Goal: Task Accomplishment & Management: Use online tool/utility

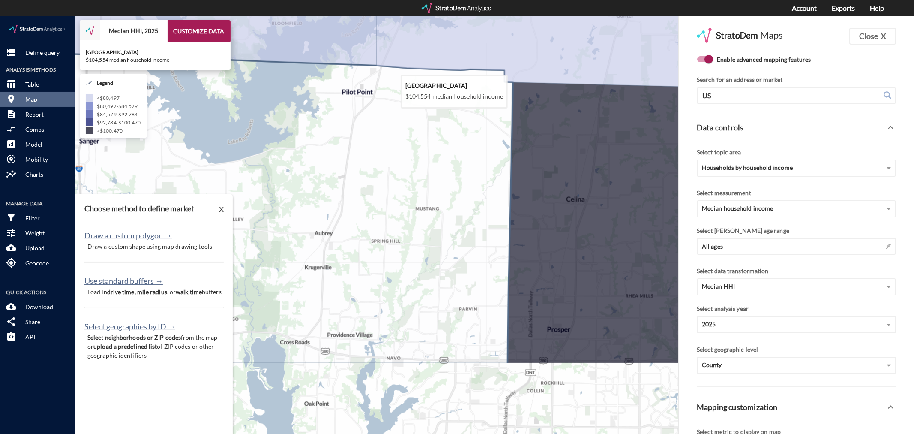
scroll to position [38, 0]
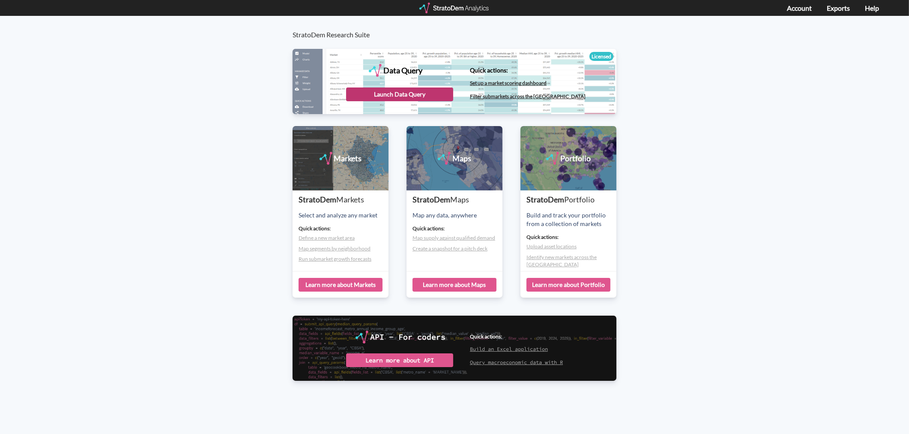
click at [391, 93] on div "Launch Data Query" at bounding box center [399, 94] width 107 height 14
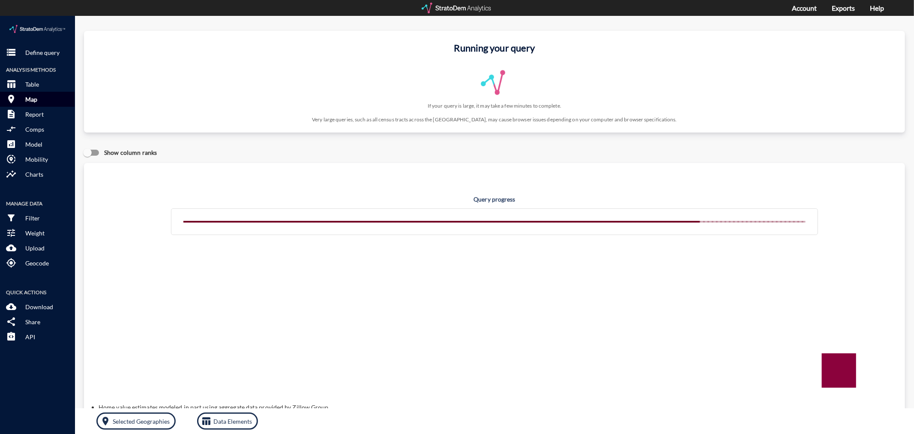
click p "Map"
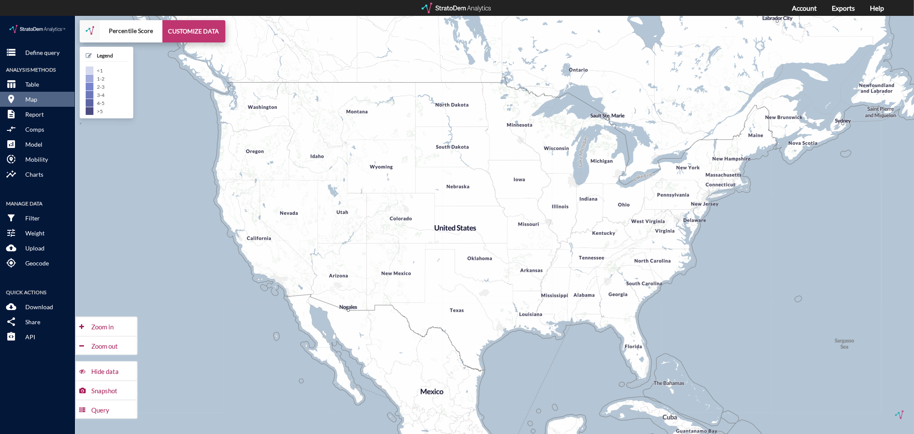
click button "CUSTOMIZE DATA"
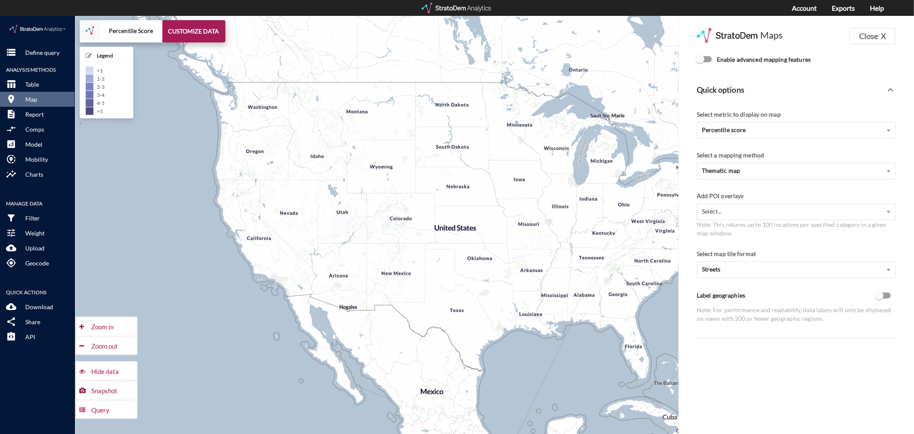
click span "Enable advanced mapping features"
click input "Enable advanced mapping features"
checkbox input "true"
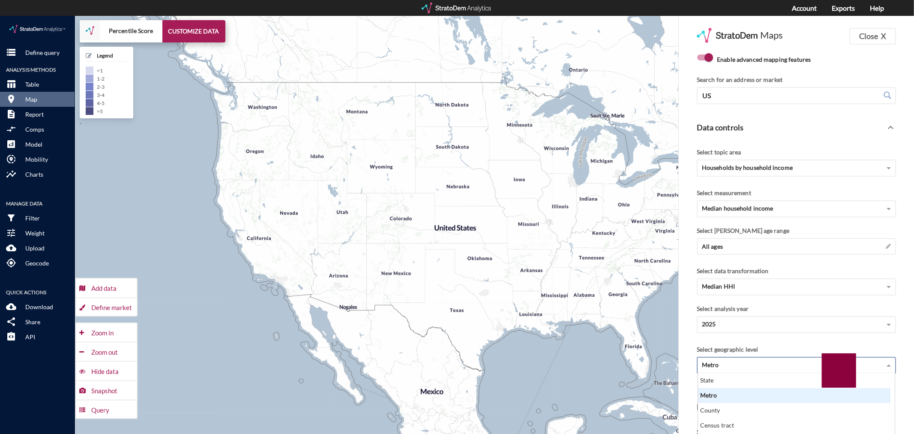
scroll to position [9, 0]
click div "Metro"
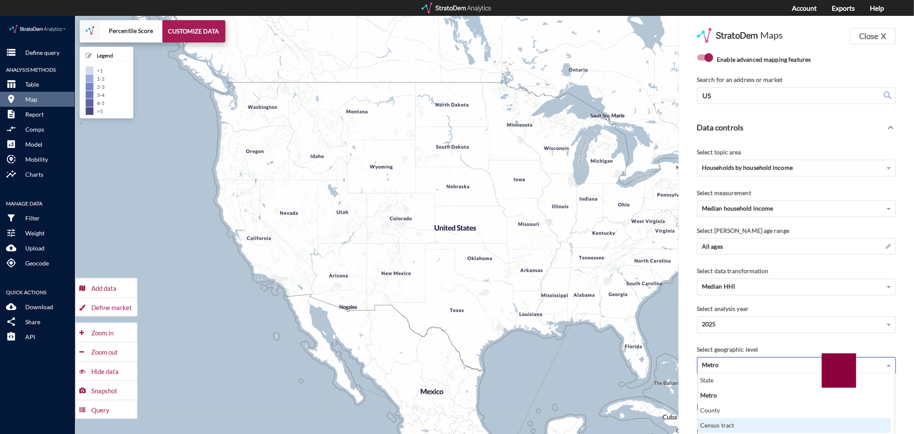
scroll to position [57, 0]
click div "County"
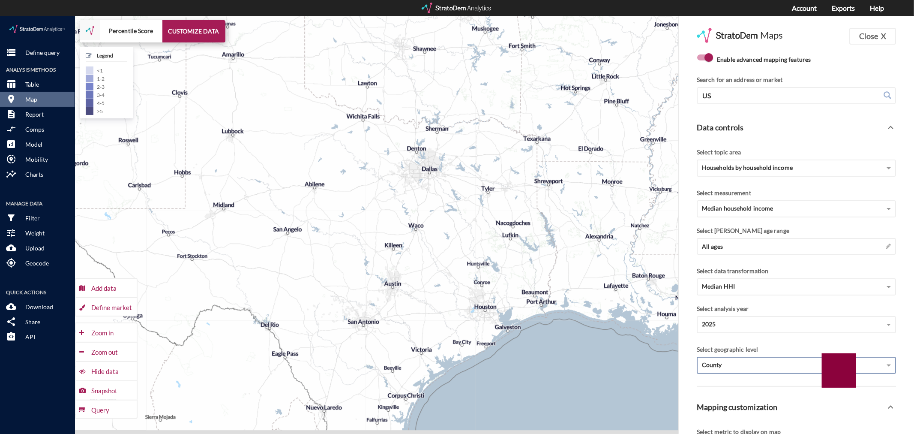
drag, startPoint x: 468, startPoint y: 315, endPoint x: 470, endPoint y: 307, distance: 8.2
click div "+ − Percentile Score CUSTOMIZE DATA Legend < 1 1 - 2 2 - 3 3 - 4 4 - 5 > 5 Draw…"
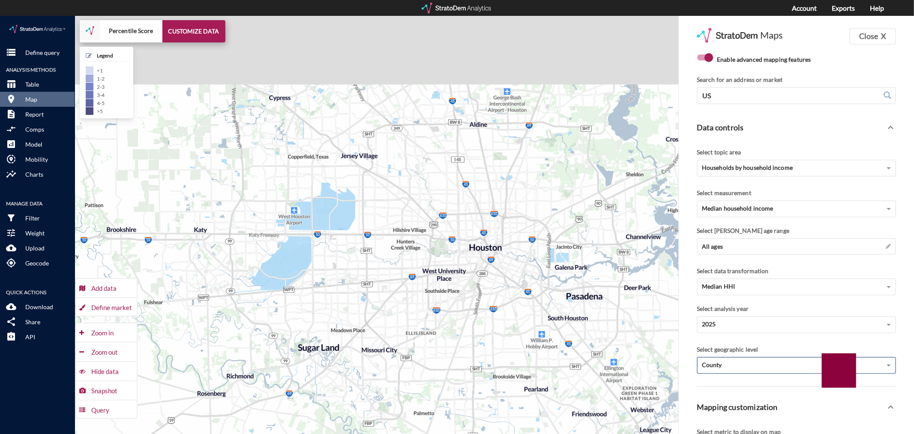
drag, startPoint x: 508, startPoint y: 206, endPoint x: 484, endPoint y: 286, distance: 83.7
click div "+ − Percentile Score CUSTOMIZE DATA Legend < 1 1 - 2 2 - 3 3 - 4 4 - 5 > 5 Draw…"
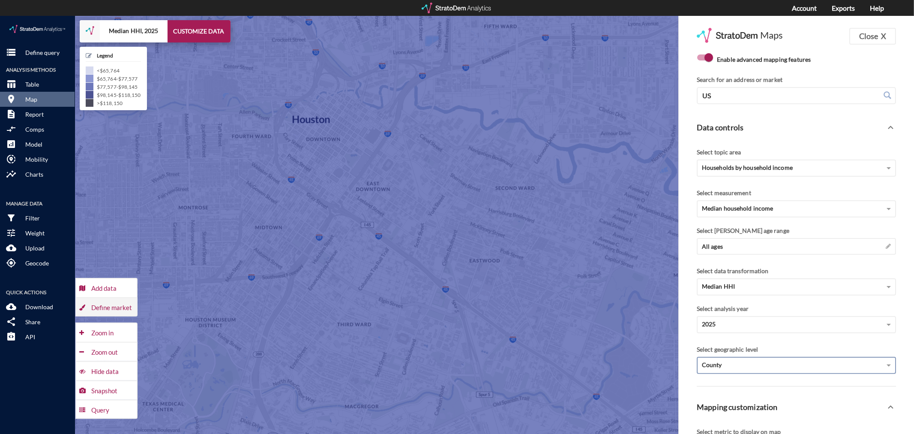
click div "Define market"
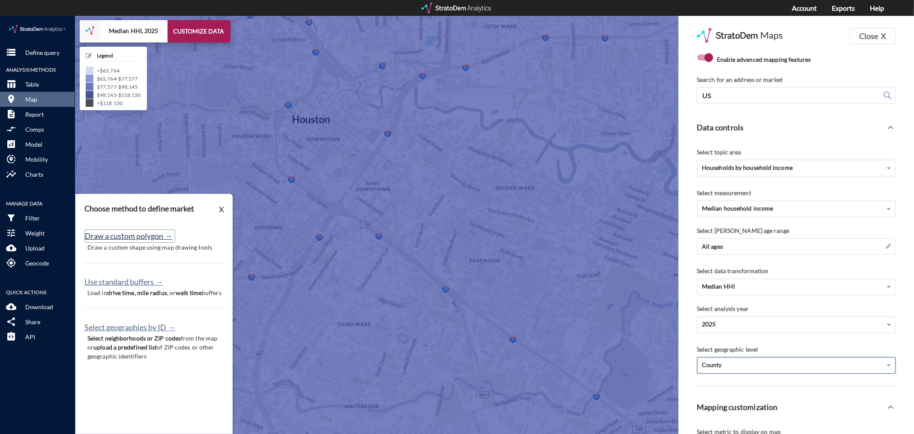
click button "Draw a custom polygon →"
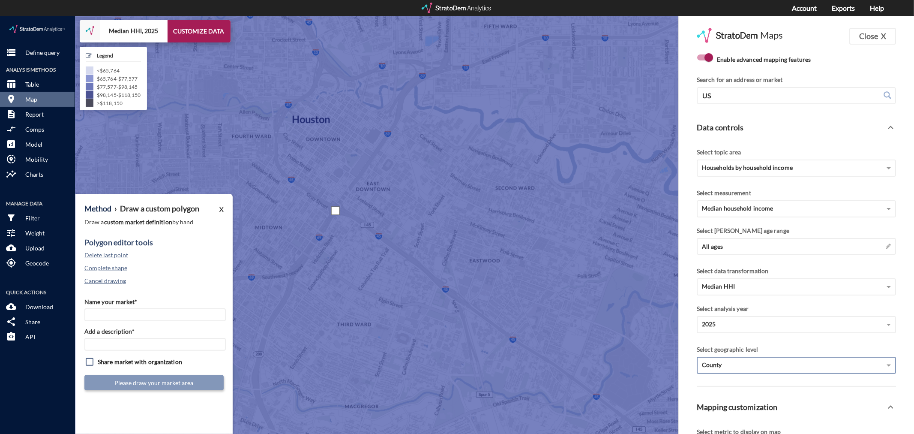
click div
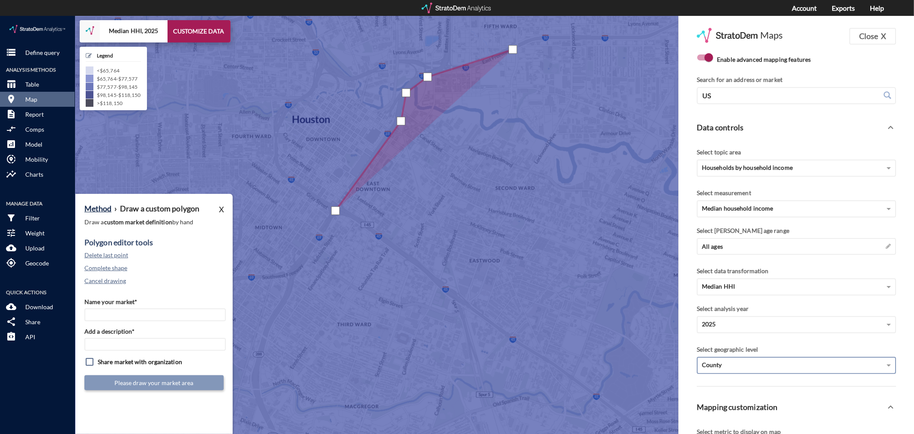
click div
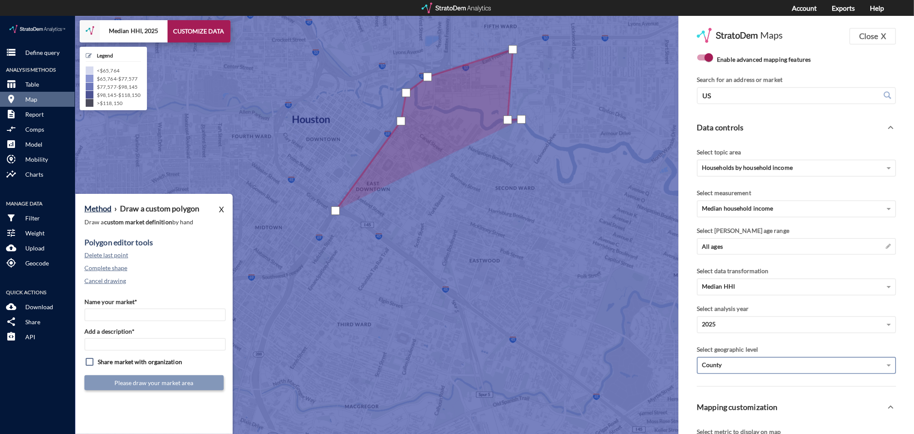
click div
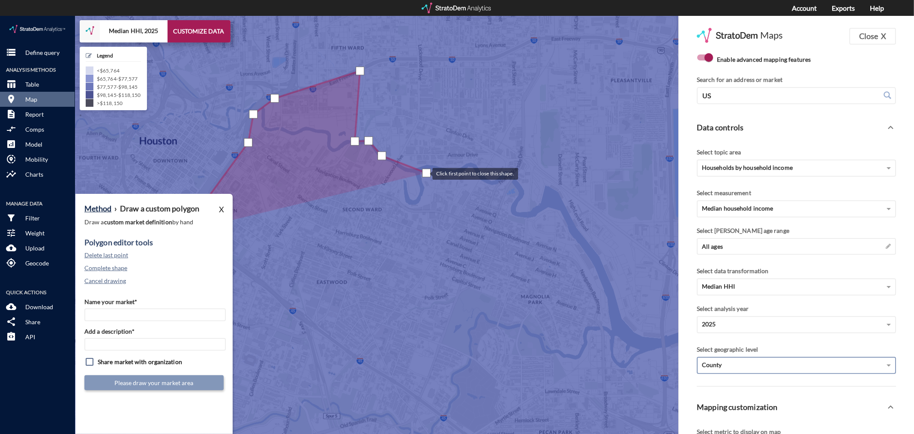
drag, startPoint x: 579, startPoint y: 135, endPoint x: 422, endPoint y: 157, distance: 158.7
click div
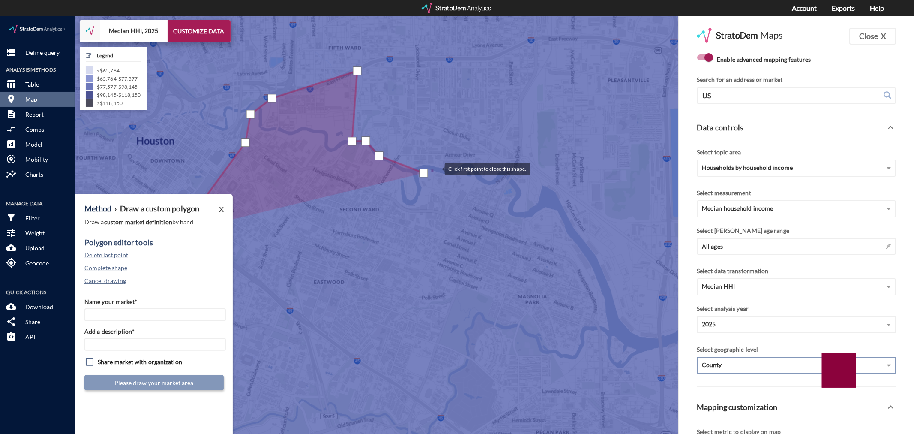
click div
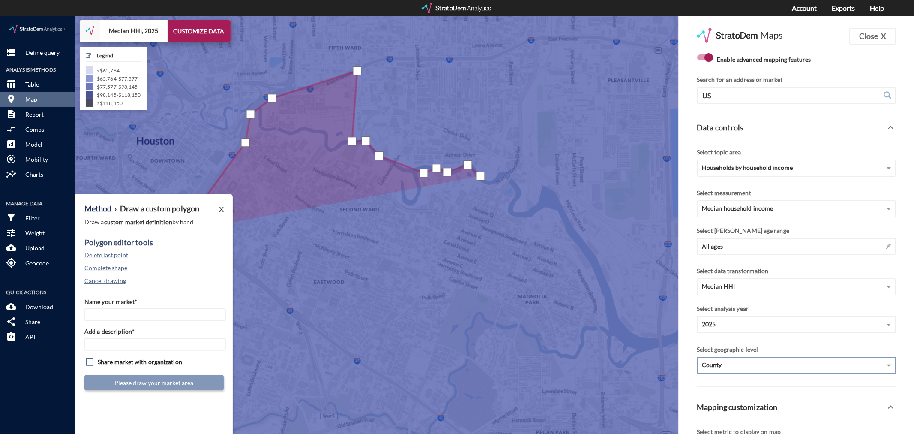
click div
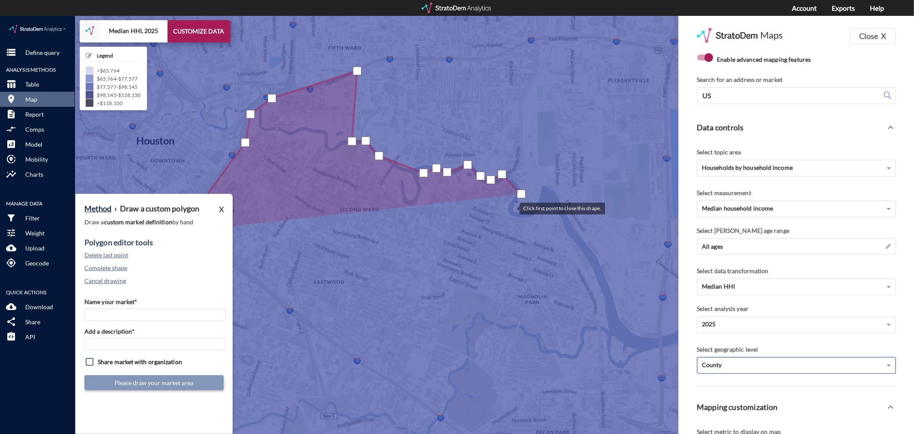
click div
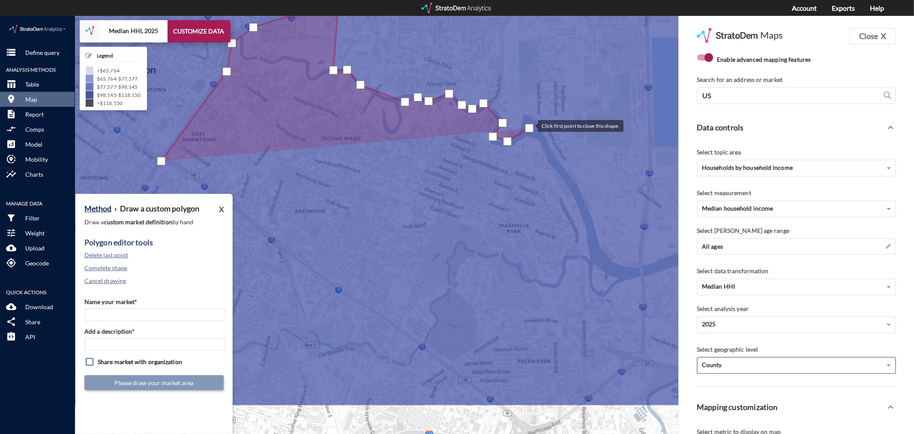
drag, startPoint x: 548, startPoint y: 183, endPoint x: 529, endPoint y: 110, distance: 75.6
click div
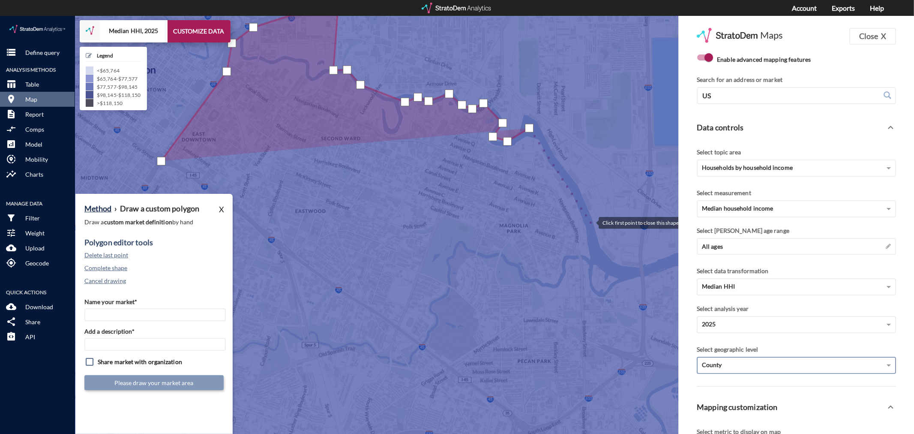
click div
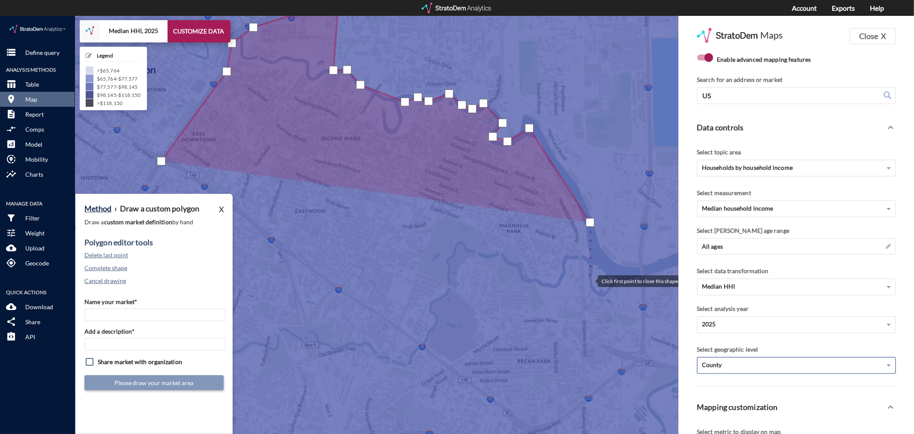
click div
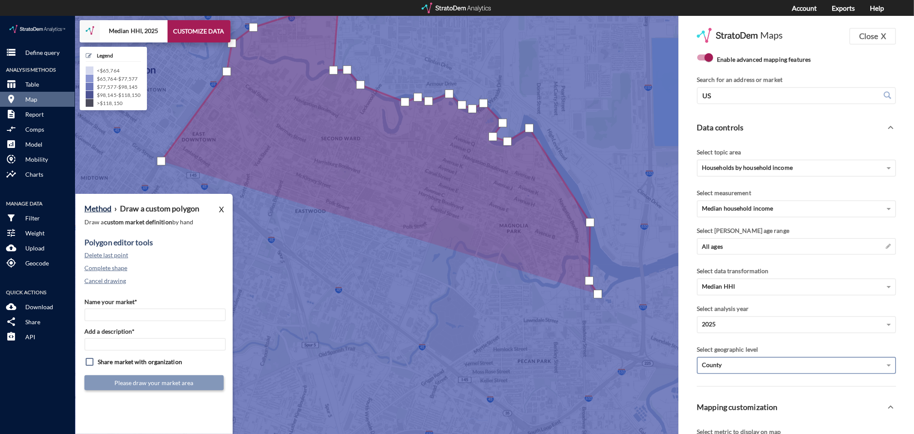
click div
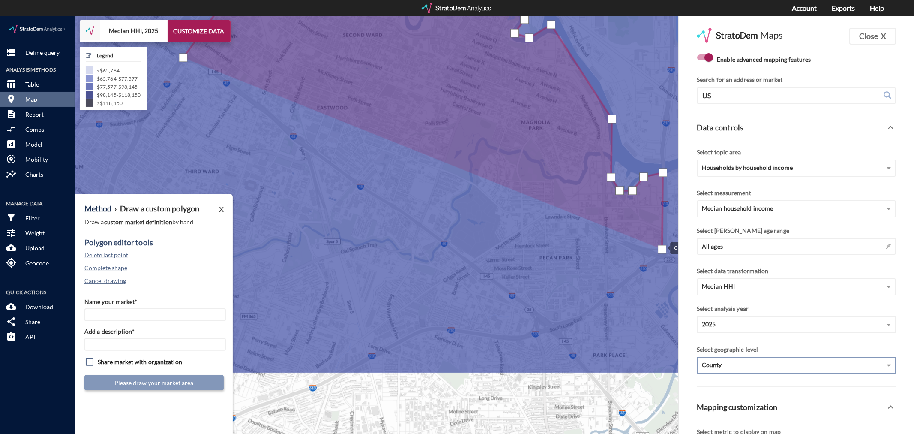
drag, startPoint x: 640, startPoint y: 336, endPoint x: 662, endPoint y: 231, distance: 107.3
click div
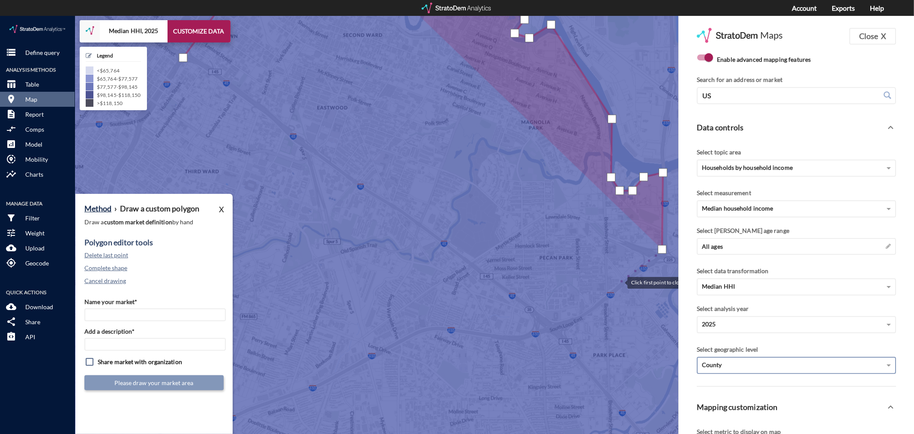
click div
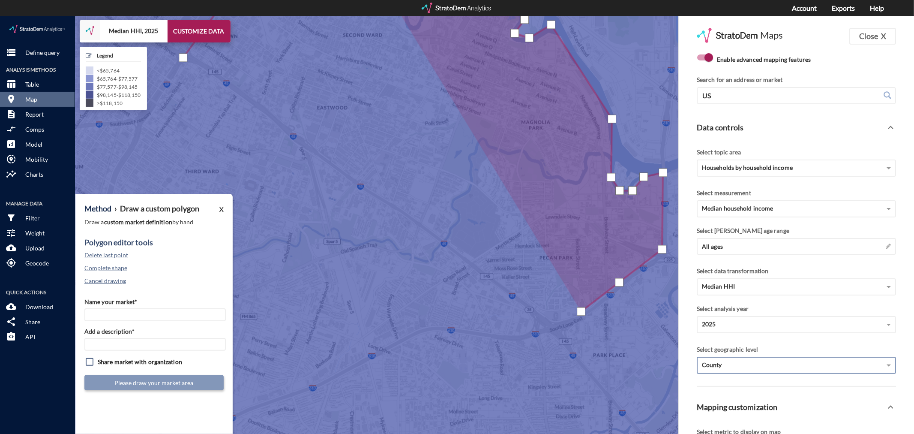
click div
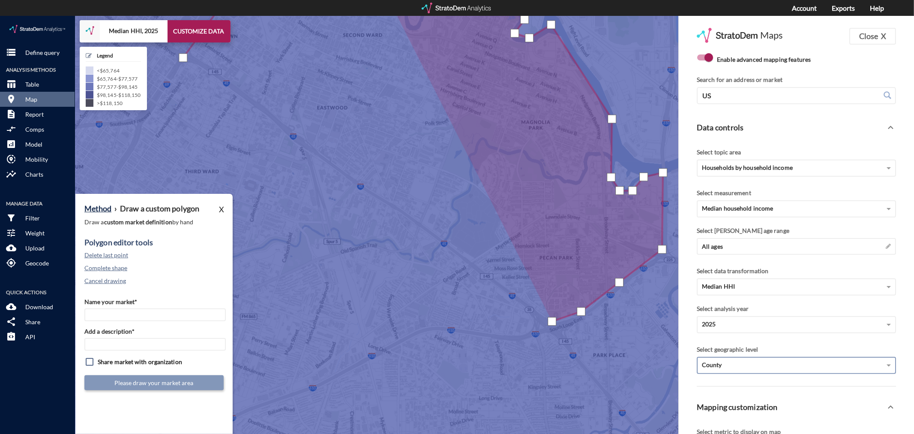
click div
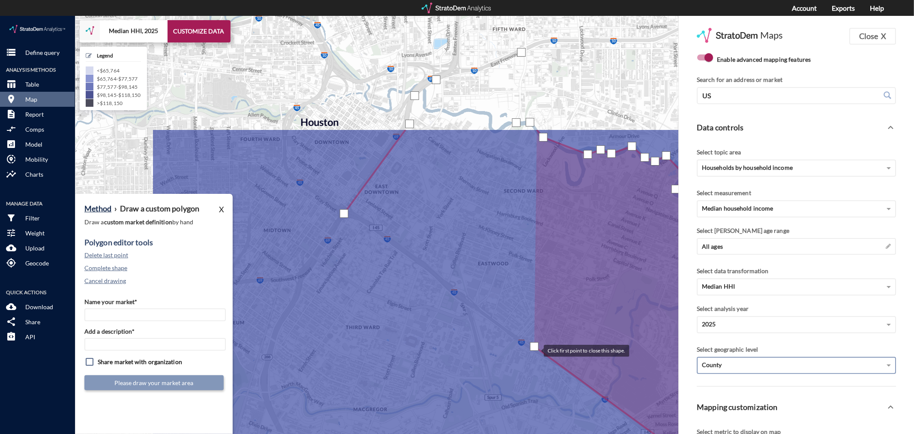
drag, startPoint x: 373, startPoint y: 174, endPoint x: 536, endPoint y: 333, distance: 227.3
click div
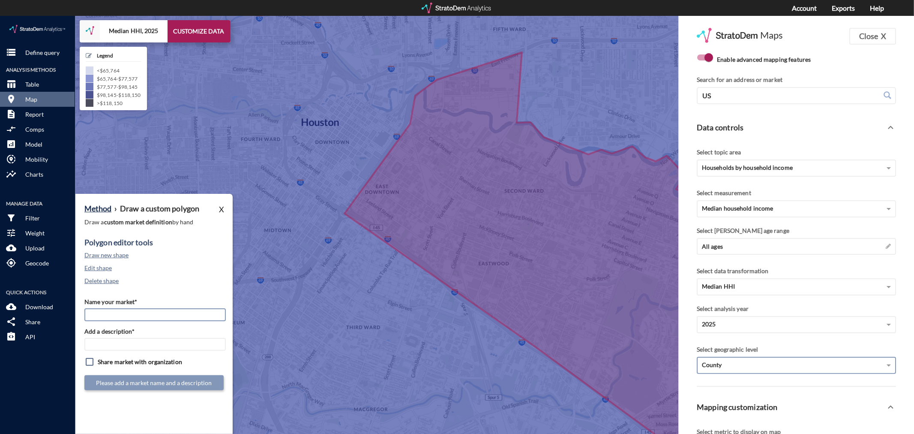
click input "Name your market*"
type input "[GEOGRAPHIC_DATA] [GEOGRAPHIC_DATA] - [GEOGRAPHIC_DATA] MSA"
paste input "[GEOGRAPHIC_DATA] [GEOGRAPHIC_DATA] - [GEOGRAPHIC_DATA] MSA"
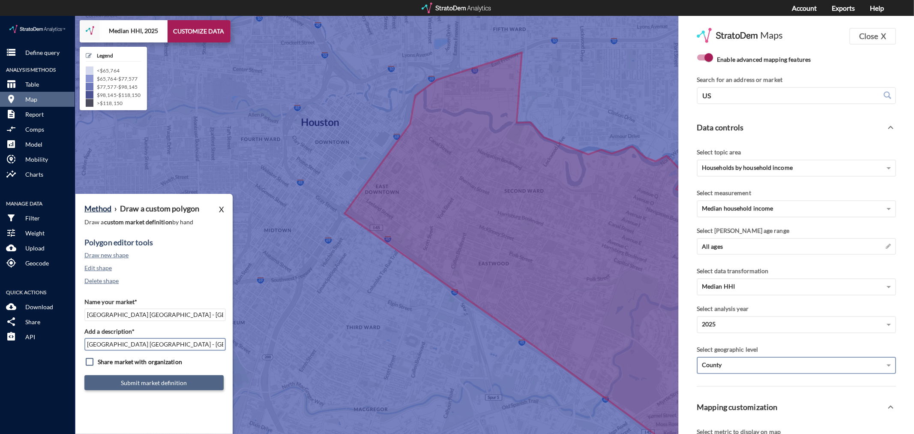
type input "[GEOGRAPHIC_DATA] [GEOGRAPHIC_DATA] - [GEOGRAPHIC_DATA] MSA"
click button "Submit market definition"
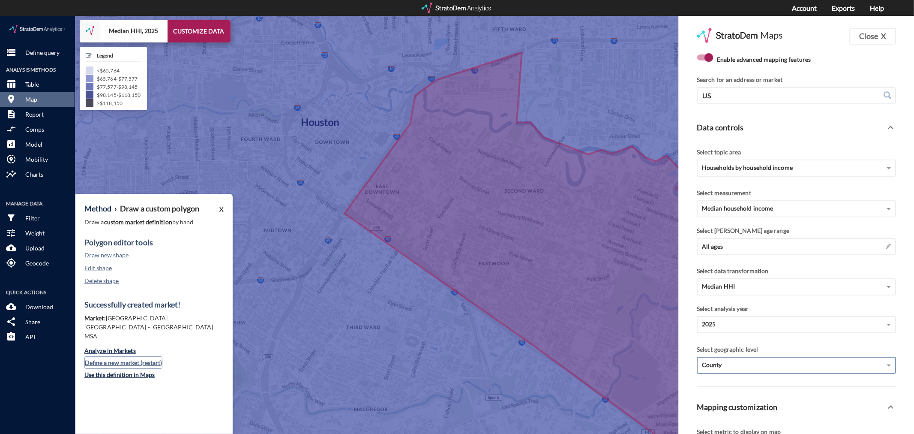
click button "Define a new market (restart)"
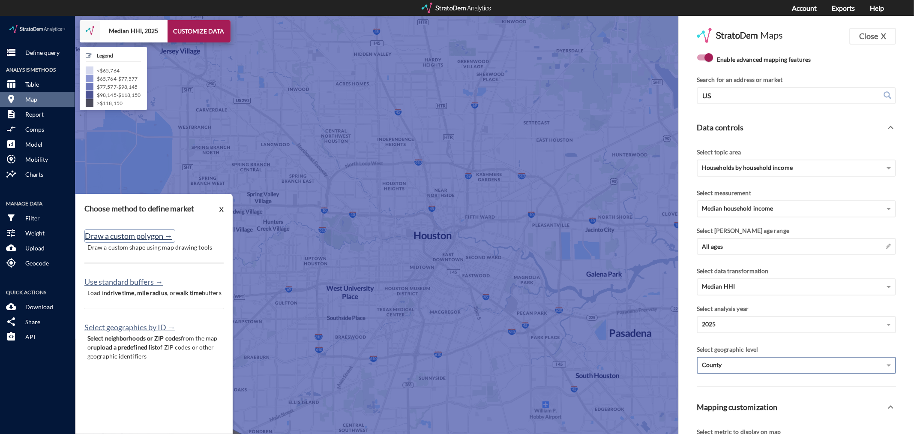
click button "Draw a custom polygon →"
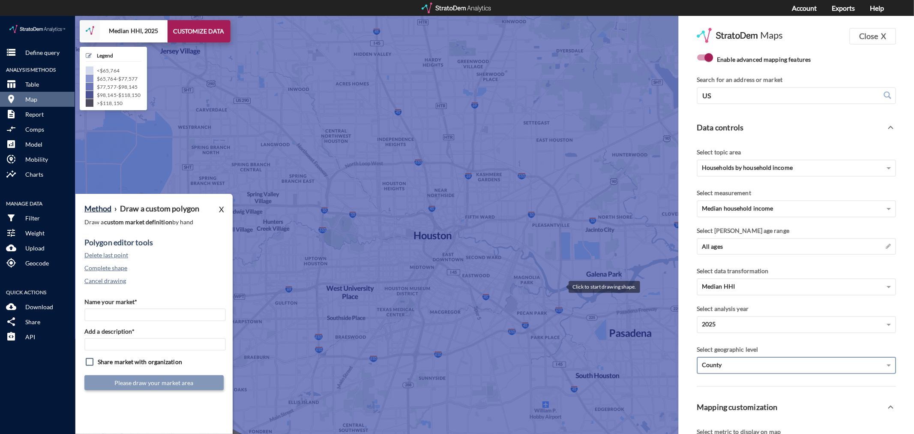
click div
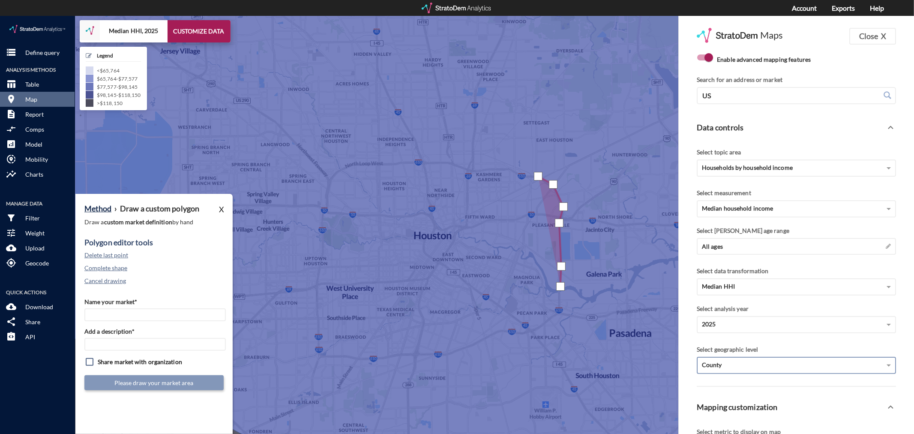
click div
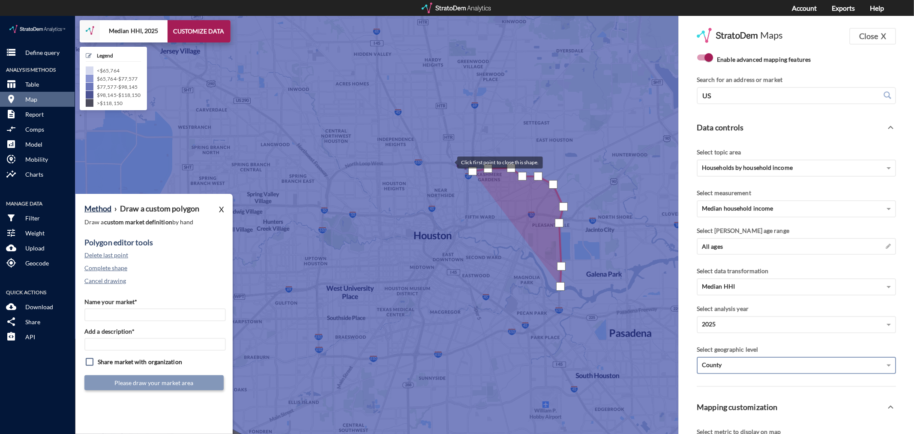
click div
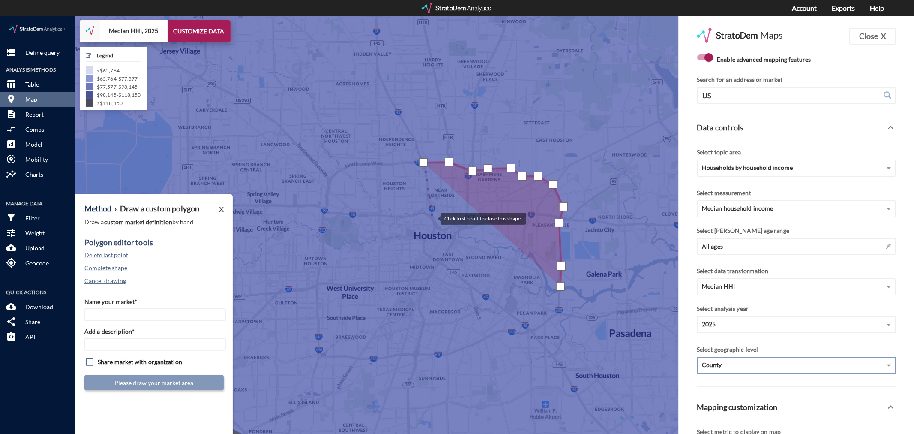
click div
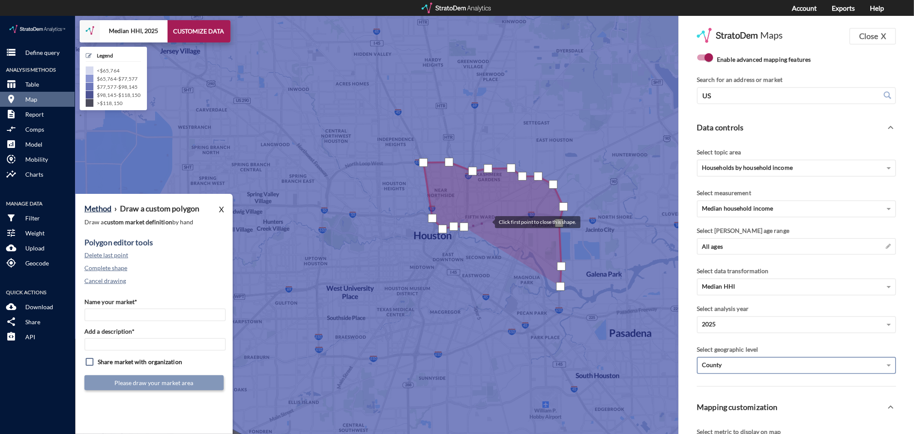
click div
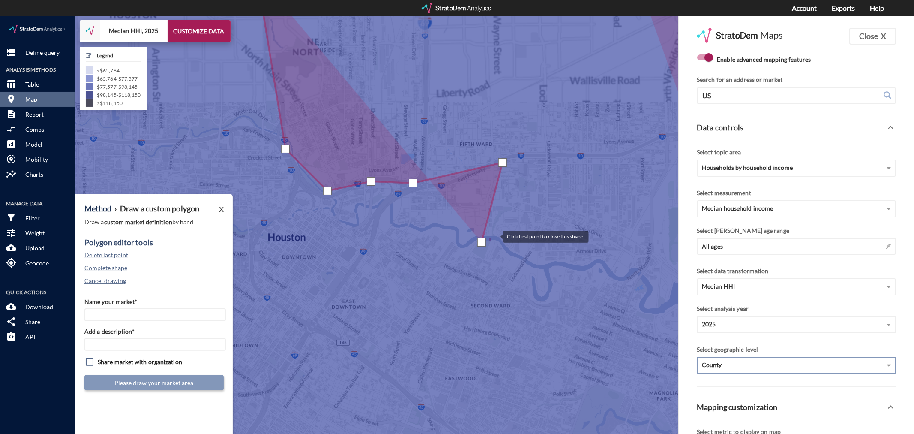
click div
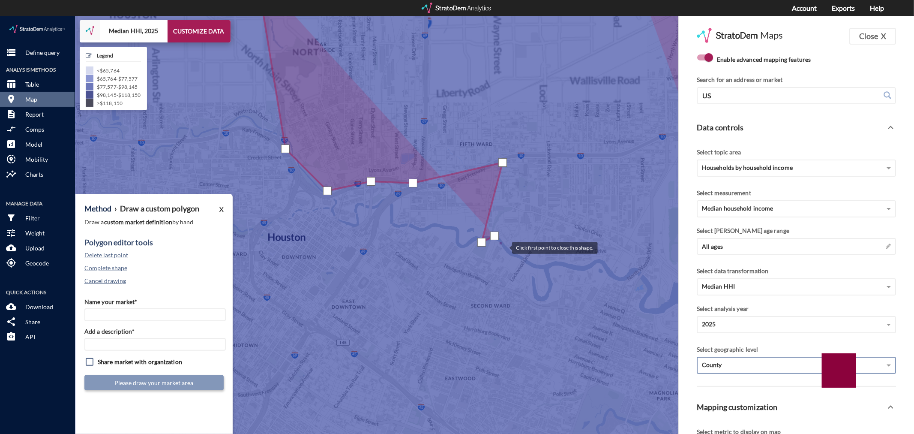
click div
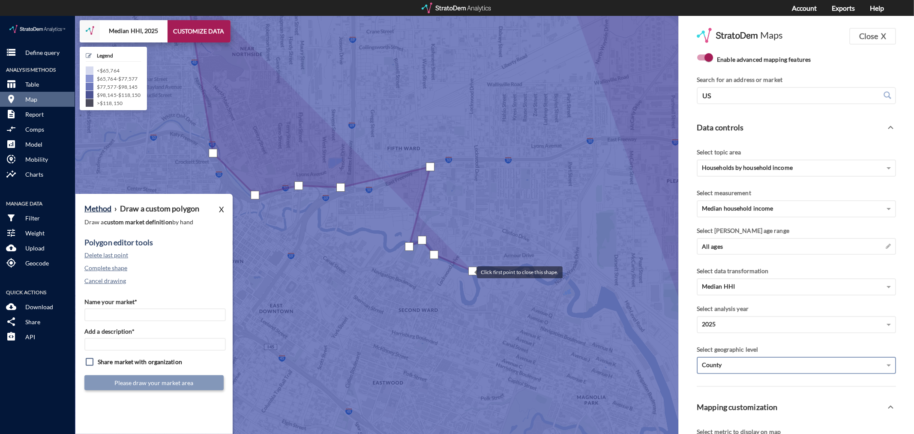
drag, startPoint x: 545, startPoint y: 251, endPoint x: 453, endPoint y: 255, distance: 91.8
click div
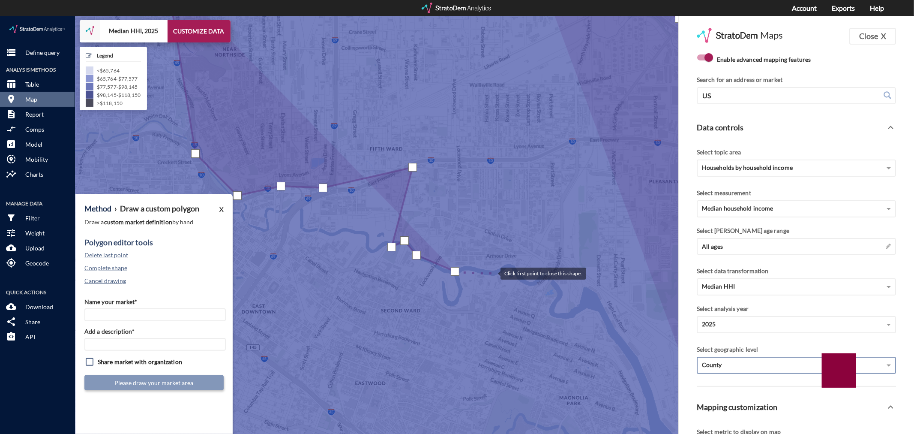
click div
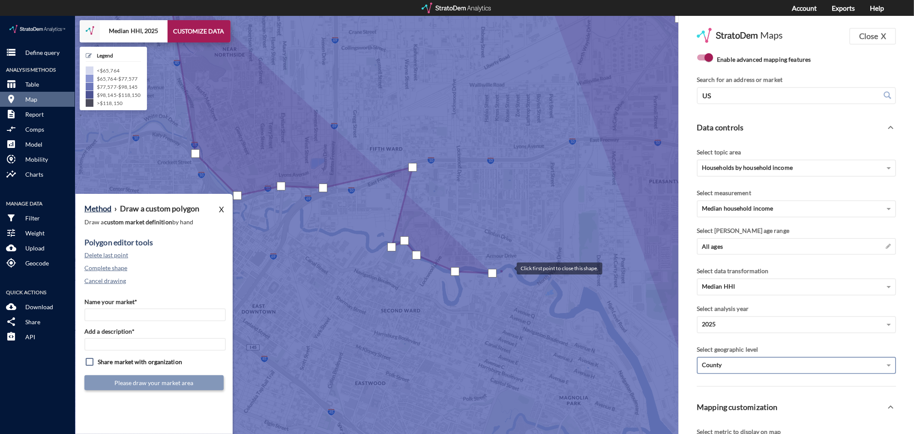
click div
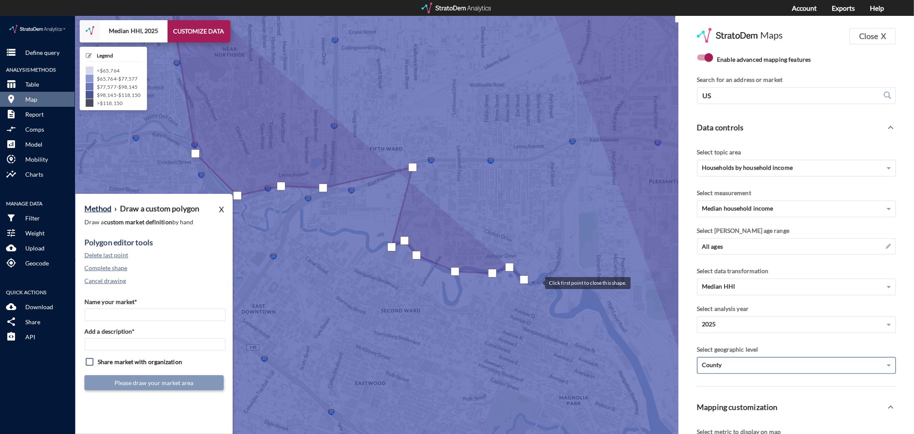
click div
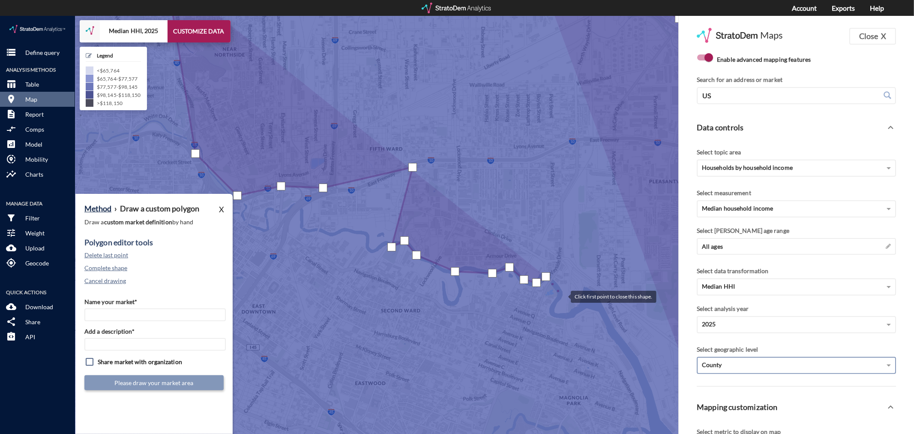
click div
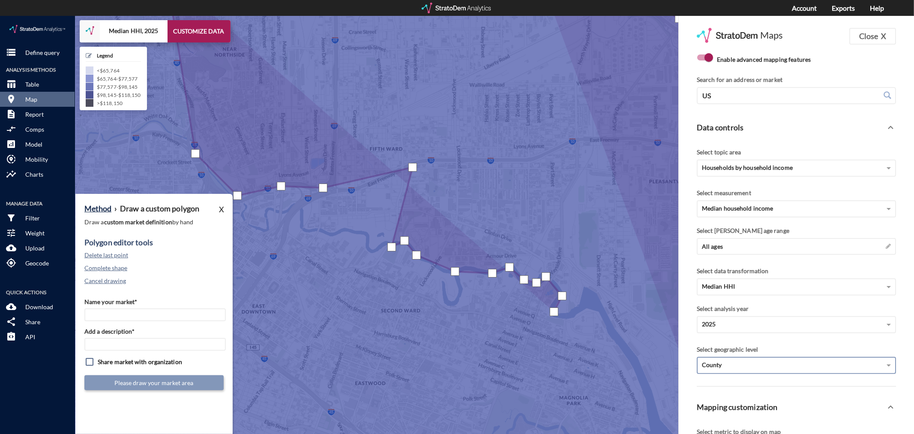
click div
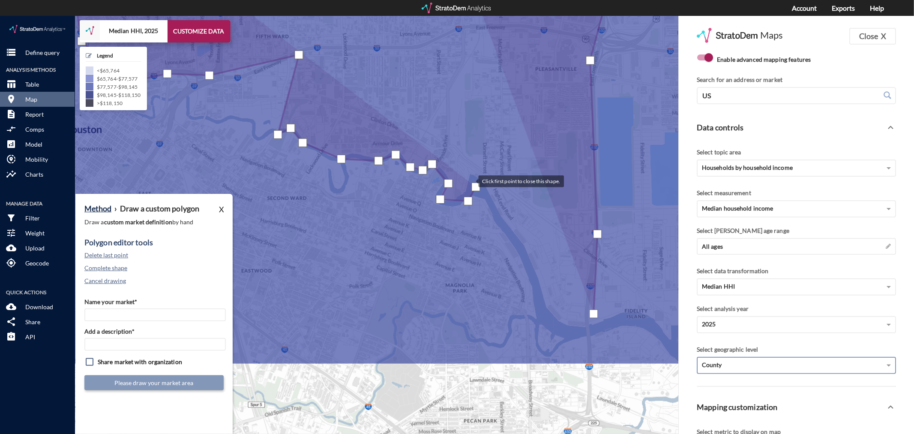
drag, startPoint x: 590, startPoint y: 283, endPoint x: 471, endPoint y: 165, distance: 167.9
click div
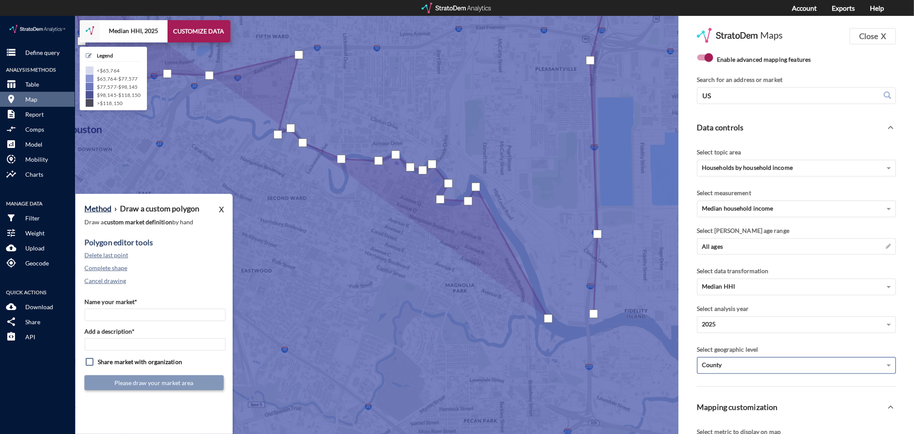
click div
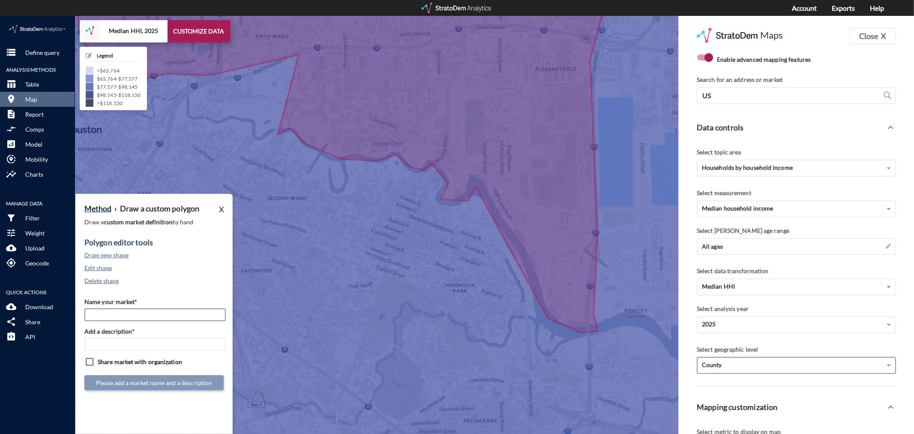
drag, startPoint x: 139, startPoint y: 298, endPoint x: 144, endPoint y: 296, distance: 5.8
click input "Name your market*"
type input "Northeast [GEOGRAPHIC_DATA] - [GEOGRAPHIC_DATA] MSA"
paste input "Northeast [GEOGRAPHIC_DATA] - [GEOGRAPHIC_DATA] MSA"
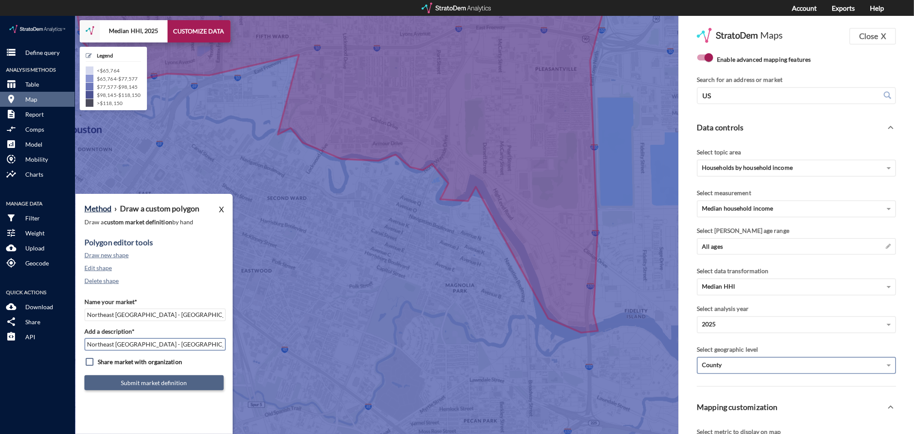
type input "Northeast [GEOGRAPHIC_DATA] - [GEOGRAPHIC_DATA] MSA"
click button "Submit market definition"
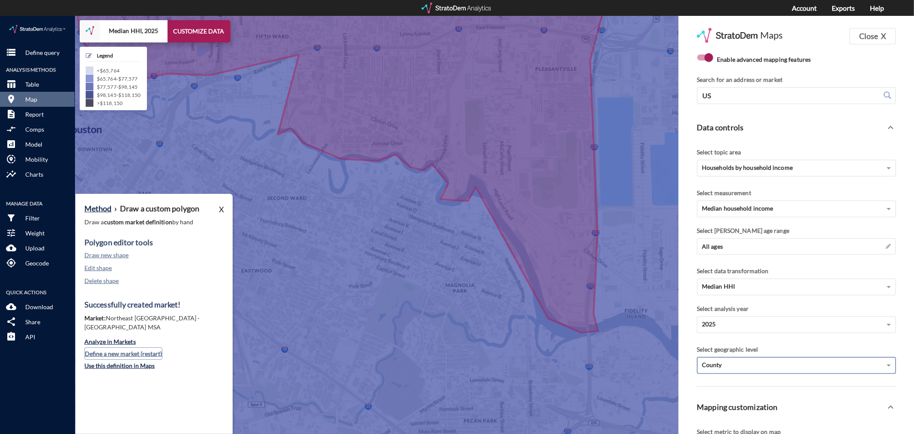
click button "Define a new market (restart)"
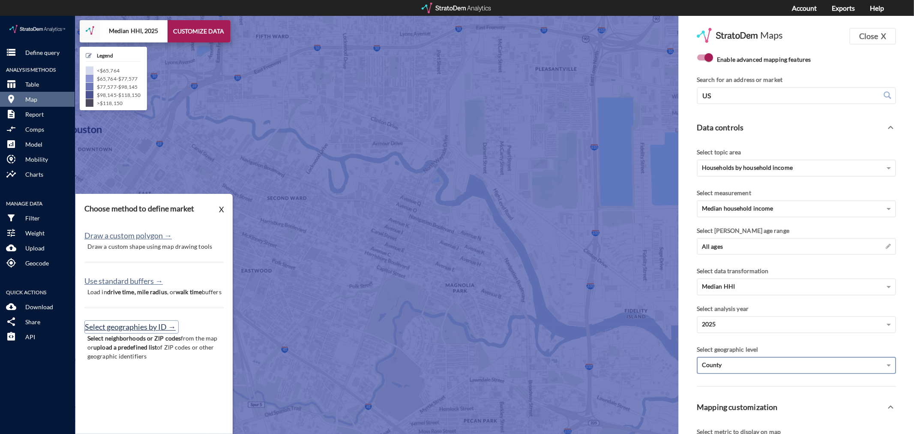
click button "Select geographies by ID →"
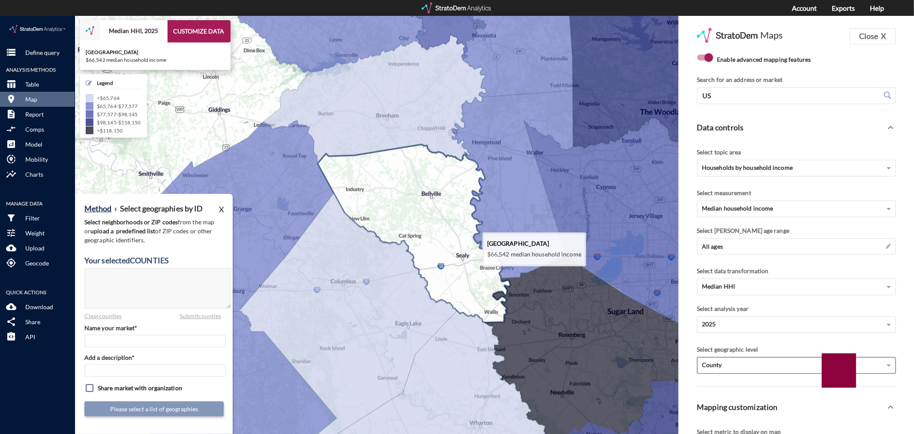
click icon
type textarea "48015"
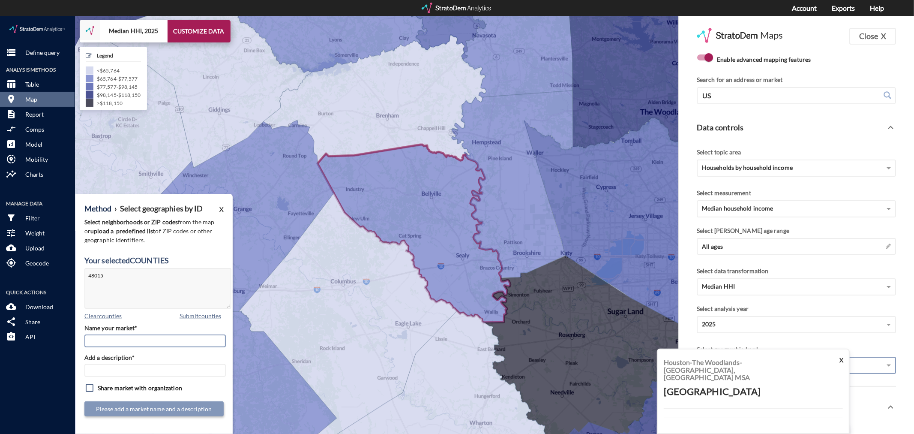
click input "Name your market*"
type input "[GEOGRAPHIC_DATA] - [GEOGRAPHIC_DATA] MSA"
paste input "[GEOGRAPHIC_DATA] - [GEOGRAPHIC_DATA] MSA"
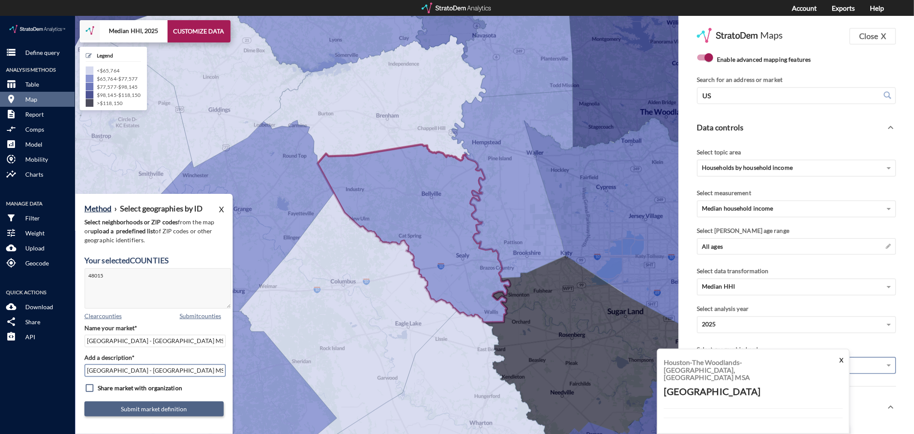
type input "[GEOGRAPHIC_DATA] - [GEOGRAPHIC_DATA] MSA"
click button "Submit market definition"
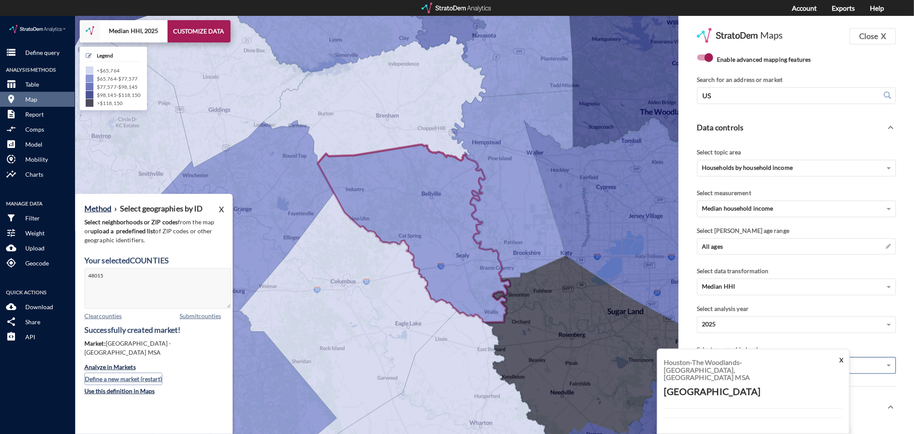
click button "Define a new market (restart)"
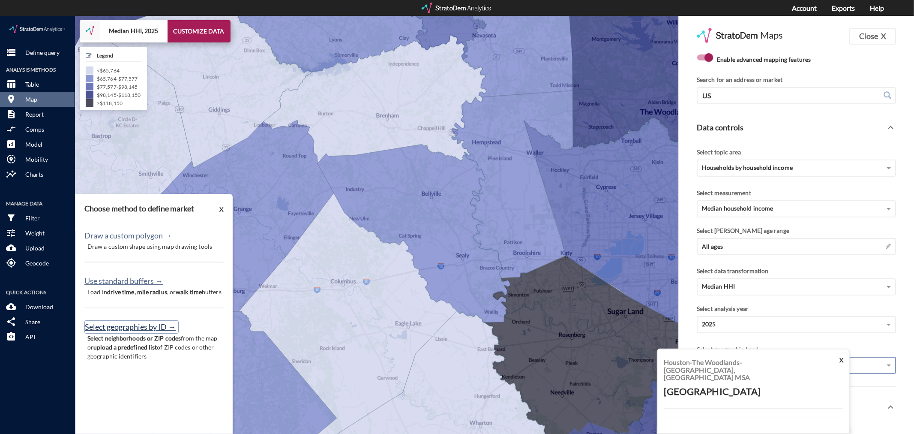
click button "Select geographies by ID →"
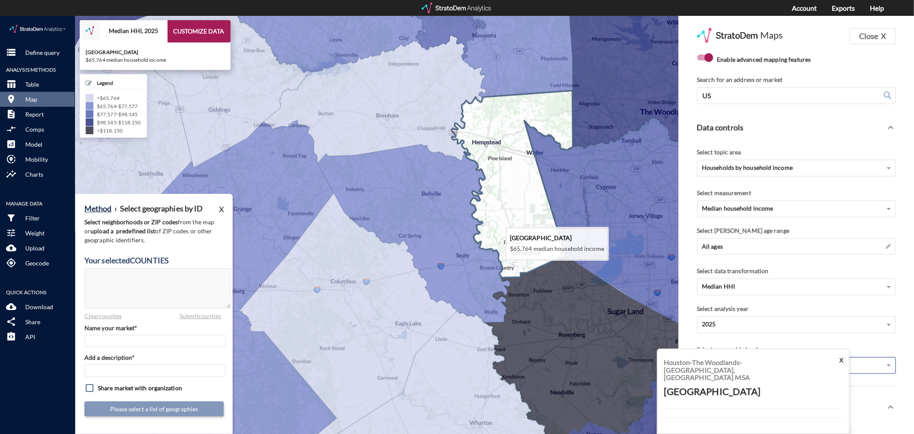
click icon
type textarea "48473"
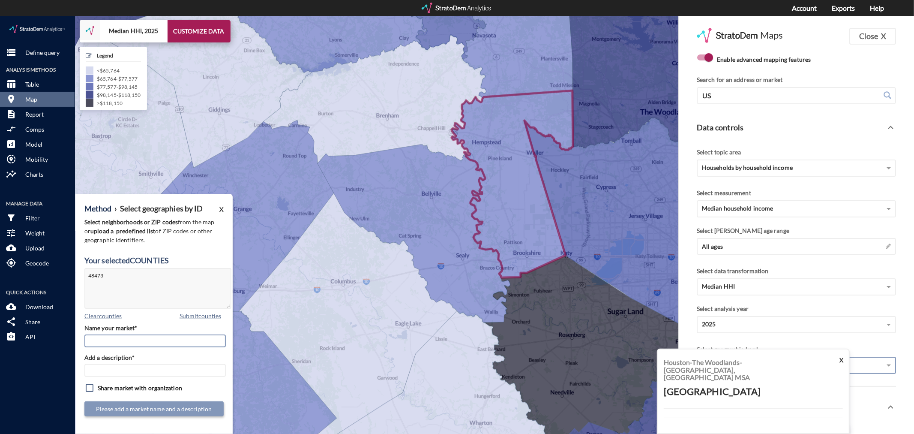
click input "Name your market*"
type input "Waller County - [GEOGRAPHIC_DATA] MSA"
paste input "Waller County - [GEOGRAPHIC_DATA] MSA"
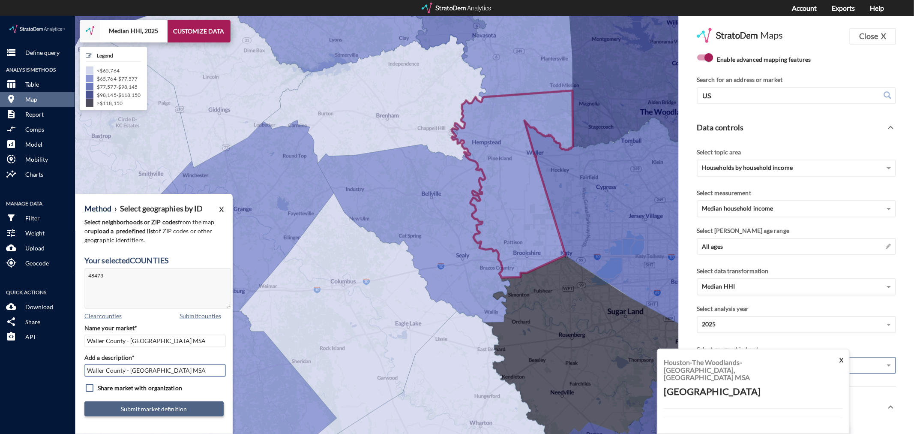
type input "Waller County - [GEOGRAPHIC_DATA] MSA"
click button "Submit market definition"
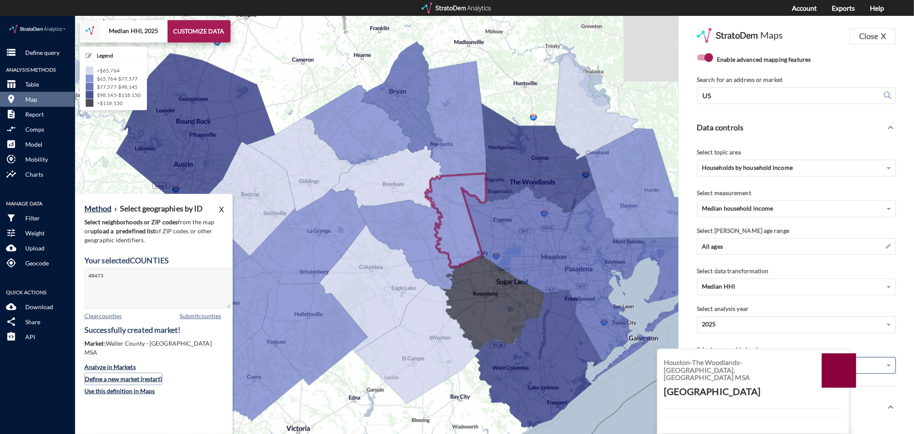
click button "Define a new market (restart)"
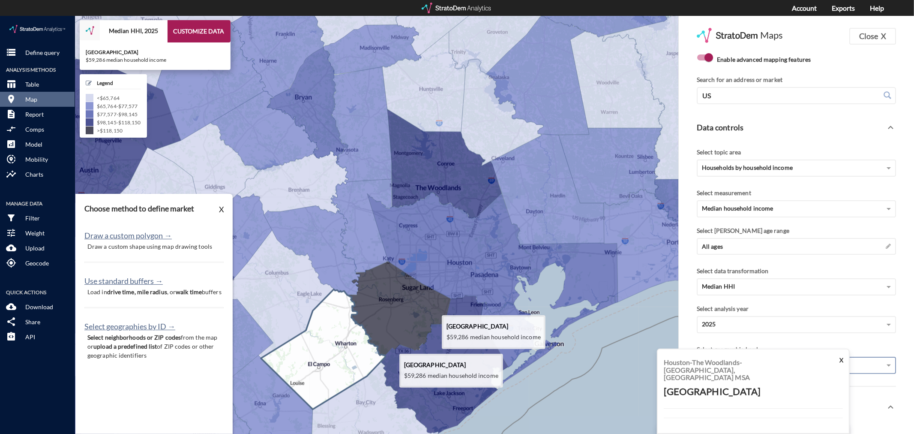
click icon
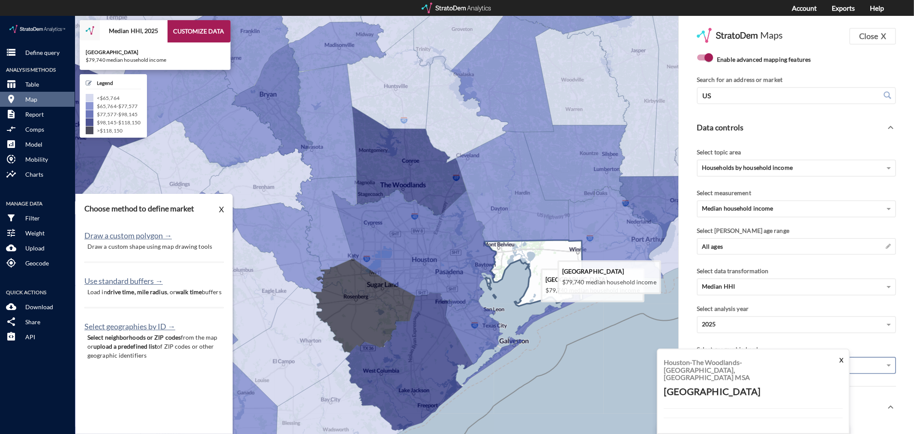
click icon
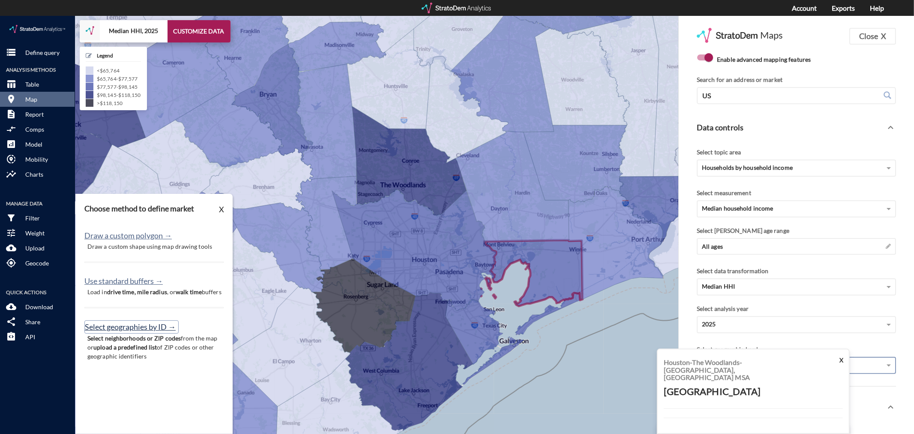
click button "Select geographies by ID →"
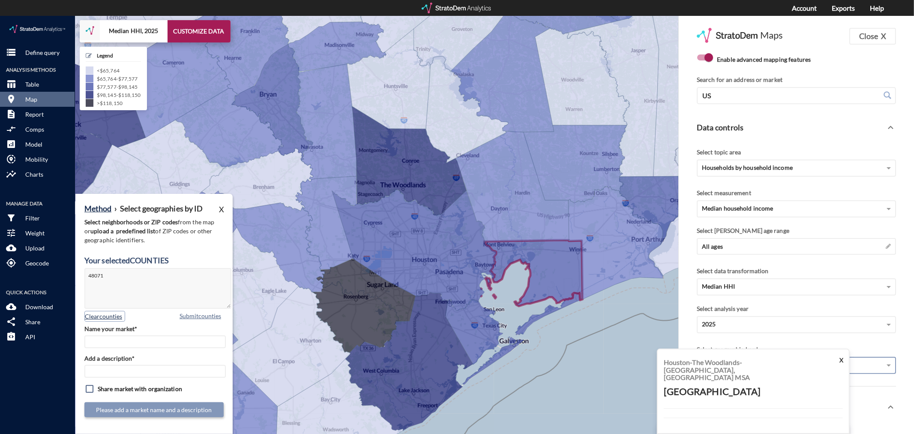
click button "Clear counties"
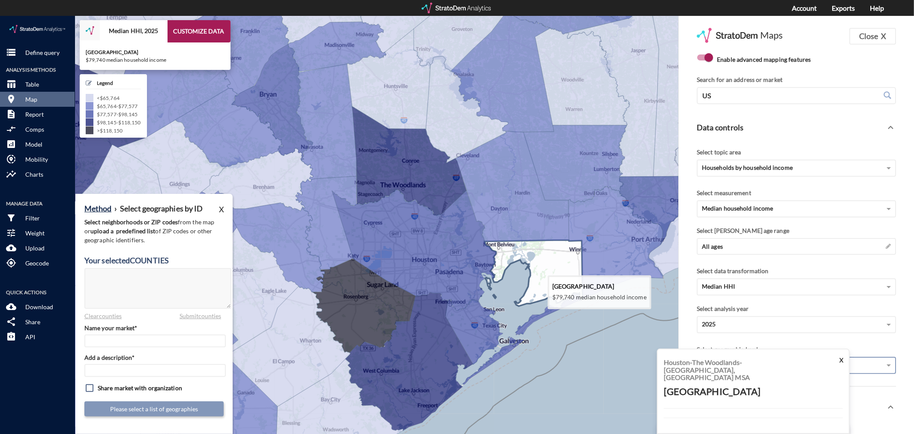
click icon
type textarea "48071"
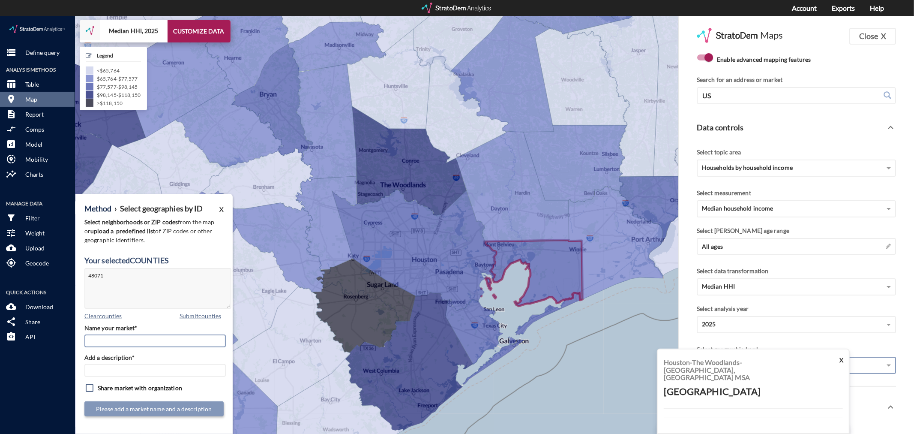
click input "Name your market*"
type input "Chambers County - [GEOGRAPHIC_DATA] MSA"
paste input "Chambers County - [GEOGRAPHIC_DATA] MSA"
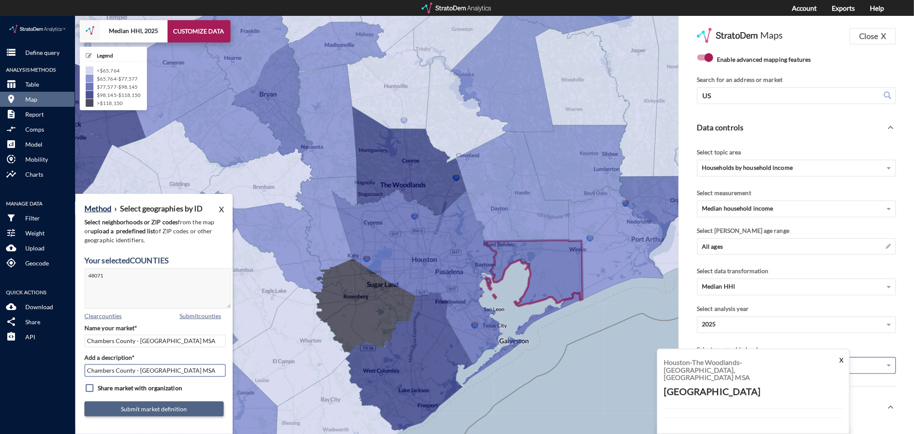
type input "Chambers County - [GEOGRAPHIC_DATA] MSA"
click button "Submit market definition"
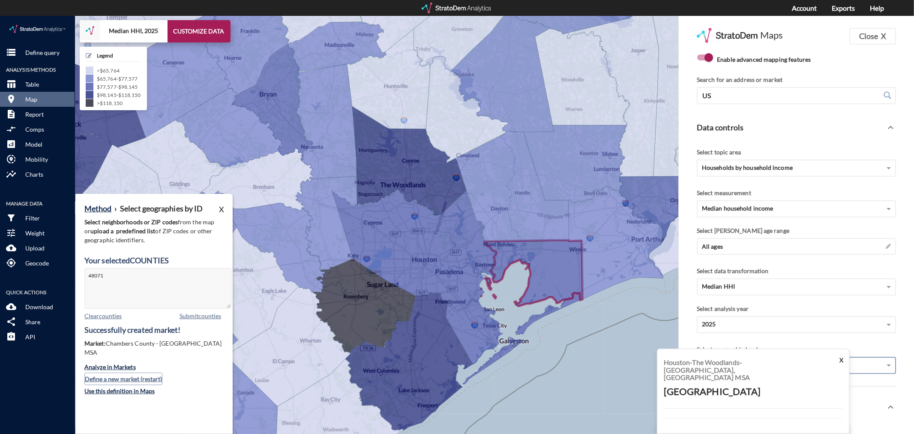
click button "Define a new market (restart)"
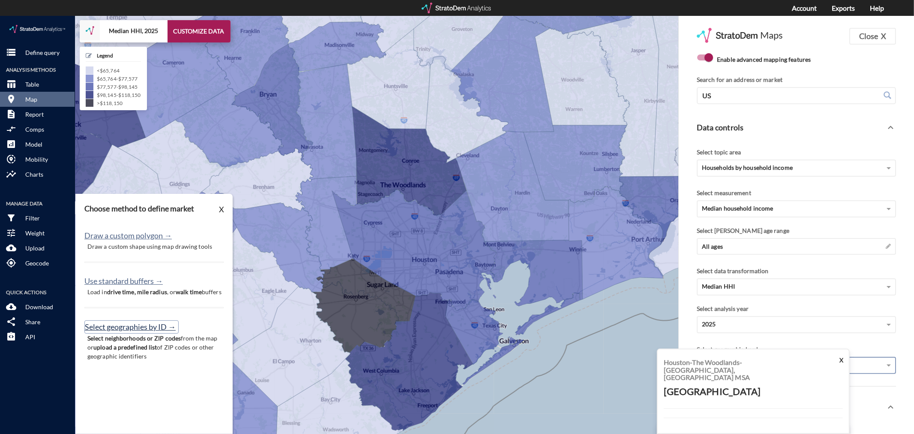
click button "Select geographies by ID →"
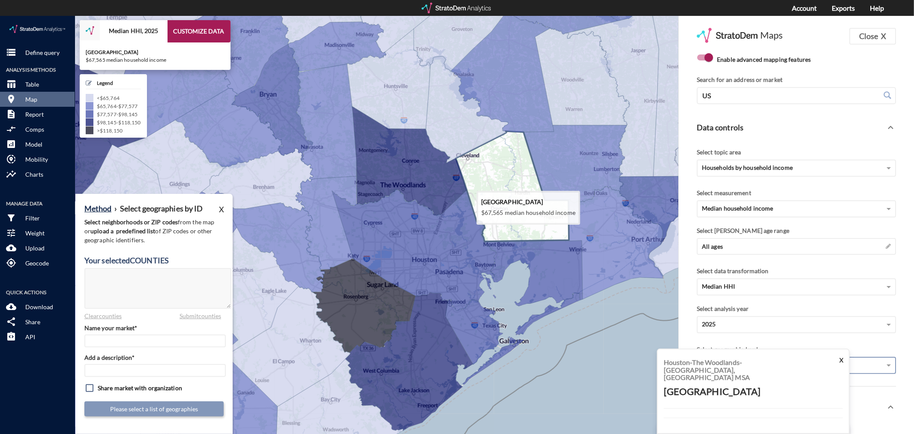
click icon
type textarea "48291"
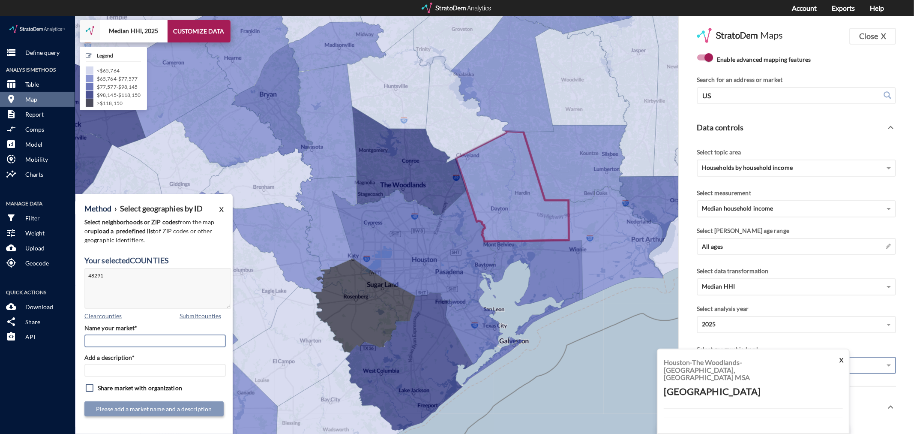
click input "Name your market*"
type input "[GEOGRAPHIC_DATA] - [GEOGRAPHIC_DATA] MSA"
paste input "[GEOGRAPHIC_DATA] - [GEOGRAPHIC_DATA] MSA"
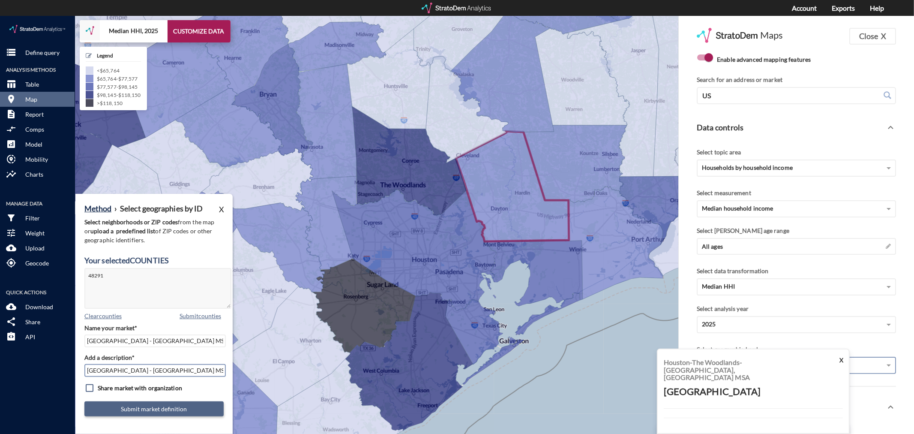
type input "[GEOGRAPHIC_DATA] - [GEOGRAPHIC_DATA] MSA"
click button "Submit market definition"
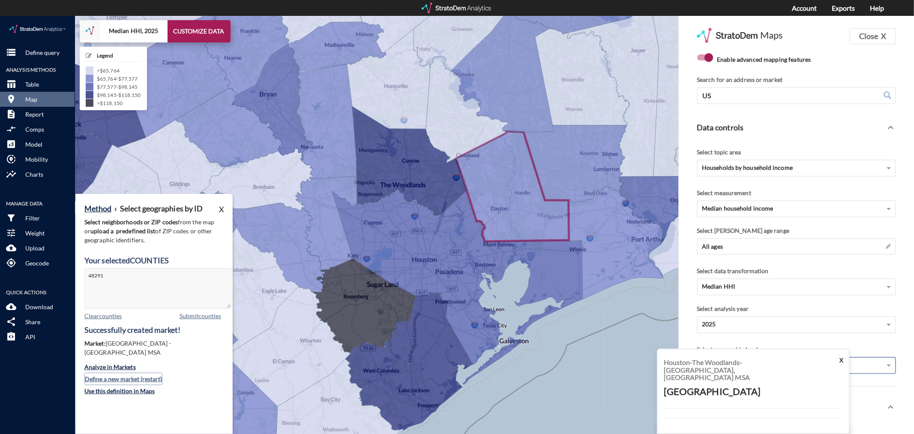
click button "Define a new market (restart)"
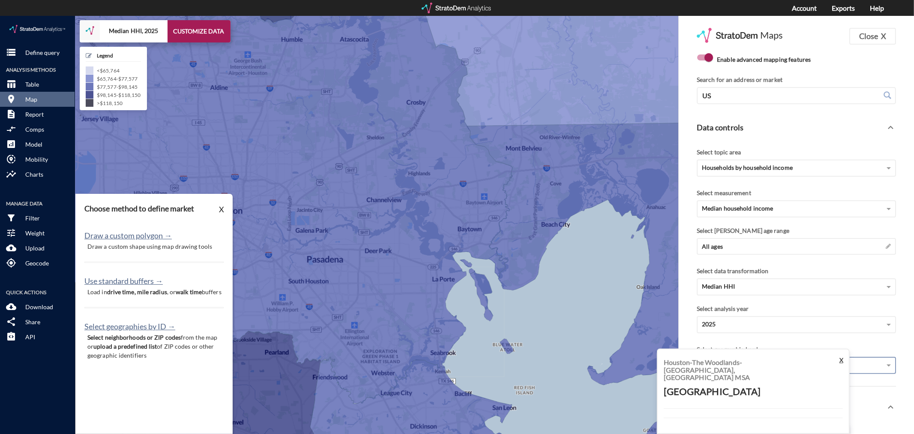
click button "X"
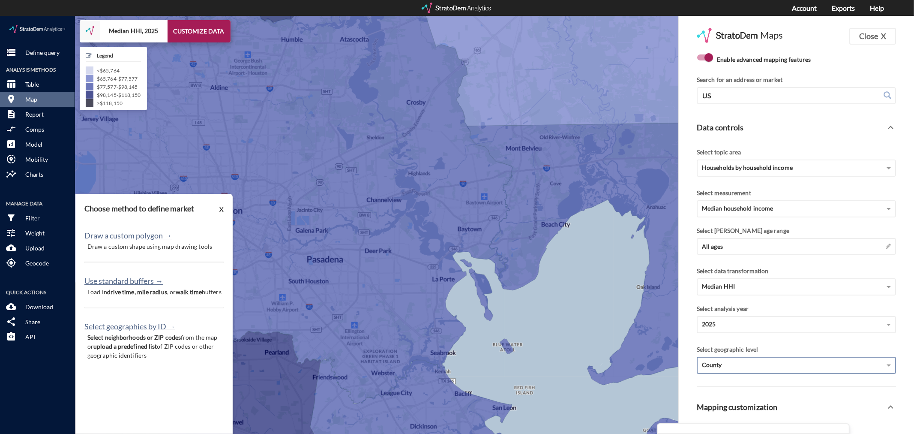
scroll to position [66, 0]
click div "County"
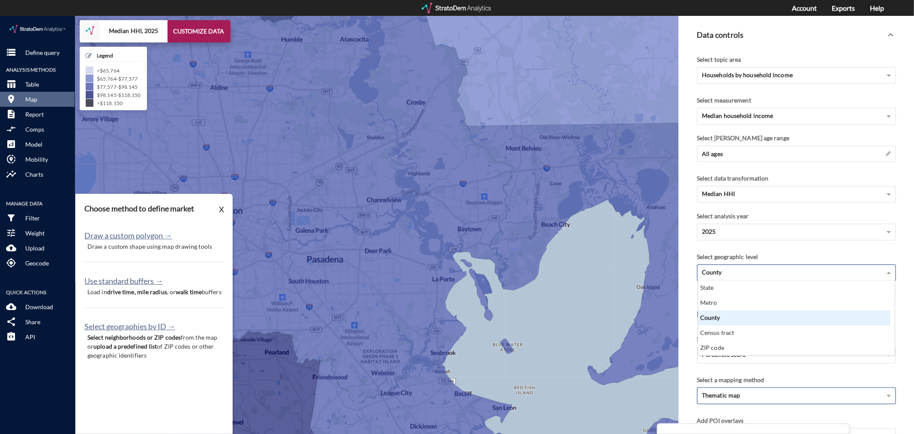
scroll to position [95, 0]
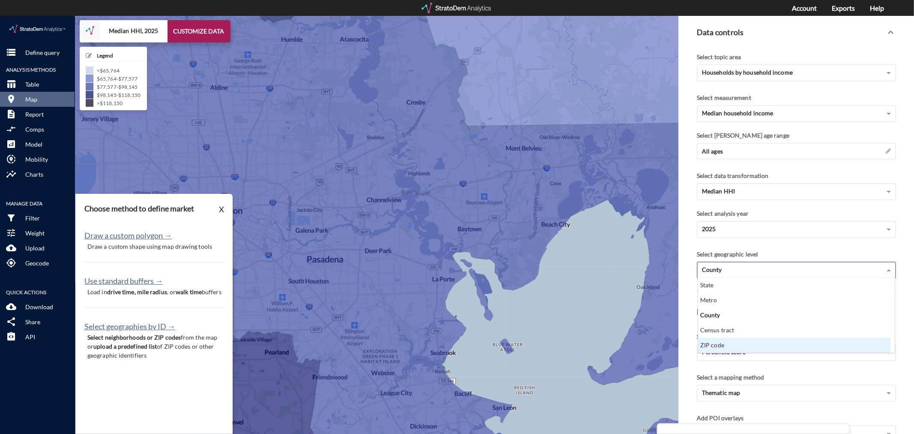
click div "ZIP code"
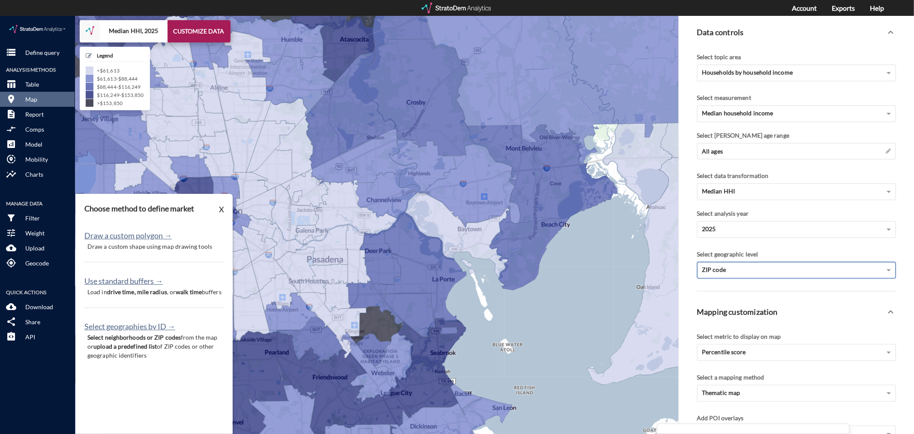
click div "ZIP code"
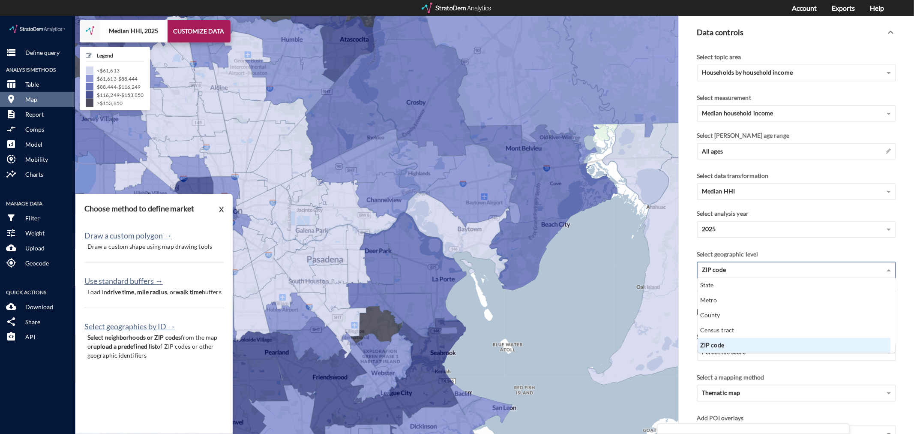
scroll to position [67, 188]
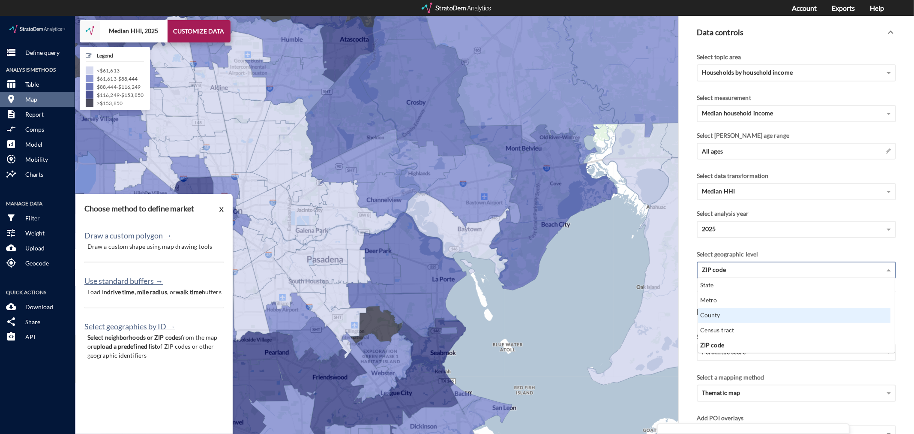
click div "County"
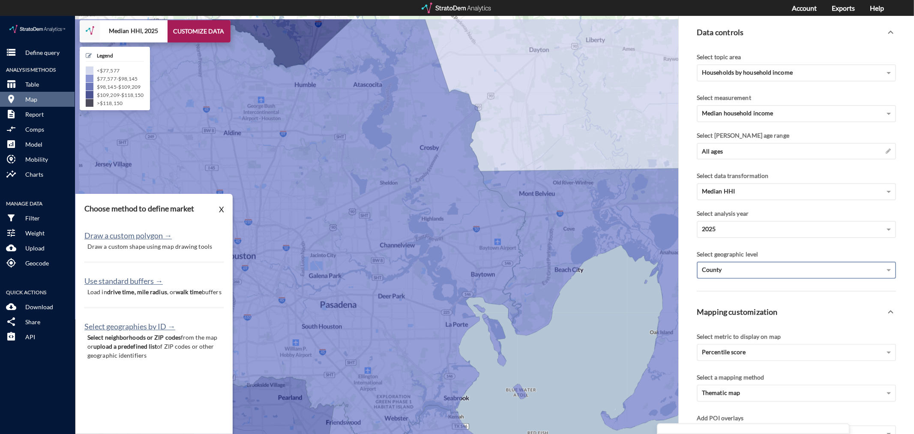
drag, startPoint x: 499, startPoint y: 303, endPoint x: 496, endPoint y: 332, distance: 28.9
click div "+ − Median HHI, 2025 CUSTOMIZE DATA Legend < $77,577 $77,577 - $98,145 $98,145 …"
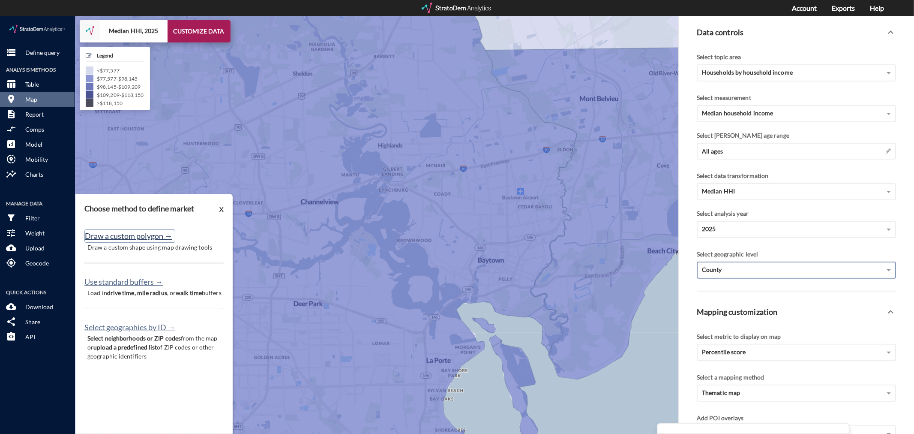
click button "Draw a custom polygon →"
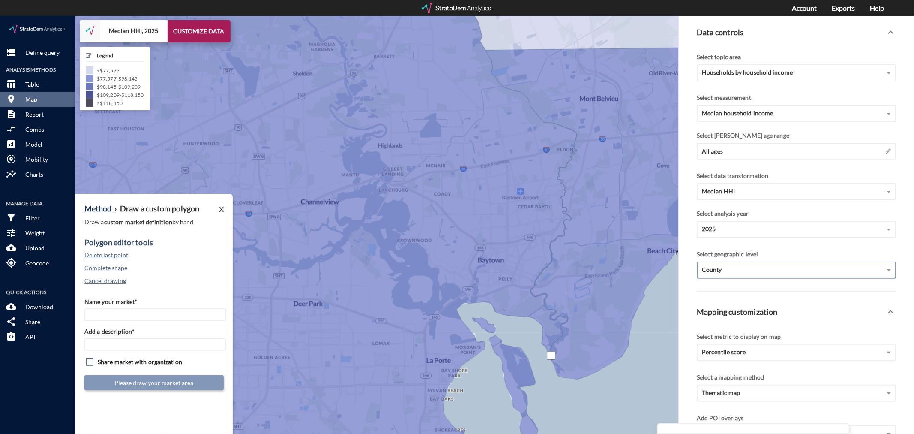
click div
drag, startPoint x: 563, startPoint y: 315, endPoint x: 562, endPoint y: 307, distance: 8.2
click div
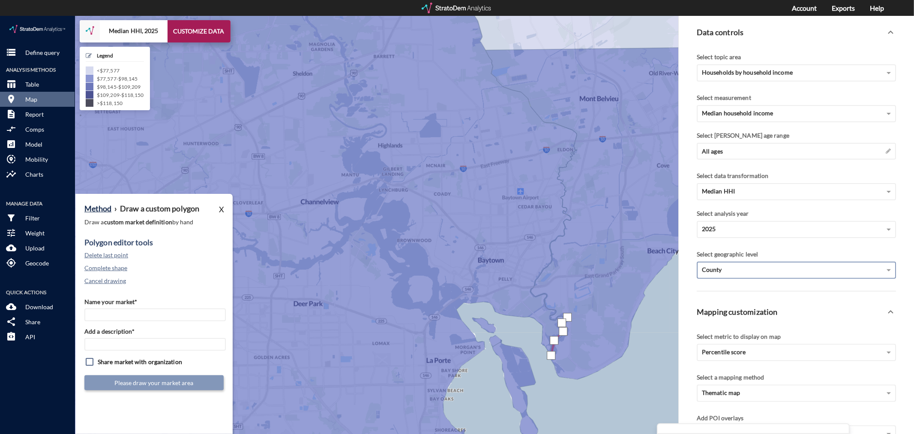
click div
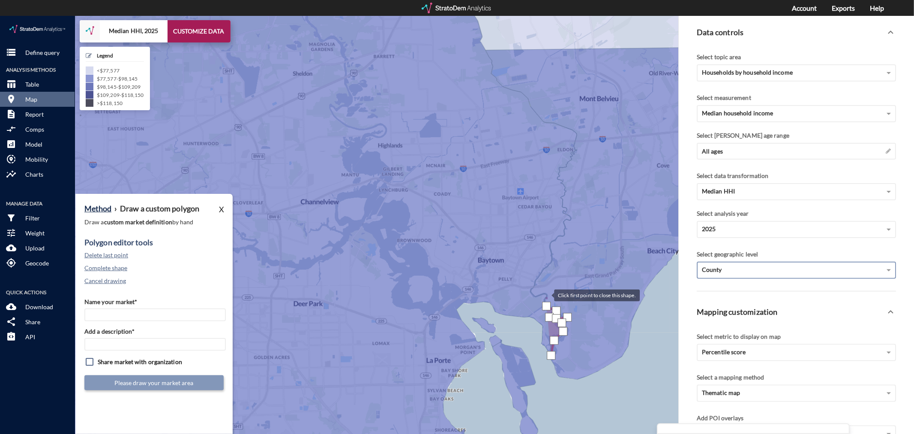
click div
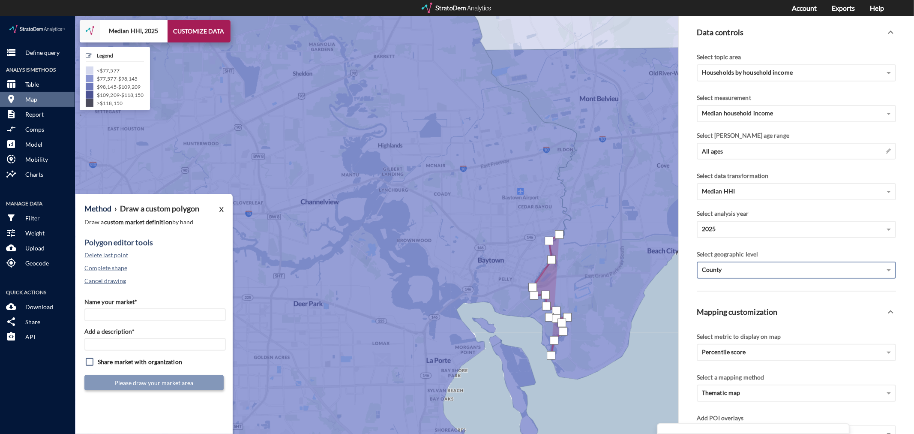
click div
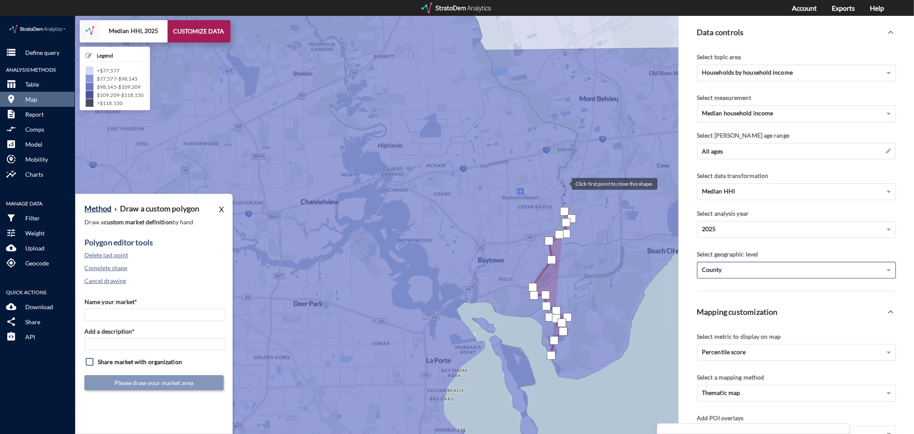
click div
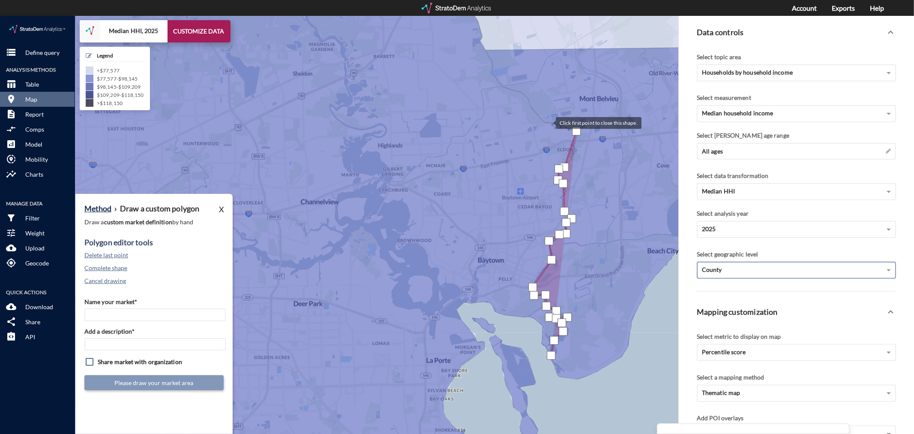
click div
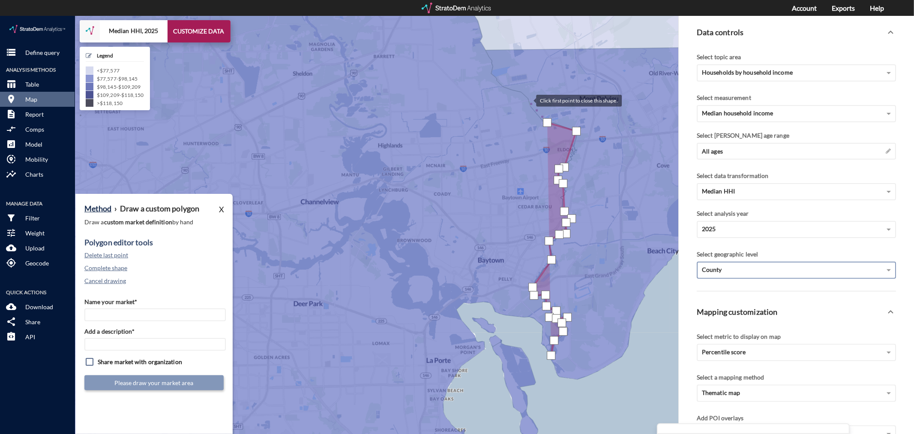
click div
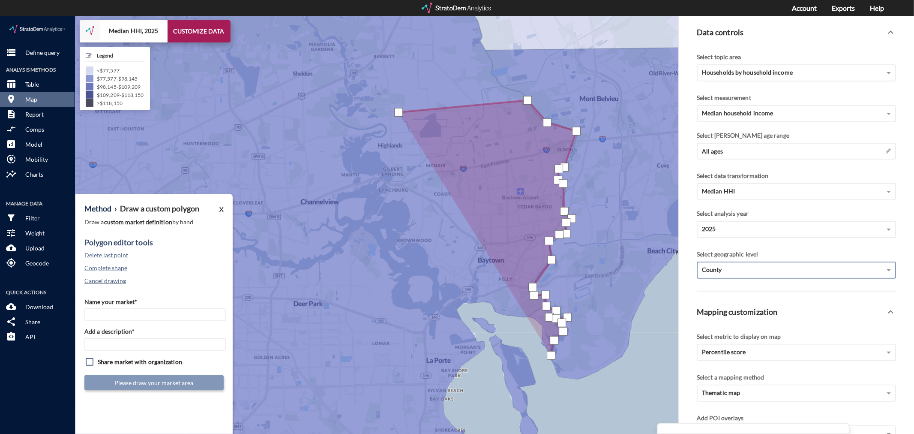
click div
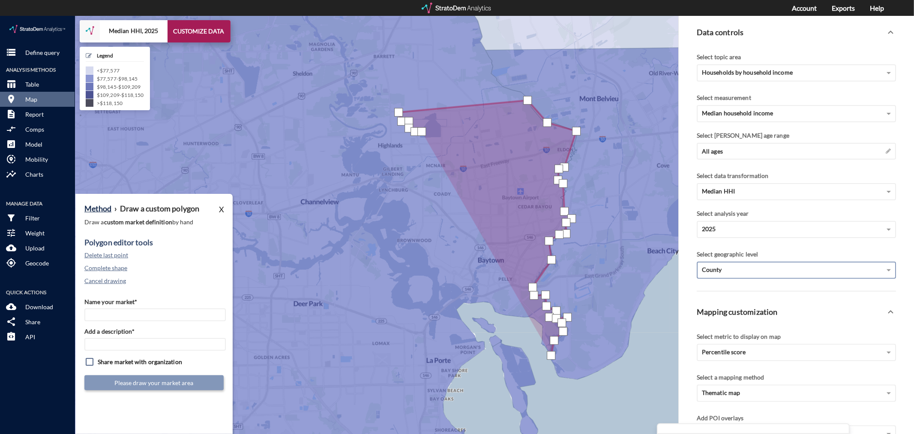
click div
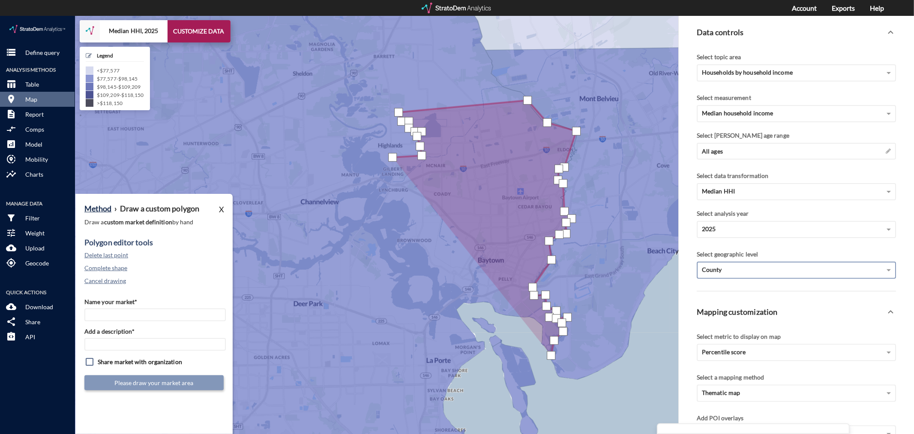
click div
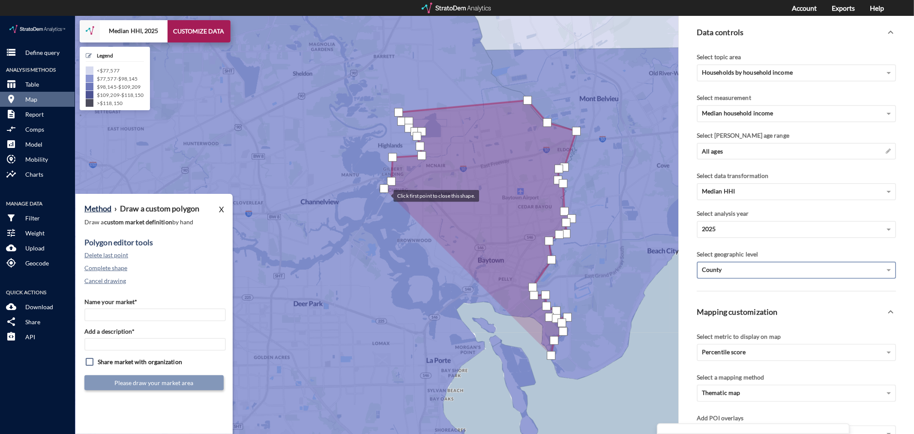
click div
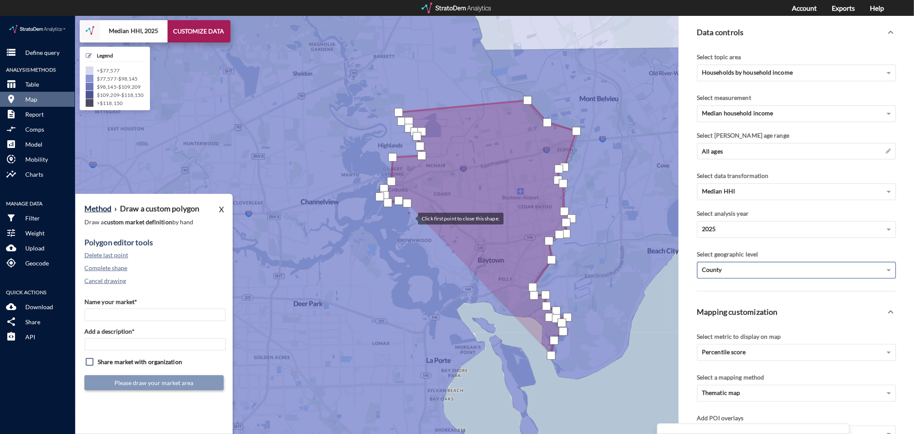
click div
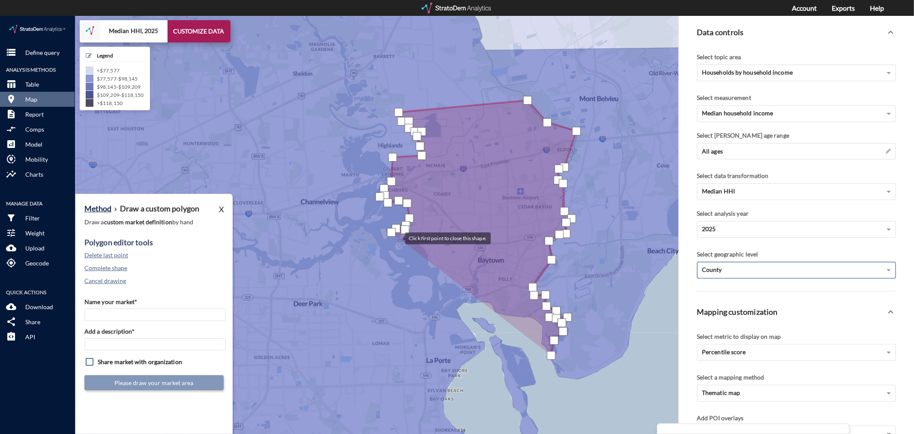
click div
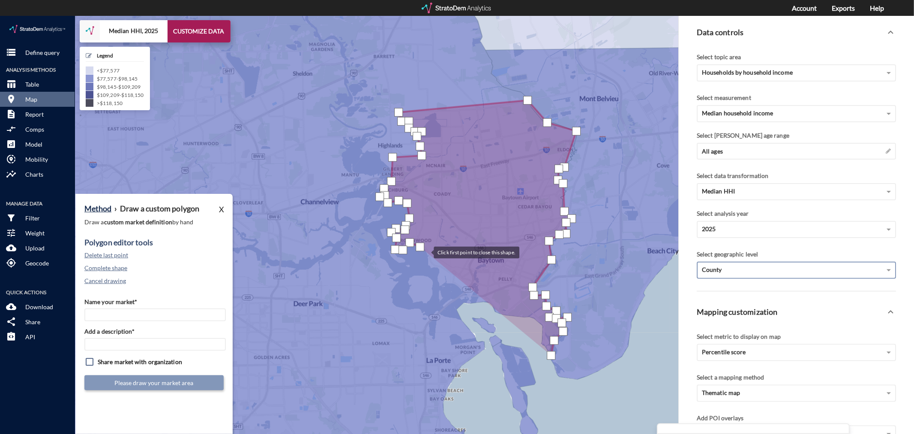
click div
drag, startPoint x: 429, startPoint y: 244, endPoint x: 429, endPoint y: 250, distance: 6.0
click div
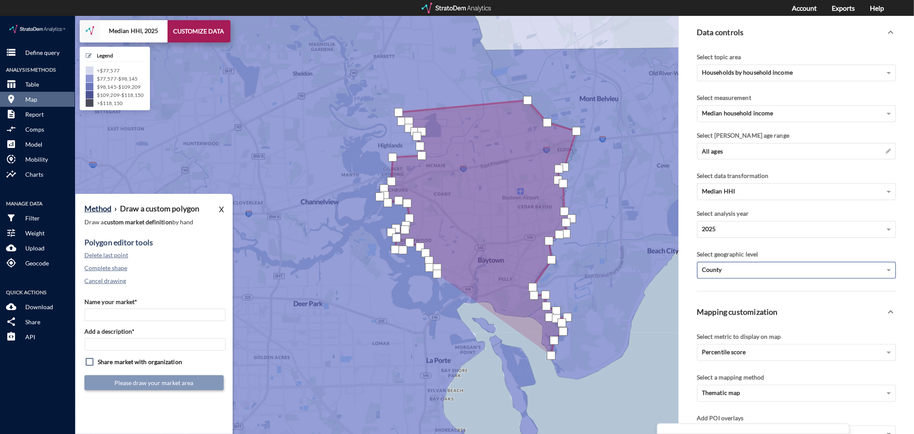
click div
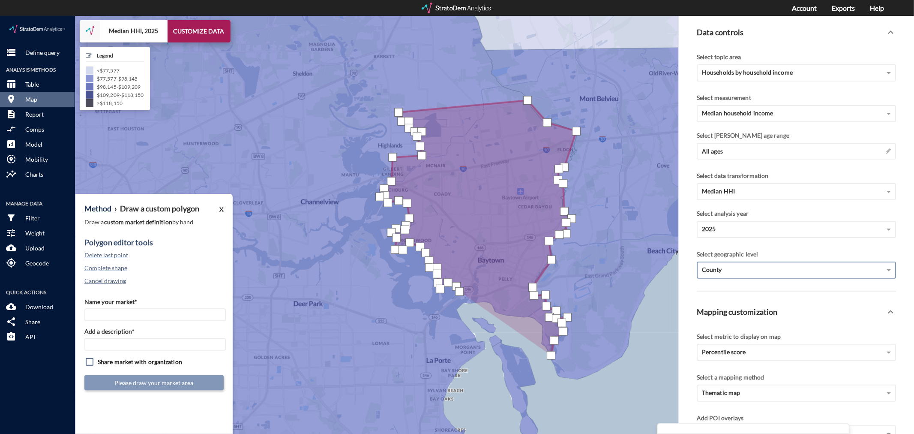
click div
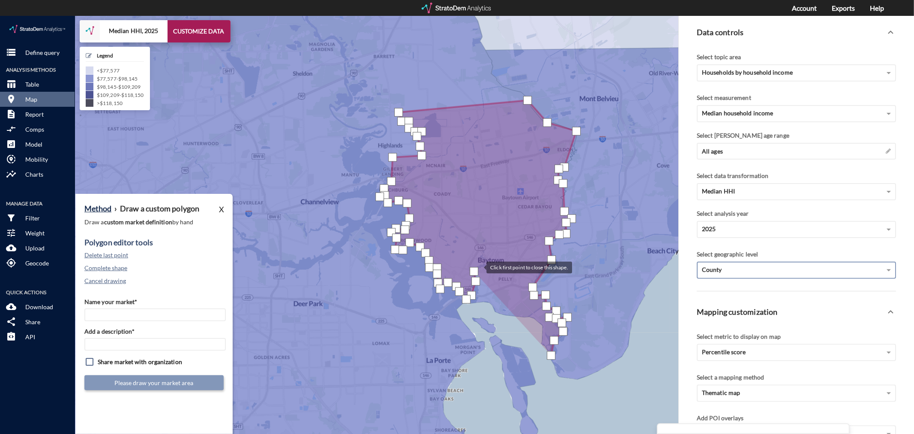
click div
drag, startPoint x: 478, startPoint y: 273, endPoint x: 478, endPoint y: 279, distance: 6.4
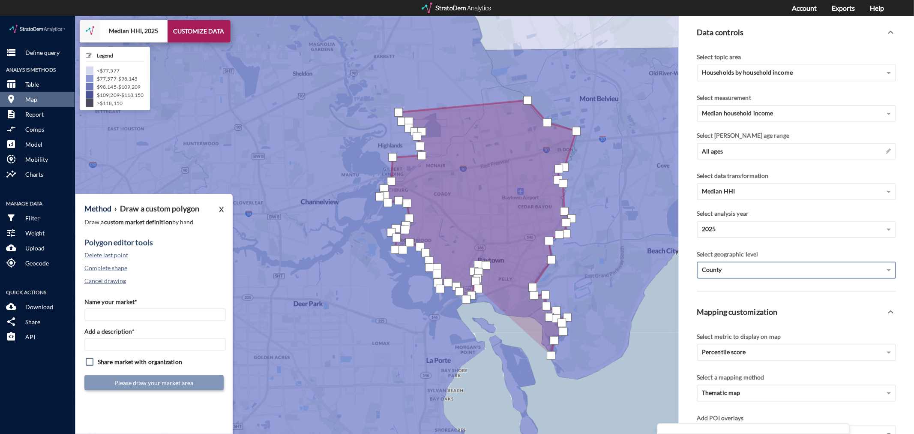
click div
drag, startPoint x: 478, startPoint y: 279, endPoint x: 477, endPoint y: 285, distance: 5.7
click div
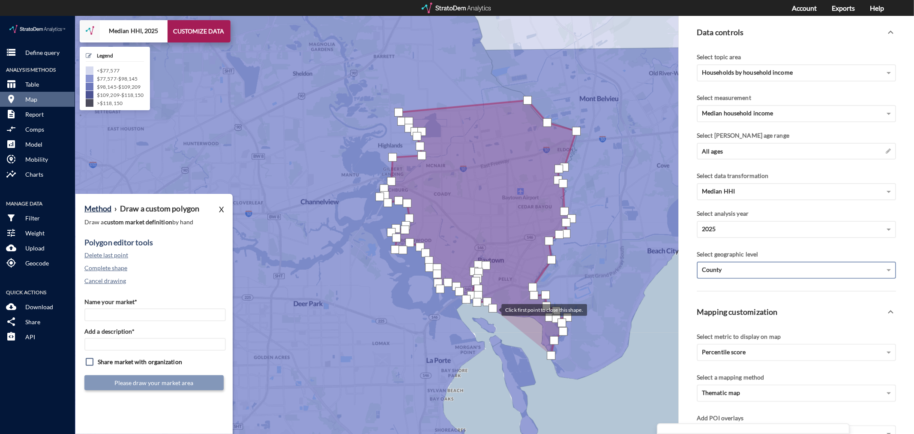
click div
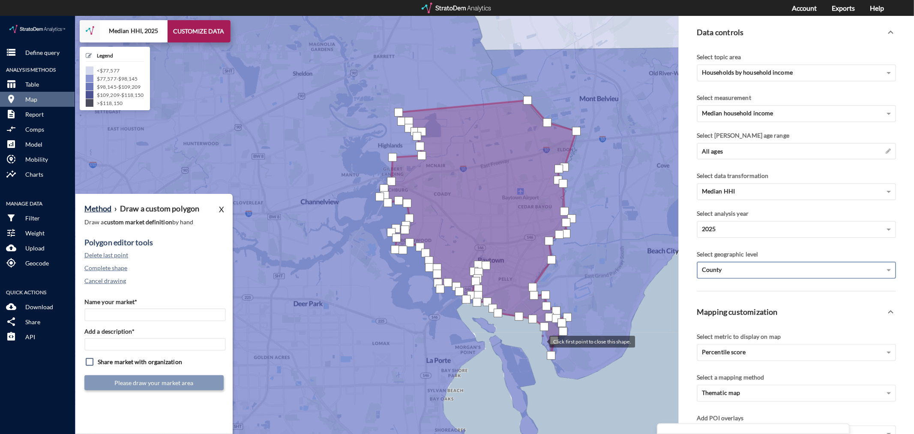
click div
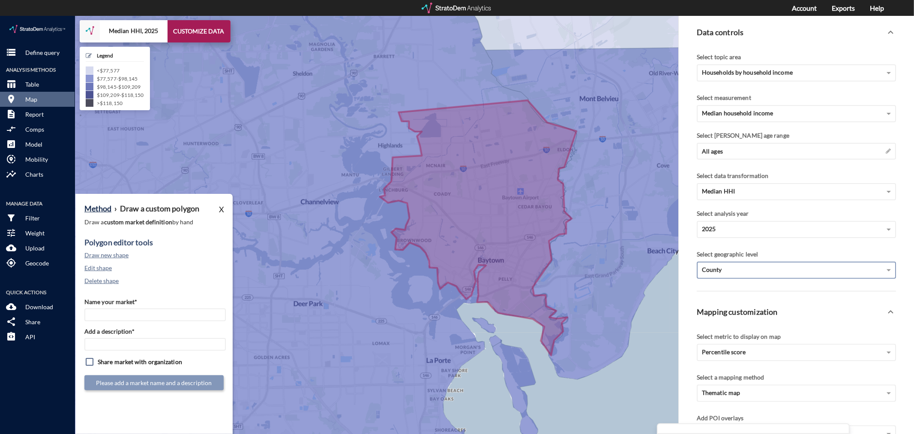
click div "Name your market* Add a description* Share market with organization Please add …"
click input "Name your market*"
type input "[GEOGRAPHIC_DATA] - [GEOGRAPHIC_DATA] MSA"
paste input "[GEOGRAPHIC_DATA] - [GEOGRAPHIC_DATA] MSA"
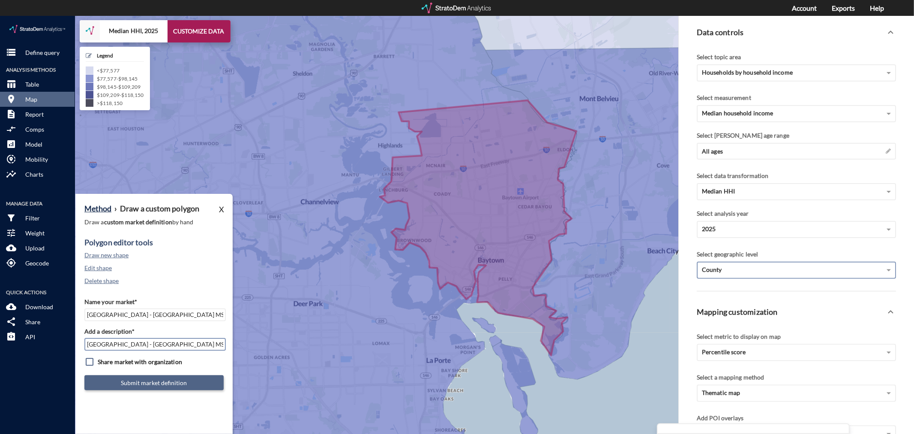
type input "[GEOGRAPHIC_DATA] - [GEOGRAPHIC_DATA] MSA"
click button "Submit market definition"
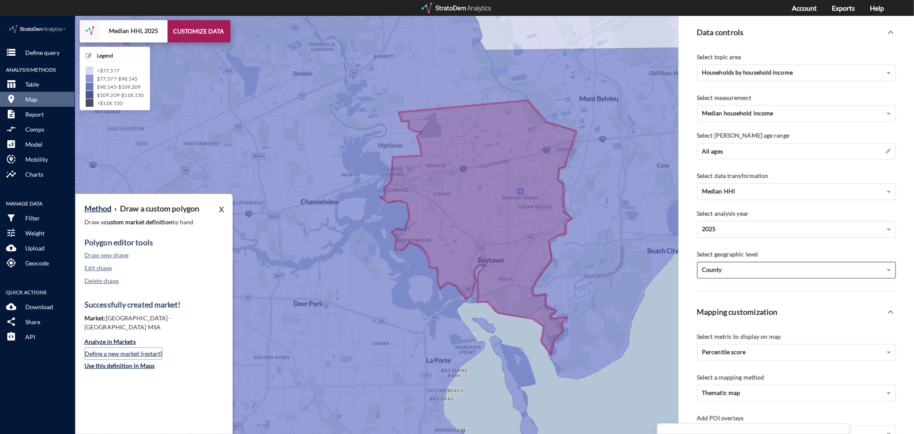
click button "Define a new market (restart)"
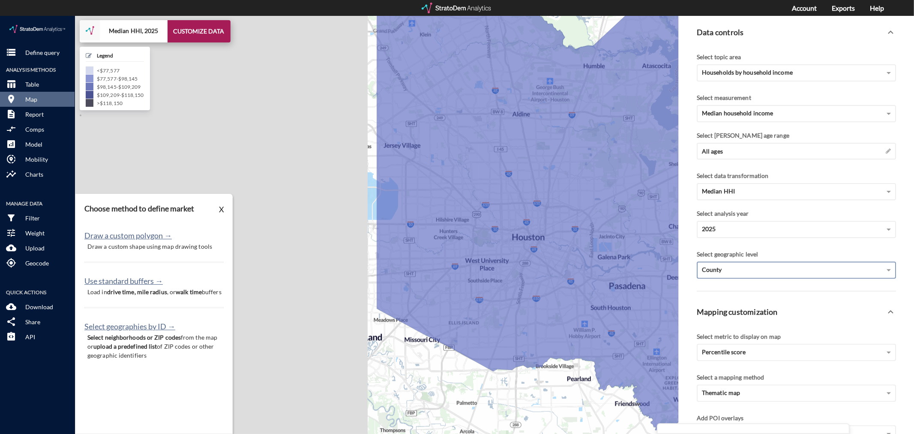
drag, startPoint x: 296, startPoint y: 273, endPoint x: 681, endPoint y: 256, distance: 386.1
click div "+ − Median HHI, 2025 CUSTOMIZE DATA Legend < $77,577 $77,577 - $98,145 $98,145 …"
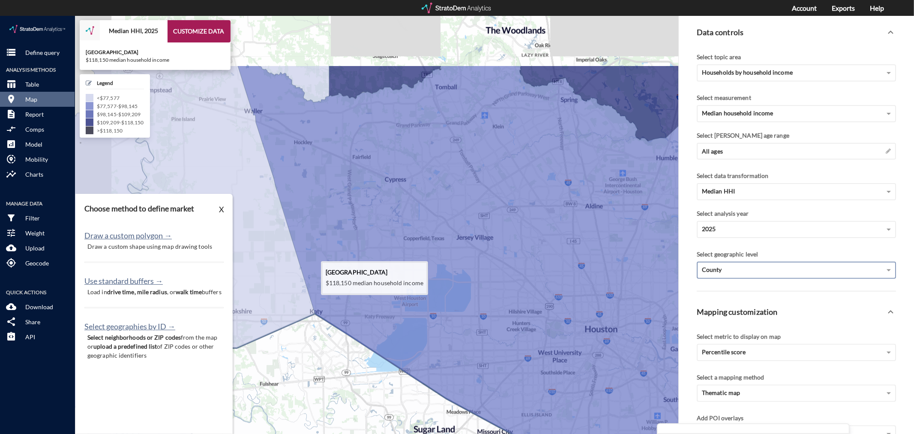
drag, startPoint x: 314, startPoint y: 259, endPoint x: 386, endPoint y: 353, distance: 118.6
click icon
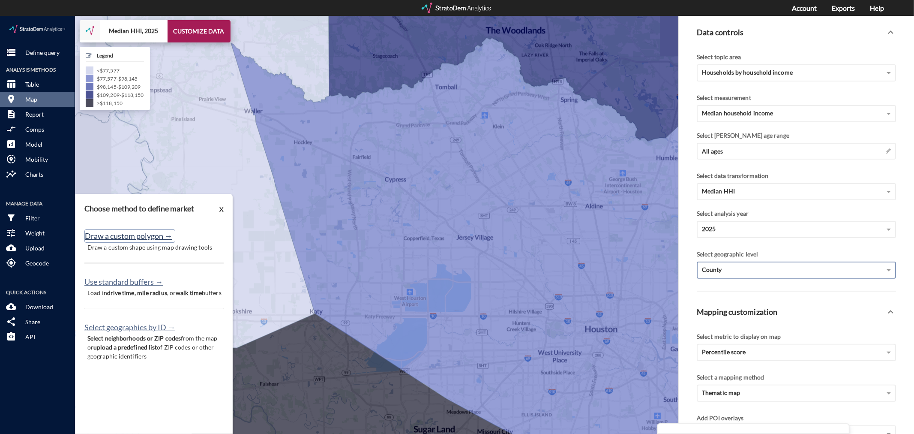
click button "Draw a custom polygon →"
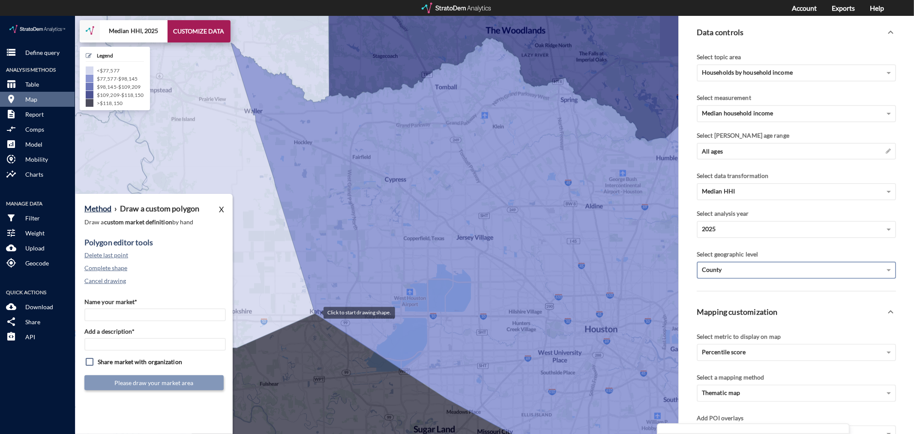
click div
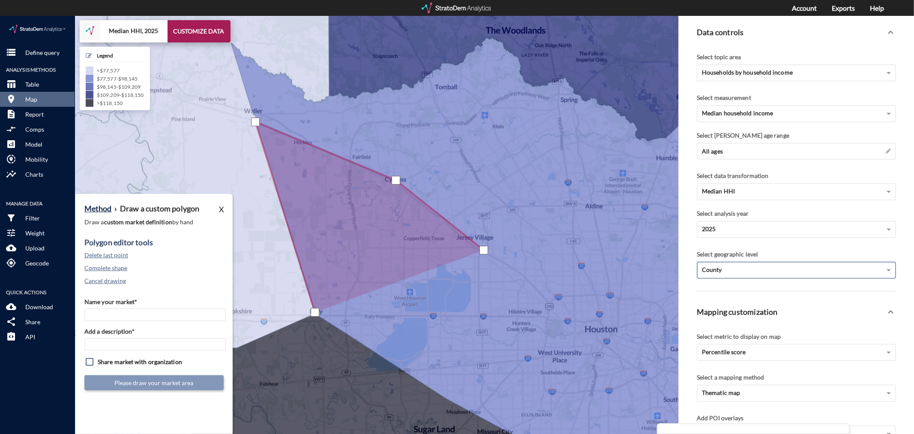
click div
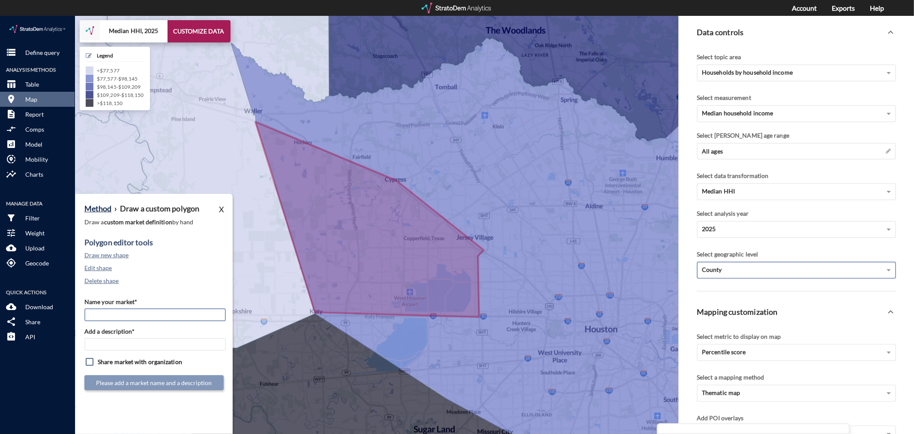
click input "Name your market*"
type input "Bear Creek / [GEOGRAPHIC_DATA][PERSON_NAME][GEOGRAPHIC_DATA] MSA"
paste input "Bear Creek / [GEOGRAPHIC_DATA][PERSON_NAME][GEOGRAPHIC_DATA] MSA"
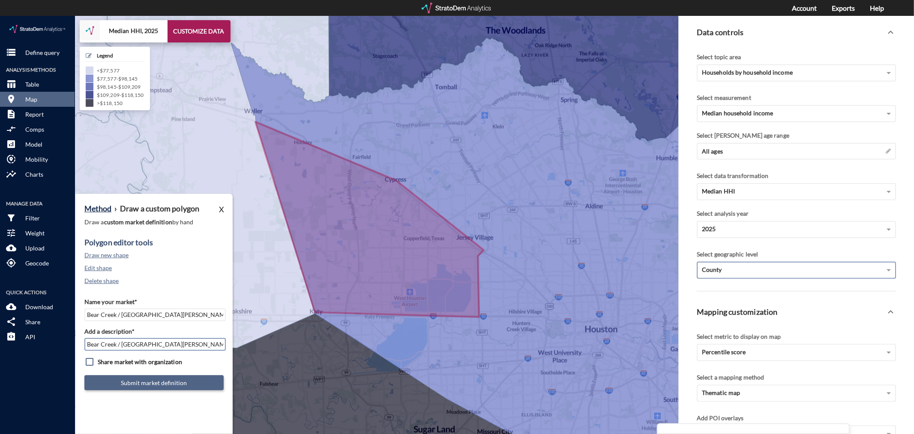
type input "Bear Creek / [GEOGRAPHIC_DATA][PERSON_NAME][GEOGRAPHIC_DATA] MSA"
click button "Submit market definition"
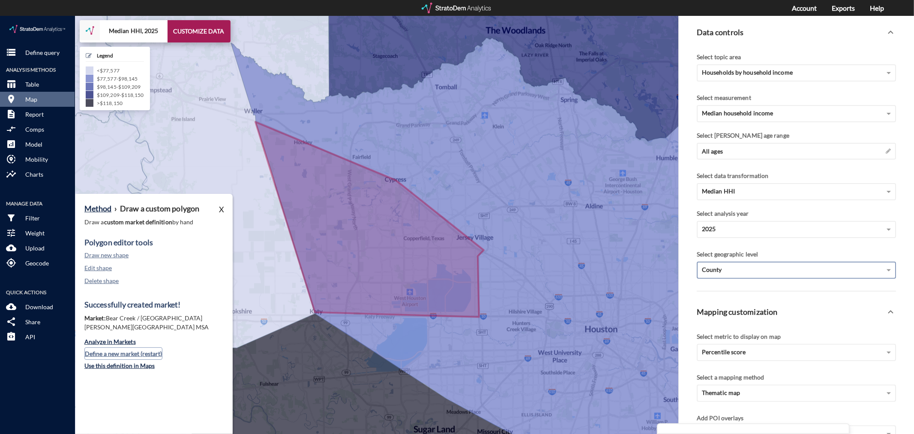
click button "Define a new market (restart)"
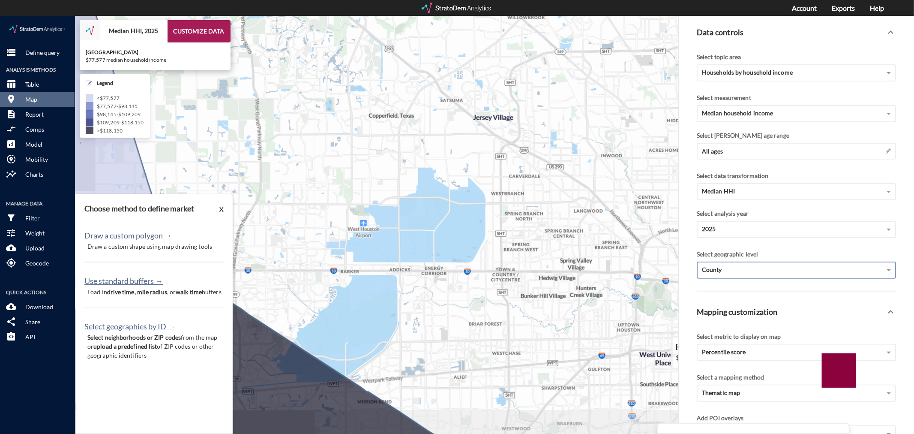
drag, startPoint x: 474, startPoint y: 339, endPoint x: 511, endPoint y: 313, distance: 45.9
click icon
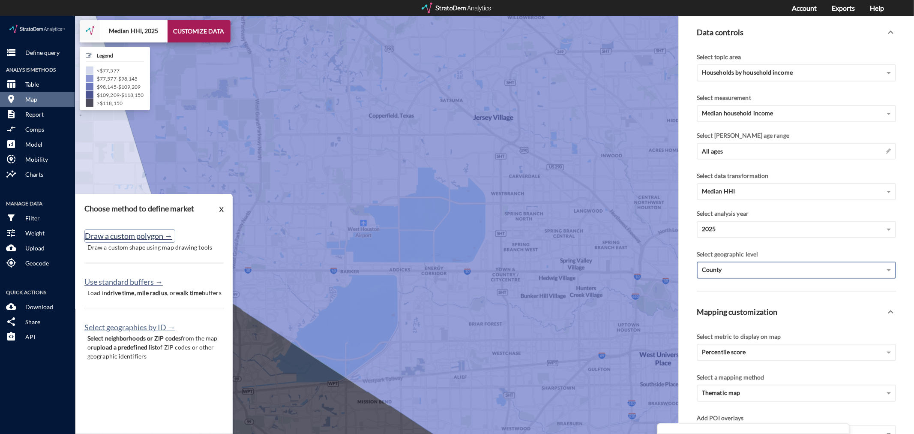
click button "Draw a custom polygon →"
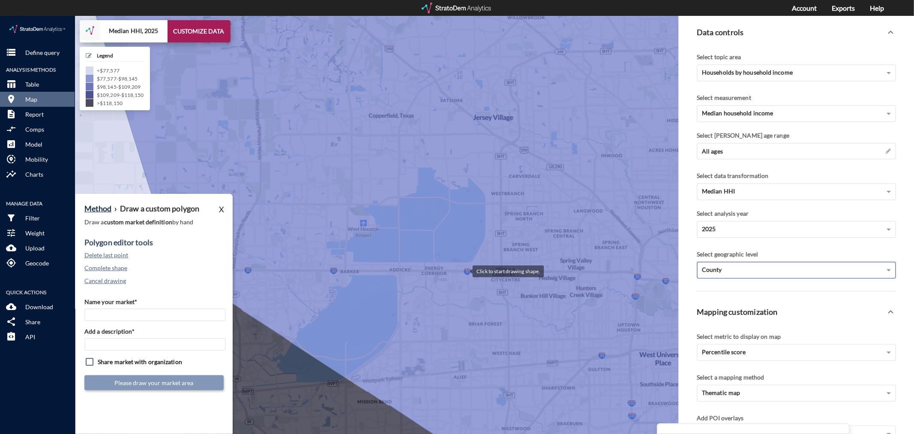
click div
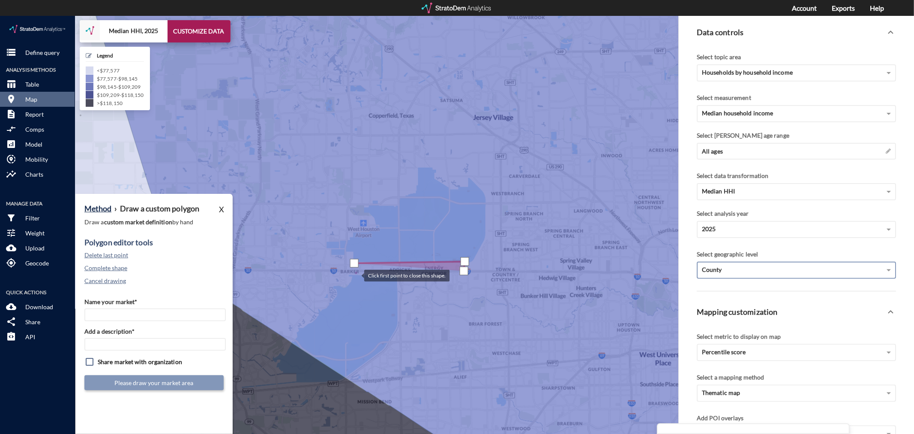
click div
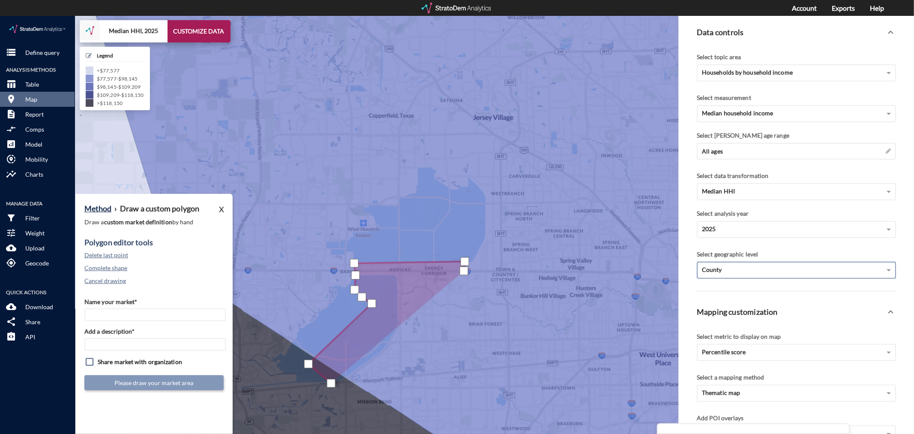
click div
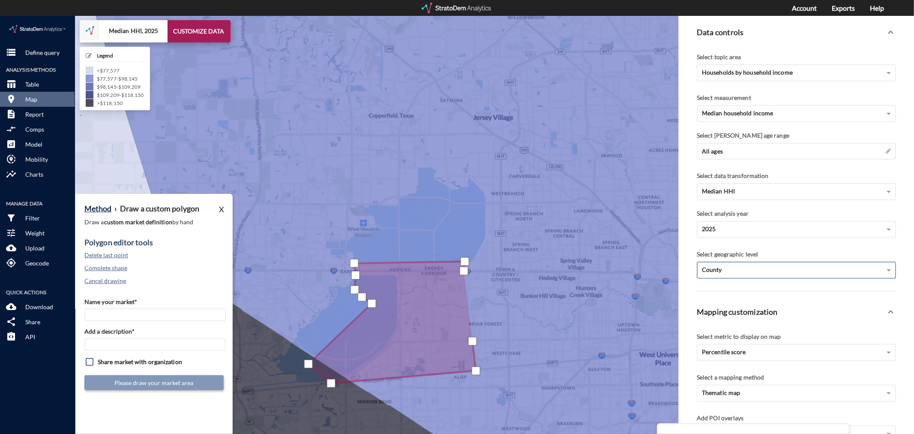
click div
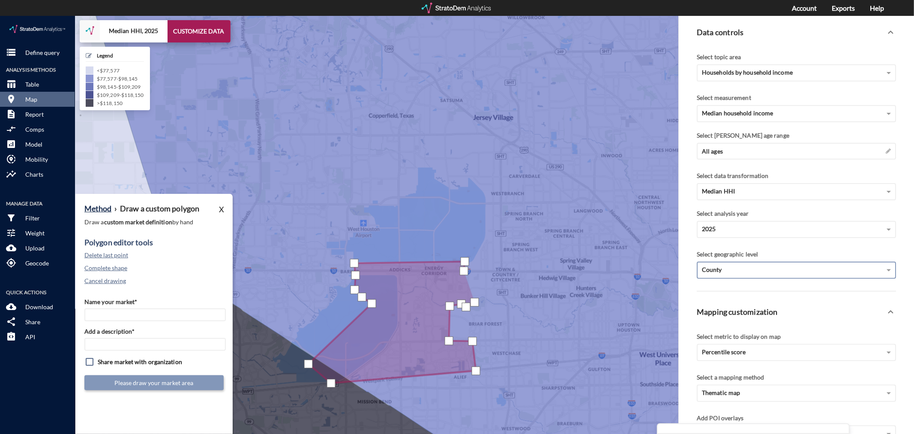
click div
drag, startPoint x: 503, startPoint y: 277, endPoint x: 502, endPoint y: 265, distance: 12.0
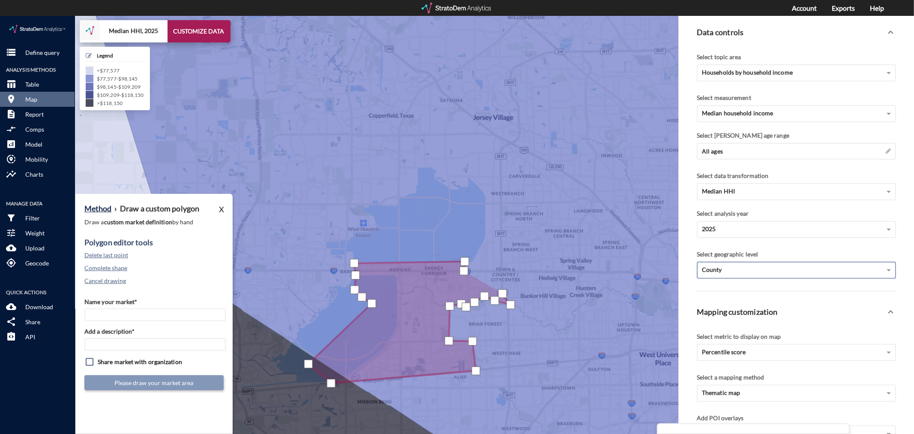
click div
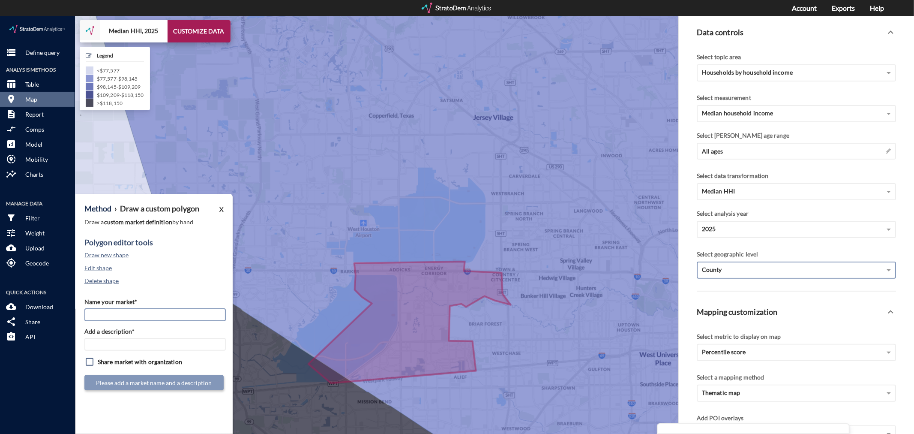
click input "Name your market*"
type input "[GEOGRAPHIC_DATA] - [GEOGRAPHIC_DATA] - [GEOGRAPHIC_DATA]"
paste input "[GEOGRAPHIC_DATA] - [GEOGRAPHIC_DATA] - [GEOGRAPHIC_DATA]"
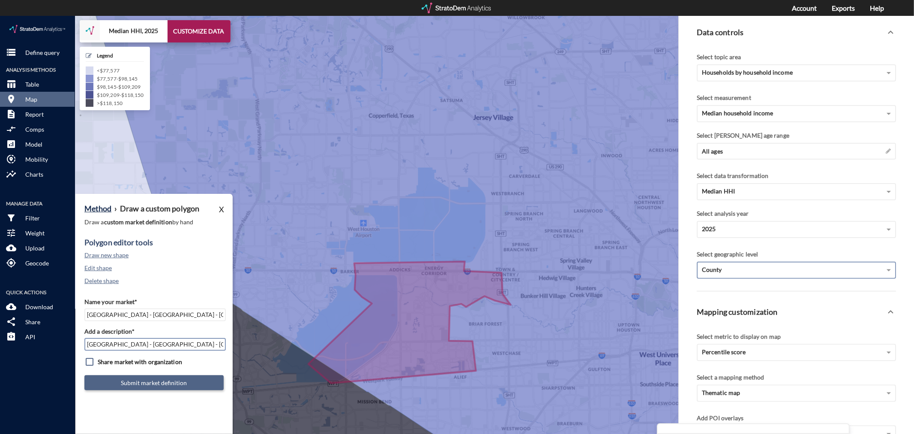
type input "[GEOGRAPHIC_DATA] - [GEOGRAPHIC_DATA] - [GEOGRAPHIC_DATA]"
click button "Submit market definition"
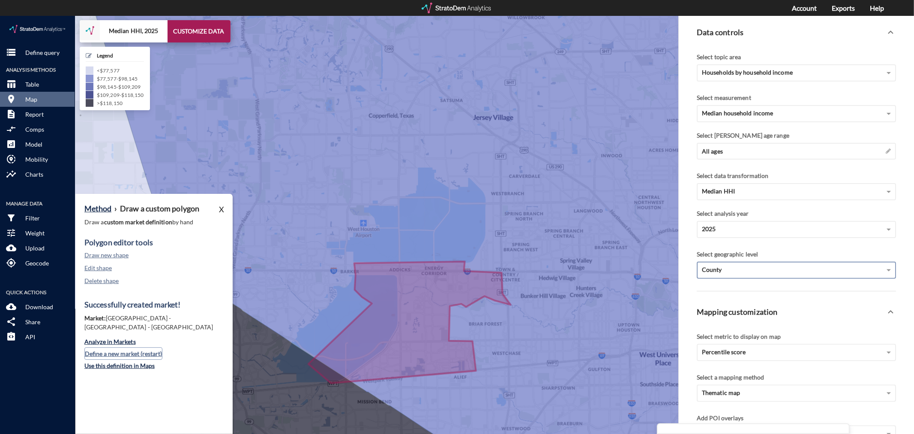
click button "Define a new market (restart)"
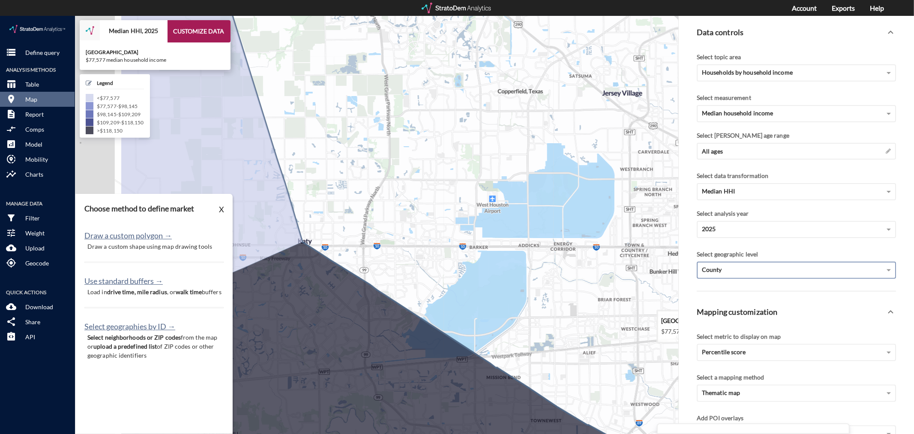
drag, startPoint x: 398, startPoint y: 304, endPoint x: 526, endPoint y: 281, distance: 130.3
click icon
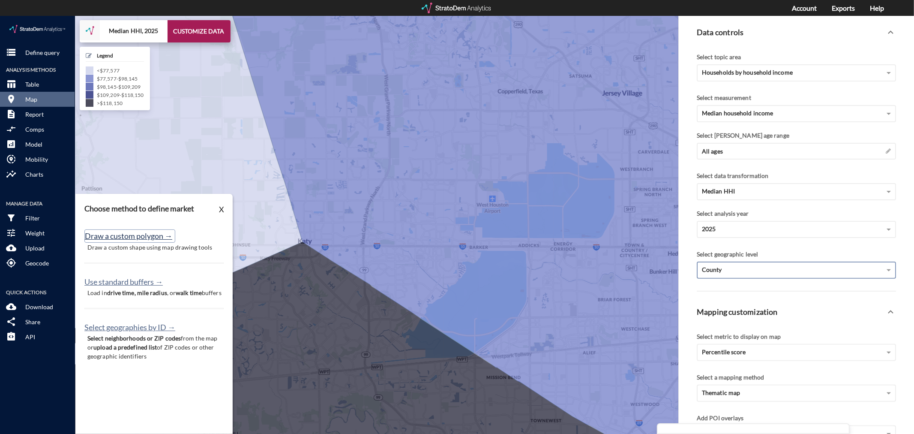
click button "Draw a custom polygon →"
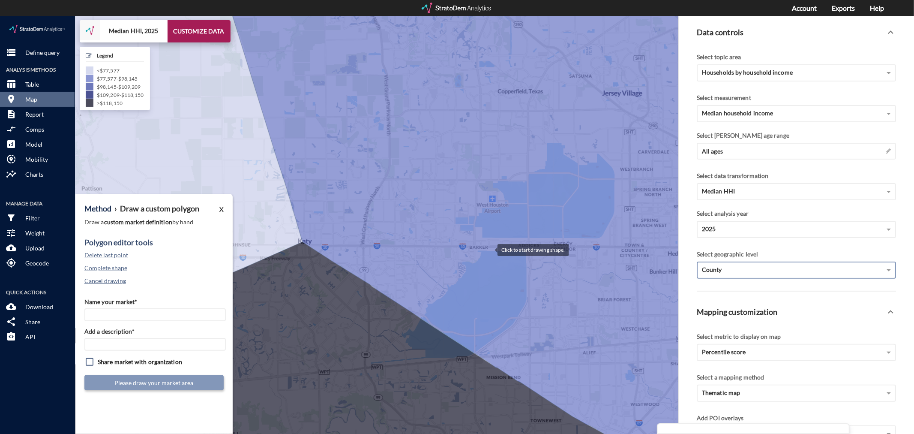
click div
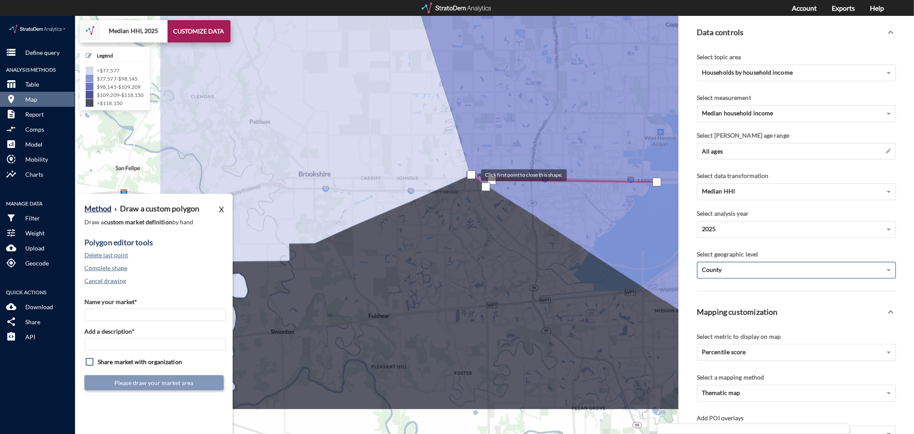
drag, startPoint x: 303, startPoint y: 225, endPoint x: 473, endPoint y: 159, distance: 182.4
click div
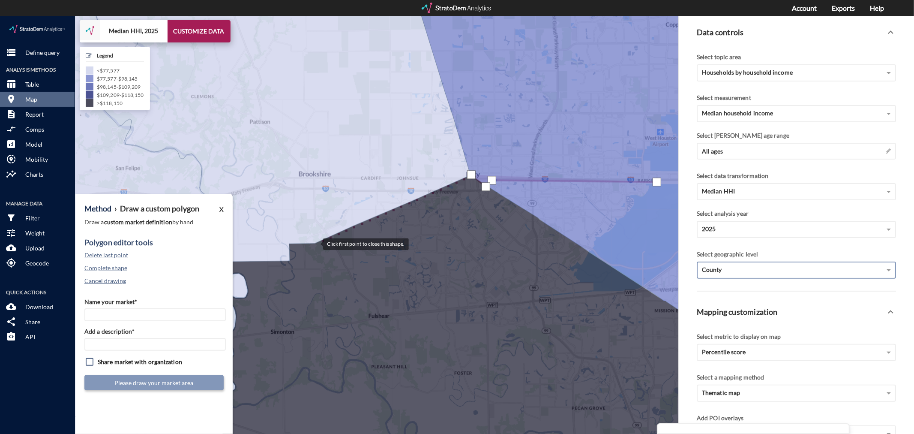
click div
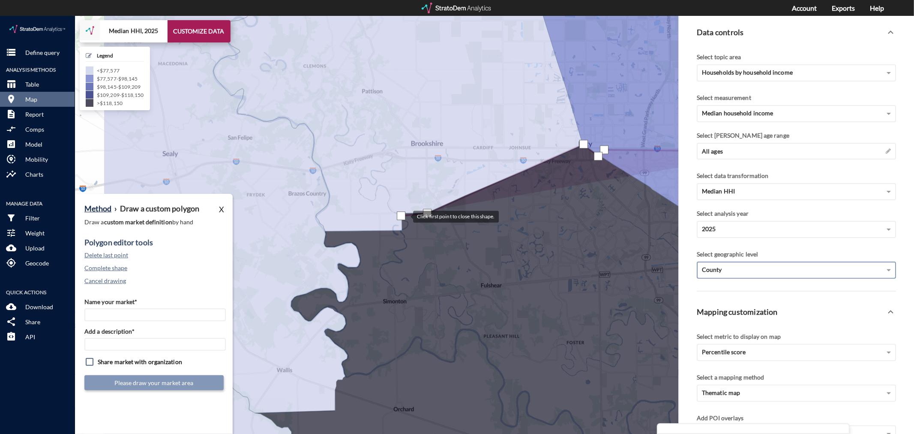
drag, startPoint x: 289, startPoint y: 230, endPoint x: 404, endPoint y: 200, distance: 118.8
click div
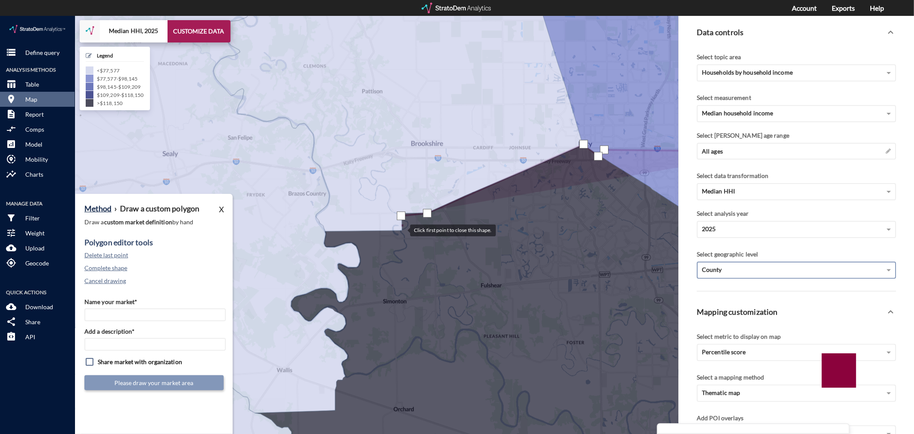
click div
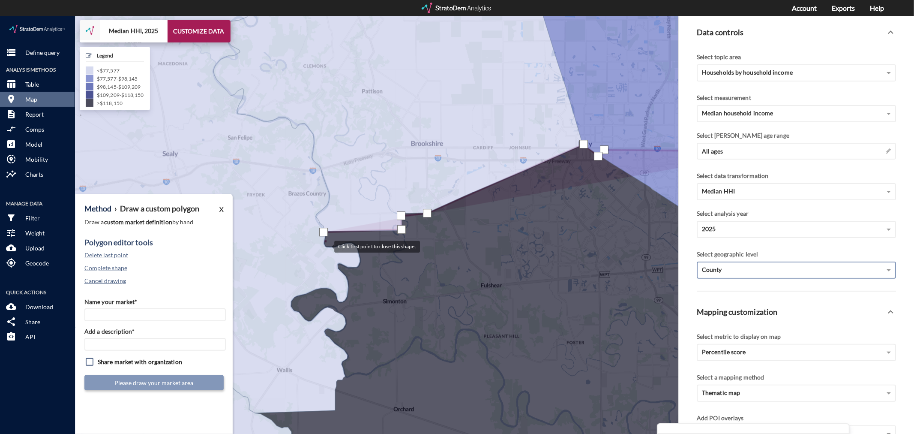
click div
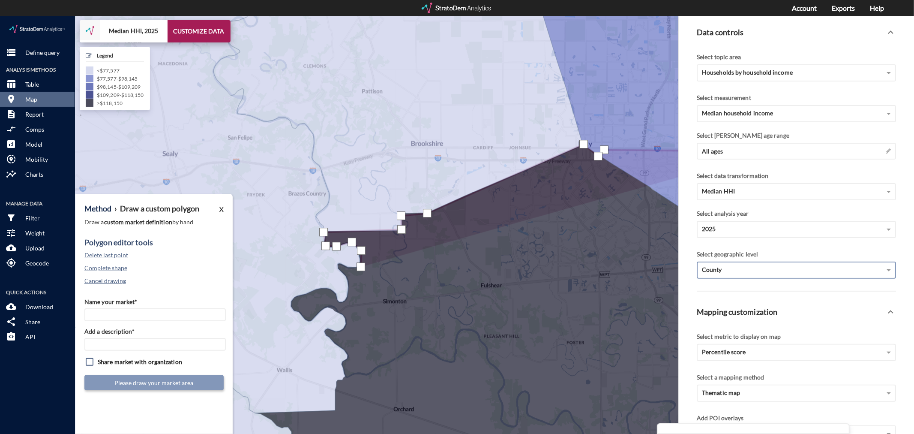
click div
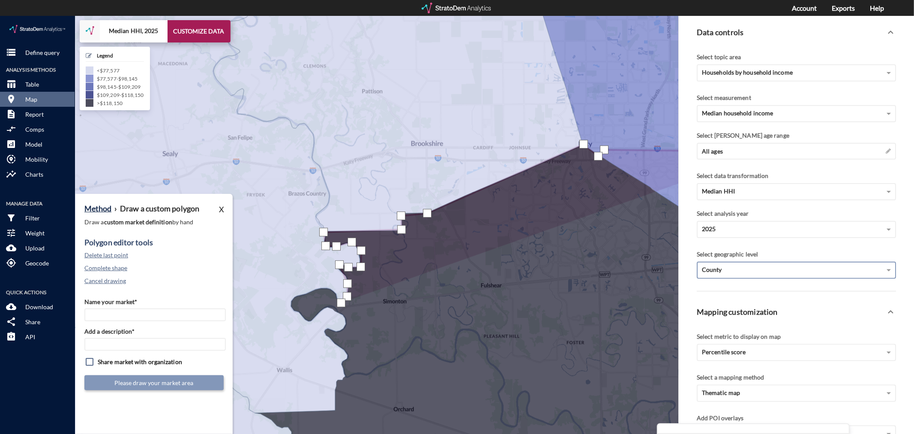
drag, startPoint x: 341, startPoint y: 286, endPoint x: 336, endPoint y: 283, distance: 6.2
click div
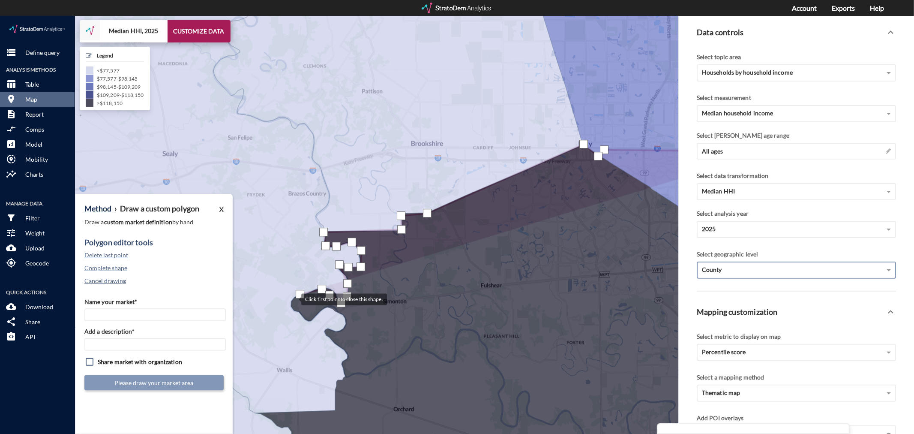
click div
drag, startPoint x: 300, startPoint y: 296, endPoint x: 305, endPoint y: 301, distance: 7.3
click div
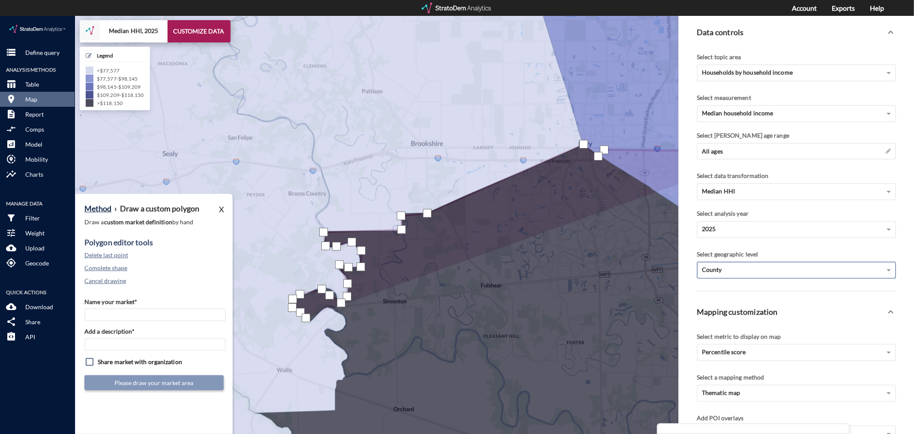
drag, startPoint x: 306, startPoint y: 302, endPoint x: 311, endPoint y: 305, distance: 6.0
click div
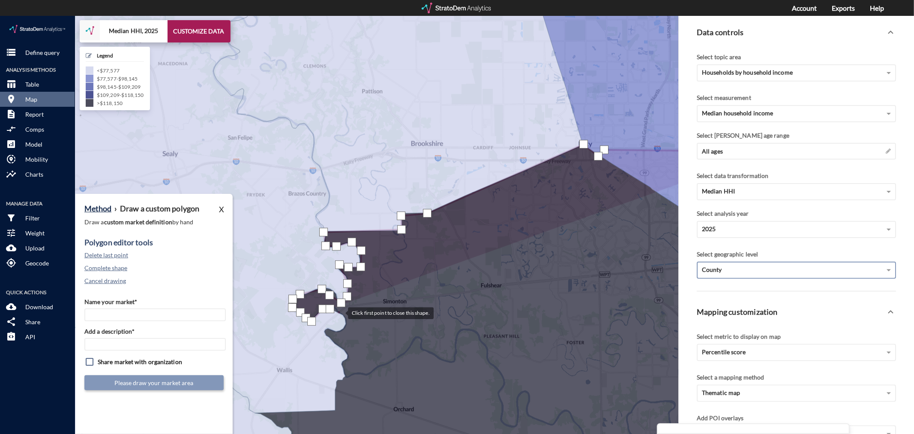
click div
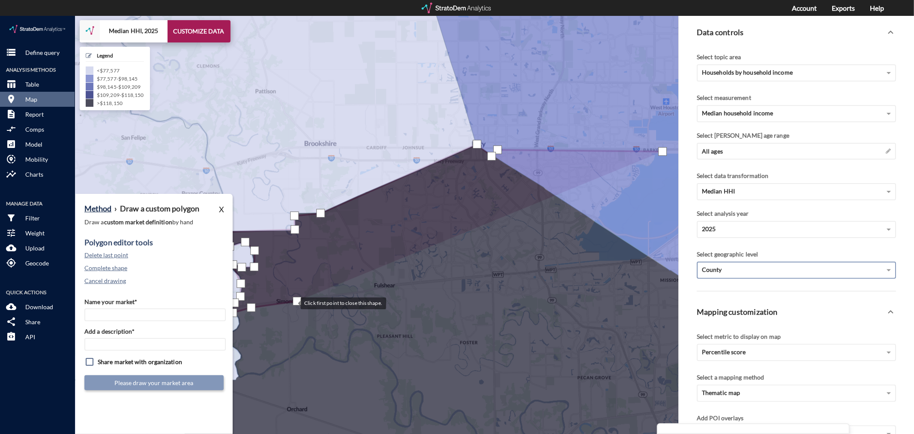
drag, startPoint x: 404, startPoint y: 285, endPoint x: 290, endPoint y: 287, distance: 114.0
click div
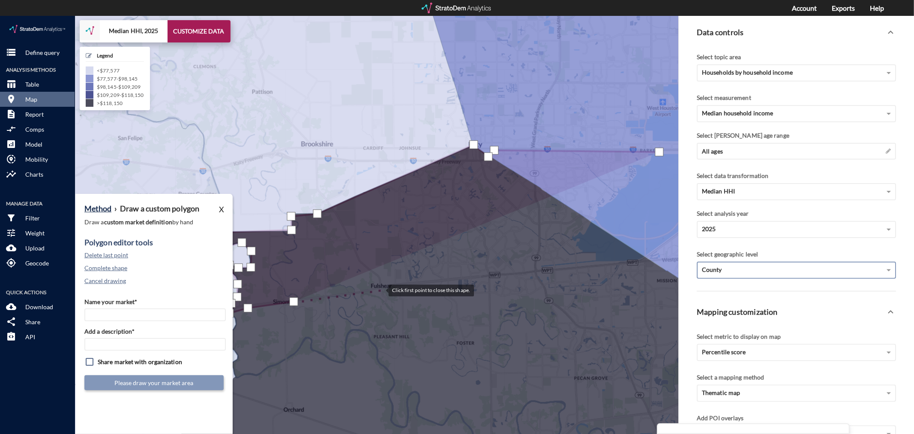
click div
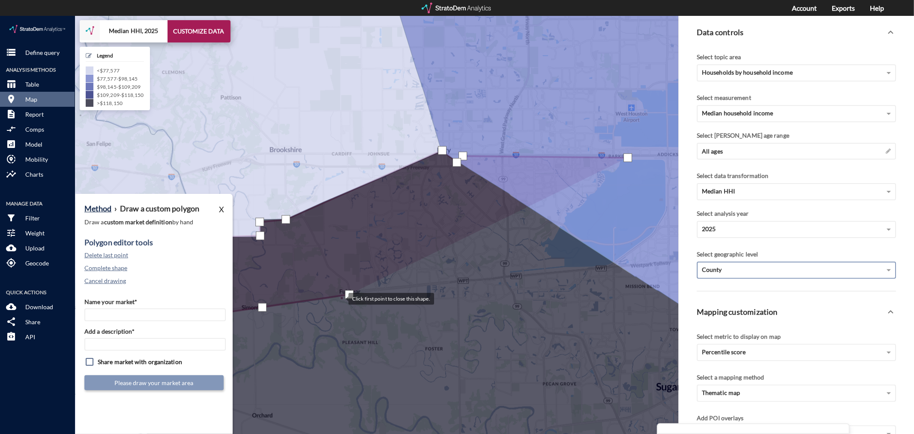
drag, startPoint x: 381, startPoint y: 273, endPoint x: 343, endPoint y: 281, distance: 38.6
click div
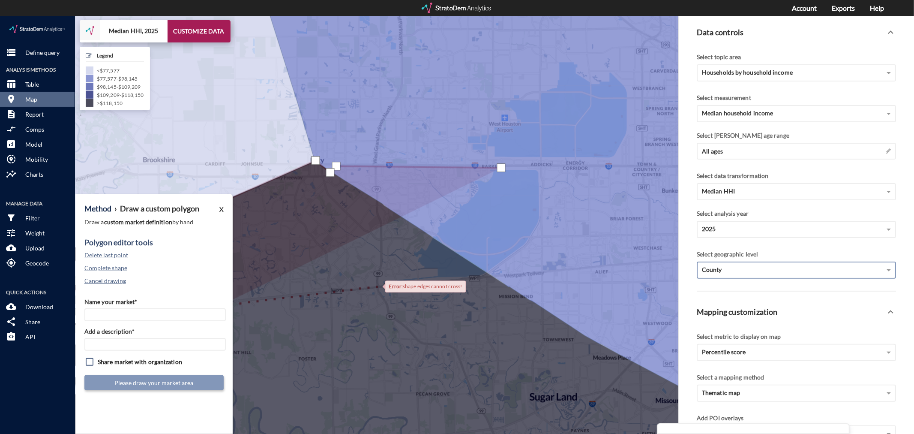
drag, startPoint x: 562, startPoint y: 250, endPoint x: 377, endPoint y: 270, distance: 185.7
click div
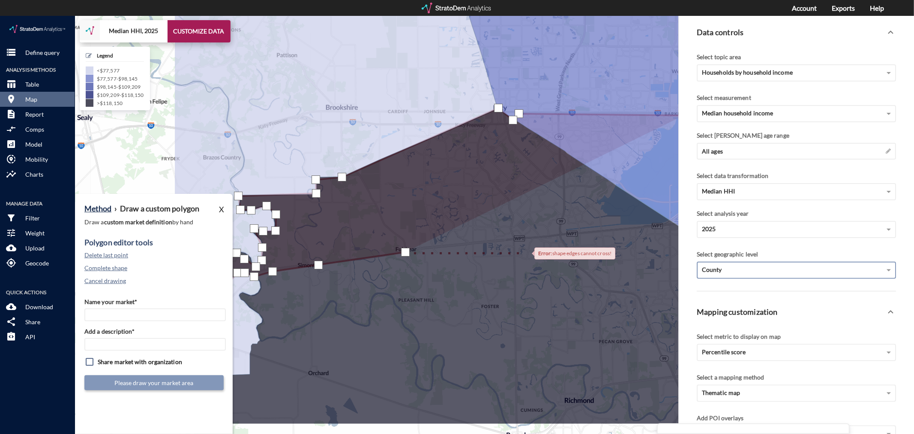
drag, startPoint x: 338, startPoint y: 291, endPoint x: 525, endPoint y: 237, distance: 195.5
click div
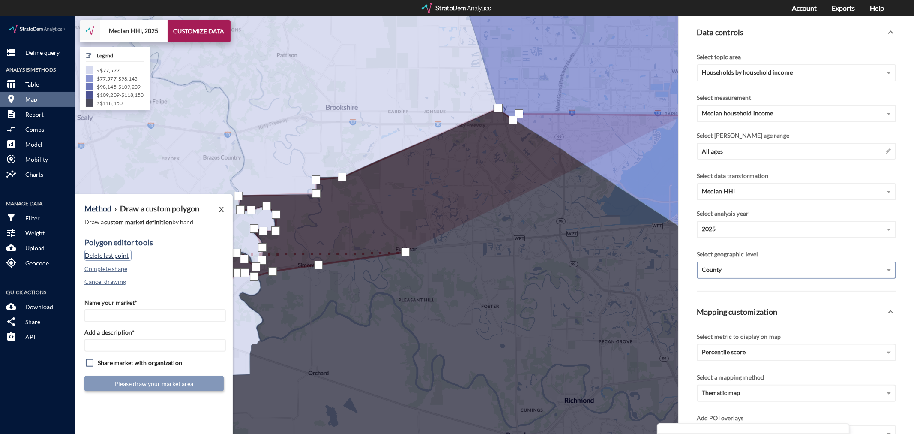
click button "Delete last point"
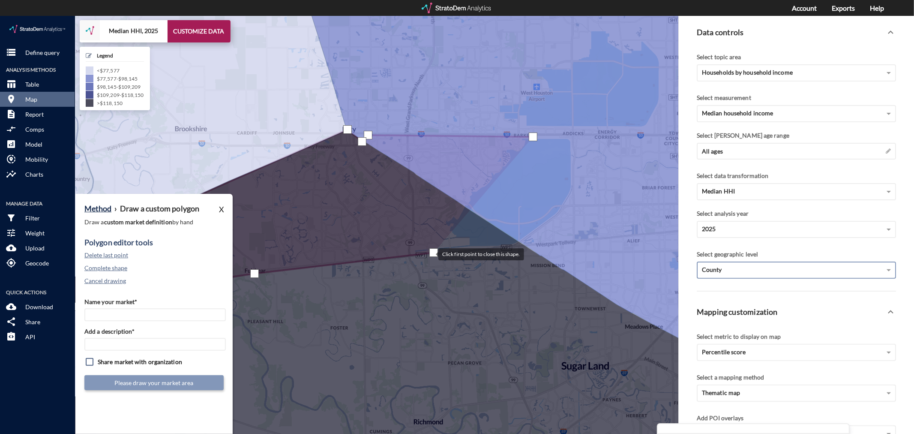
drag, startPoint x: 585, startPoint y: 215, endPoint x: 430, endPoint y: 237, distance: 156.0
click div
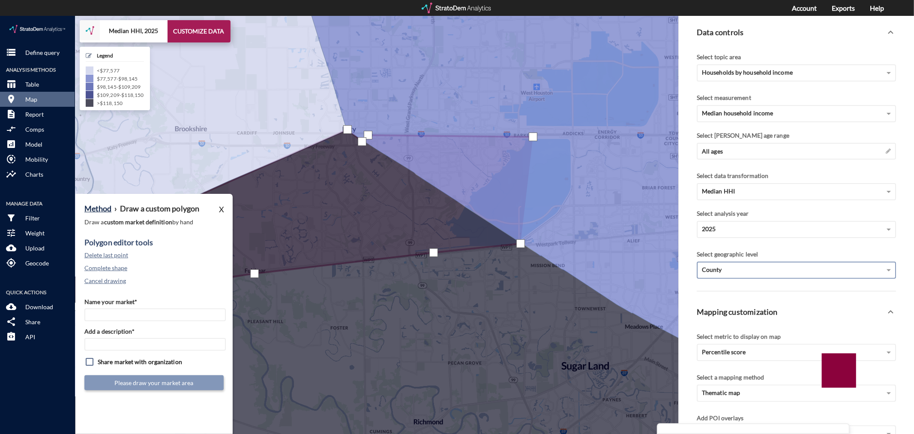
click div
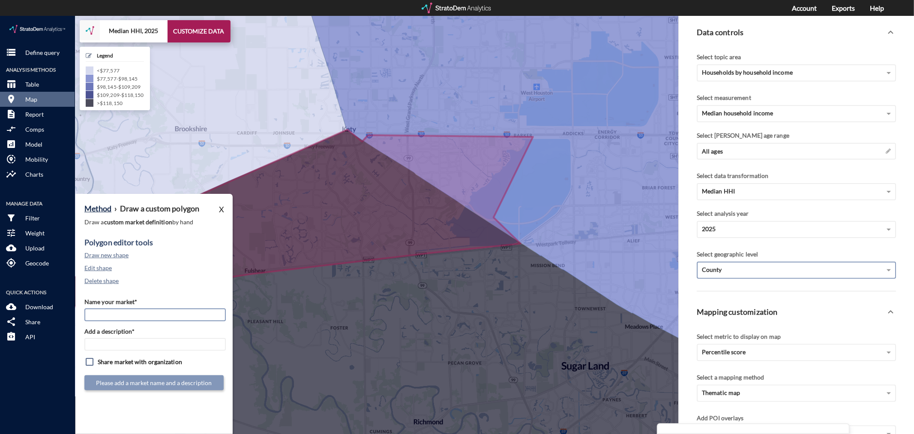
drag, startPoint x: 163, startPoint y: 292, endPoint x: 156, endPoint y: 318, distance: 27.3
click input "Name your market*"
type input "Cinco Ranch - [GEOGRAPHIC_DATA] MSA"
paste input "Cinco Ranch - [GEOGRAPHIC_DATA] MSA"
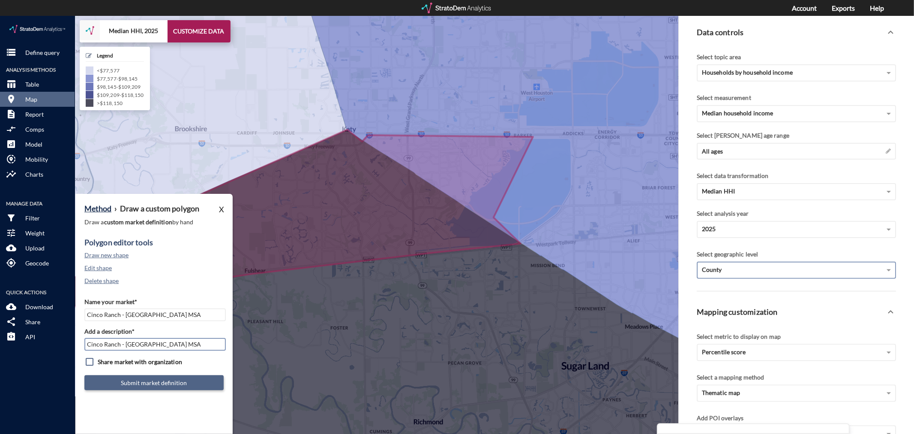
type input "Cinco Ranch - [GEOGRAPHIC_DATA] MSA"
click button "Submit market definition"
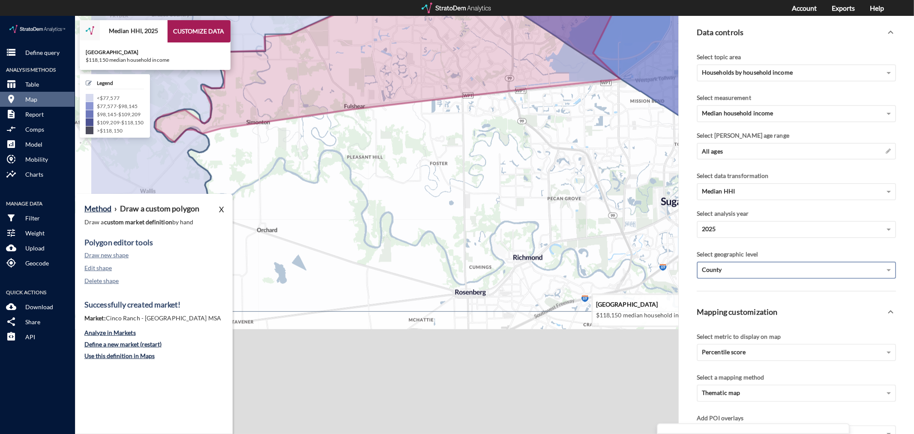
drag, startPoint x: 444, startPoint y: 332, endPoint x: 545, endPoint y: 165, distance: 194.6
click icon
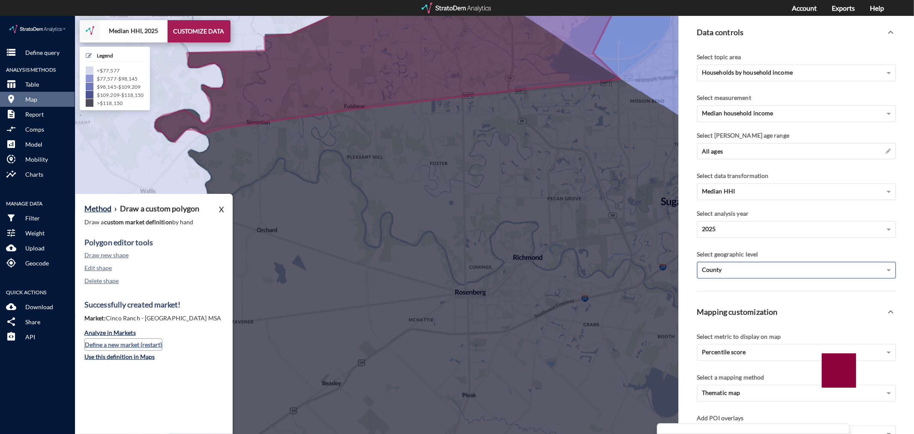
click button "Define a new market (restart)"
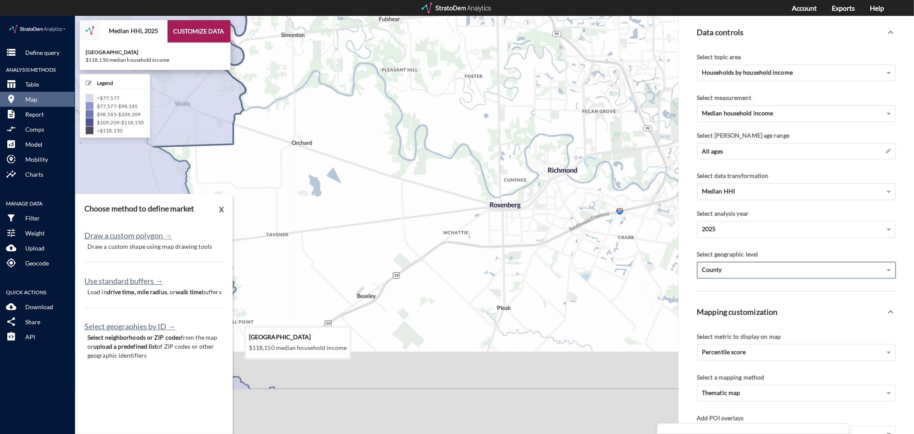
drag, startPoint x: 400, startPoint y: 339, endPoint x: 436, endPoint y: 249, distance: 97.3
click icon
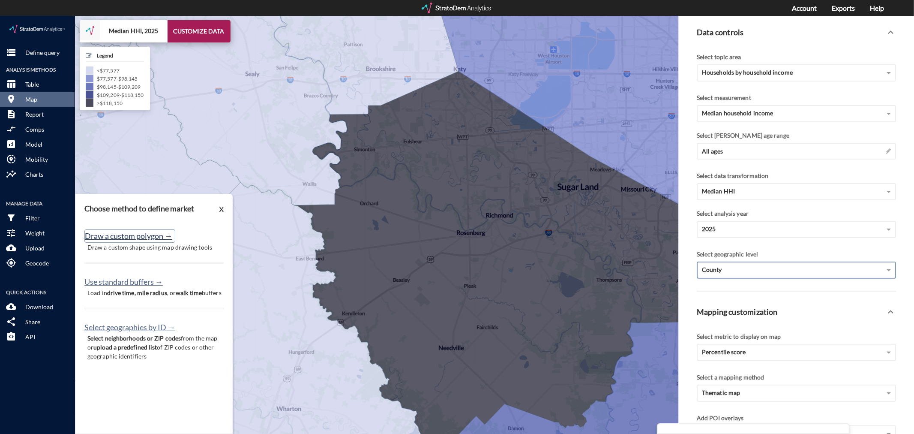
click button "Draw a custom polygon →"
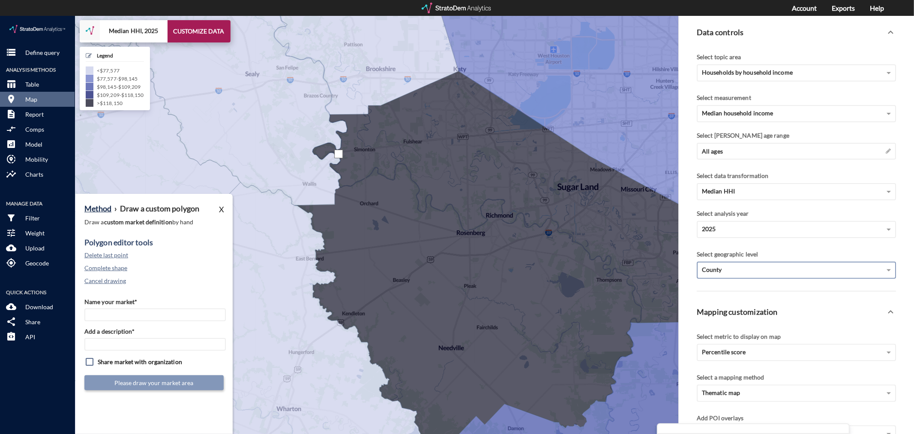
click div
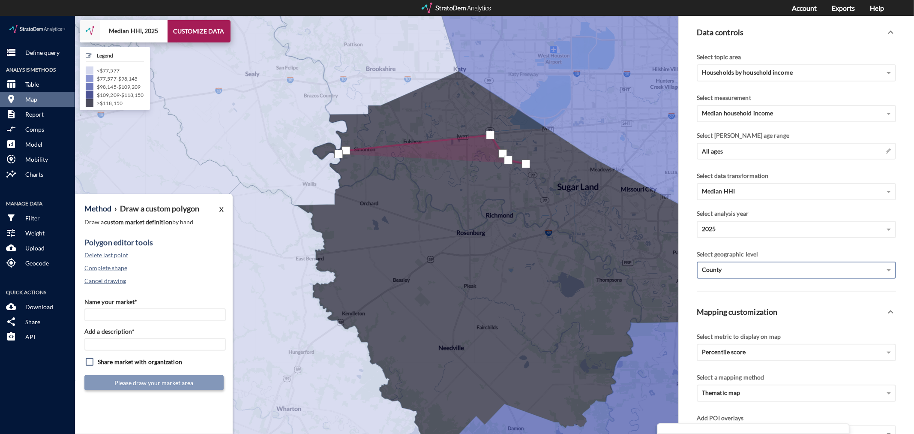
click div
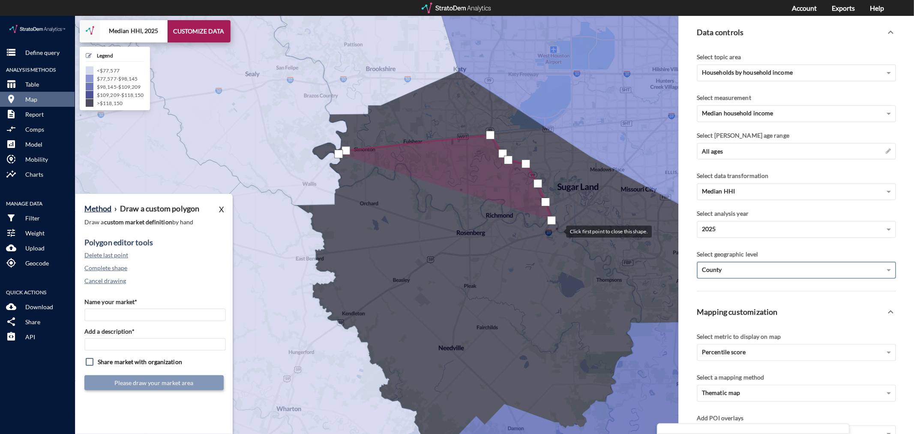
click div
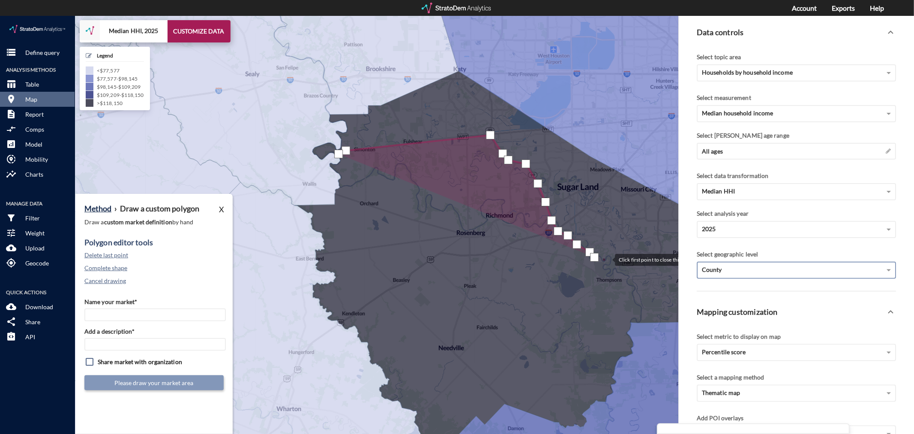
click div
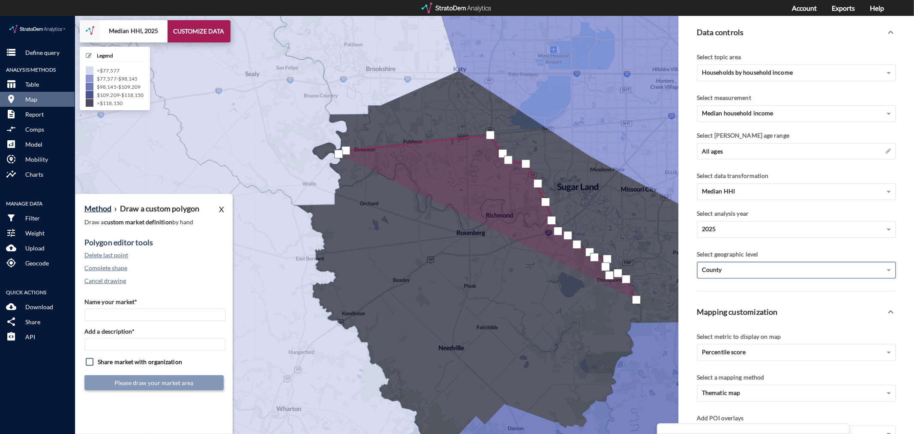
click div
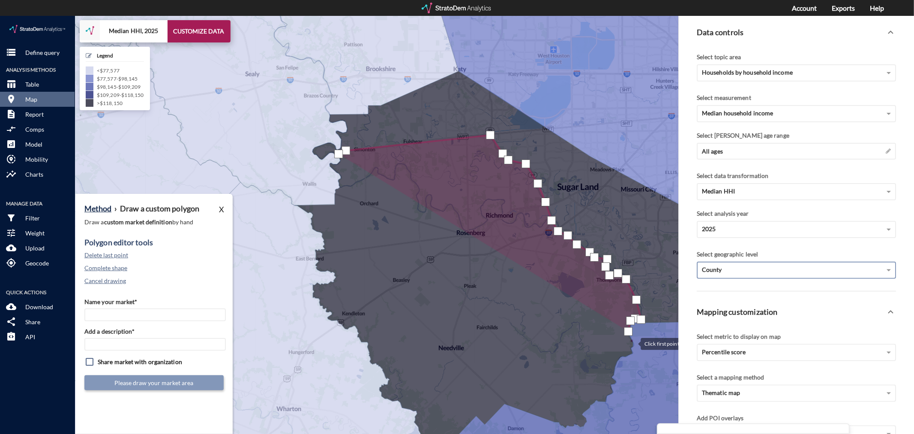
click div
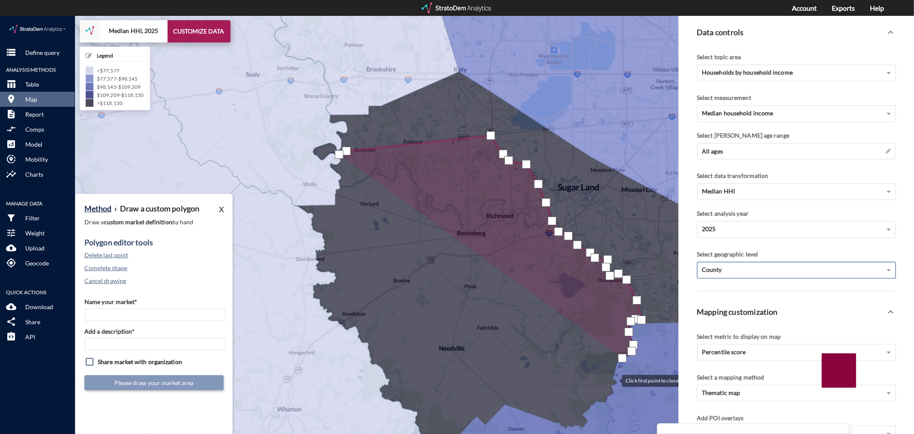
click div
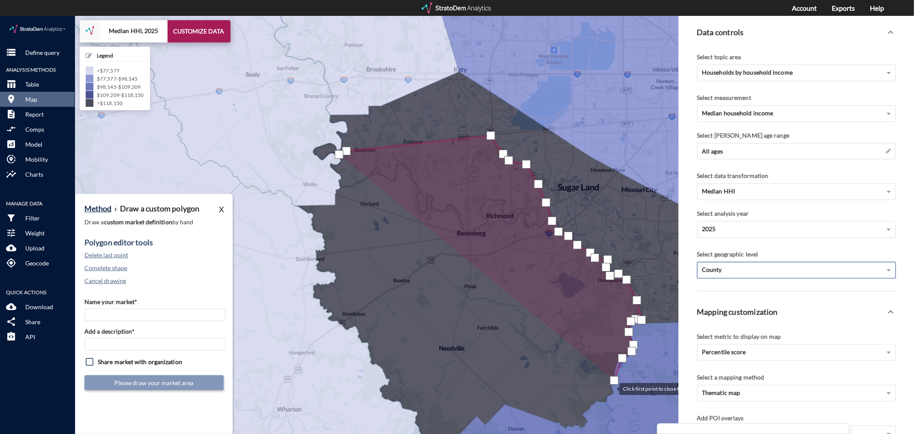
click div
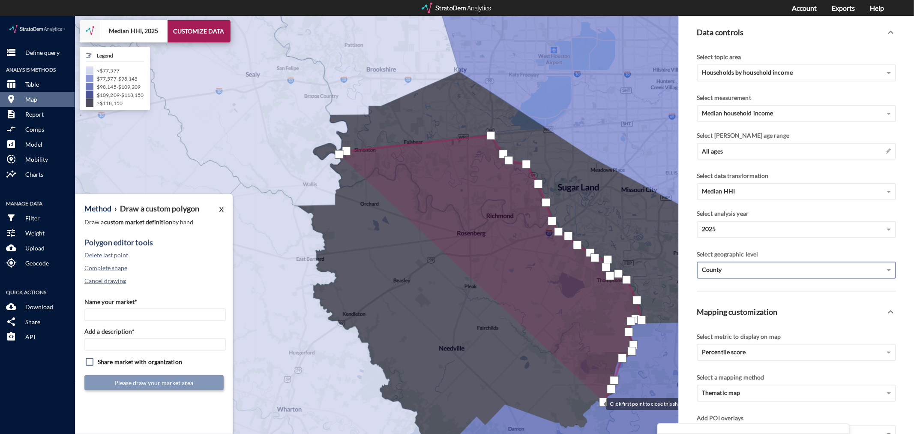
click div
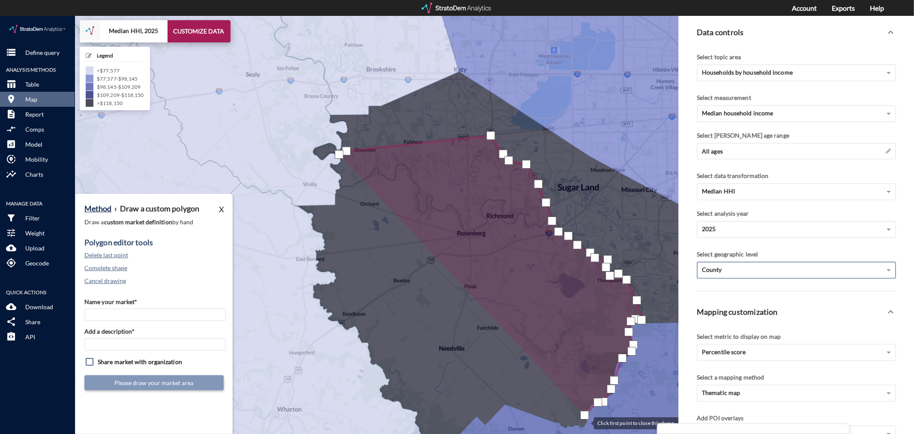
click div
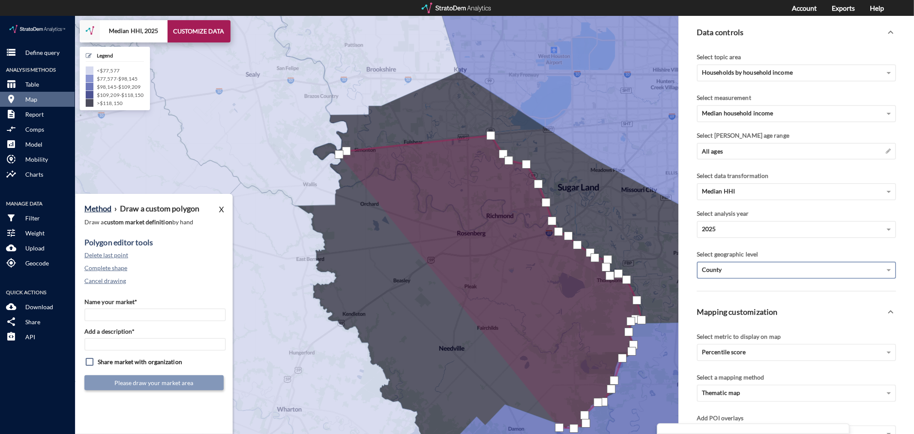
click div
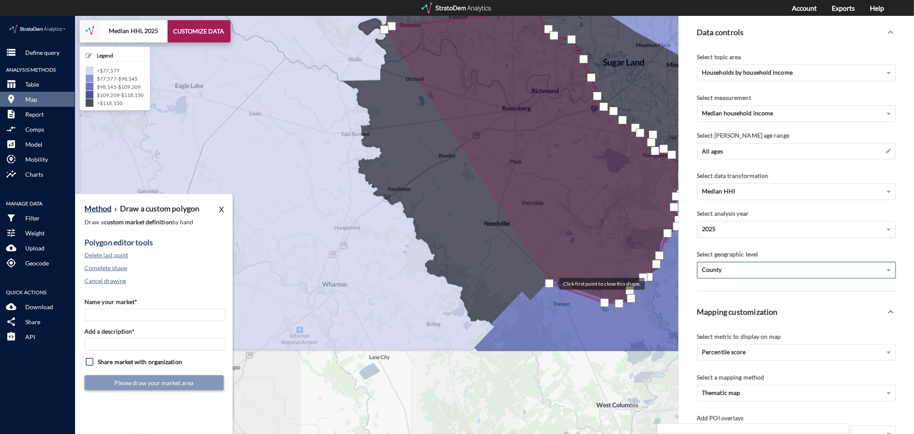
drag, startPoint x: 504, startPoint y: 392, endPoint x: 550, endPoint y: 267, distance: 133.4
click div
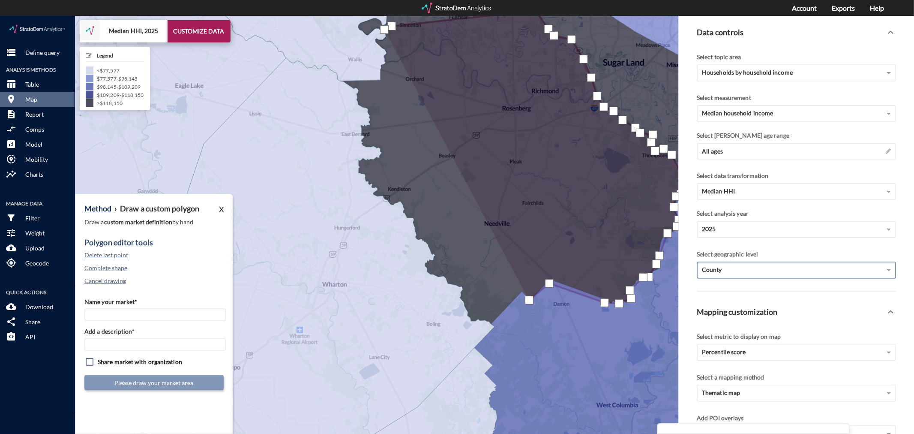
click div
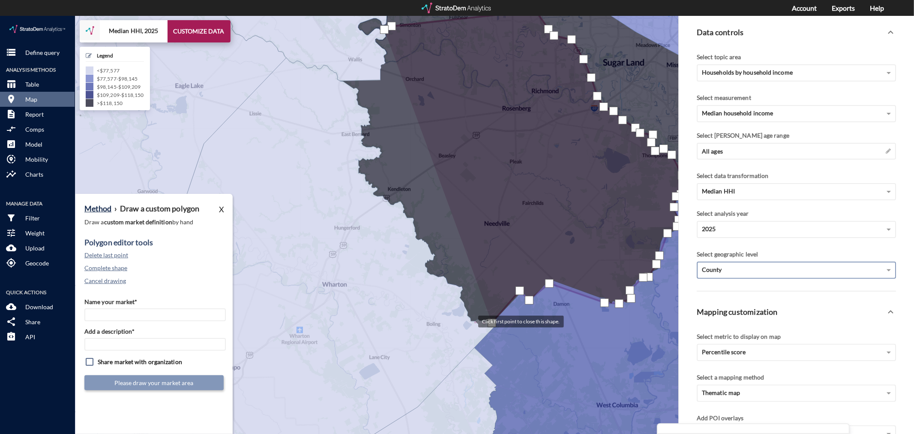
click div
drag, startPoint x: 464, startPoint y: 269, endPoint x: 430, endPoint y: 262, distance: 34.6
click div
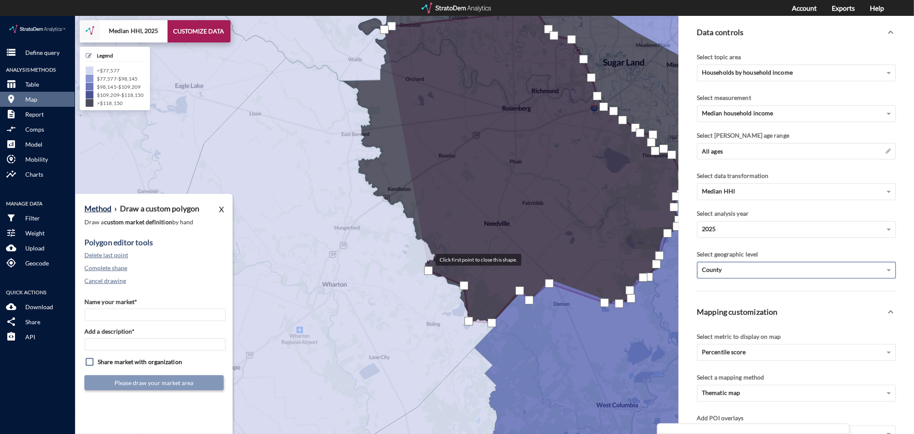
click div
drag, startPoint x: 405, startPoint y: 197, endPoint x: 404, endPoint y: 192, distance: 4.6
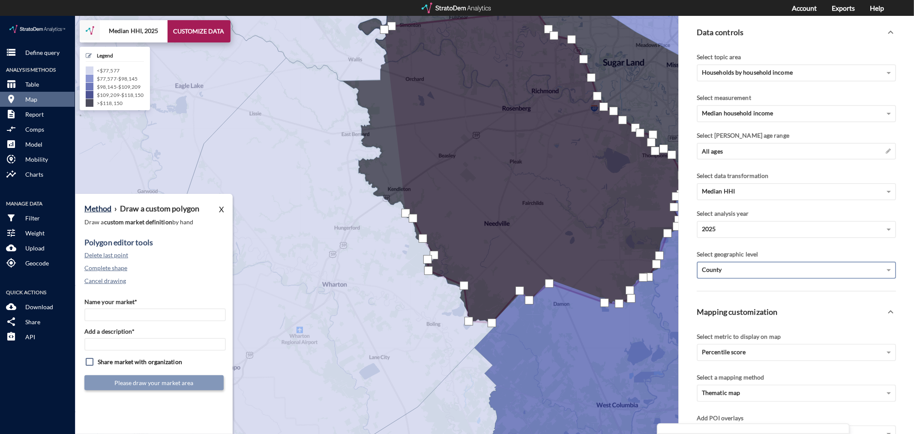
click div
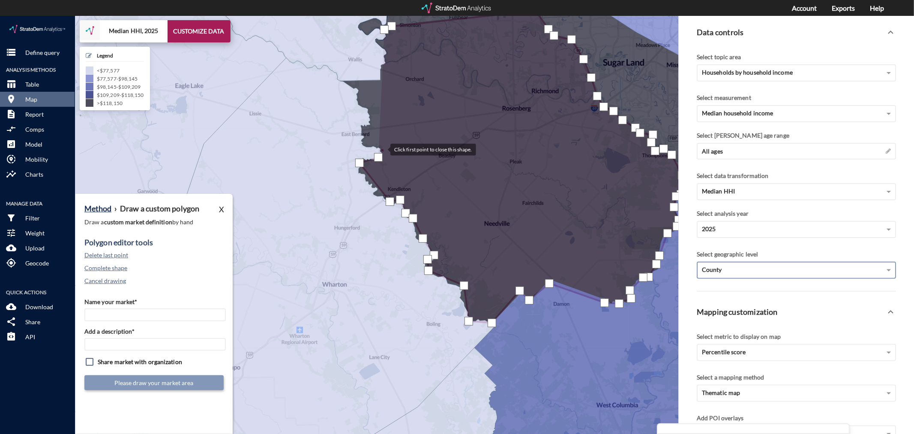
click div
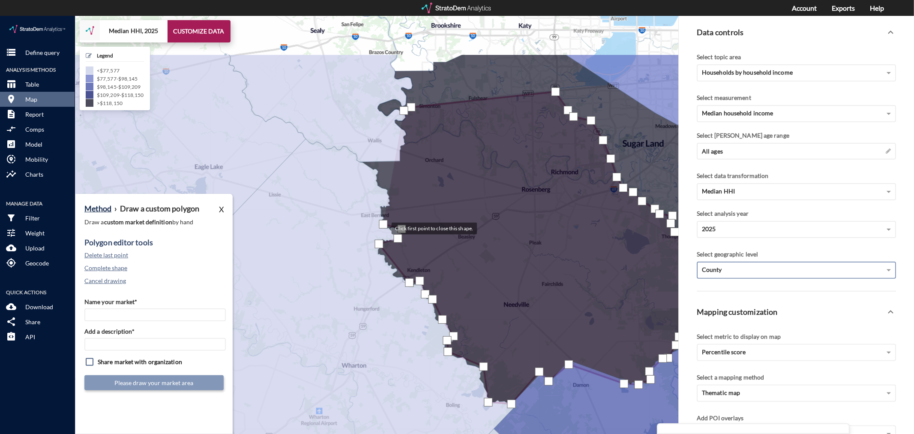
drag, startPoint x: 363, startPoint y: 127, endPoint x: 383, endPoint y: 213, distance: 88.0
click div
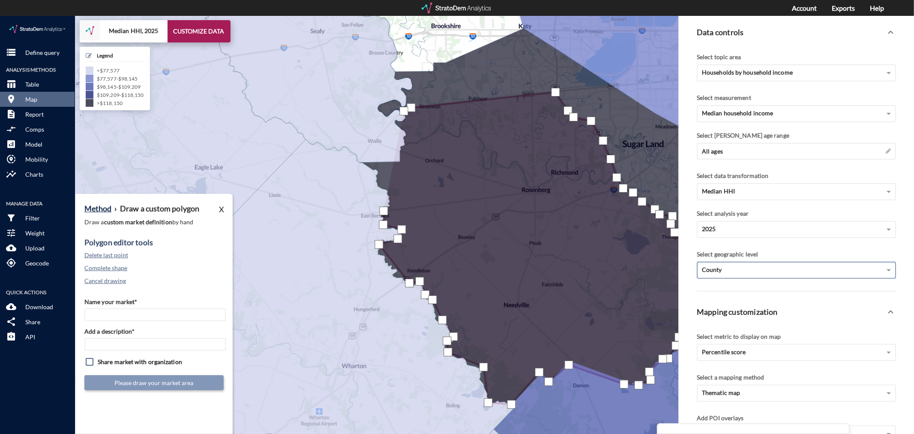
click div
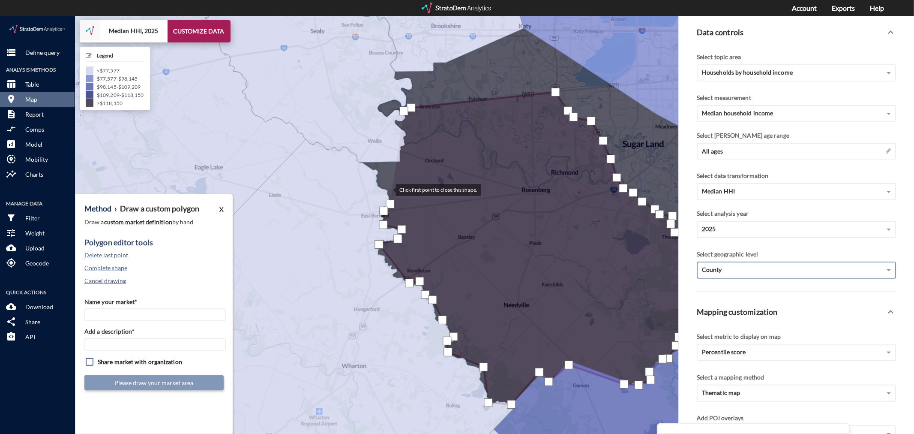
click div
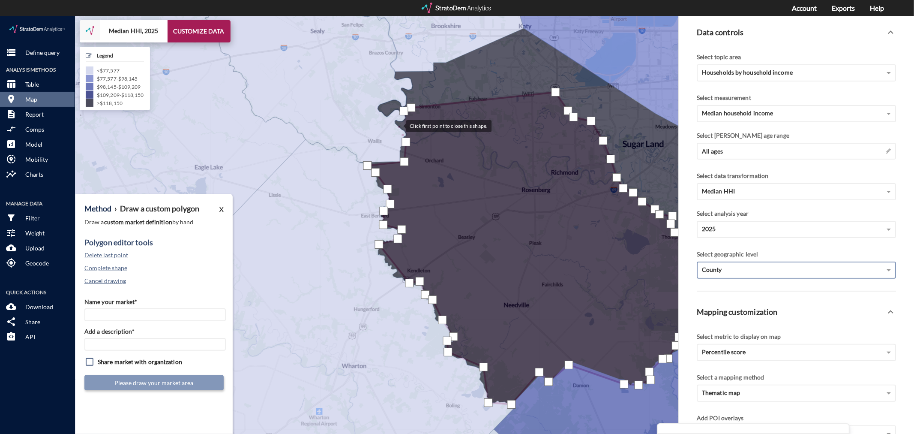
click div
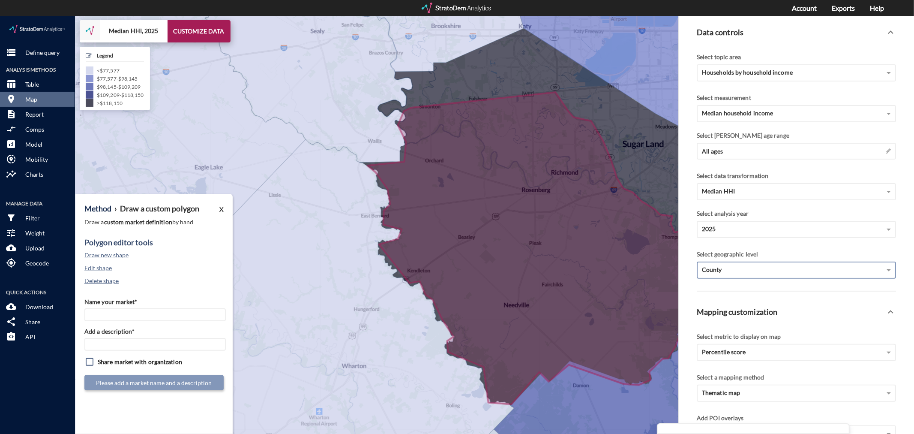
click label "Name your market*"
click input "Name your market*"
type input "[PERSON_NAME] MSA"
paste input "[PERSON_NAME] MSA"
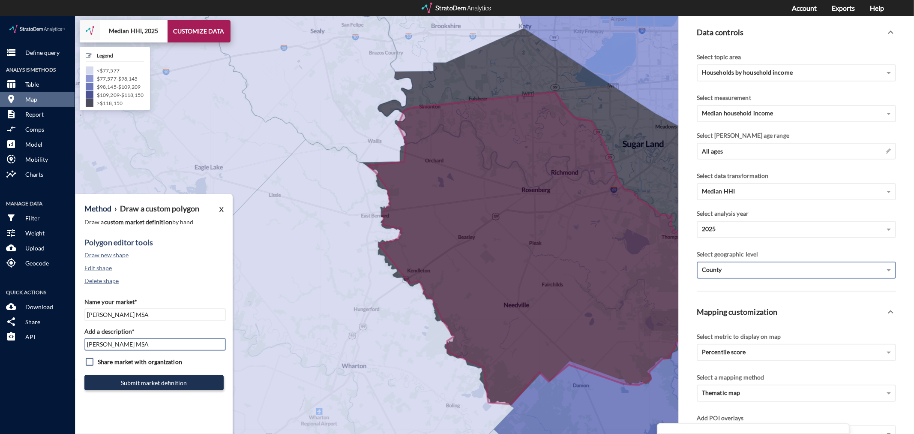
type input "[PERSON_NAME] MSA"
click button "Submit market definition"
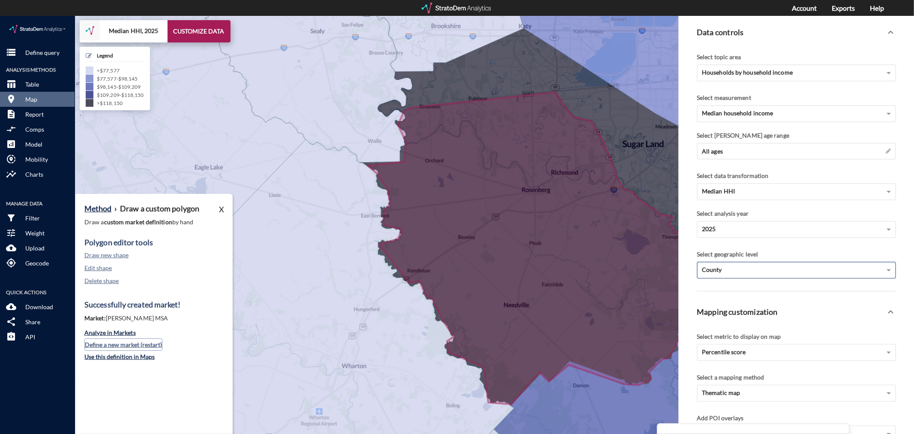
click button "Define a new market (restart)"
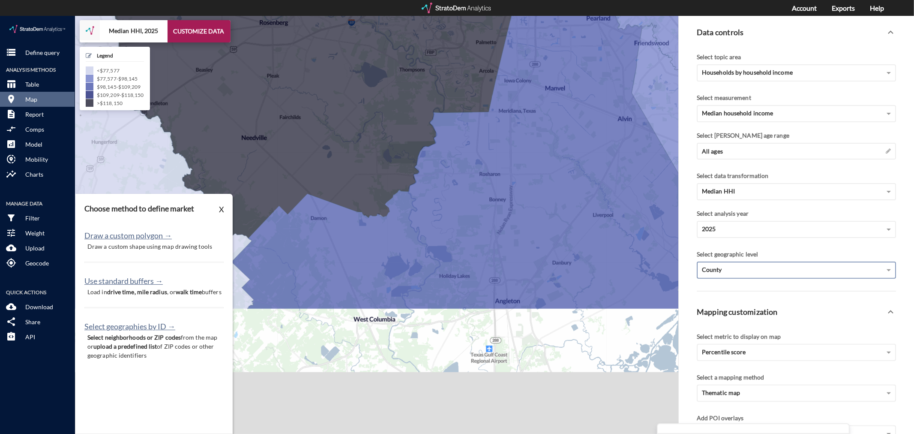
drag, startPoint x: 427, startPoint y: 358, endPoint x: 165, endPoint y: 189, distance: 312.0
click div "+ − Median HHI, 2025 CUSTOMIZE DATA Legend < $77,577 $77,577 - $98,145 $98,145 …"
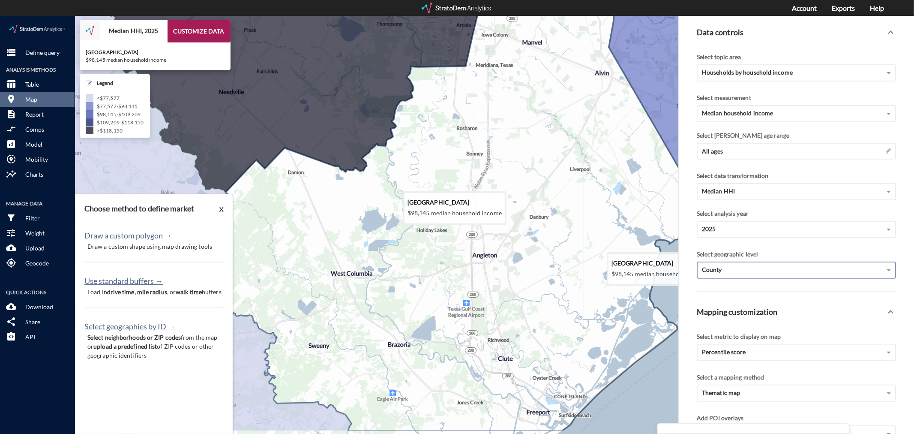
drag, startPoint x: 613, startPoint y: 273, endPoint x: 589, endPoint y: 225, distance: 52.9
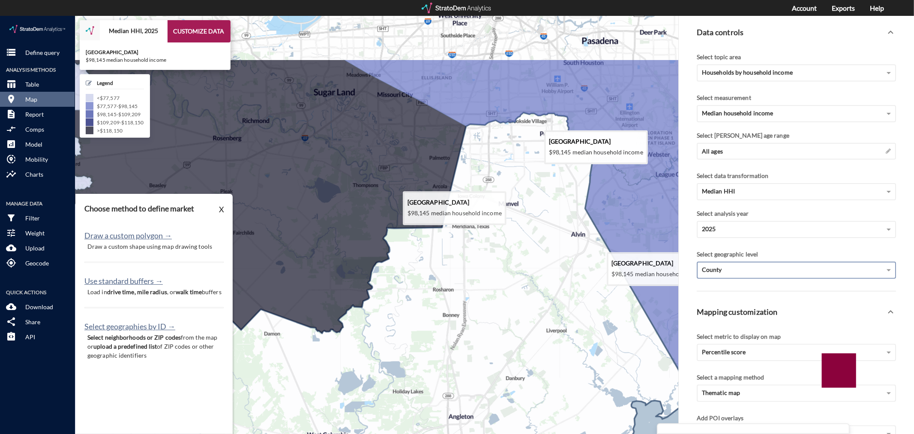
drag, startPoint x: 539, startPoint y: 52, endPoint x: 516, endPoint y: 141, distance: 91.7
click icon
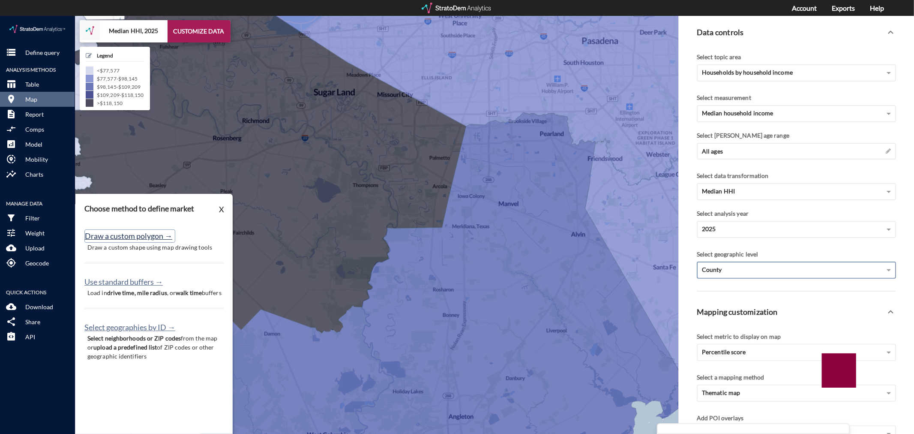
click button "Draw a custom polygon →"
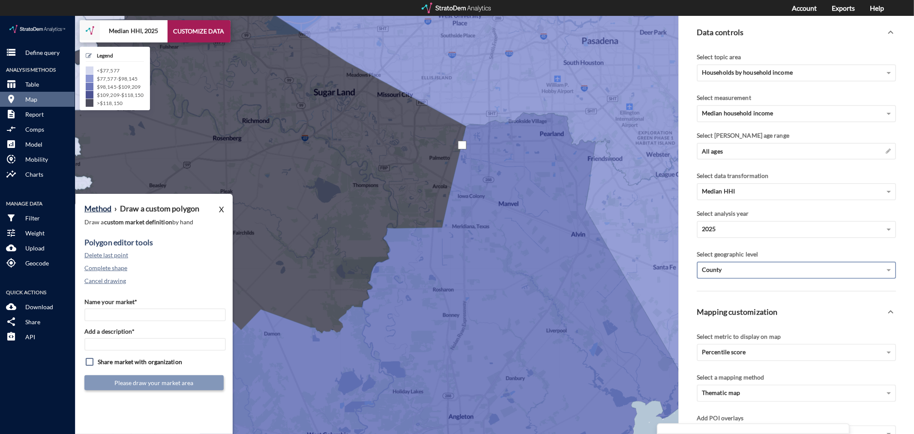
click div
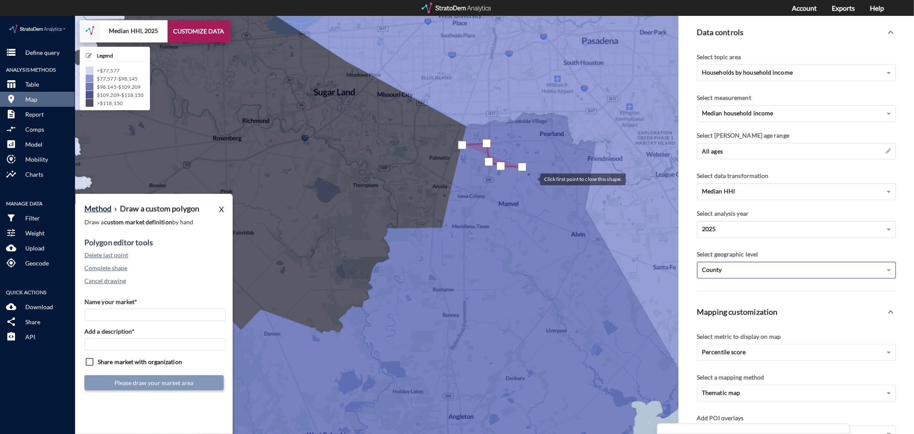
click div
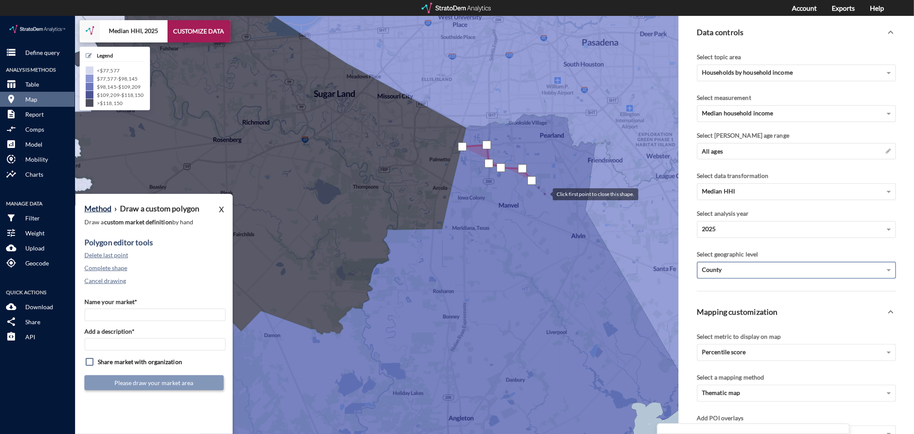
click div
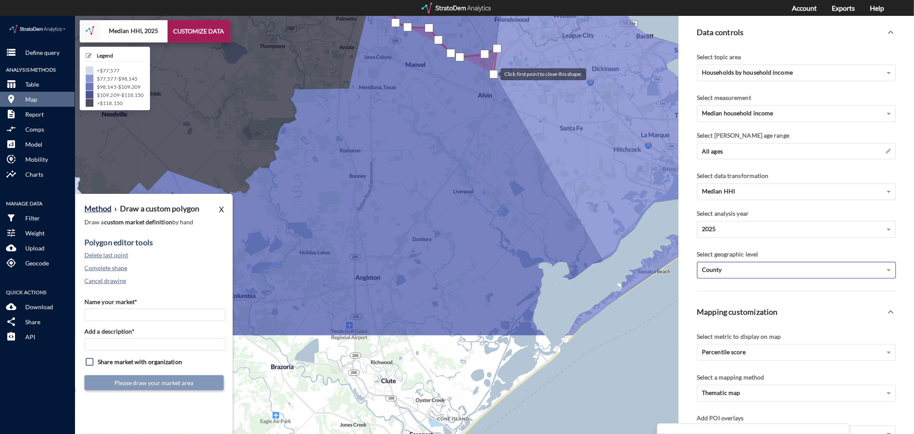
drag, startPoint x: 587, startPoint y: 199, endPoint x: 493, endPoint y: 57, distance: 170.0
click div
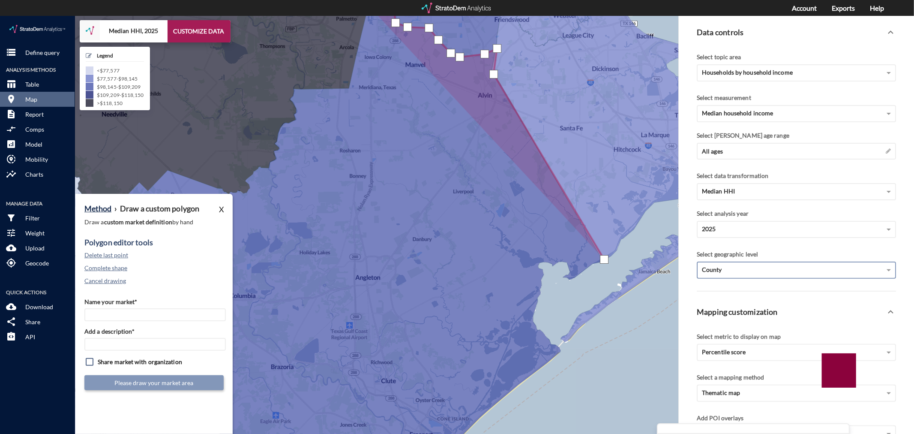
click div
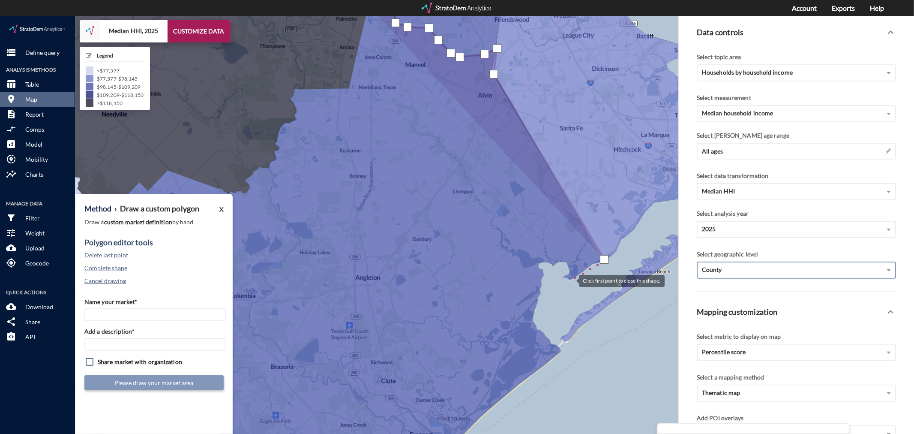
click div
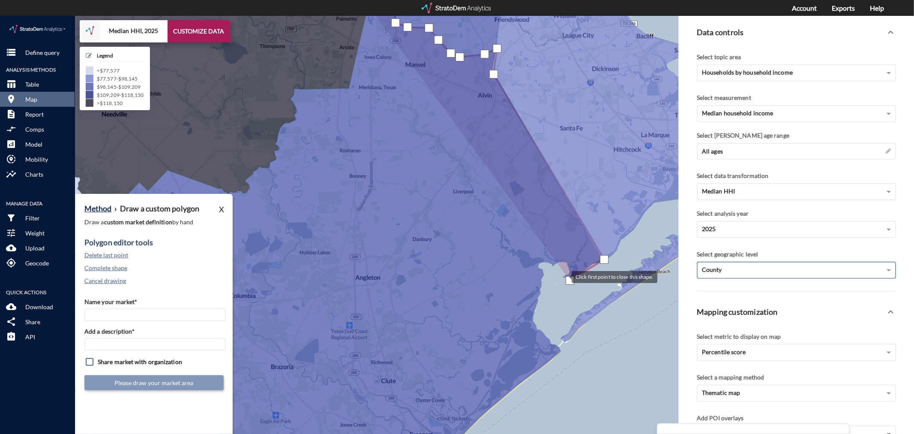
click div
drag, startPoint x: 569, startPoint y: 256, endPoint x: 568, endPoint y: 245, distance: 11.2
click div
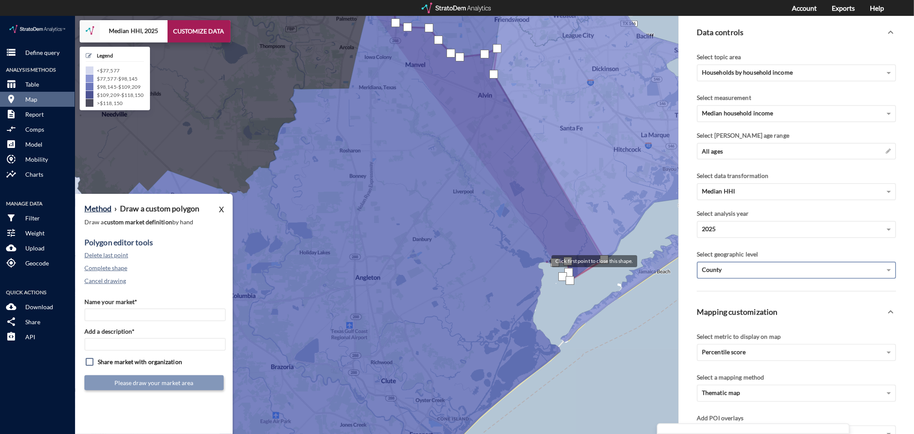
click div
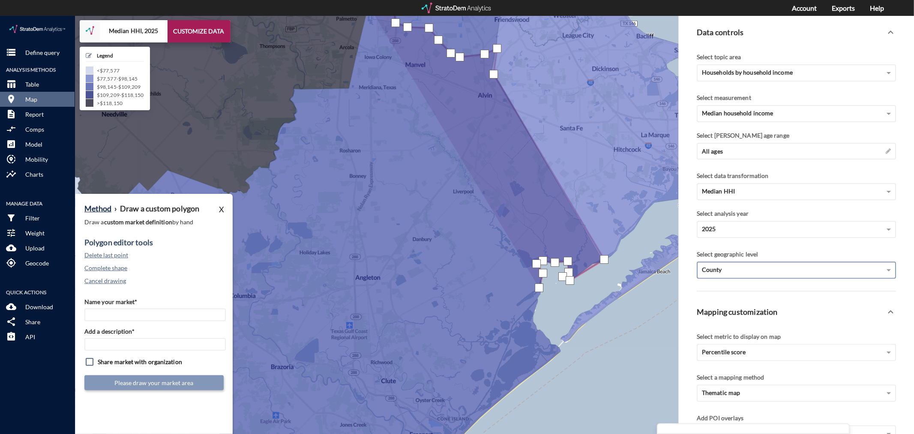
click div
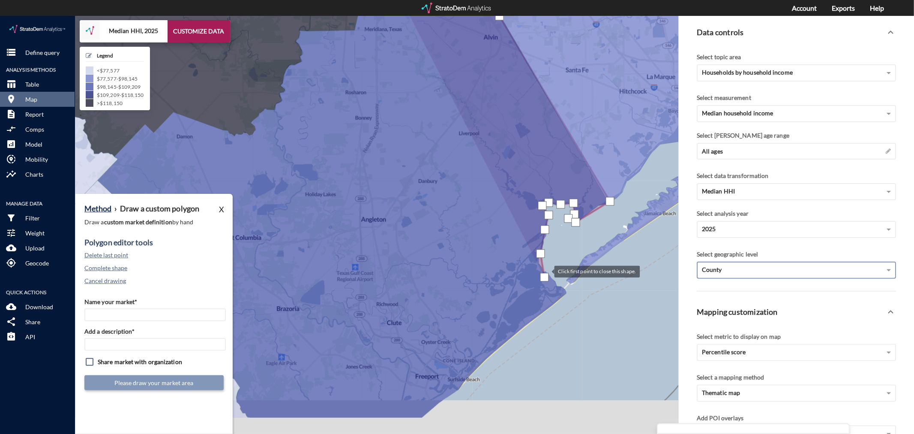
drag, startPoint x: 539, startPoint y: 319, endPoint x: 546, endPoint y: 255, distance: 65.1
click div
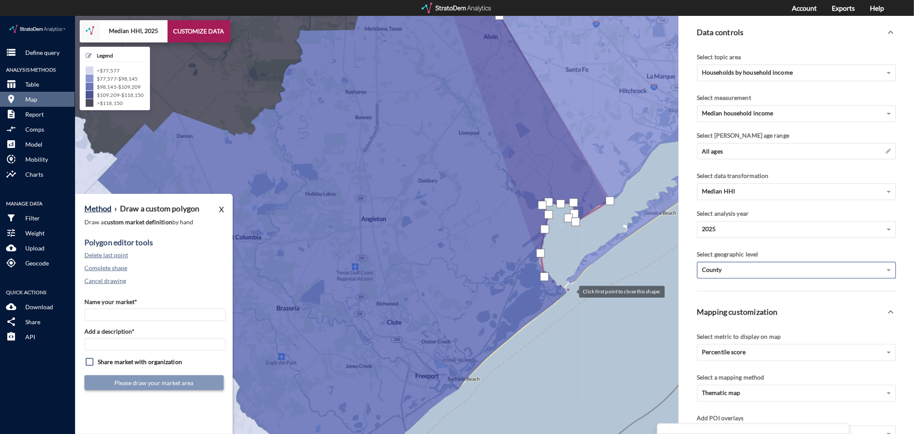
click div
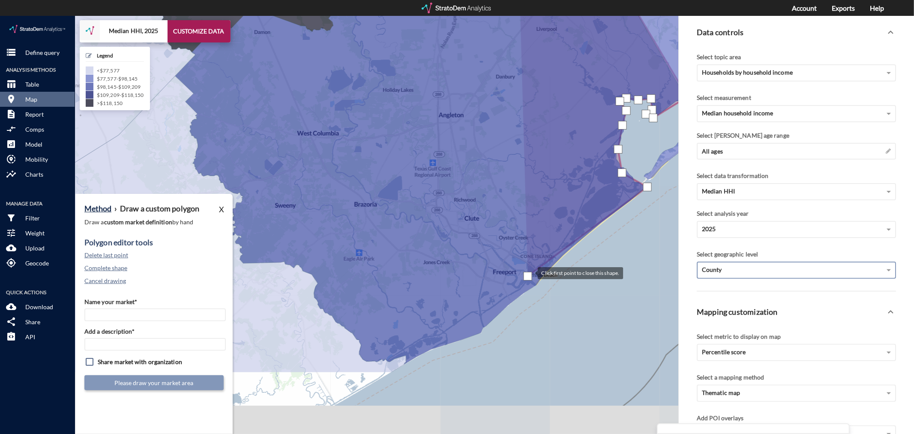
drag, startPoint x: 450, startPoint y: 363, endPoint x: 529, endPoint y: 257, distance: 132.7
click div
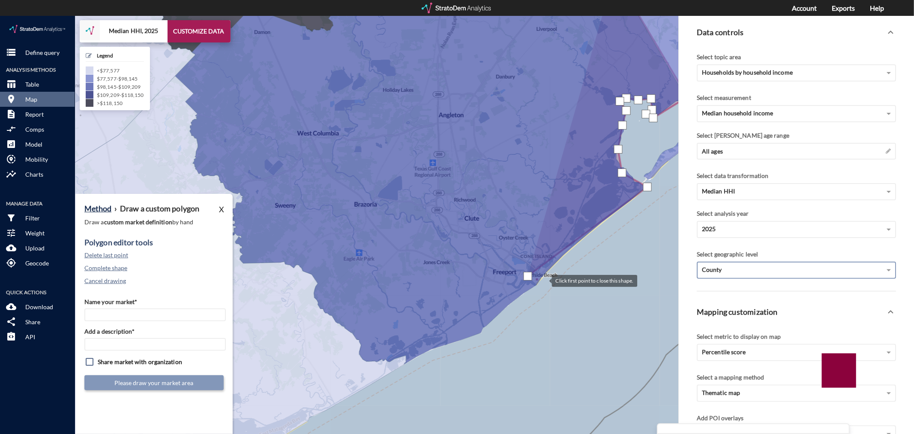
click div
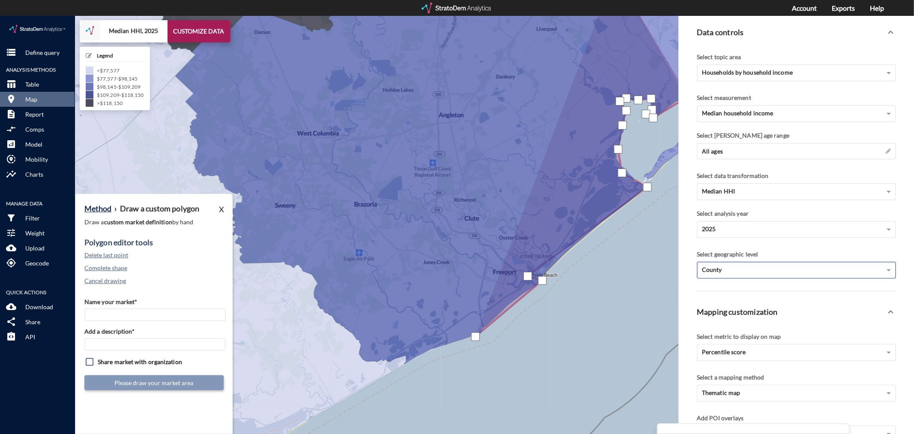
drag, startPoint x: 476, startPoint y: 320, endPoint x: 422, endPoint y: 332, distance: 54.8
click div
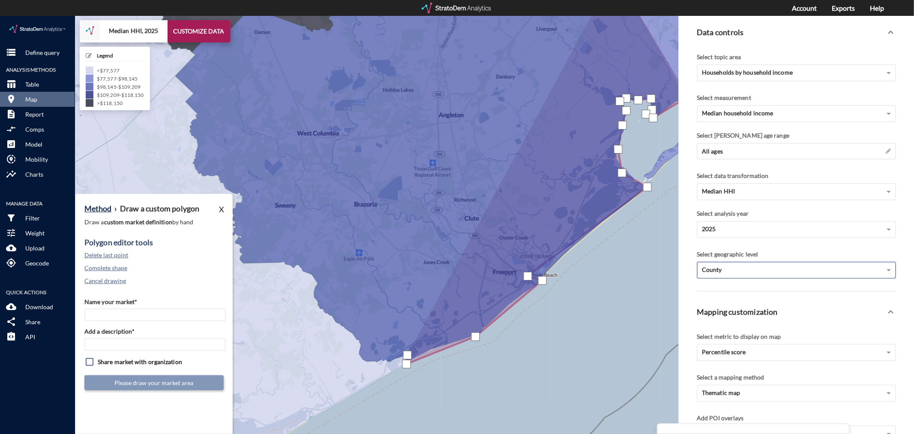
click div
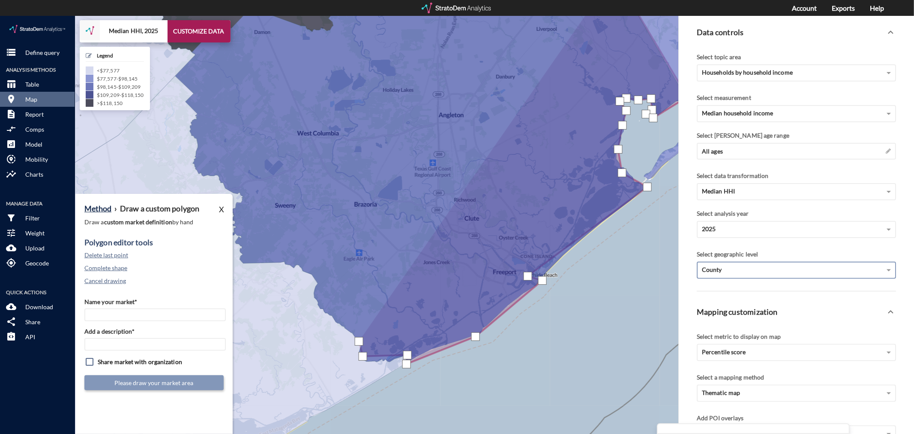
click div
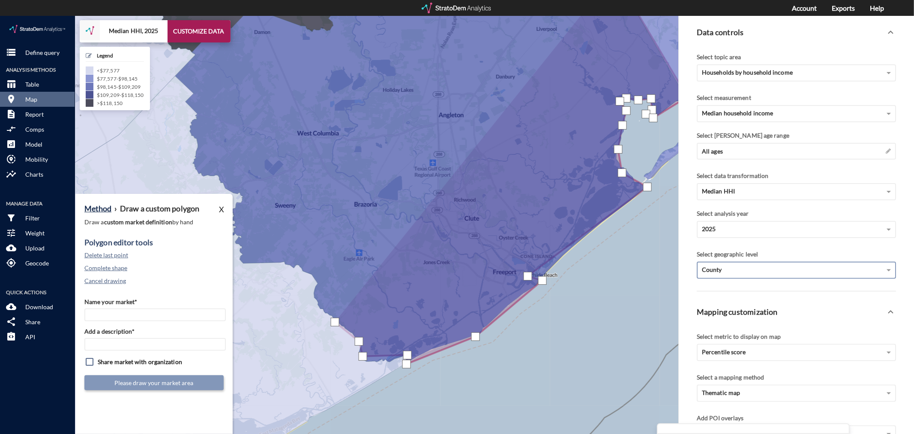
click div
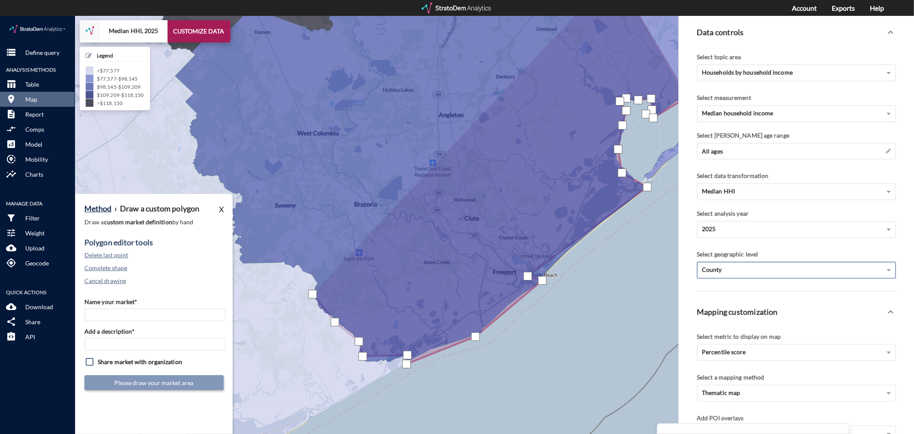
drag, startPoint x: 313, startPoint y: 278, endPoint x: 315, endPoint y: 268, distance: 9.8
click div
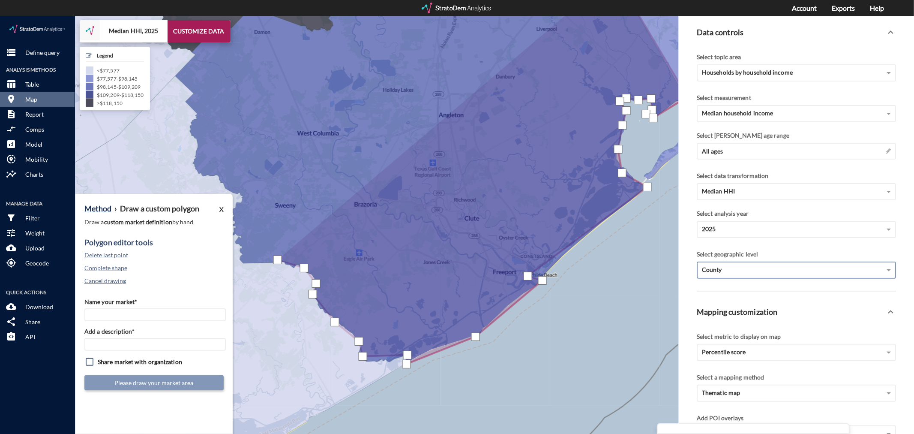
click div
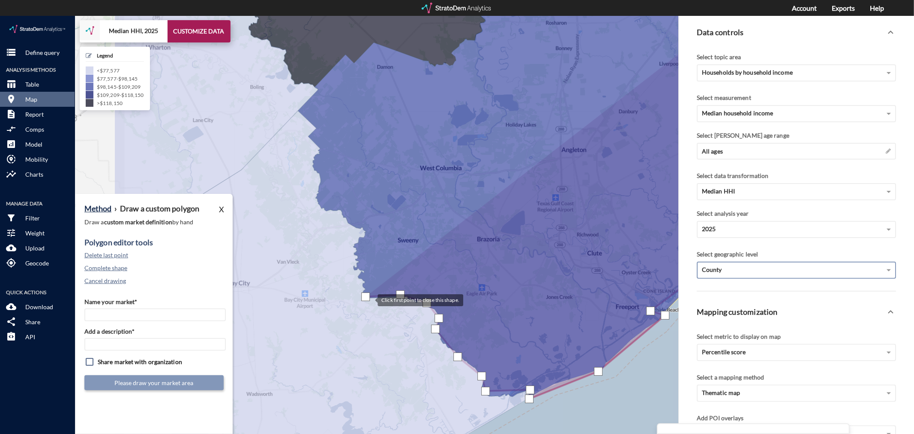
drag, startPoint x: 243, startPoint y: 246, endPoint x: 367, endPoint y: 282, distance: 129.5
click div
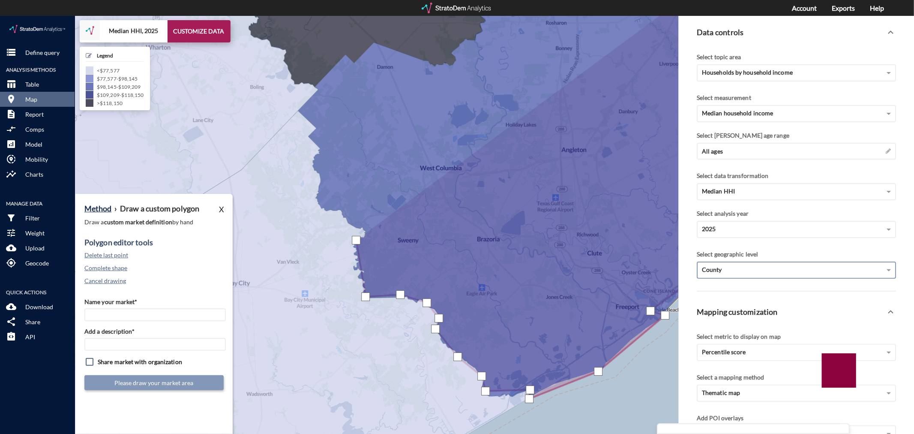
click div
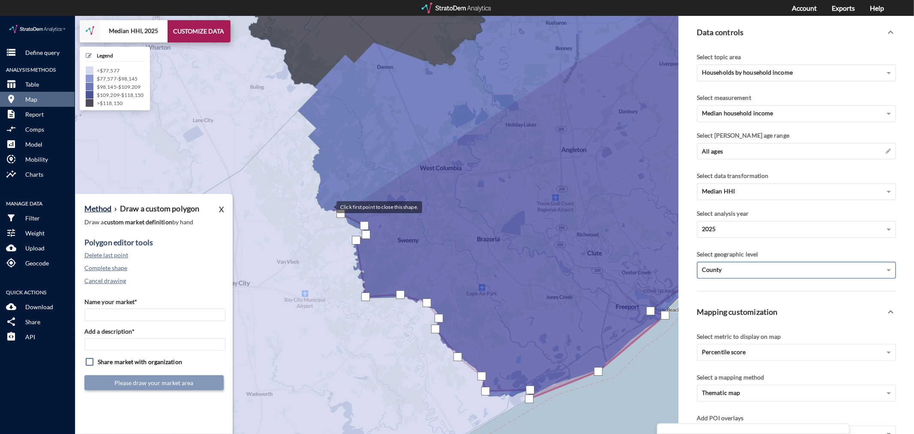
click div
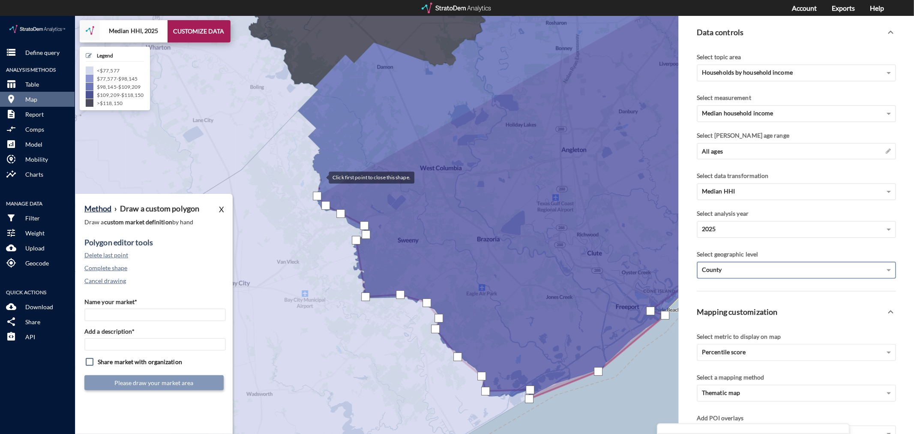
click div
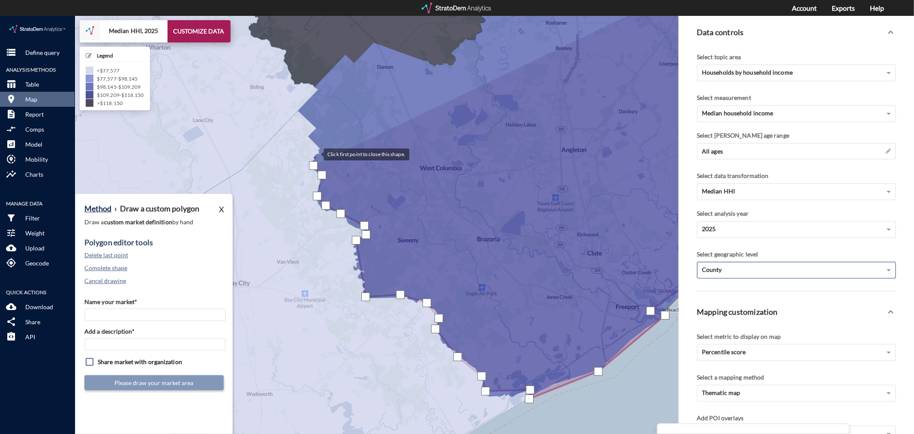
click div
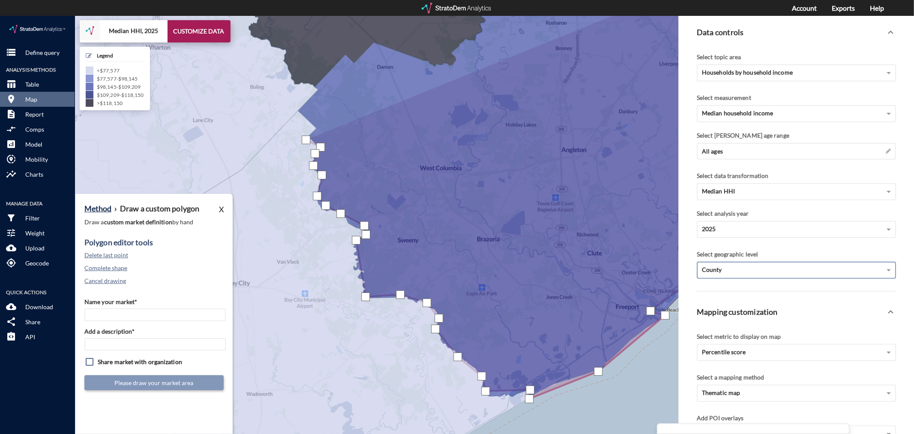
drag, startPoint x: 306, startPoint y: 123, endPoint x: 311, endPoint y: 118, distance: 7.6
click div
drag, startPoint x: 297, startPoint y: 96, endPoint x: 311, endPoint y: 86, distance: 16.6
click div
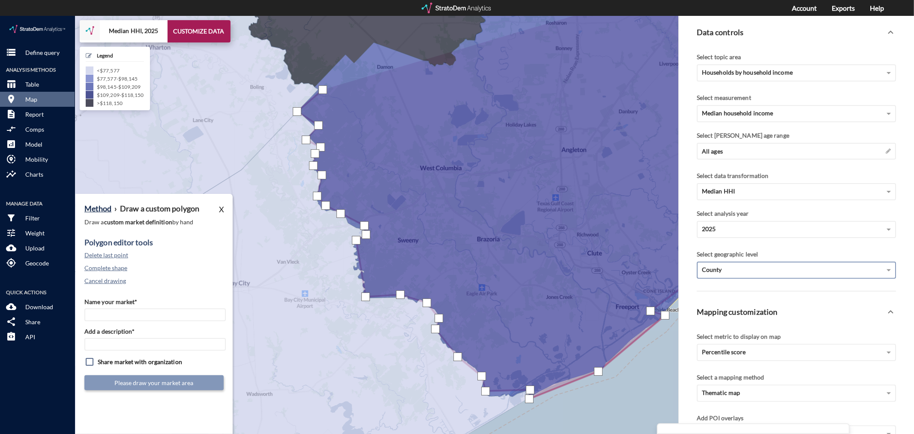
click div
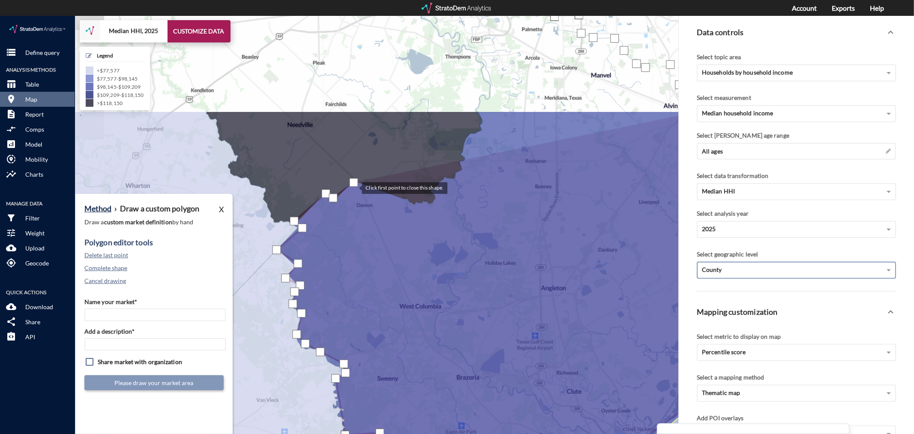
drag, startPoint x: 374, startPoint y: 28, endPoint x: 354, endPoint y: 174, distance: 147.0
click div
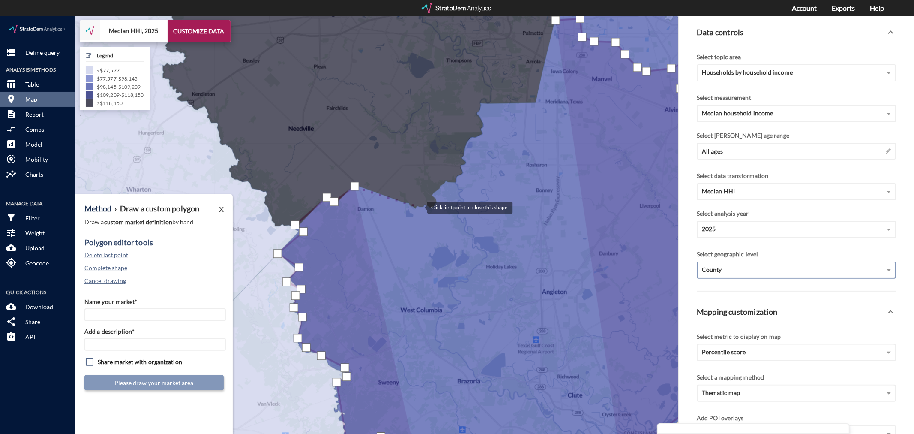
click div
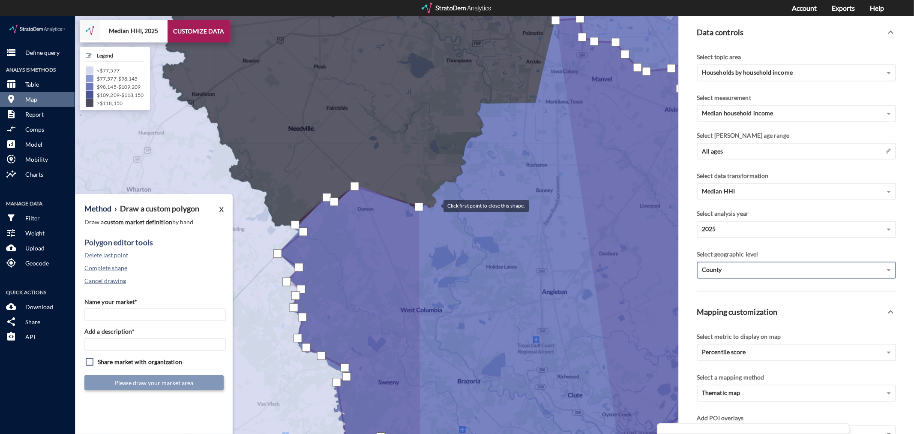
click div
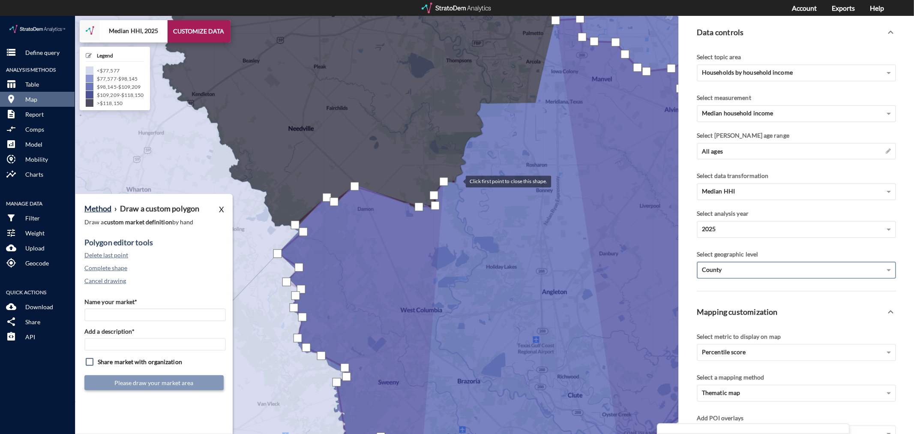
click div
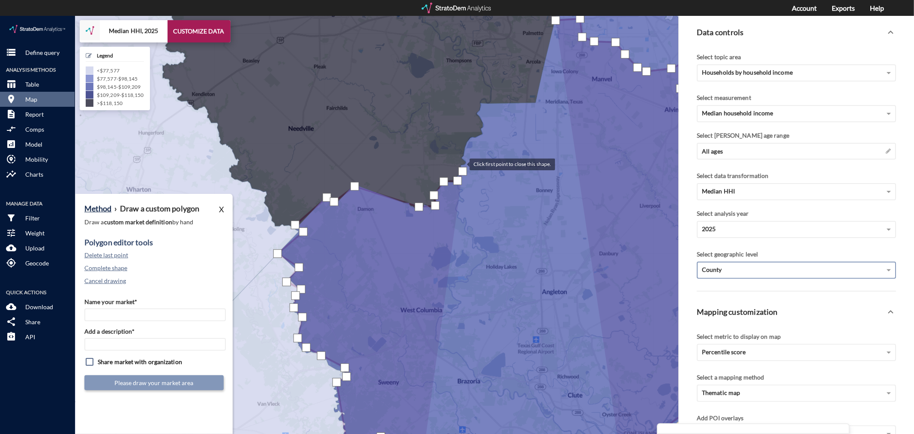
click div
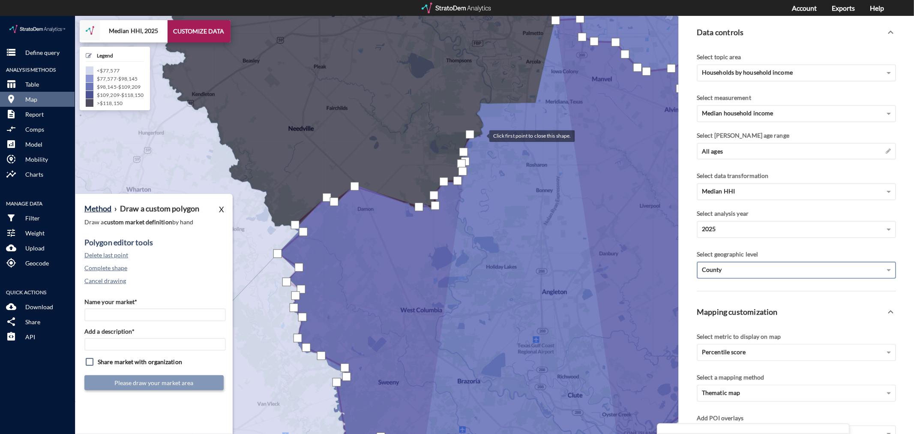
click div
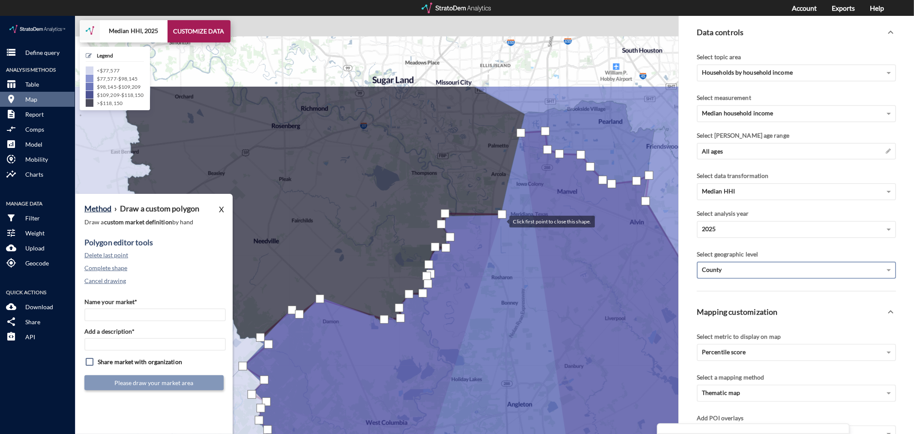
drag, startPoint x: 537, startPoint y: 86, endPoint x: 502, endPoint y: 205, distance: 124.6
click div
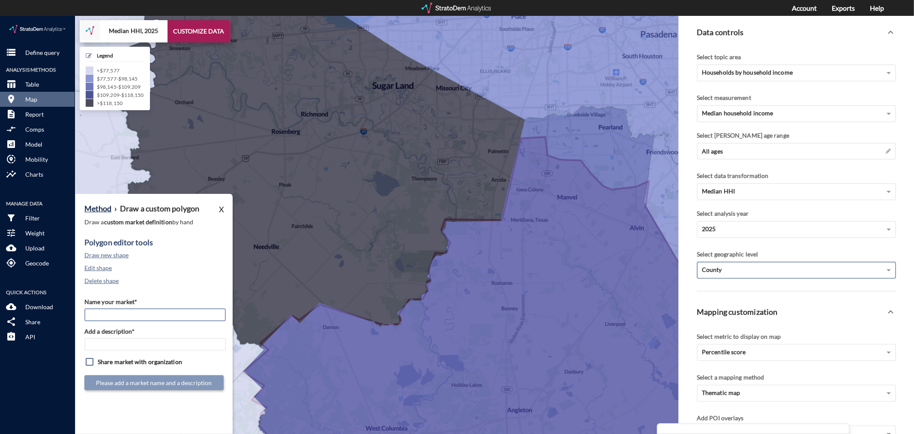
click input "Name your market*"
type input "[GEOGRAPHIC_DATA] - [GEOGRAPHIC_DATA] MSA"
paste input "[GEOGRAPHIC_DATA] - [GEOGRAPHIC_DATA] MSA"
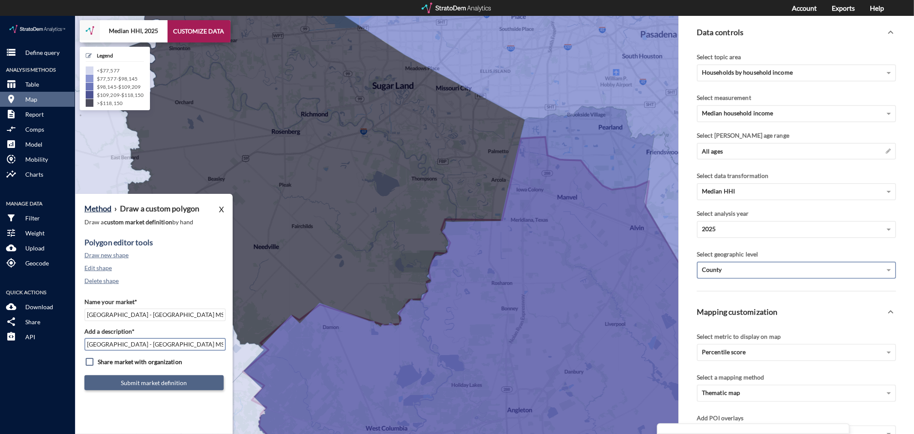
type input "[GEOGRAPHIC_DATA] - [GEOGRAPHIC_DATA] MSA"
click button "Submit market definition"
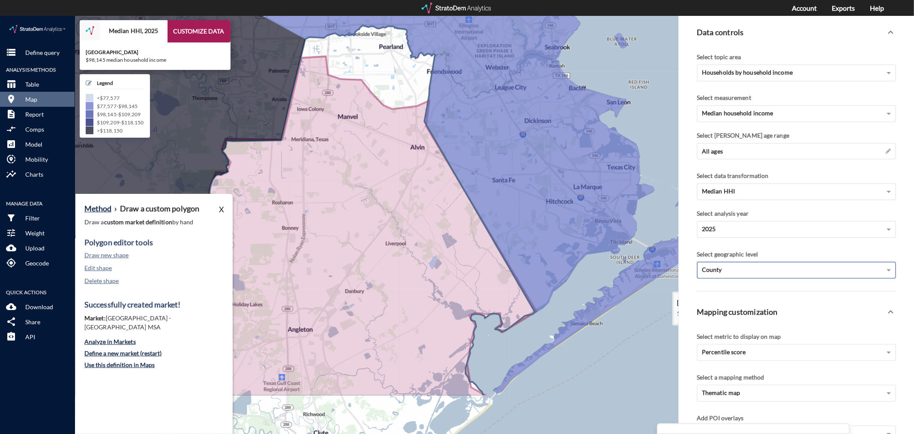
drag, startPoint x: 563, startPoint y: 300, endPoint x: 342, endPoint y: 220, distance: 235.2
click icon
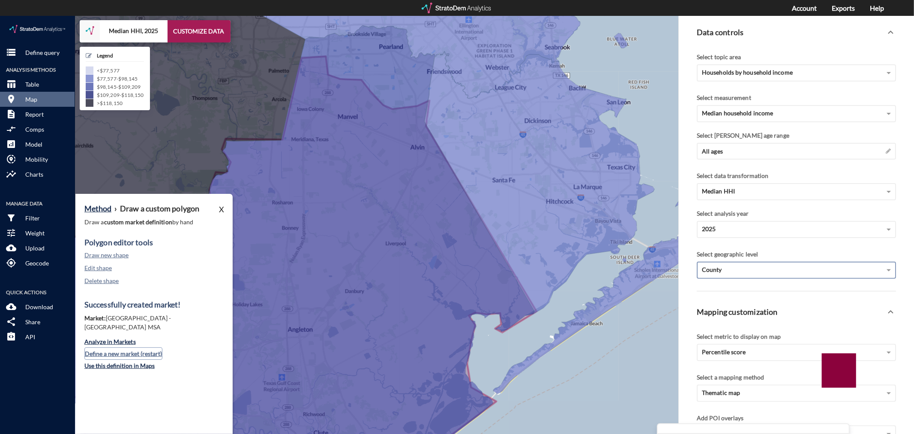
click button "Define a new market (restart)"
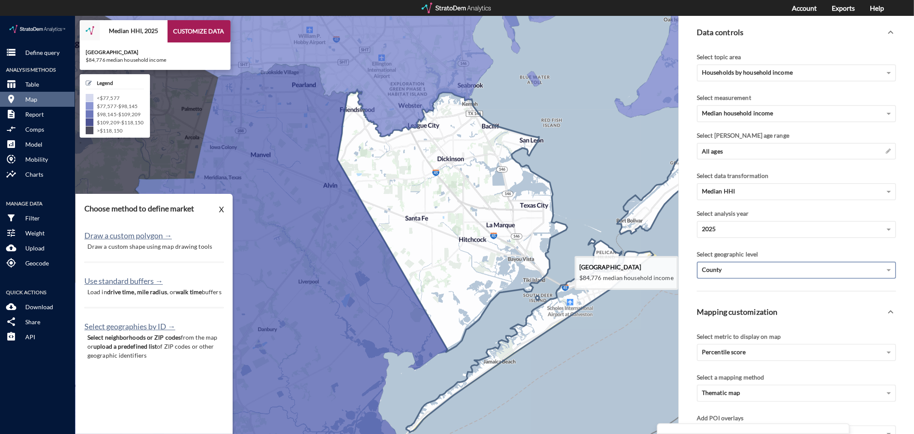
drag, startPoint x: 558, startPoint y: 242, endPoint x: 465, endPoint y: 280, distance: 100.5
click icon
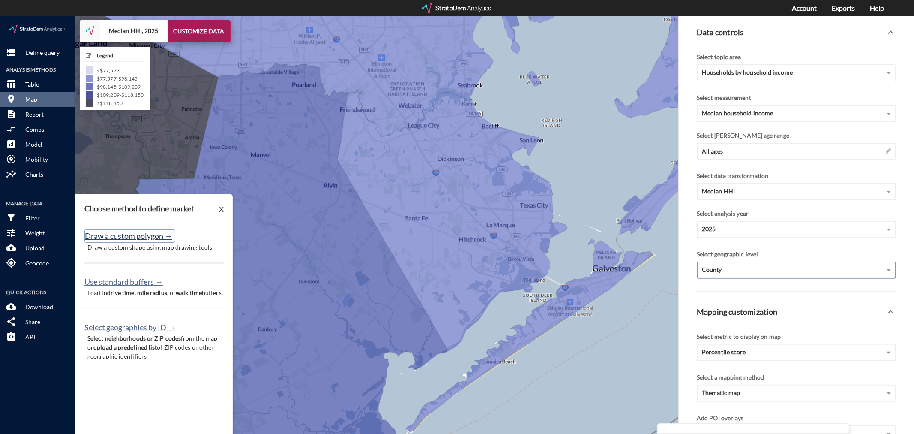
click button "Draw a custom polygon →"
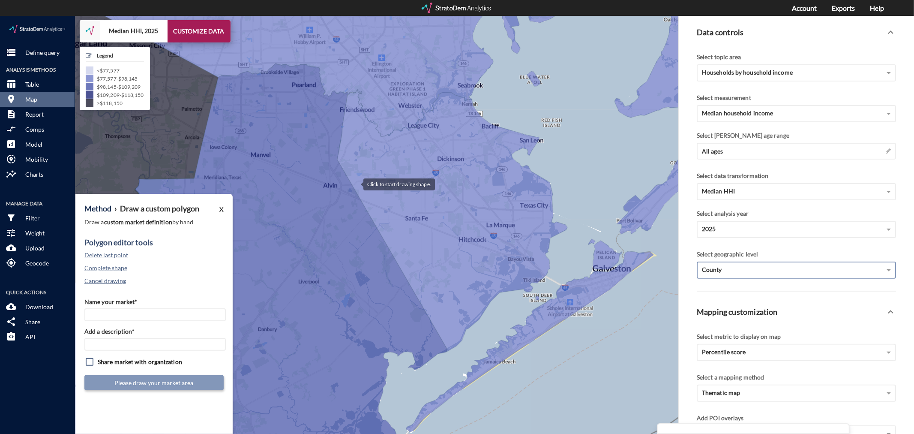
click div
drag, startPoint x: 489, startPoint y: 149, endPoint x: 501, endPoint y: 146, distance: 12.4
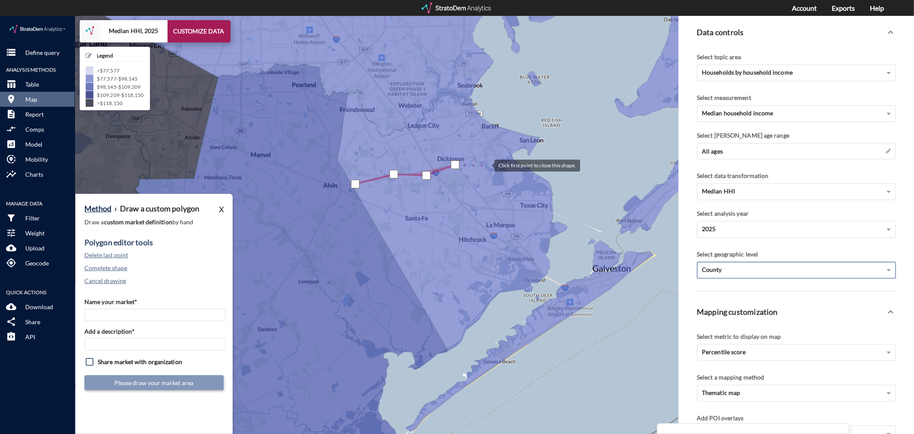
click div
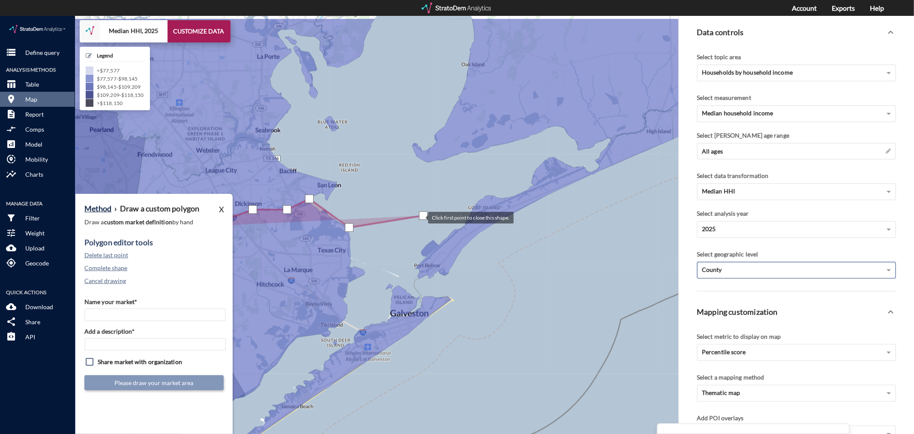
drag, startPoint x: 626, startPoint y: 154, endPoint x: 420, endPoint y: 201, distance: 210.9
click div
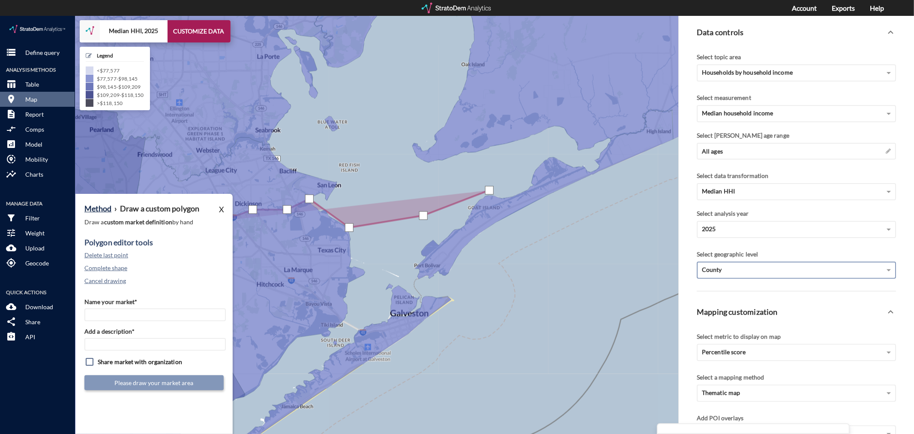
click div
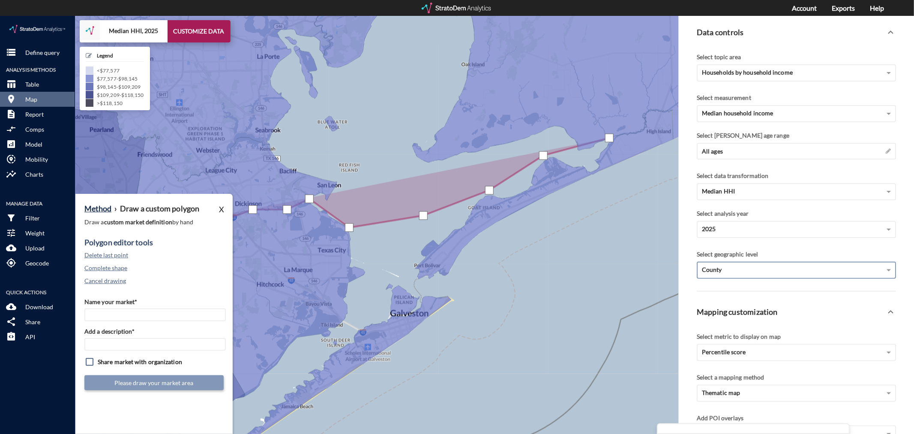
click div
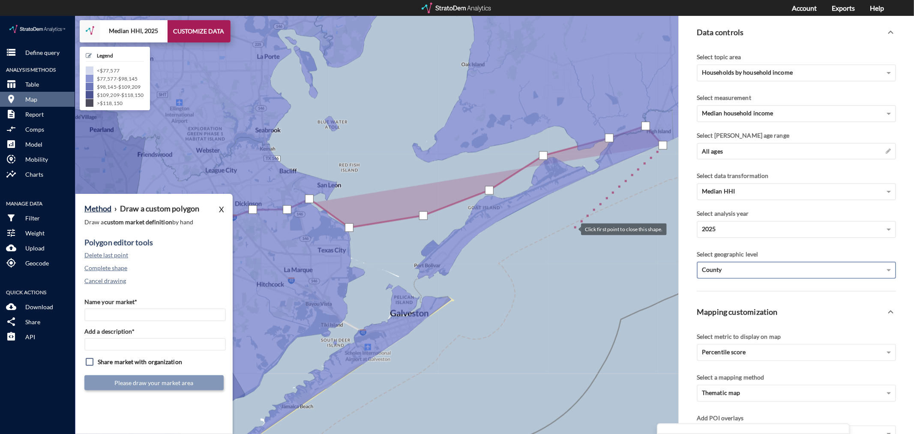
click div
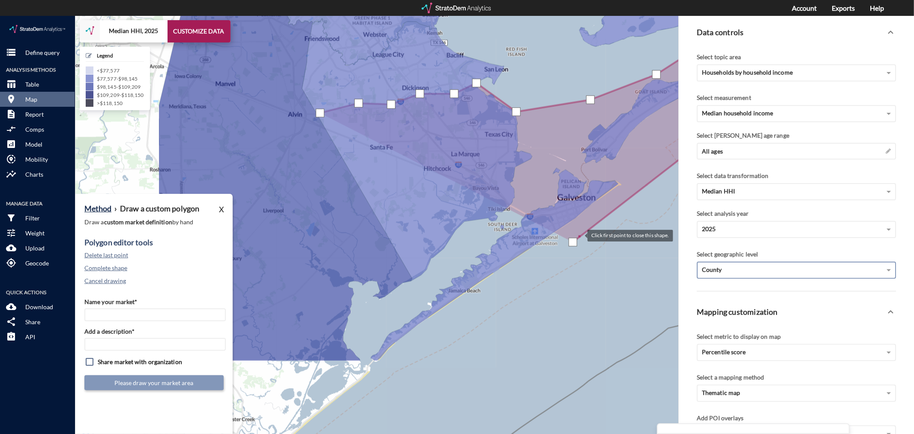
drag, startPoint x: 405, startPoint y: 342, endPoint x: 578, endPoint y: 221, distance: 210.5
click div
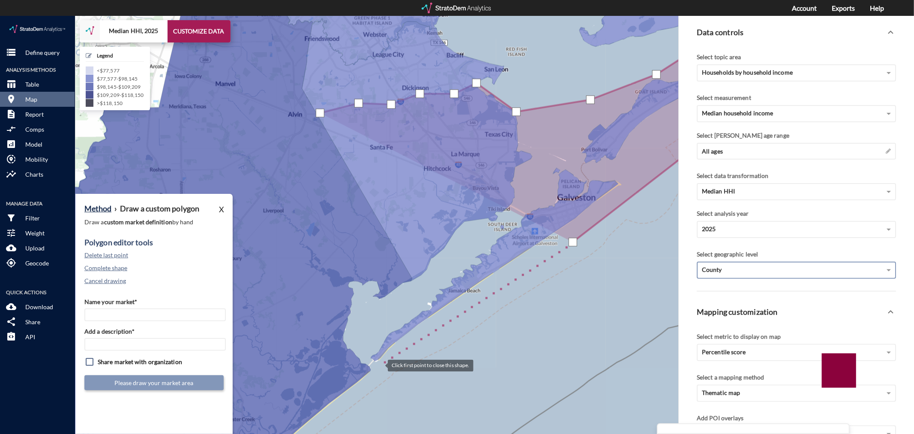
click div
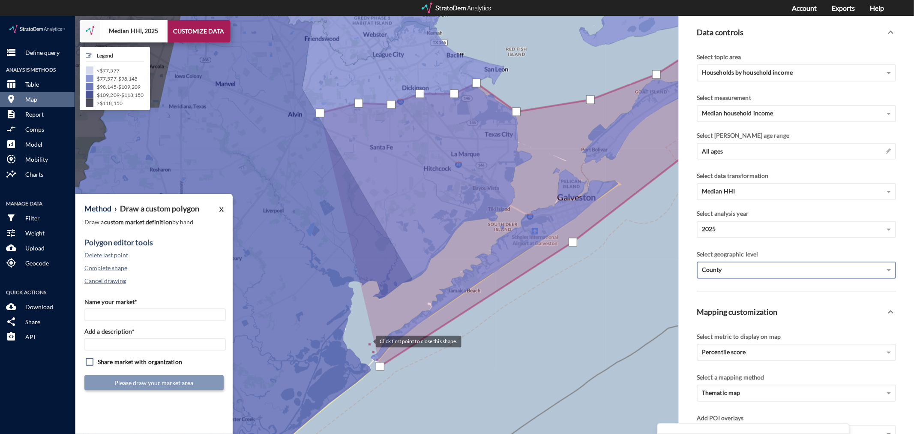
click div
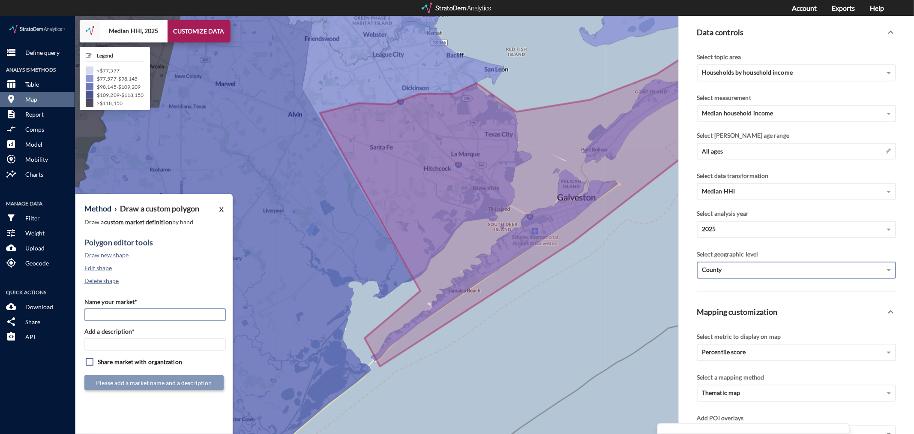
click input "Name your market*"
type input "[GEOGRAPHIC_DATA] - [GEOGRAPHIC_DATA] MSA"
paste input "[GEOGRAPHIC_DATA] - [GEOGRAPHIC_DATA] MSA"
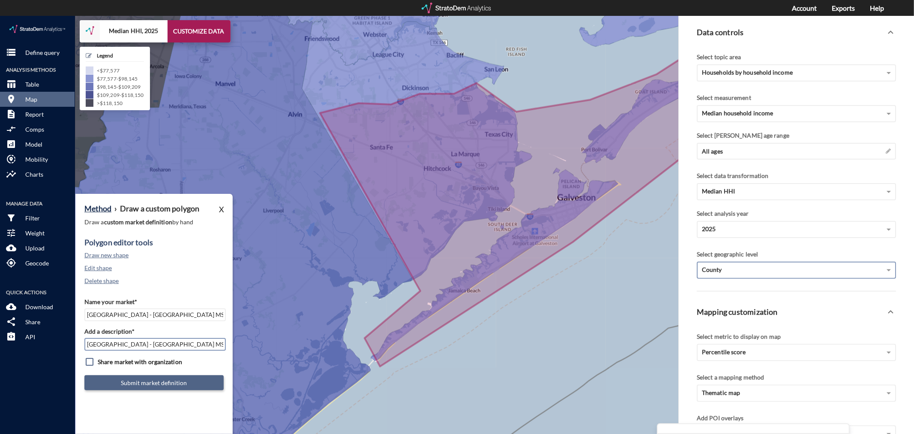
type input "[GEOGRAPHIC_DATA] - [GEOGRAPHIC_DATA] MSA"
click button "Submit market definition"
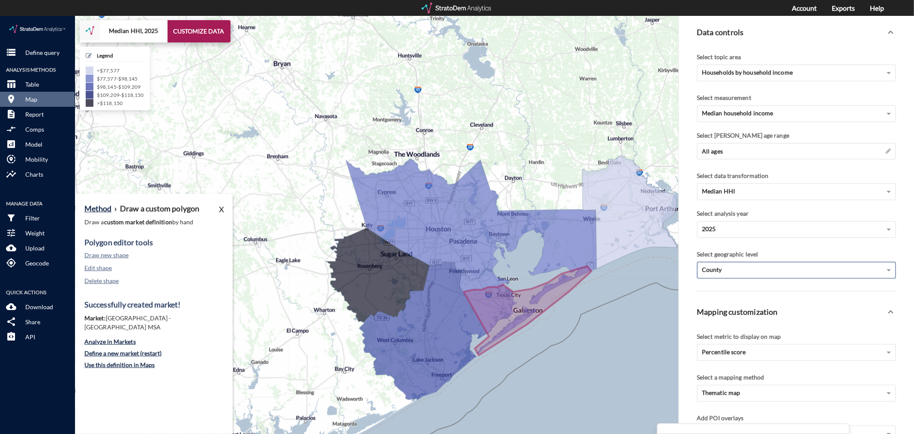
drag, startPoint x: 575, startPoint y: 333, endPoint x: 552, endPoint y: 343, distance: 25.3
click div "+ − Median HHI, 2025 CUSTOMIZE DATA Legend < $77,577 $77,577 - $98,145 $98,145 …"
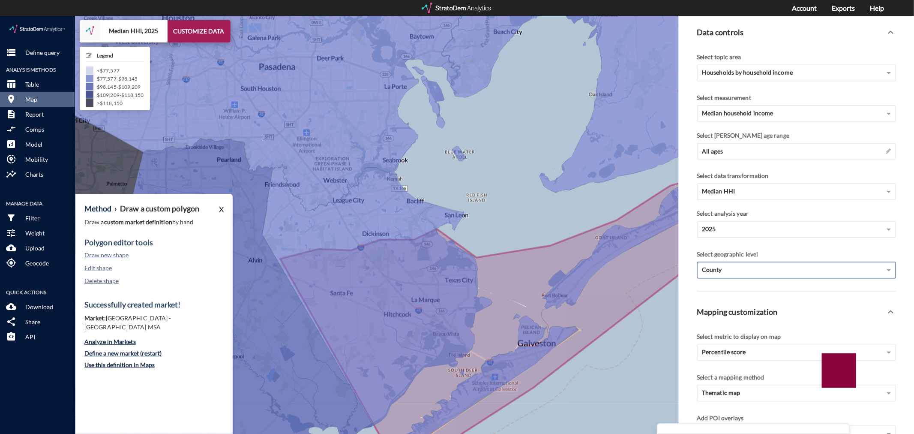
drag, startPoint x: 509, startPoint y: 199, endPoint x: 653, endPoint y: 234, distance: 148.6
click div "+ − Median HHI, 2025 CUSTOMIZE DATA Legend < $77,577 $77,577 - $98,145 $98,145 …"
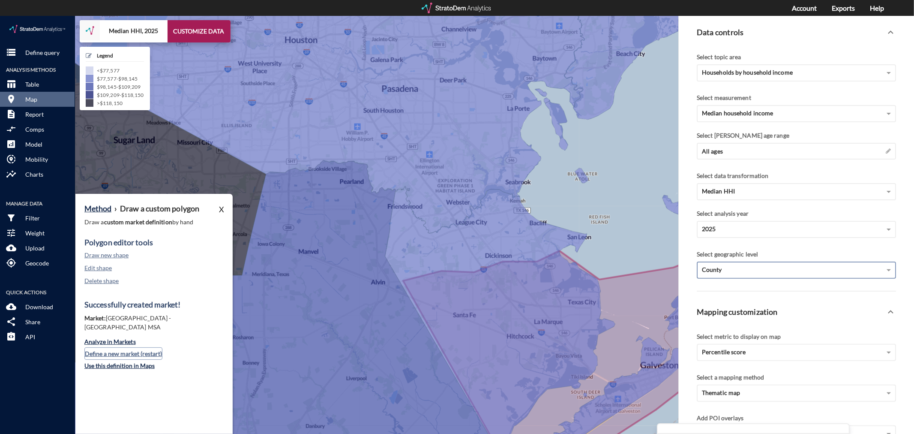
click button "Define a new market (restart)"
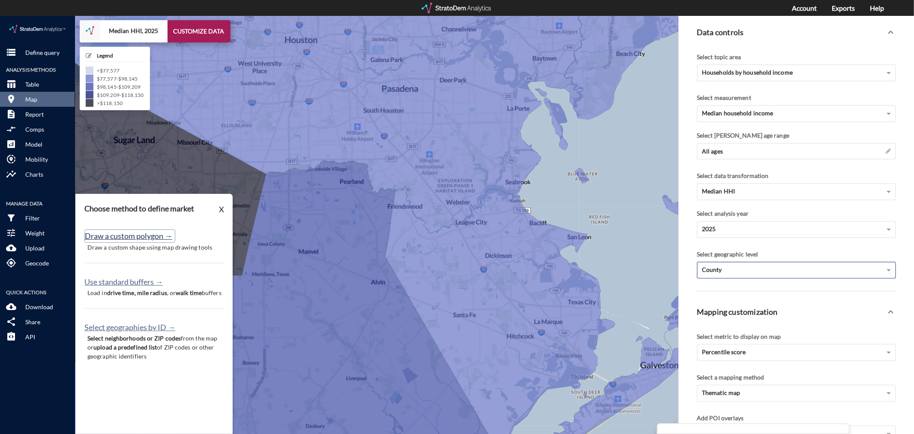
click button "Draw a custom polygon →"
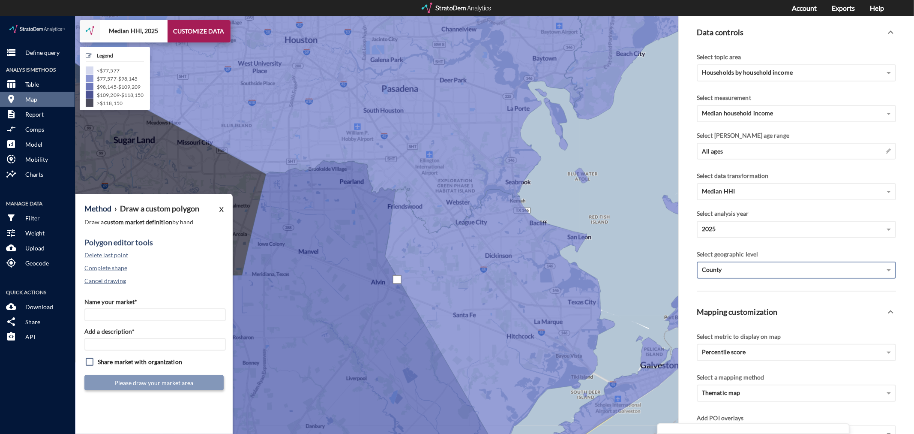
drag, startPoint x: 397, startPoint y: 263, endPoint x: 388, endPoint y: 246, distance: 19.7
click div
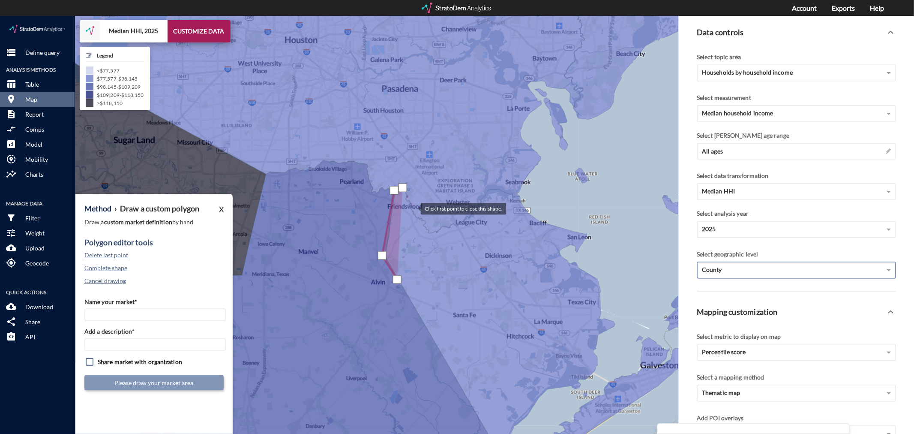
click div
drag, startPoint x: 427, startPoint y: 213, endPoint x: 441, endPoint y: 215, distance: 13.8
click div
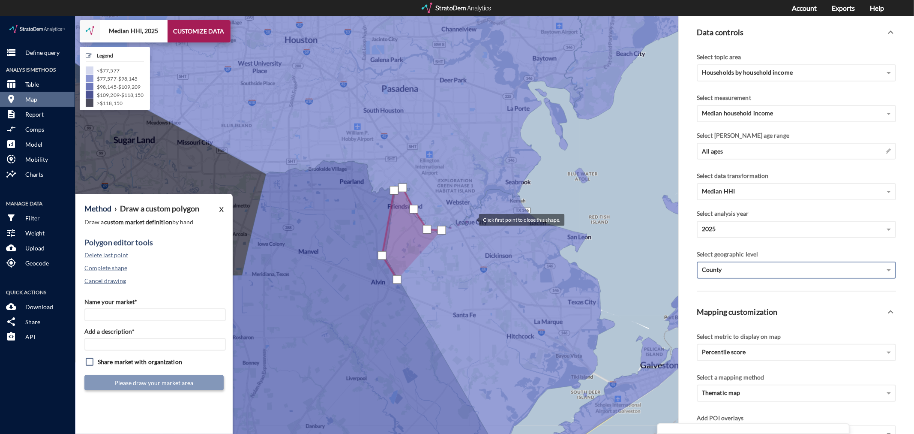
click div
drag, startPoint x: 476, startPoint y: 186, endPoint x: 483, endPoint y: 182, distance: 7.7
click div
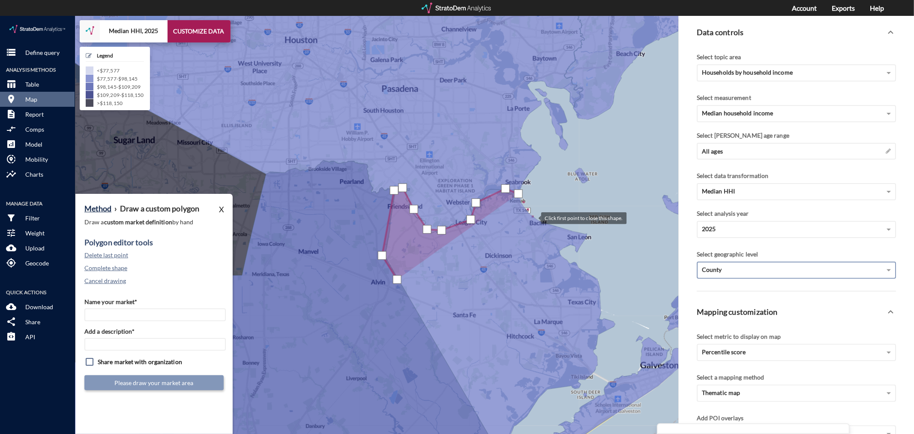
click div
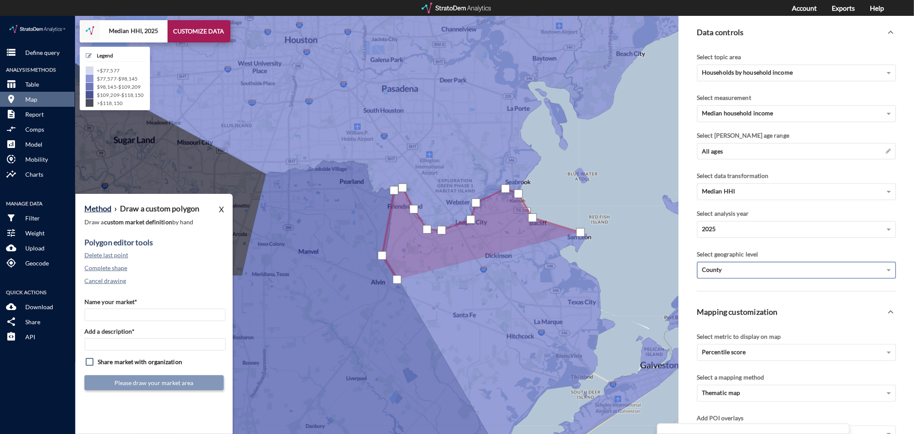
click div
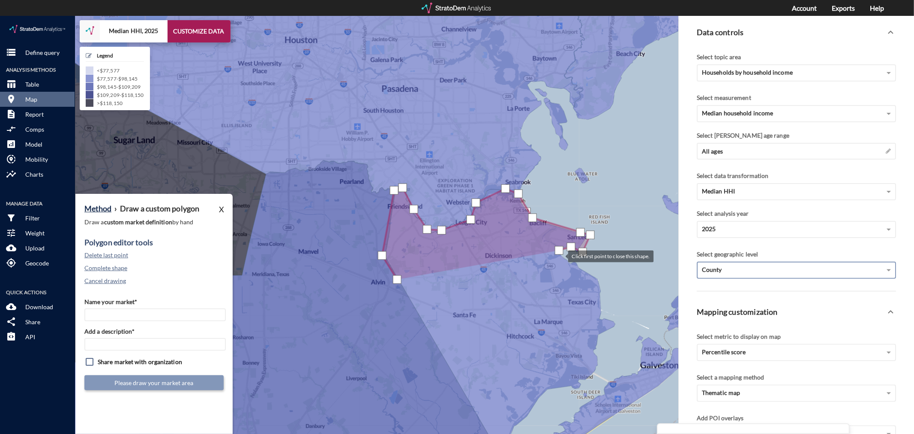
click div
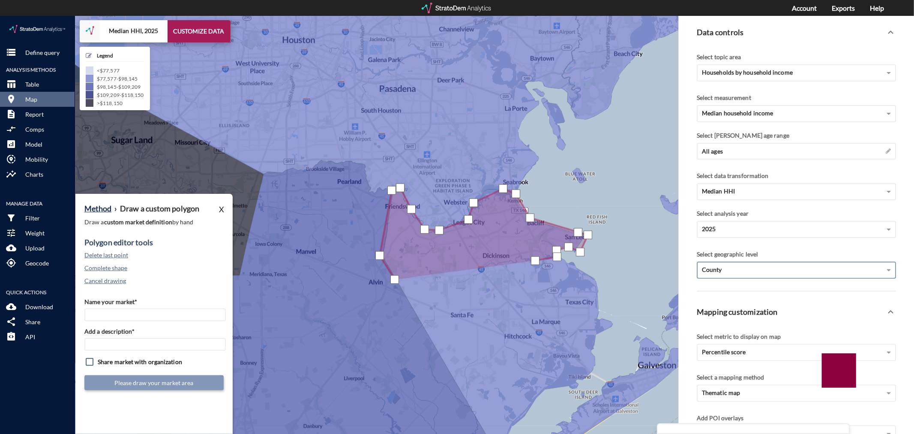
click div
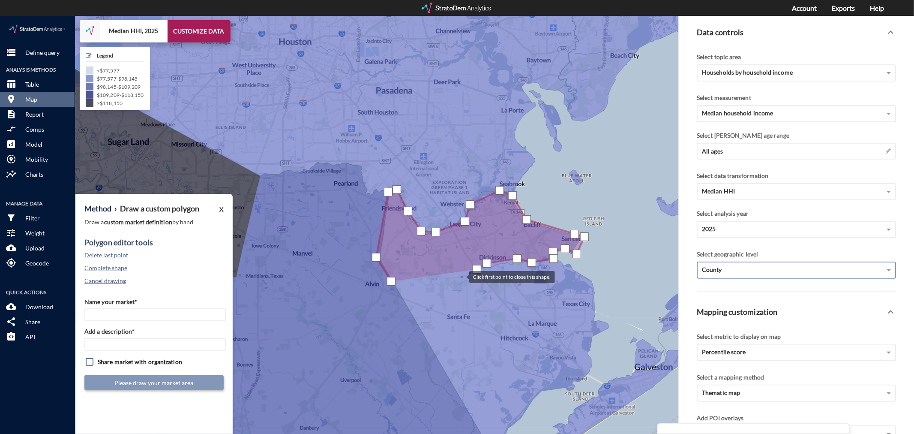
click div
drag, startPoint x: 417, startPoint y: 261, endPoint x: 407, endPoint y: 263, distance: 9.6
click div
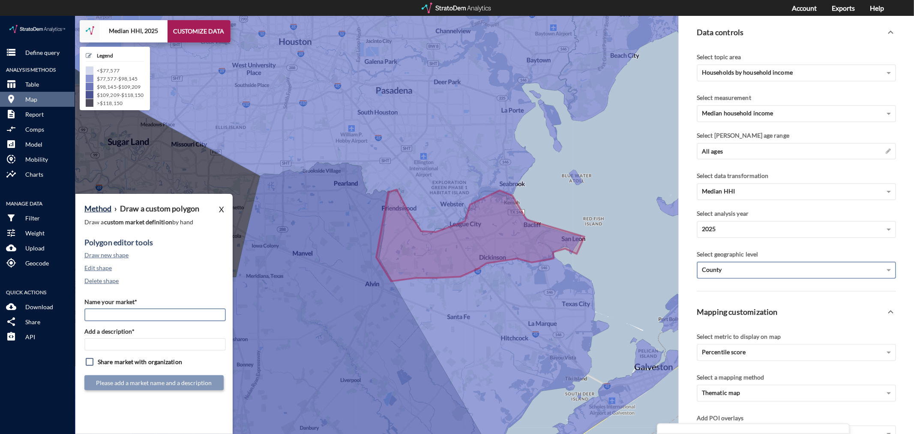
click input "Name your market*"
type input "[GEOGRAPHIC_DATA] - [GEOGRAPHIC_DATA] MSA"
paste input "[GEOGRAPHIC_DATA] - [GEOGRAPHIC_DATA] MSA"
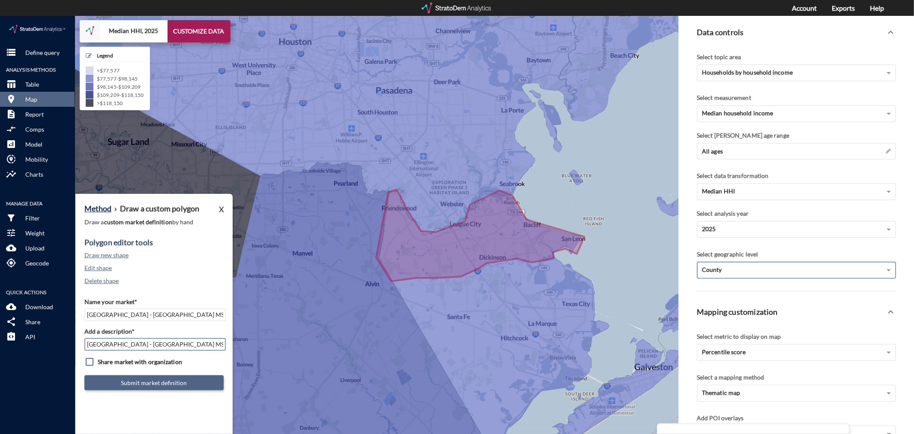
type input "[GEOGRAPHIC_DATA] - [GEOGRAPHIC_DATA] MSA"
click button "Submit market definition"
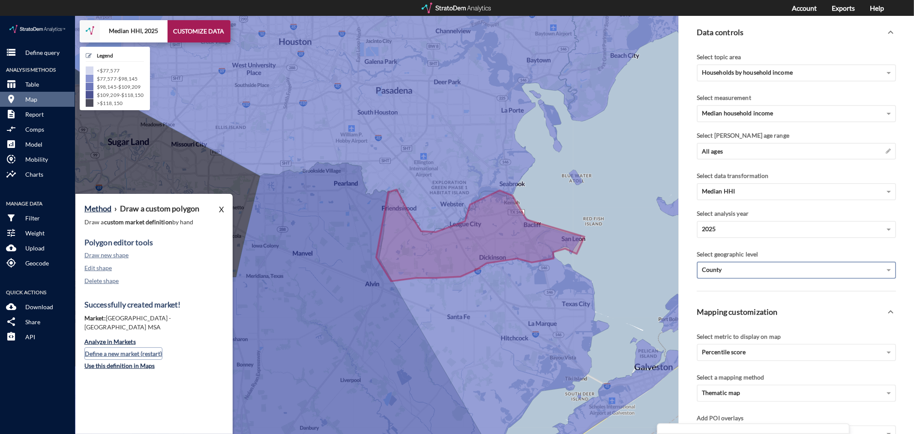
click button "Define a new market (restart)"
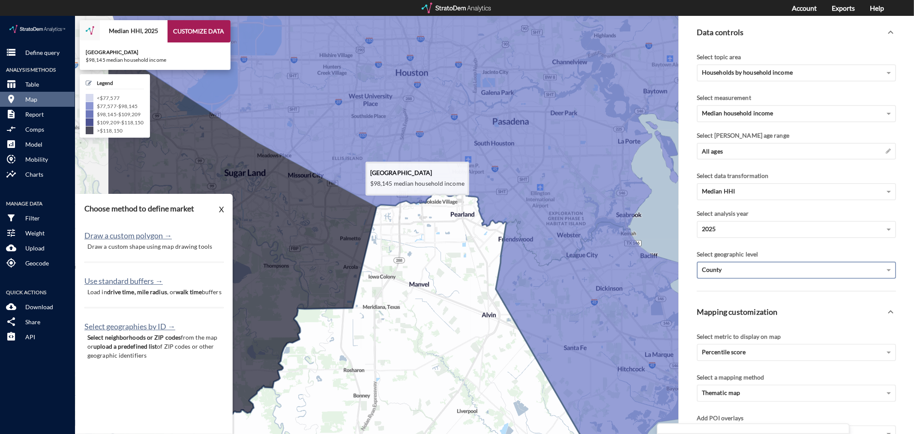
drag, startPoint x: 318, startPoint y: 195, endPoint x: 435, endPoint y: 226, distance: 121.9
click icon
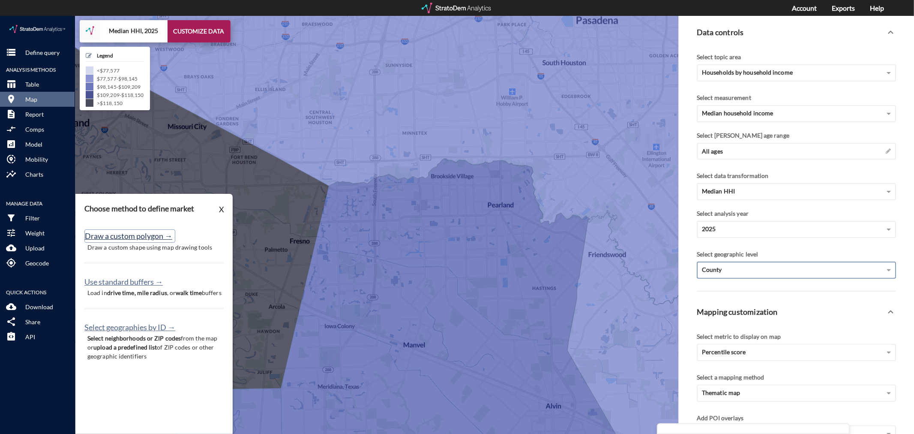
click button "Draw a custom polygon →"
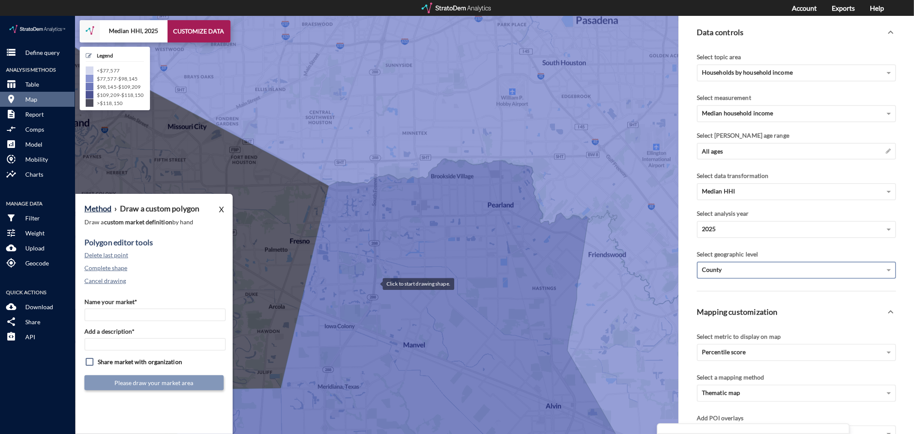
click div
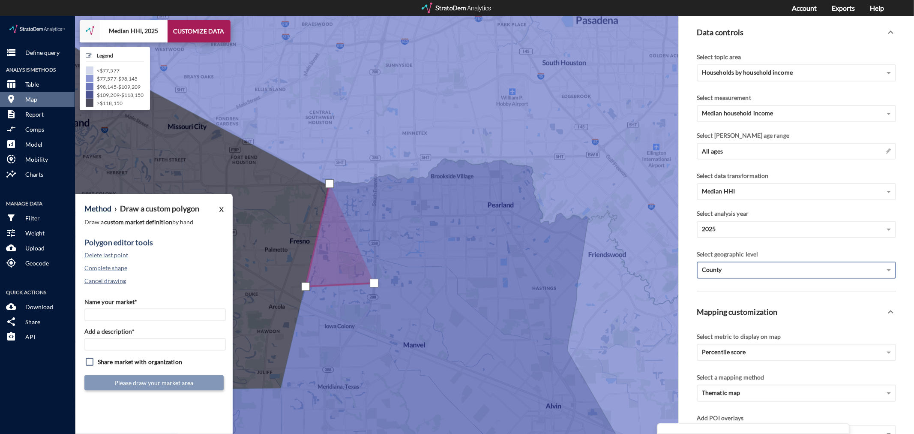
drag, startPoint x: 329, startPoint y: 167, endPoint x: 341, endPoint y: 167, distance: 11.6
click div
drag, startPoint x: 372, startPoint y: 167, endPoint x: 382, endPoint y: 165, distance: 10.5
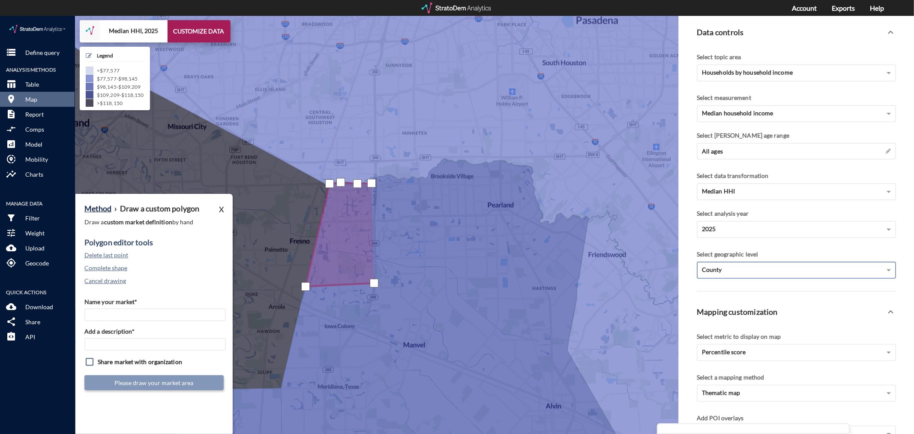
click div
drag, startPoint x: 401, startPoint y: 163, endPoint x: 412, endPoint y: 163, distance: 10.7
click div
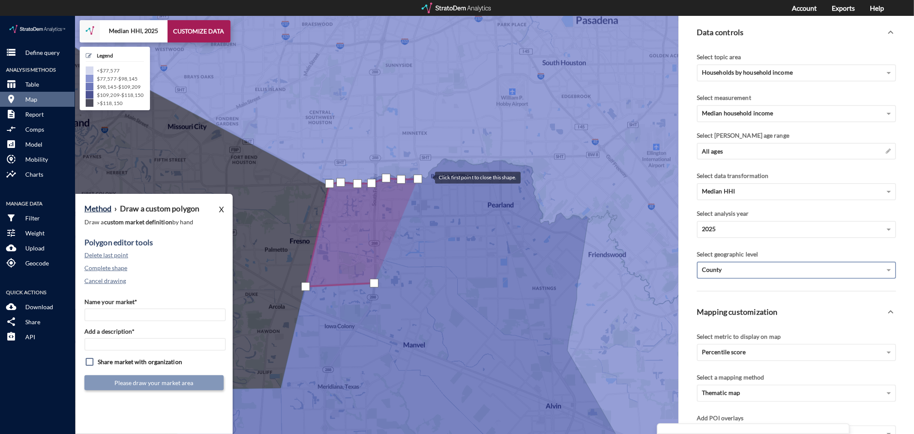
click div
drag, startPoint x: 481, startPoint y: 145, endPoint x: 506, endPoint y: 148, distance: 25.0
click div
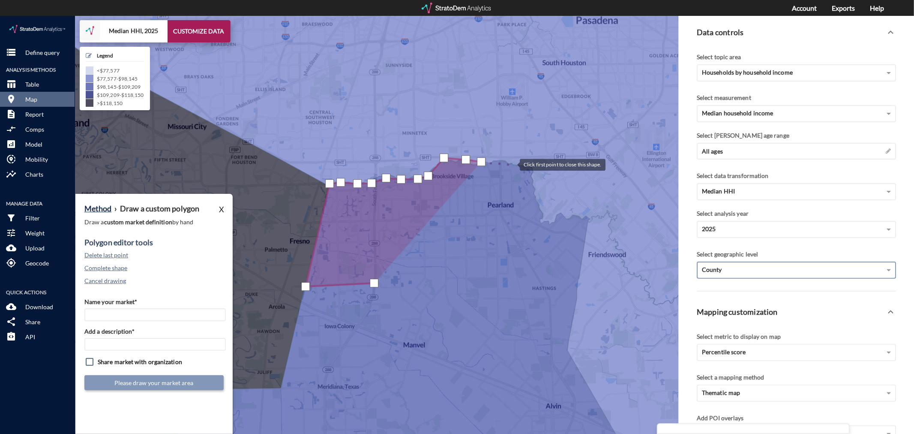
click div
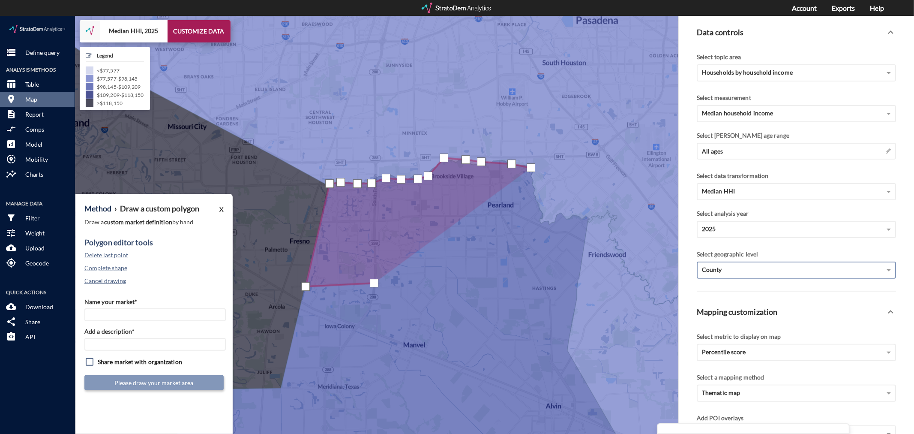
click div
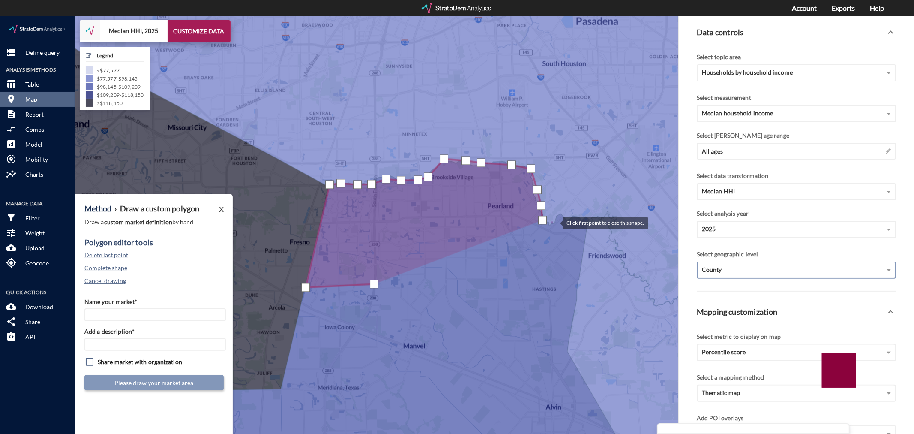
click div
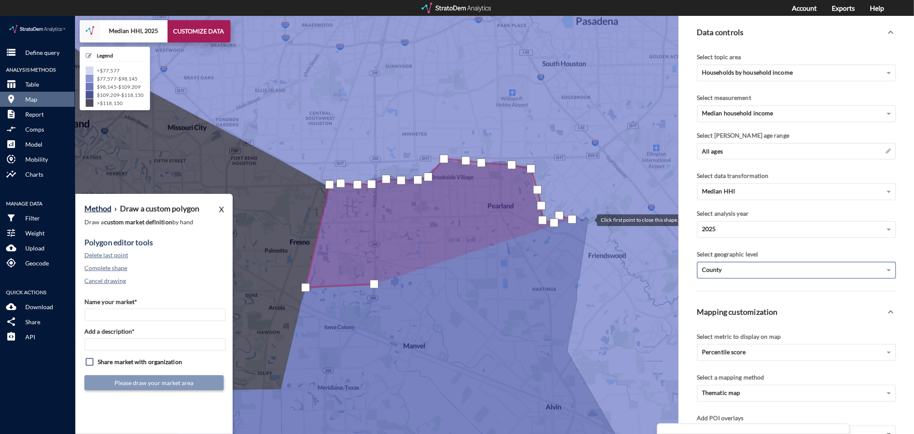
click div
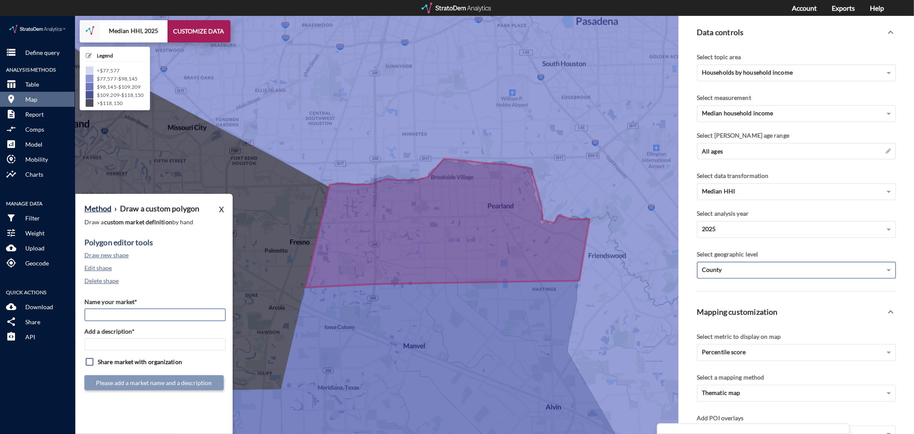
click input "Name your market*"
type input "Pearland - Houston MSA"
paste input "Pearland - Houston MSA"
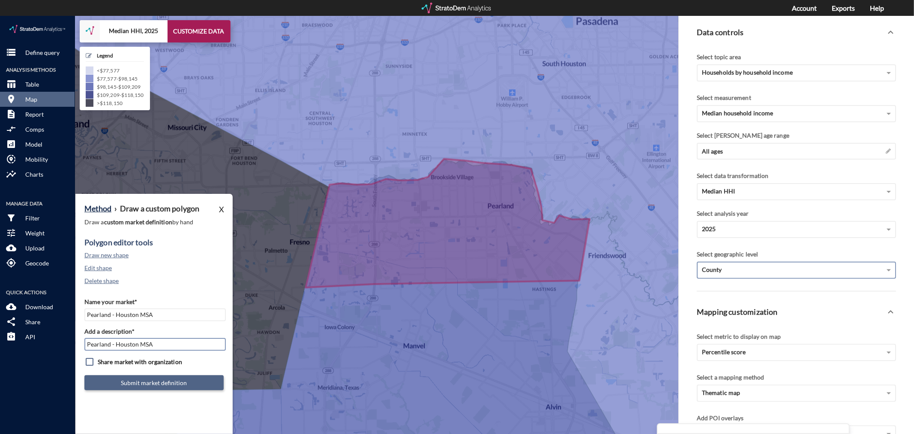
type input "Pearland - Houston MSA"
click button "Submit market definition"
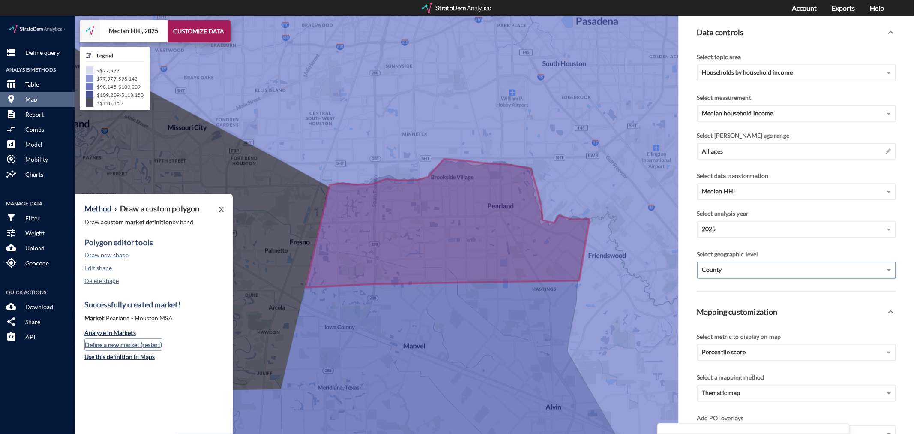
click button "Define a new market (restart)"
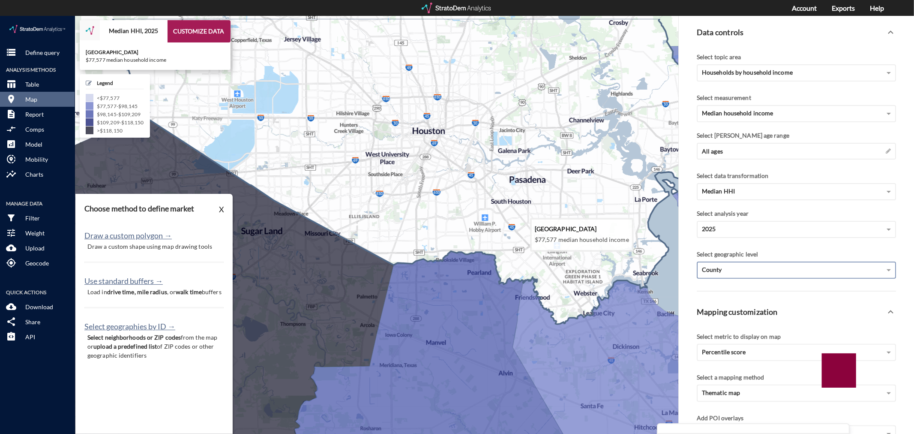
drag, startPoint x: 555, startPoint y: 156, endPoint x: 529, endPoint y: 203, distance: 53.2
click icon
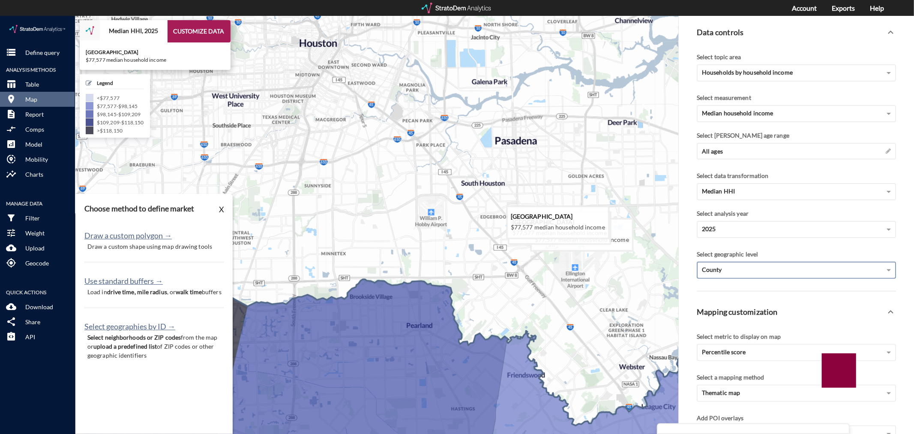
drag, startPoint x: 500, startPoint y: 201, endPoint x: 450, endPoint y: 196, distance: 50.0
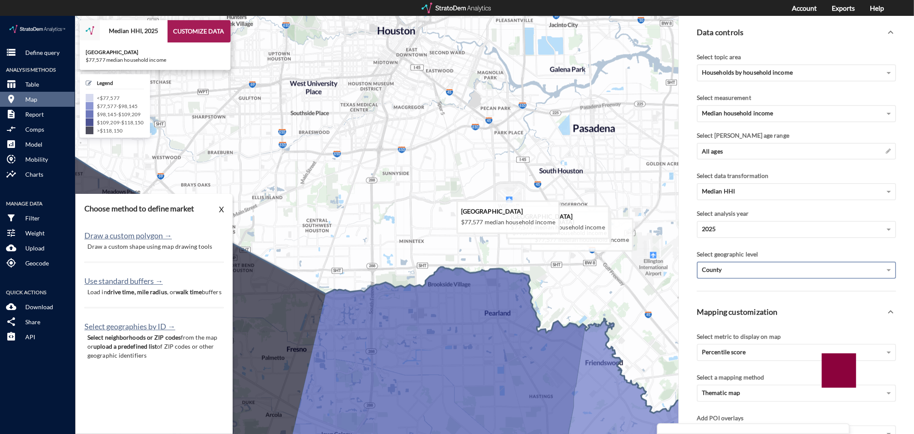
drag, startPoint x: 388, startPoint y: 212, endPoint x: 470, endPoint y: 197, distance: 82.8
click icon
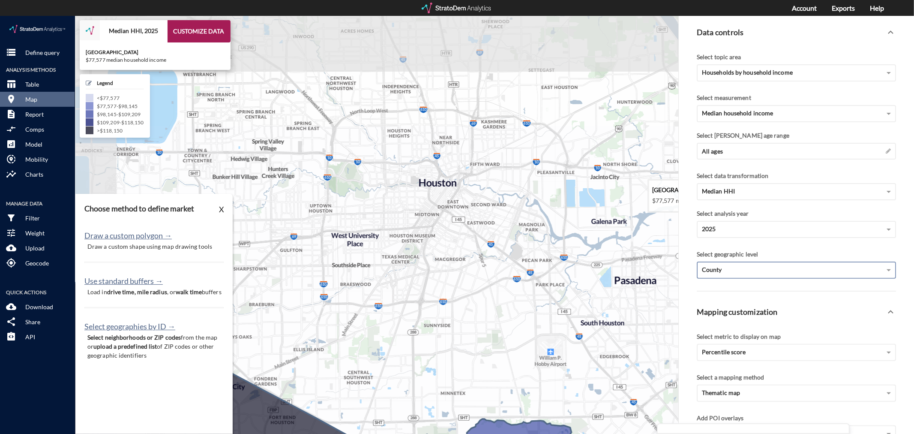
drag, startPoint x: 321, startPoint y: 137, endPoint x: 365, endPoint y: 302, distance: 170.9
click icon
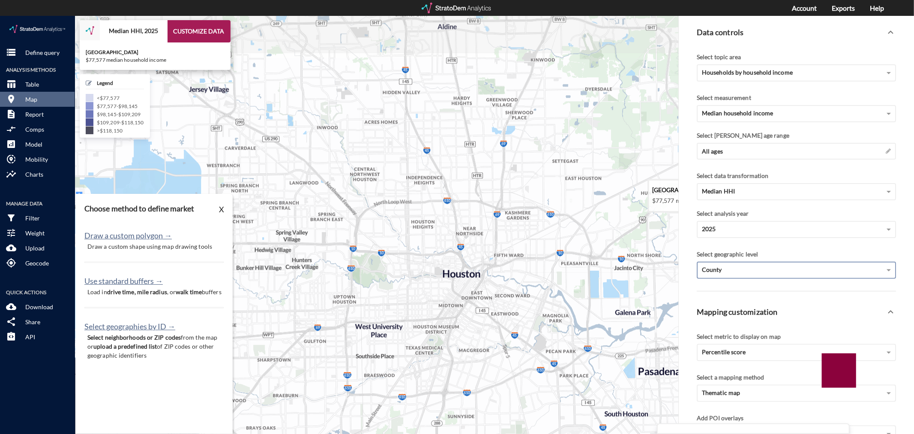
drag, startPoint x: 408, startPoint y: 183, endPoint x: 427, endPoint y: 245, distance: 64.5
click icon
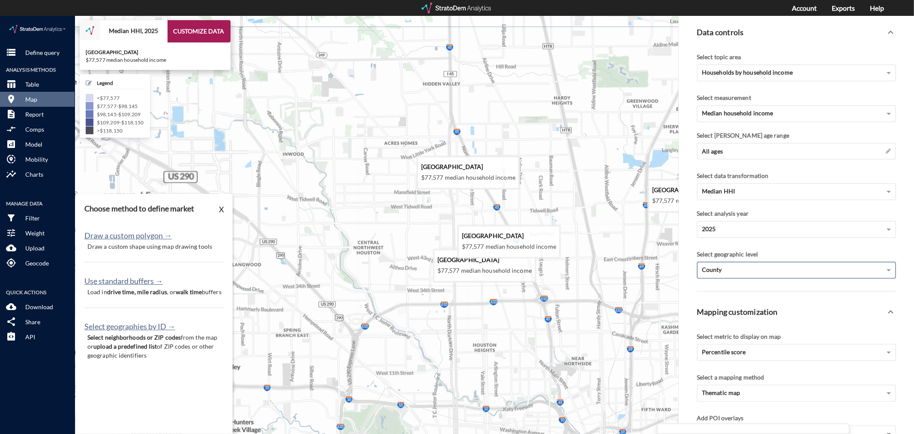
drag, startPoint x: 413, startPoint y: 150, endPoint x: 398, endPoint y: 200, distance: 51.9
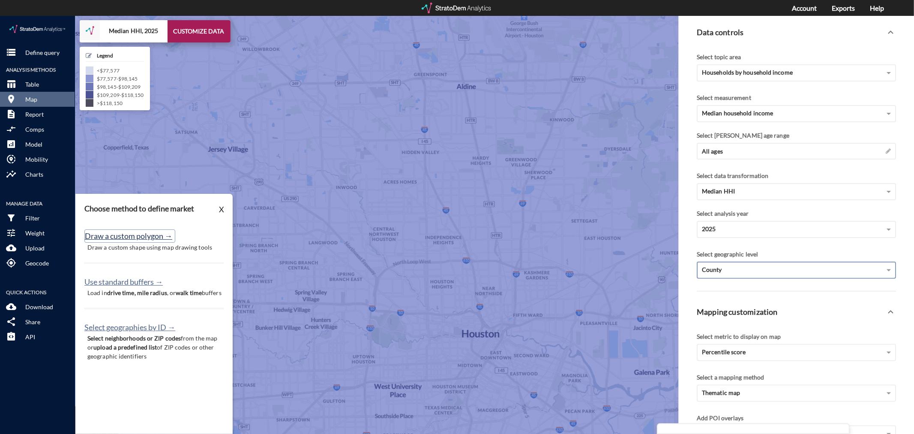
click button "Draw a custom polygon →"
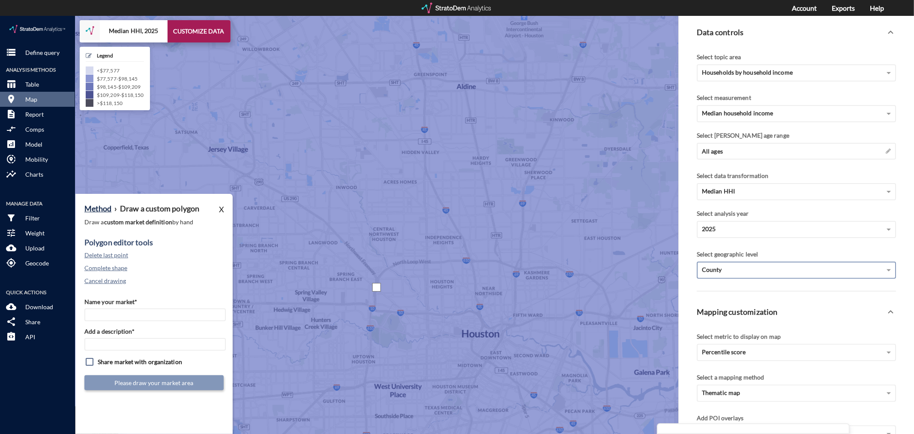
click div
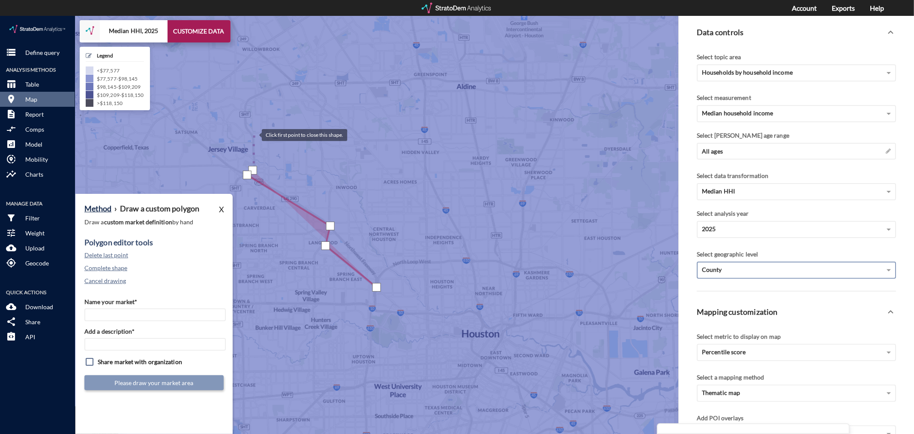
click div
drag, startPoint x: 244, startPoint y: 105, endPoint x: 243, endPoint y: 90, distance: 14.6
click div
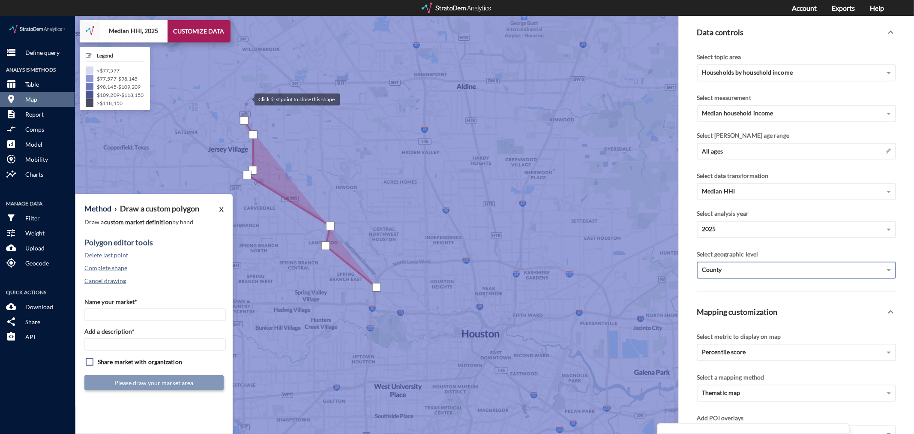
click div
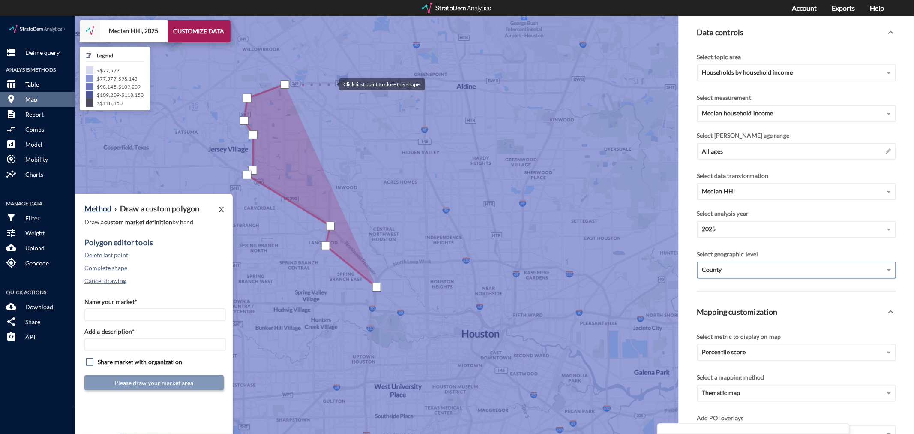
click div
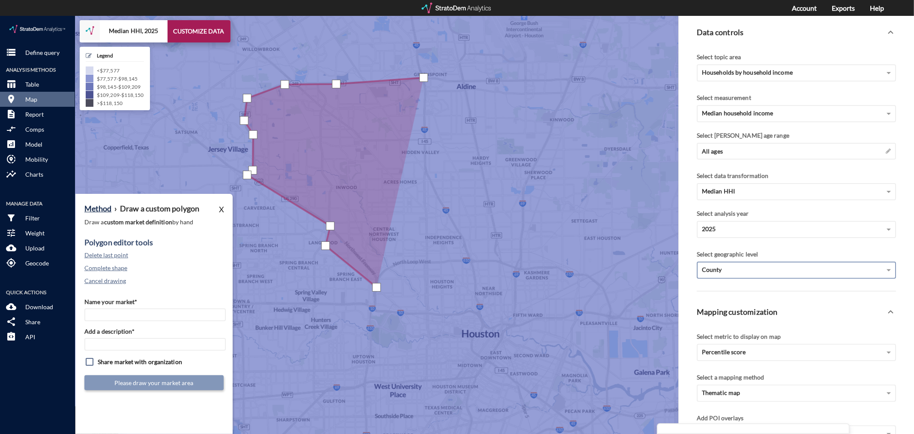
click div
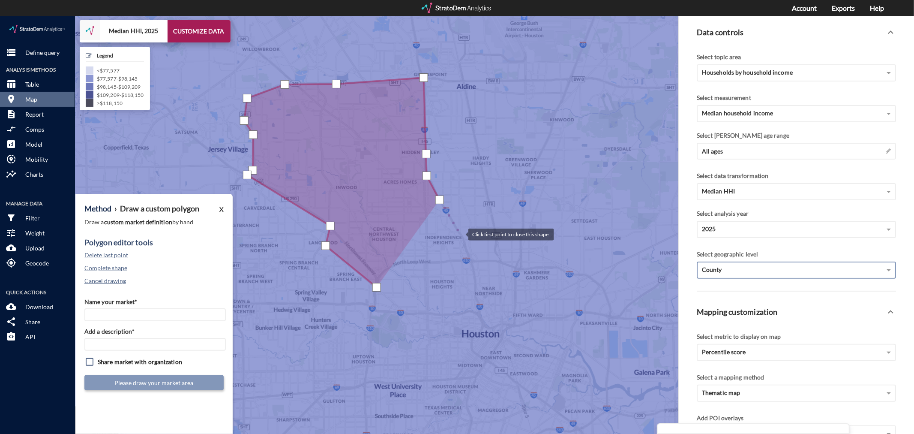
click div
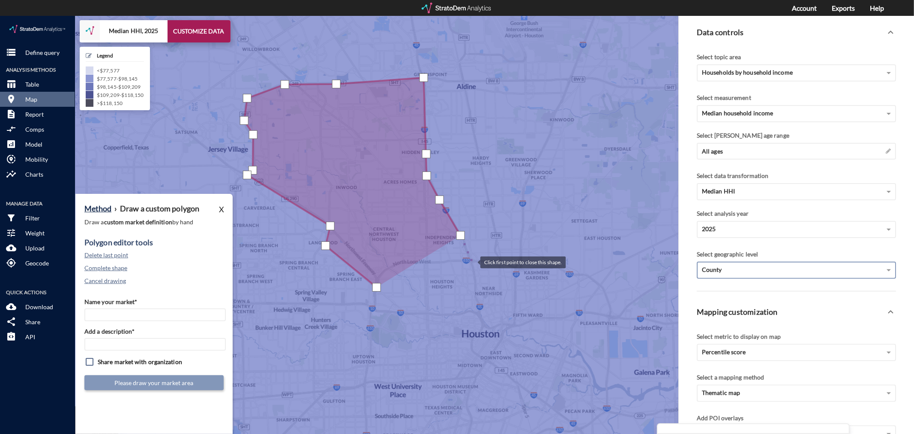
click div
drag, startPoint x: 380, startPoint y: 256, endPoint x: 376, endPoint y: 263, distance: 7.9
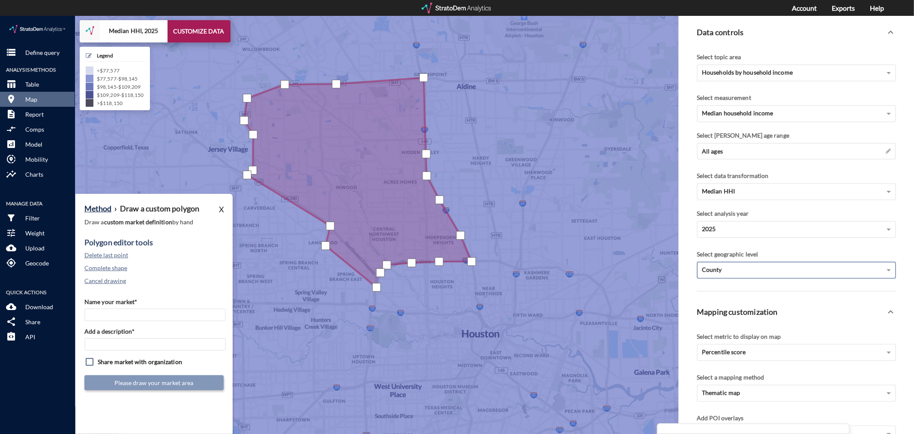
click div
click input "Name your market*"
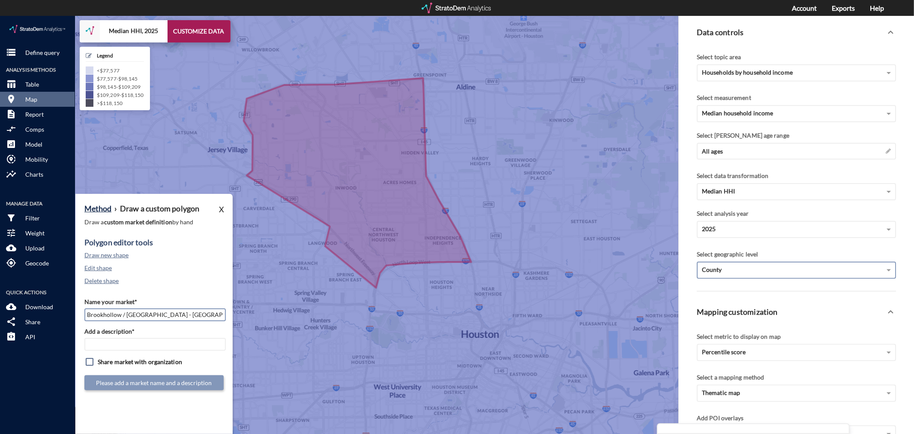
type input "Brookhollow / [GEOGRAPHIC_DATA] - [GEOGRAPHIC_DATA] MSA"
paste input "Brookhollow / [GEOGRAPHIC_DATA] - [GEOGRAPHIC_DATA] MSA"
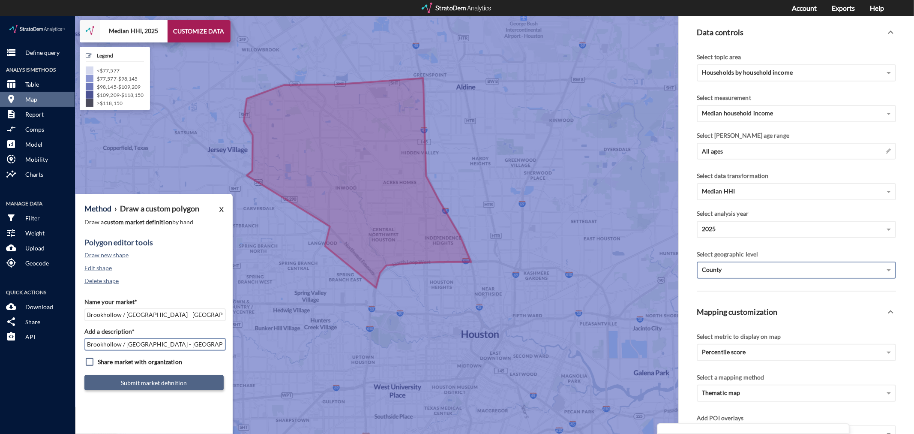
type input "Brookhollow / [GEOGRAPHIC_DATA] - [GEOGRAPHIC_DATA] MSA"
click button "Submit market definition"
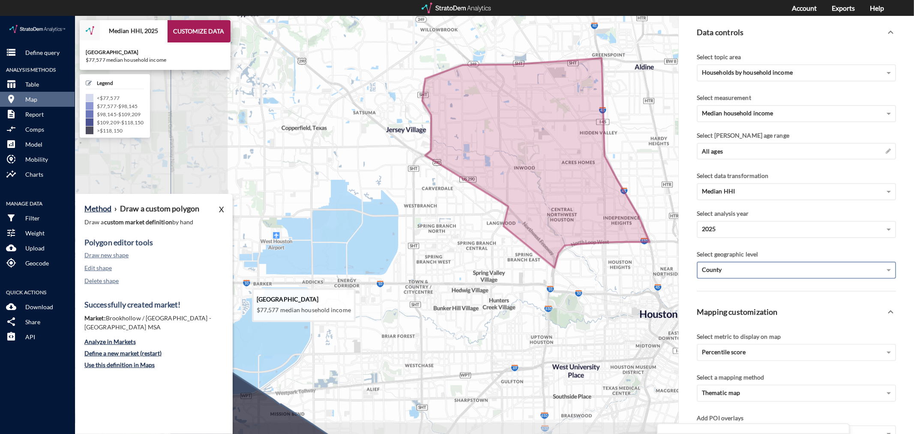
drag, startPoint x: 336, startPoint y: 278, endPoint x: 496, endPoint y: 261, distance: 160.4
click icon
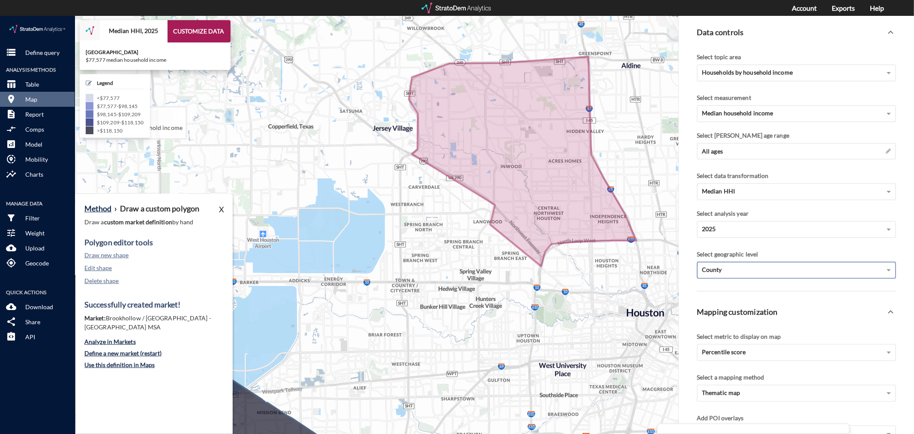
drag, startPoint x: 629, startPoint y: 286, endPoint x: 483, endPoint y: 269, distance: 147.2
click icon
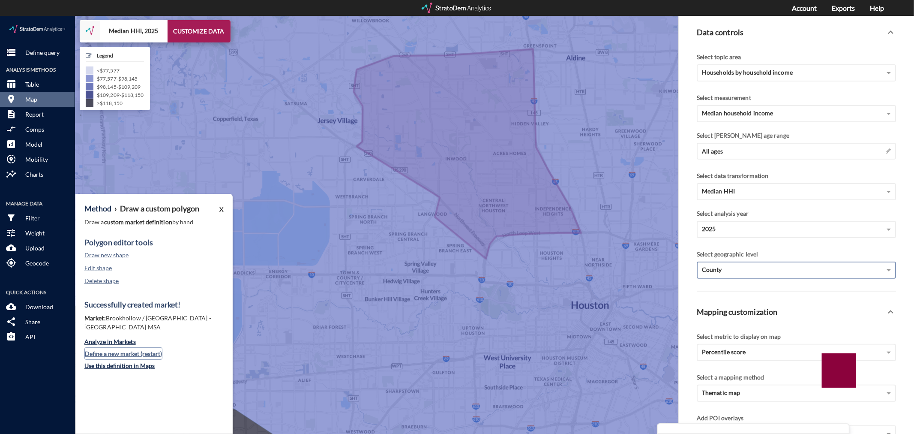
click button "Define a new market (restart)"
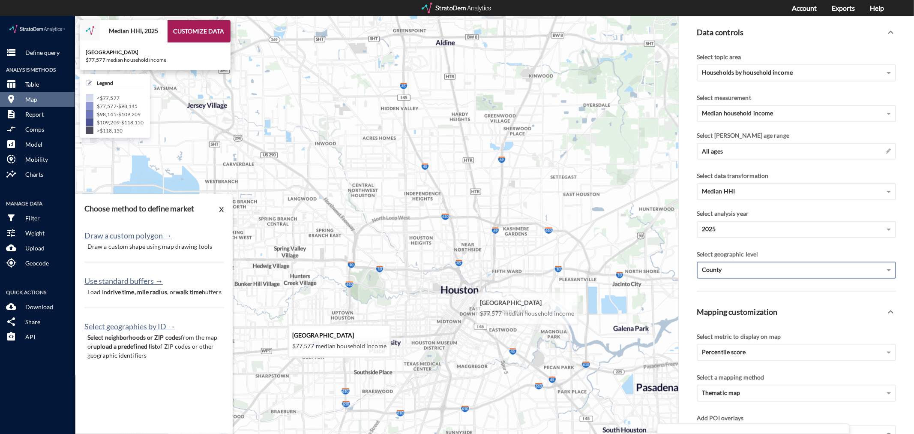
drag, startPoint x: 573, startPoint y: 302, endPoint x: 474, endPoint y: 287, distance: 100.1
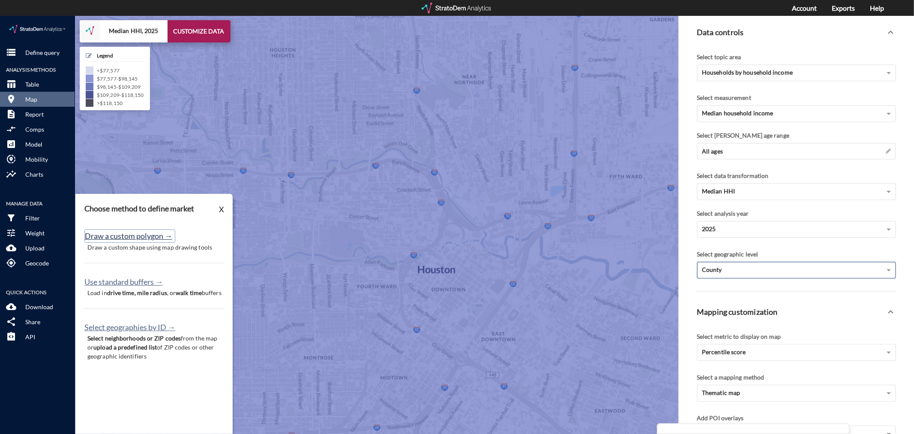
click button "Draw a custom polygon →"
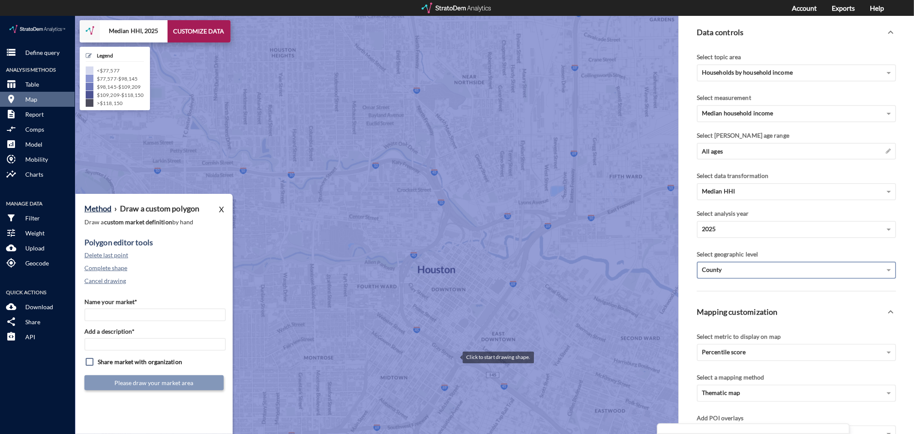
click div
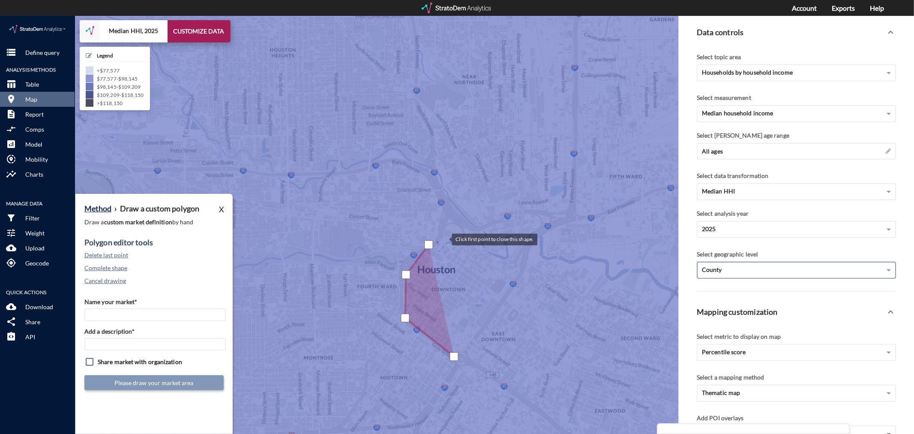
click div
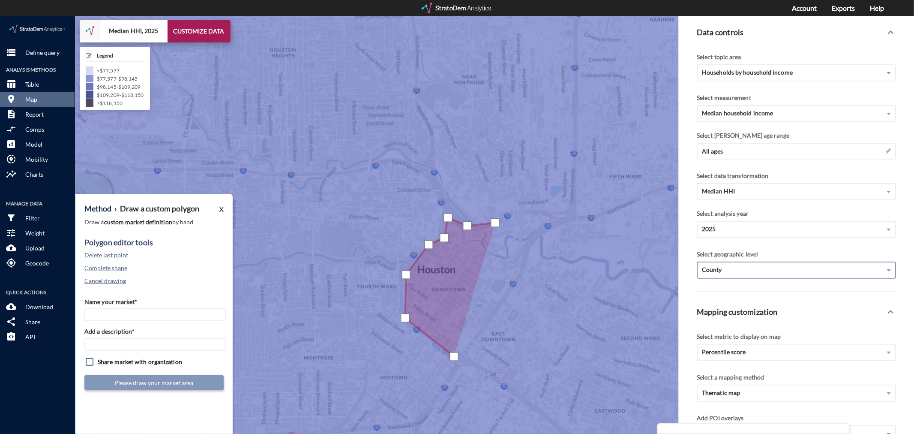
drag, startPoint x: 495, startPoint y: 206, endPoint x: 506, endPoint y: 200, distance: 12.9
click div
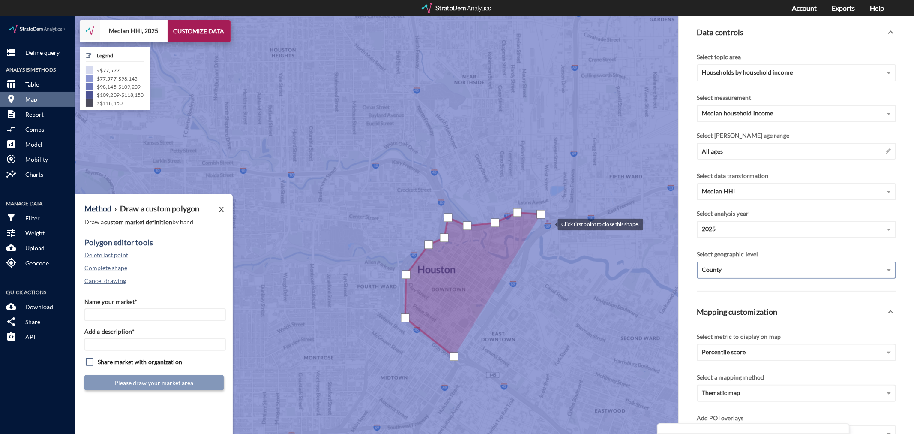
click div
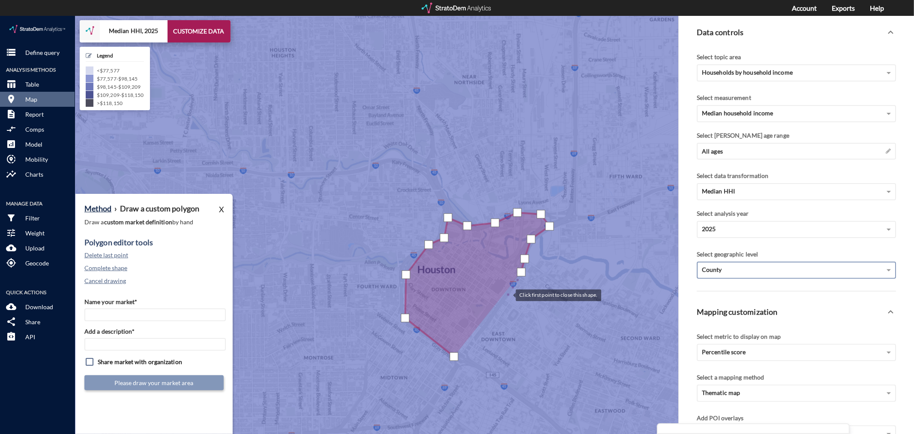
click div
drag, startPoint x: 479, startPoint y: 317, endPoint x: 467, endPoint y: 332, distance: 19.2
click div
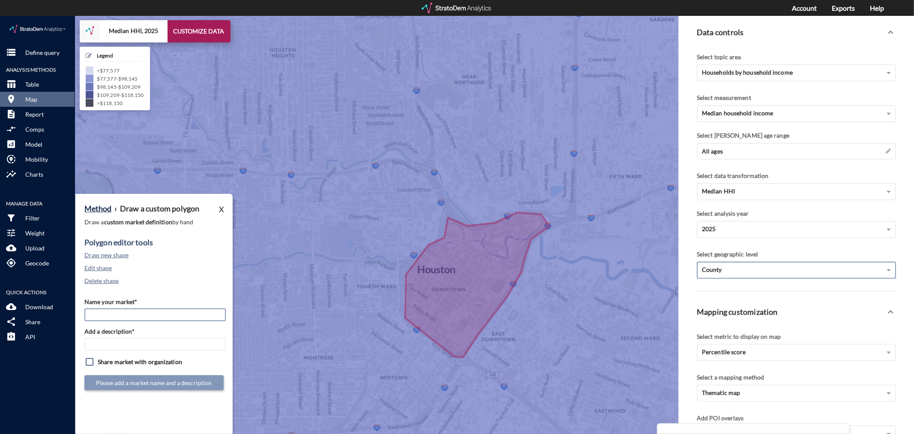
click input "Name your market*"
type input "Downtown [GEOGRAPHIC_DATA] - [GEOGRAPHIC_DATA] MSA"
paste input "Downtown [GEOGRAPHIC_DATA] - [GEOGRAPHIC_DATA] MSA"
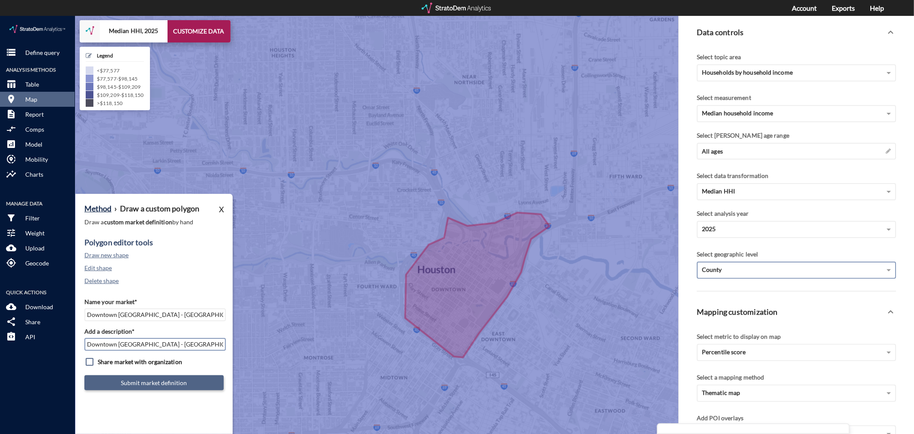
type input "Downtown [GEOGRAPHIC_DATA] - [GEOGRAPHIC_DATA] MSA"
click button "Submit market definition"
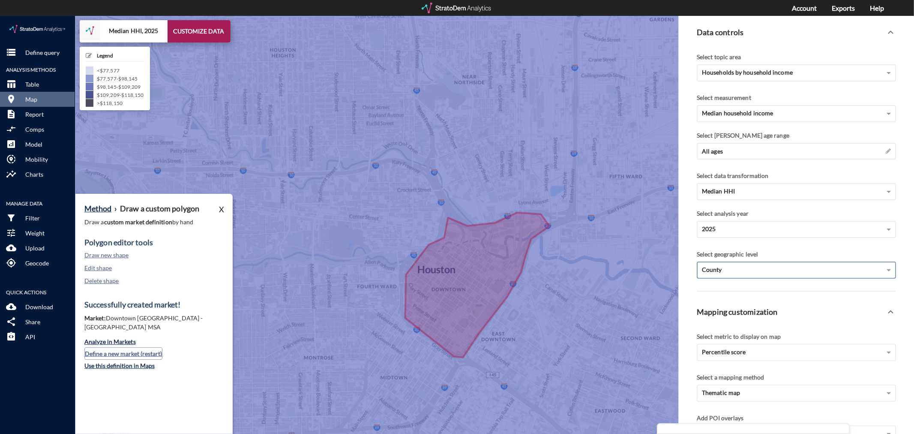
click button "Define a new market (restart)"
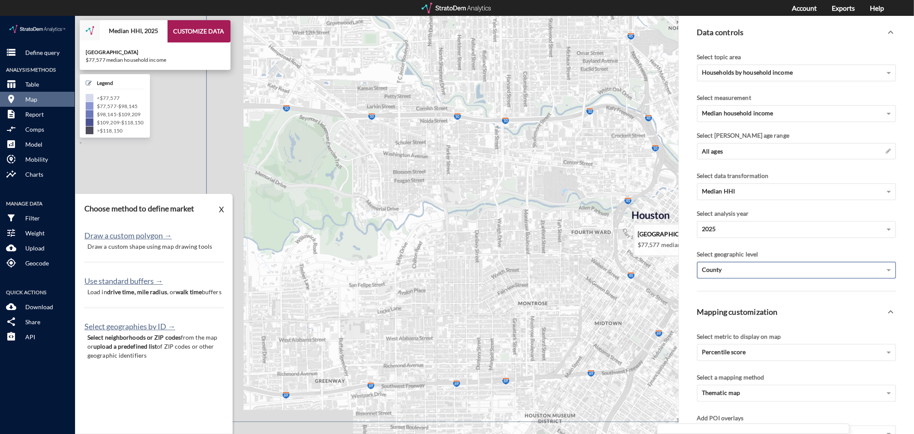
drag, startPoint x: 387, startPoint y: 255, endPoint x: 585, endPoint y: 205, distance: 203.2
click icon
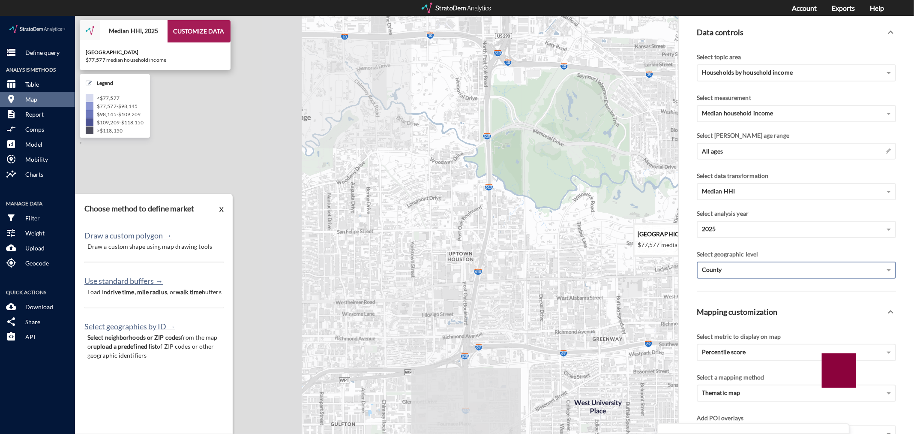
drag, startPoint x: 255, startPoint y: 275, endPoint x: 554, endPoint y: 233, distance: 302.1
click icon
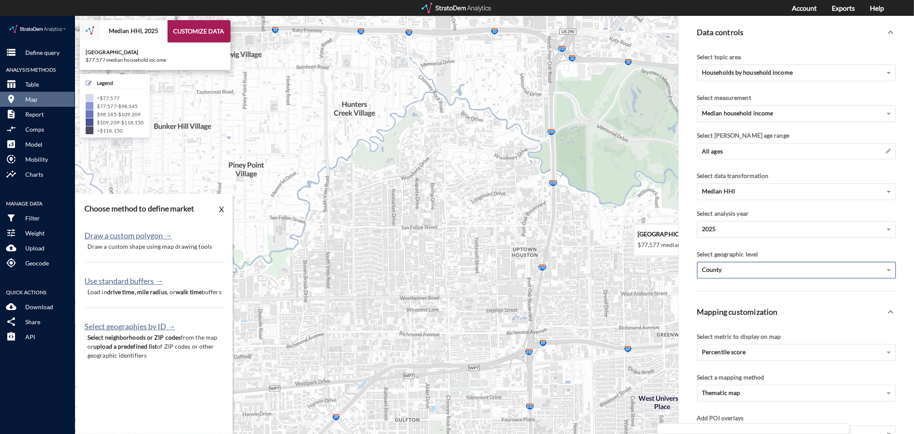
drag, startPoint x: 419, startPoint y: 261, endPoint x: 460, endPoint y: 257, distance: 41.3
click icon
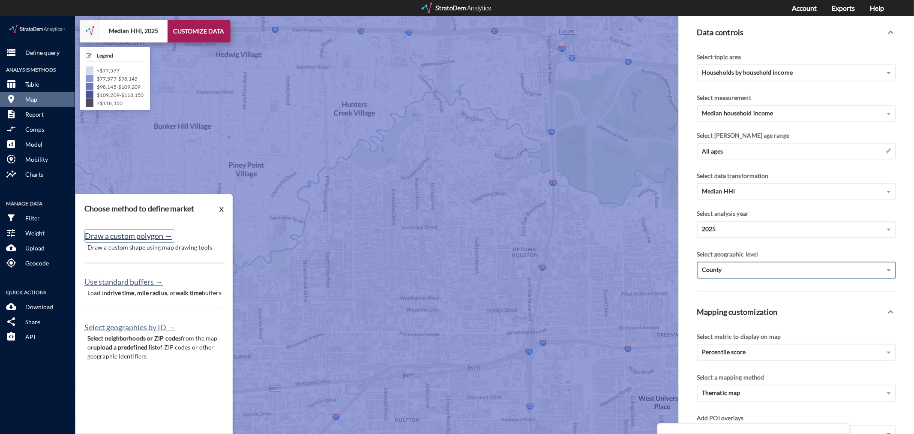
click button "Draw a custom polygon →"
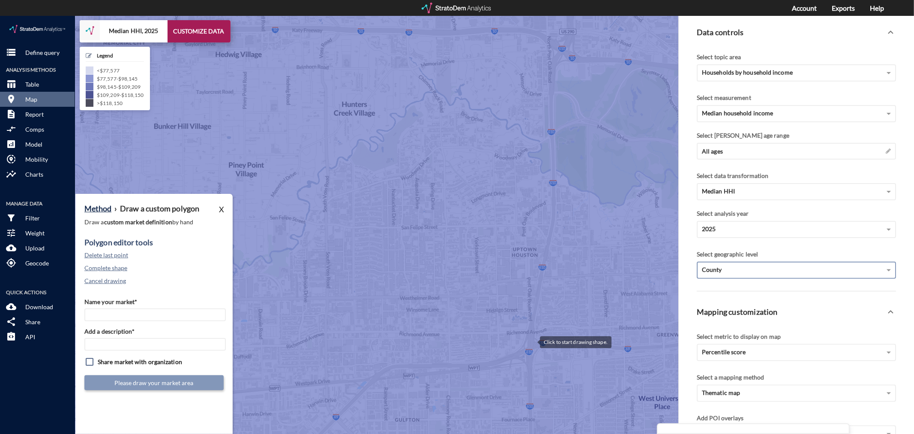
click div
drag, startPoint x: 554, startPoint y: 192, endPoint x: 556, endPoint y: 161, distance: 30.9
click div
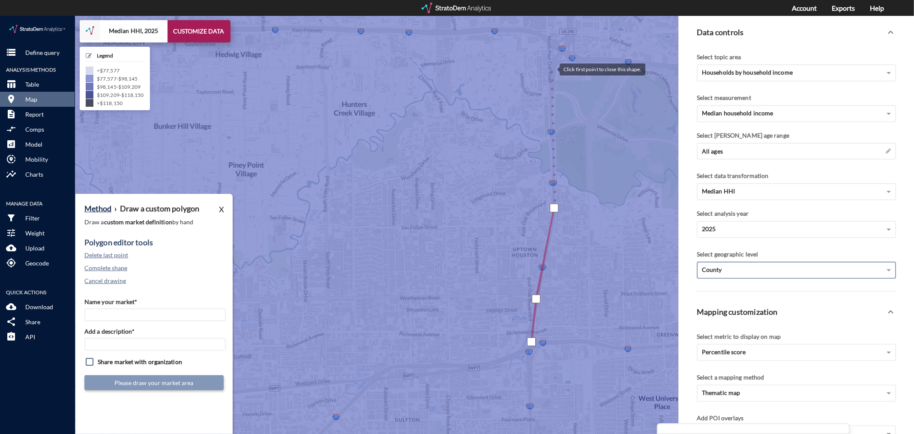
click div
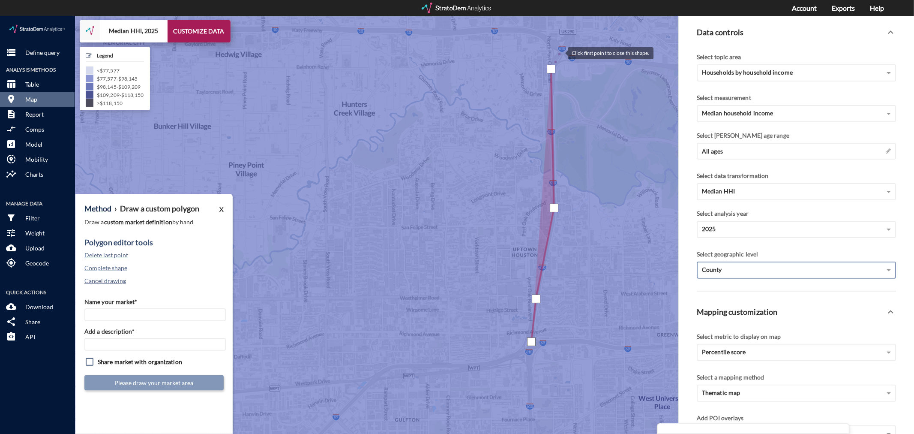
click div
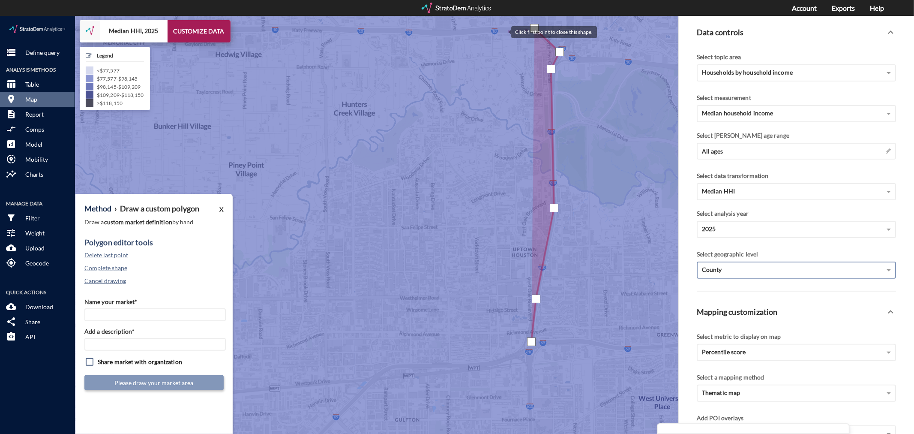
click div
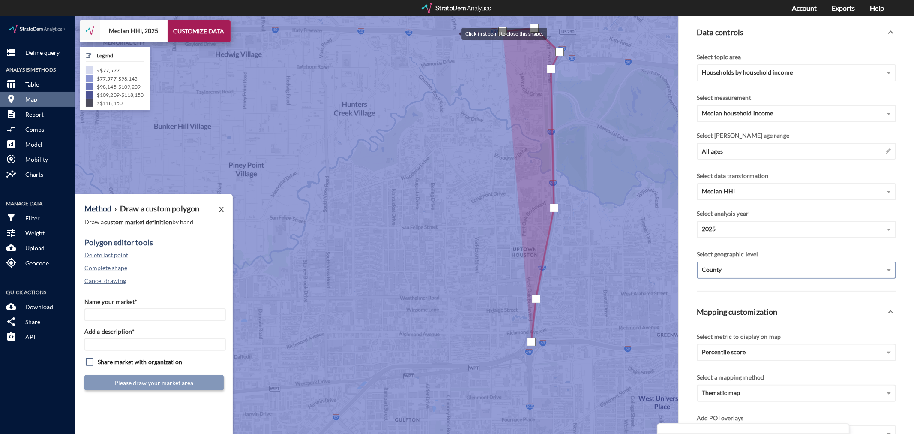
click div
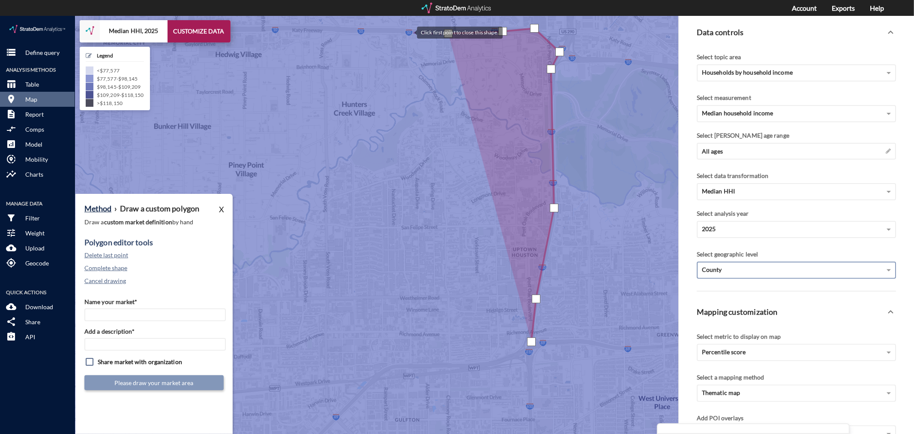
click div
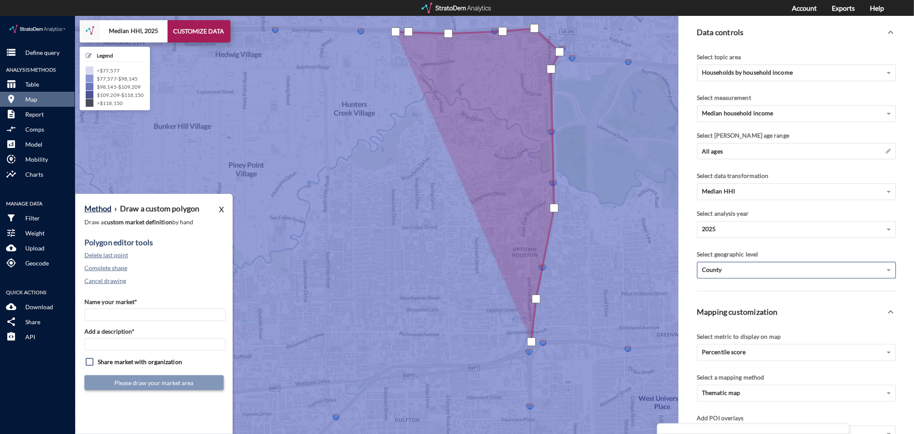
click div
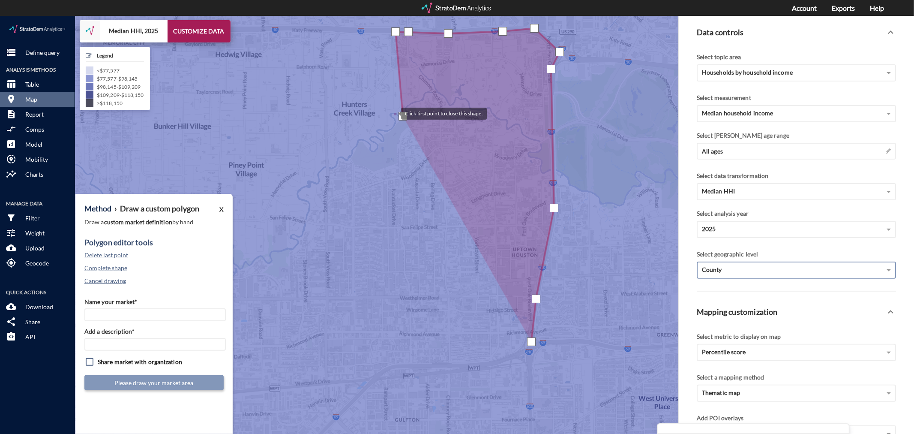
click div
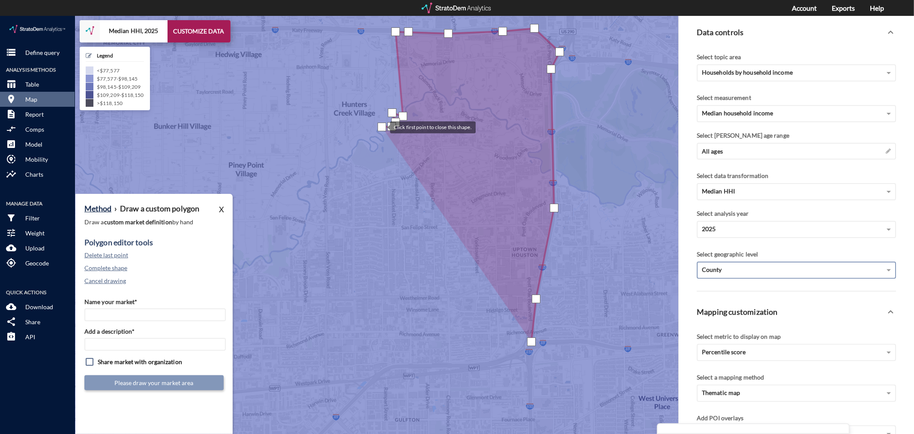
click div
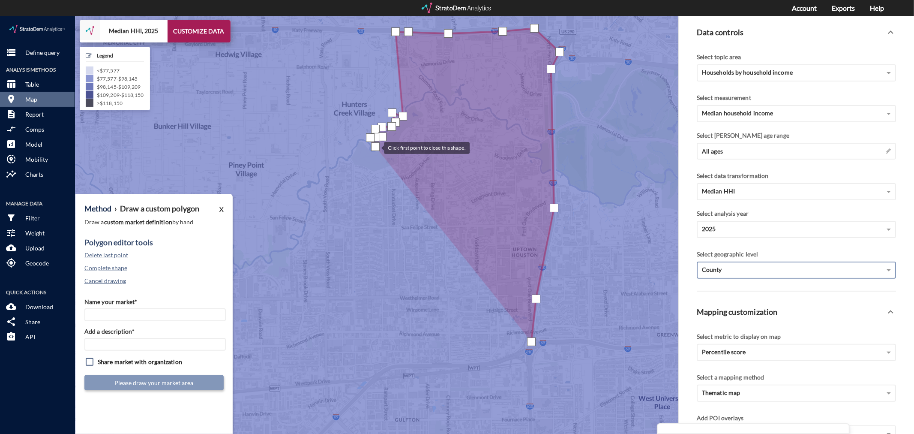
click div
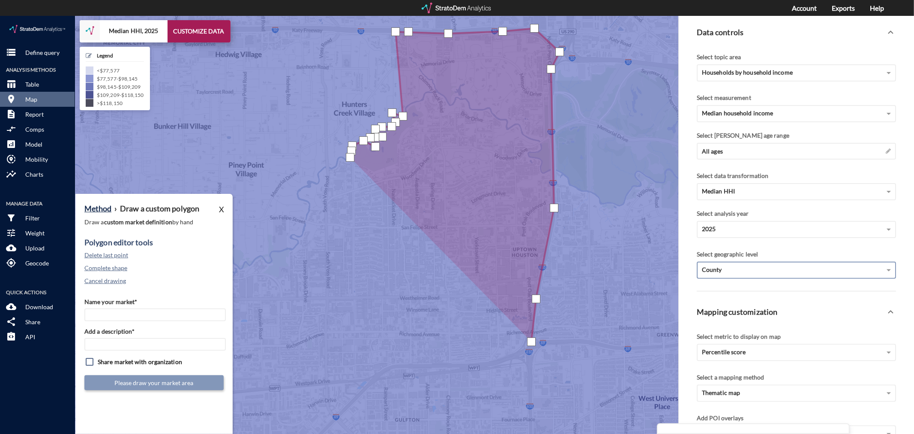
click div
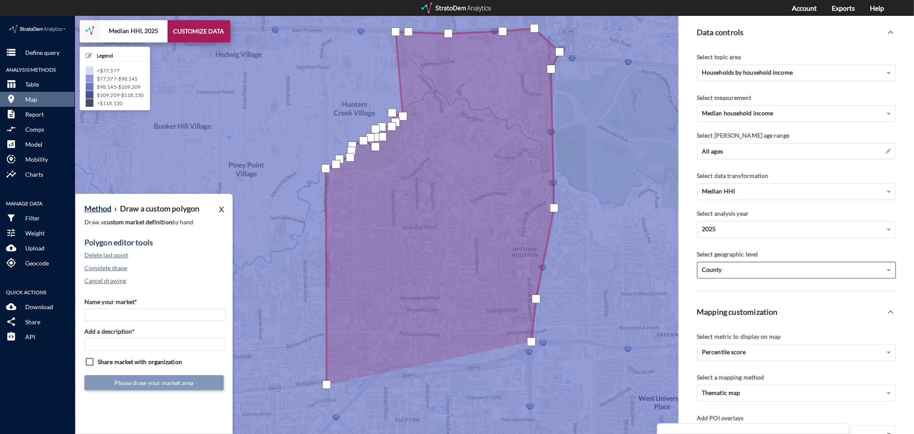
click div
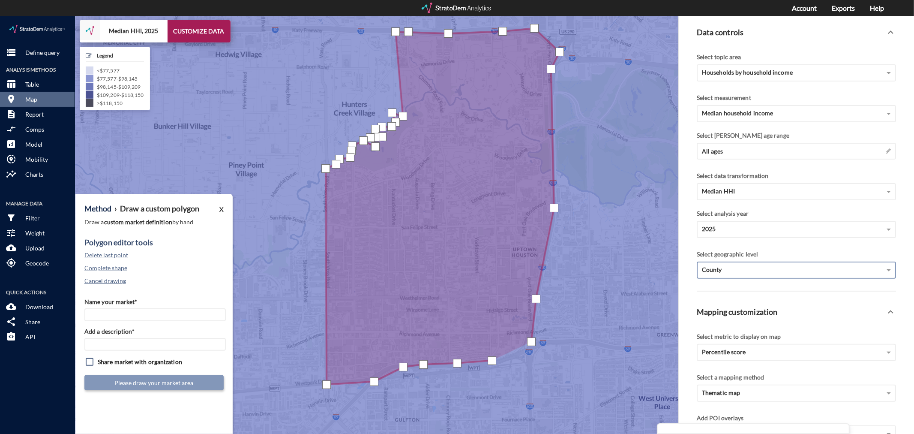
drag, startPoint x: 492, startPoint y: 345, endPoint x: 504, endPoint y: 342, distance: 12.4
click div
drag, startPoint x: 504, startPoint y: 342, endPoint x: 515, endPoint y: 339, distance: 11.5
click div
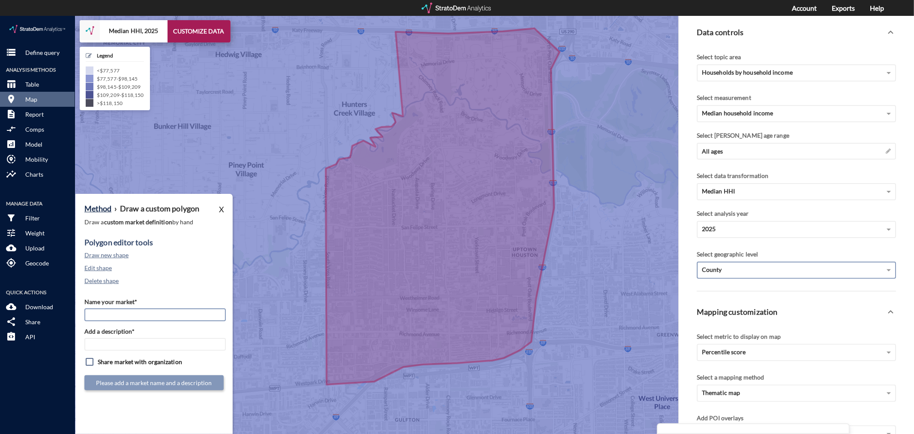
click input "Name your market*"
type input "Galleria [GEOGRAPHIC_DATA] - [GEOGRAPHIC_DATA] MSA"
paste input "Galleria [GEOGRAPHIC_DATA] - [GEOGRAPHIC_DATA] MSA"
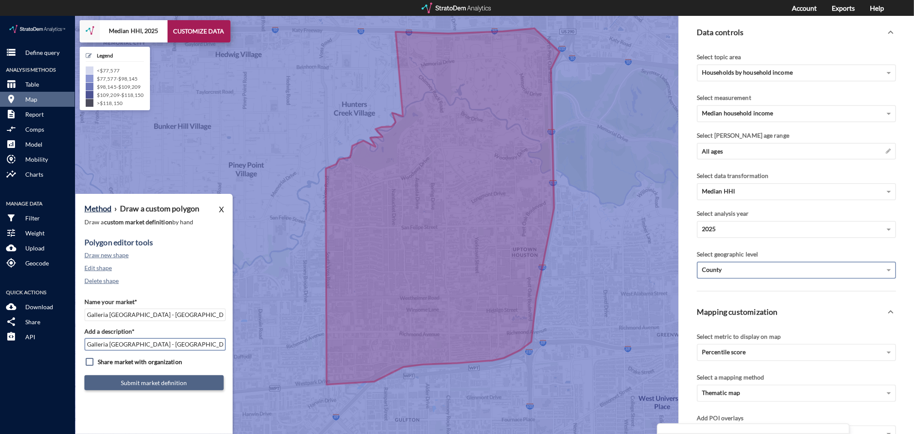
type input "Galleria [GEOGRAPHIC_DATA] - [GEOGRAPHIC_DATA] MSA"
click button "Submit market definition"
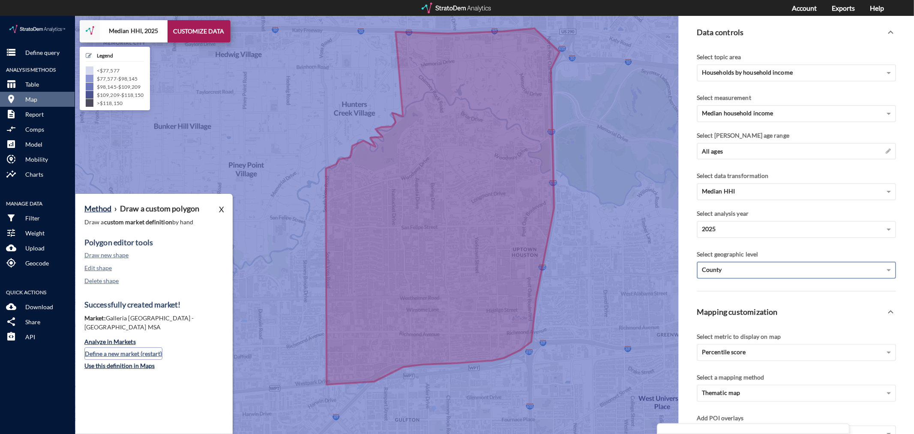
click button "Define a new market (restart)"
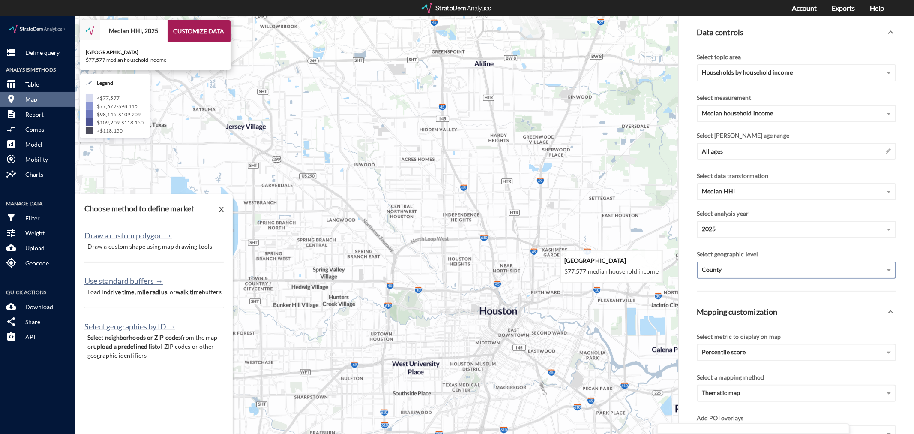
drag, startPoint x: 572, startPoint y: 206, endPoint x: 429, endPoint y: 296, distance: 169.0
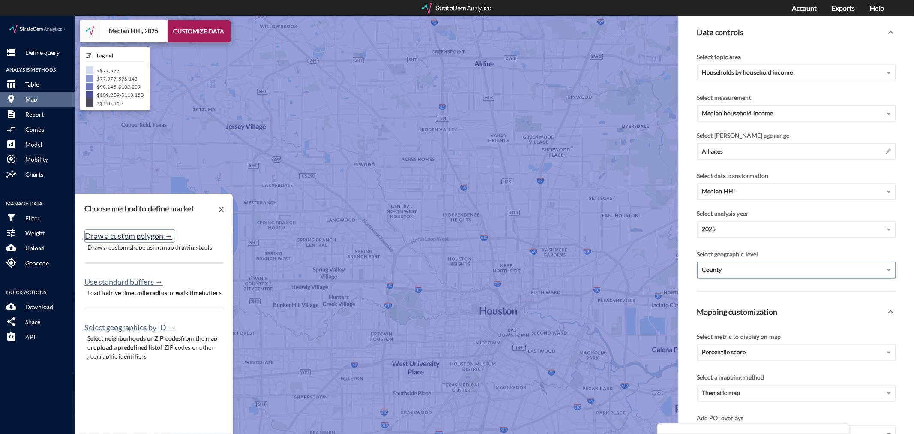
click button "Draw a custom polygon →"
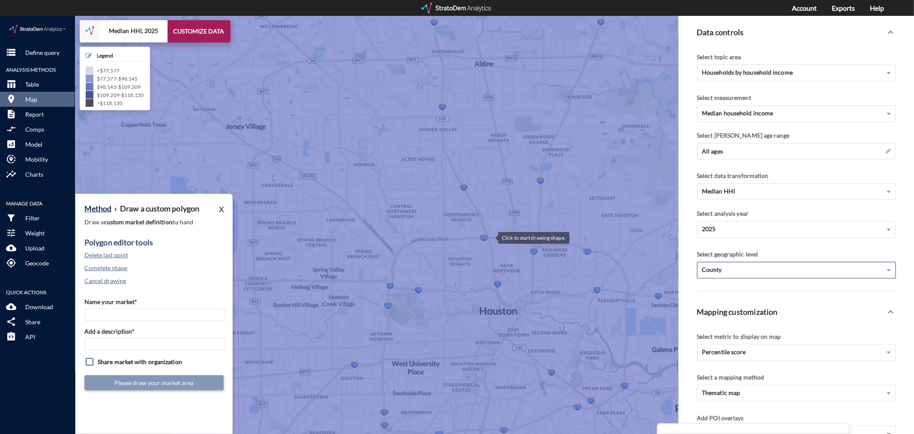
click div
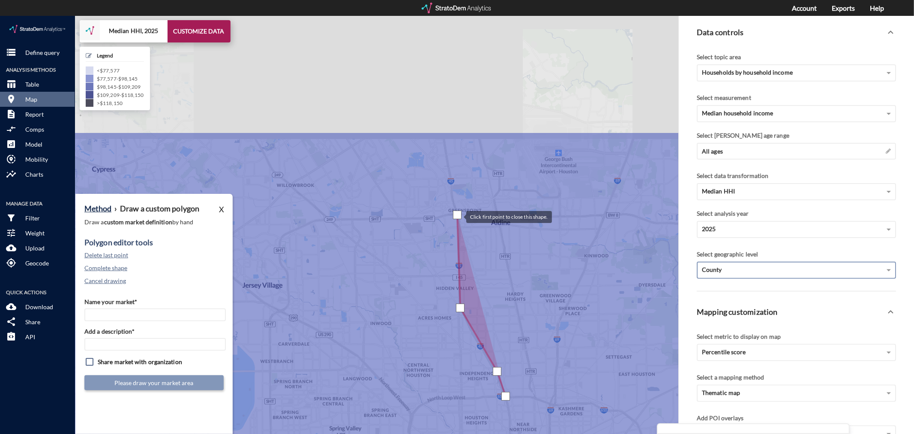
drag, startPoint x: 441, startPoint y: 40, endPoint x: 458, endPoint y: 200, distance: 160.4
click div
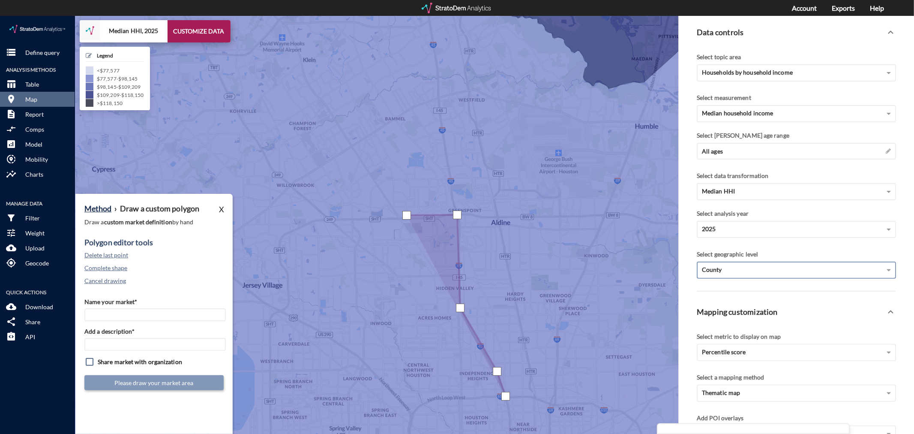
click div
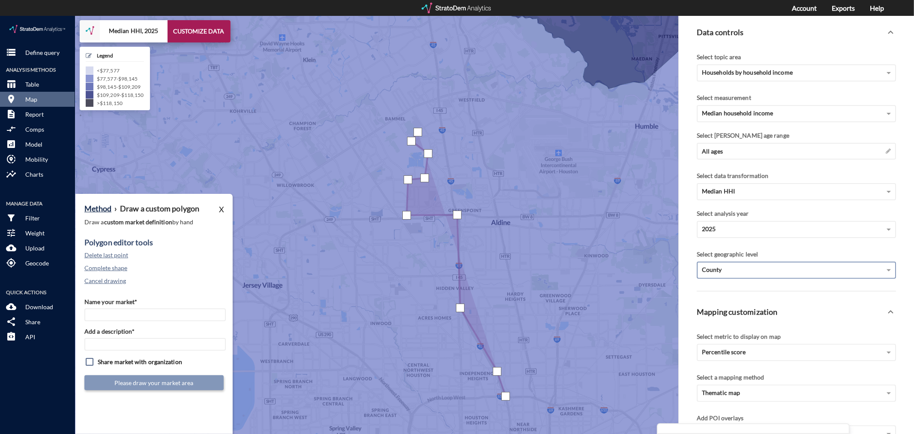
click div
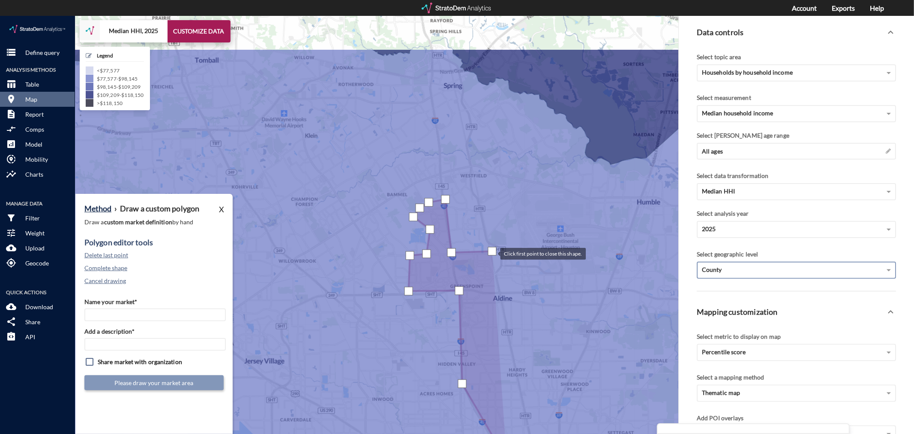
drag, startPoint x: 490, startPoint y: 159, endPoint x: 492, endPoint y: 236, distance: 77.2
click div
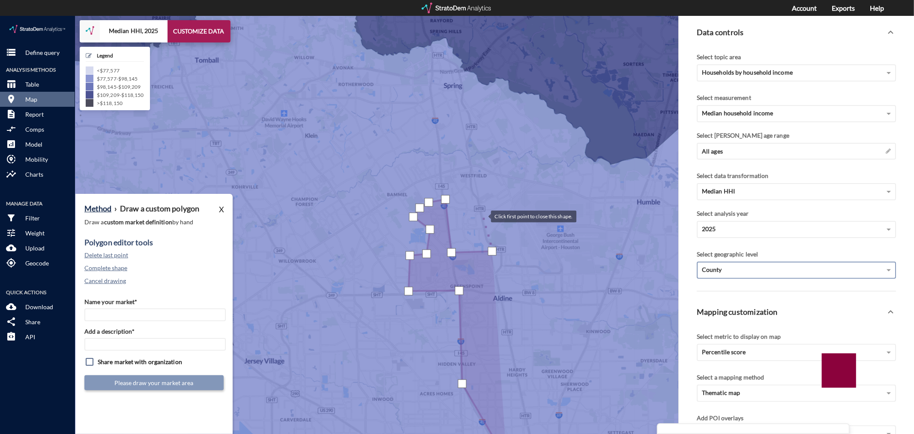
click div
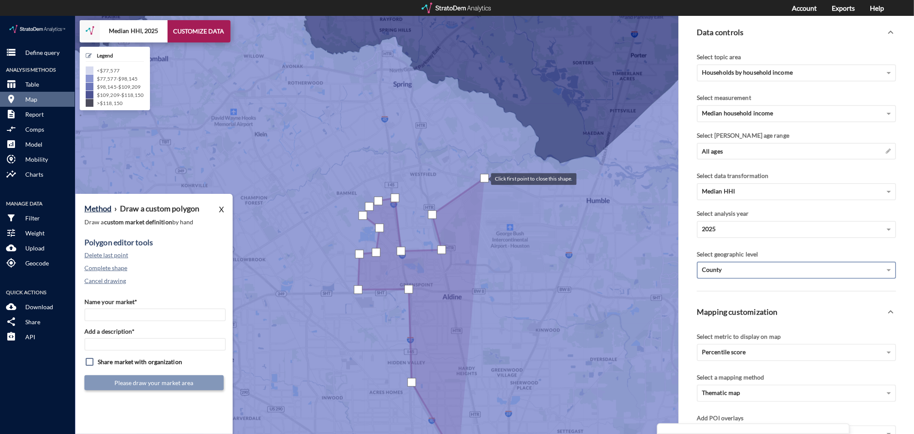
drag, startPoint x: 535, startPoint y: 163, endPoint x: 483, endPoint y: 162, distance: 51.9
click div
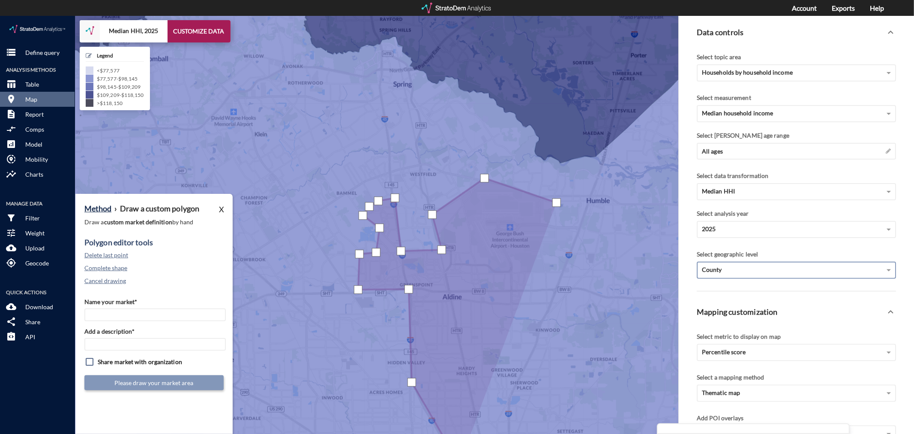
click div
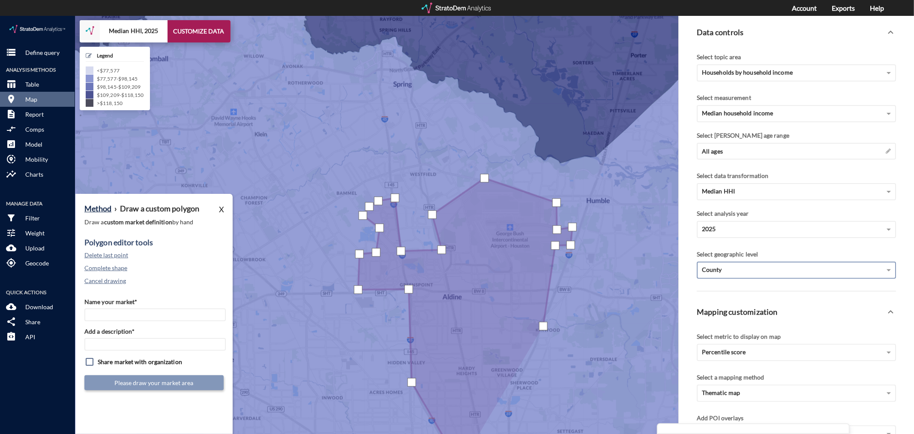
click div
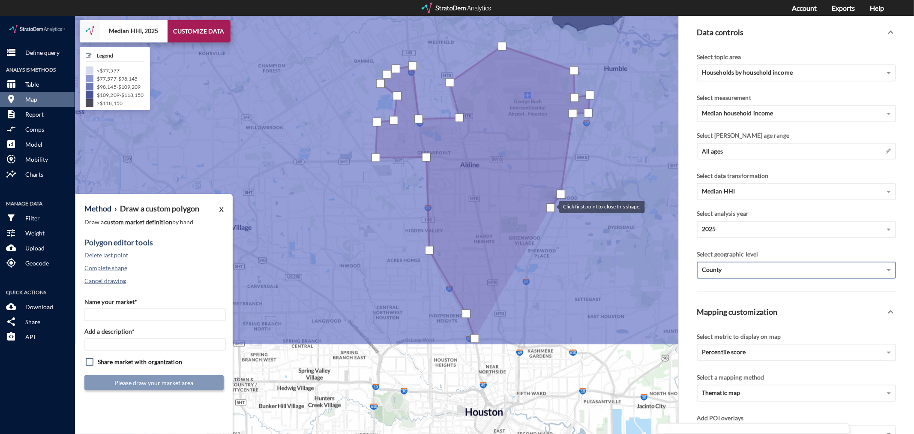
drag, startPoint x: 533, startPoint y: 324, endPoint x: 551, endPoint y: 190, distance: 134.4
click div
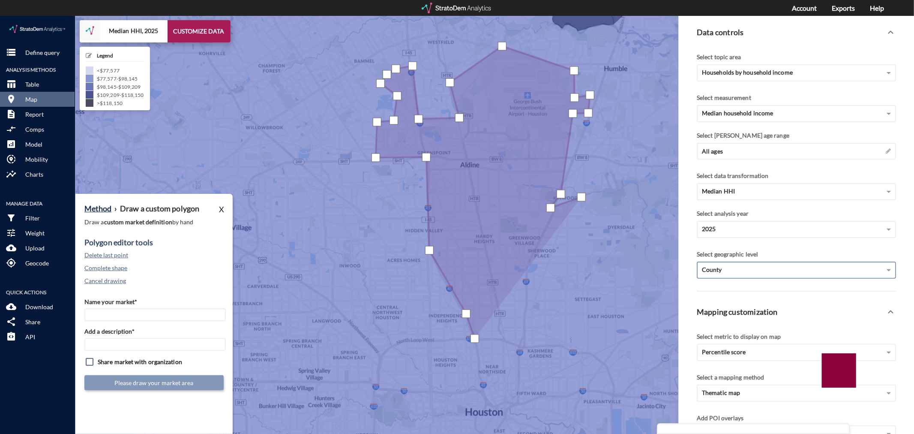
click div
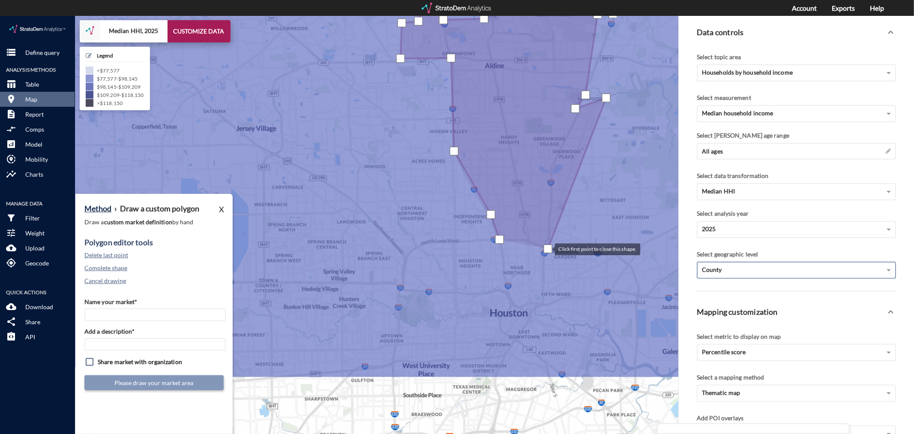
drag, startPoint x: 523, startPoint y: 332, endPoint x: 546, endPoint y: 233, distance: 101.7
click div
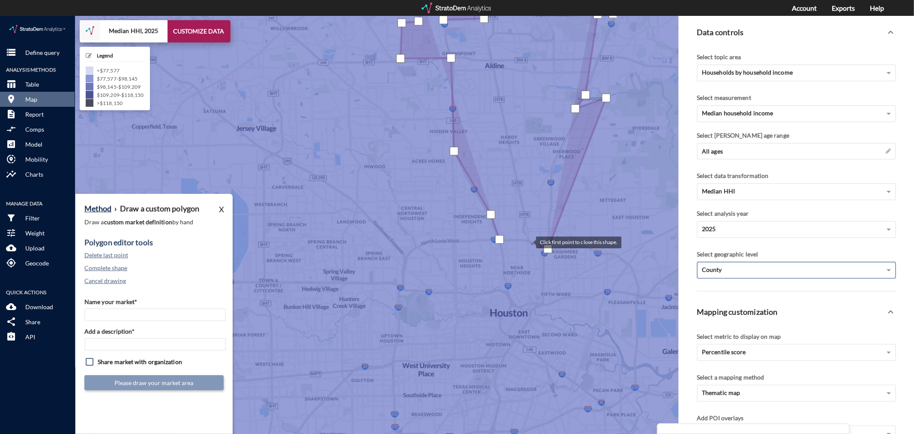
click div
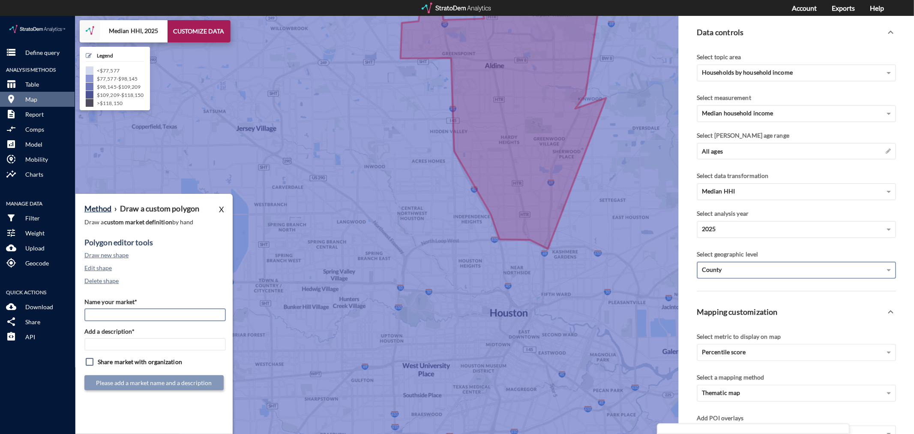
click input "Name your market*"
type input "Greenspoint IAH - [GEOGRAPHIC_DATA] MSA"
paste input "Greenspoint IAH - [GEOGRAPHIC_DATA] MSA"
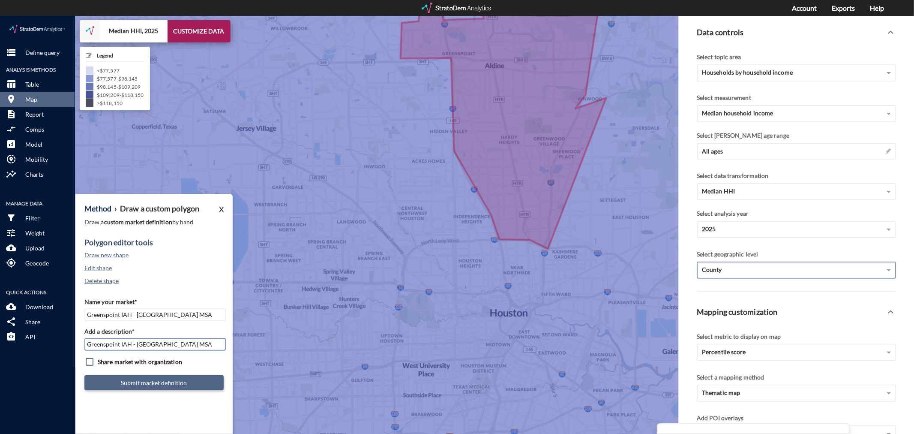
type input "Greenspoint IAH - [GEOGRAPHIC_DATA] MSA"
click button "Submit market definition"
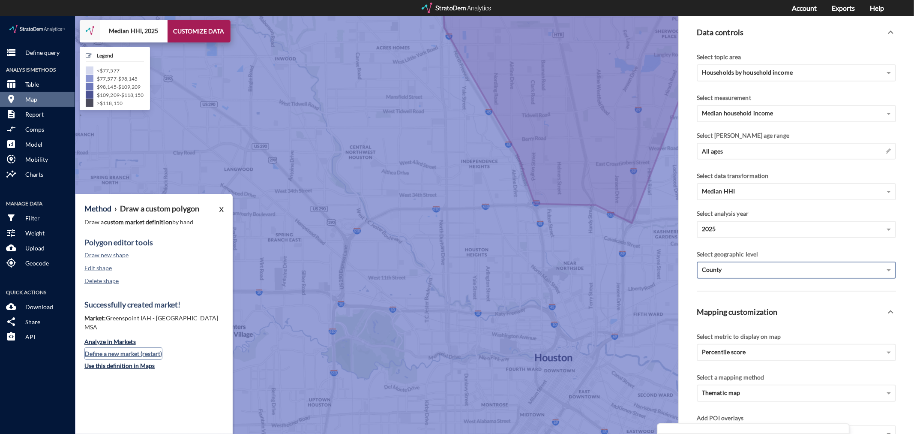
click button "Define a new market (restart)"
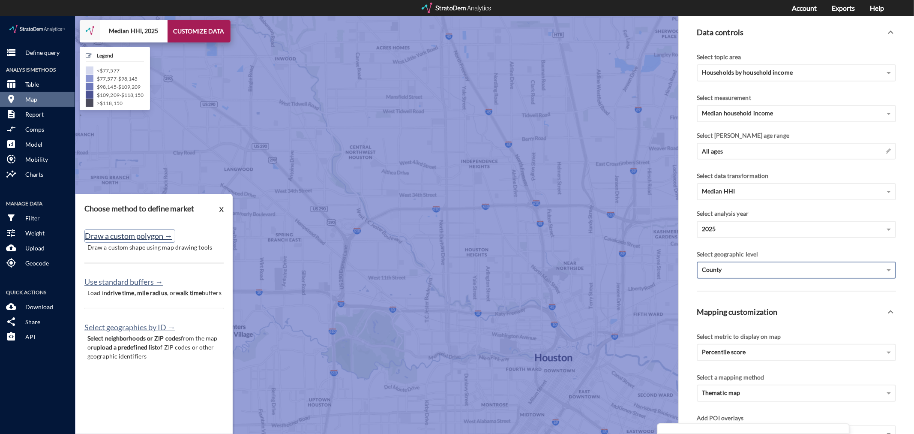
click button "Draw a custom polygon →"
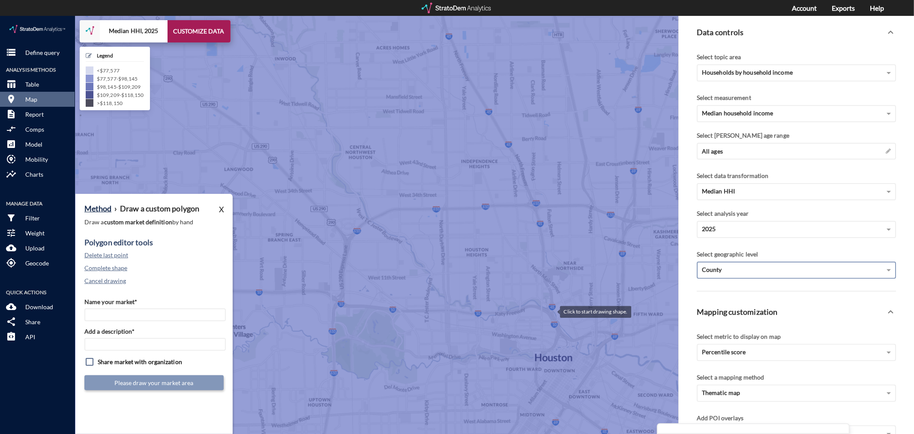
click div
drag, startPoint x: 543, startPoint y: 263, endPoint x: 542, endPoint y: 235, distance: 27.9
click div
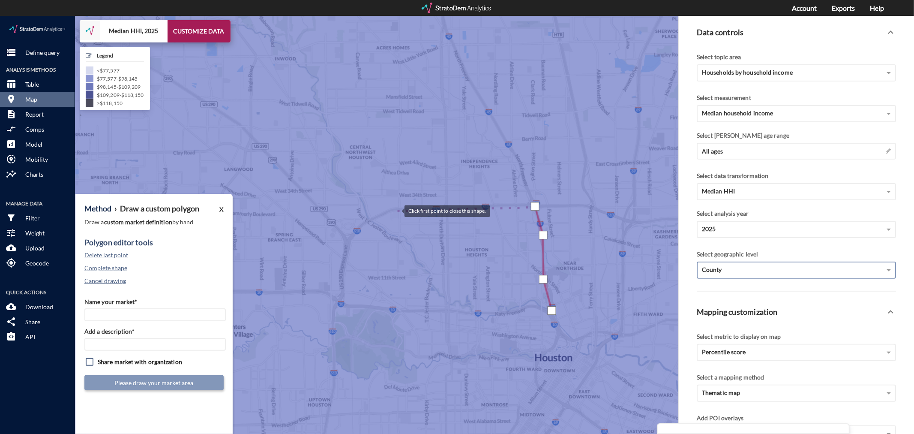
click div
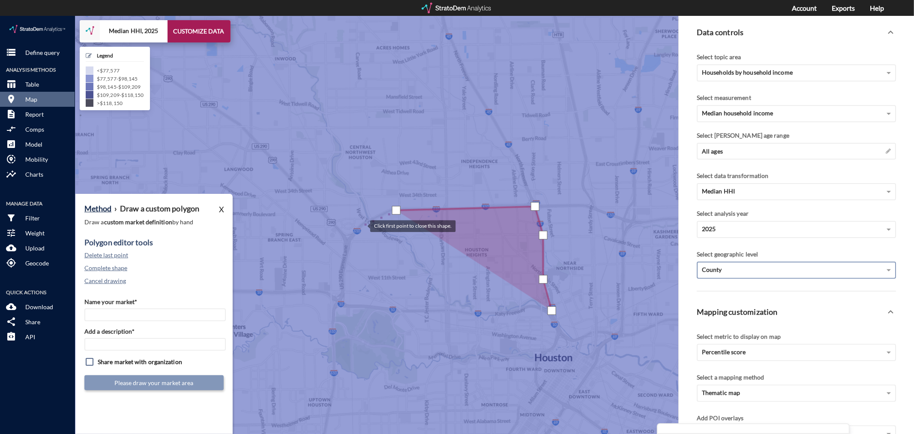
click div
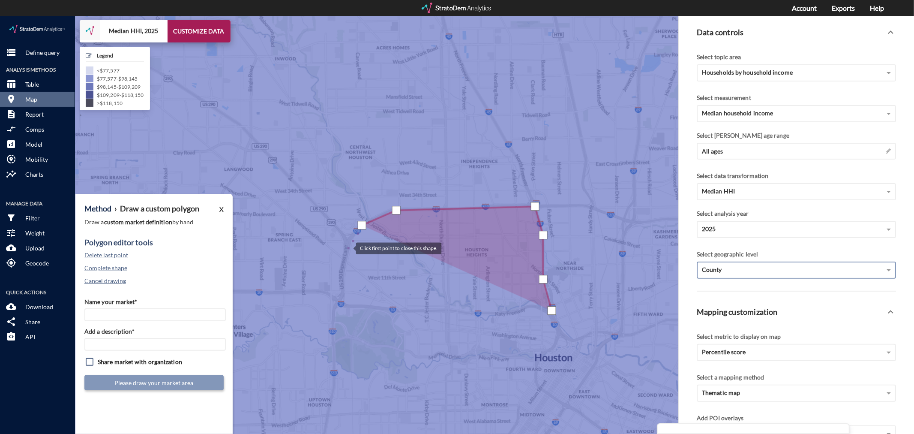
click div
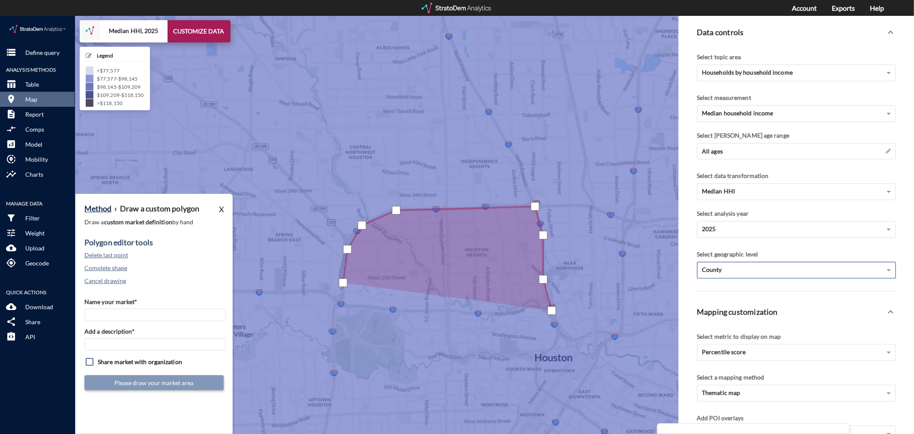
click div
drag, startPoint x: 418, startPoint y: 293, endPoint x: 442, endPoint y: 294, distance: 23.6
click div
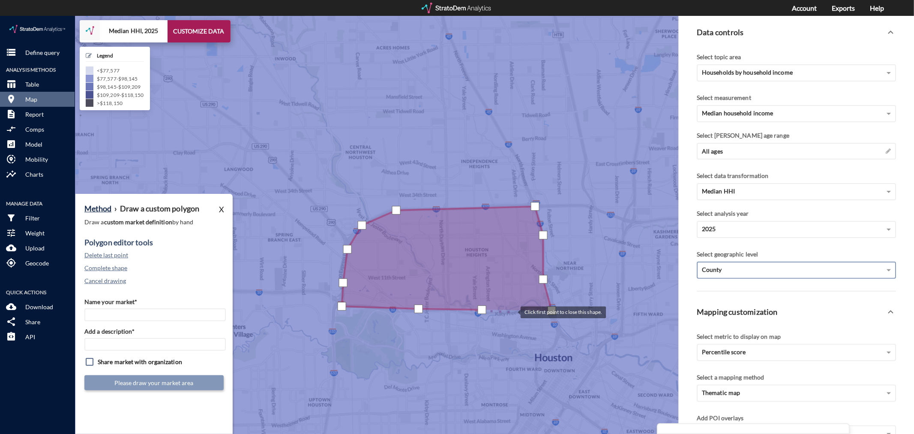
click div
click input "Name your market*"
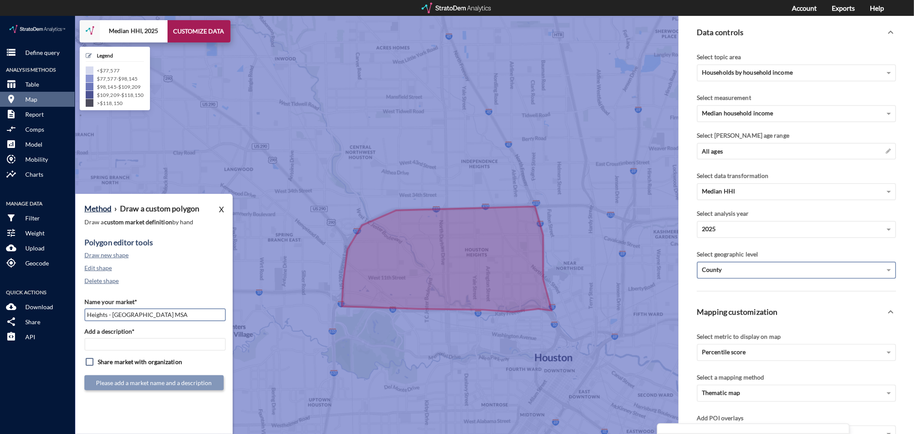
type input "Heights - [GEOGRAPHIC_DATA] MSA"
paste input "Heights - [GEOGRAPHIC_DATA] MSA"
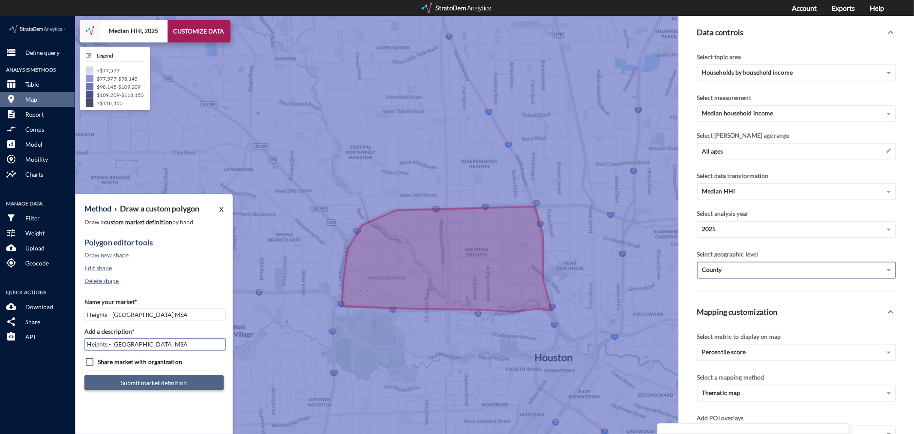
type input "Heights - [GEOGRAPHIC_DATA] MSA"
click button "Submit market definition"
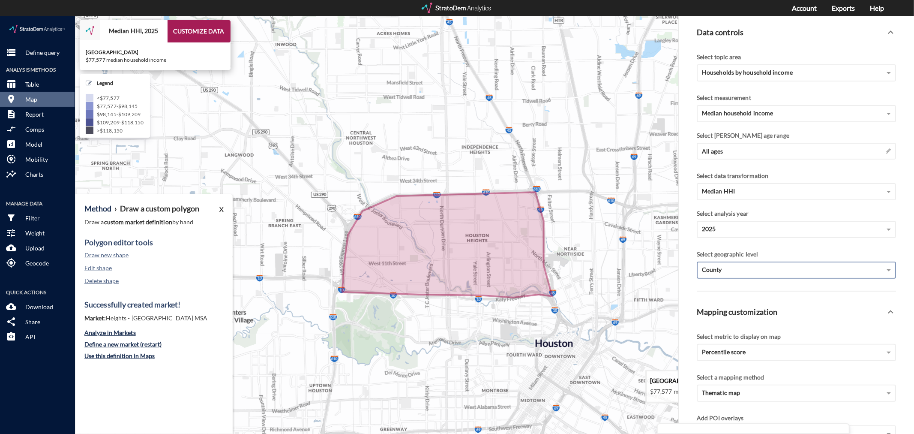
drag, startPoint x: 457, startPoint y: 360, endPoint x: 465, endPoint y: 313, distance: 47.3
click icon
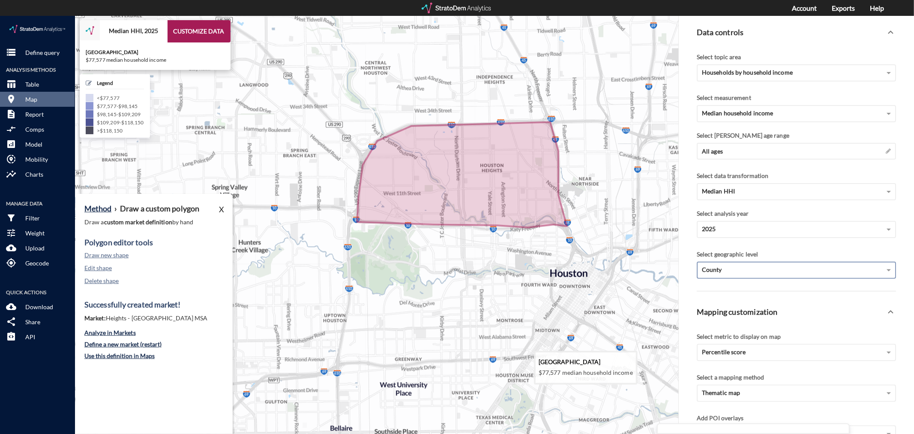
drag, startPoint x: 387, startPoint y: 317, endPoint x: 387, endPoint y: 304, distance: 12.9
click icon
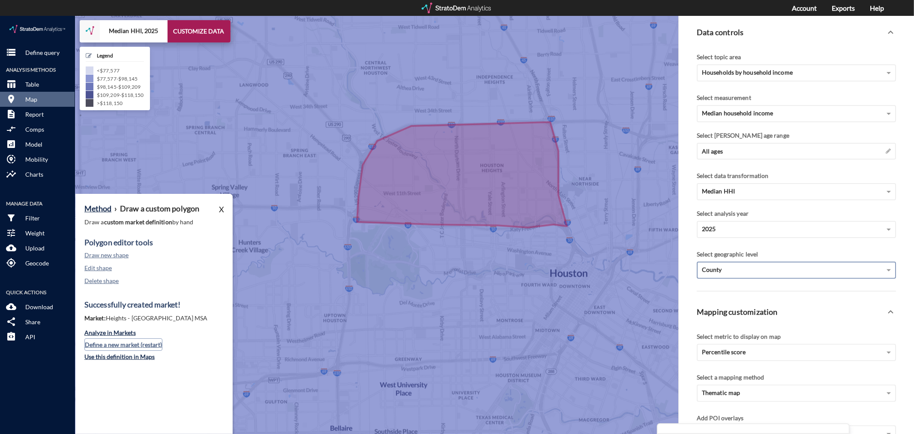
click button "Define a new market (restart)"
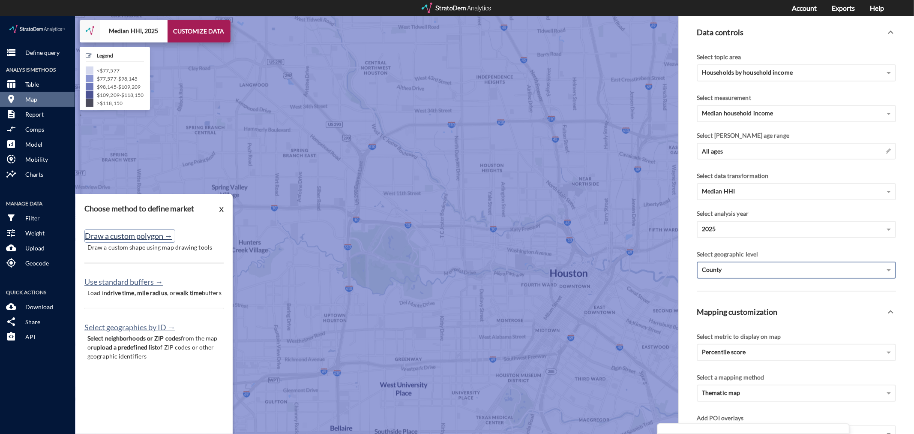
click button "Draw a custom polygon →"
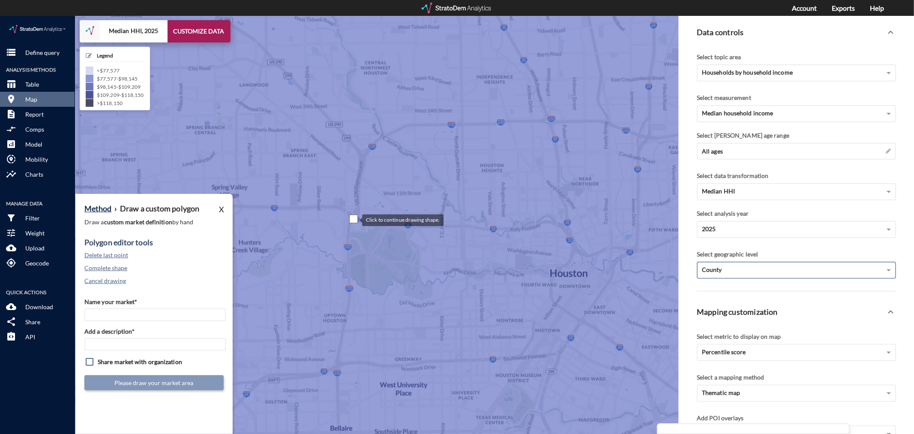
drag, startPoint x: 354, startPoint y: 203, endPoint x: 349, endPoint y: 213, distance: 11.3
click div
drag, startPoint x: 350, startPoint y: 270, endPoint x: 350, endPoint y: 292, distance: 21.4
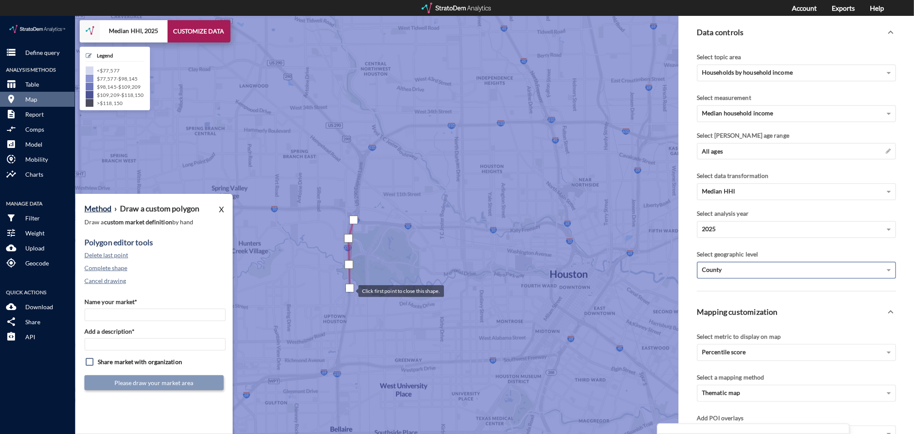
click div
drag, startPoint x: 343, startPoint y: 317, endPoint x: 340, endPoint y: 332, distance: 15.3
click div
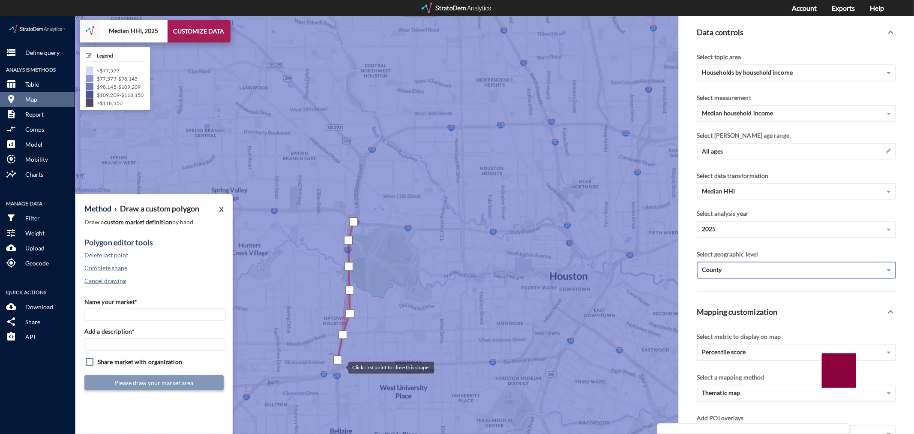
click div
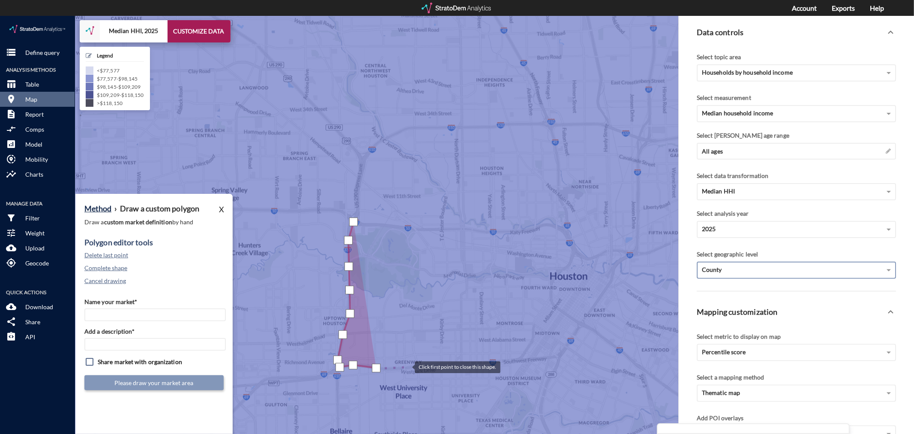
click div
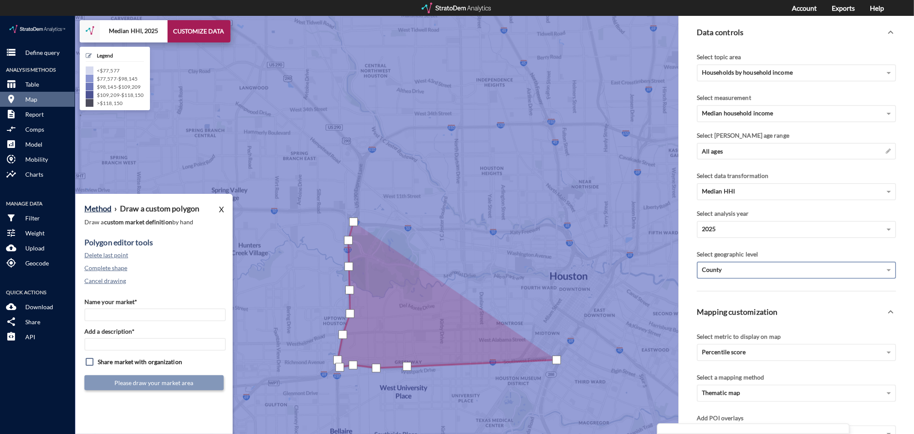
click div
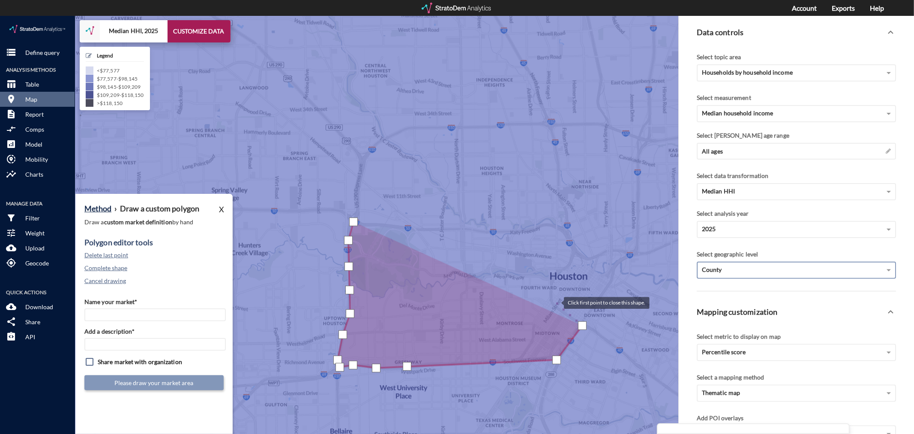
click div
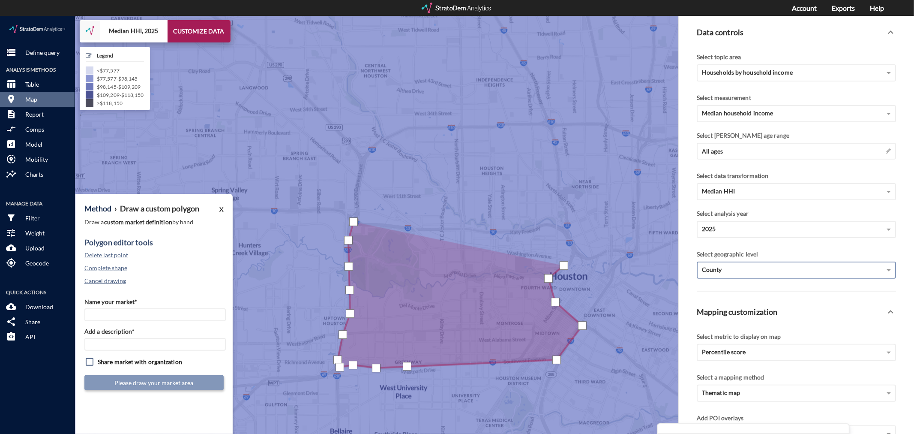
drag, startPoint x: 564, startPoint y: 249, endPoint x: 572, endPoint y: 240, distance: 12.5
click div
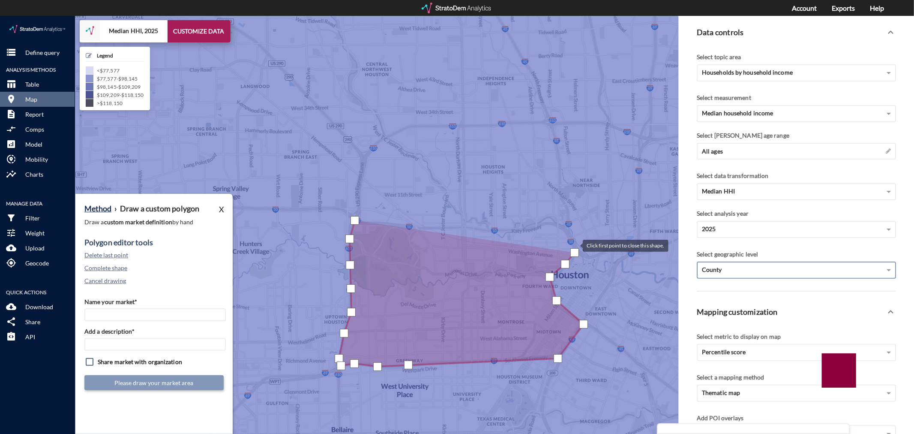
click div
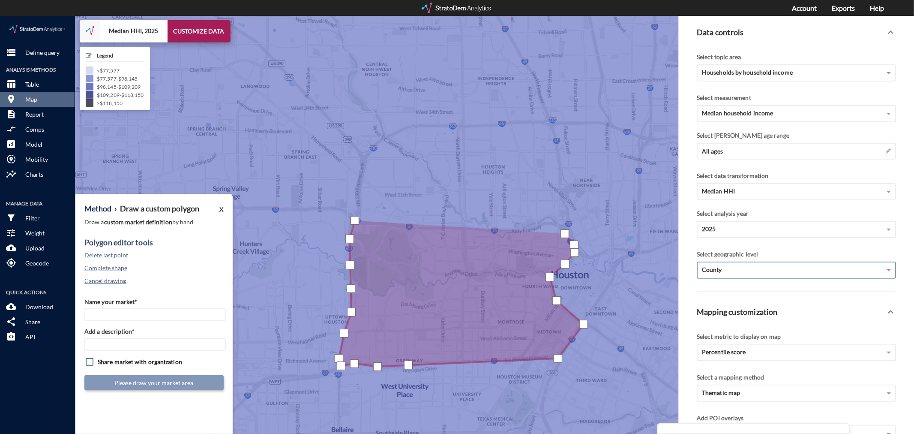
click div
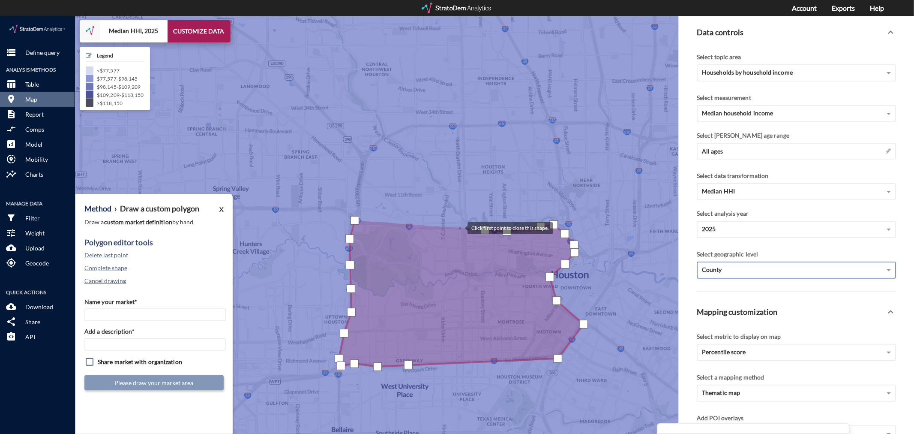
click div
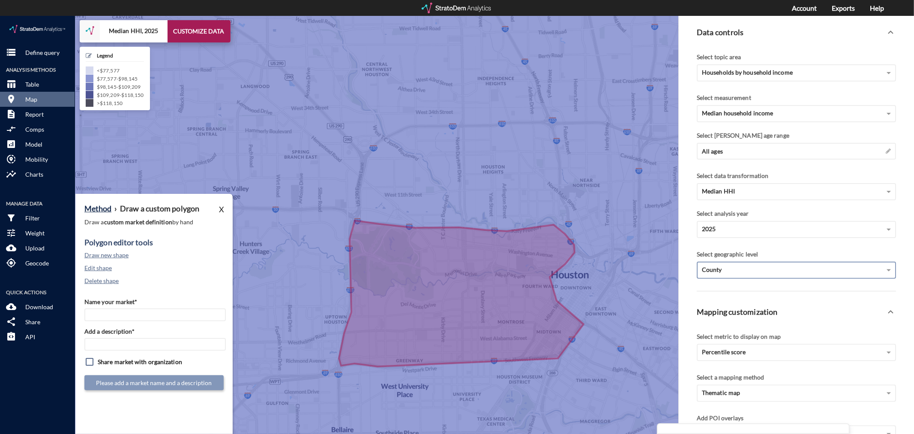
click div "Name your market* Add a description* Share market with organization Please add …"
click input "Name your market*"
type input "Neartown / [GEOGRAPHIC_DATA] - [GEOGRAPHIC_DATA] [GEOGRAPHIC_DATA]"
paste input "Neartown / [GEOGRAPHIC_DATA] - [GEOGRAPHIC_DATA] [GEOGRAPHIC_DATA]"
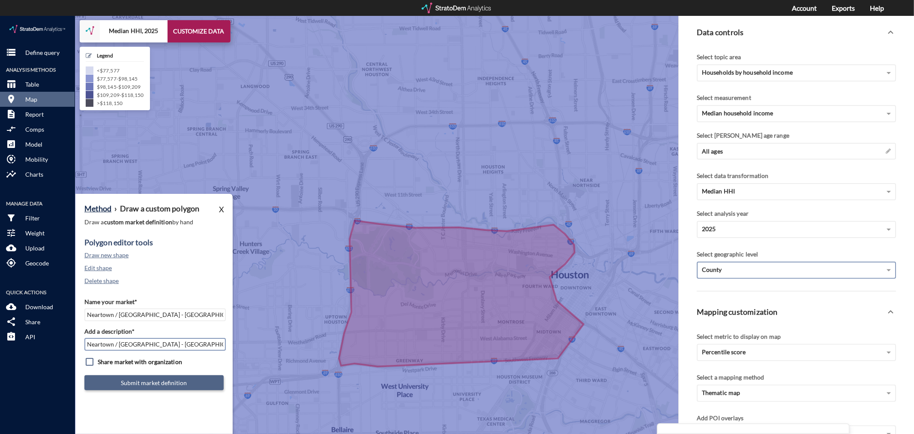
type input "Neartown / [GEOGRAPHIC_DATA] - [GEOGRAPHIC_DATA] [GEOGRAPHIC_DATA]"
click button "Submit market definition"
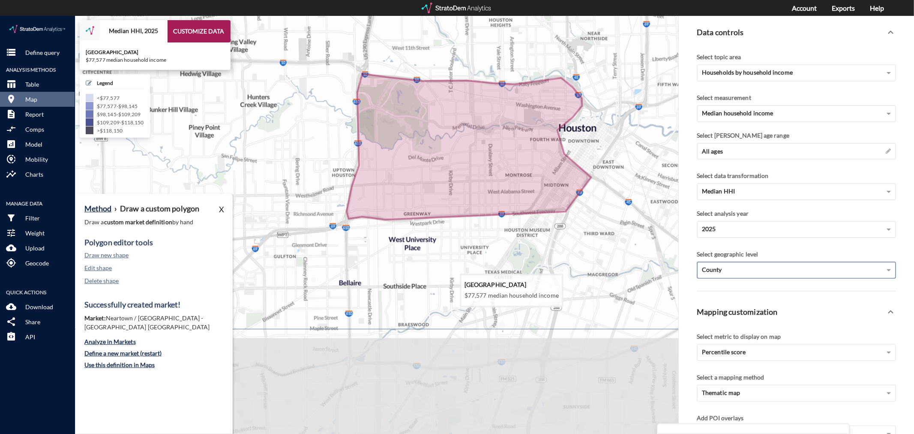
drag, startPoint x: 453, startPoint y: 362, endPoint x: 461, endPoint y: 210, distance: 152.3
click icon
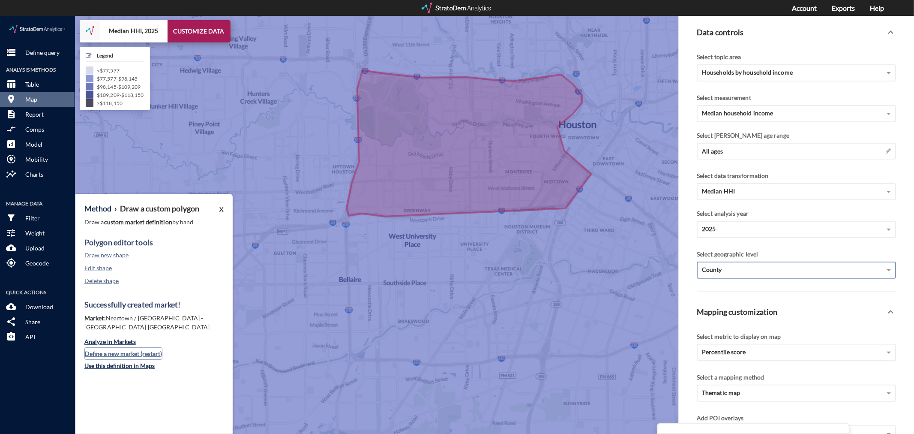
click button "Define a new market (restart)"
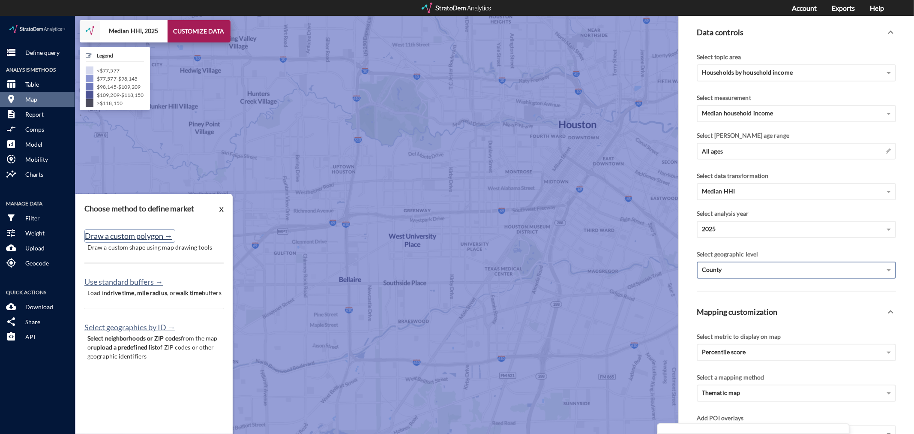
click button "Draw a custom polygon →"
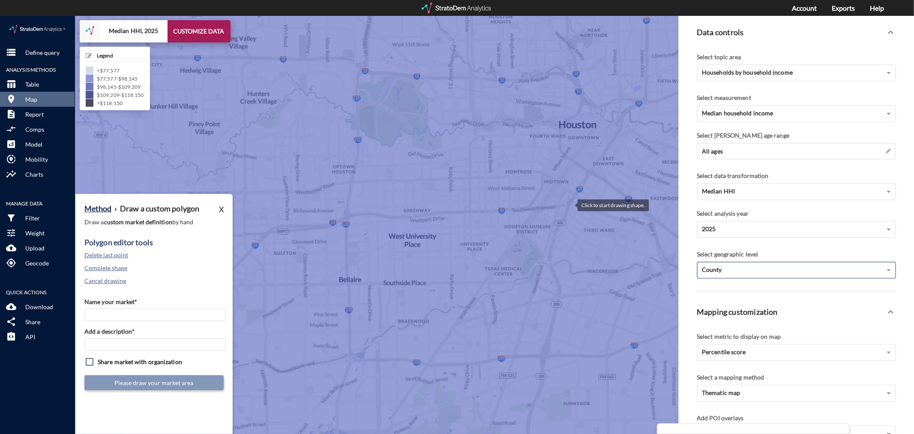
click div
drag, startPoint x: 552, startPoint y: 234, endPoint x: 543, endPoint y: 261, distance: 28.2
click div
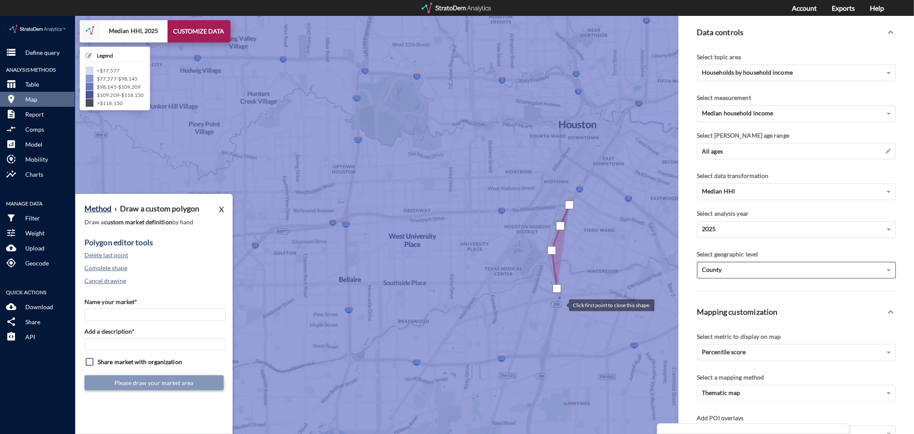
click div
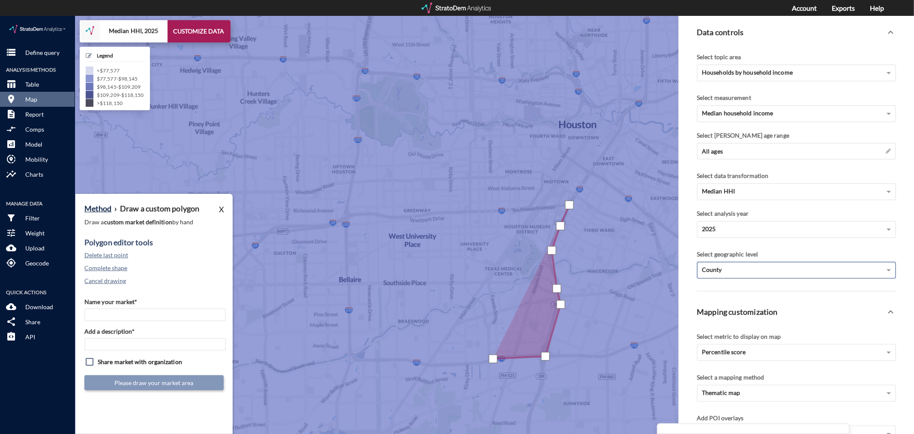
drag, startPoint x: 493, startPoint y: 342, endPoint x: 476, endPoint y: 350, distance: 19.2
click div
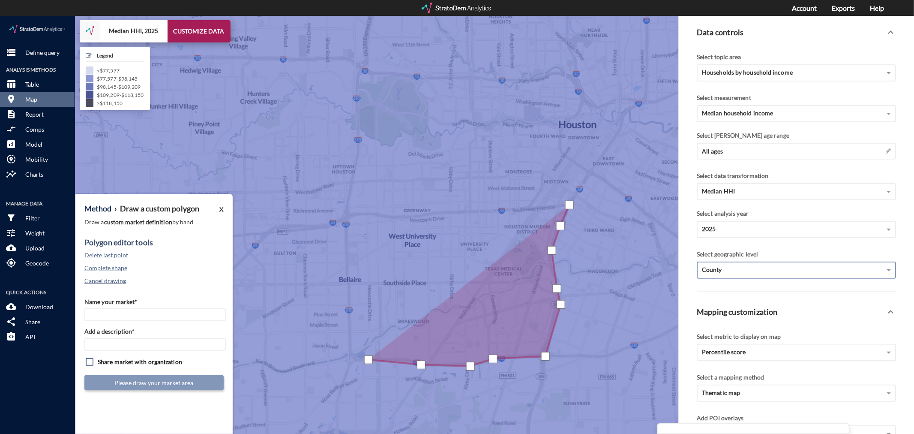
click div
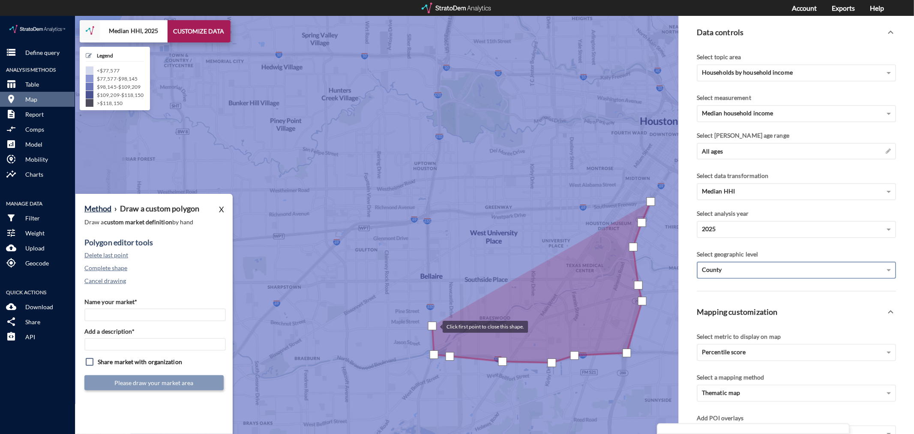
drag, startPoint x: 351, startPoint y: 313, endPoint x: 434, endPoint y: 310, distance: 83.2
click div
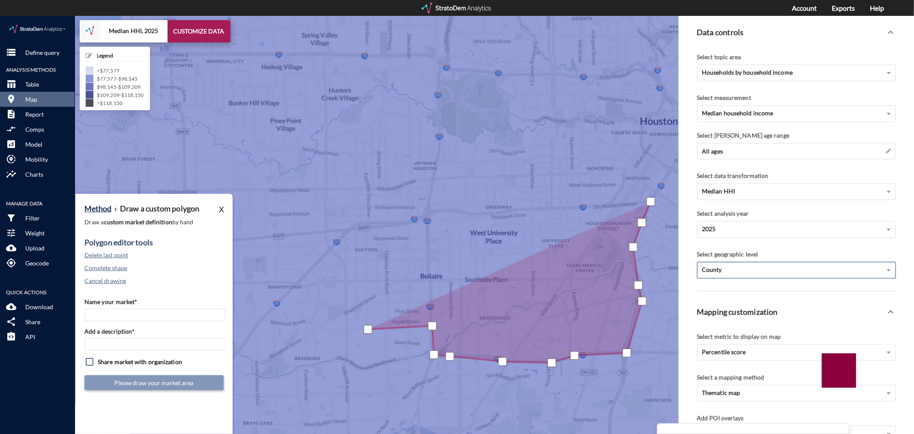
click div
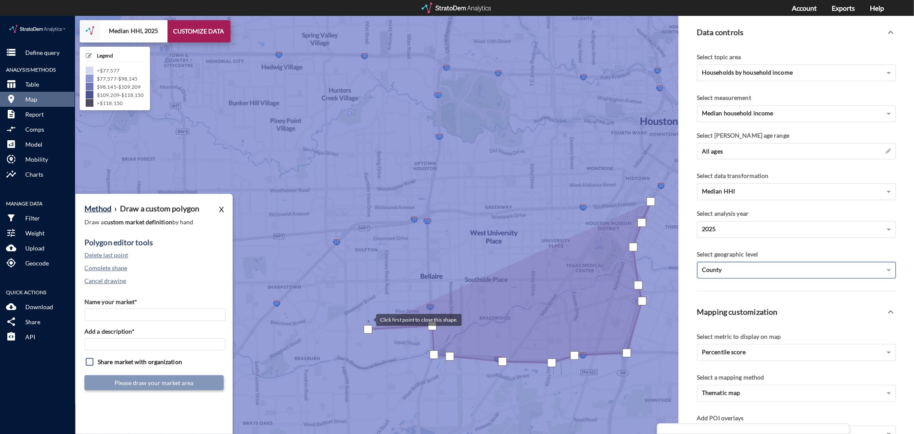
click div
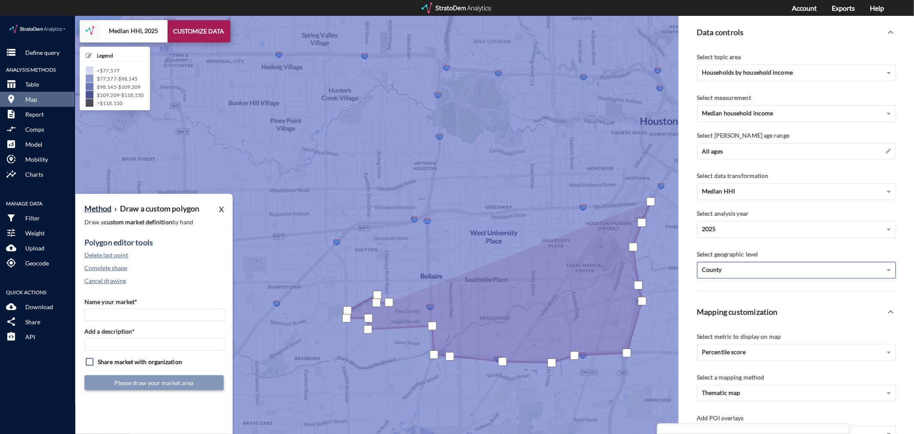
click div
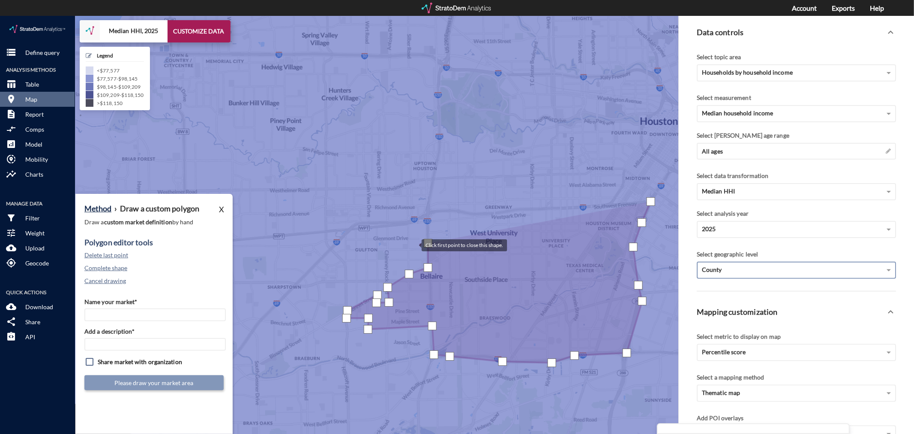
click div
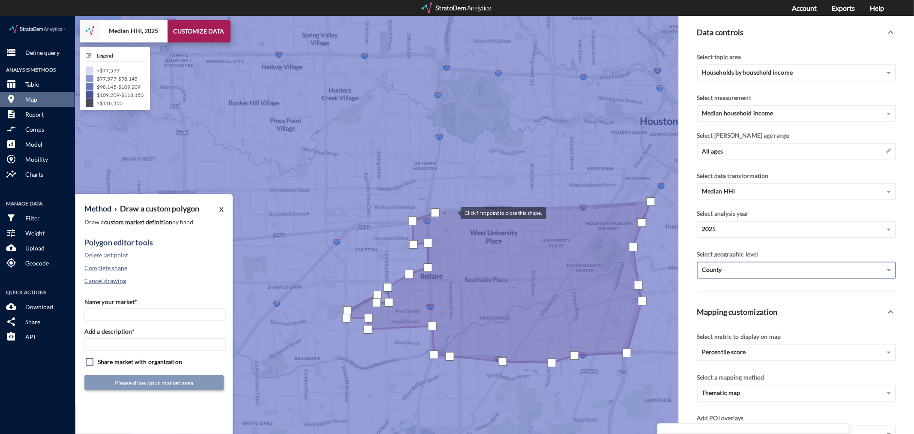
click div
drag, startPoint x: 595, startPoint y: 192, endPoint x: 648, endPoint y: 189, distance: 53.2
click div
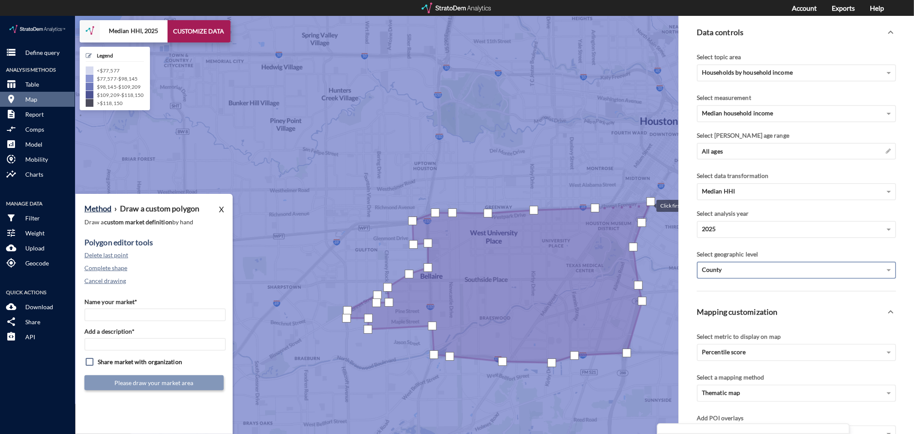
click div
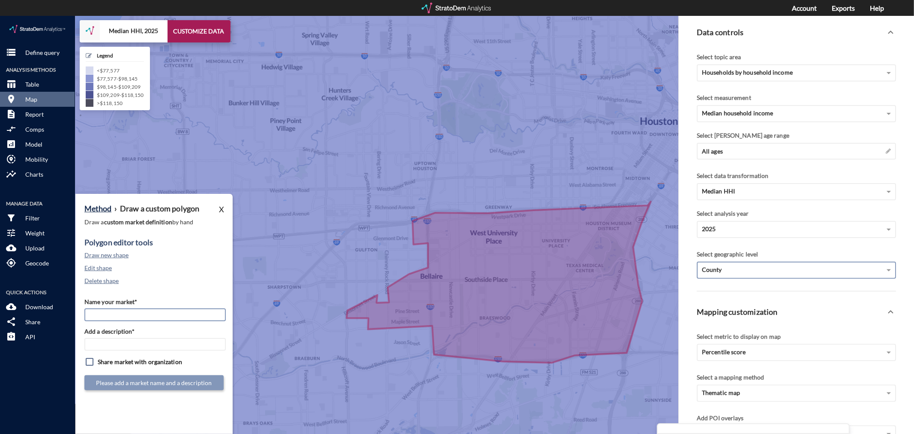
click input "Name your market*"
type input "[GEOGRAPHIC_DATA] / [GEOGRAPHIC_DATA] - [GEOGRAPHIC_DATA]"
paste input "[GEOGRAPHIC_DATA] / [GEOGRAPHIC_DATA] - [GEOGRAPHIC_DATA]"
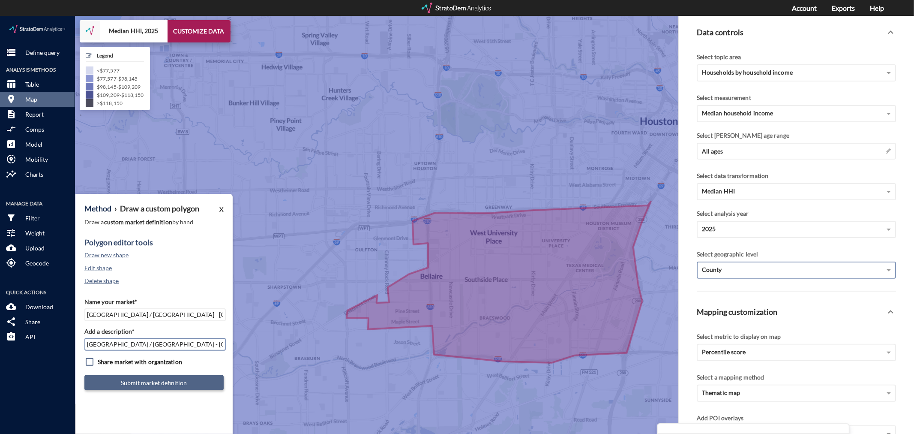
type input "[GEOGRAPHIC_DATA] / [GEOGRAPHIC_DATA] - [GEOGRAPHIC_DATA]"
click button "Submit market definition"
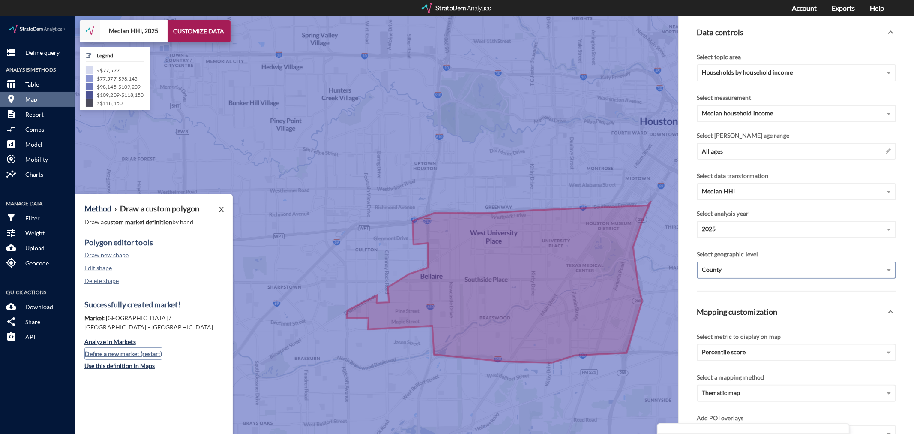
click button "Define a new market (restart)"
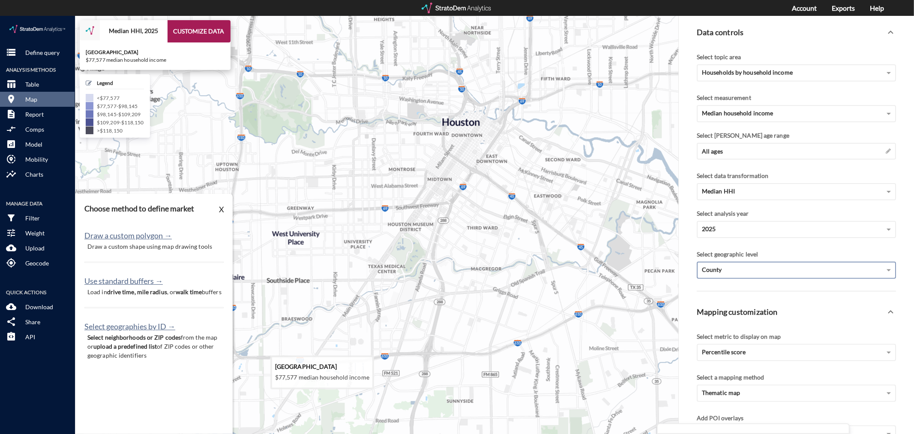
drag, startPoint x: 611, startPoint y: 330, endPoint x: 402, endPoint y: 330, distance: 209.2
click icon
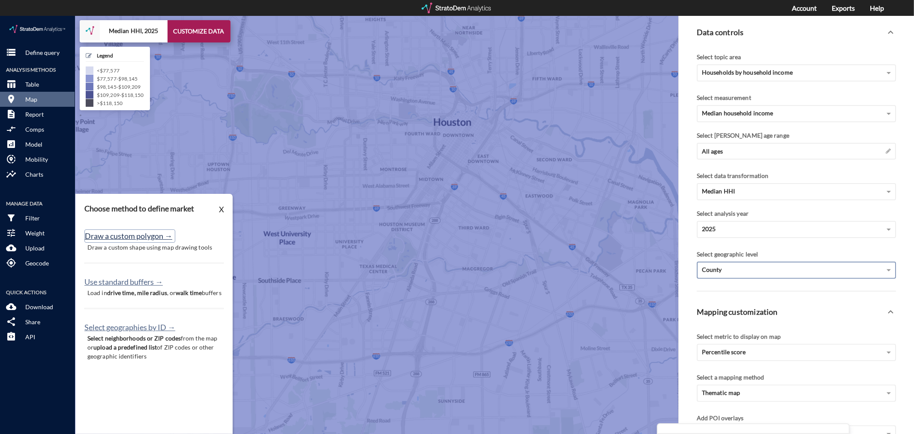
click button "Draw a custom polygon →"
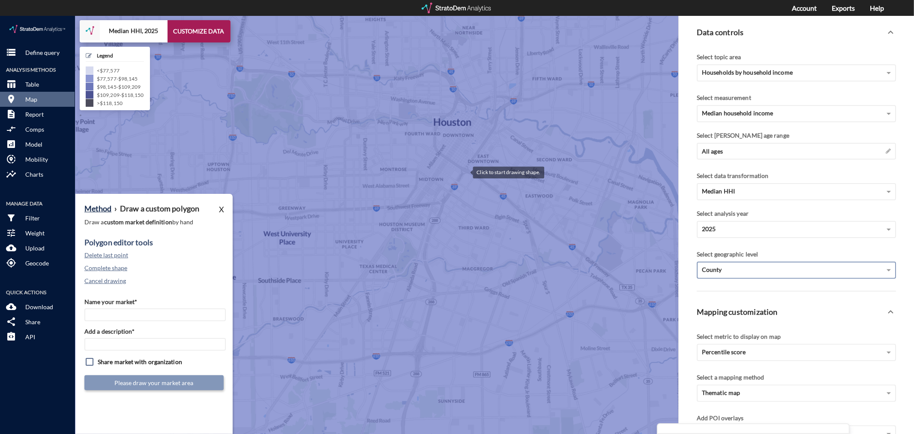
click div
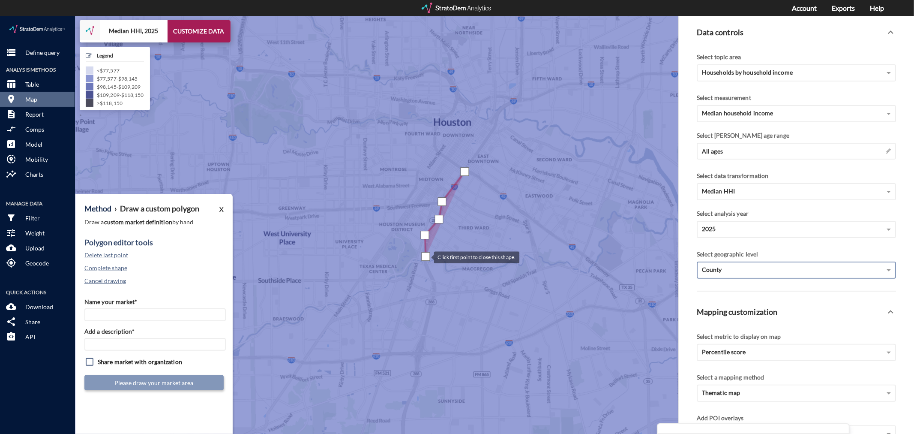
drag, startPoint x: 426, startPoint y: 240, endPoint x: 426, endPoint y: 256, distance: 15.9
click div
drag, startPoint x: 430, startPoint y: 264, endPoint x: 431, endPoint y: 268, distance: 4.5
click div
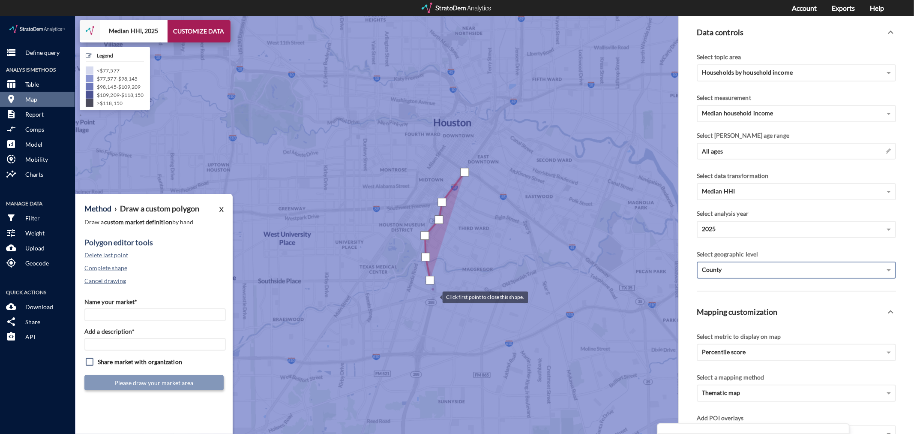
click div
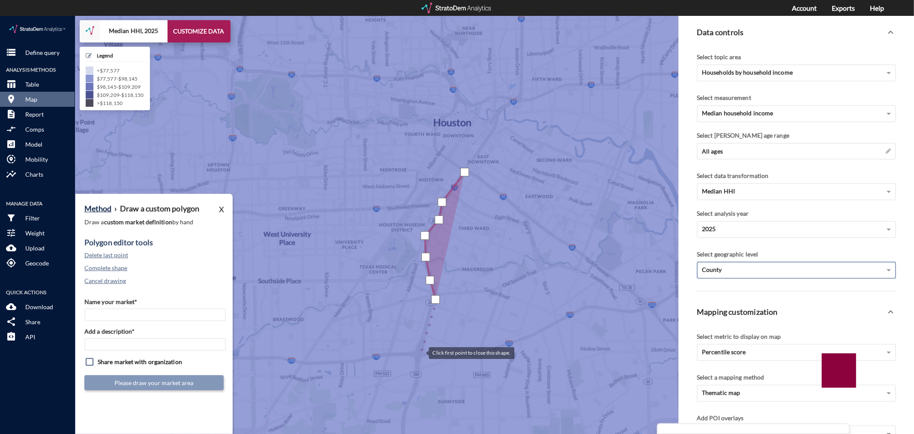
click div
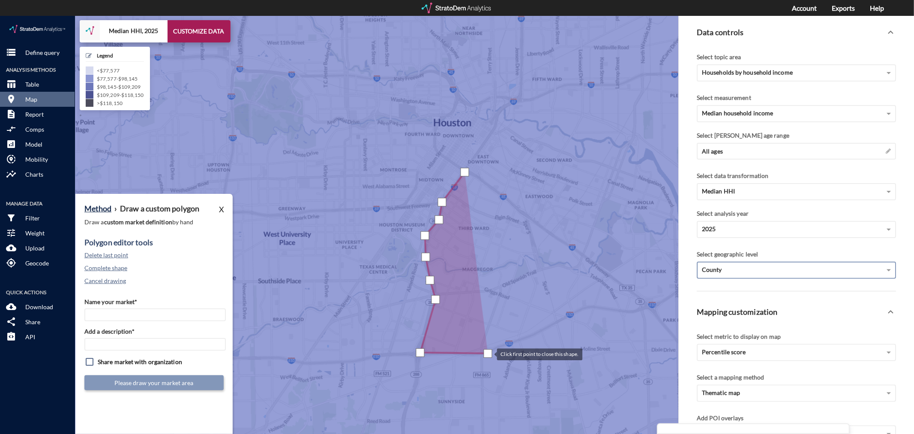
click div
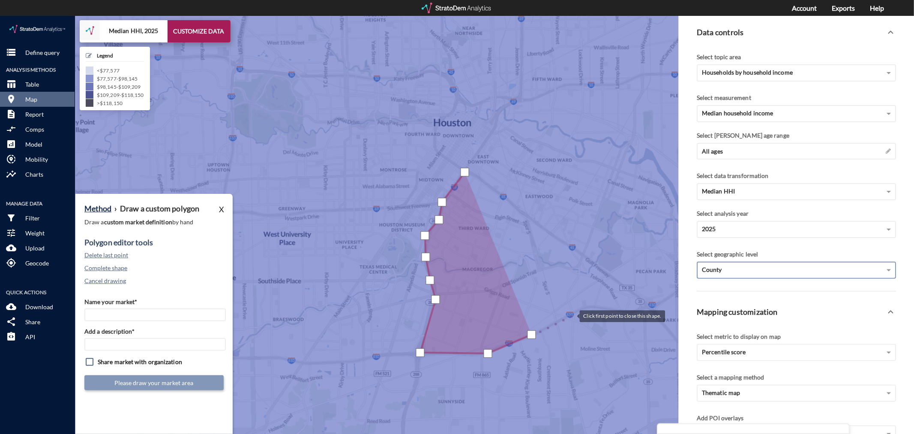
click div
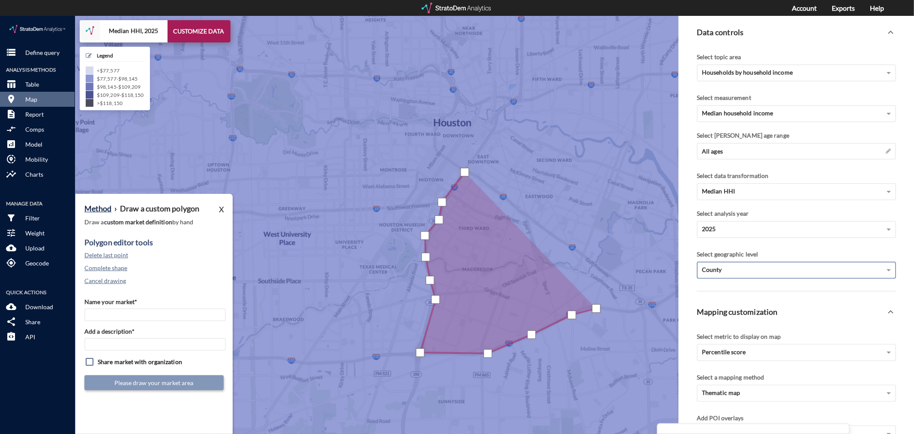
click div
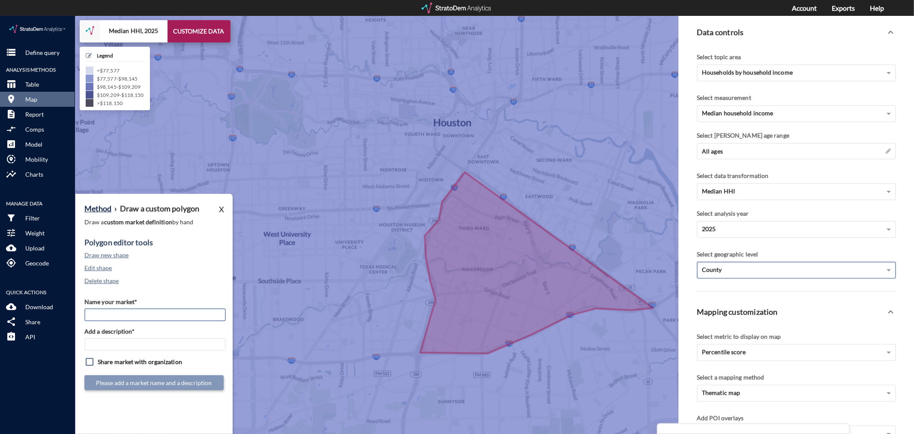
click input "Name your market*"
type input "[GEOGRAPHIC_DATA] - [GEOGRAPHIC_DATA] MSA"
paste input "[GEOGRAPHIC_DATA] - [GEOGRAPHIC_DATA] MSA"
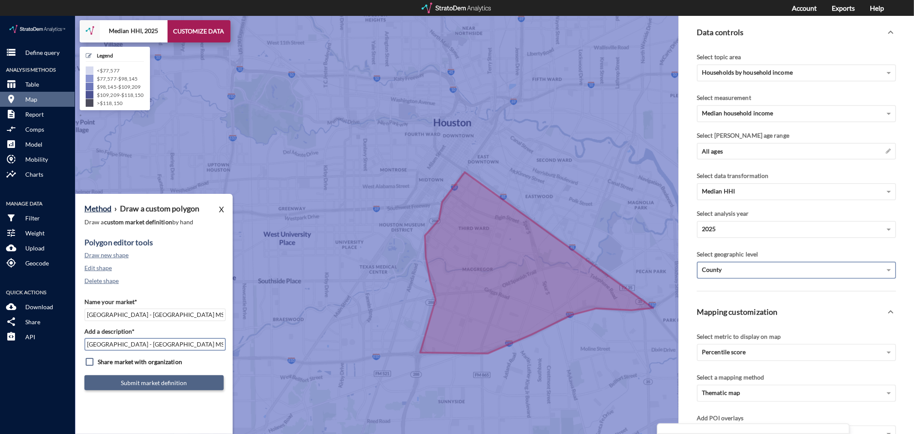
type input "[GEOGRAPHIC_DATA] - [GEOGRAPHIC_DATA] MSA"
click button "Submit market definition"
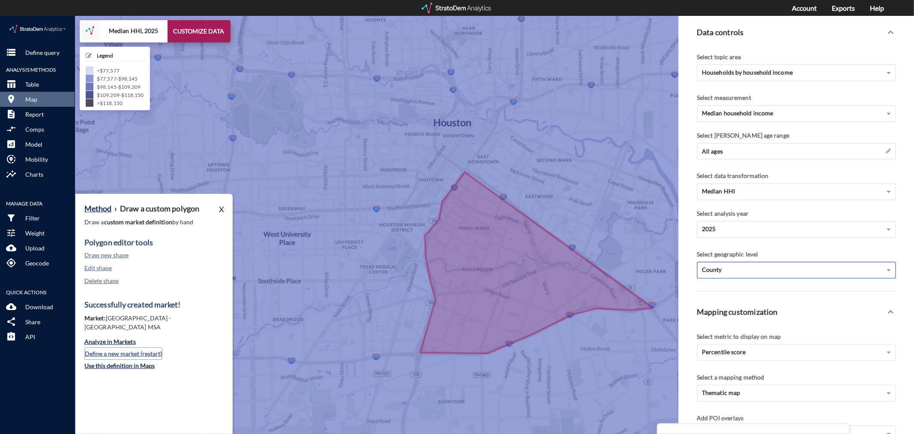
click button "Define a new market (restart)"
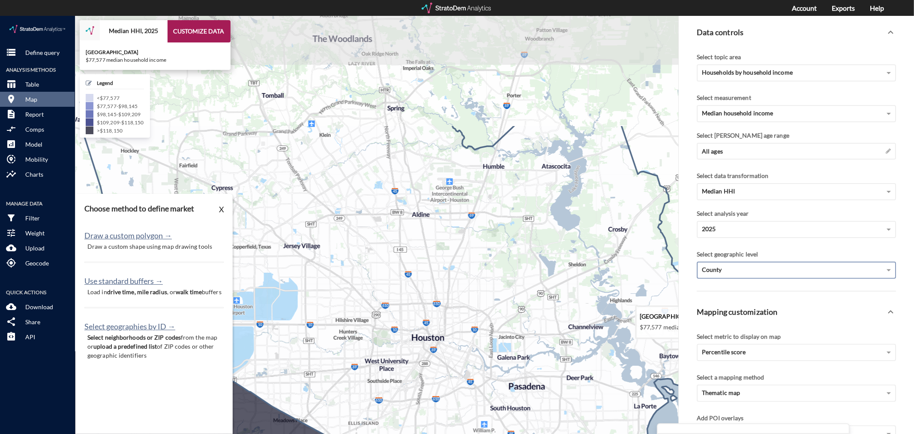
drag, startPoint x: 520, startPoint y: 109, endPoint x: 478, endPoint y: 261, distance: 157.5
click icon
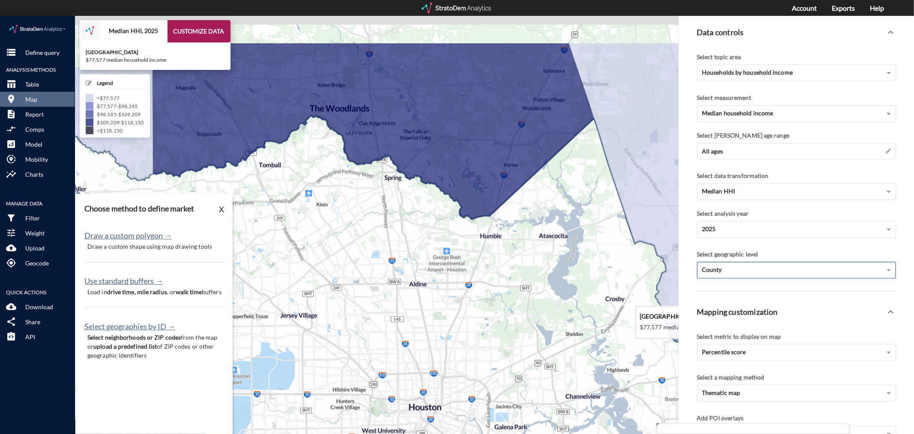
drag, startPoint x: 517, startPoint y: 125, endPoint x: 514, endPoint y: 201, distance: 76.8
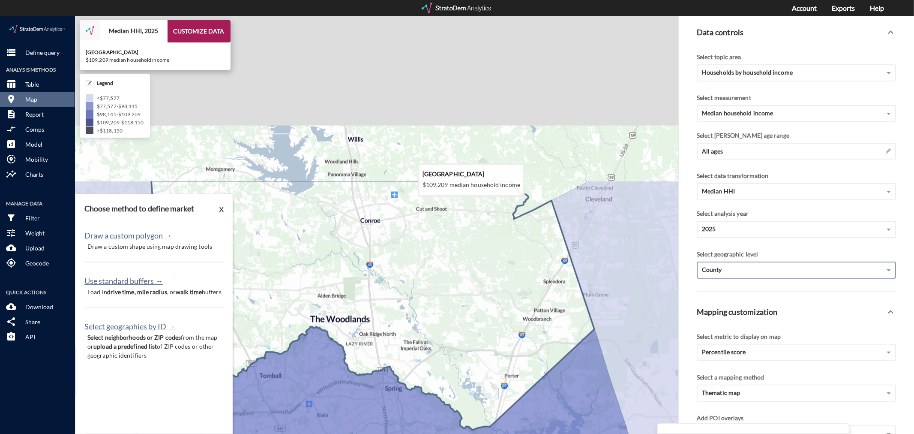
drag, startPoint x: 413, startPoint y: 73, endPoint x: 414, endPoint y: 284, distance: 210.9
click icon
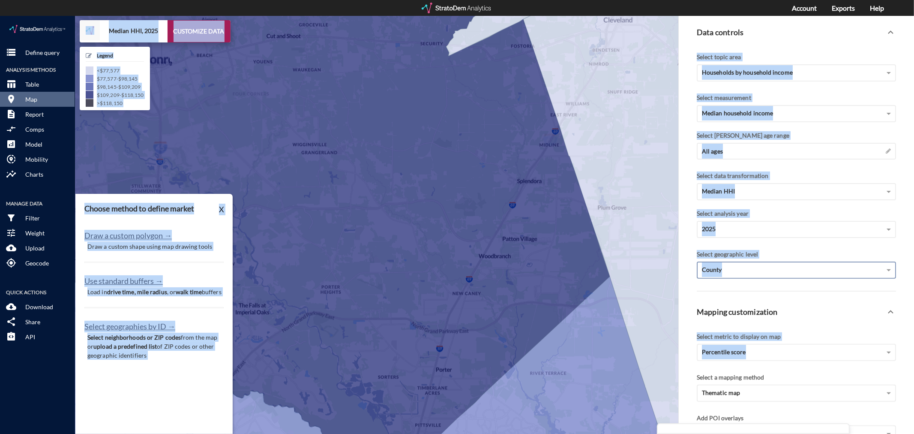
drag, startPoint x: 570, startPoint y: 368, endPoint x: 686, endPoint y: 346, distance: 117.8
click div "+ − Median HHI, 2025 CUSTOMIZE DATA Legend < $77,577 $77,577 - $98,145 $98,145 …"
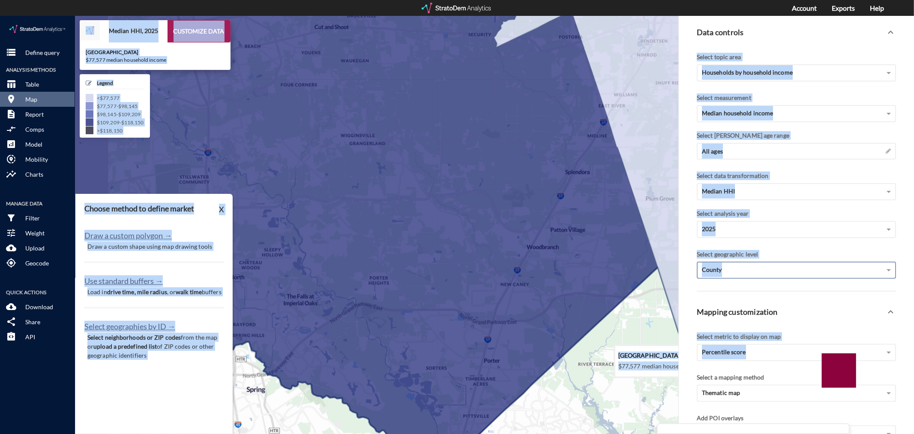
drag, startPoint x: 537, startPoint y: 336, endPoint x: 616, endPoint y: 322, distance: 80.5
click icon
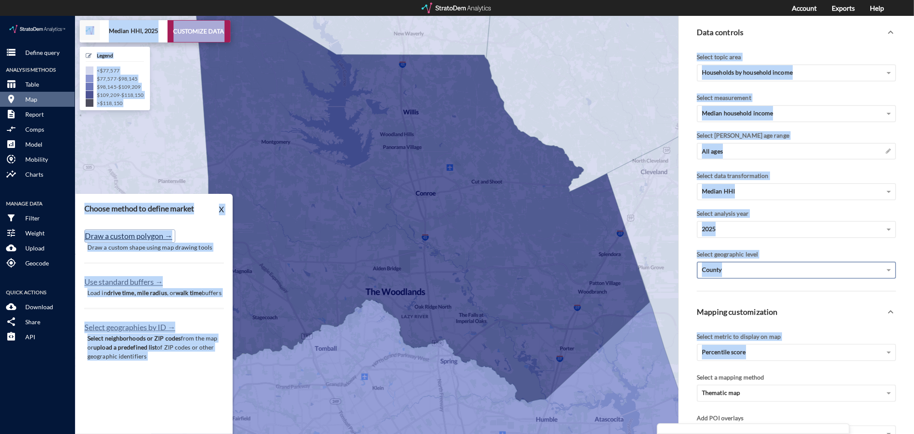
click button "Draw a custom polygon →"
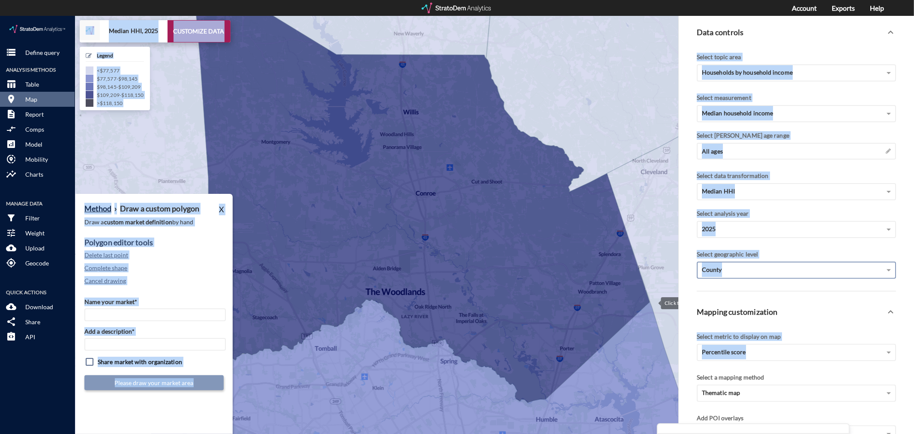
click div
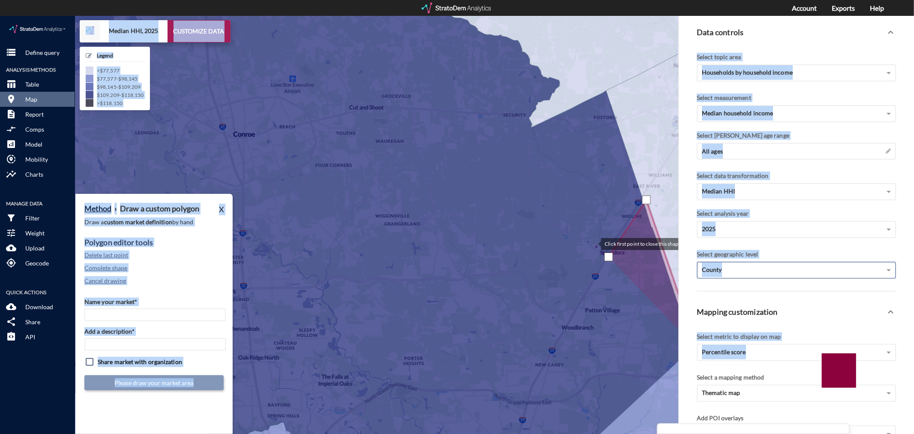
click div
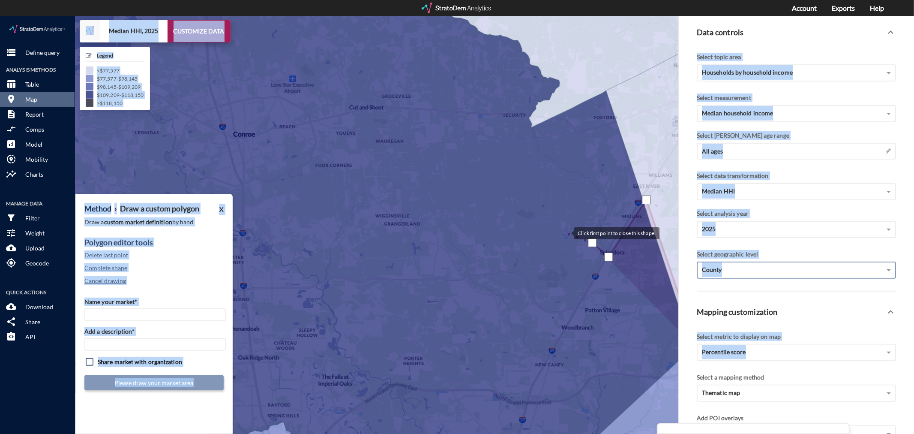
click div
drag, startPoint x: 503, startPoint y: 198, endPoint x: 473, endPoint y: 205, distance: 31.0
click div
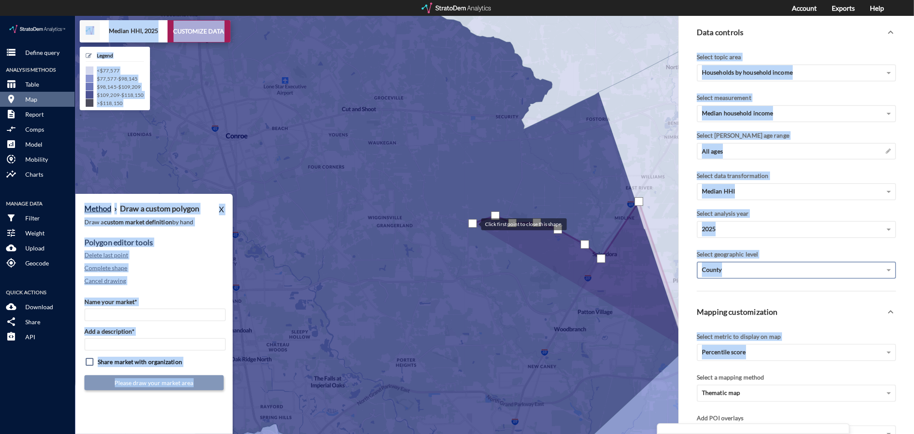
click div
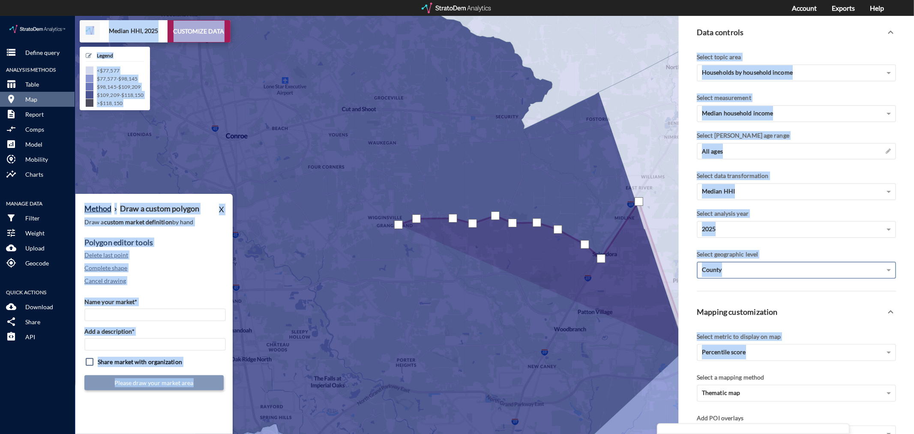
click div
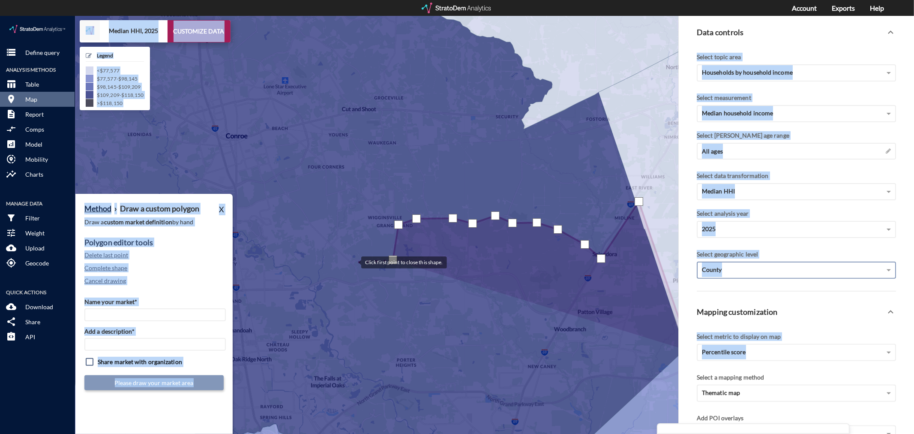
click div
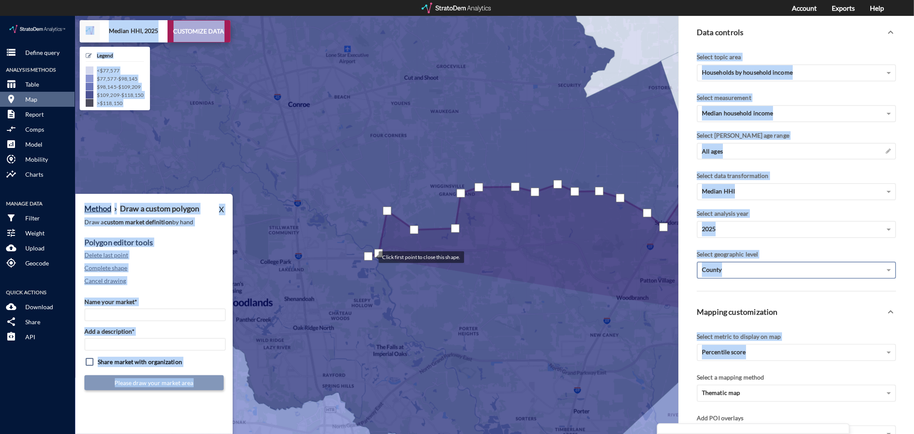
drag, startPoint x: 306, startPoint y: 272, endPoint x: 370, endPoint y: 240, distance: 71.5
click div
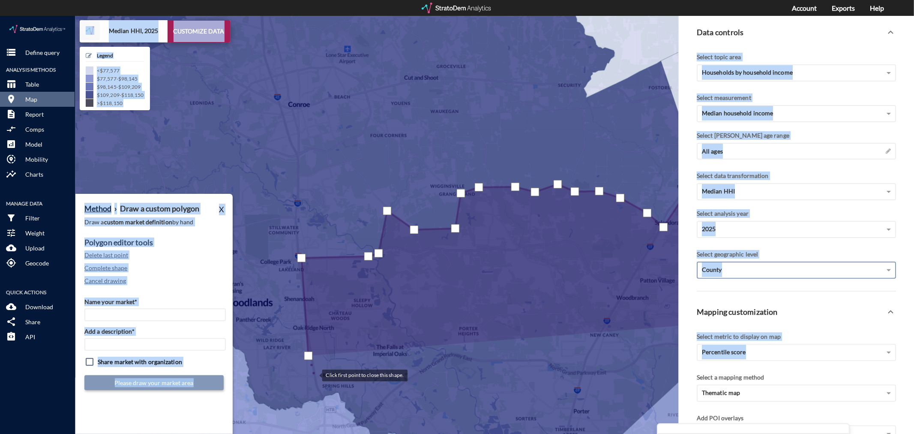
click div
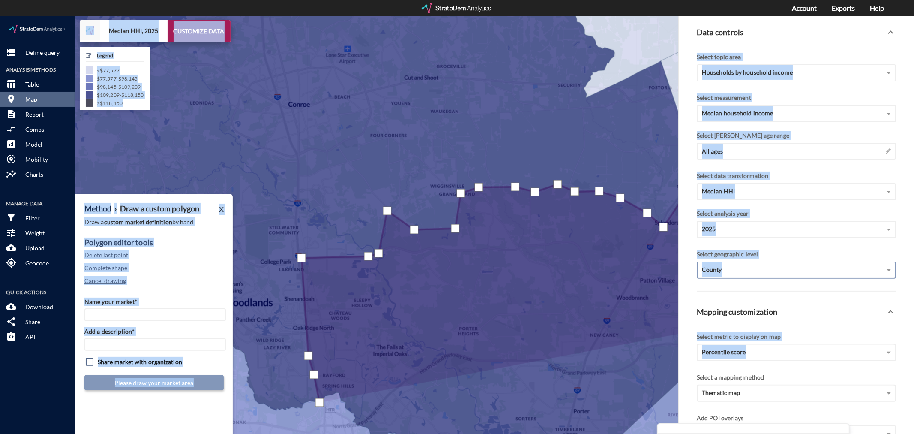
click div
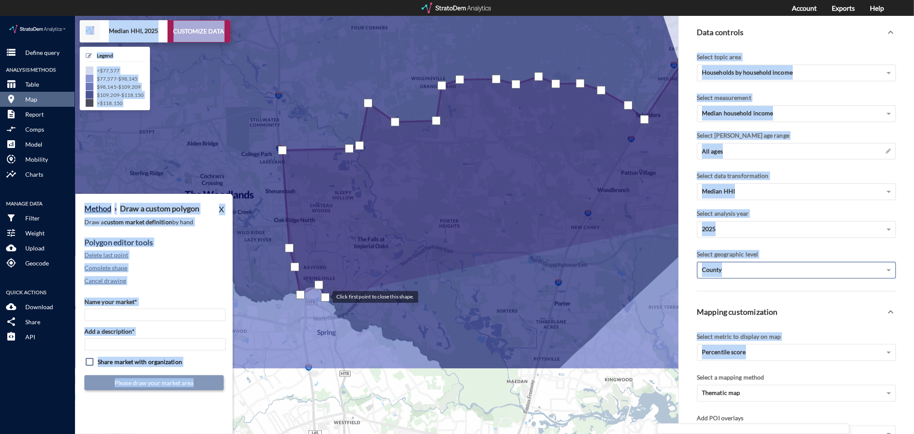
drag, startPoint x: 344, startPoint y: 389, endPoint x: 324, endPoint y: 280, distance: 110.6
click div
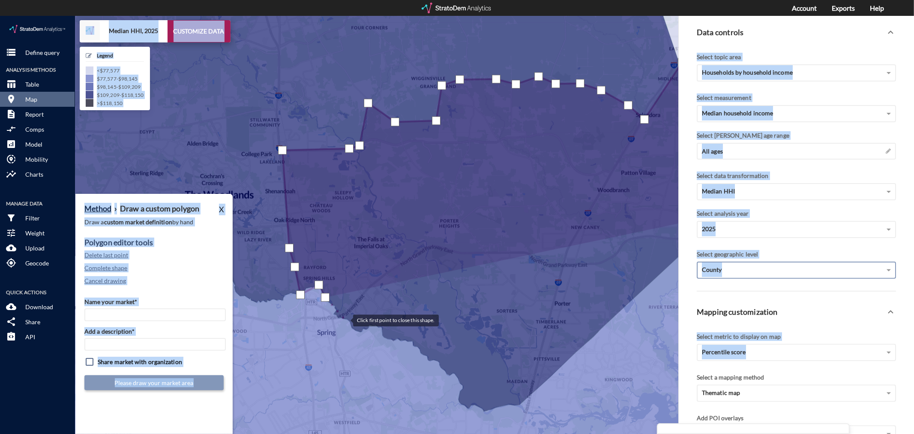
click div
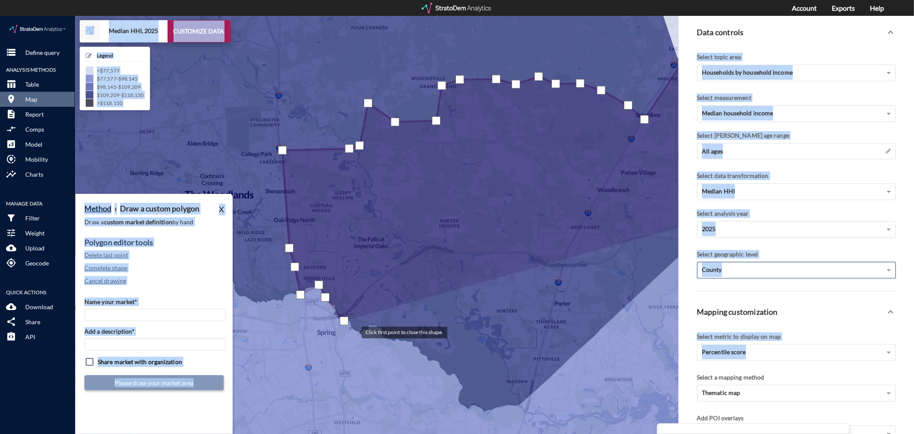
click div
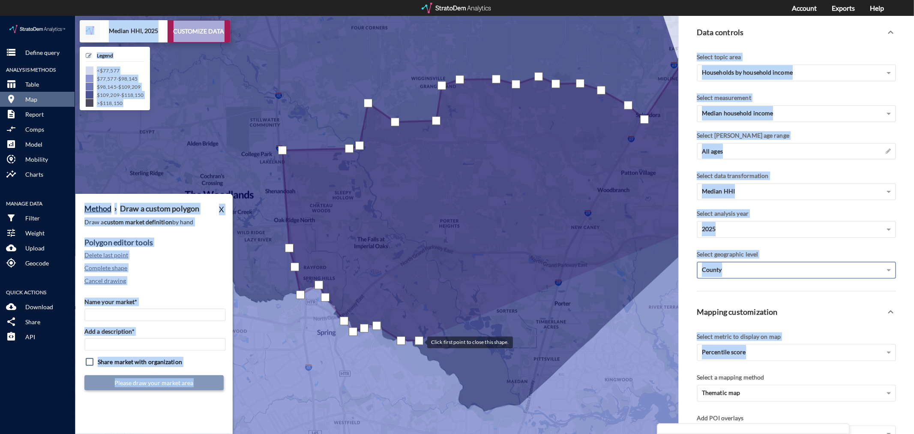
click div
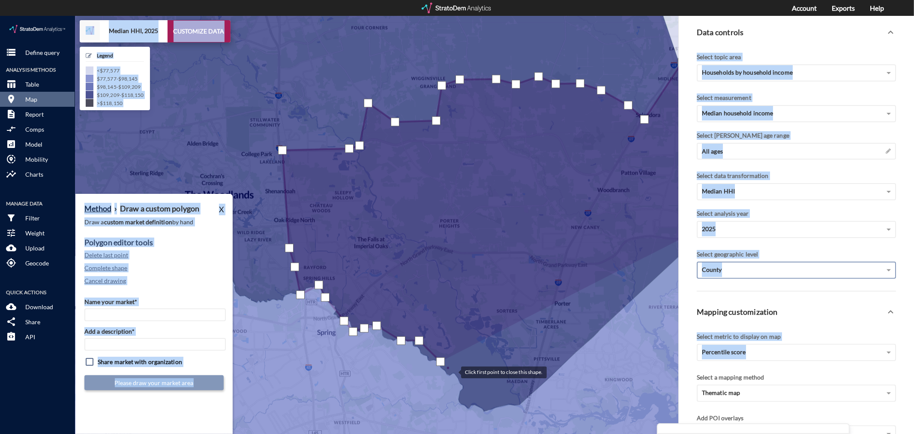
click div
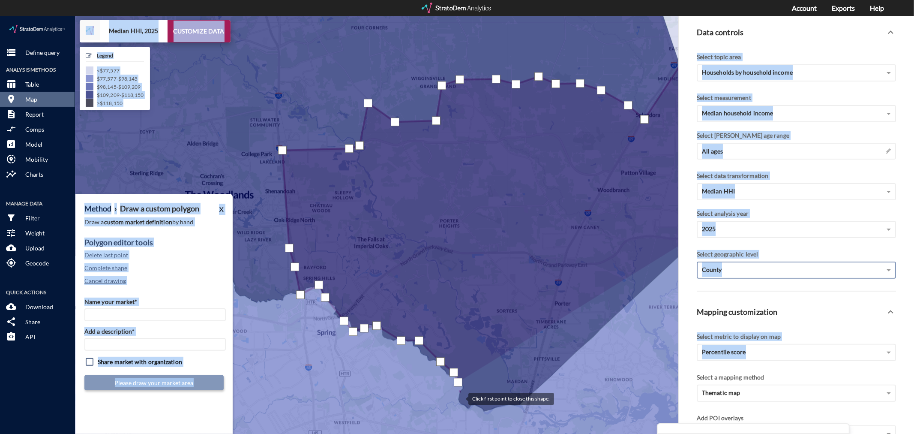
click div
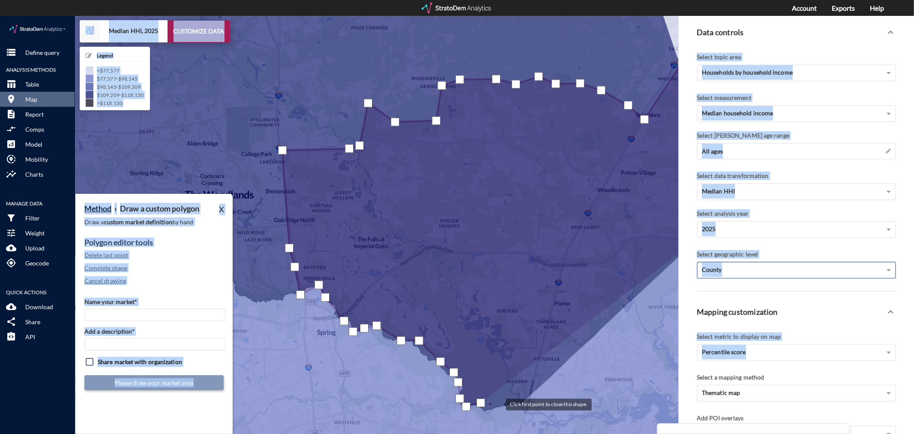
click div
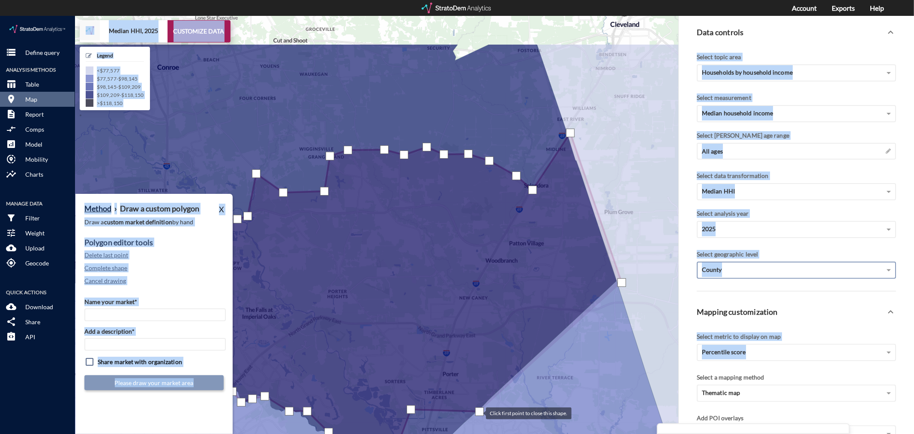
drag, startPoint x: 591, startPoint y: 325, endPoint x: 481, endPoint y: 393, distance: 129.3
click div
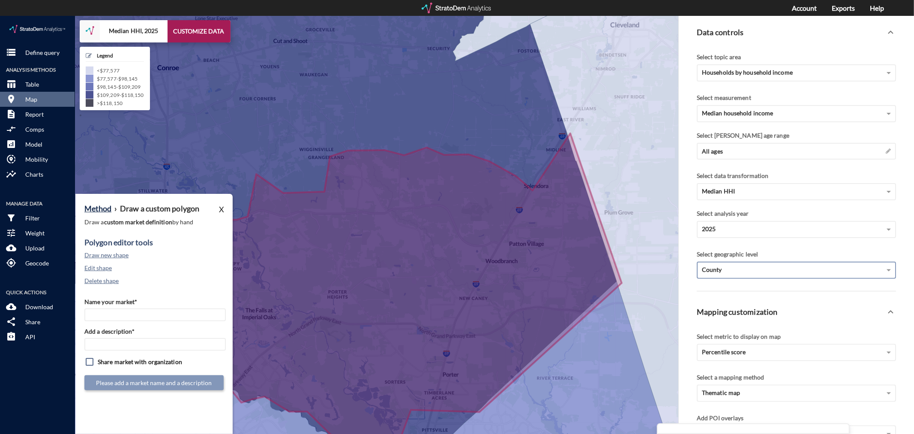
click div "Name your market* Add a description* Share market with organization Please add …"
click input "Name your market*"
type input "R"
type input "Southeast [GEOGRAPHIC_DATA] - [GEOGRAPHIC_DATA] MSA"
paste input "Southeast [GEOGRAPHIC_DATA] - [GEOGRAPHIC_DATA] MSA"
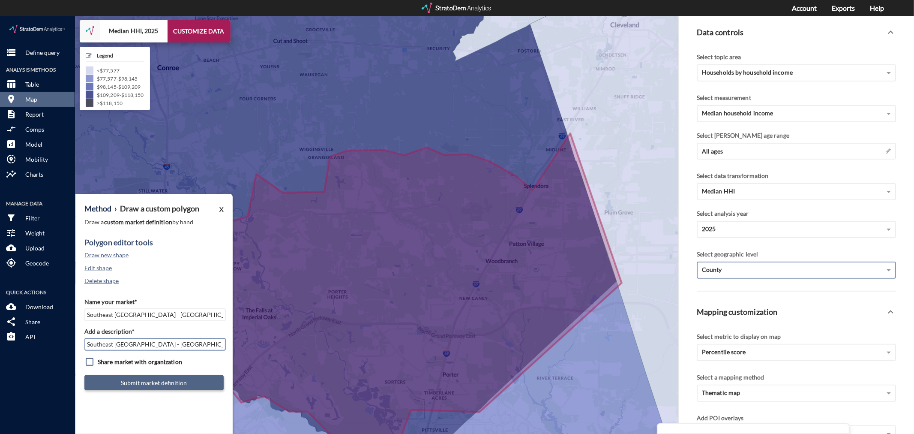
type input "Southeast [GEOGRAPHIC_DATA] - [GEOGRAPHIC_DATA] MSA"
click button "Submit market definition"
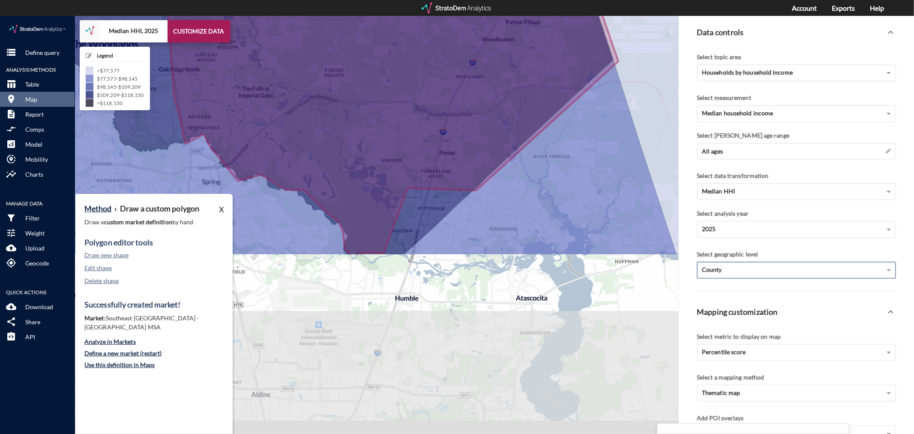
drag, startPoint x: 496, startPoint y: 317, endPoint x: 500, endPoint y: 58, distance: 258.9
click icon
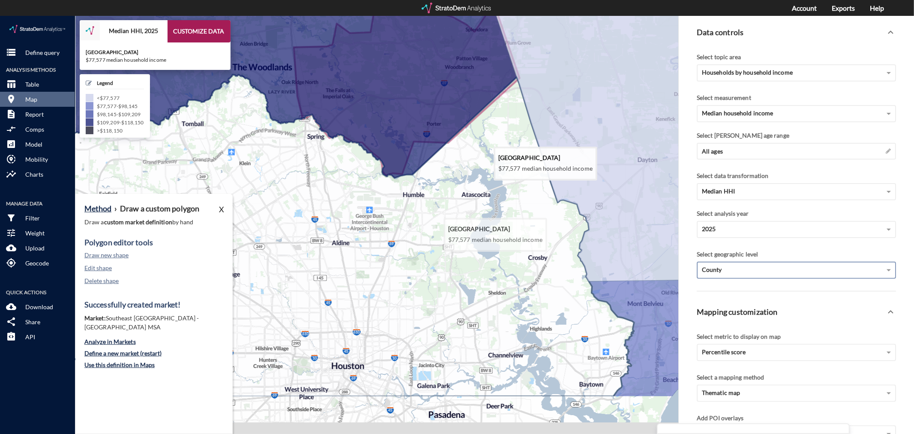
drag, startPoint x: 465, startPoint y: 288, endPoint x: 438, endPoint y: 221, distance: 71.5
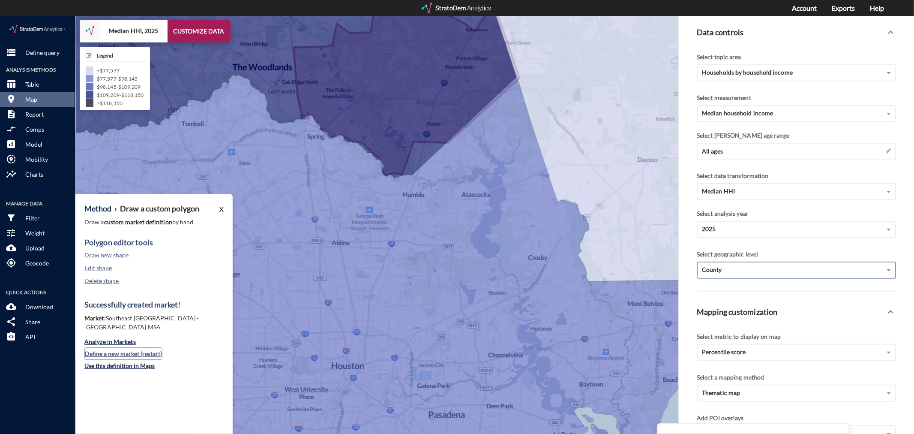
click button "Define a new market (restart)"
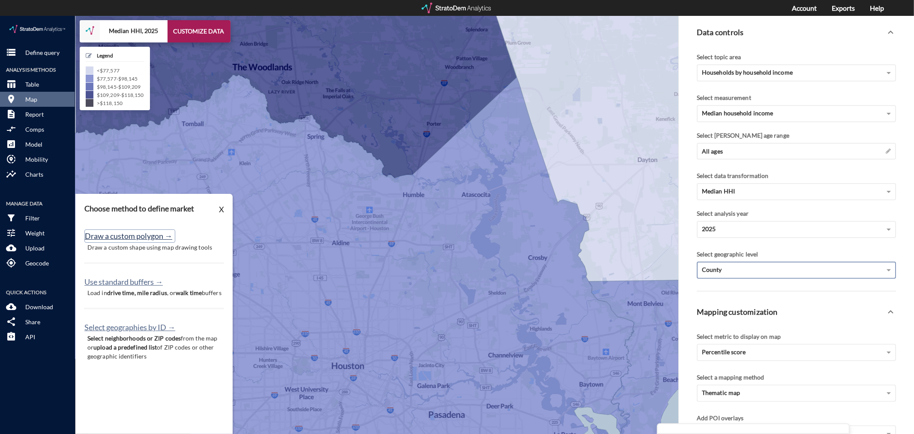
click button "Draw a custom polygon →"
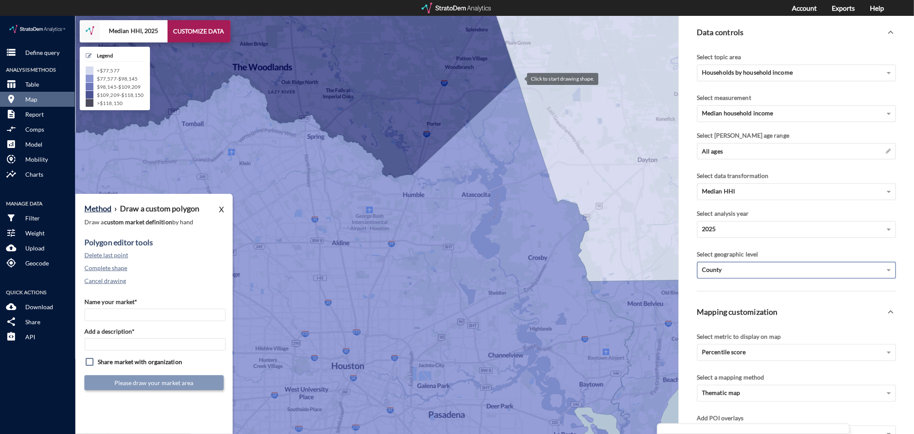
click div
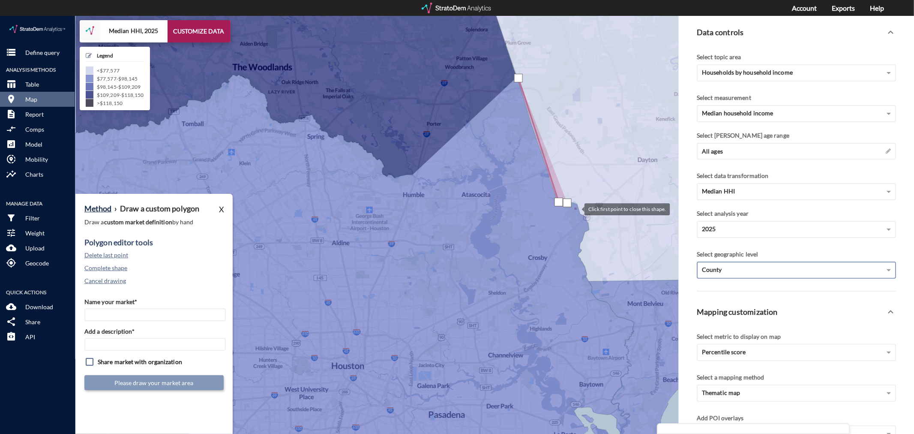
click div
drag, startPoint x: 589, startPoint y: 213, endPoint x: 585, endPoint y: 214, distance: 4.5
click div
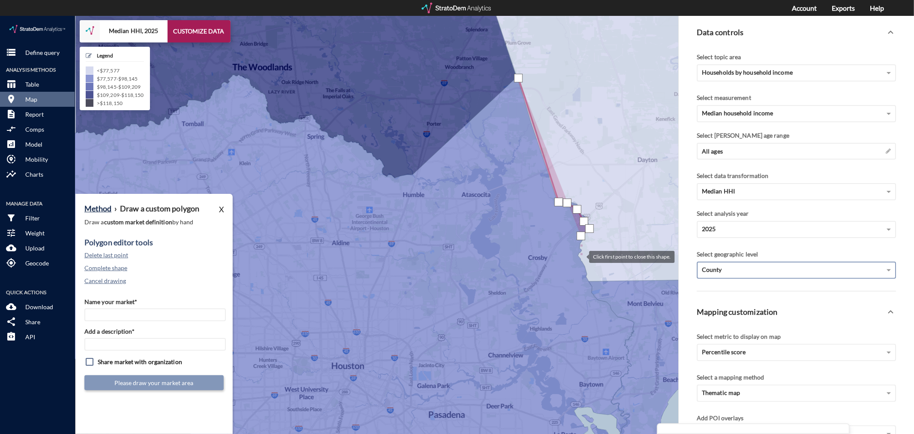
click div
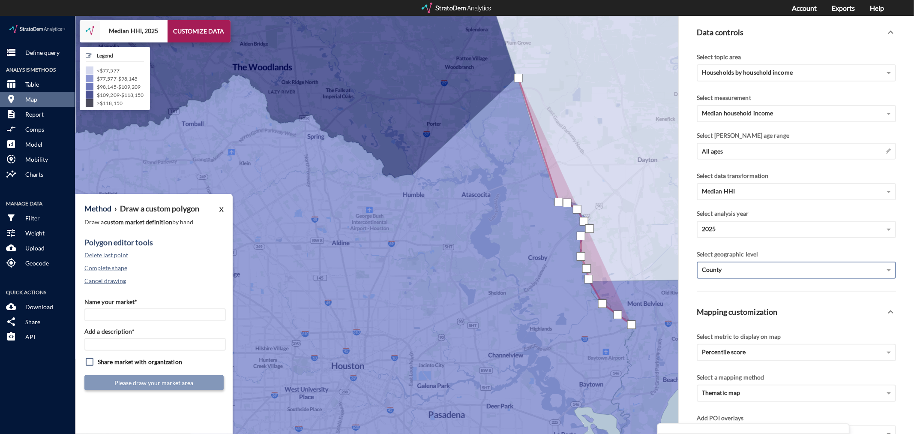
click div
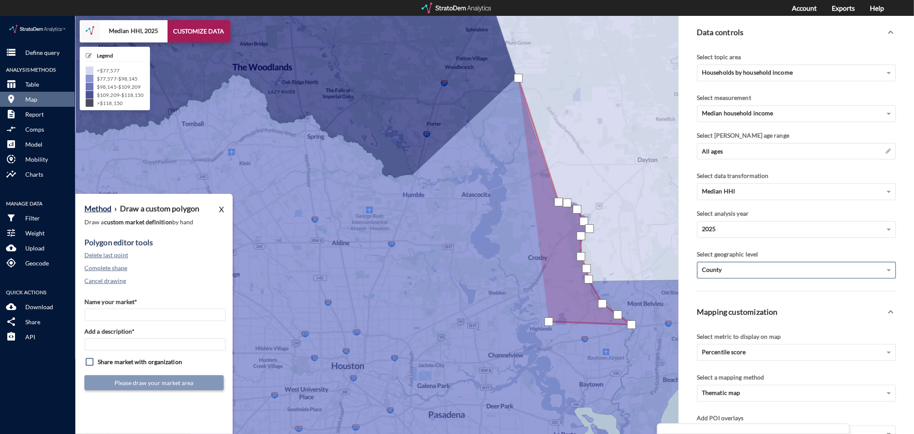
click div
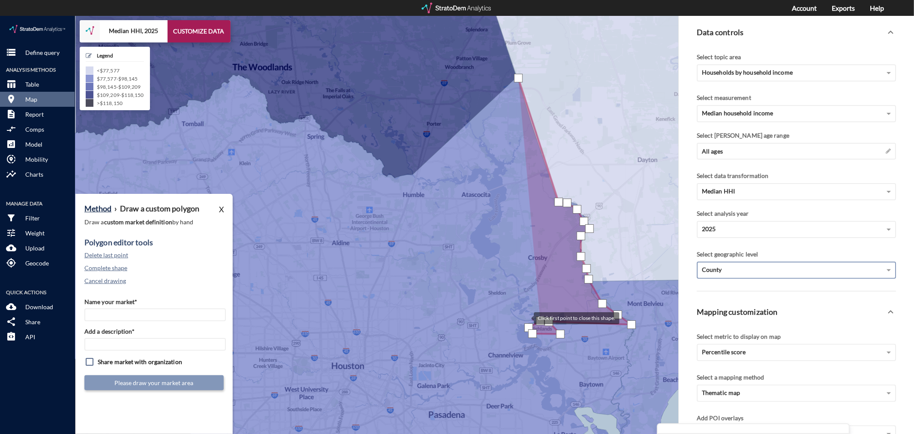
click div
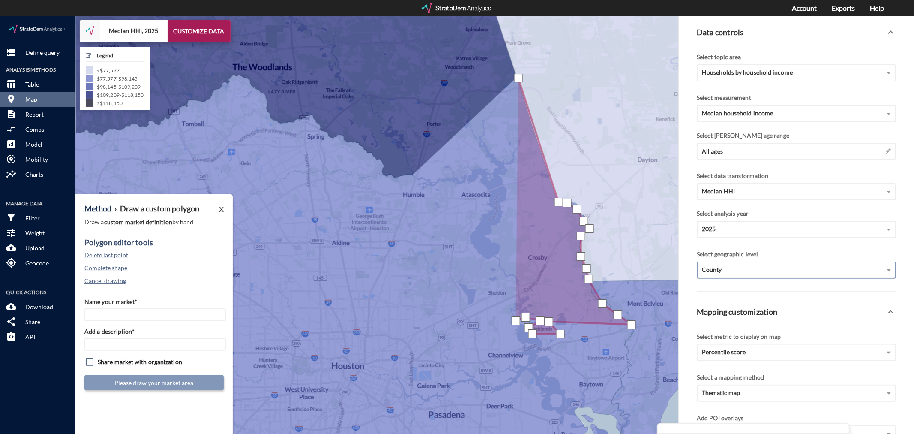
click div
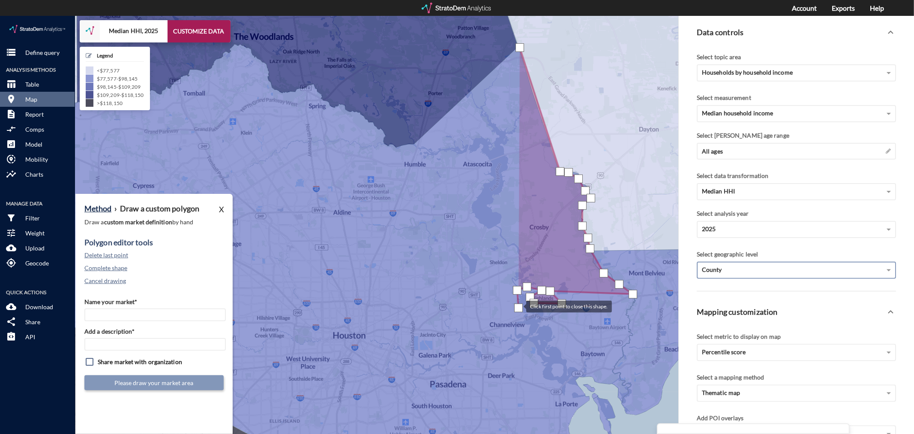
drag, startPoint x: 517, startPoint y: 322, endPoint x: 518, endPoint y: 290, distance: 31.7
click div
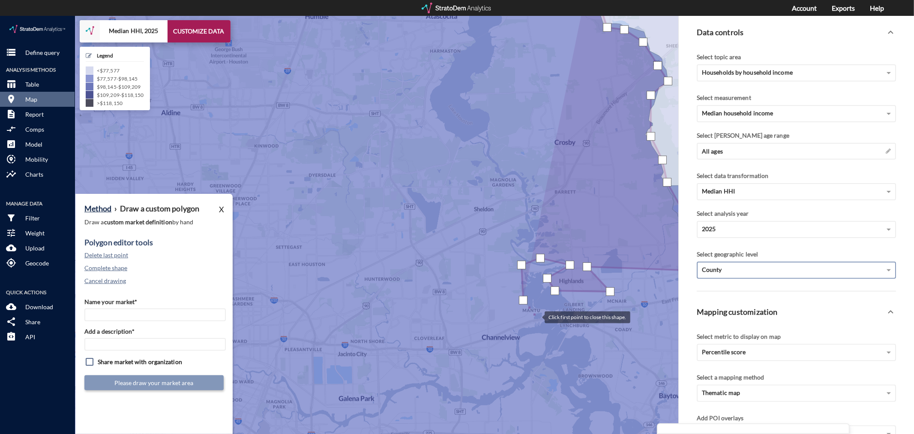
click div
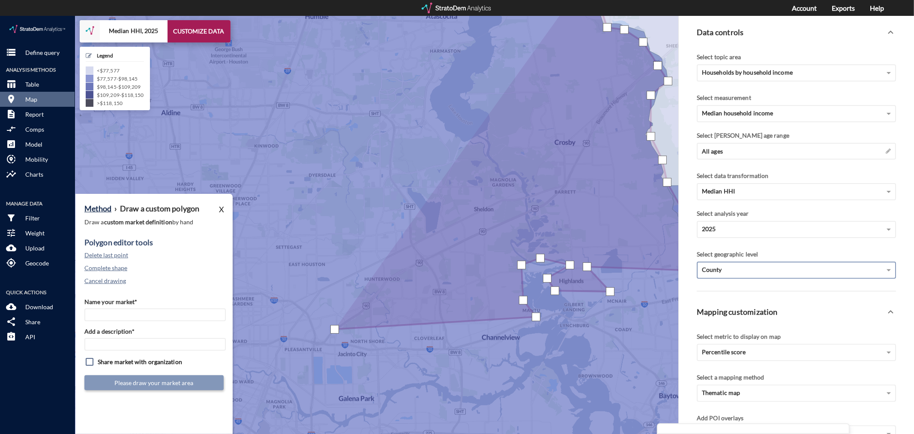
click div
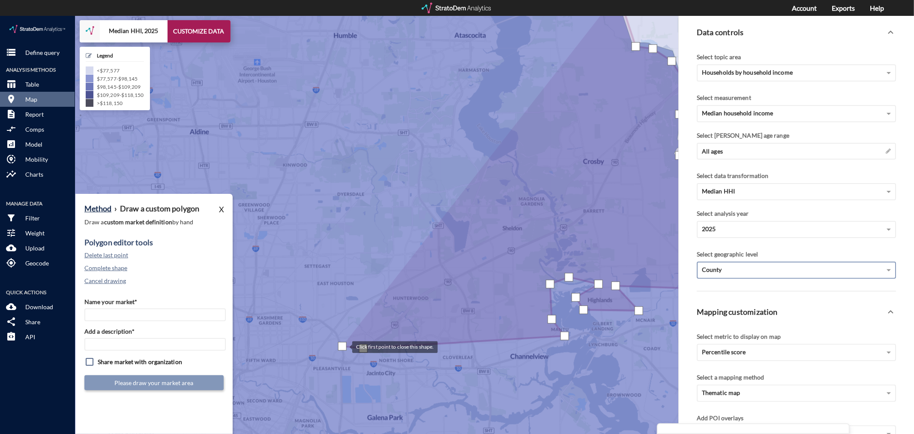
drag, startPoint x: 314, startPoint y: 311, endPoint x: 343, endPoint y: 330, distance: 35.3
click div
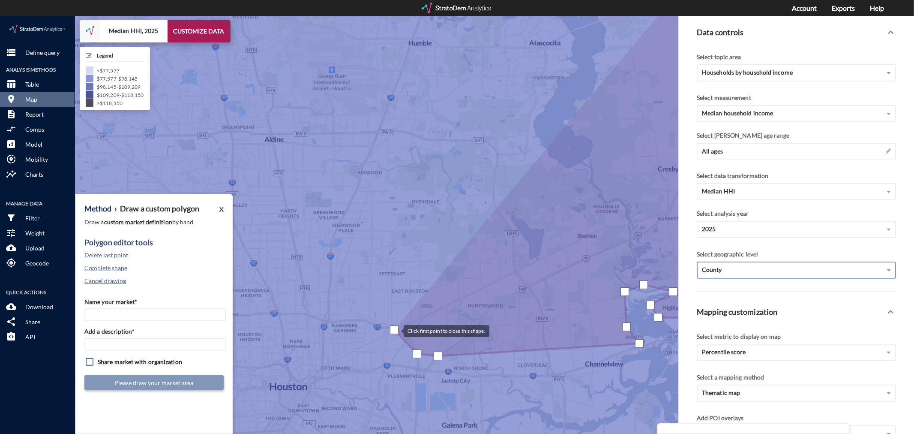
drag, startPoint x: 319, startPoint y: 306, endPoint x: 395, endPoint y: 315, distance: 76.3
click div
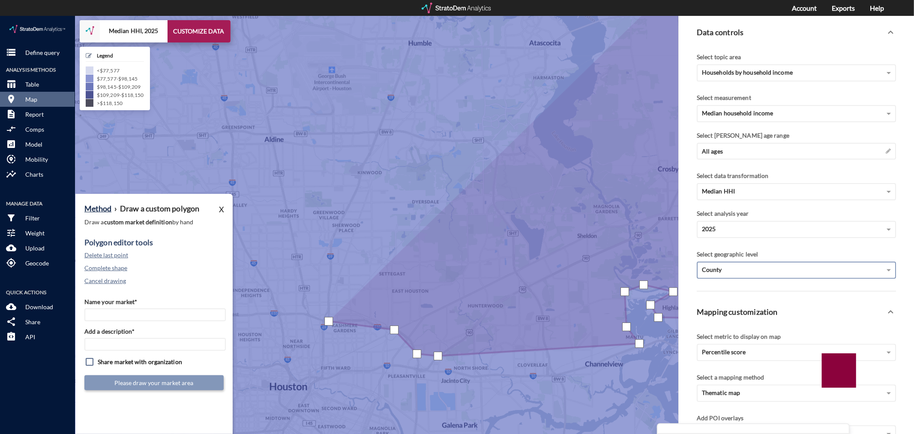
click div
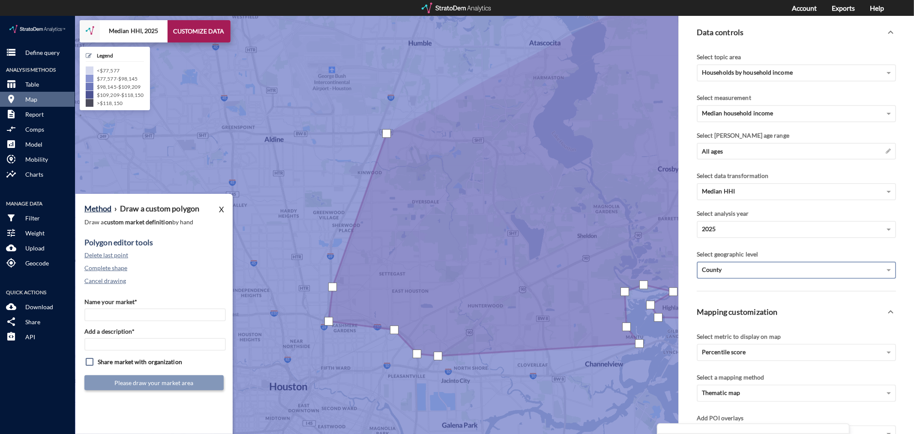
click div
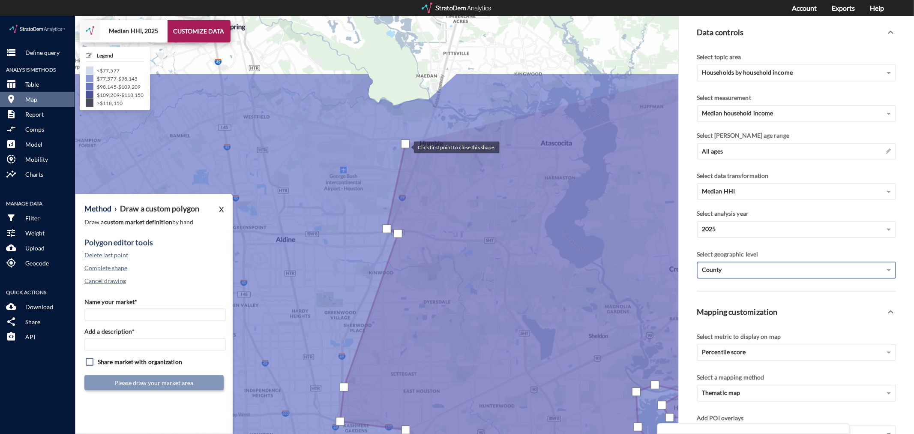
drag, startPoint x: 393, startPoint y: 28, endPoint x: 405, endPoint y: 130, distance: 102.7
click div
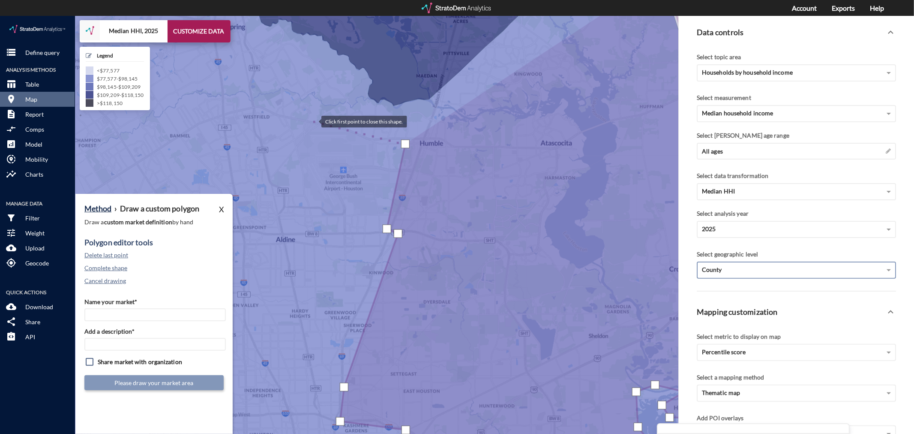
click div
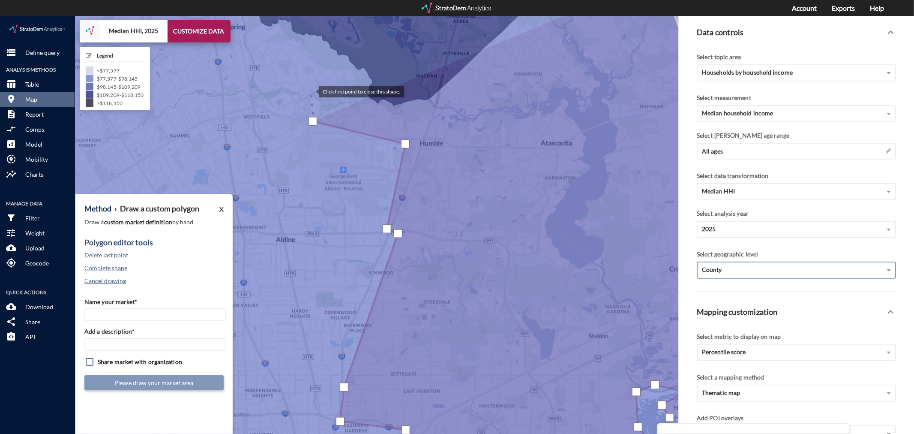
click div
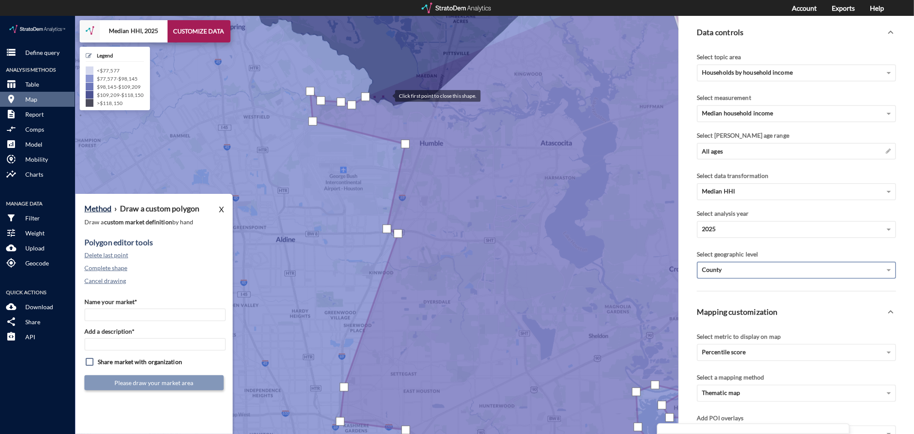
click div
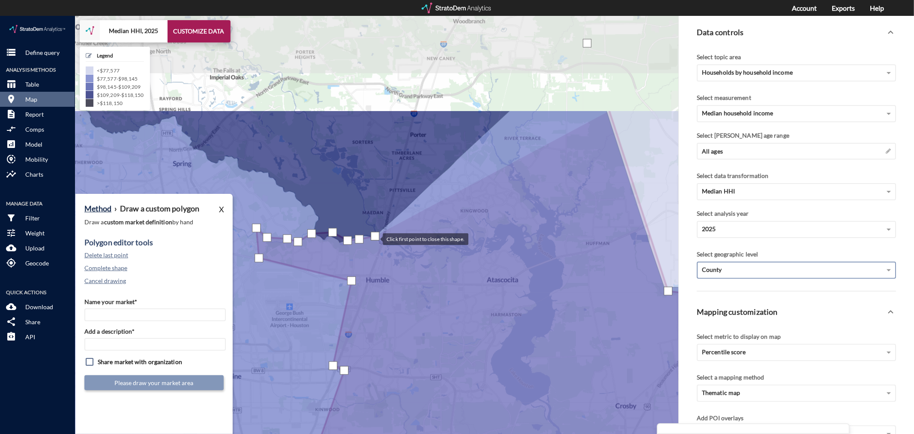
drag, startPoint x: 429, startPoint y: 83, endPoint x: 375, endPoint y: 222, distance: 149.5
click div
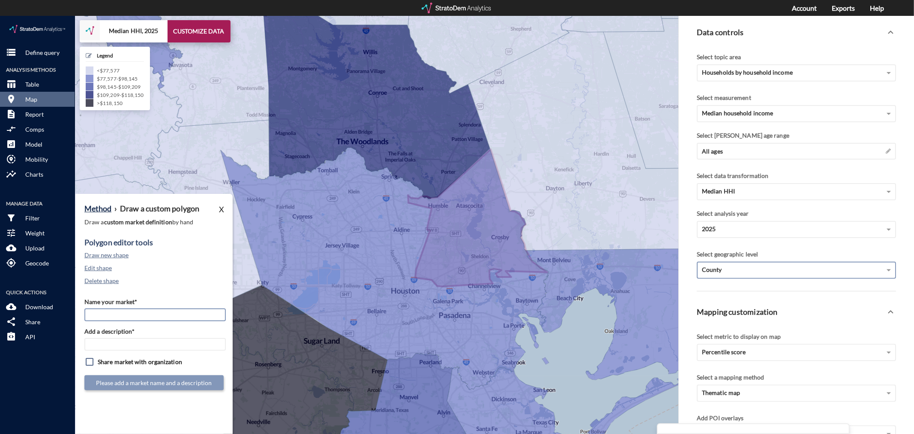
click input "Name your market*"
type input "Lake [GEOGRAPHIC_DATA] - [GEOGRAPHIC_DATA] MSA"
paste input "Lake [GEOGRAPHIC_DATA] - [GEOGRAPHIC_DATA] MSA"
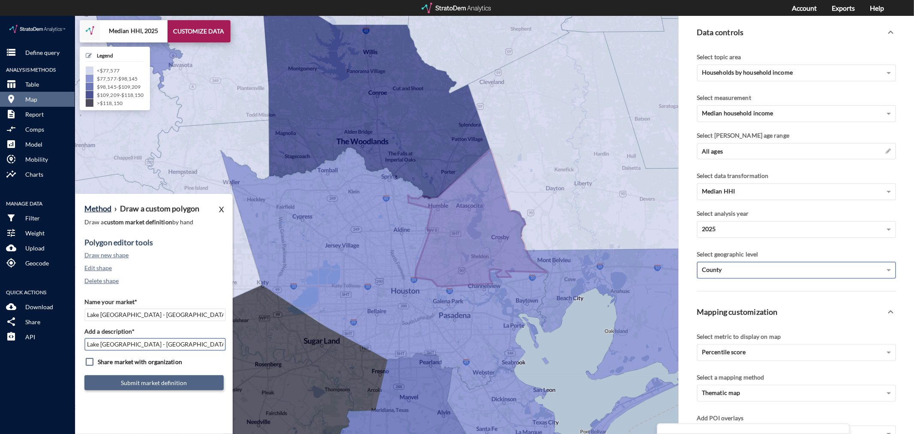
type input "Lake [GEOGRAPHIC_DATA] - [GEOGRAPHIC_DATA] MSA"
click button "Submit market definition"
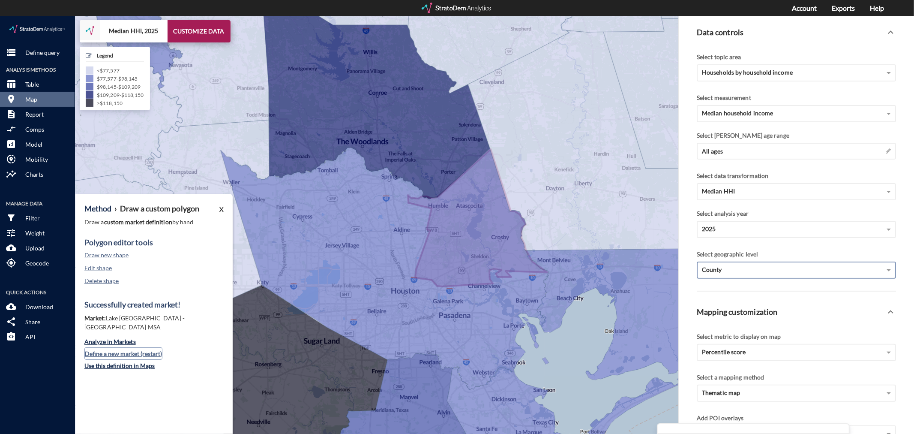
click button "Define a new market (restart)"
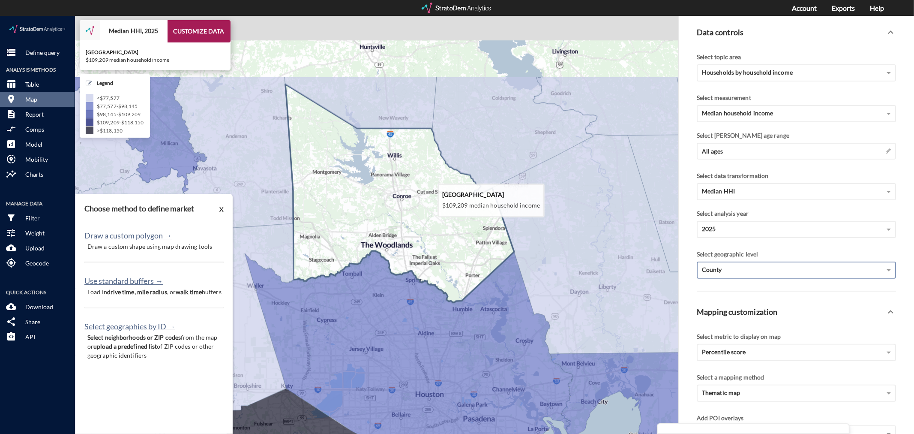
drag, startPoint x: 396, startPoint y: 93, endPoint x: 421, endPoint y: 200, distance: 110.5
click icon
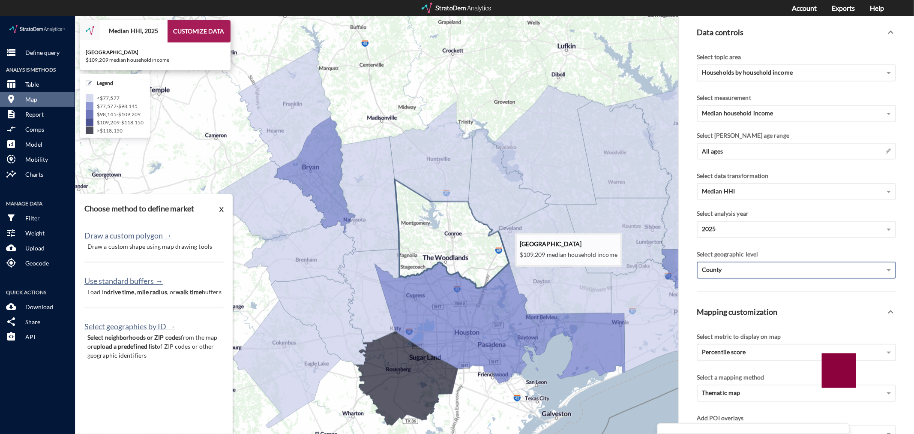
drag, startPoint x: 426, startPoint y: 201, endPoint x: 426, endPoint y: 214, distance: 13.3
click icon
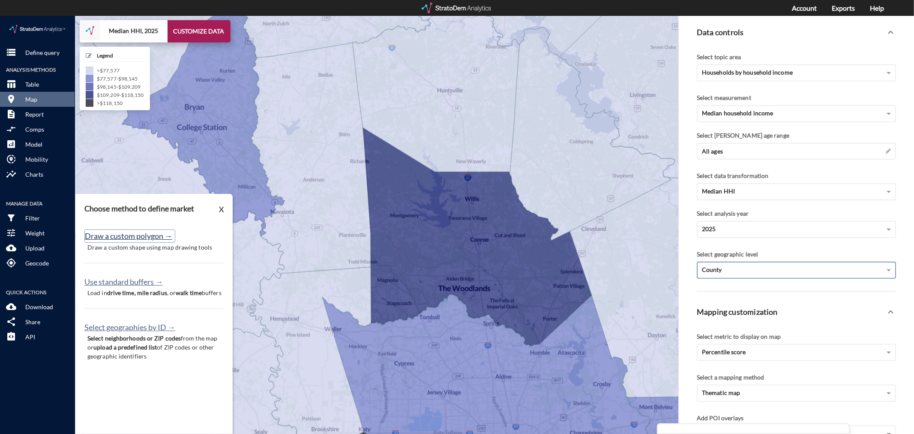
click button "Draw a custom polygon →"
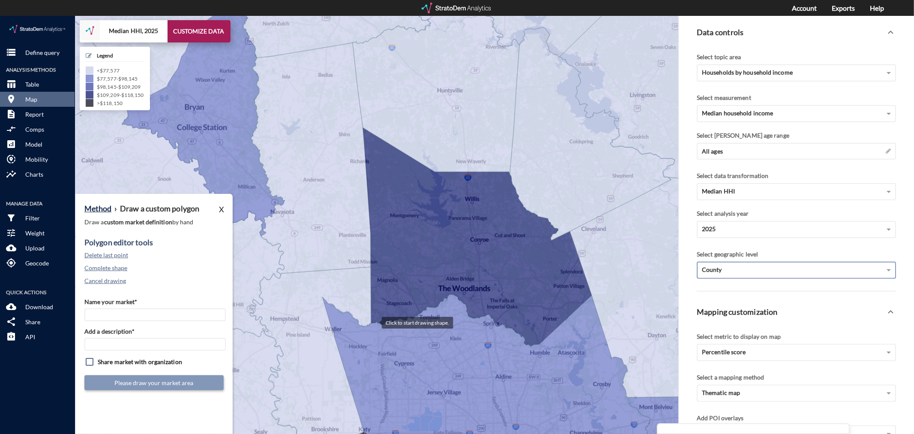
click div
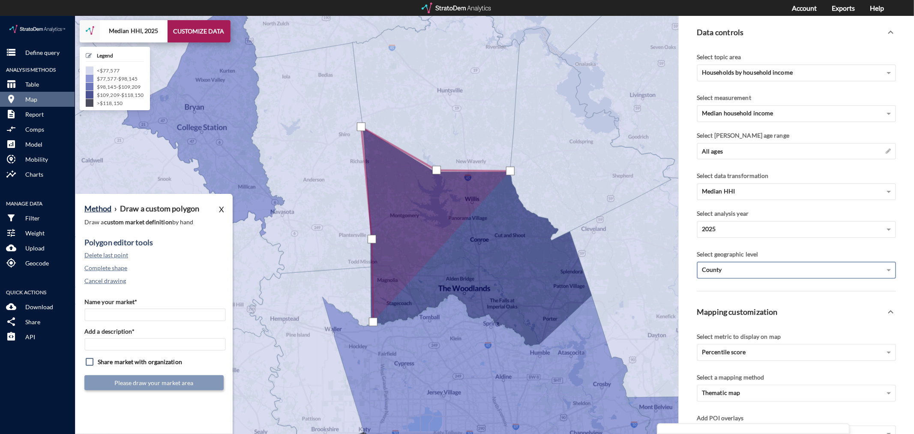
click div
drag, startPoint x: 521, startPoint y: 186, endPoint x: 529, endPoint y: 195, distance: 12.1
click div
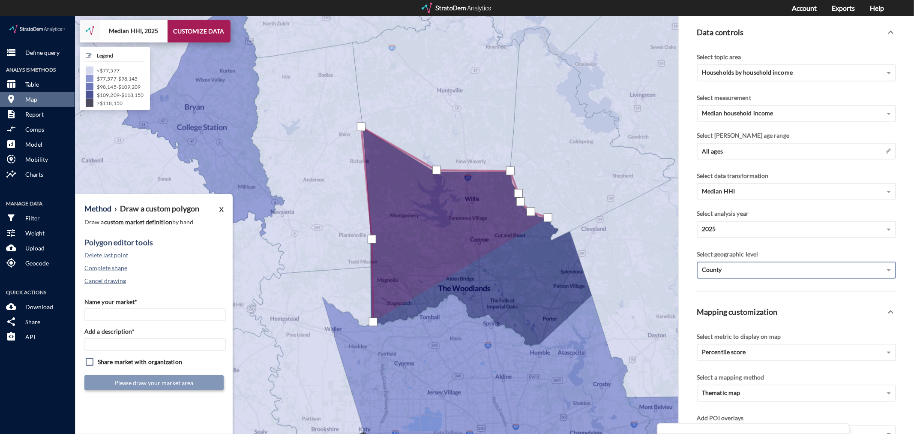
drag, startPoint x: 548, startPoint y: 201, endPoint x: 555, endPoint y: 208, distance: 9.7
click div
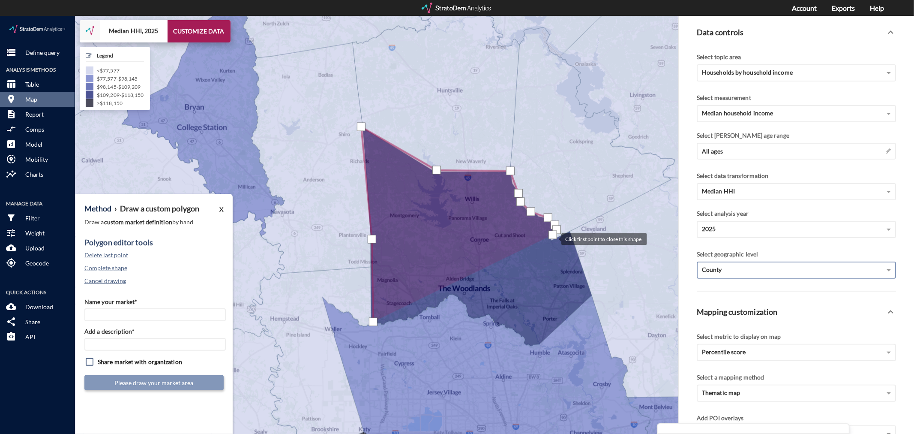
click div
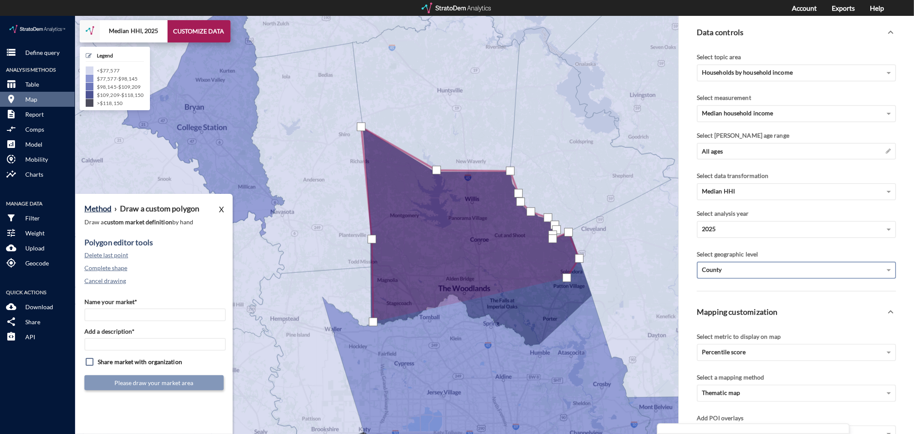
click div
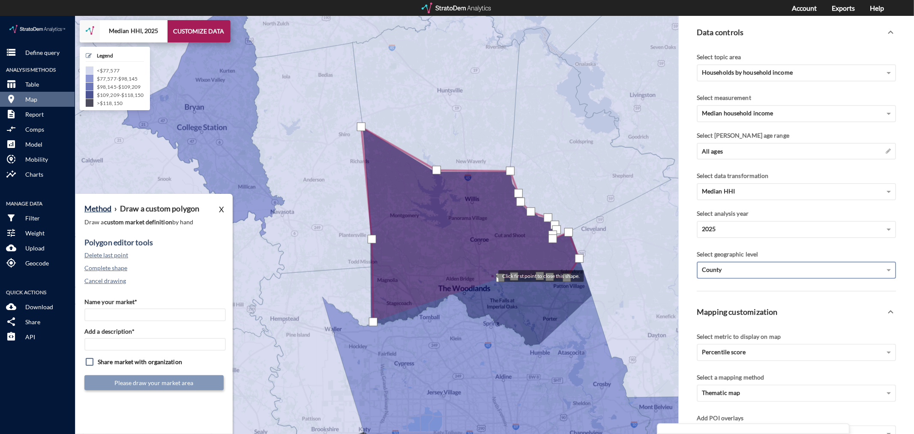
click div
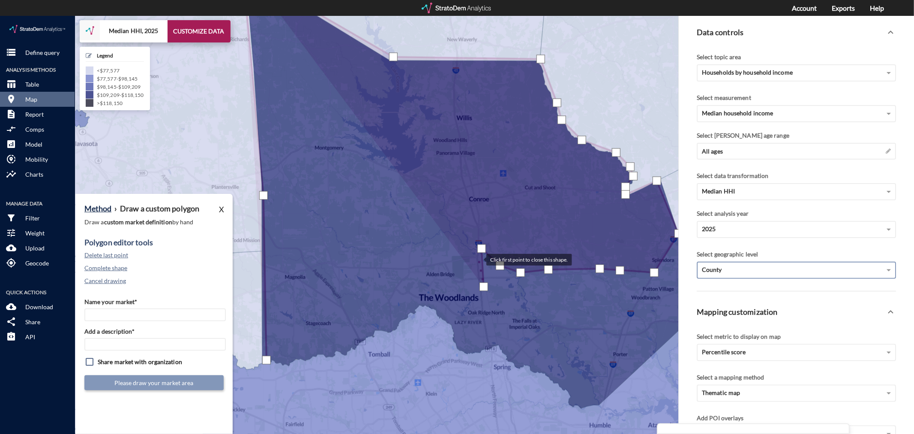
click div
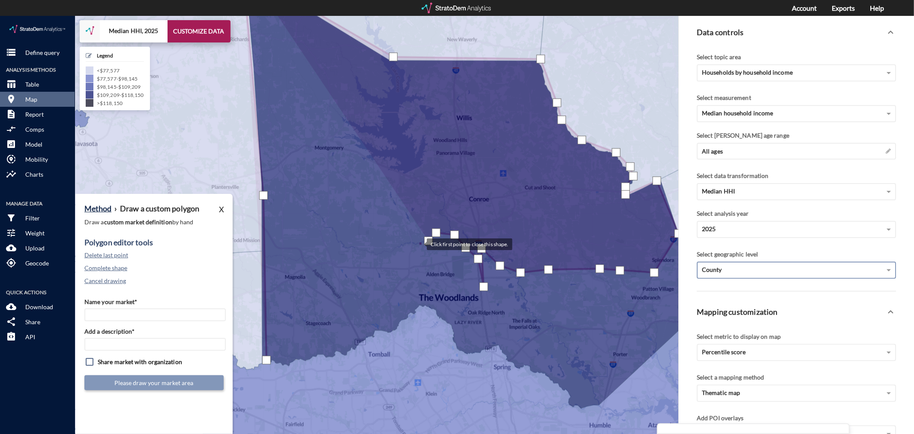
click div
drag, startPoint x: 403, startPoint y: 233, endPoint x: 387, endPoint y: 238, distance: 17.1
click div
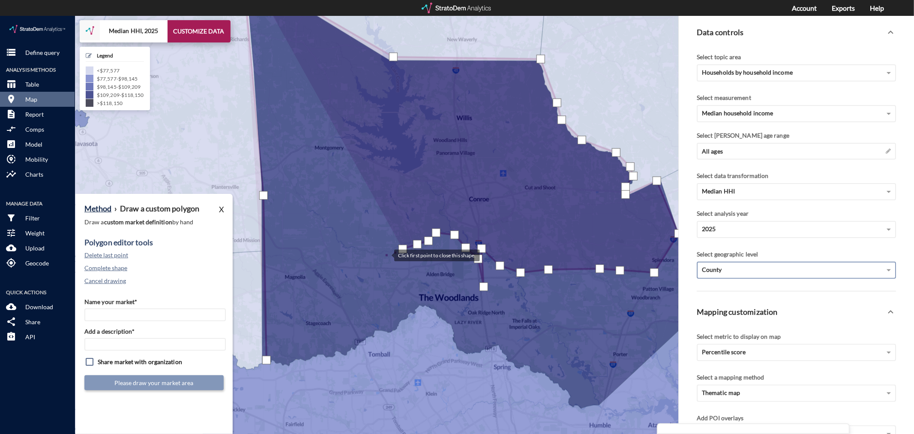
click div
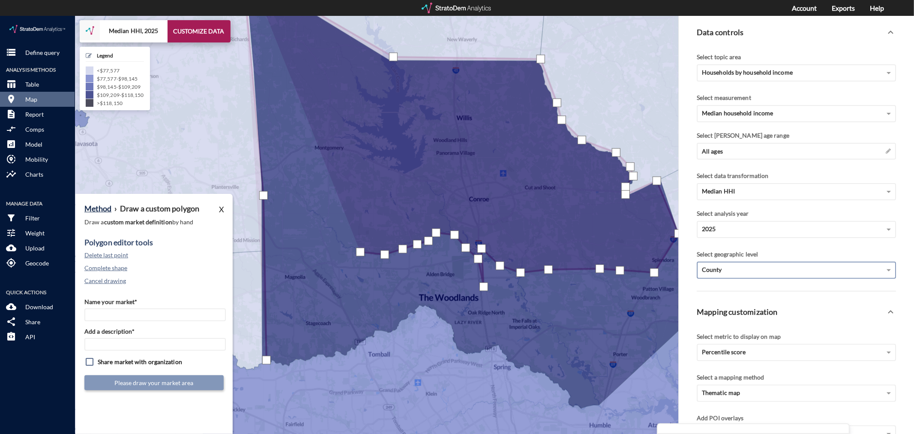
click div
click button "Delete last point"
click div
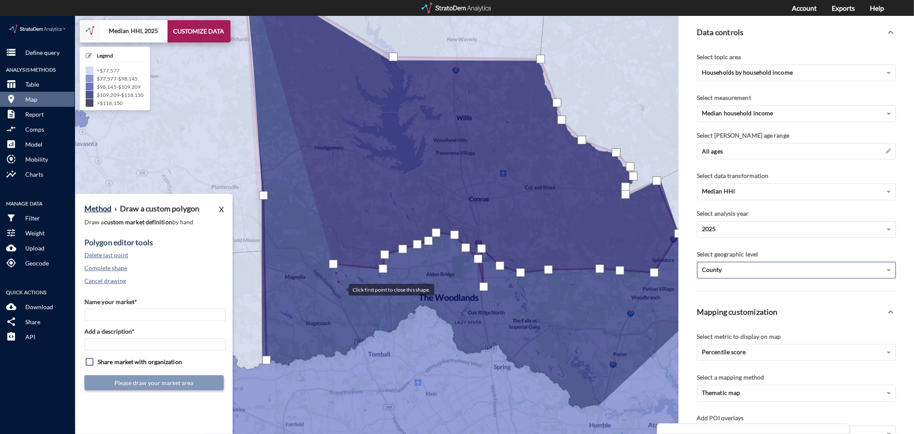
click div
drag, startPoint x: 371, startPoint y: 294, endPoint x: 375, endPoint y: 304, distance: 10.9
click div
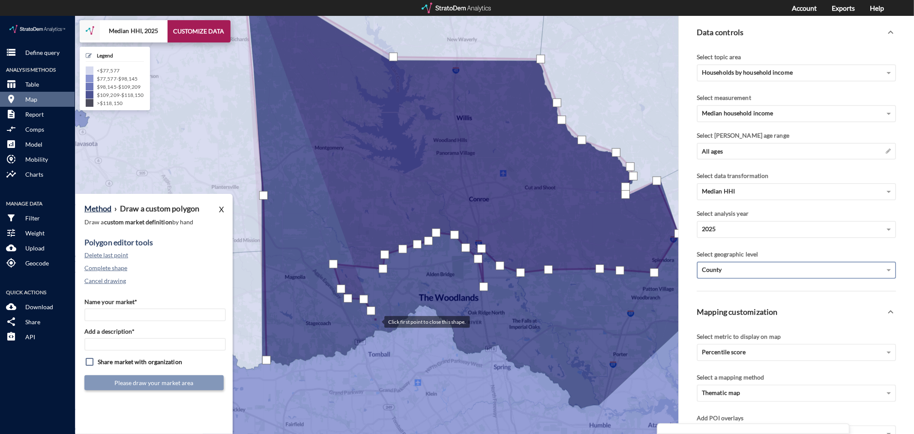
click div
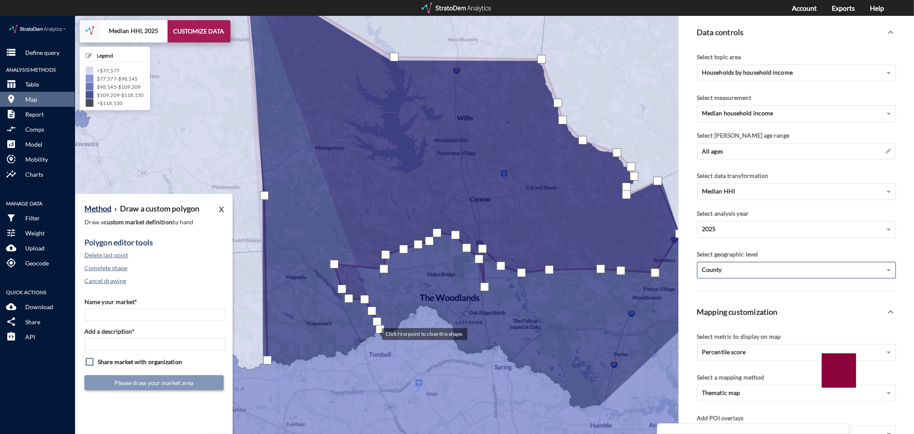
click div
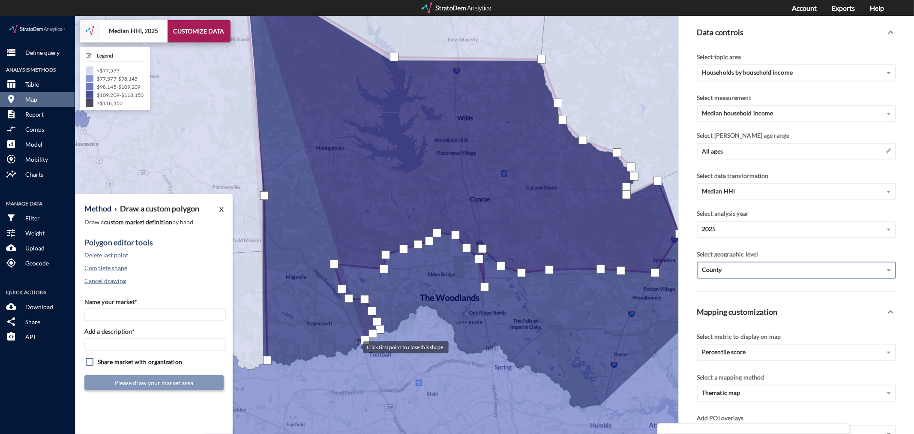
click div
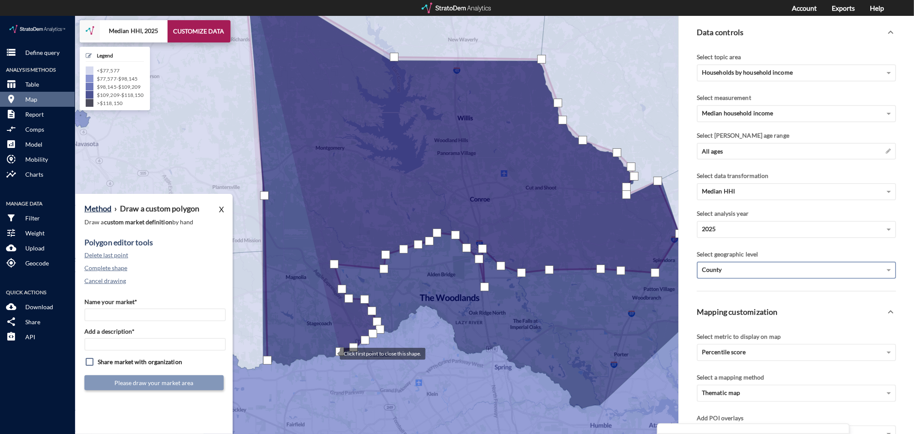
click div
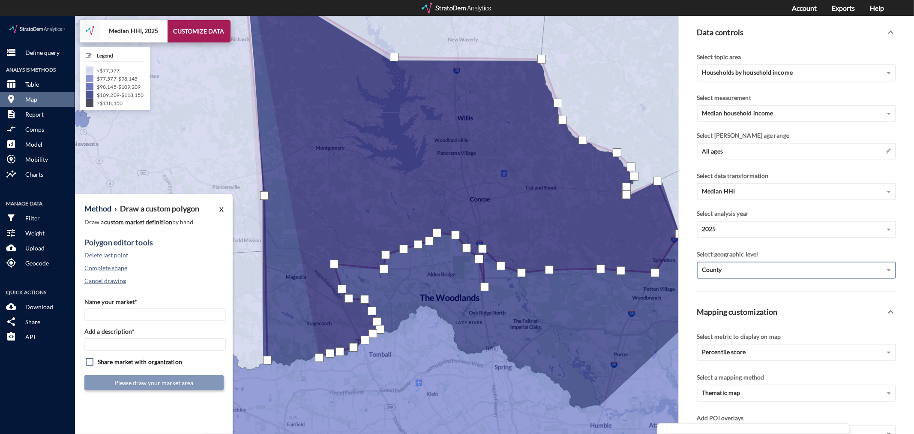
drag, startPoint x: 319, startPoint y: 341, endPoint x: 308, endPoint y: 342, distance: 11.6
click div
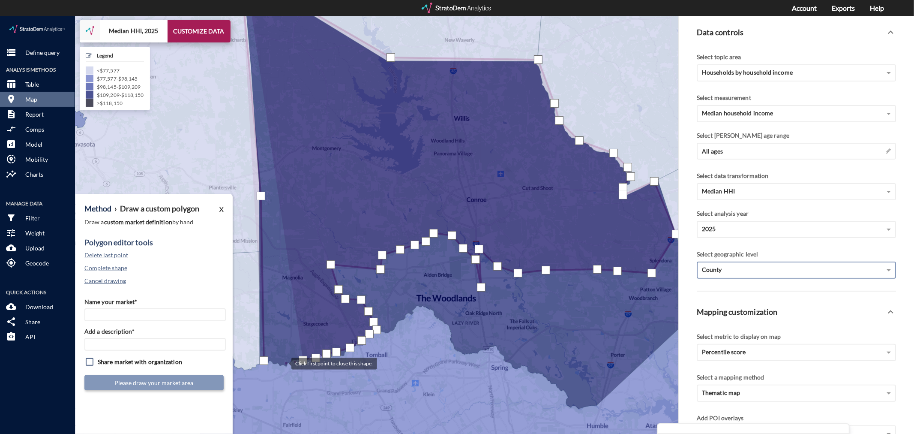
click div
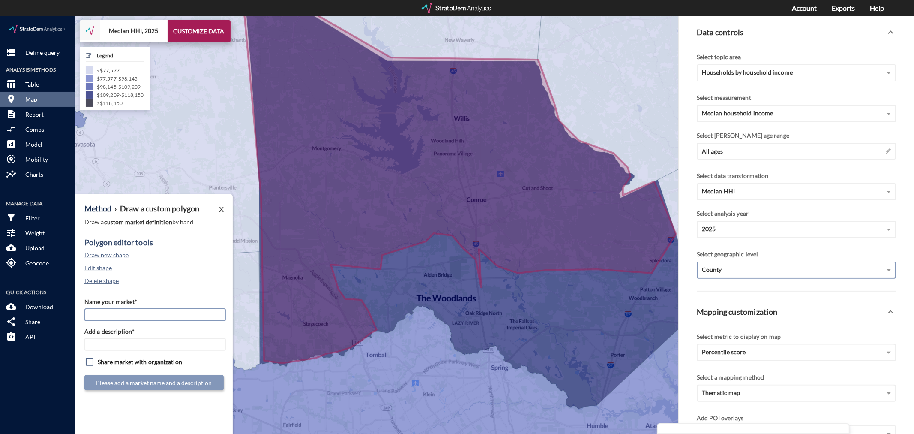
click input "Name your market*"
type input "Outlying [GEOGRAPHIC_DATA] - [GEOGRAPHIC_DATA] MSA"
paste input "Outlying [GEOGRAPHIC_DATA] - [GEOGRAPHIC_DATA] MSA"
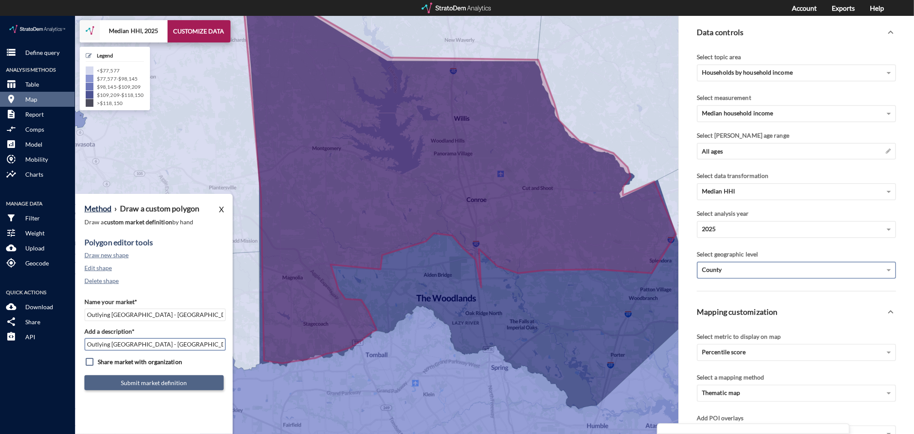
type input "Outlying [GEOGRAPHIC_DATA] - [GEOGRAPHIC_DATA] MSA"
click button "Submit market definition"
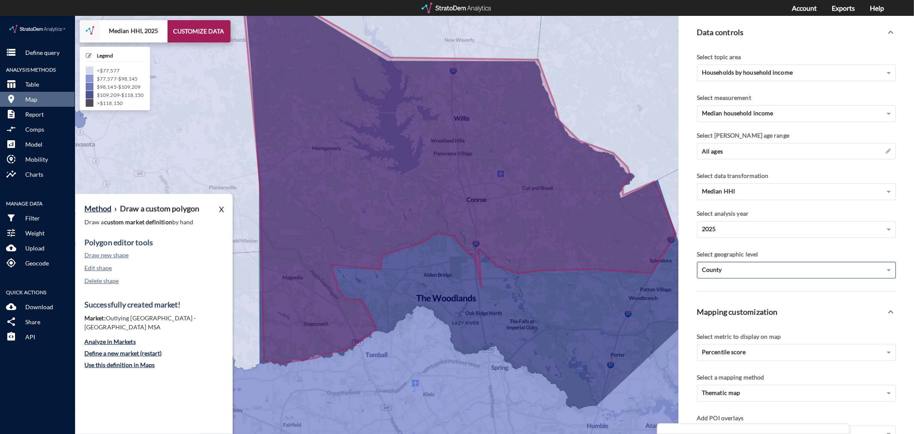
click div "Method › Draw a custom polygon X Draw a custom market definition by hand Polygo…"
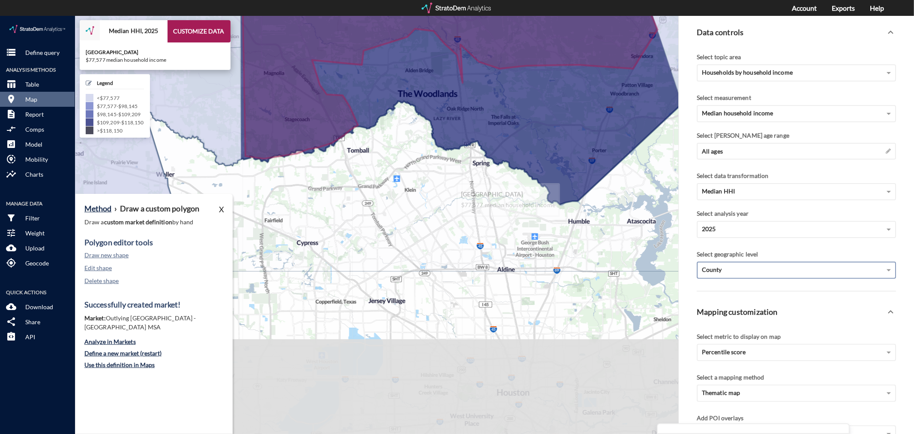
drag, startPoint x: 468, startPoint y: 385, endPoint x: 450, endPoint y: 173, distance: 212.5
click icon
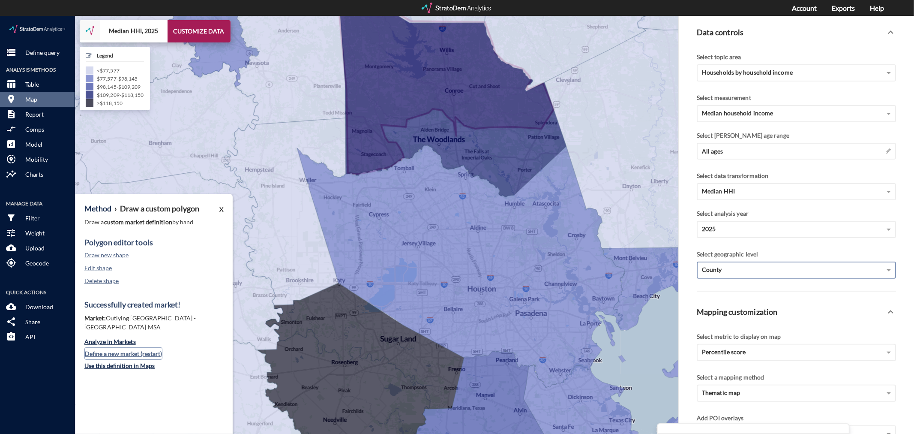
click button "Define a new market (restart)"
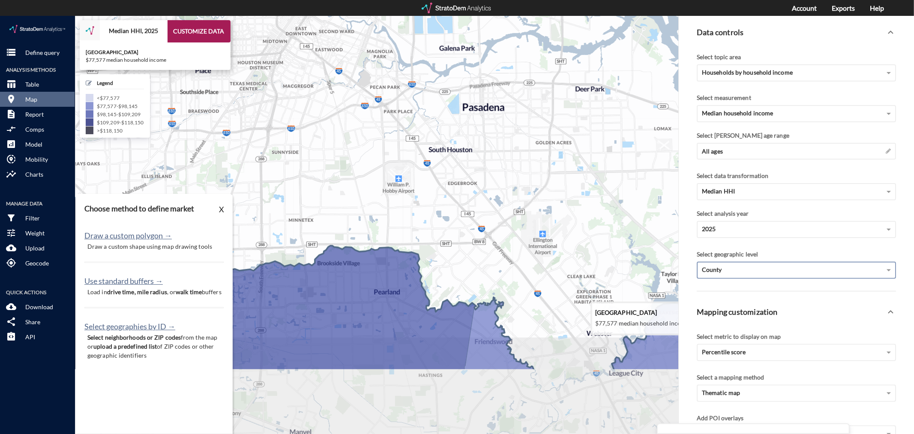
drag, startPoint x: 538, startPoint y: 336, endPoint x: 500, endPoint y: 209, distance: 132.9
click icon
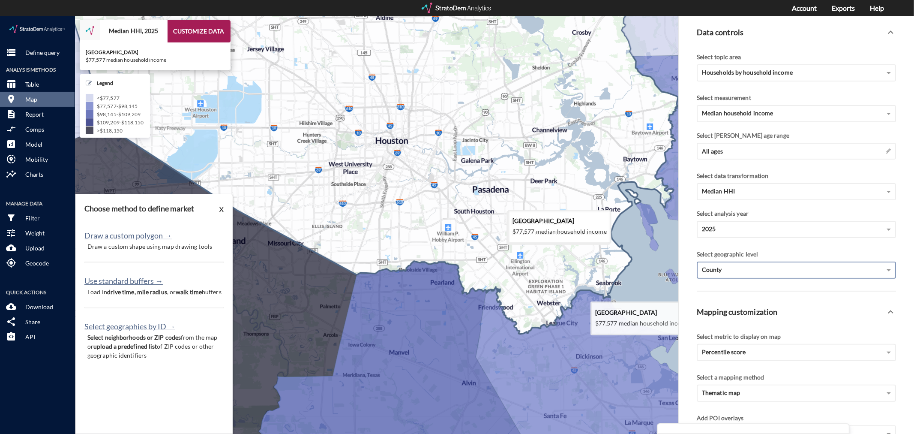
drag, startPoint x: 500, startPoint y: 207, endPoint x: 502, endPoint y: 241, distance: 33.9
click icon
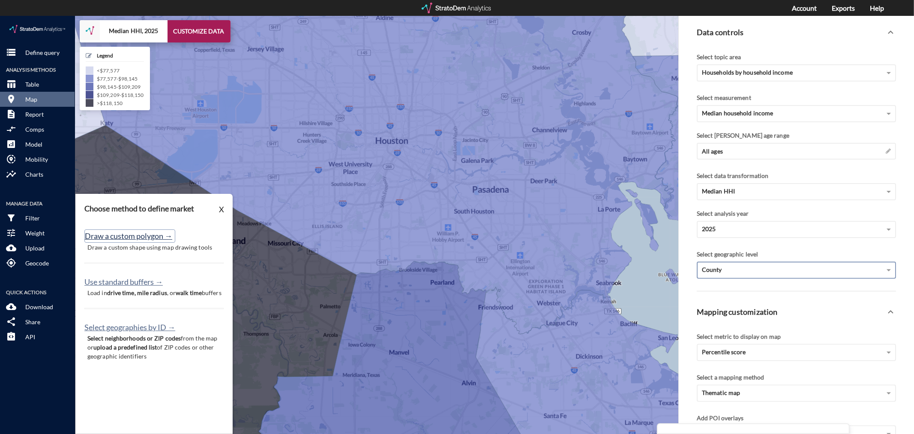
click button "Draw a custom polygon →"
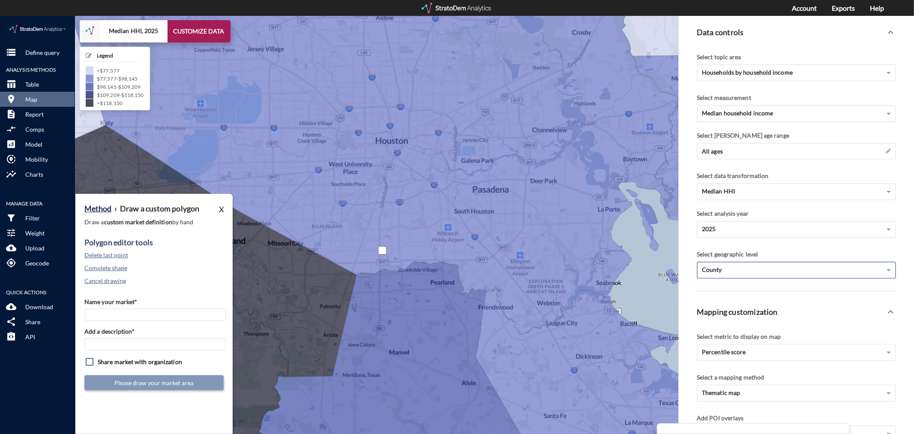
click div
drag, startPoint x: 423, startPoint y: 175, endPoint x: 435, endPoint y: 174, distance: 12.1
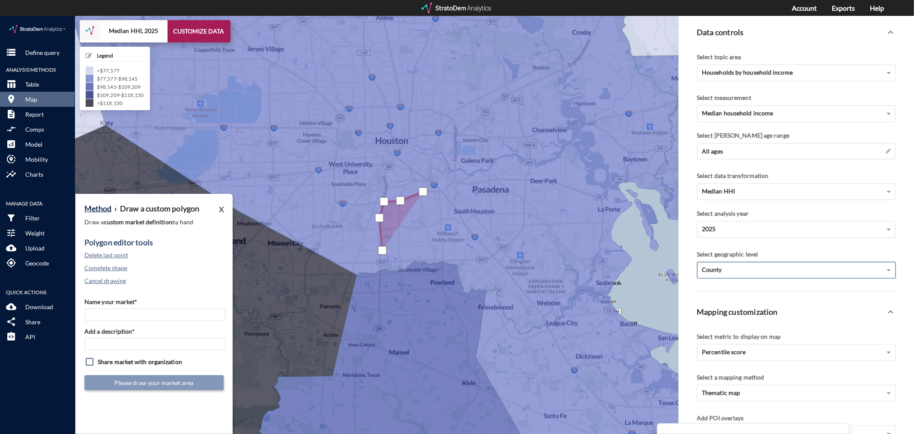
click div
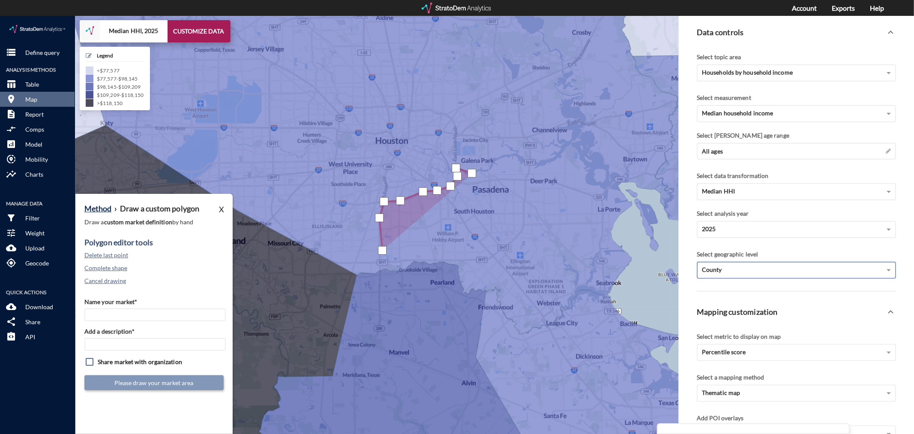
click div
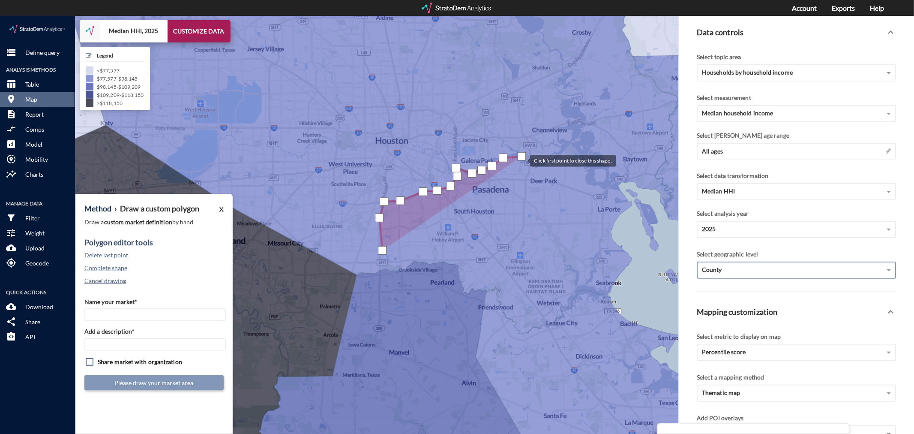
click div
drag, startPoint x: 563, startPoint y: 132, endPoint x: 570, endPoint y: 128, distance: 7.9
click div
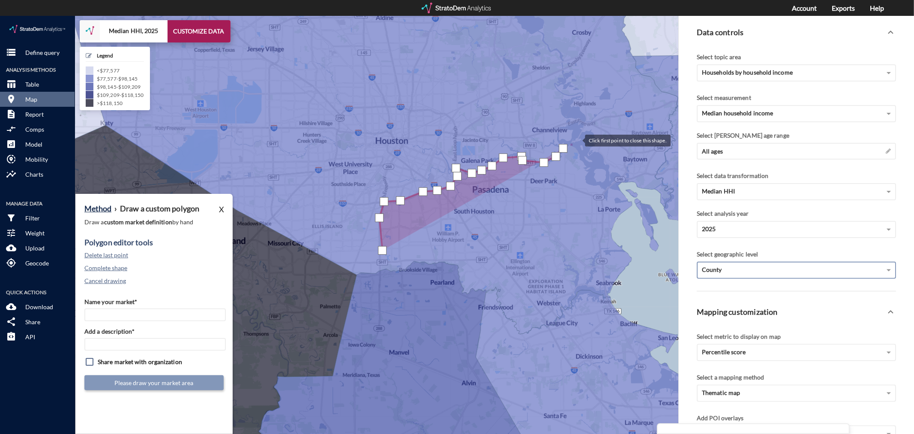
click div
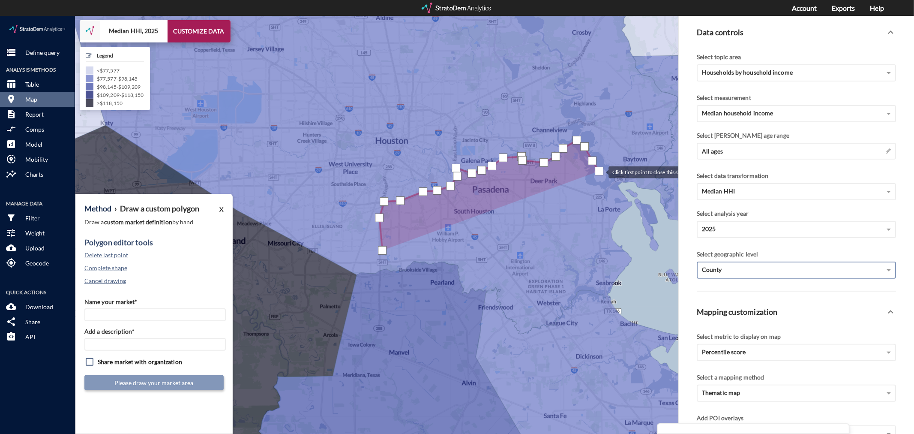
click div
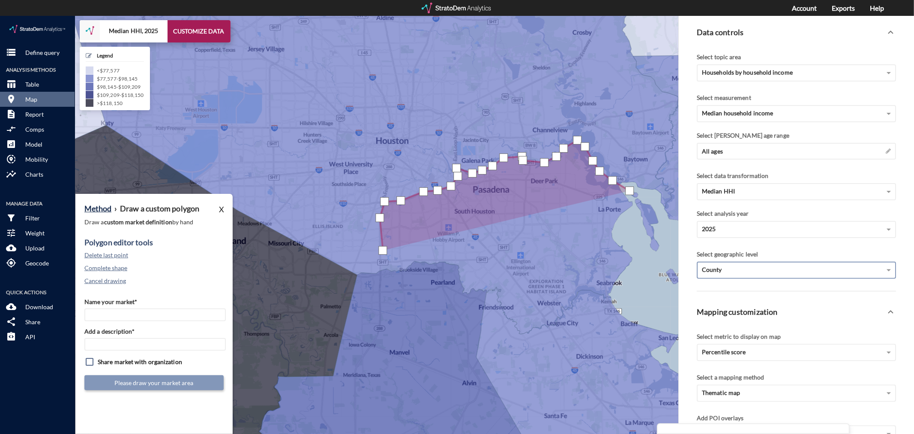
click div
drag, startPoint x: 635, startPoint y: 185, endPoint x: 635, endPoint y: 192, distance: 7.7
click div
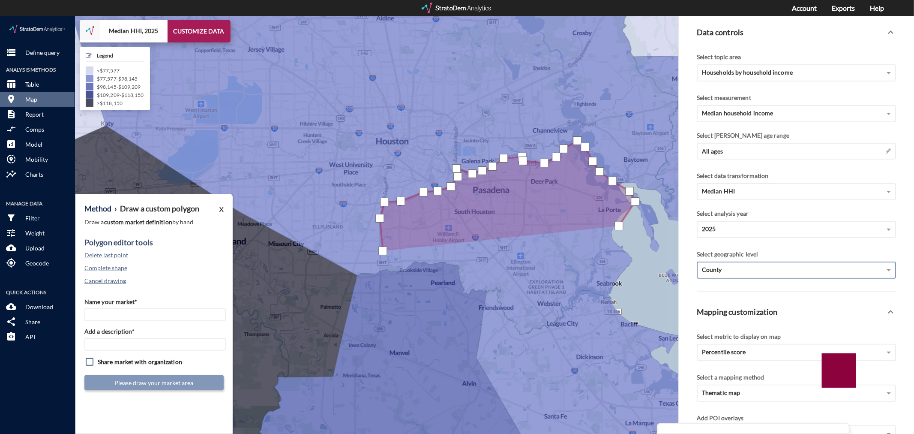
click div
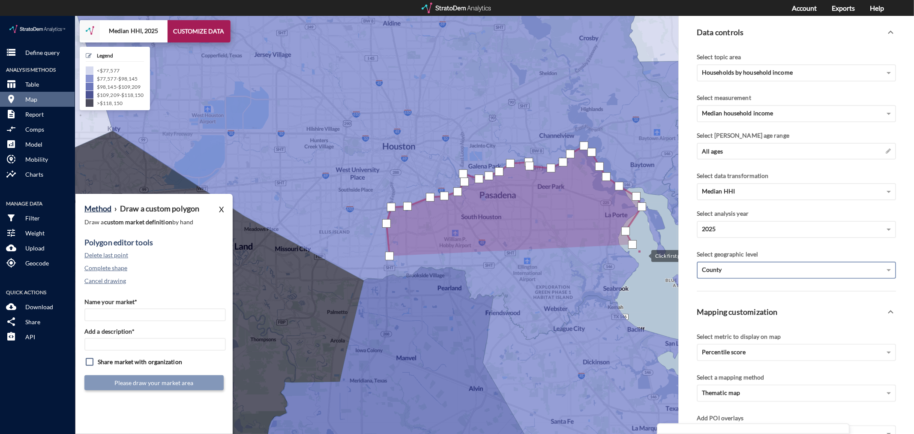
click div
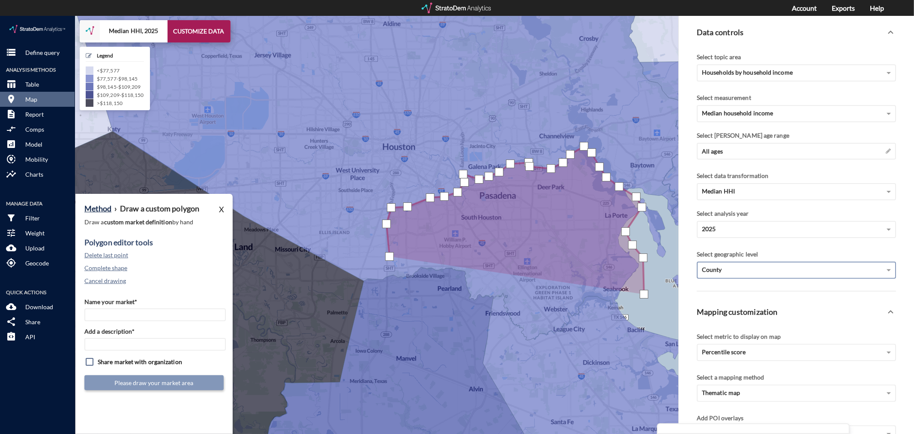
drag, startPoint x: 644, startPoint y: 278, endPoint x: 644, endPoint y: 285, distance: 7.3
click div
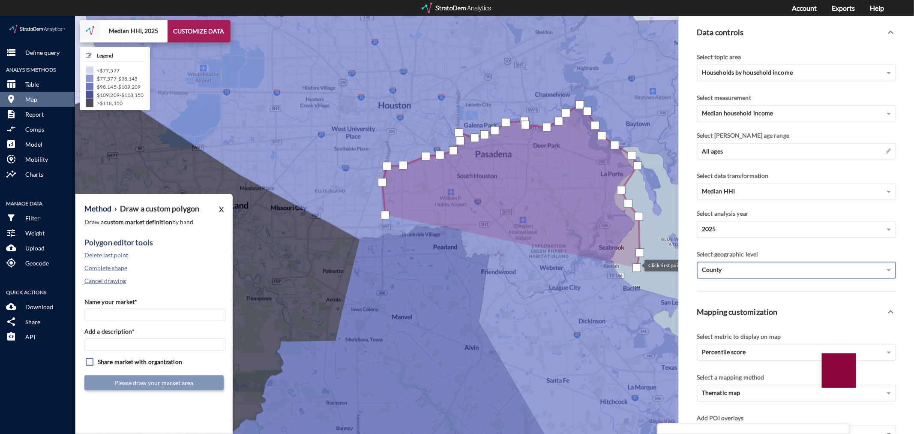
drag, startPoint x: 641, startPoint y: 293, endPoint x: 636, endPoint y: 249, distance: 44.4
click div
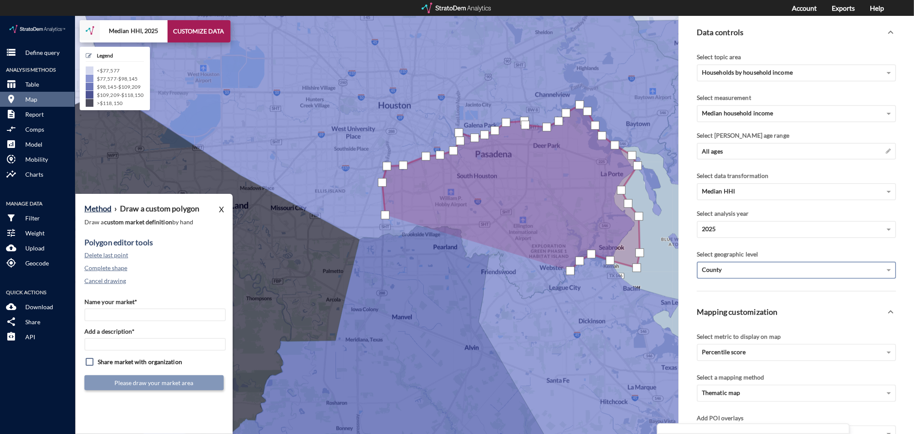
click div
drag, startPoint x: 536, startPoint y: 279, endPoint x: 522, endPoint y: 282, distance: 14.0
click div
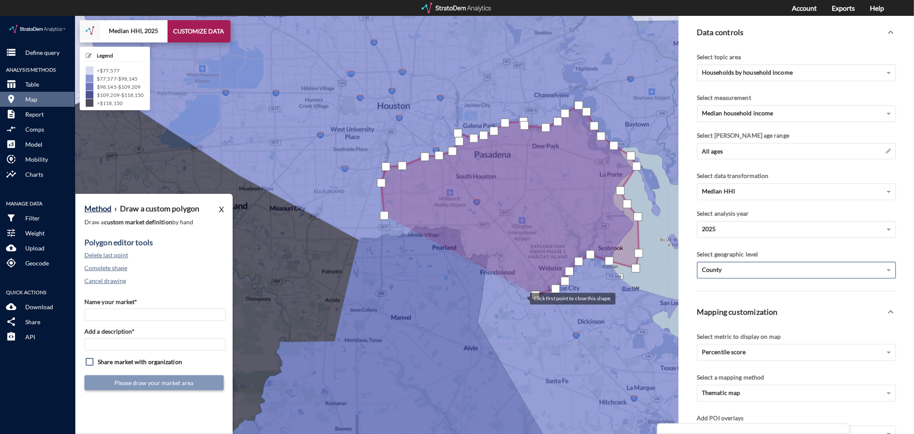
click div
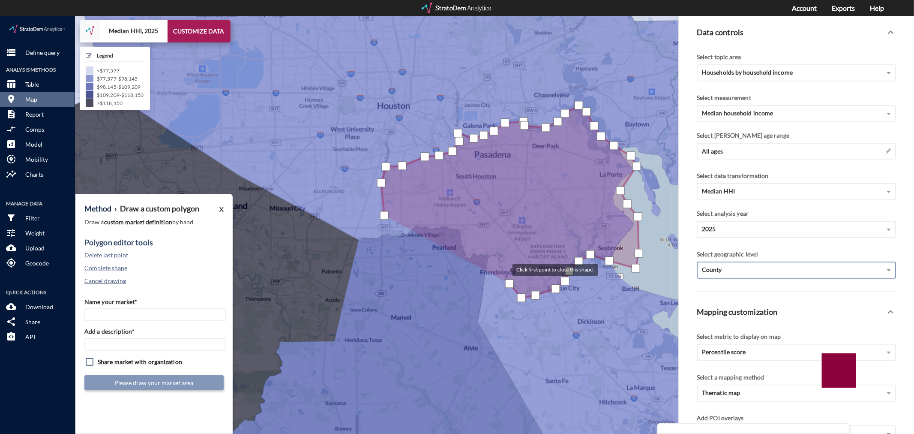
drag, startPoint x: 504, startPoint y: 253, endPoint x: 500, endPoint y: 243, distance: 10.2
click div
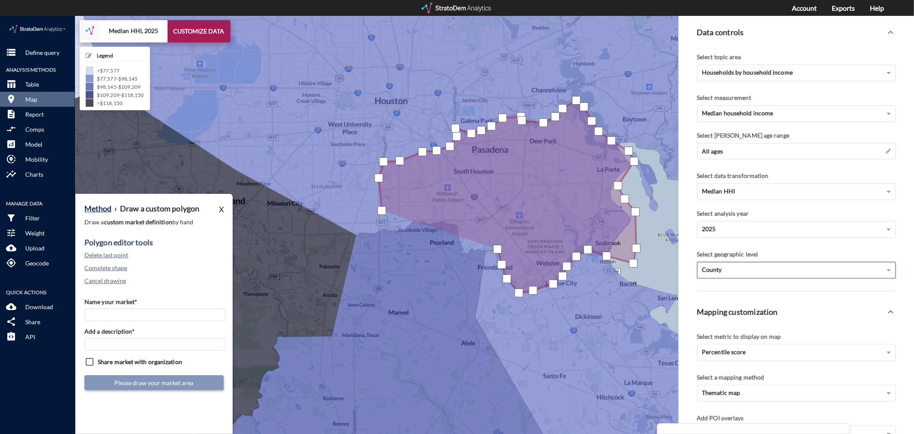
click div
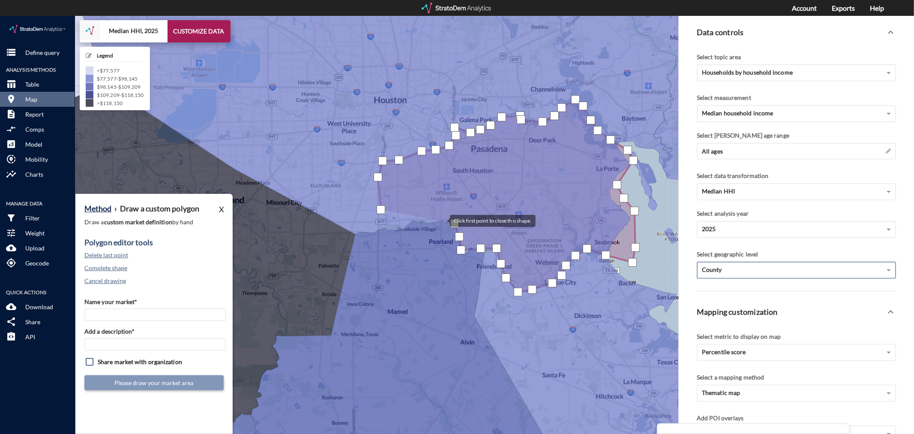
click div
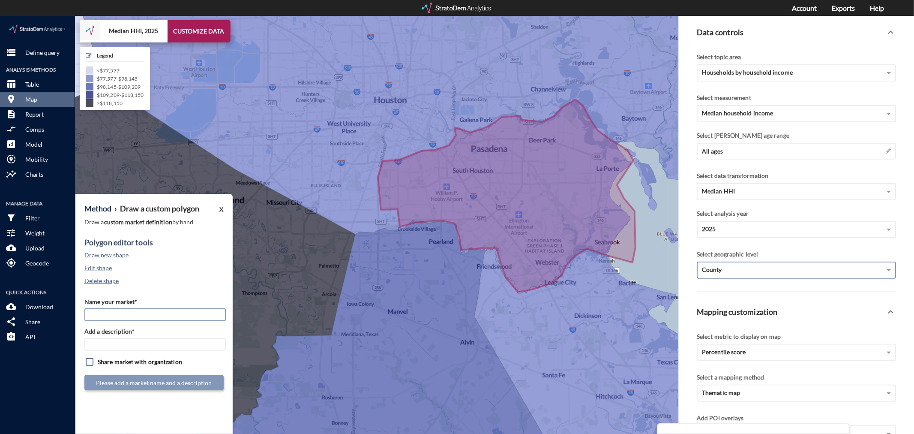
click input "Name your market*"
type input "Southeast [GEOGRAPHIC_DATA] - [GEOGRAPHIC_DATA] MSA"
paste input "Southeast [GEOGRAPHIC_DATA] - [GEOGRAPHIC_DATA] MSA"
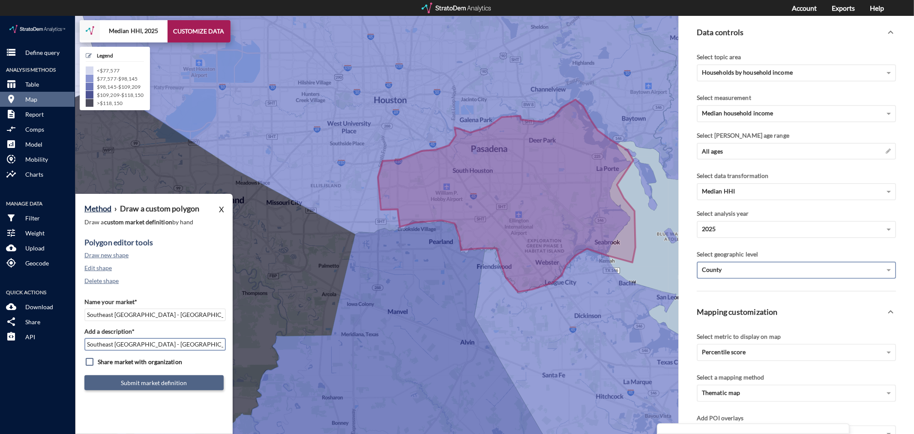
type input "Southeast [GEOGRAPHIC_DATA] - [GEOGRAPHIC_DATA] MSA"
click button "Submit market definition"
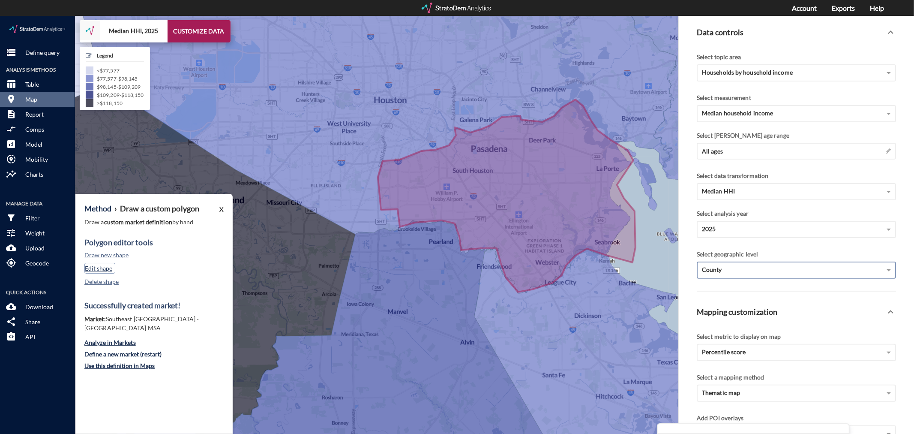
click button "Edit shape"
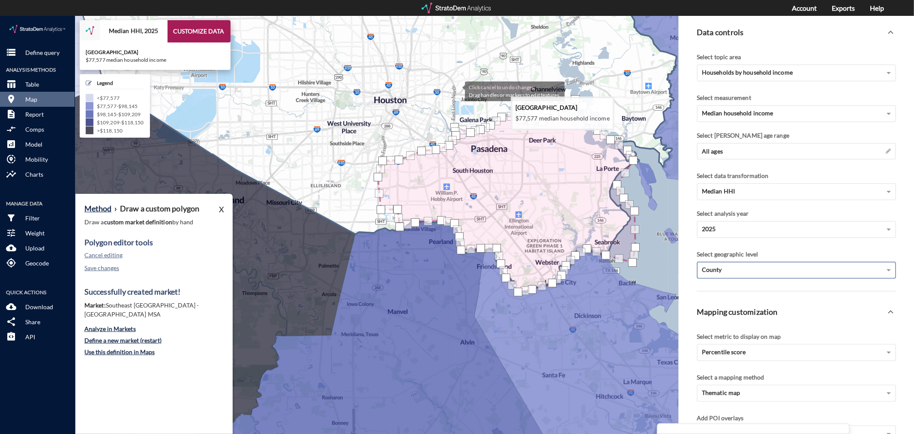
click icon
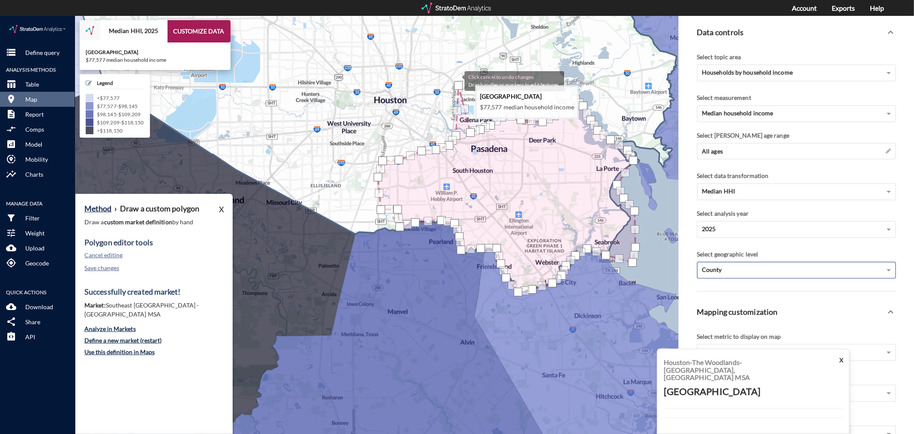
drag, startPoint x: 452, startPoint y: 109, endPoint x: 456, endPoint y: 64, distance: 45.2
click div "Click cancel to undo changes. Drag handles or markers to edit features."
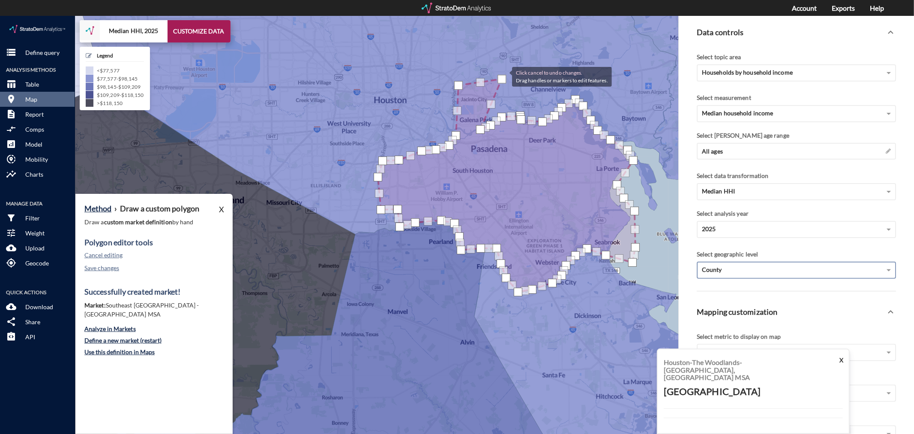
drag, startPoint x: 472, startPoint y: 115, endPoint x: 504, endPoint y: 60, distance: 63.5
click div
drag, startPoint x: 481, startPoint y: 111, endPoint x: 540, endPoint y: 57, distance: 80.4
click div
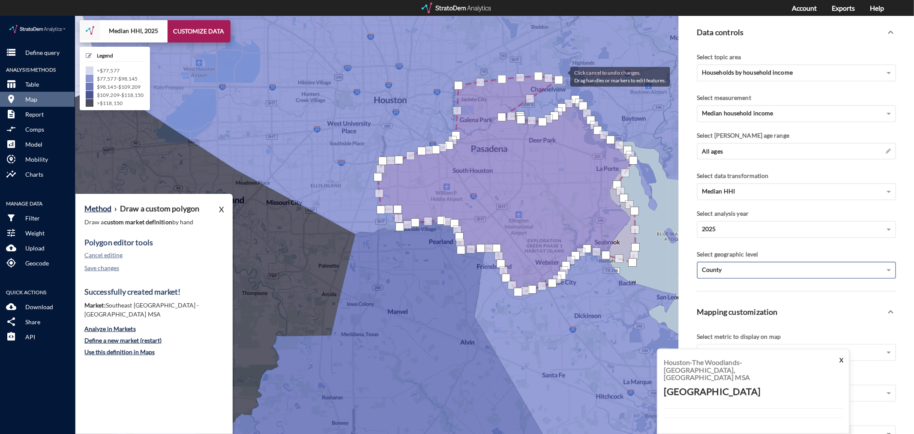
drag, startPoint x: 492, startPoint y: 106, endPoint x: 562, endPoint y: 60, distance: 84.2
click div
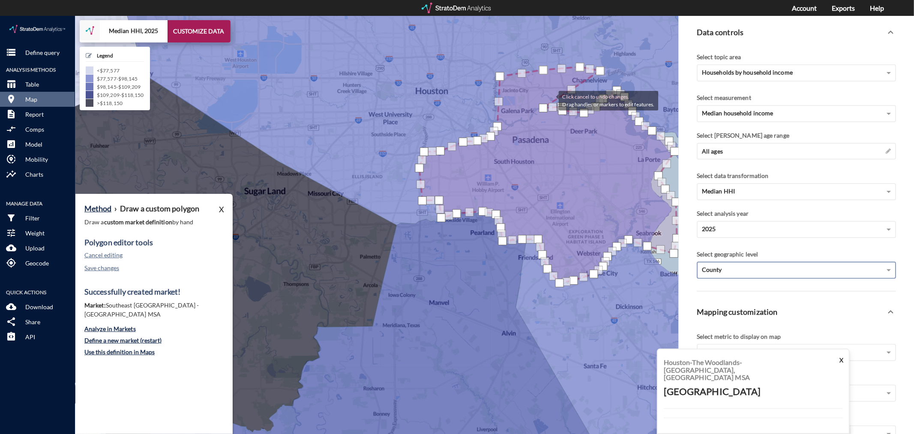
drag, startPoint x: 504, startPoint y: 94, endPoint x: 551, endPoint y: 84, distance: 47.8
click icon
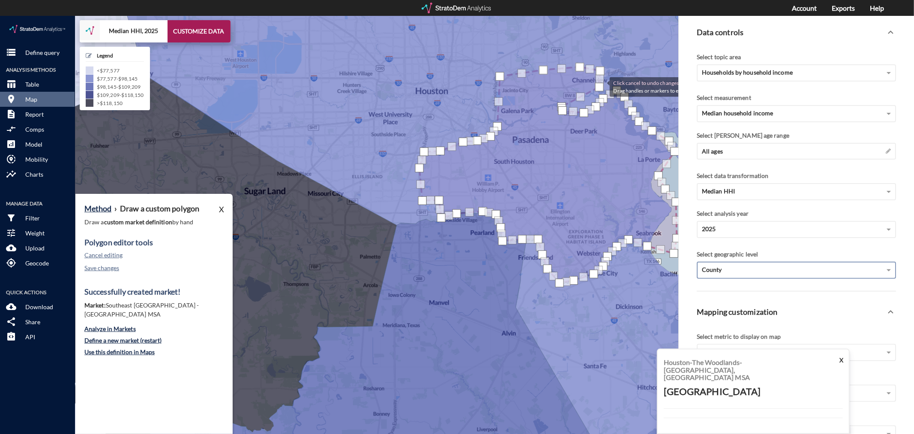
drag, startPoint x: 543, startPoint y: 93, endPoint x: 601, endPoint y: 70, distance: 62.6
click div
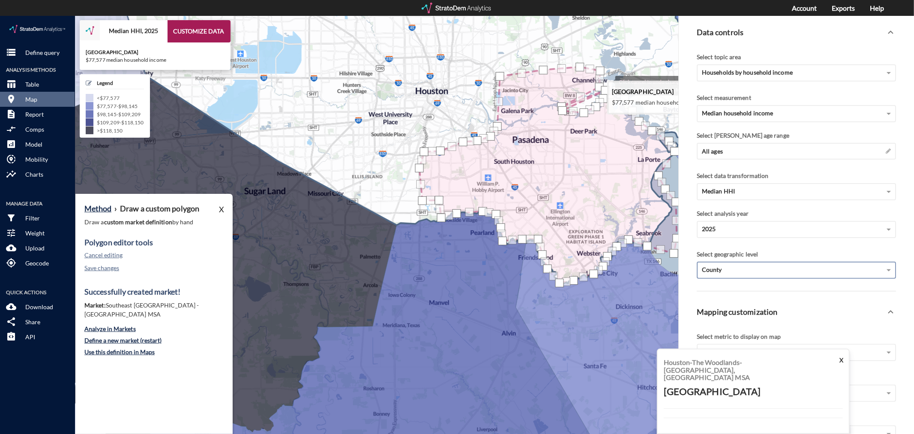
drag, startPoint x: 561, startPoint y: 88, endPoint x: 607, endPoint y: 69, distance: 49.2
click div "Click cancel to undo changes. Drag handles or markers to edit features."
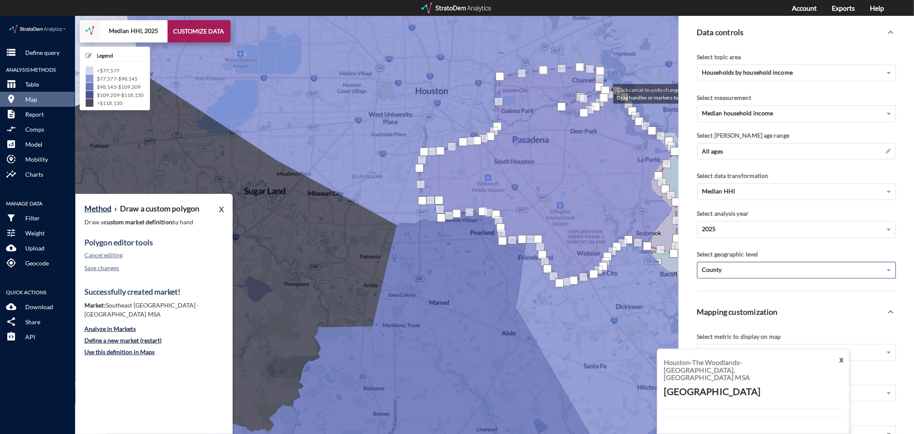
drag, startPoint x: 560, startPoint y: 90, endPoint x: 606, endPoint y: 75, distance: 48.1
click div
drag, startPoint x: 563, startPoint y: 92, endPoint x: 607, endPoint y: 73, distance: 47.6
click div
drag, startPoint x: 585, startPoint y: 95, endPoint x: 610, endPoint y: 76, distance: 31.6
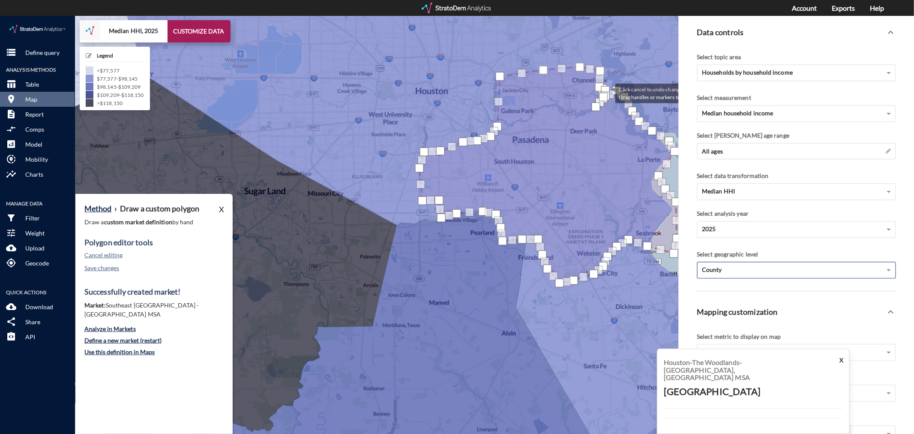
click div
drag, startPoint x: 594, startPoint y: 89, endPoint x: 606, endPoint y: 73, distance: 19.8
click div
drag, startPoint x: 601, startPoint y: 84, endPoint x: 607, endPoint y: 73, distance: 12.3
click div
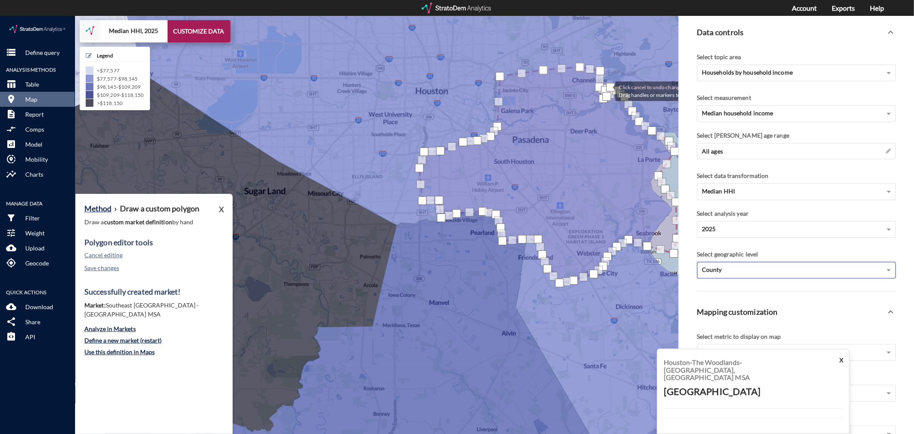
drag, startPoint x: 602, startPoint y: 81, endPoint x: 607, endPoint y: 75, distance: 7.9
click div
click button "Save changes"
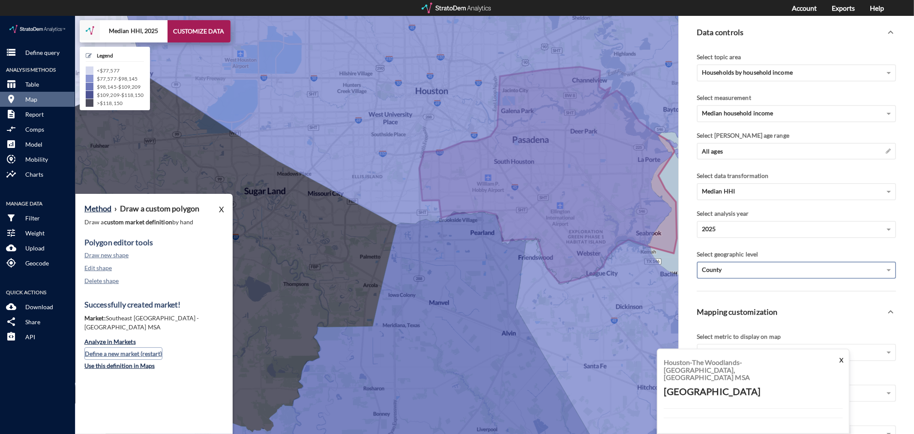
click button "Define a new market (restart)"
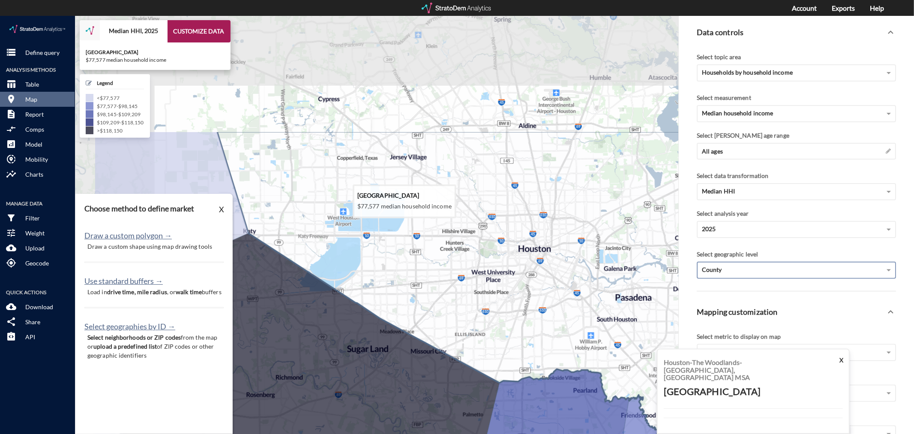
drag, startPoint x: 370, startPoint y: 158, endPoint x: 460, endPoint y: 317, distance: 182.9
click icon
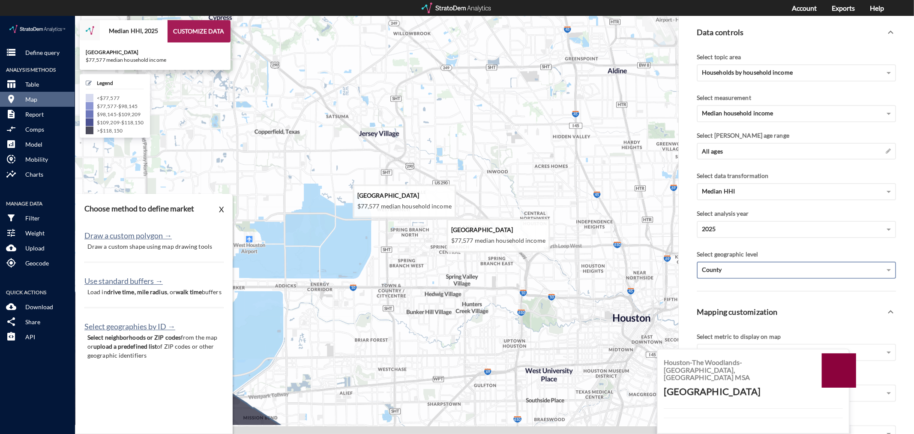
drag, startPoint x: 486, startPoint y: 281, endPoint x: 427, endPoint y: 225, distance: 81.3
click icon
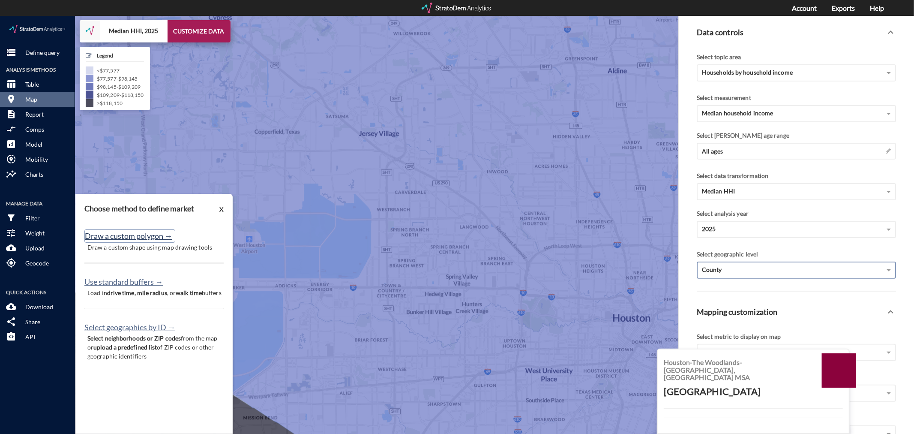
click button "Draw a custom polygon →"
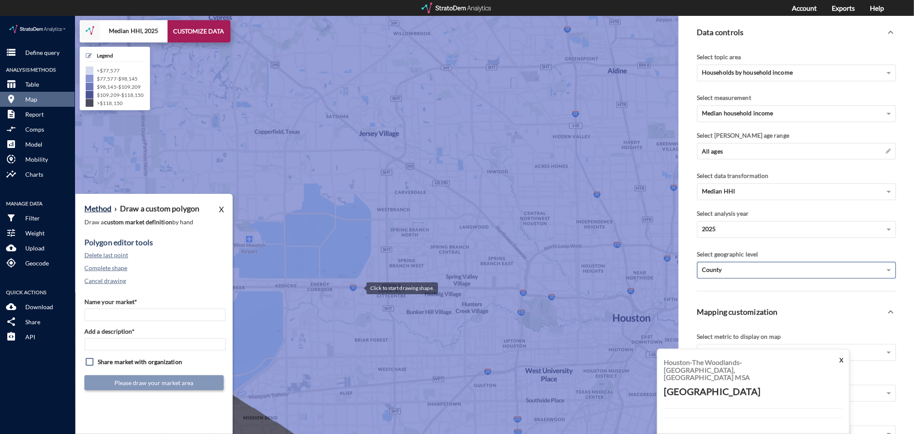
click div
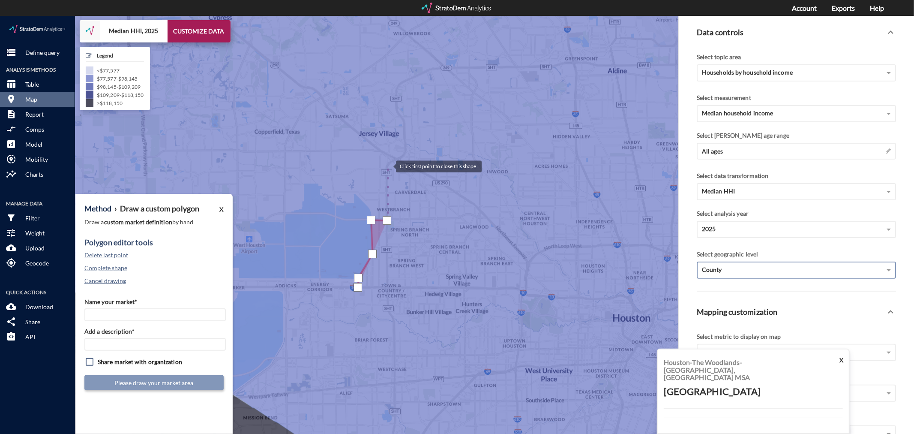
click div
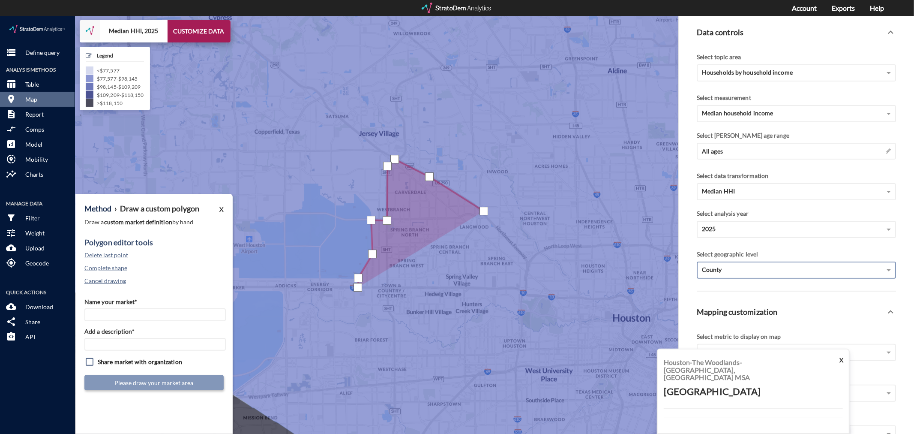
click div
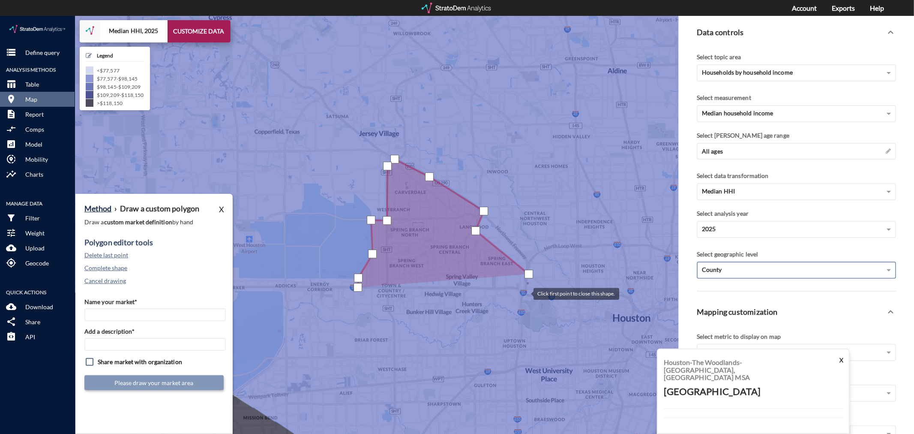
click div
drag, startPoint x: 515, startPoint y: 270, endPoint x: 468, endPoint y: 270, distance: 46.3
click div
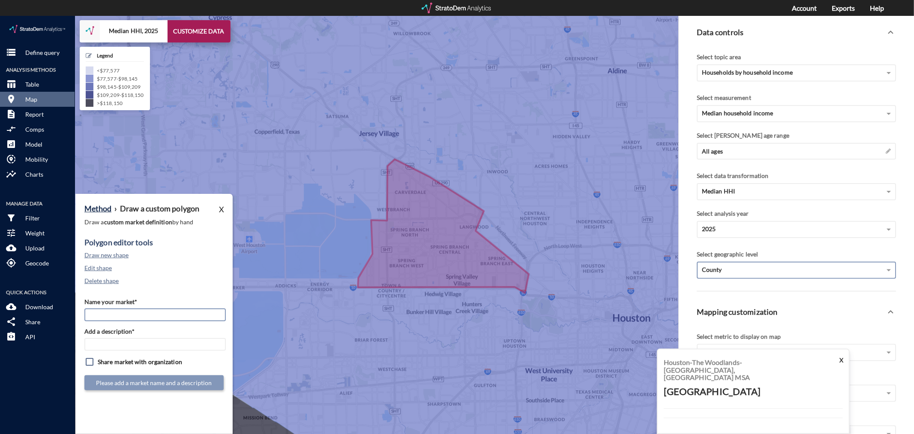
click input "Name your market*"
type input "Spring Branch - [GEOGRAPHIC_DATA] MSA"
paste input "Spring Branch - [GEOGRAPHIC_DATA] MSA"
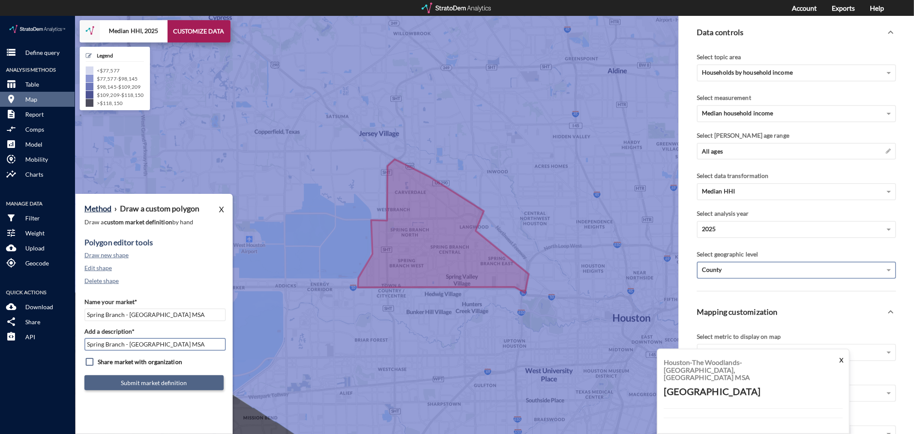
type input "Spring Branch - [GEOGRAPHIC_DATA] MSA"
click button "Submit market definition"
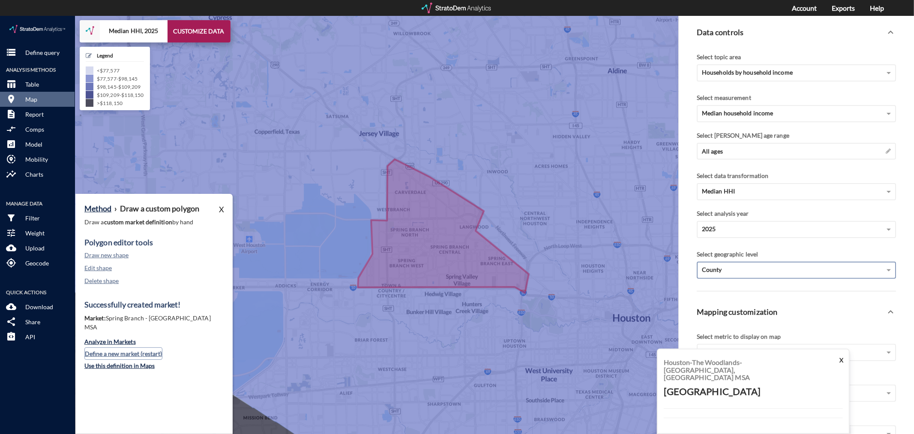
click button "Define a new market (restart)"
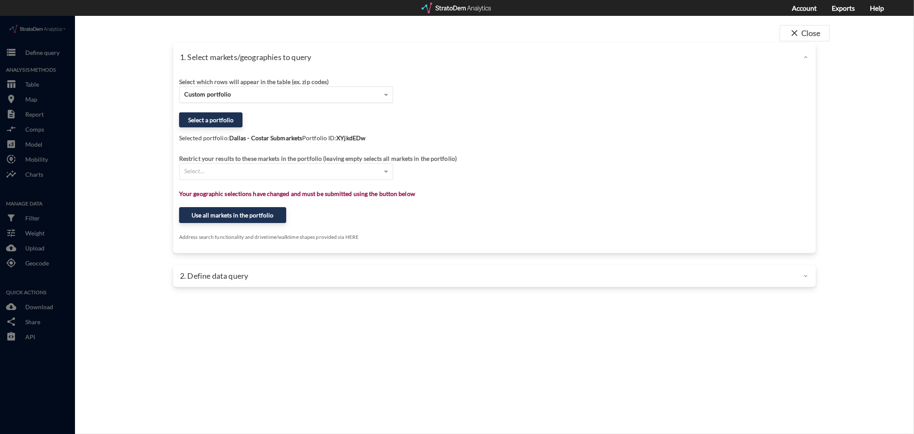
click div "Custom portfolio"
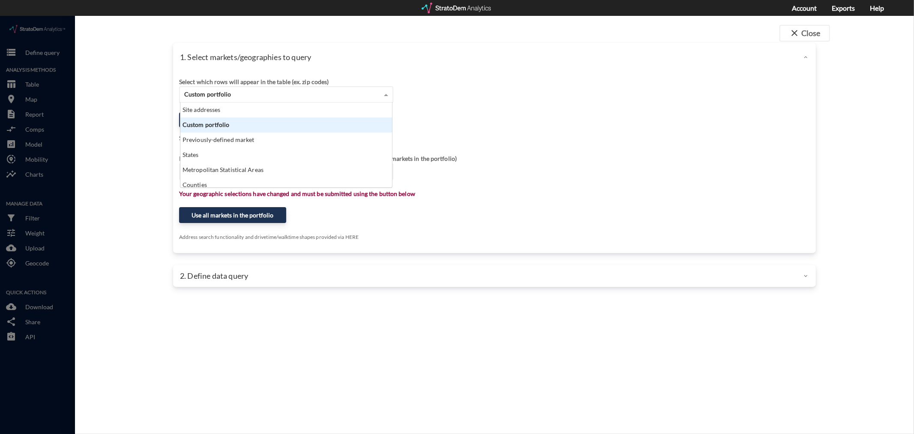
scroll to position [78, 207]
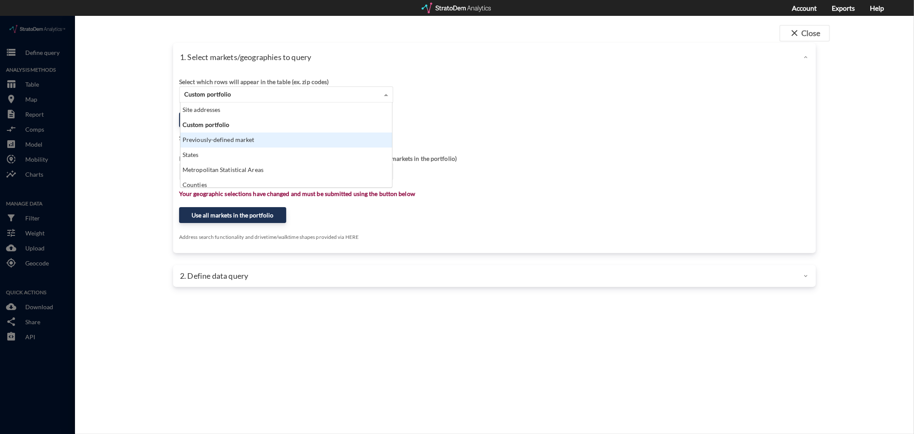
click div "Previously-defined market"
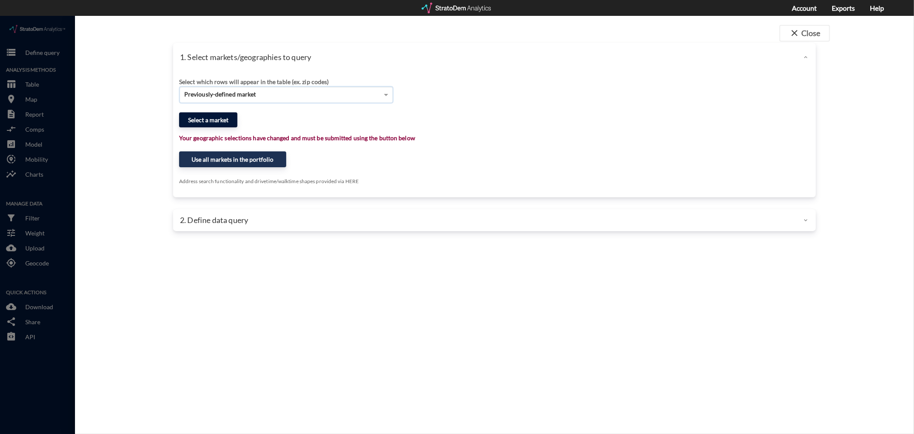
click button "Select a market"
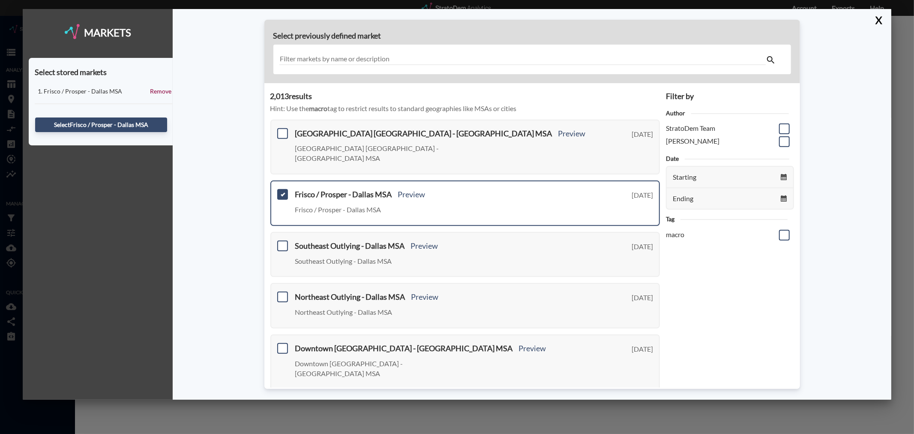
click at [279, 189] on span at bounding box center [282, 194] width 11 height 11
click at [282, 191] on input "checkbox" at bounding box center [282, 191] width 0 height 0
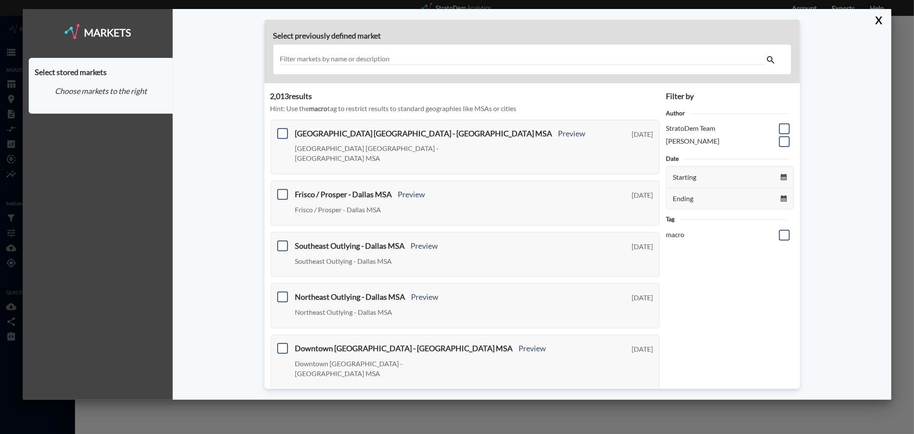
click at [336, 60] on input "text" at bounding box center [522, 60] width 486 height 12
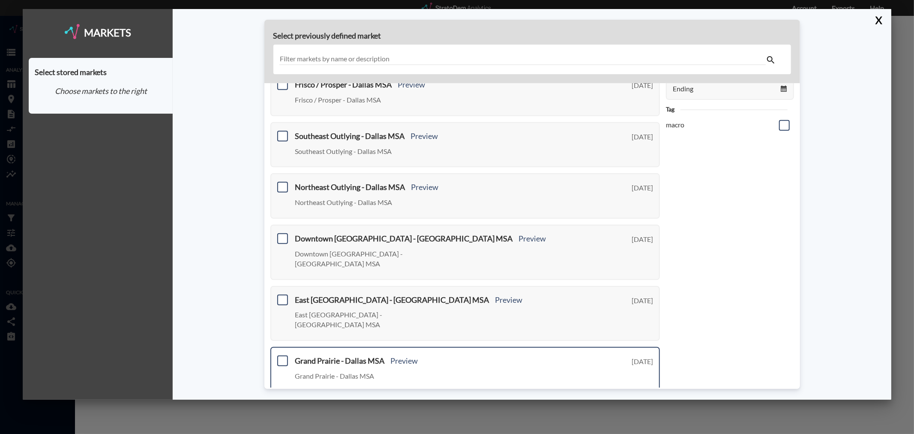
scroll to position [259, 0]
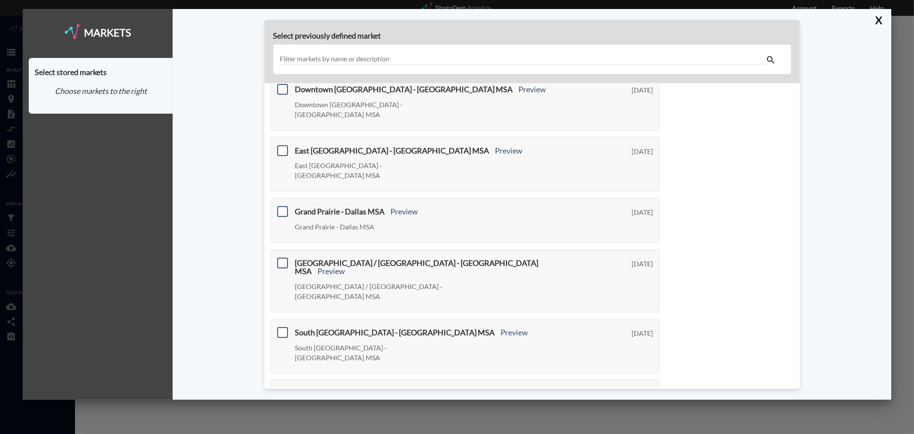
click at [640, 433] on link "Next >" at bounding box center [650, 439] width 20 height 10
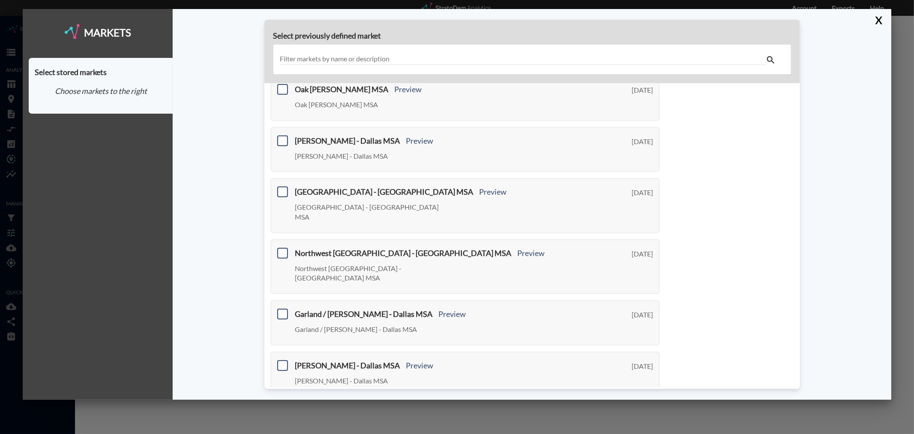
click at [641, 406] on link "Next >" at bounding box center [650, 411] width 20 height 10
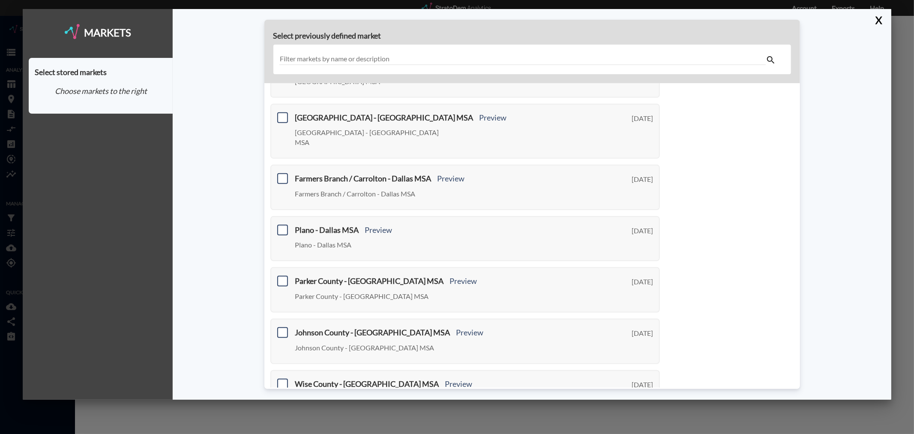
click at [641, 424] on link "Next >" at bounding box center [650, 429] width 20 height 10
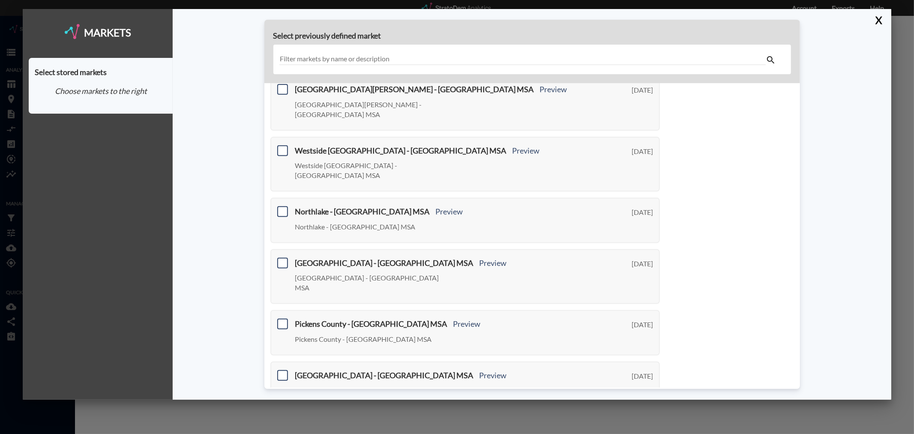
click at [641, 425] on link "Next >" at bounding box center [650, 430] width 20 height 10
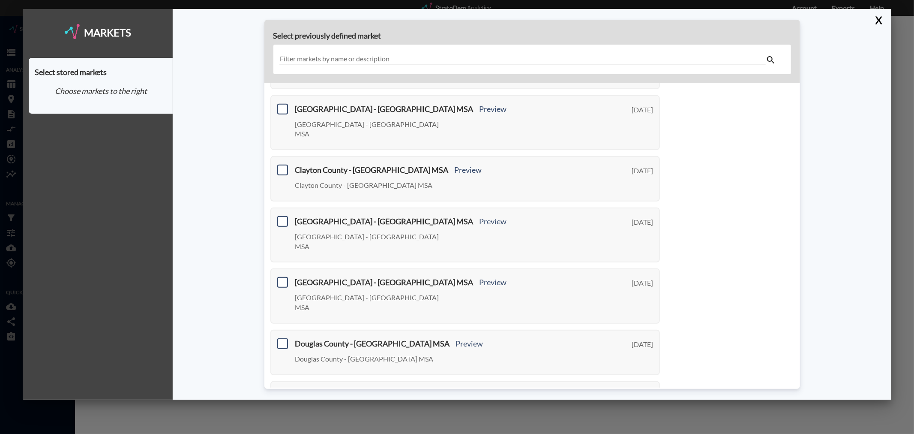
click at [641, 433] on link "Next >" at bounding box center [650, 440] width 20 height 10
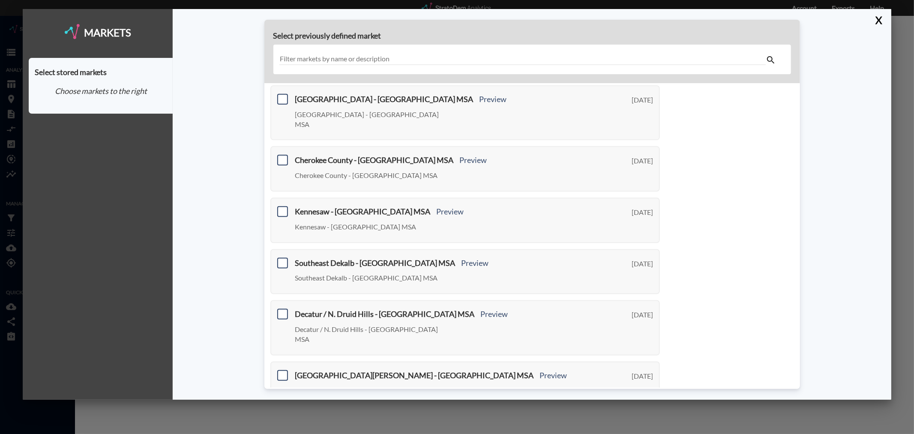
click at [641, 425] on link "Next >" at bounding box center [650, 430] width 20 height 10
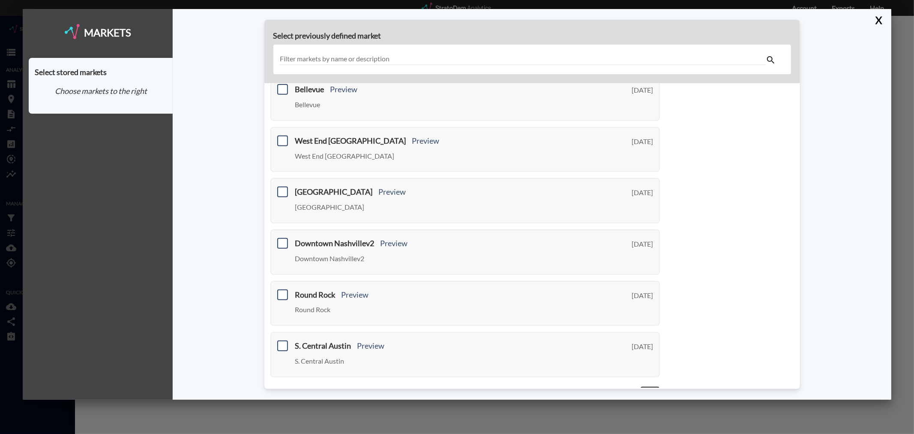
click at [641, 386] on link "Next >" at bounding box center [650, 391] width 20 height 10
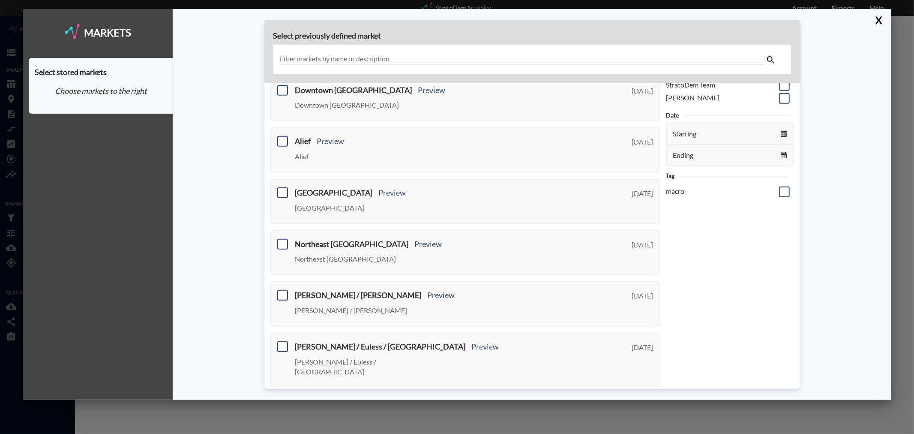
scroll to position [0, 0]
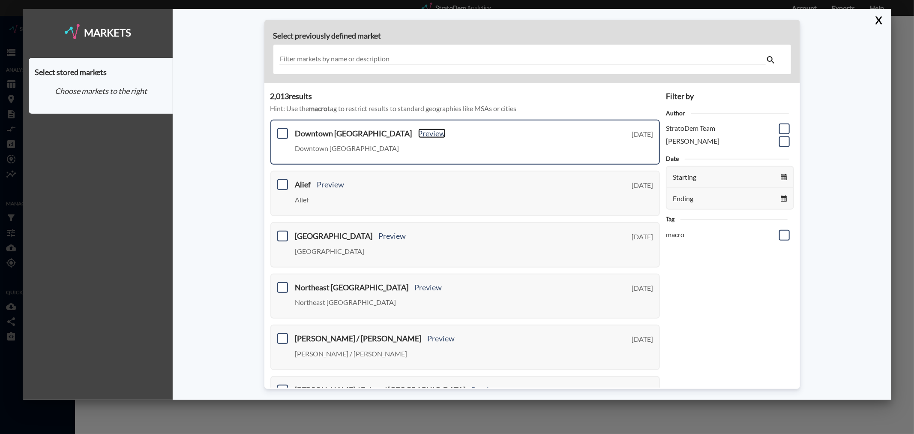
click at [418, 129] on link "Preview" at bounding box center [431, 133] width 27 height 9
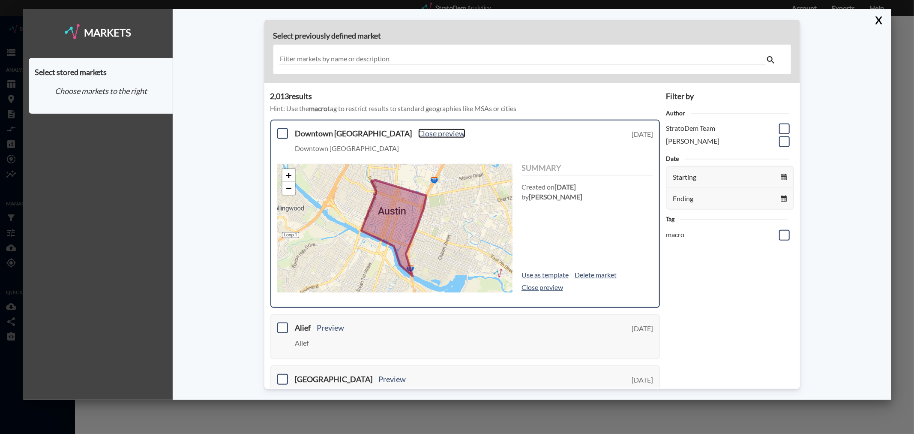
click at [418, 129] on link "Close preview" at bounding box center [441, 133] width 47 height 9
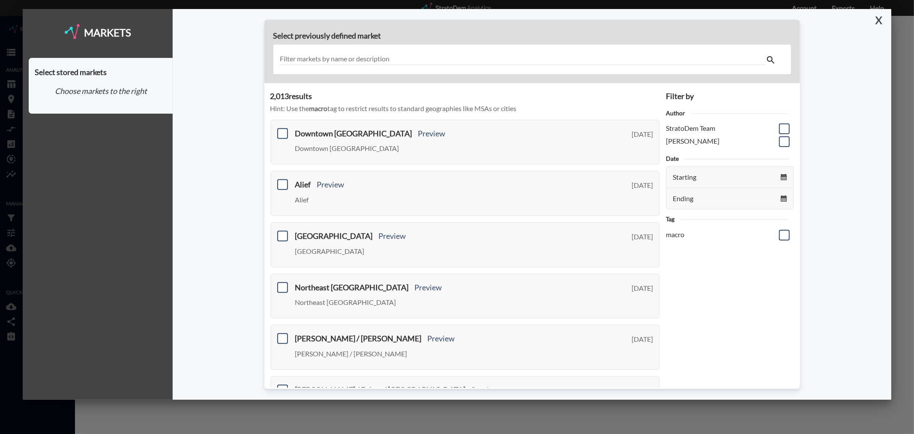
click at [881, 21] on button "X" at bounding box center [877, 20] width 15 height 22
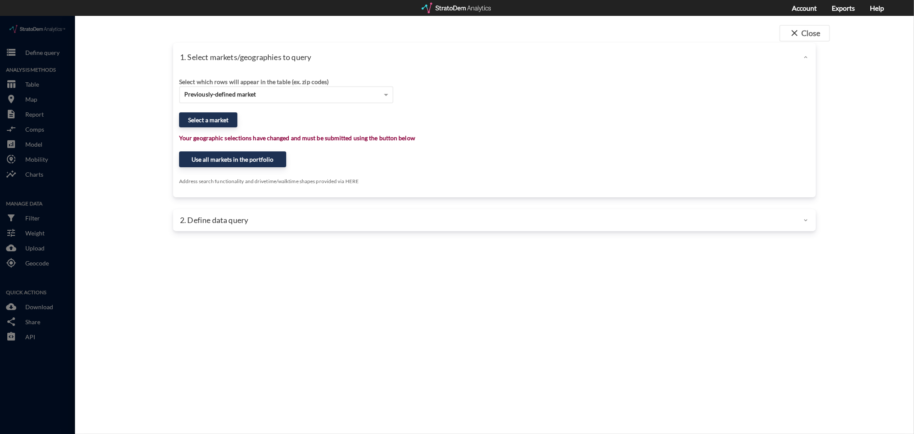
click div
click button "close Close"
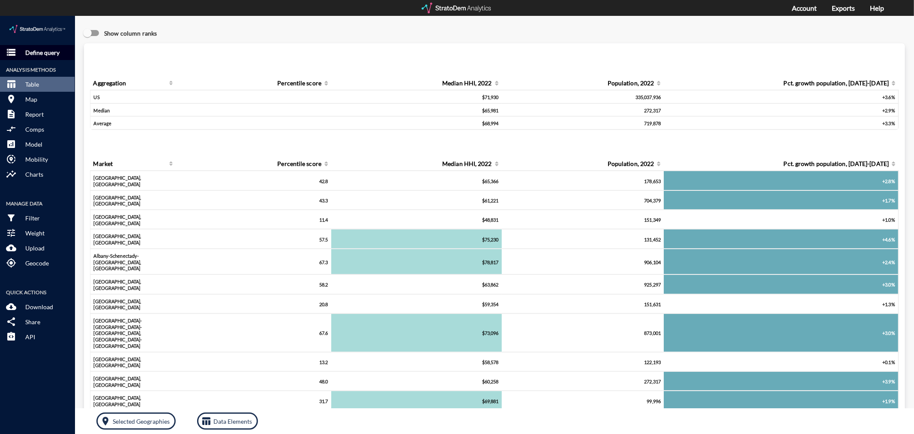
click p "Define query"
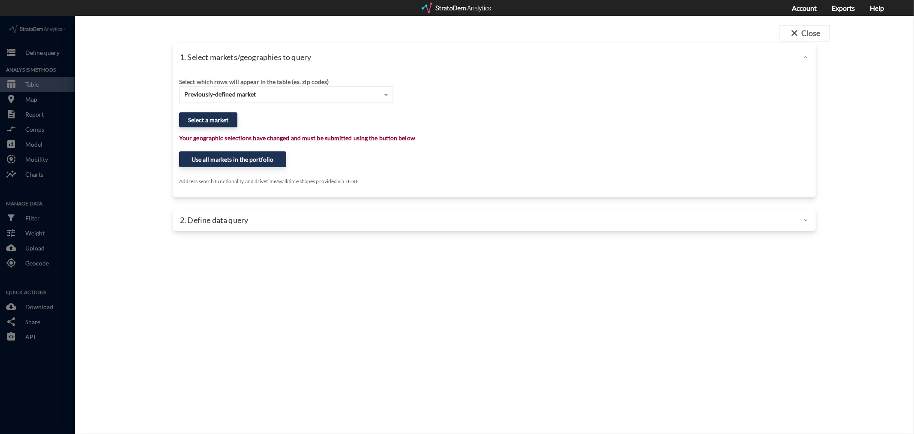
click div "Select which rows will appear in the table (ex. zip codes)"
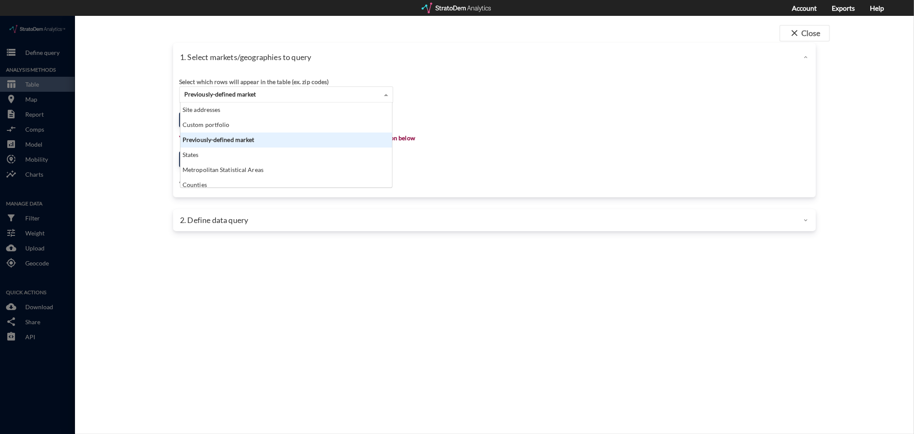
click span "Previously-defined market"
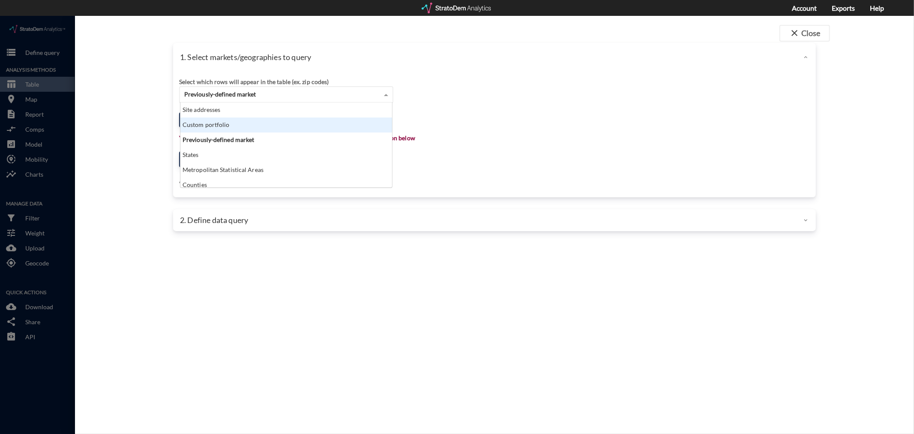
click div "Custom portfolio"
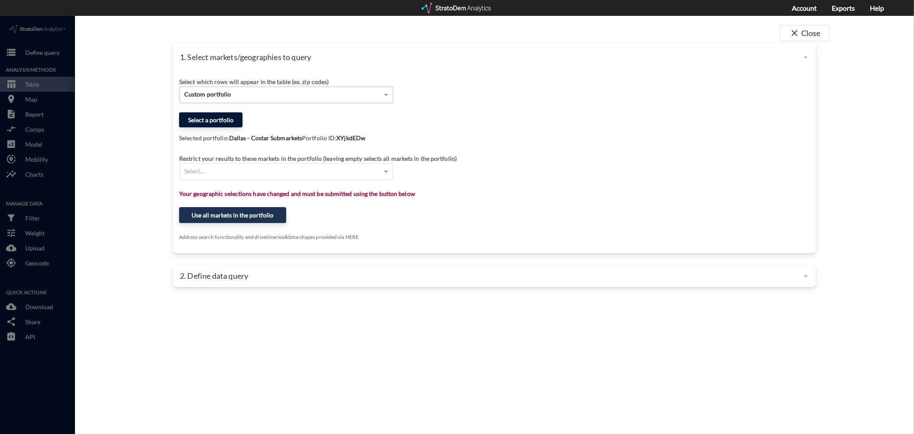
click button "Select a portfolio"
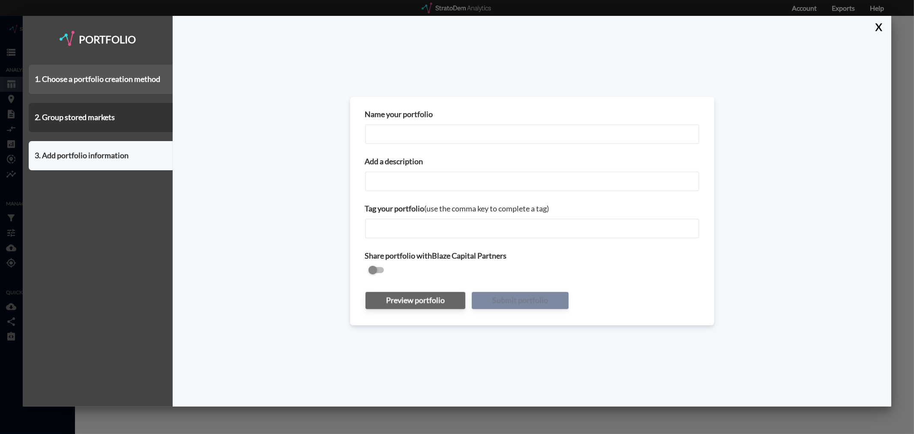
click at [73, 70] on div "1. Choose a portfolio creation method" at bounding box center [101, 79] width 144 height 29
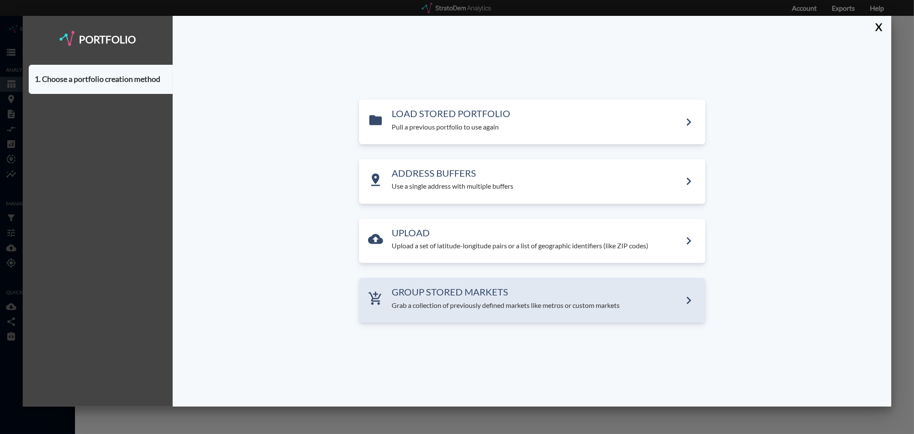
click at [478, 307] on p "Grab a collection of previously defined markets like metros or custom markets" at bounding box center [536, 305] width 289 height 10
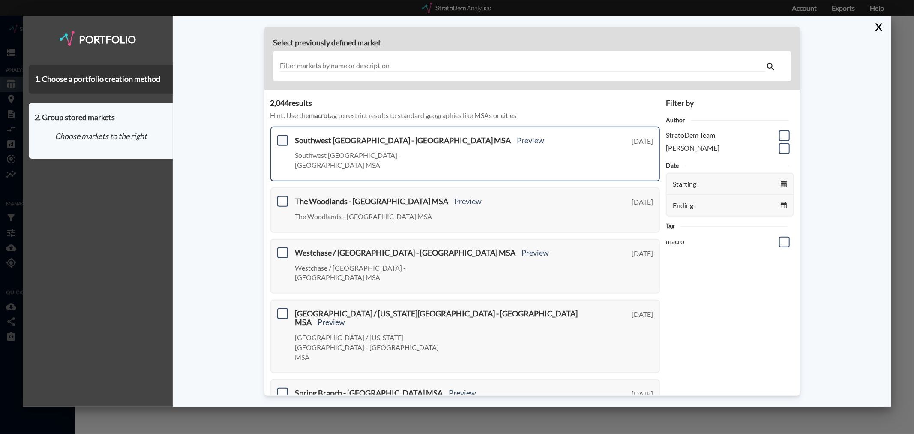
click at [283, 139] on span at bounding box center [282, 140] width 11 height 11
click at [282, 137] on input "checkbox" at bounding box center [282, 137] width 0 height 0
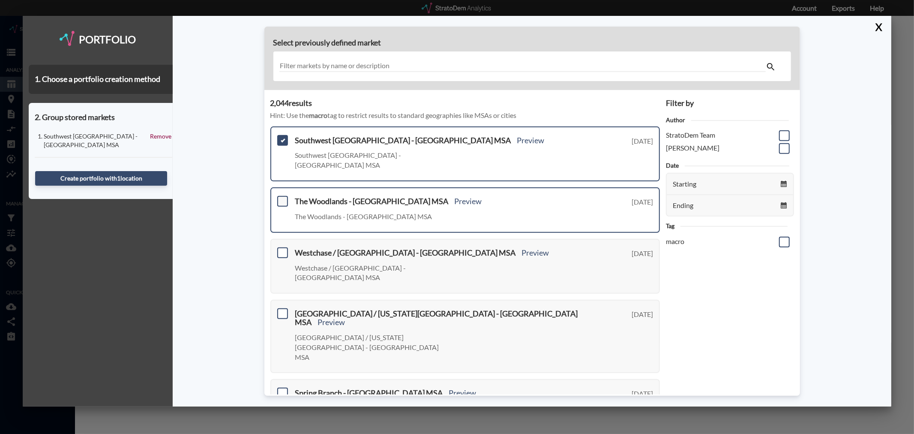
click at [282, 196] on span at bounding box center [282, 201] width 11 height 11
click at [282, 198] on input "checkbox" at bounding box center [282, 198] width 0 height 0
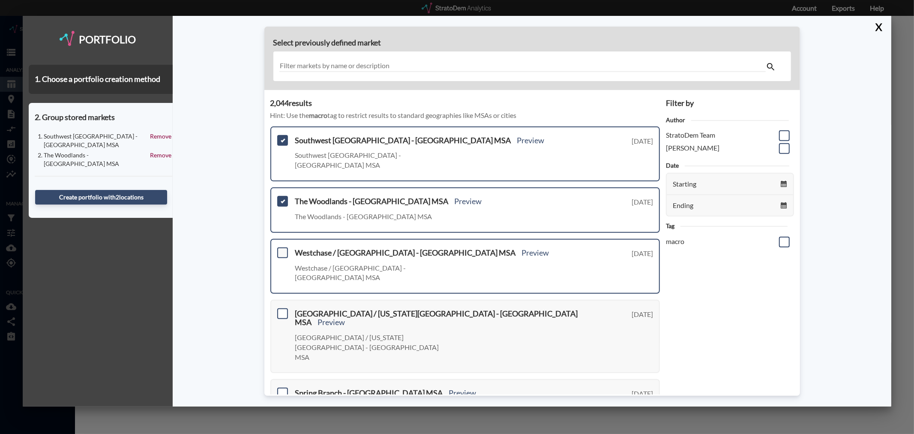
click at [277, 247] on span at bounding box center [282, 252] width 11 height 11
click at [282, 249] on input "checkbox" at bounding box center [282, 249] width 0 height 0
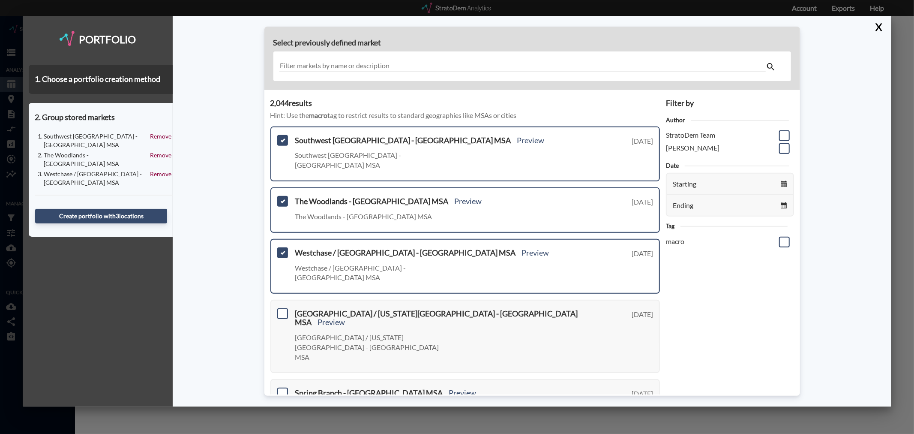
scroll to position [95, 0]
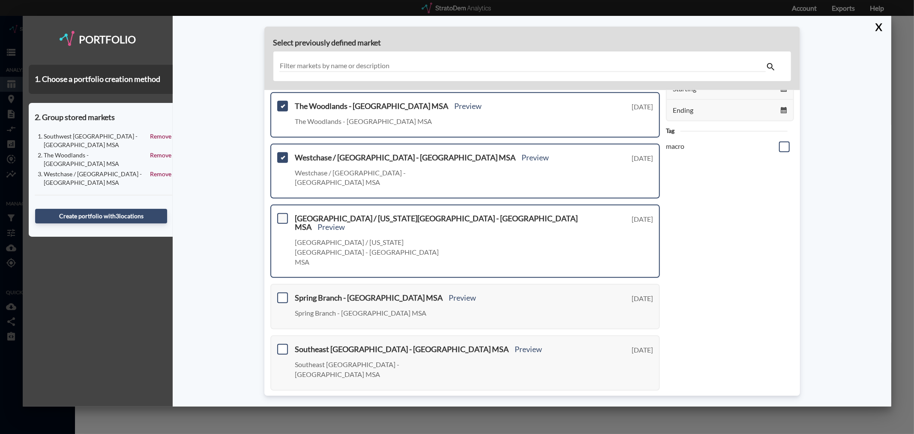
click at [282, 213] on span at bounding box center [282, 218] width 11 height 11
click at [282, 215] on input "checkbox" at bounding box center [282, 215] width 0 height 0
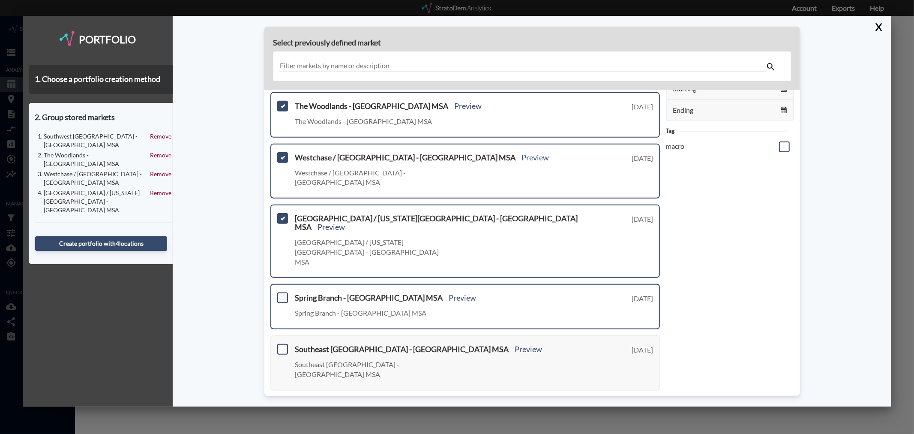
click at [285, 292] on span at bounding box center [282, 297] width 11 height 11
click at [282, 294] on input "checkbox" at bounding box center [282, 294] width 0 height 0
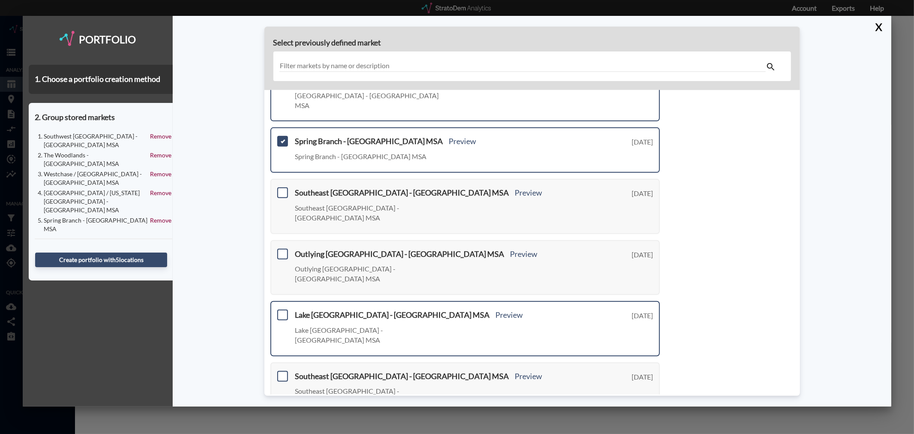
scroll to position [258, 0]
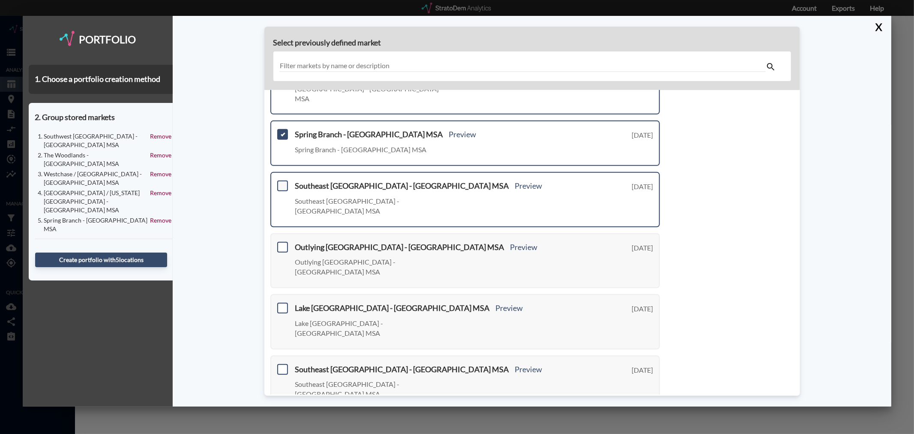
click at [285, 180] on span at bounding box center [282, 185] width 11 height 11
click at [282, 182] on input "checkbox" at bounding box center [282, 182] width 0 height 0
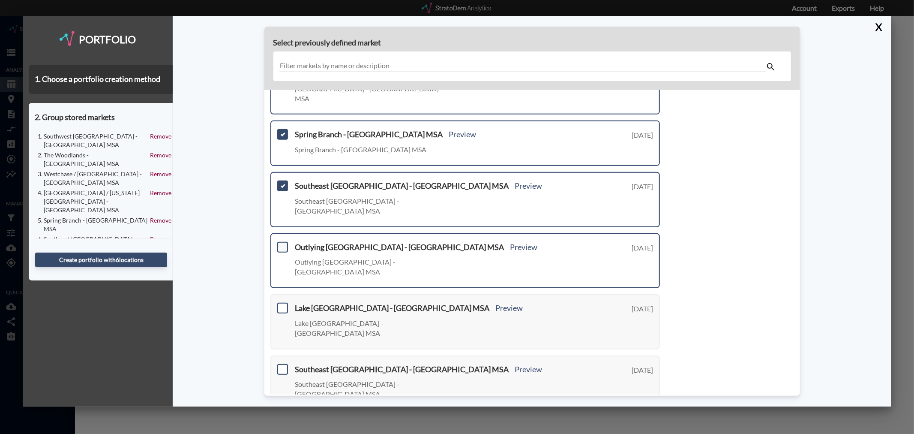
click at [281, 241] on span at bounding box center [282, 246] width 11 height 11
click at [282, 243] on input "checkbox" at bounding box center [282, 243] width 0 height 0
click at [283, 303] on span at bounding box center [282, 308] width 11 height 11
click at [282, 304] on input "checkbox" at bounding box center [282, 304] width 0 height 0
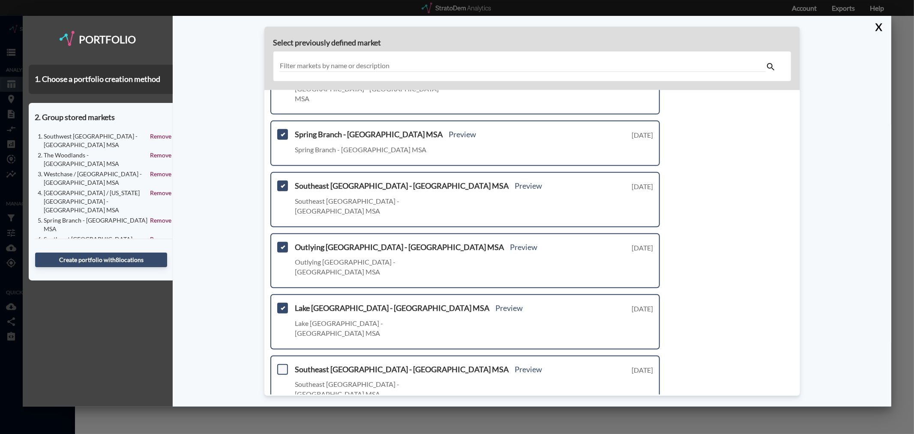
click at [283, 363] on span at bounding box center [282, 368] width 11 height 11
click at [282, 365] on input "checkbox" at bounding box center [282, 365] width 0 height 0
click at [284, 425] on span at bounding box center [282, 430] width 11 height 11
click at [282, 426] on input "checkbox" at bounding box center [282, 426] width 0 height 0
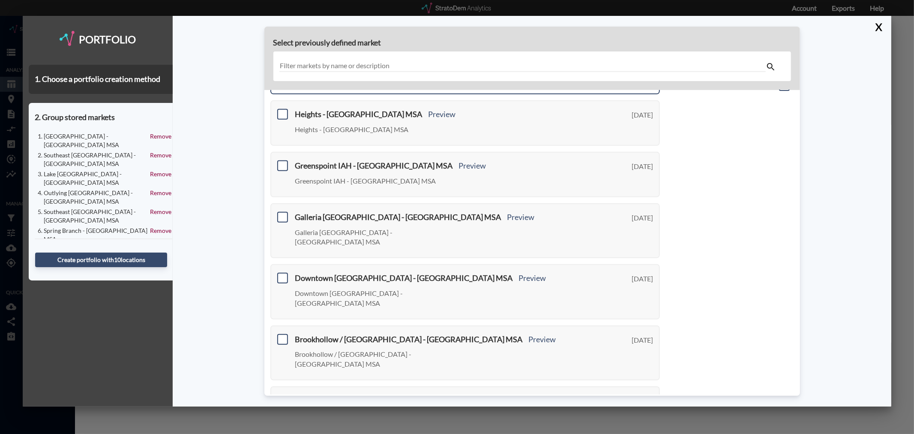
scroll to position [0, 0]
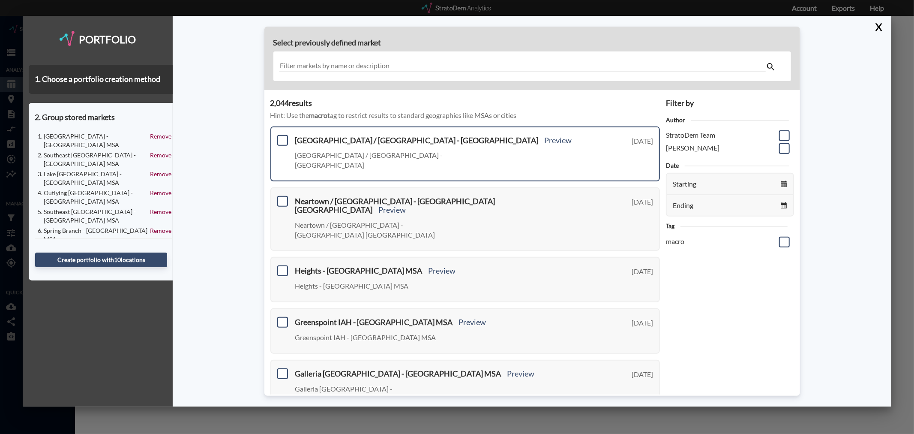
click at [283, 136] on span at bounding box center [282, 140] width 11 height 11
click at [282, 137] on input "checkbox" at bounding box center [282, 137] width 0 height 0
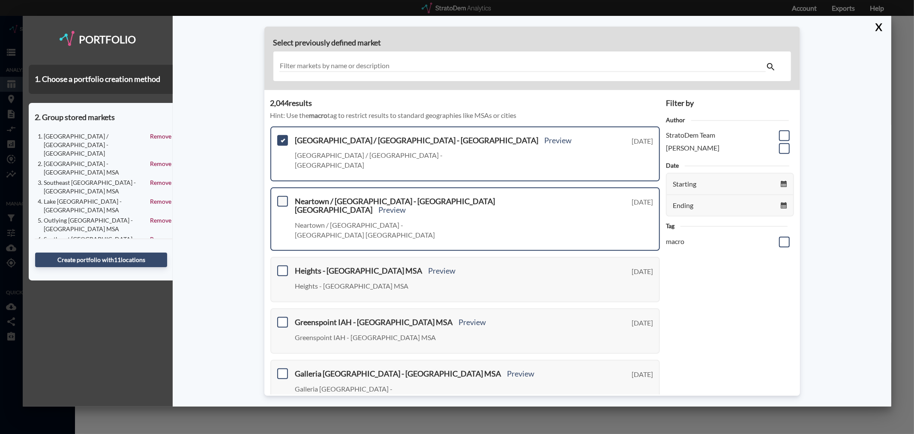
click at [282, 196] on span at bounding box center [282, 201] width 11 height 11
click at [282, 198] on input "checkbox" at bounding box center [282, 198] width 0 height 0
click at [284, 265] on span at bounding box center [282, 270] width 11 height 11
click at [282, 267] on input "checkbox" at bounding box center [282, 267] width 0 height 0
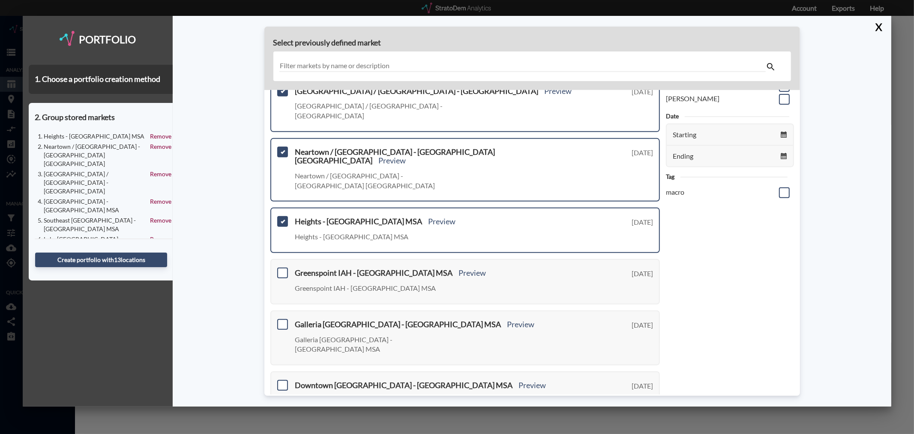
scroll to position [95, 0]
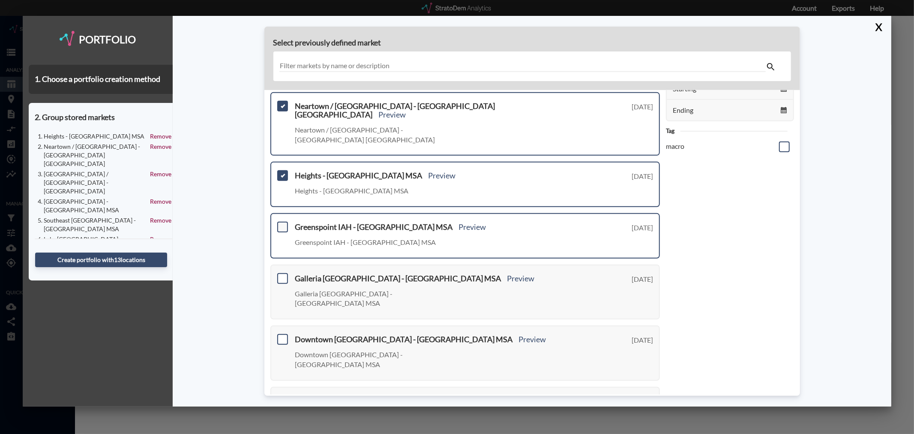
click at [280, 222] on span at bounding box center [282, 227] width 11 height 11
click at [282, 223] on input "checkbox" at bounding box center [282, 223] width 0 height 0
click at [284, 264] on div "Galleria Uptown - Houston MSA Preview Galleria Uptown - Houston MSA Tuesday, Au…" at bounding box center [465, 291] width 390 height 55
drag, startPoint x: 285, startPoint y: 246, endPoint x: 285, endPoint y: 240, distance: 6.0
click at [284, 273] on span at bounding box center [282, 278] width 11 height 11
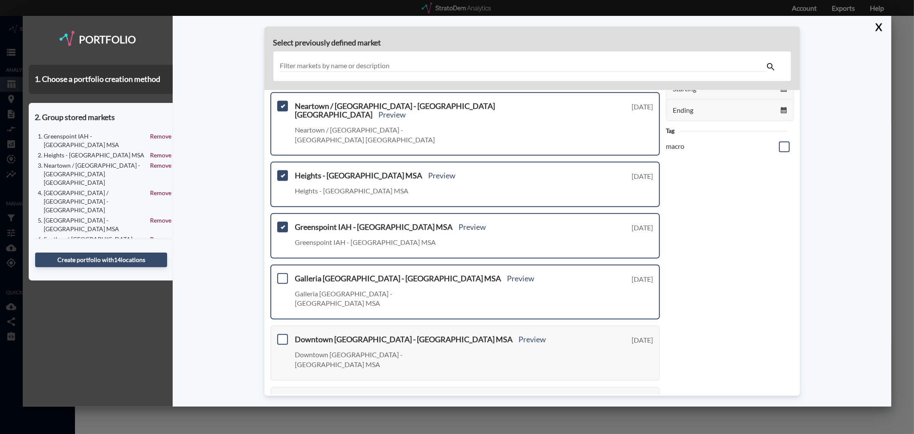
click at [282, 275] on input "checkbox" at bounding box center [282, 275] width 0 height 0
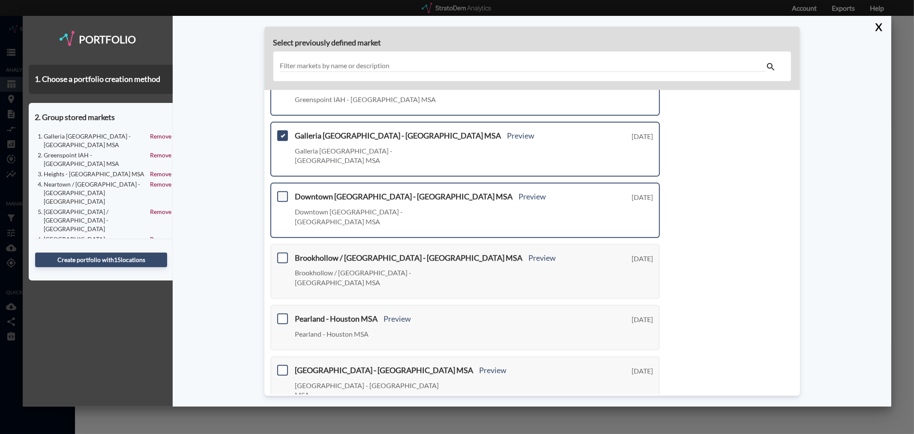
click at [283, 191] on span at bounding box center [282, 196] width 11 height 11
click at [282, 193] on input "checkbox" at bounding box center [282, 193] width 0 height 0
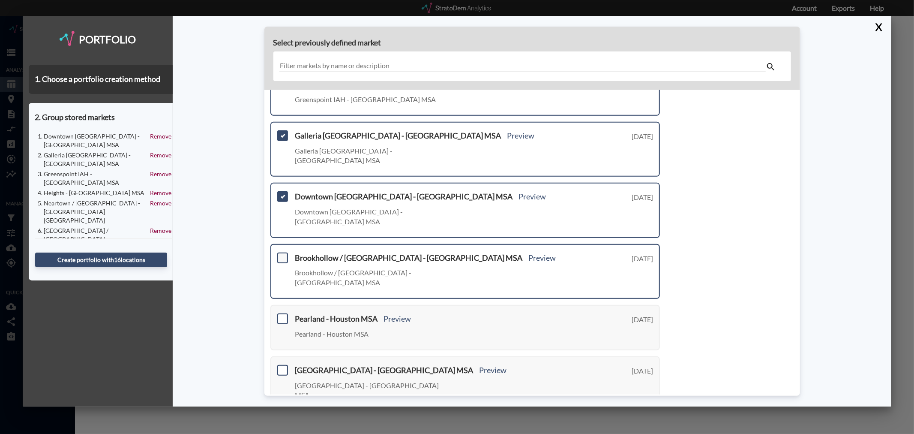
click at [282, 252] on span at bounding box center [282, 257] width 11 height 11
click at [282, 254] on input "checkbox" at bounding box center [282, 254] width 0 height 0
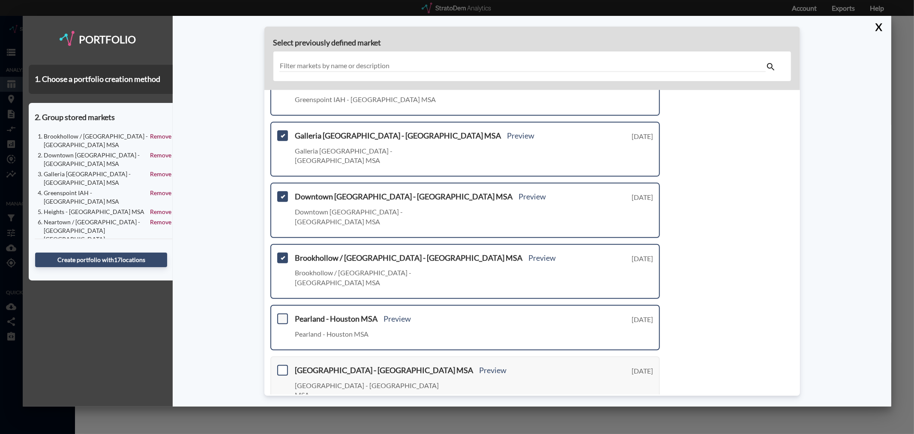
click at [282, 313] on span at bounding box center [282, 318] width 11 height 11
click at [282, 315] on input "checkbox" at bounding box center [282, 315] width 0 height 0
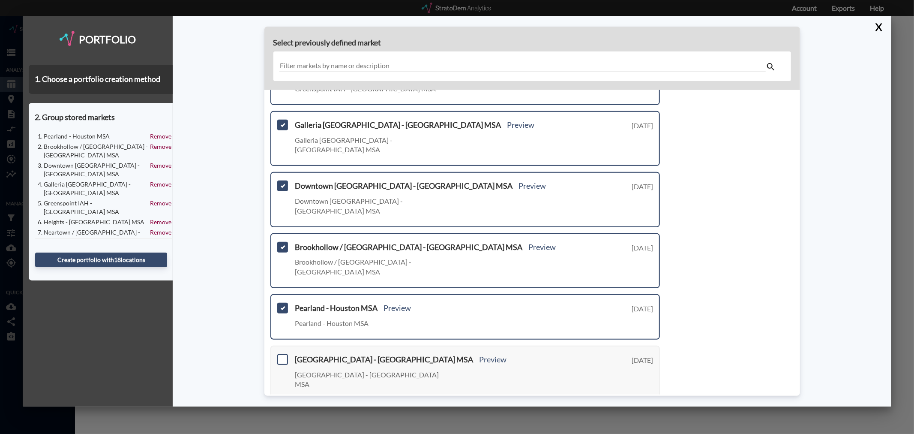
scroll to position [258, 0]
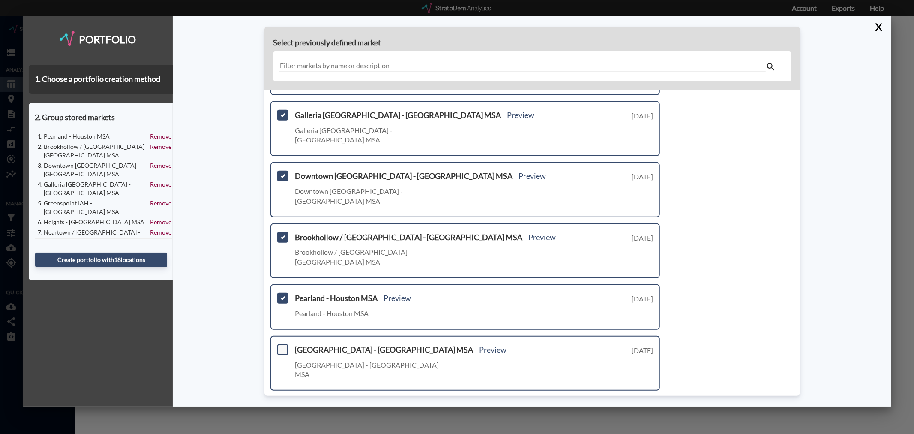
click at [284, 344] on span at bounding box center [282, 349] width 11 height 11
click at [282, 346] on input "checkbox" at bounding box center [282, 346] width 0 height 0
click at [288, 396] on div "South Galveston County - Houston MSA Preview South Galveston County - Houston M…" at bounding box center [465, 423] width 390 height 55
click at [283, 405] on span at bounding box center [282, 410] width 11 height 11
click at [282, 407] on input "checkbox" at bounding box center [282, 407] width 0 height 0
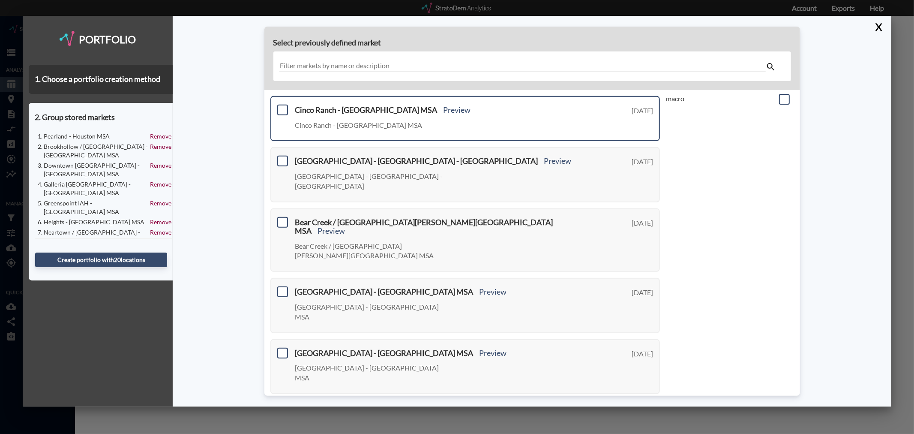
scroll to position [0, 0]
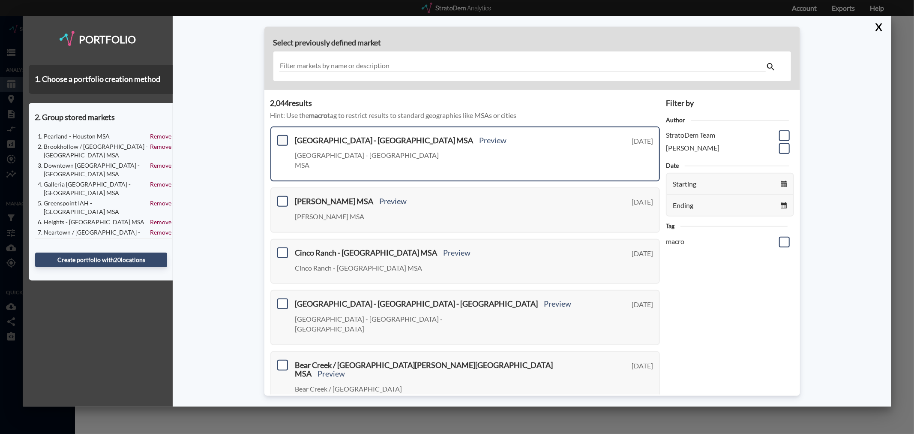
click at [283, 140] on span at bounding box center [282, 140] width 11 height 11
click at [282, 137] on input "checkbox" at bounding box center [282, 137] width 0 height 0
click at [284, 196] on span at bounding box center [282, 201] width 11 height 11
click at [282, 198] on input "checkbox" at bounding box center [282, 198] width 0 height 0
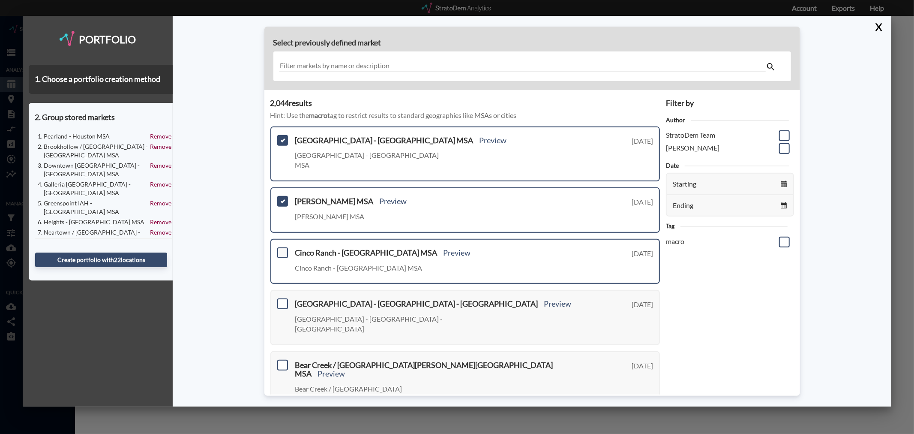
click at [284, 247] on span at bounding box center [282, 252] width 11 height 11
click at [282, 249] on input "checkbox" at bounding box center [282, 249] width 0 height 0
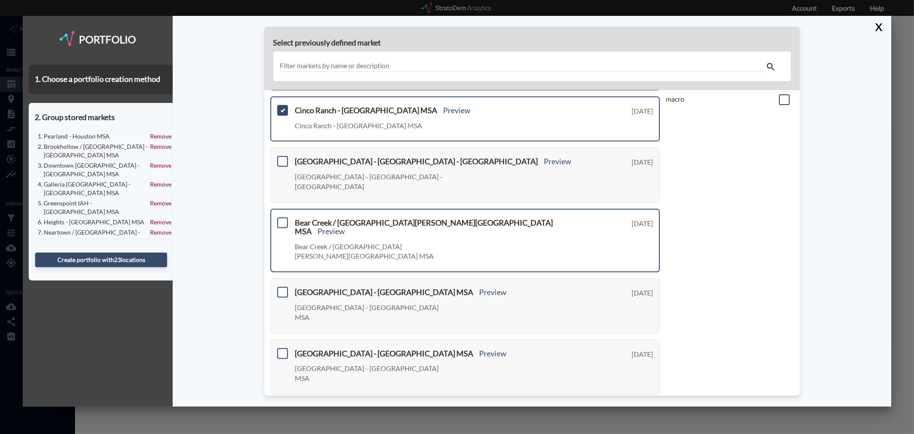
scroll to position [143, 0]
click at [281, 156] on span at bounding box center [282, 161] width 11 height 11
click at [282, 157] on input "checkbox" at bounding box center [282, 157] width 0 height 0
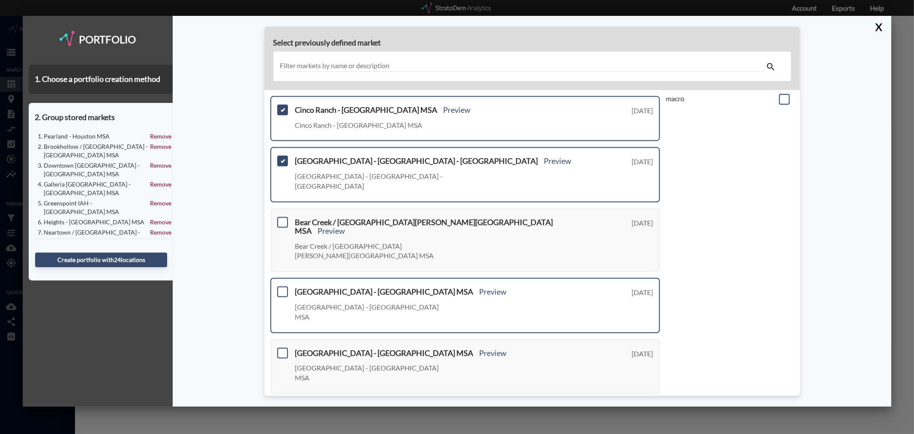
drag, startPoint x: 284, startPoint y: 198, endPoint x: 288, endPoint y: 240, distance: 42.6
click at [284, 217] on span at bounding box center [282, 222] width 11 height 11
click at [282, 219] on input "checkbox" at bounding box center [282, 219] width 0 height 0
click at [282, 286] on span at bounding box center [282, 291] width 11 height 11
click at [282, 288] on input "checkbox" at bounding box center [282, 288] width 0 height 0
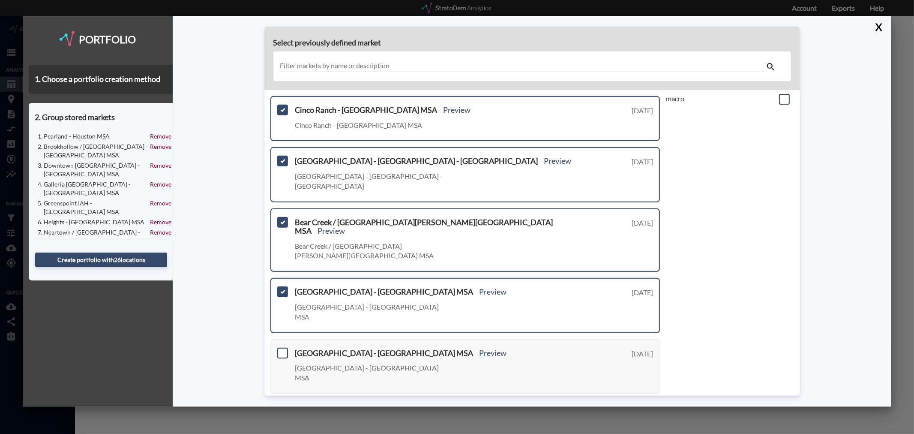
scroll to position [258, 0]
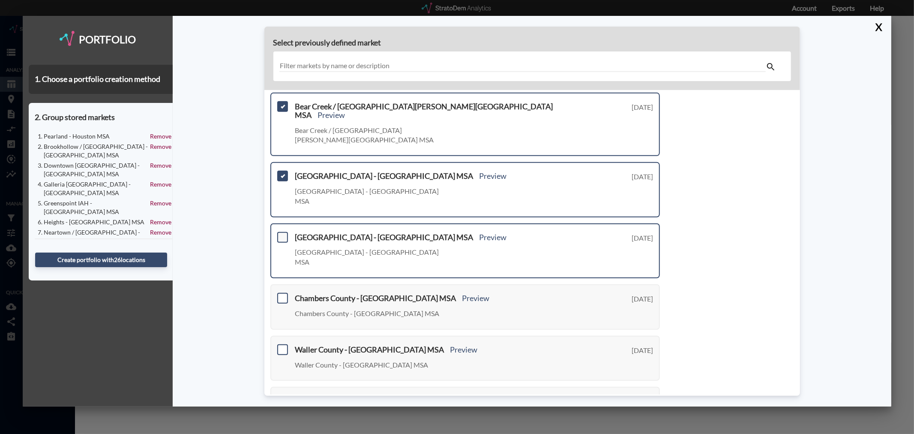
click at [283, 232] on span at bounding box center [282, 237] width 11 height 11
click at [282, 234] on input "checkbox" at bounding box center [282, 234] width 0 height 0
click at [280, 293] on span at bounding box center [282, 298] width 11 height 11
click at [282, 294] on input "checkbox" at bounding box center [282, 294] width 0 height 0
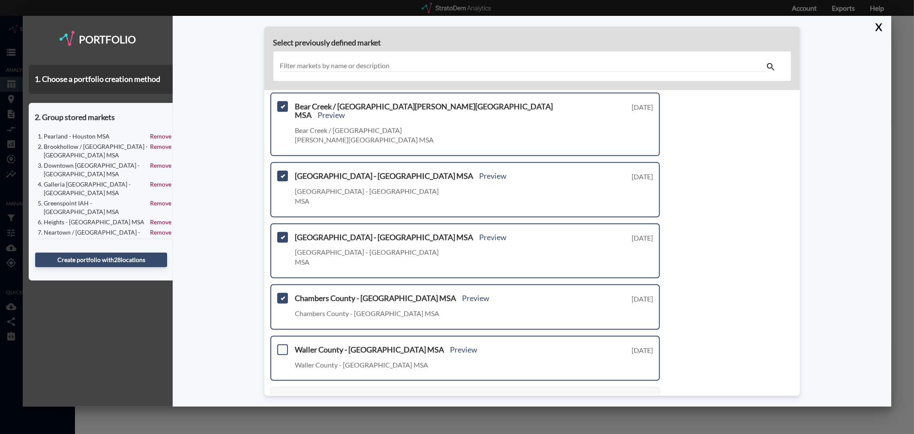
click at [282, 344] on span at bounding box center [282, 349] width 11 height 11
click at [282, 346] on input "checkbox" at bounding box center [282, 346] width 0 height 0
click at [281, 395] on span at bounding box center [282, 400] width 11 height 11
click at [282, 397] on input "checkbox" at bounding box center [282, 397] width 0 height 0
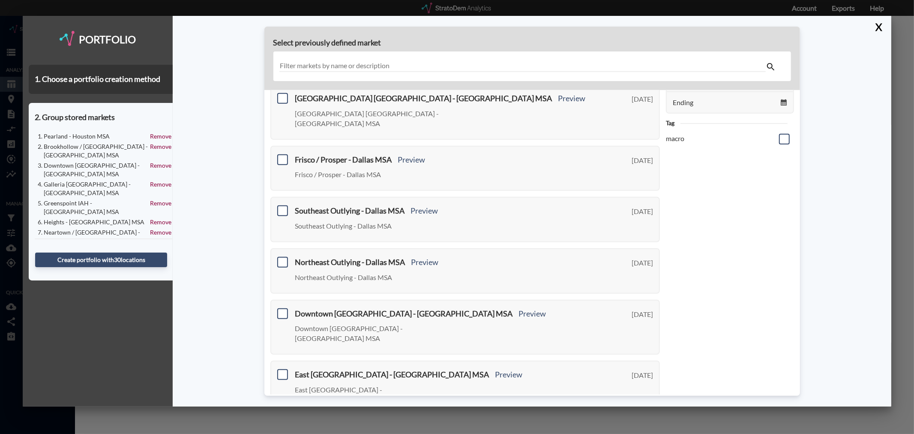
scroll to position [0, 0]
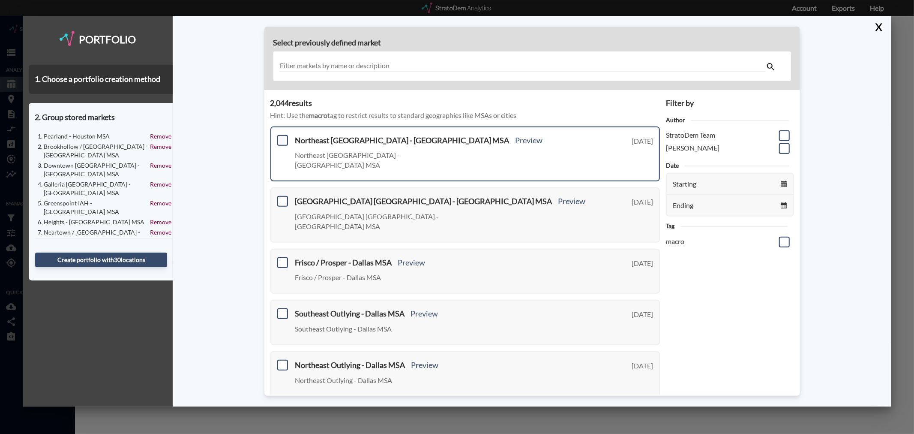
drag, startPoint x: 281, startPoint y: 140, endPoint x: 282, endPoint y: 162, distance: 22.3
click at [280, 140] on span at bounding box center [282, 140] width 11 height 11
click at [282, 137] on input "checkbox" at bounding box center [282, 137] width 0 height 0
click at [285, 196] on span at bounding box center [282, 201] width 11 height 11
click at [282, 198] on input "checkbox" at bounding box center [282, 198] width 0 height 0
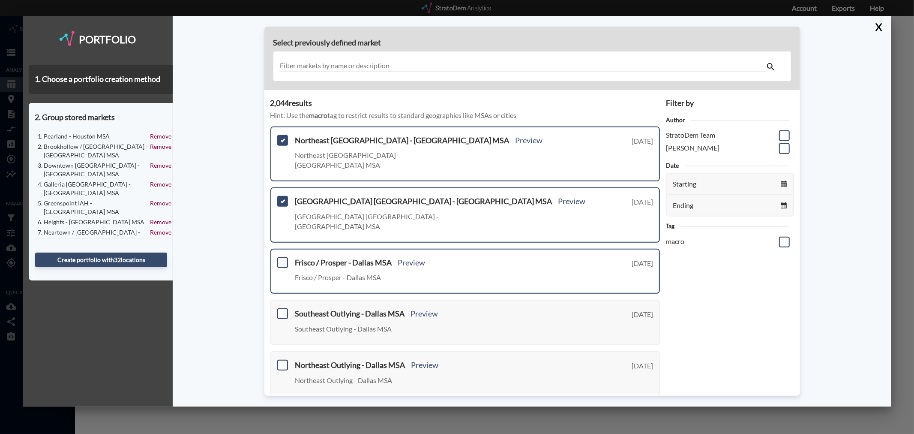
click at [285, 257] on span at bounding box center [282, 262] width 11 height 11
click at [282, 259] on input "checkbox" at bounding box center [282, 259] width 0 height 0
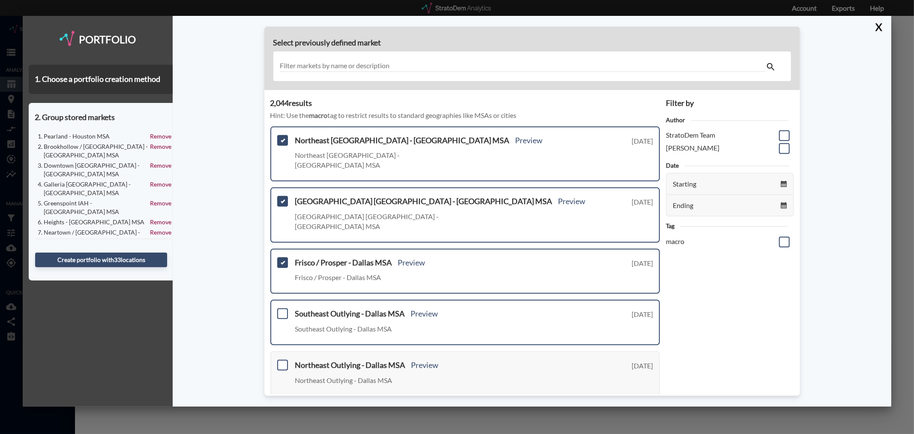
click at [285, 300] on div "Southeast Outlying - Dallas MSA Preview Southeast Outlying - Dallas MSA Tuesday…" at bounding box center [465, 322] width 390 height 45
click at [286, 308] on span at bounding box center [282, 313] width 11 height 11
click at [282, 310] on input "checkbox" at bounding box center [282, 310] width 0 height 0
click at [285, 308] on span at bounding box center [282, 313] width 11 height 11
click at [282, 310] on input "checkbox" at bounding box center [282, 310] width 0 height 0
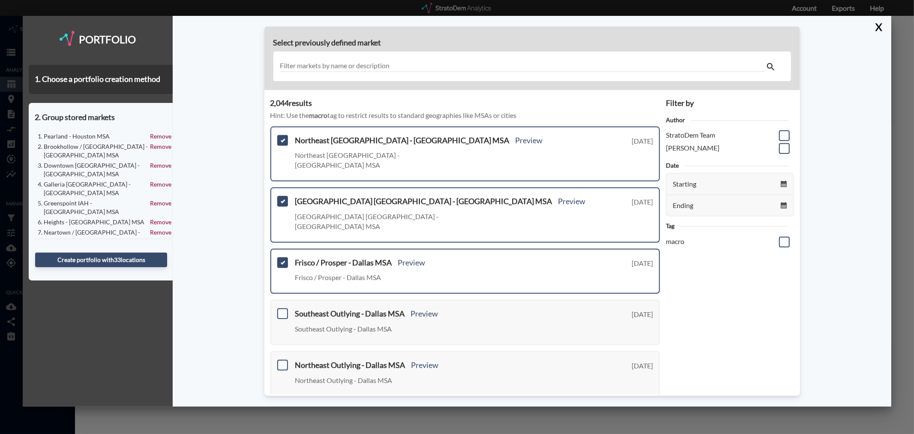
drag, startPoint x: 282, startPoint y: 234, endPoint x: 285, endPoint y: 247, distance: 13.1
click at [282, 249] on div "Frisco / Prosper - Dallas MSA Preview Frisco / Prosper - Dallas MSA Tuesday, Au…" at bounding box center [465, 271] width 390 height 45
click at [282, 257] on span at bounding box center [282, 262] width 11 height 11
click at [282, 259] on input "checkbox" at bounding box center [282, 259] width 0 height 0
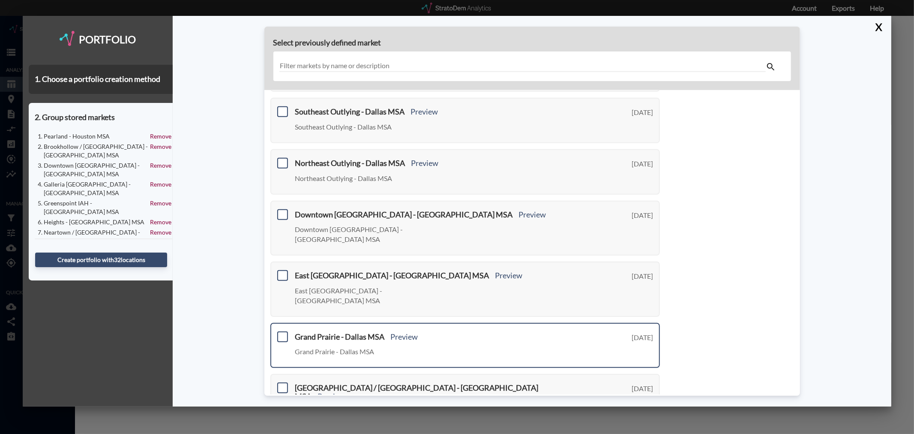
scroll to position [258, 0]
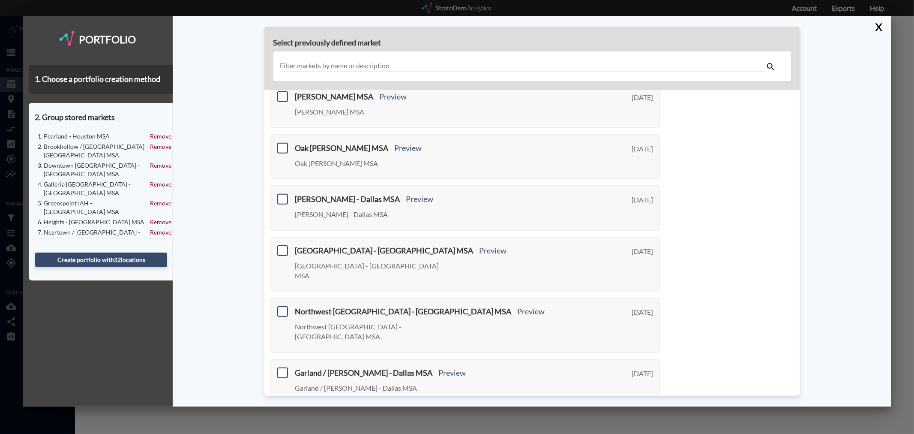
click at [646, 413] on link "Next >" at bounding box center [650, 418] width 20 height 10
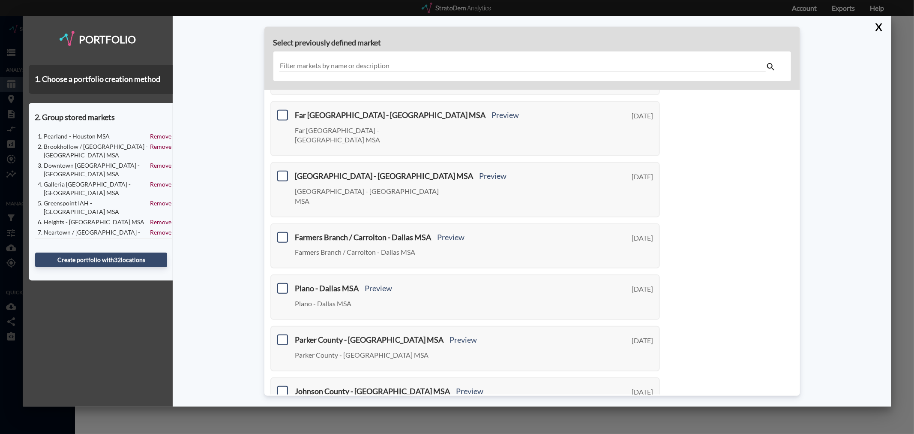
click at [646, 431] on link "Next >" at bounding box center [650, 436] width 20 height 10
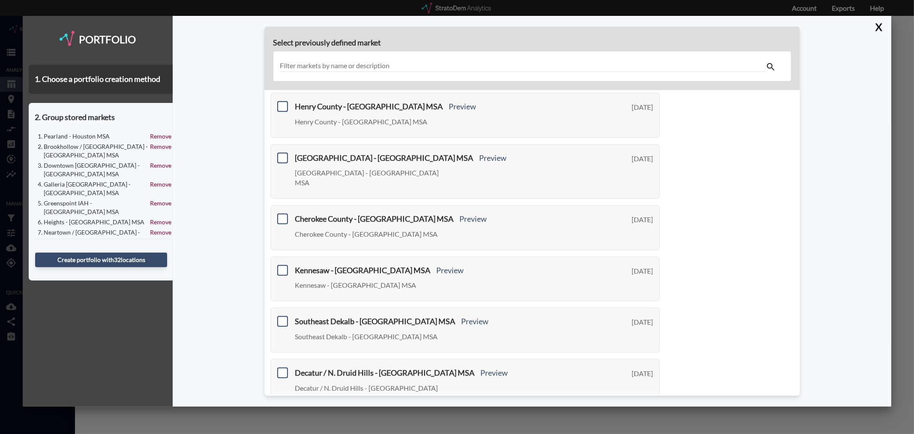
click at [646, 423] on link "Next >" at bounding box center [650, 428] width 20 height 10
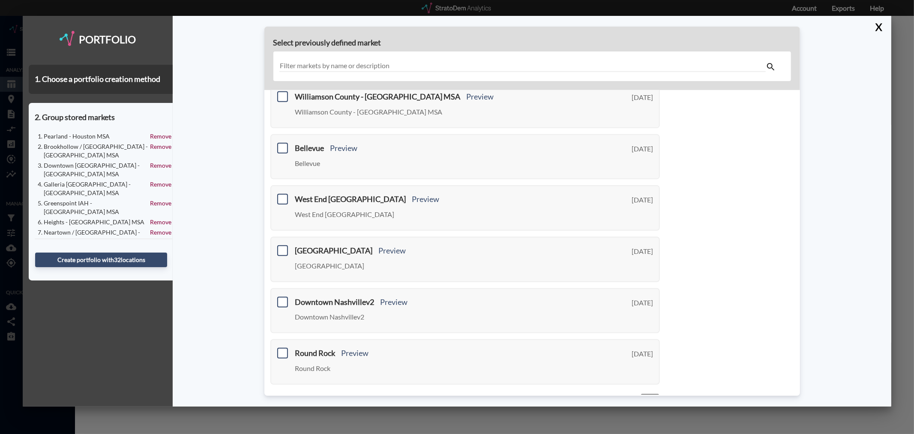
click at [646, 393] on link "Next >" at bounding box center [650, 398] width 20 height 10
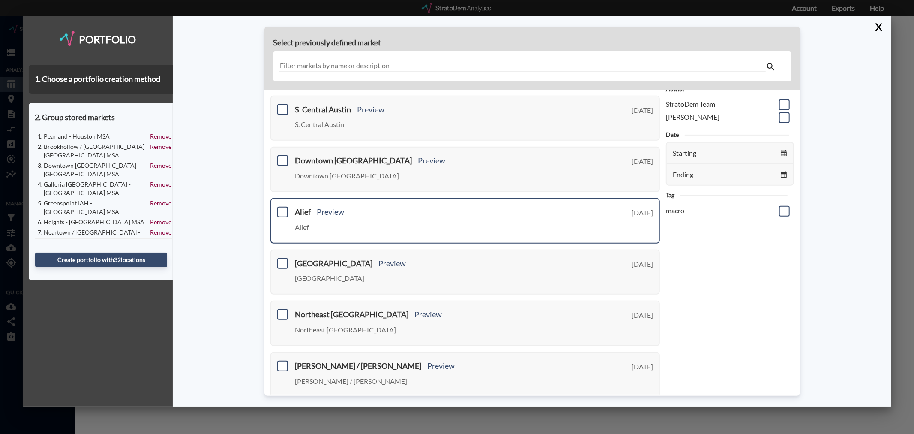
scroll to position [48, 0]
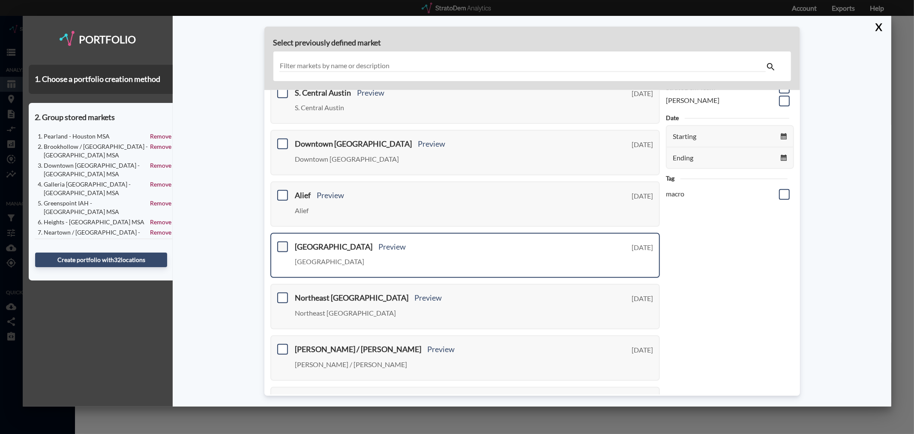
click at [282, 243] on span at bounding box center [282, 246] width 11 height 11
click at [282, 243] on input "checkbox" at bounding box center [282, 243] width 0 height 0
click at [283, 293] on span at bounding box center [282, 297] width 11 height 11
click at [282, 294] on input "checkbox" at bounding box center [282, 294] width 0 height 0
click at [280, 195] on span at bounding box center [282, 195] width 11 height 11
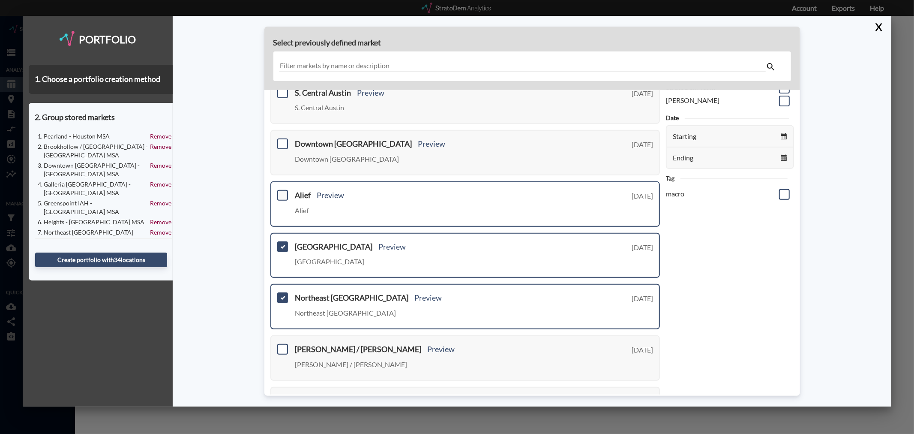
click at [282, 192] on input "checkbox" at bounding box center [282, 192] width 0 height 0
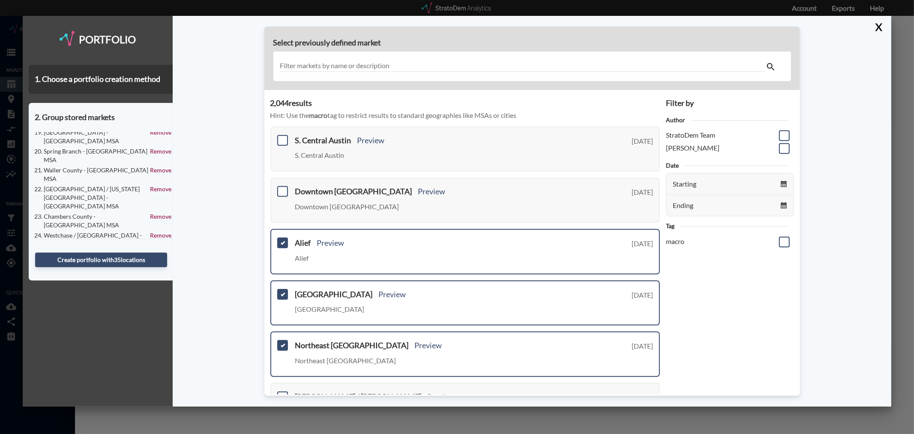
scroll to position [327, 0]
click at [113, 260] on button "Create portfolio with 35 location s" at bounding box center [101, 259] width 132 height 15
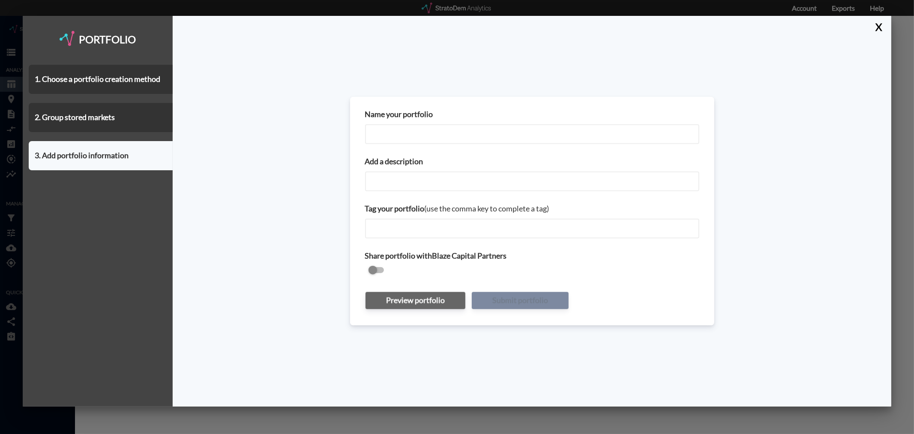
drag, startPoint x: 411, startPoint y: 138, endPoint x: 410, endPoint y: 142, distance: 5.0
click at [411, 138] on input "Name your portfolio" at bounding box center [532, 134] width 334 height 20
type input "h"
click at [416, 133] on input "Houston MSA _ COSTAR Submarkets" at bounding box center [532, 134] width 334 height 20
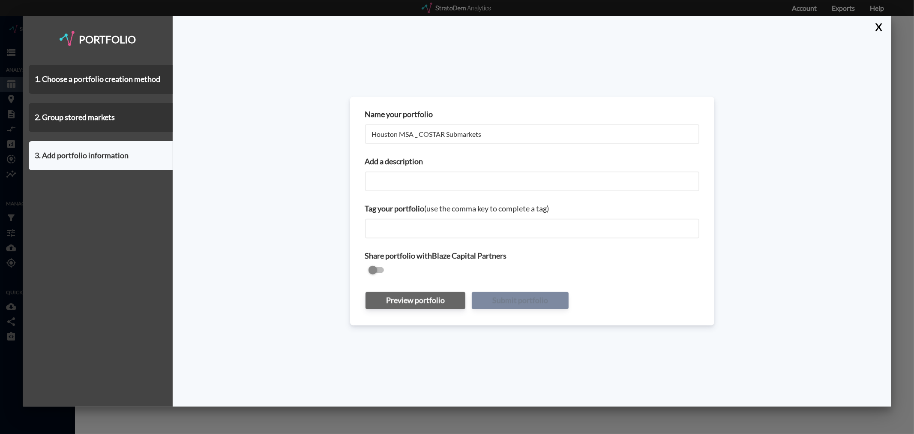
click at [416, 133] on input "Houston MSA _ COSTAR Submarkets" at bounding box center [532, 134] width 334 height 20
type input "Houston MSA _ COSTAR Submarkets"
click at [417, 179] on input "Add a description" at bounding box center [532, 181] width 334 height 20
paste input "Houston MSA _ COSTAR Submarkets"
type input "Houston MSA _ COSTAR Submarkets"
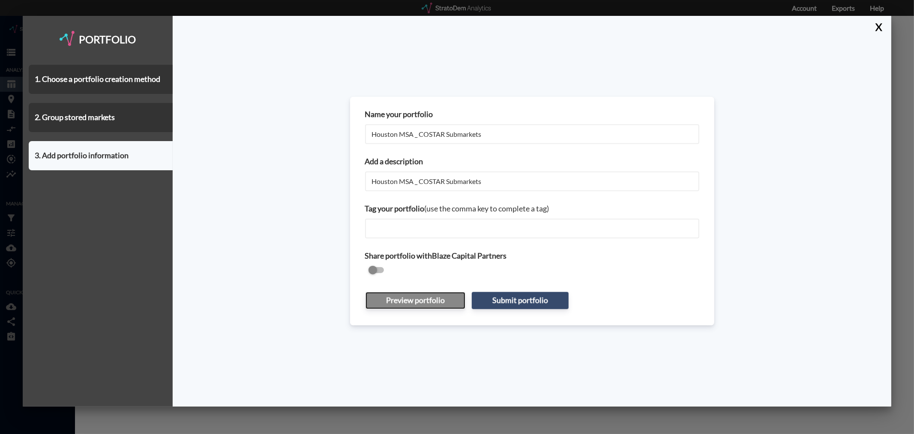
click at [405, 299] on button "Preview portfolio" at bounding box center [416, 300] width 100 height 17
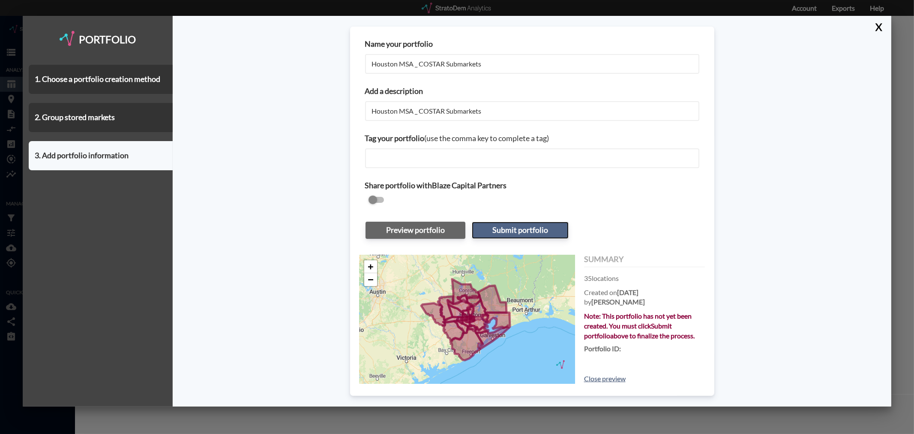
click at [498, 231] on button "Submit portfolio" at bounding box center [520, 230] width 97 height 17
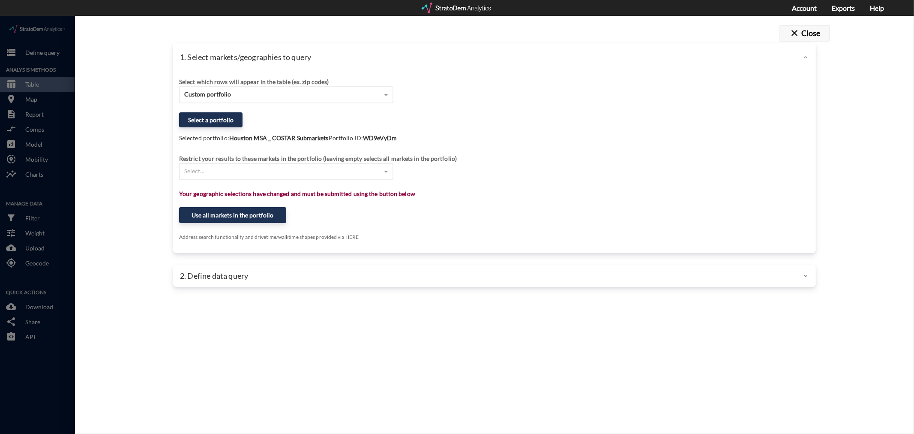
click span "close"
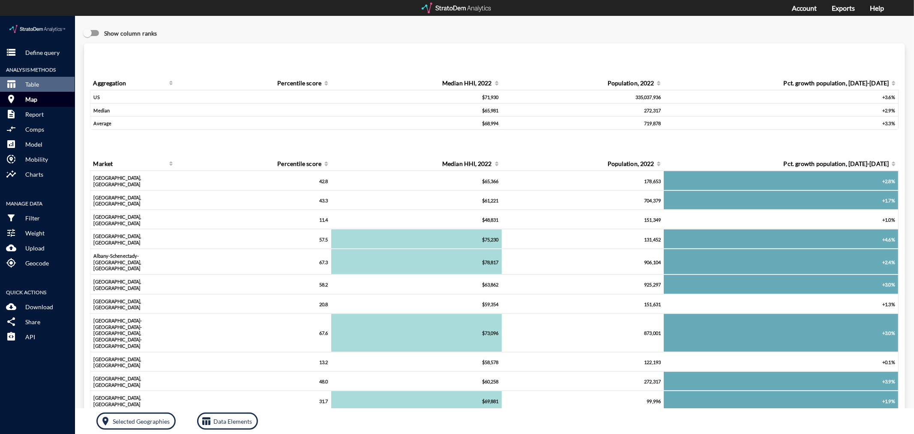
click button "room Map"
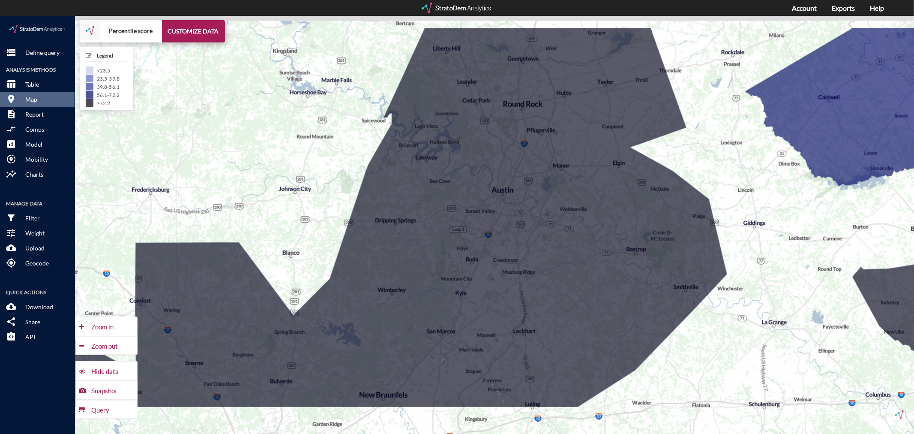
drag, startPoint x: 688, startPoint y: 118, endPoint x: 692, endPoint y: 145, distance: 27.3
click div "+ − Percentile score CUSTOMIZE DATA Legend < 23.5 23.5 - 39.8 39.8 - 56.1 56.1 …"
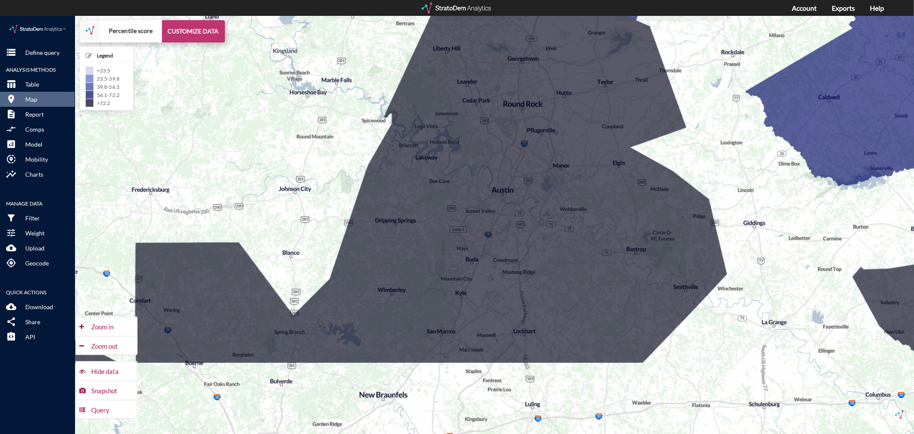
click button "CUSTOMIZE DATA"
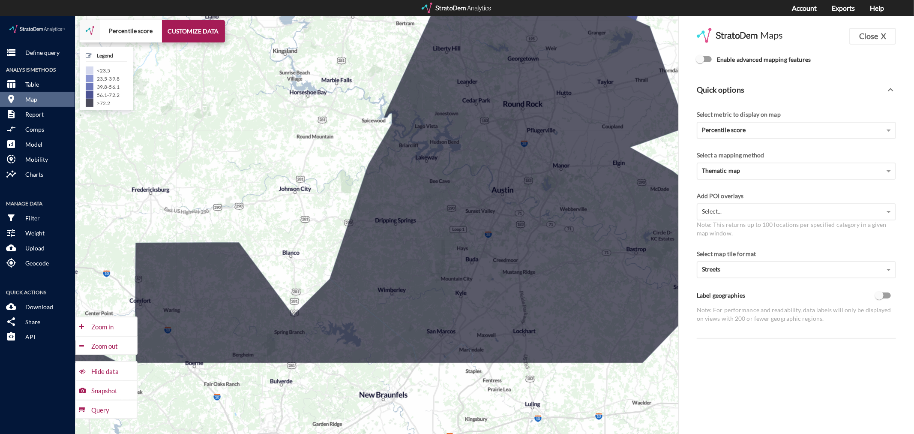
scroll to position [190, 0]
click input "Enable advanced mapping features"
checkbox input "true"
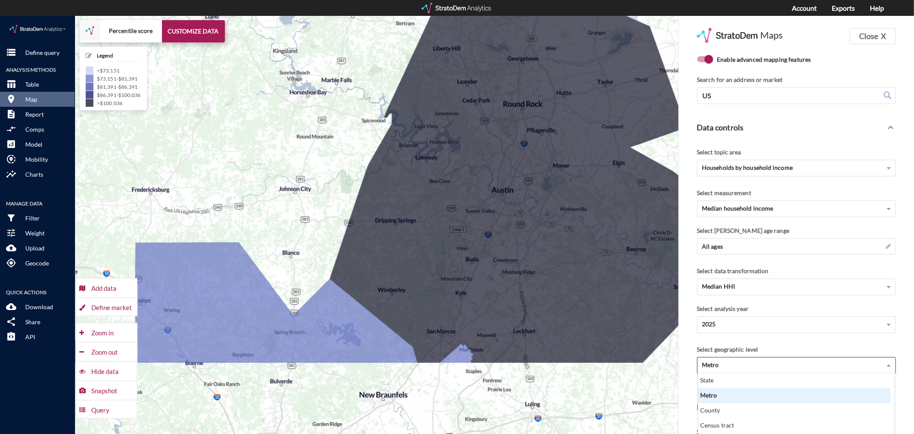
scroll to position [200, 0]
click div "Metro"
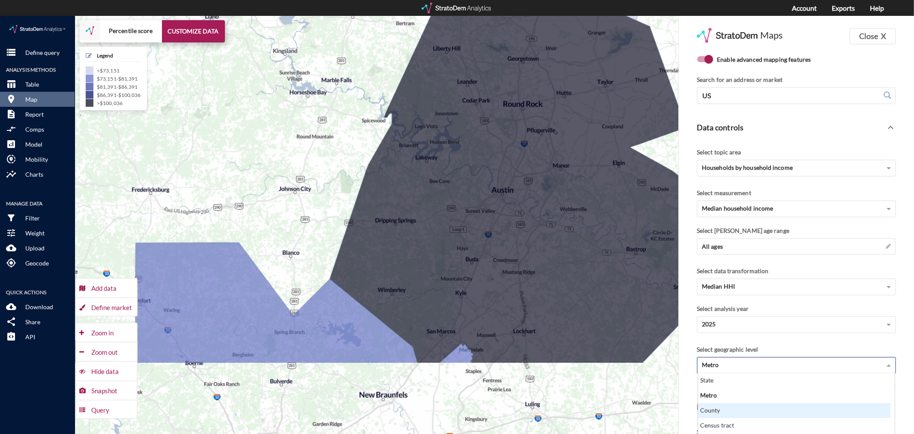
scroll to position [247, 0]
click div "County"
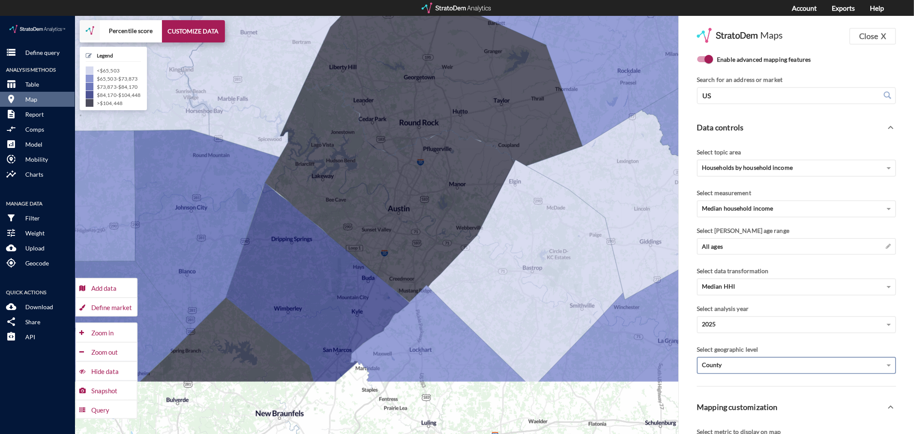
drag, startPoint x: 570, startPoint y: 363, endPoint x: 465, endPoint y: 384, distance: 108.0
click div "+ − Percentile score CUSTOMIZE DATA Legend < $65,503 $65,503 - $73,873 $73,873 …"
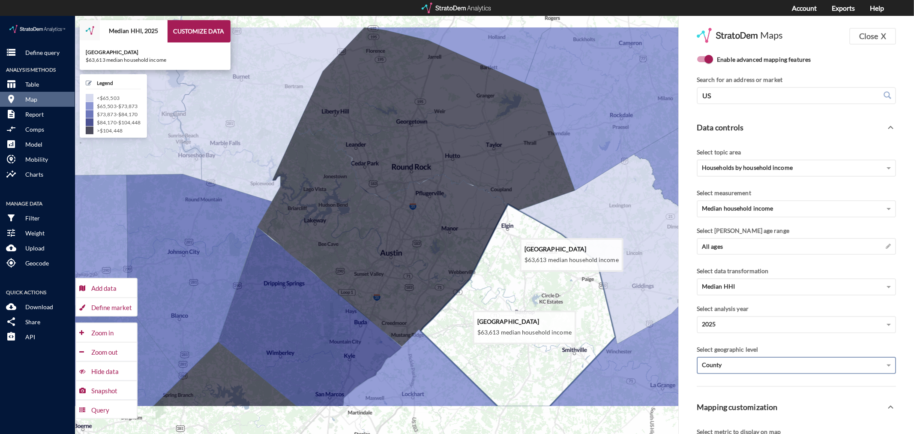
drag, startPoint x: 519, startPoint y: 168, endPoint x: 512, endPoint y: 216, distance: 47.6
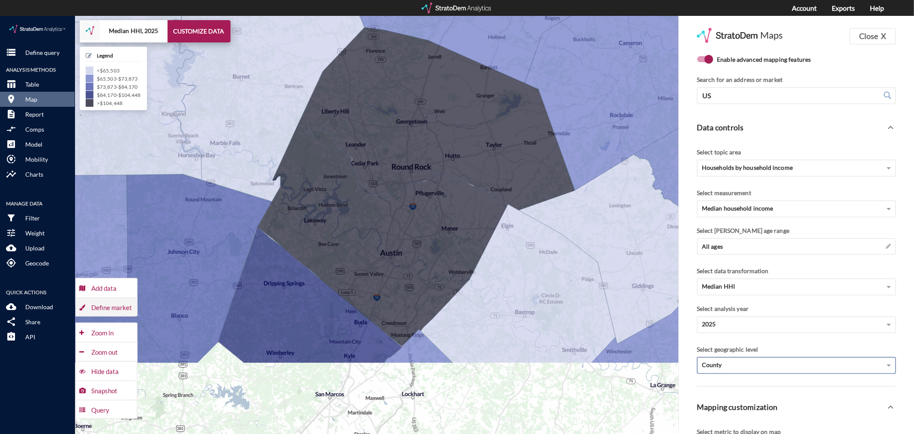
click div "Define market"
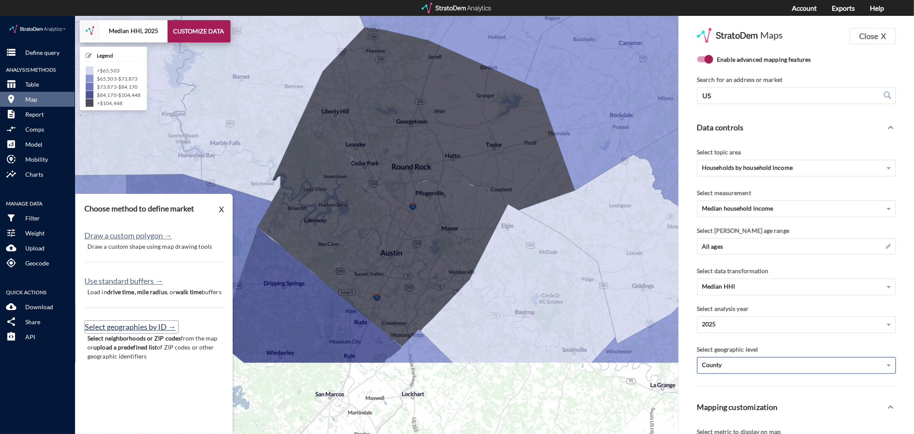
click button "Select geographies by ID →"
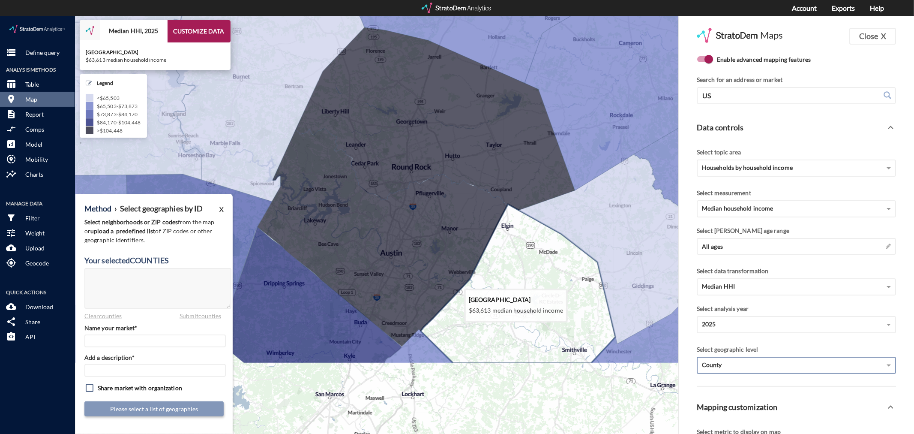
click icon
type textarea "48021"
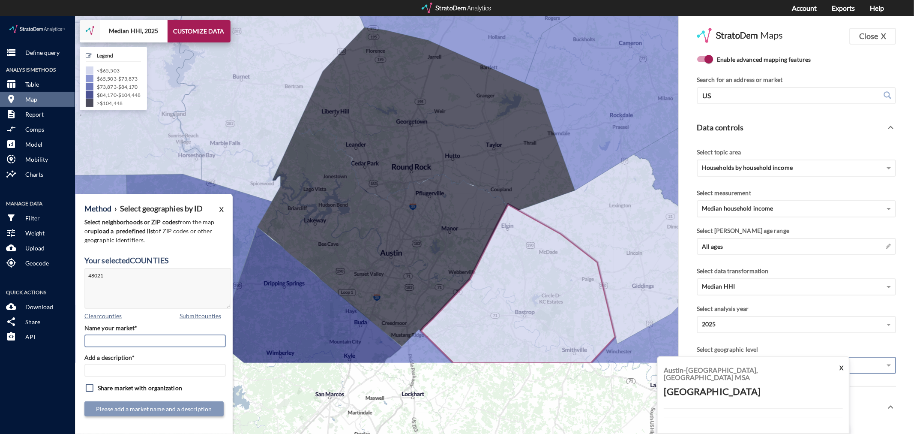
click input "Name your market*"
type input "Bastrop County - Austin MSA"
paste input "Bastrop County - Austin MSA"
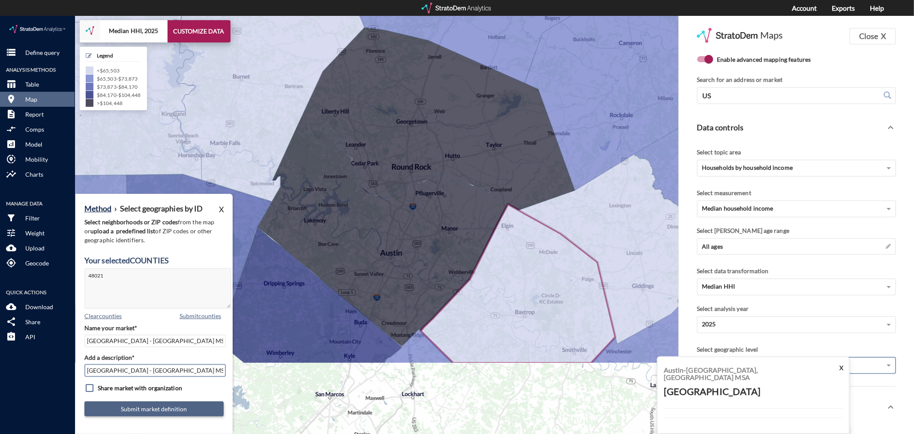
type input "Bastrop County - Austin MSA"
click button "Submit market definition"
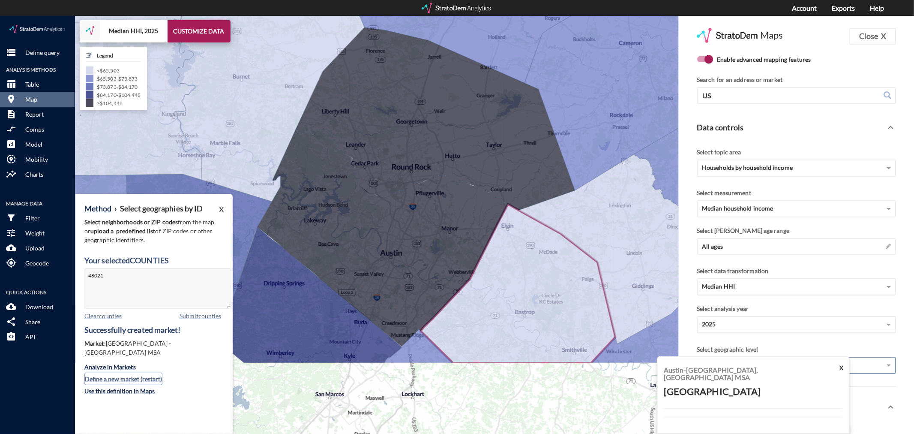
click button "Define a new market (restart)"
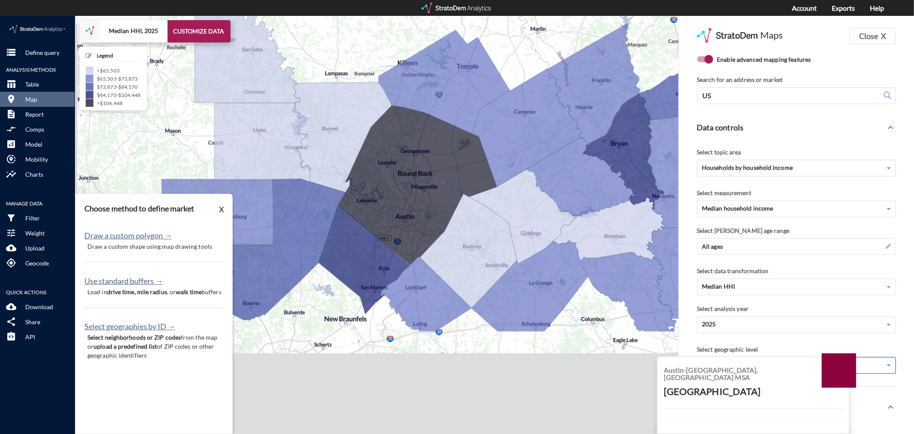
drag, startPoint x: 333, startPoint y: 340, endPoint x: 393, endPoint y: 316, distance: 64.6
click div "+ − Median HHI, 2025 CUSTOMIZE DATA Legend < $65,503 $65,503 - $73,873 $73,873 …"
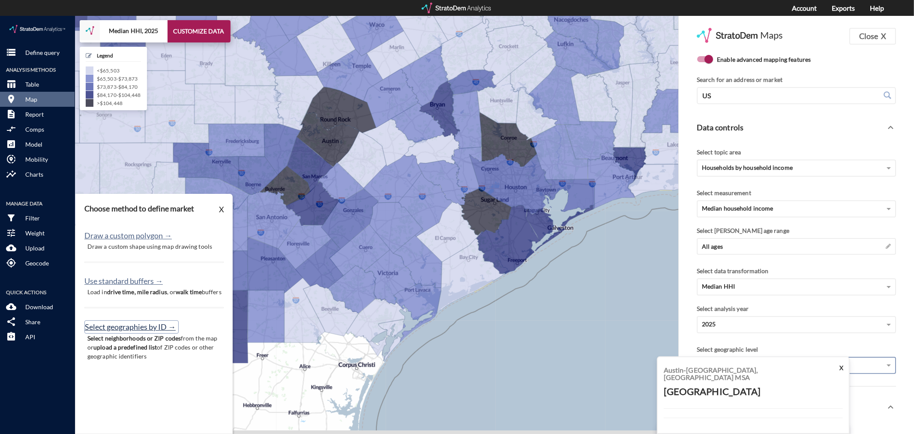
click button "Select geographies by ID →"
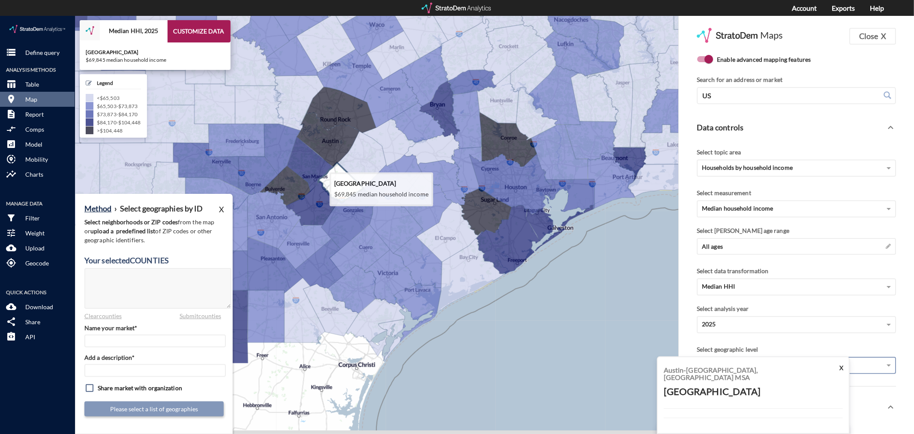
click icon
type textarea "48055"
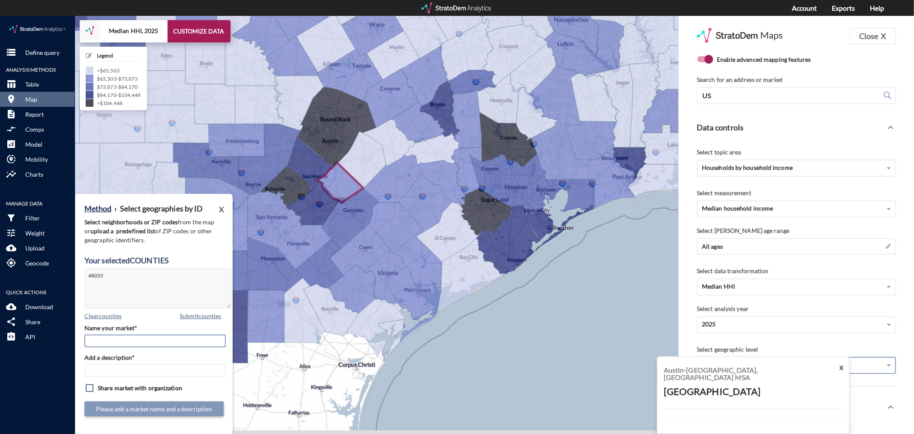
click input "Name your market*"
type input "Caldwell County - Austin MSA"
paste input "Caldwell County - Austin MSA"
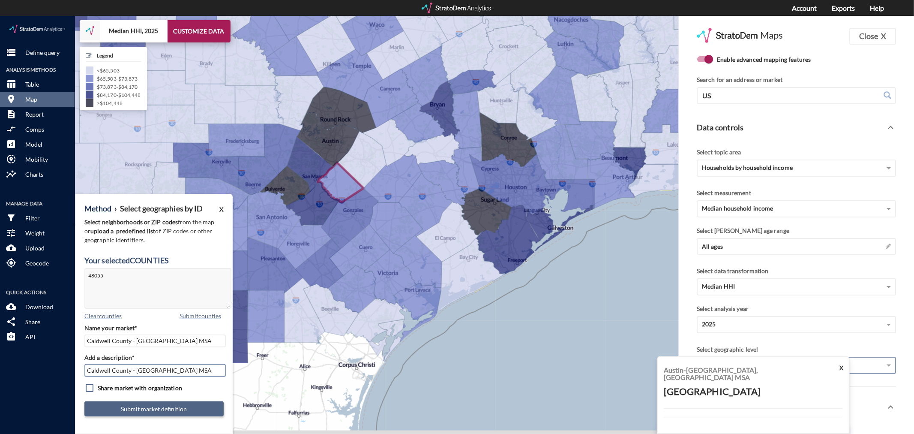
type input "Caldwell County - Austin MSA"
click button "Submit market definition"
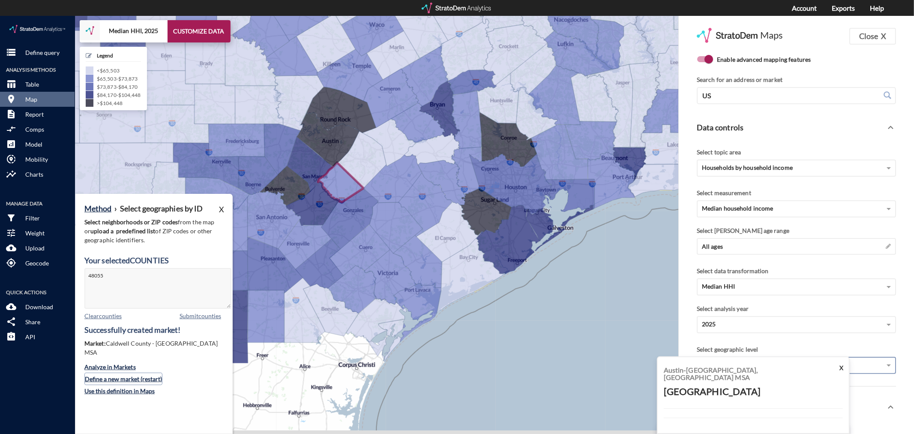
click button "Define a new market (restart)"
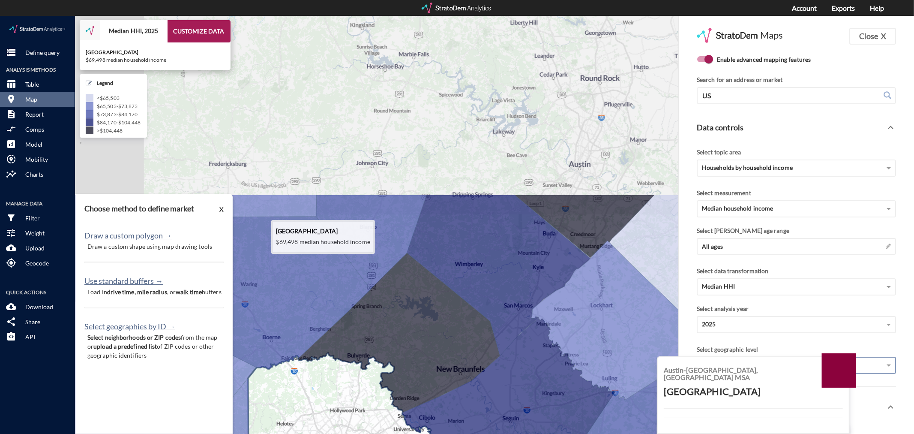
drag, startPoint x: 285, startPoint y: 177, endPoint x: 355, endPoint y: 392, distance: 225.9
click icon
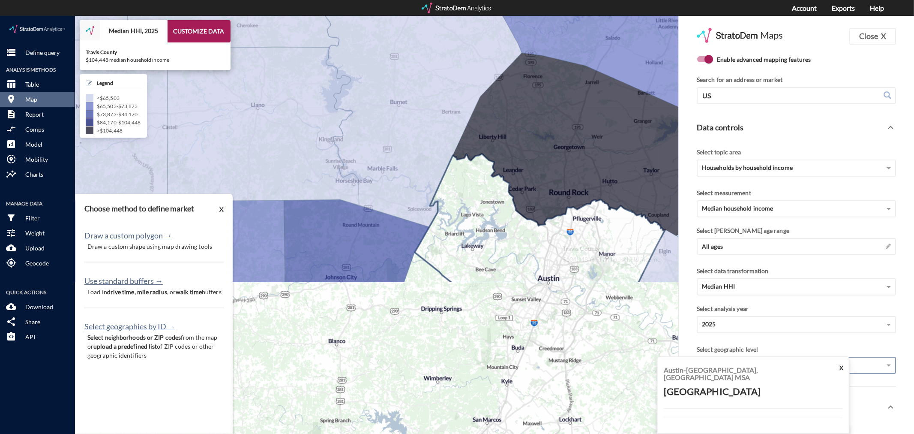
drag, startPoint x: 577, startPoint y: 296, endPoint x: 553, endPoint y: 214, distance: 85.0
click icon
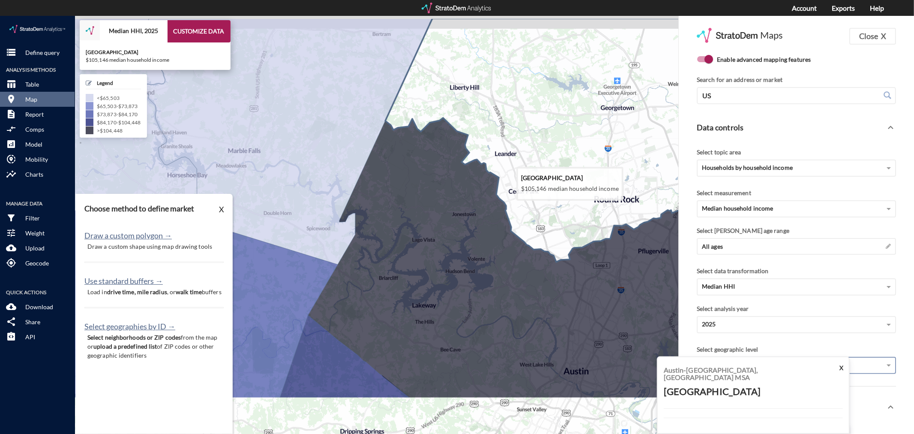
drag, startPoint x: 516, startPoint y: 148, endPoint x: 519, endPoint y: 193, distance: 45.1
click icon
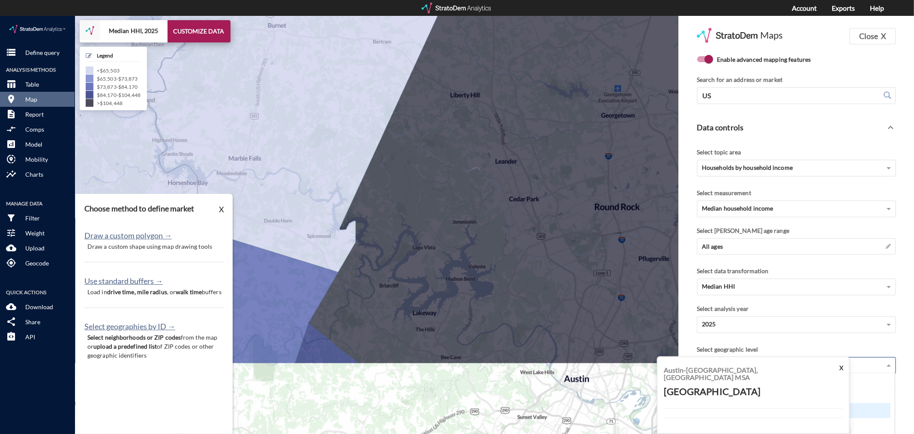
scroll to position [257, 0]
click span "County"
click button "X"
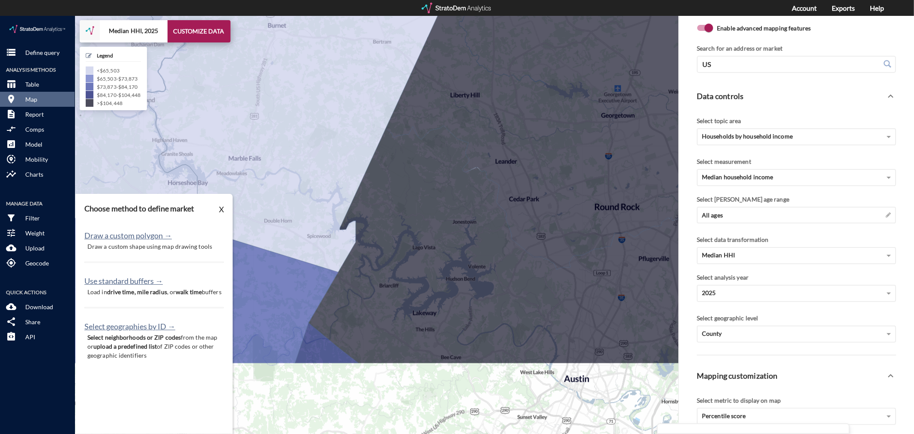
scroll to position [48, 0]
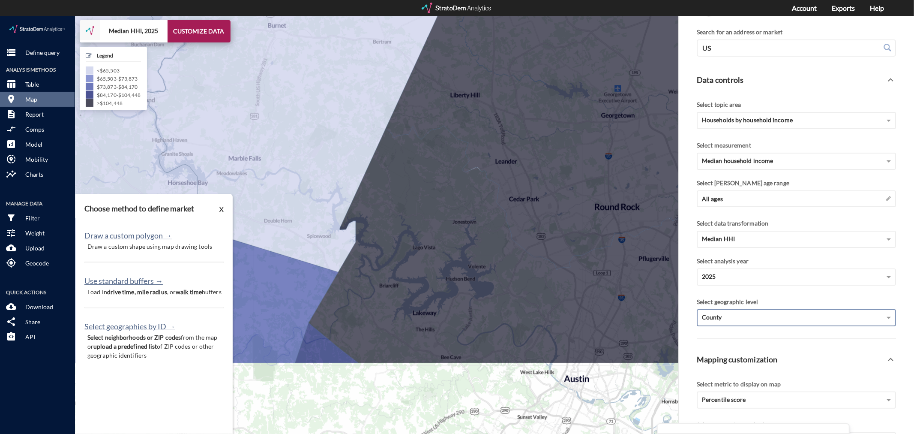
click div "County"
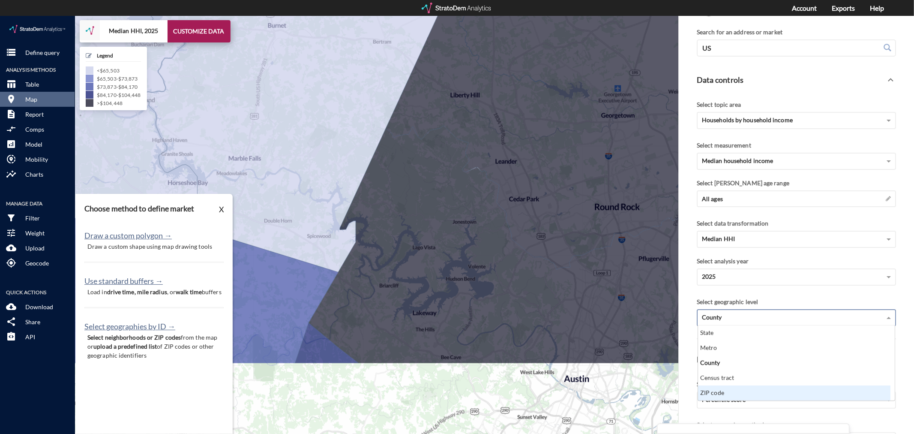
click div "ZIP code"
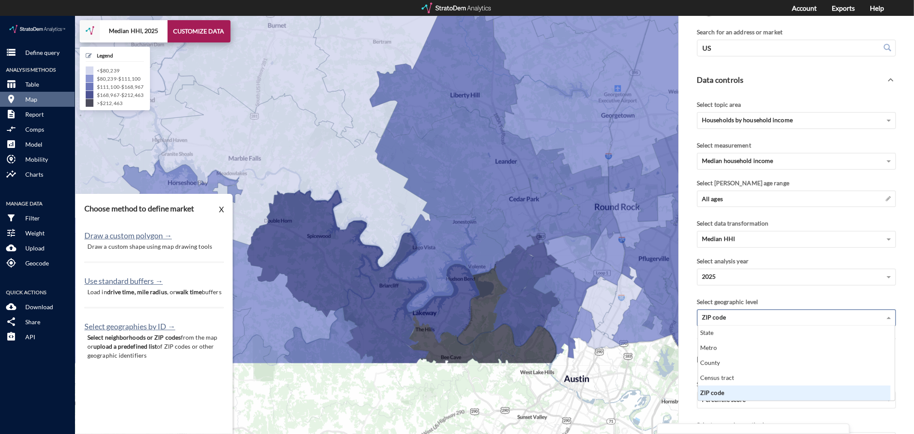
click div "ZIP code"
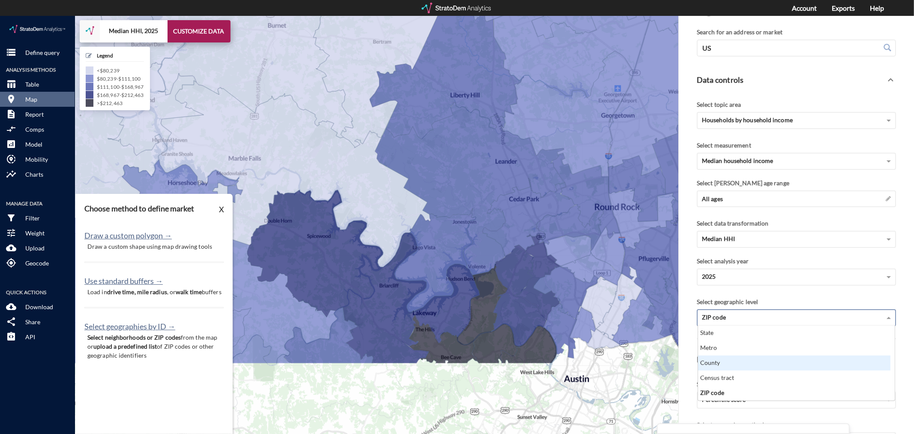
click div "County"
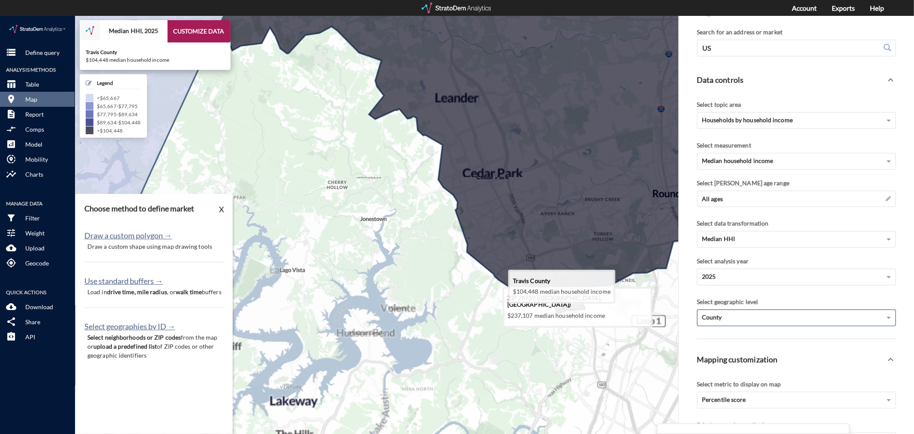
drag, startPoint x: 503, startPoint y: 221, endPoint x: 444, endPoint y: 247, distance: 64.1
click icon
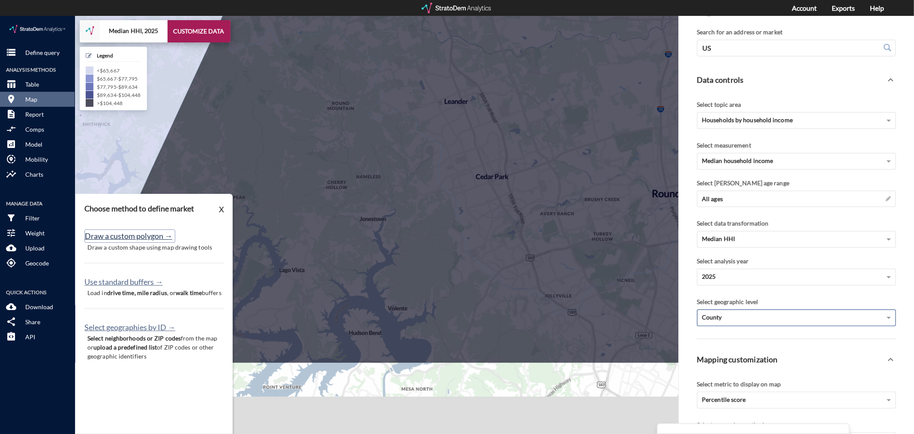
click button "Draw a custom polygon →"
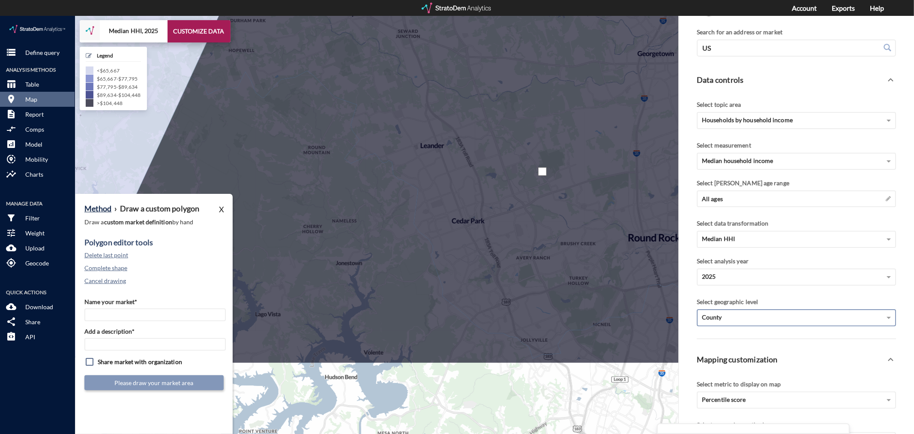
click div
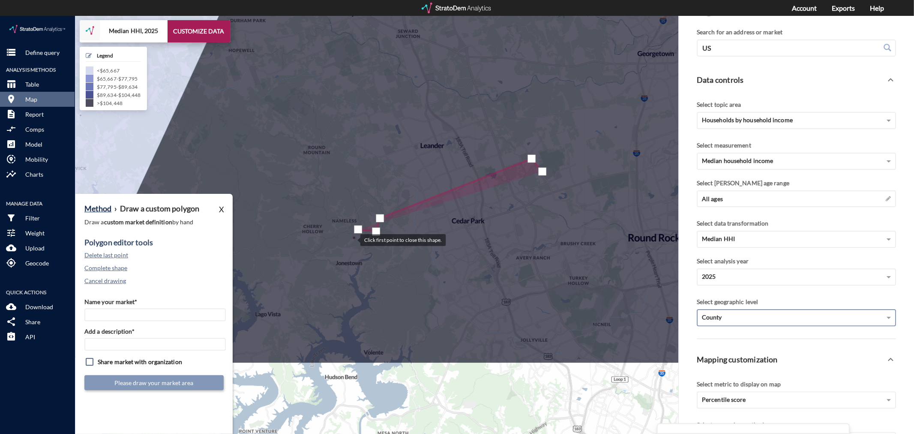
click div
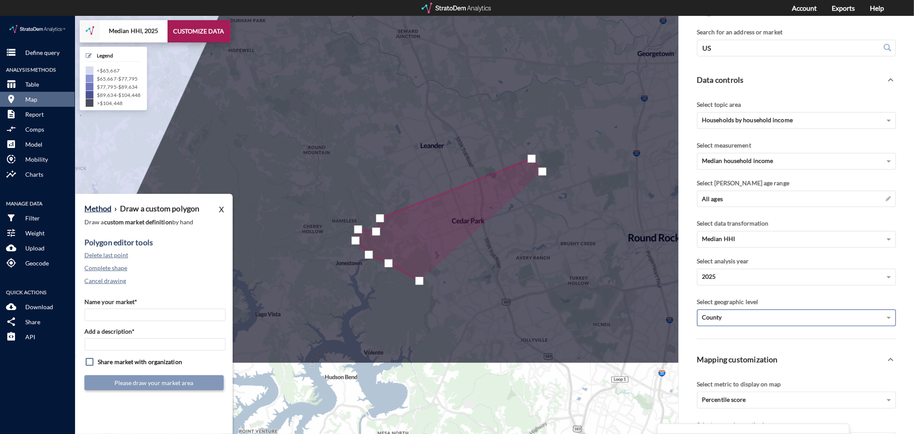
click div
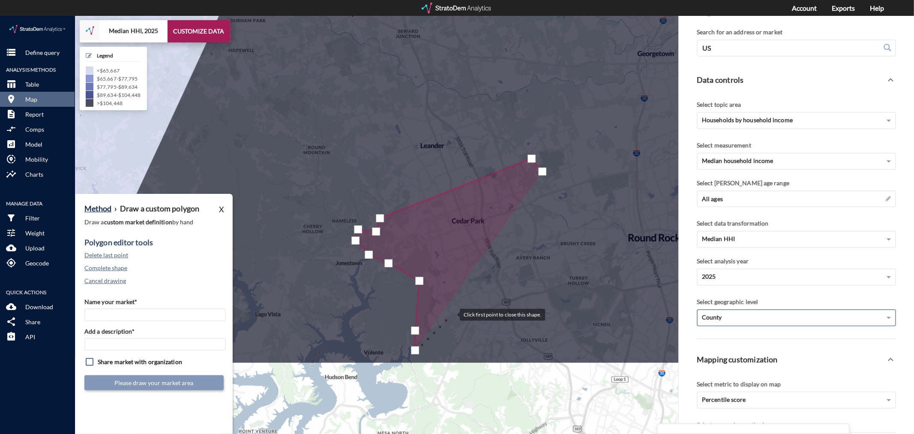
click div
drag, startPoint x: 459, startPoint y: 299, endPoint x: 462, endPoint y: 304, distance: 6.5
click div
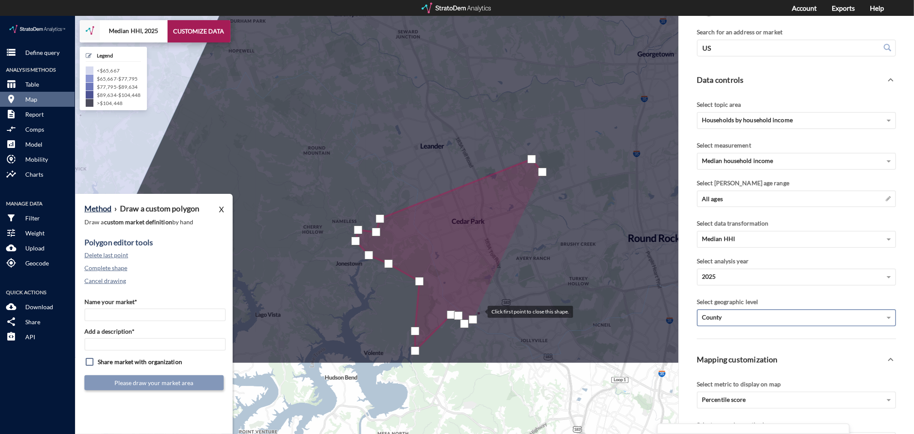
click div
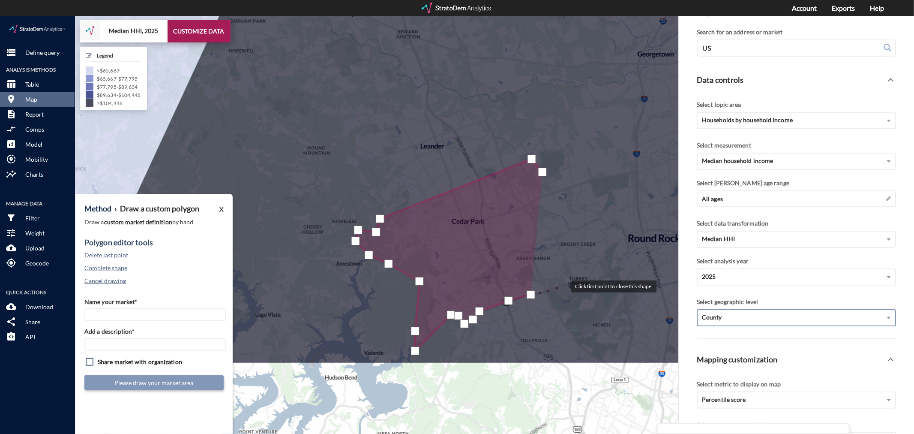
click div
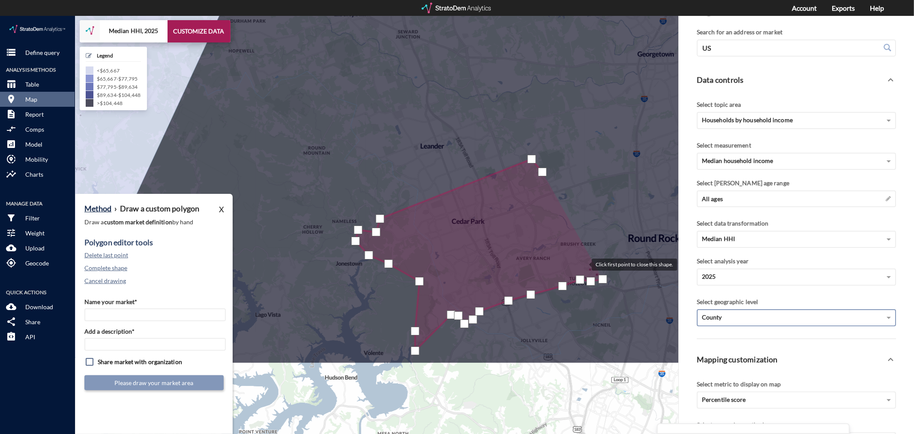
click div
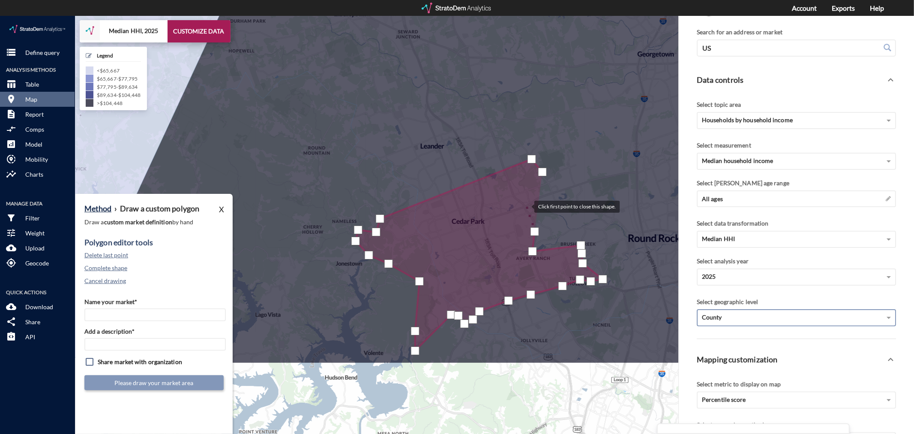
click div
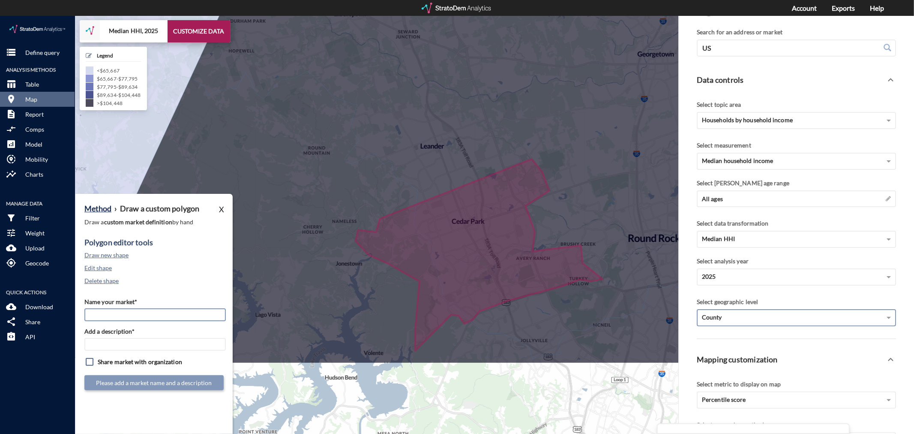
click input "Name your market*"
type input "Cedar Park - Houston MSA"
paste input "Cedar Park - Houston MSA"
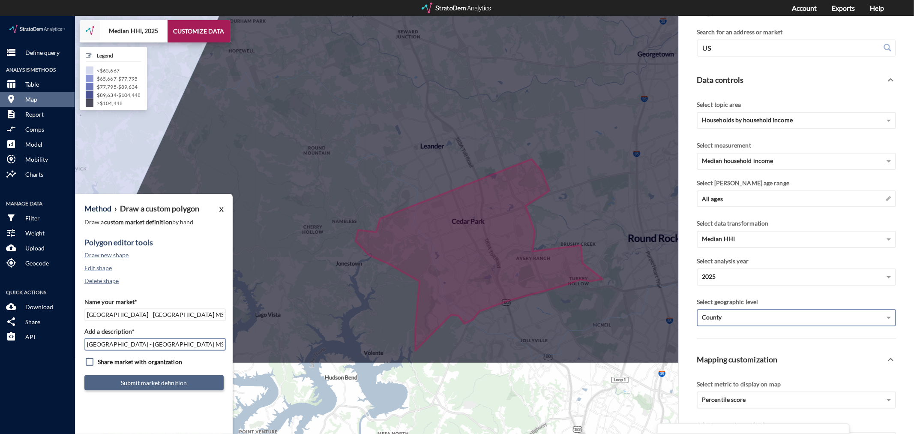
type input "Cedar Park - Houston MSA"
click button "Submit market definition"
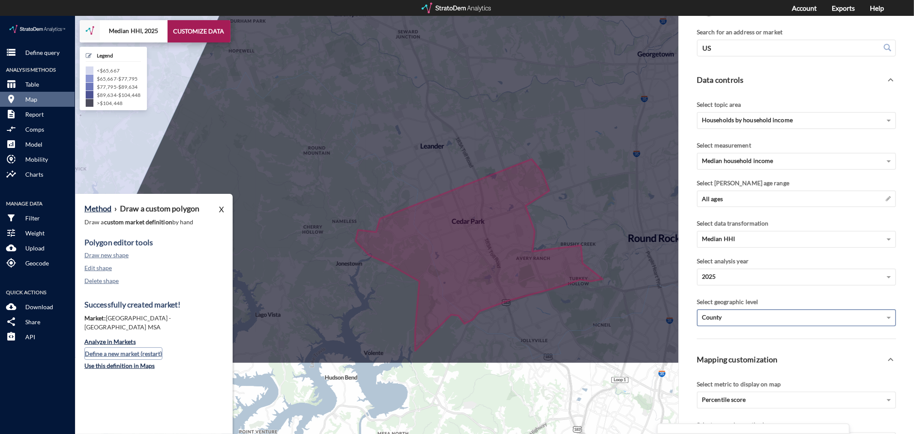
click button "Define a new market (restart)"
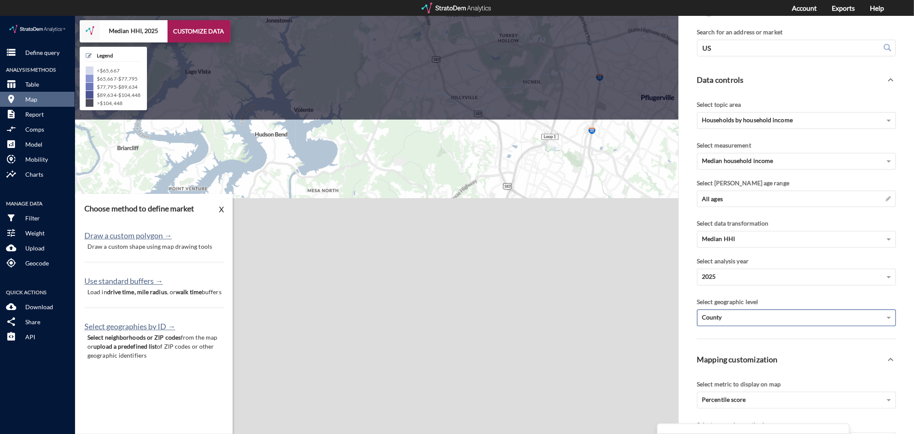
drag, startPoint x: 492, startPoint y: 373, endPoint x: 420, endPoint y: 120, distance: 263.1
click div "+ − Median HHI, 2025 CUSTOMIZE DATA Legend < $65,667 $65,667 - $77,795 $77,795 …"
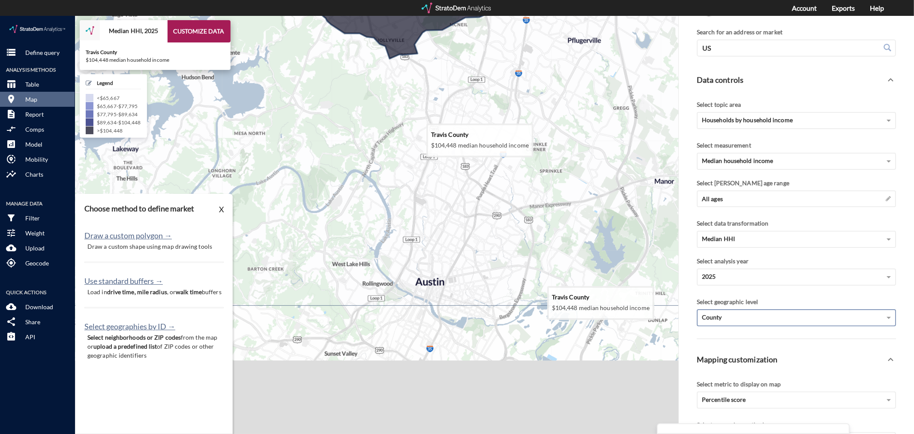
click icon
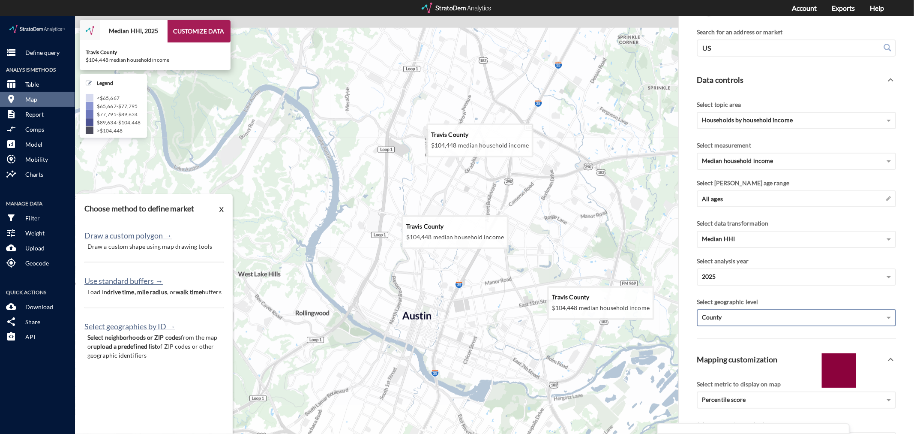
drag, startPoint x: 397, startPoint y: 169, endPoint x: 419, endPoint y: 213, distance: 49.6
click icon
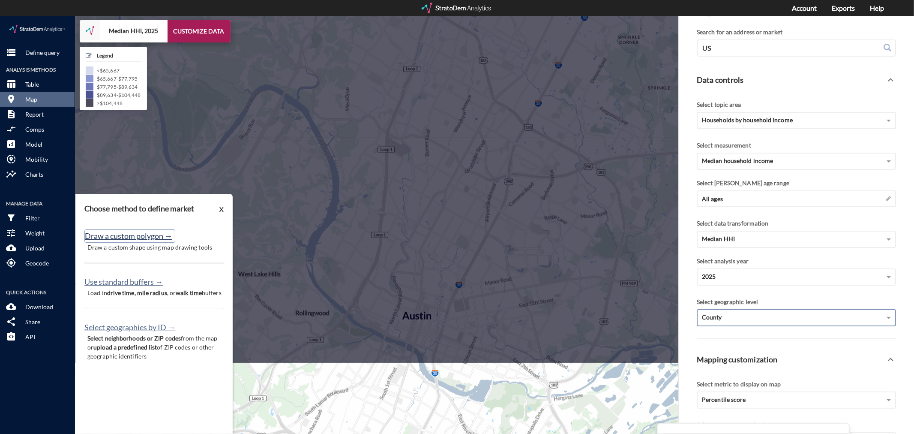
click button "Draw a custom polygon →"
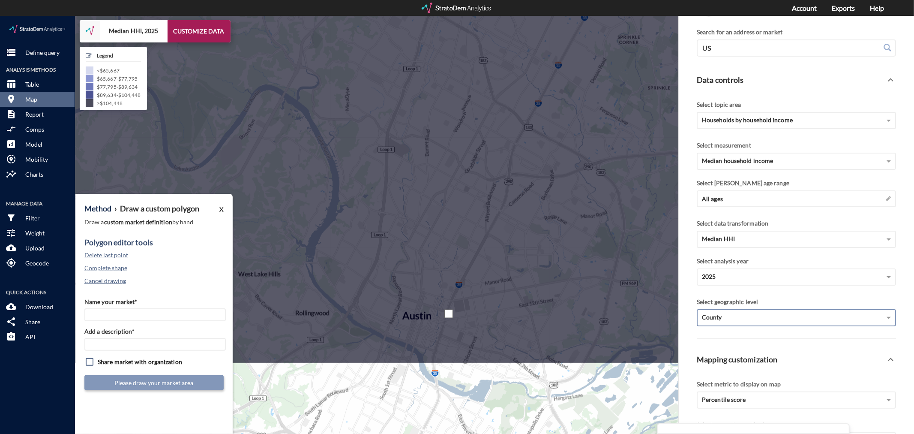
click div
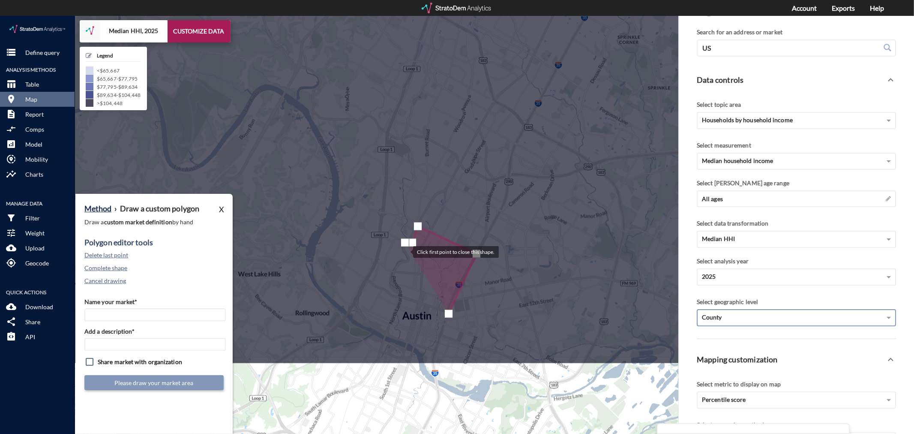
click div
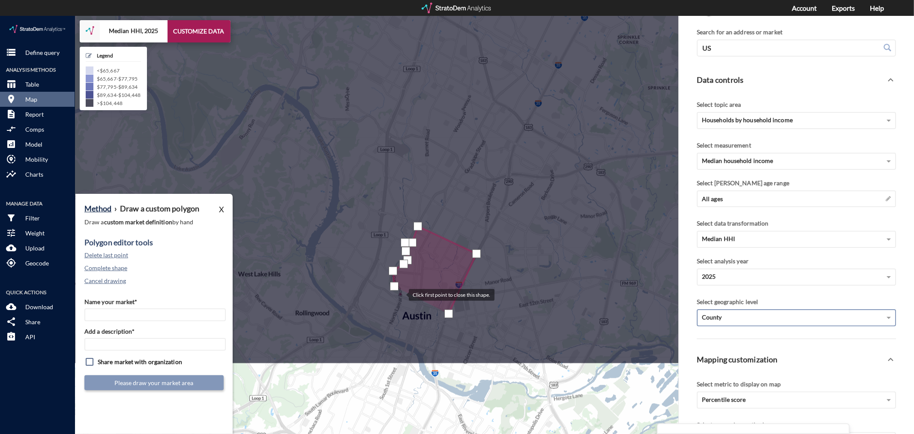
click div
click input "Name your market*"
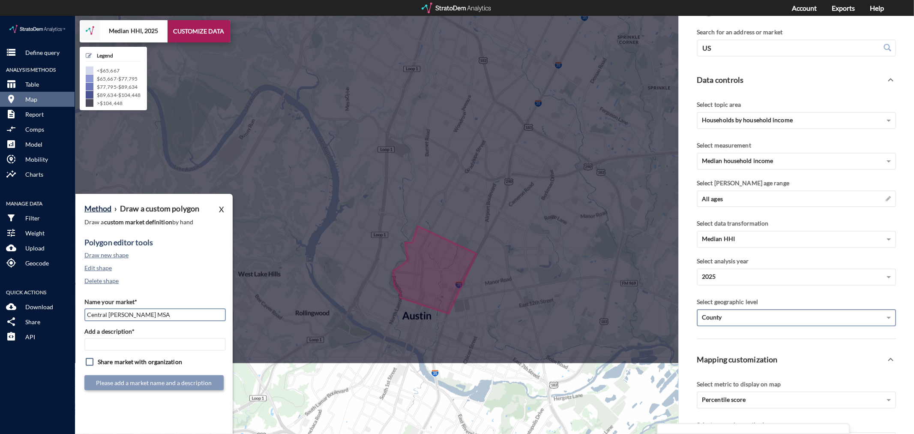
type input "Central Austin - Austin MSA"
paste input "Central Austin - Austin MSA"
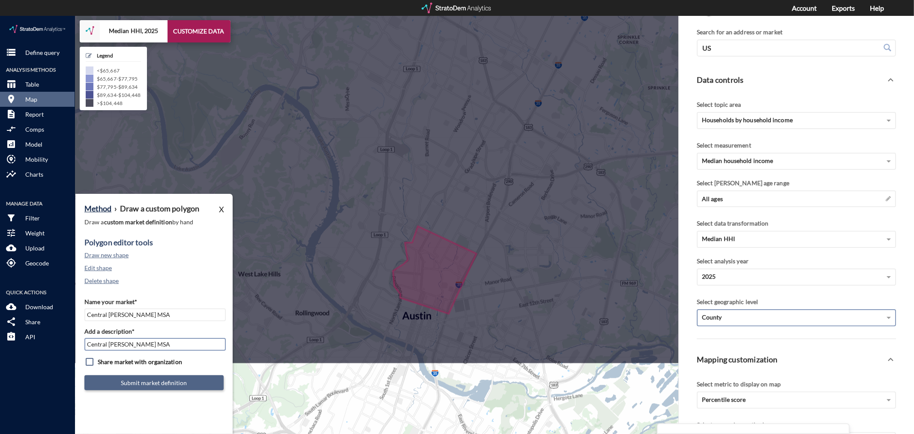
type input "Central Austin - Austin MSA"
click button "Submit market definition"
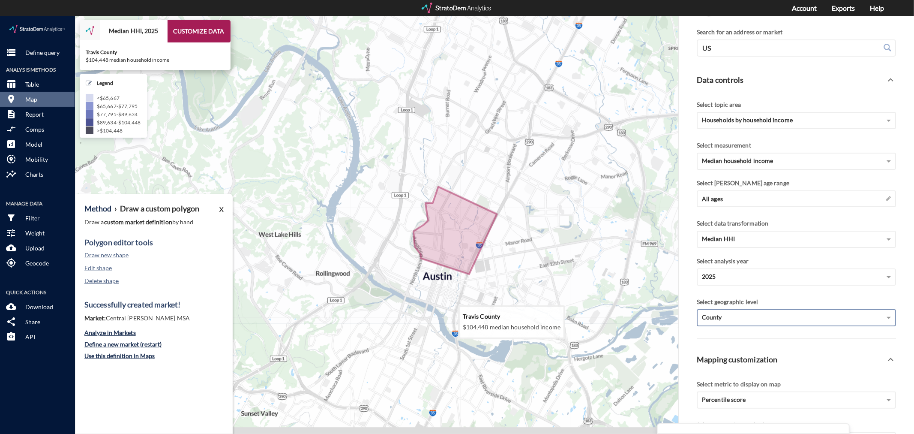
drag, startPoint x: 461, startPoint y: 315, endPoint x: 486, endPoint y: 263, distance: 57.5
click icon
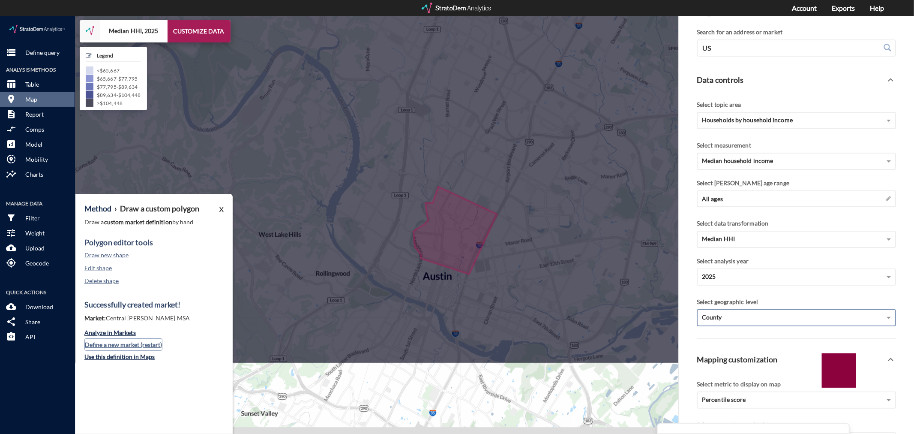
click button "Define a new market (restart)"
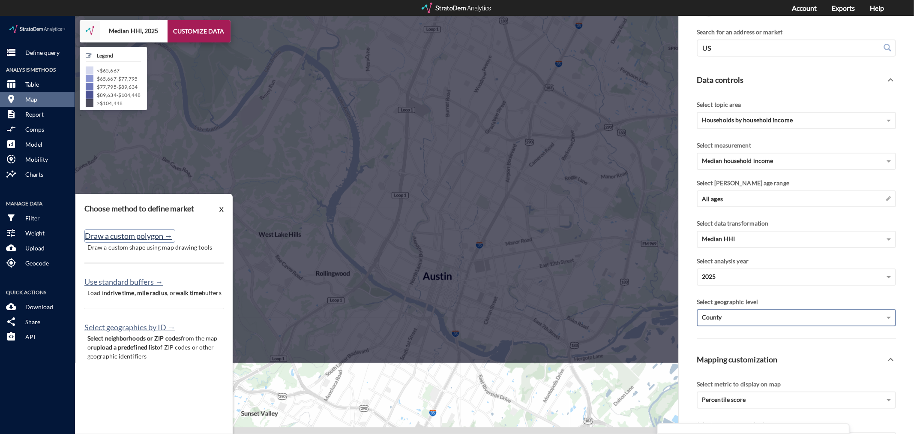
click button "Draw a custom polygon →"
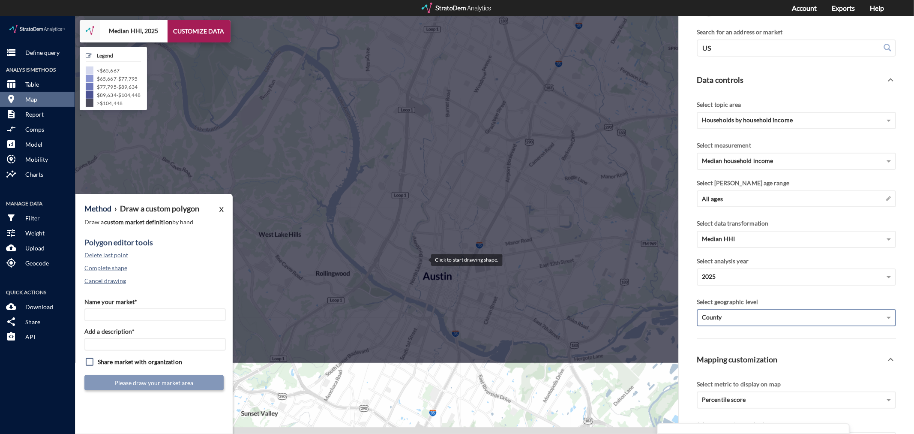
click div
drag, startPoint x: 459, startPoint y: 324, endPoint x: 456, endPoint y: 314, distance: 10.1
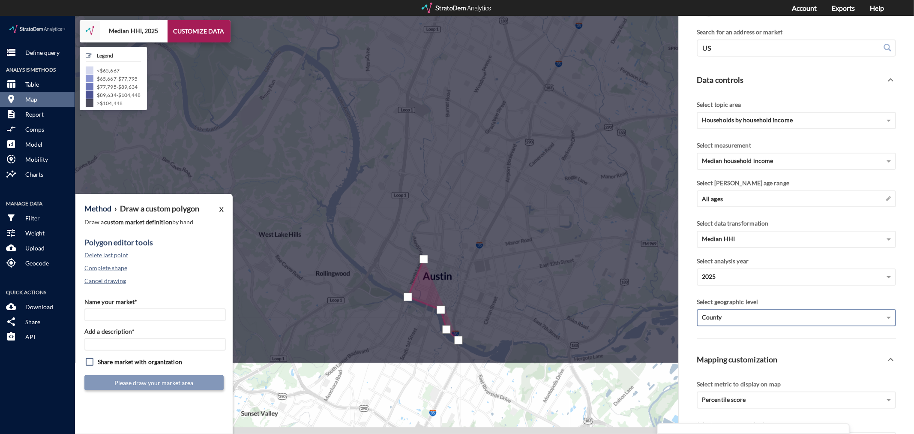
click div
click input "Name your market*"
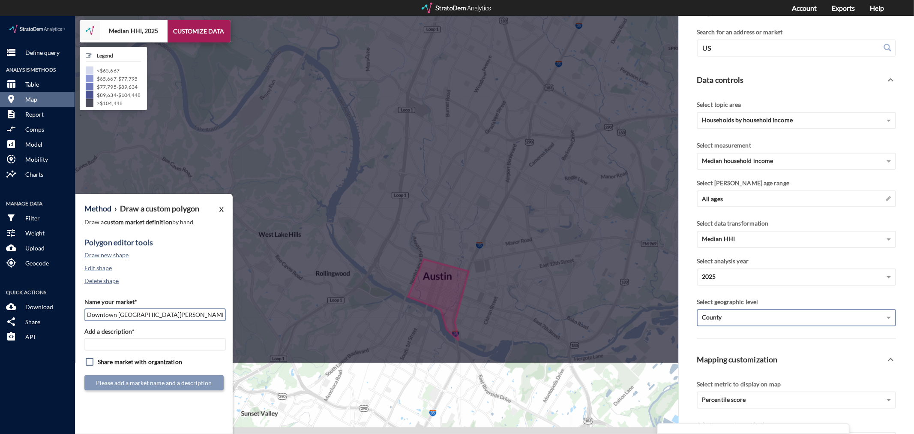
type input "Downtown Austin - Austin MSA"
paste input "Downtown Austin - Austin MSA"
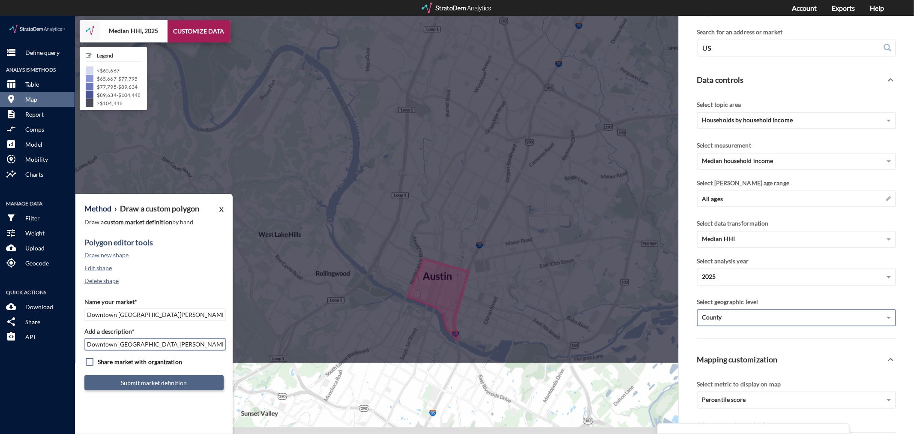
type input "Downtown Austin - Austin MSA"
click button "Submit market definition"
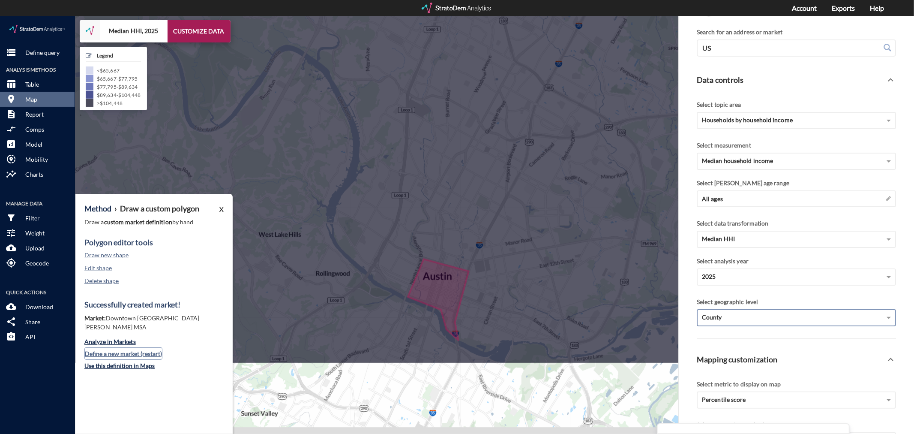
click button "Define a new market (restart)"
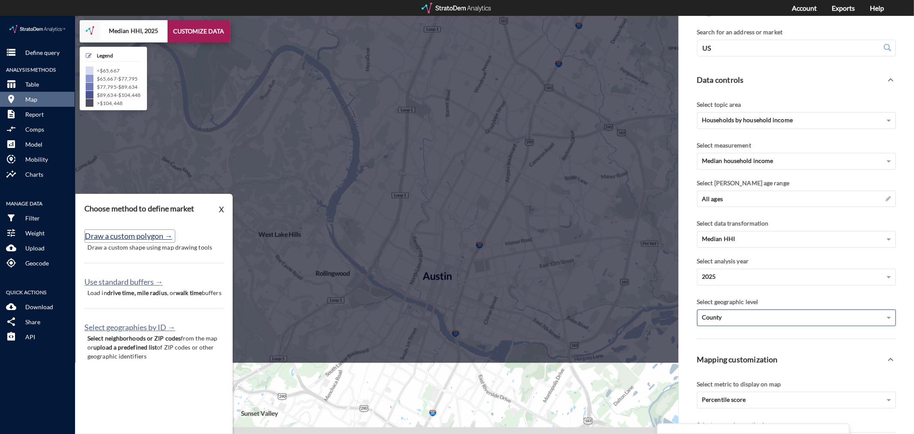
click button "Draw a custom polygon →"
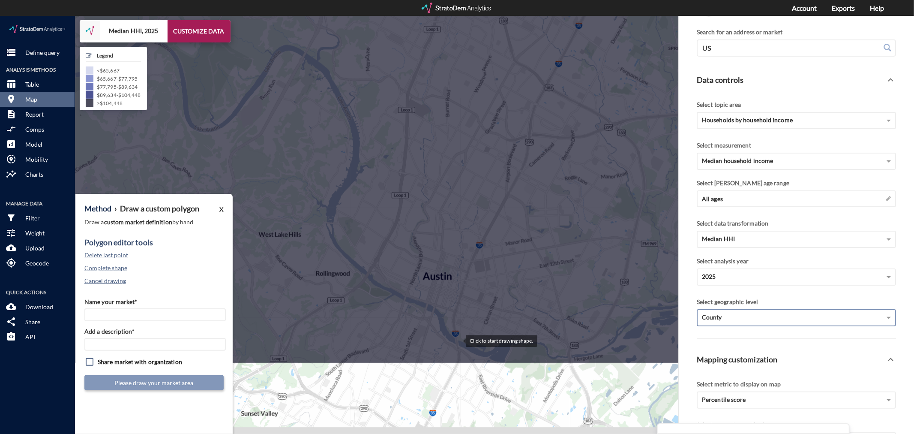
click div
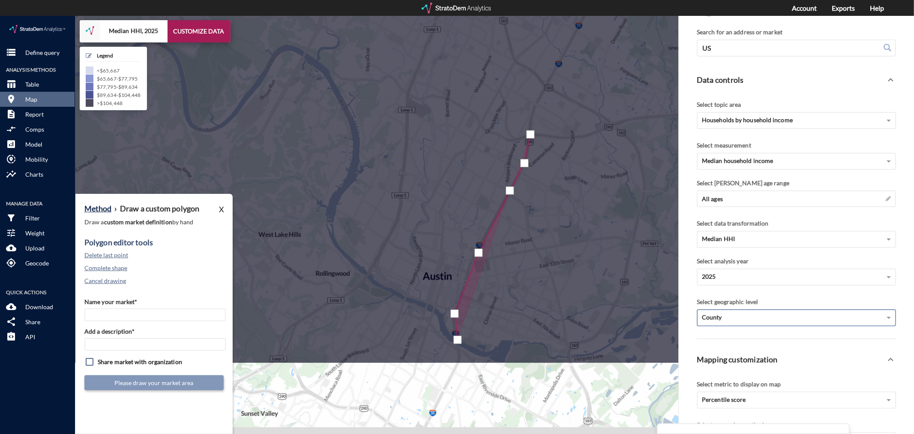
click div
drag, startPoint x: 585, startPoint y: 120, endPoint x: 613, endPoint y: 117, distance: 28.0
click div
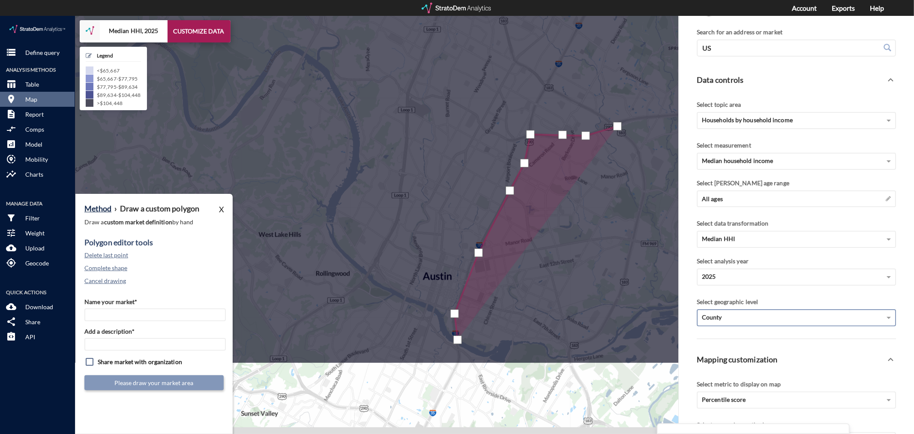
click div
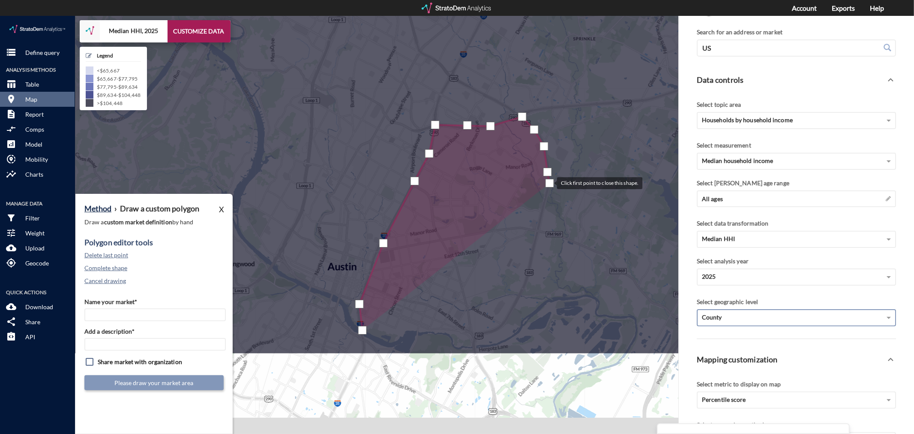
drag, startPoint x: 645, startPoint y: 176, endPoint x: 549, endPoint y: 167, distance: 96.9
click div
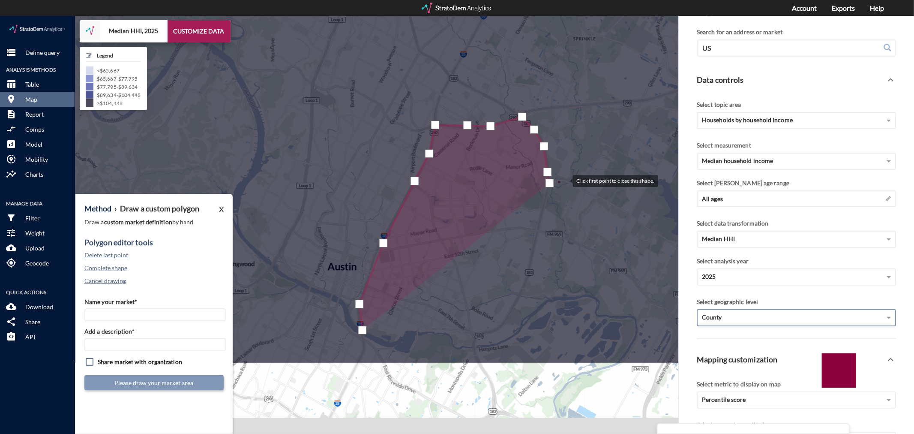
click div
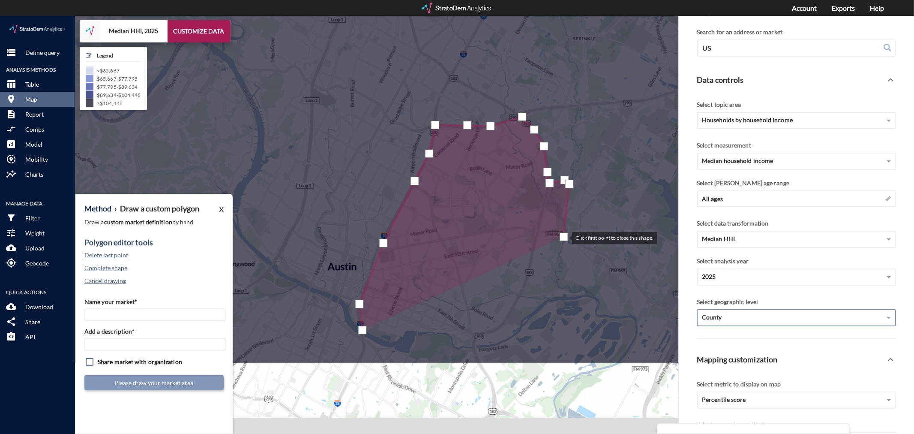
click div
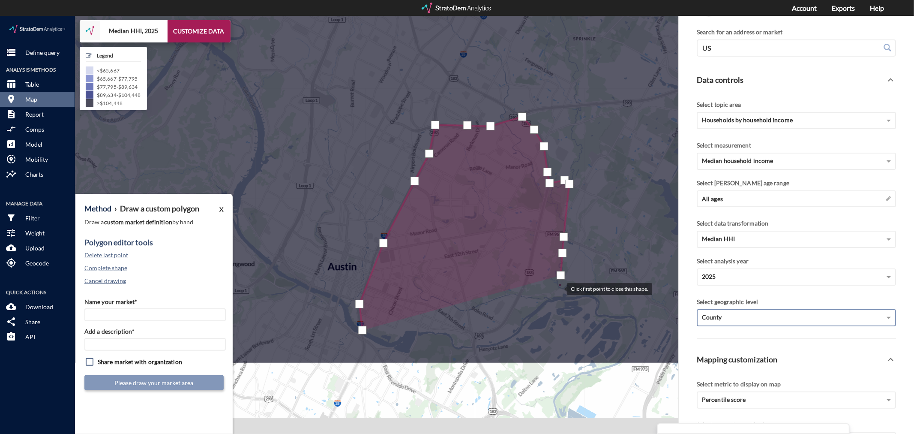
click div
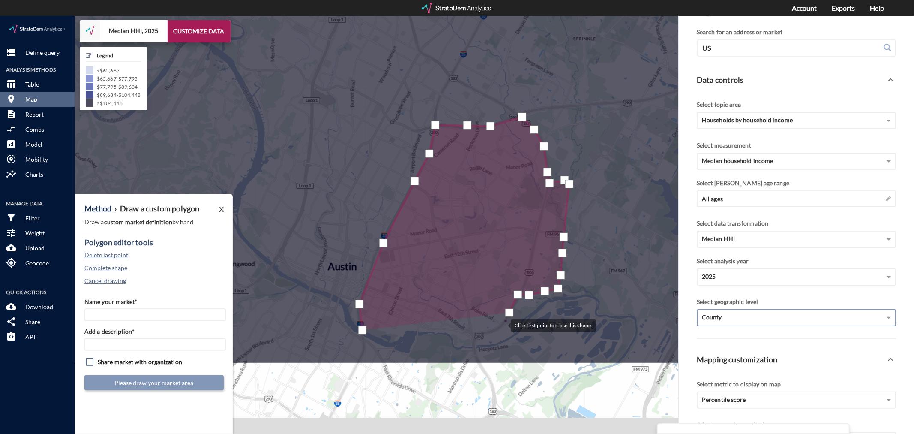
click div
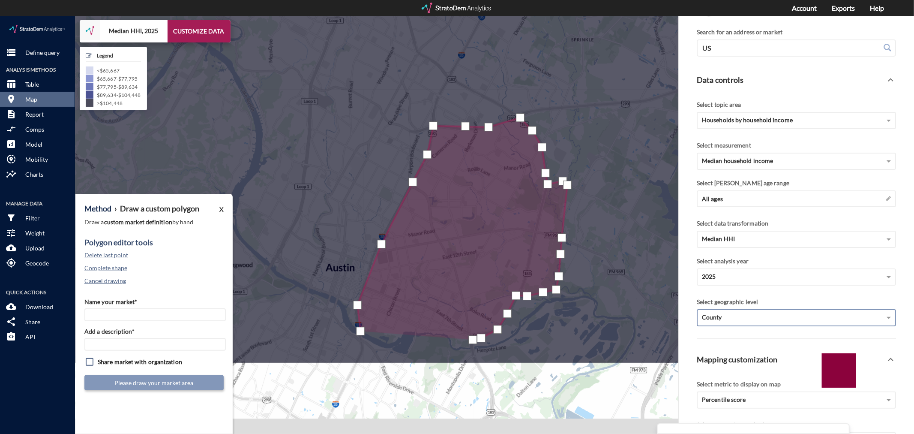
click div
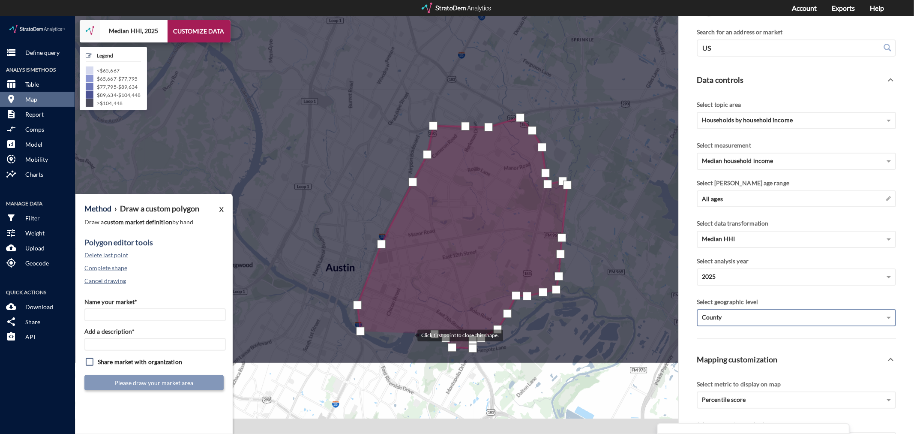
click div
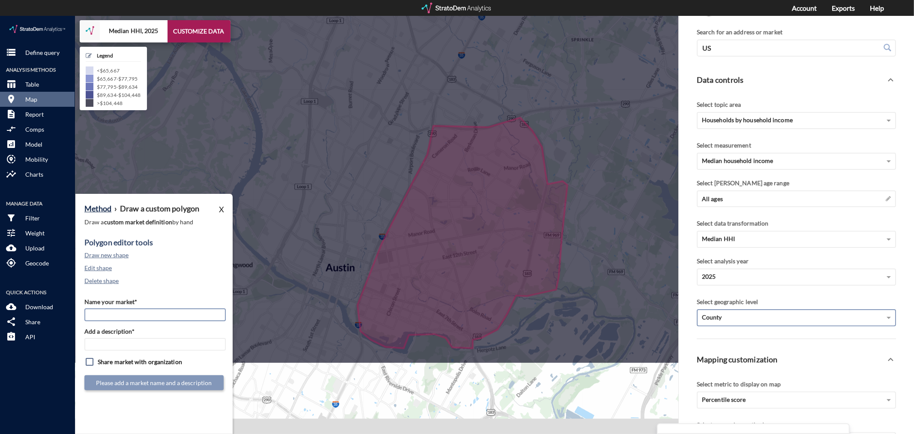
click input "Name your market*"
type input "East Austin - Austin MSA"
paste input "East Austin - Austin MSA"
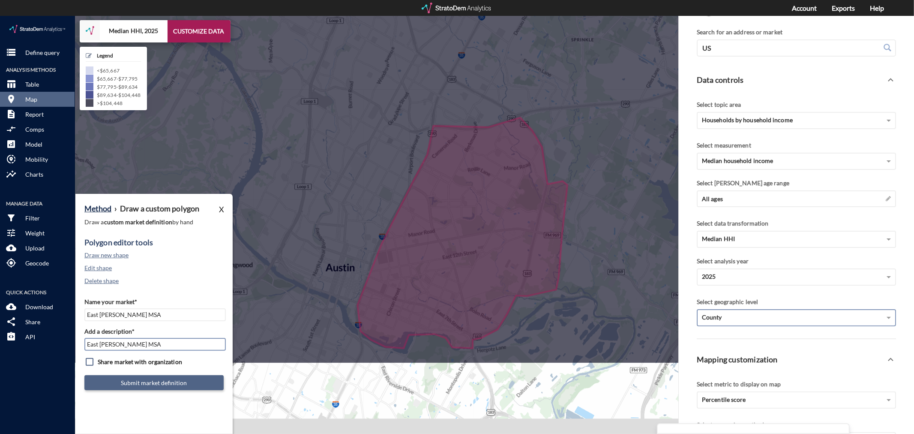
type input "East Austin - Austin MSA"
click button "Submit market definition"
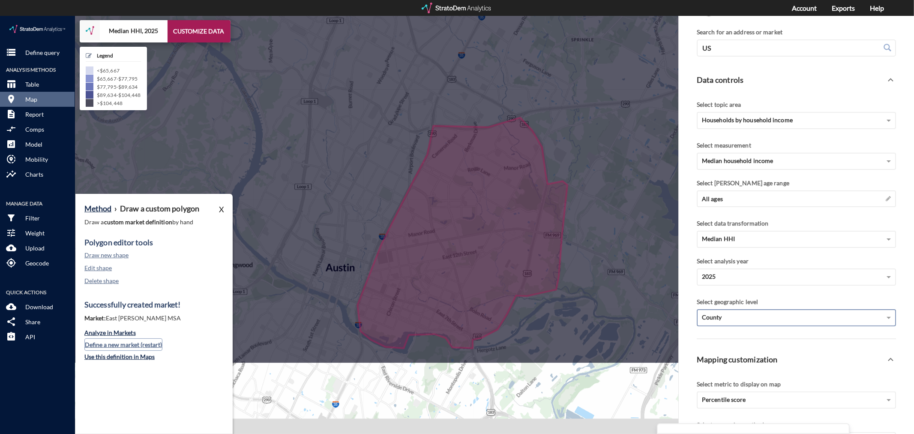
click button "Define a new market (restart)"
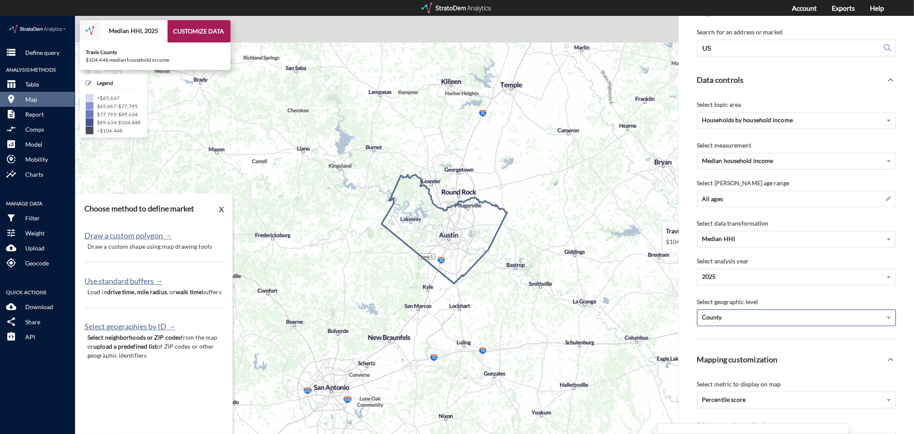
drag, startPoint x: 447, startPoint y: 156, endPoint x: 449, endPoint y: 218, distance: 61.7
click icon
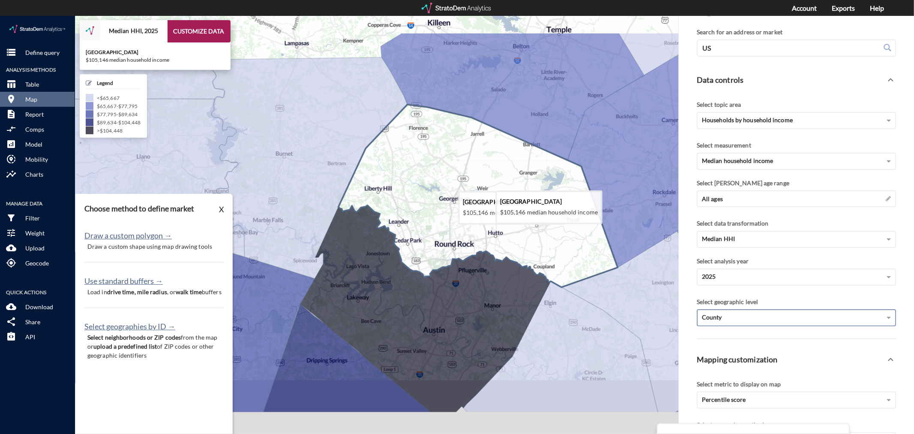
drag, startPoint x: 504, startPoint y: 134, endPoint x: 489, endPoint y: 186, distance: 54.3
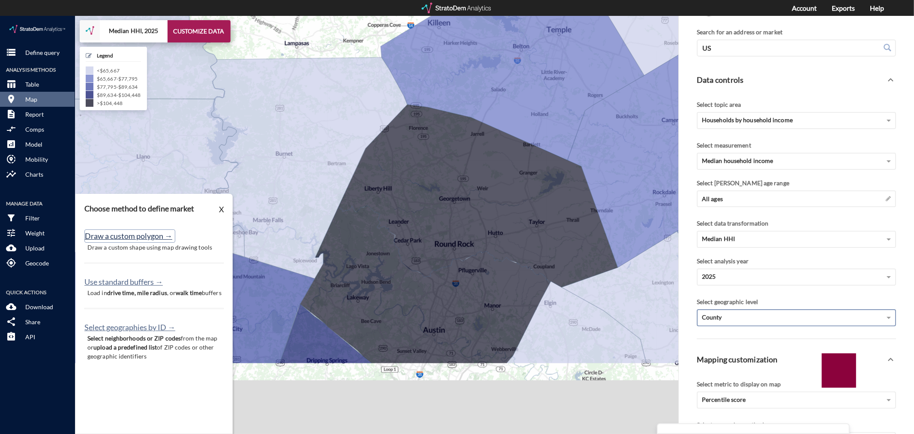
click button "Draw a custom polygon →"
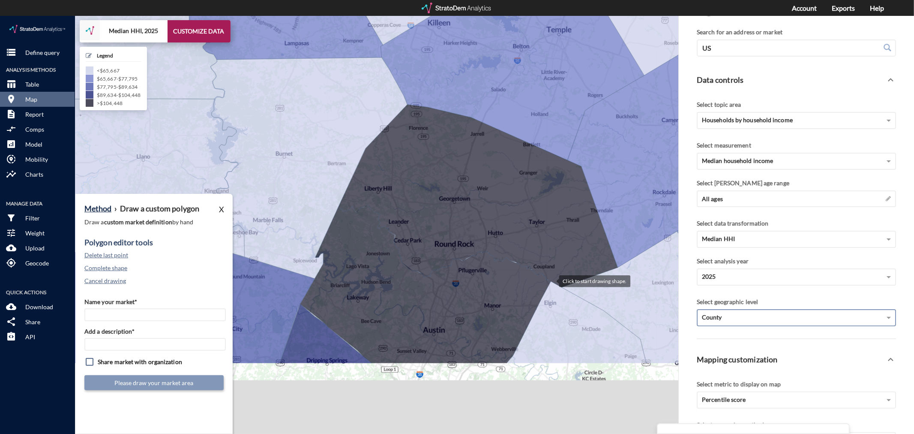
click div
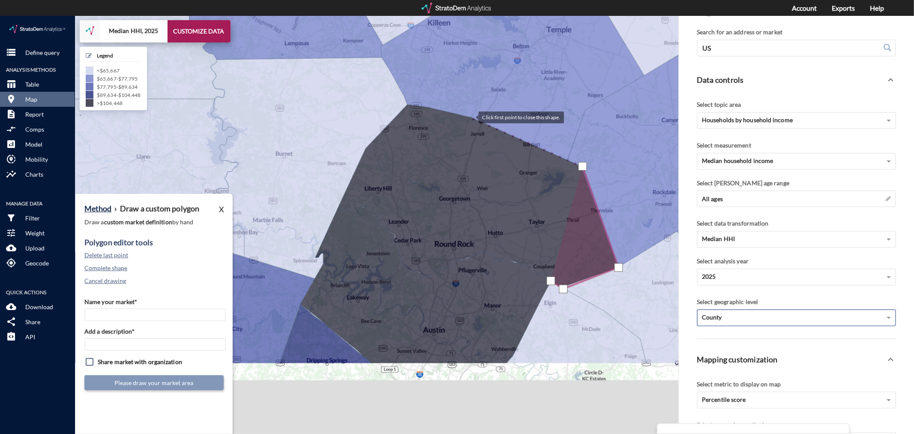
click div
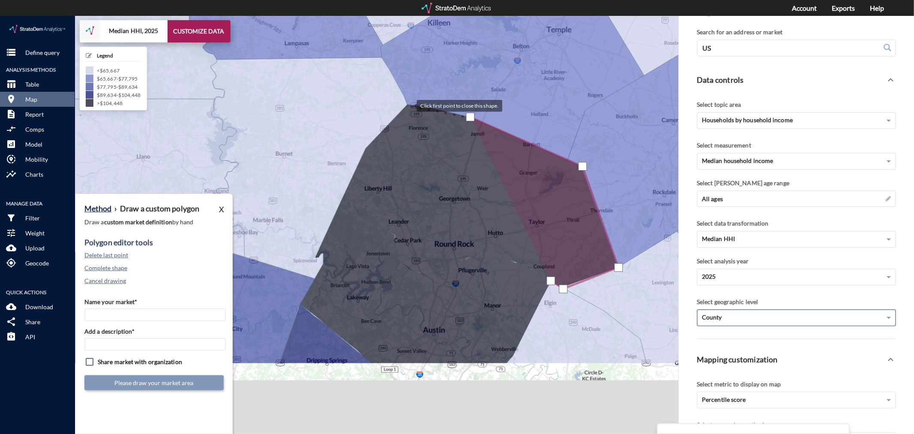
click div
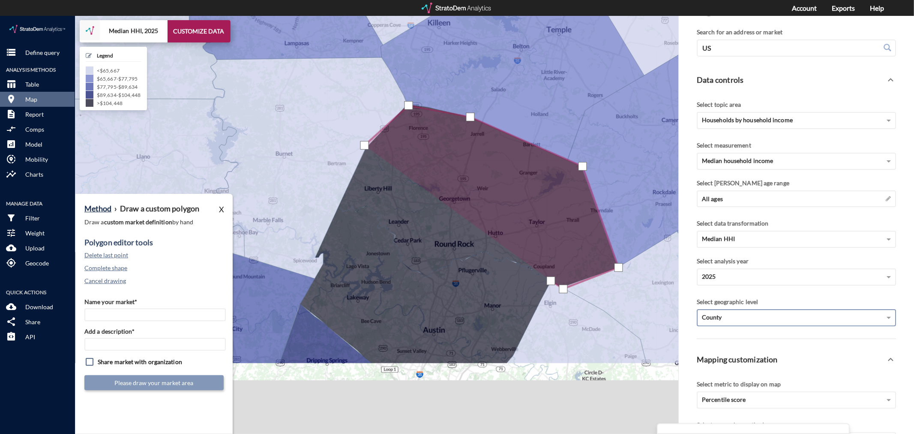
click div
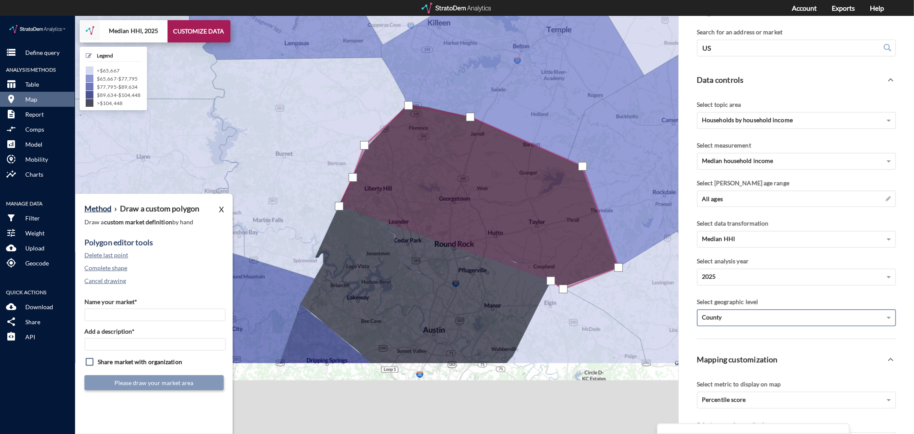
click div
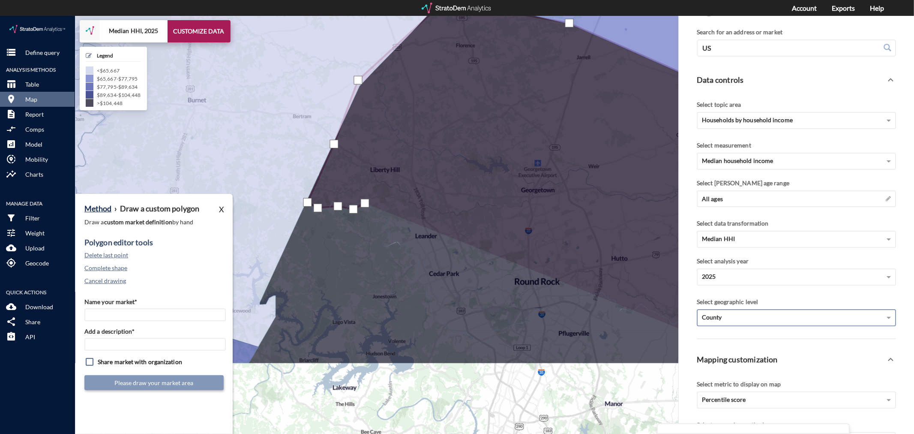
click div
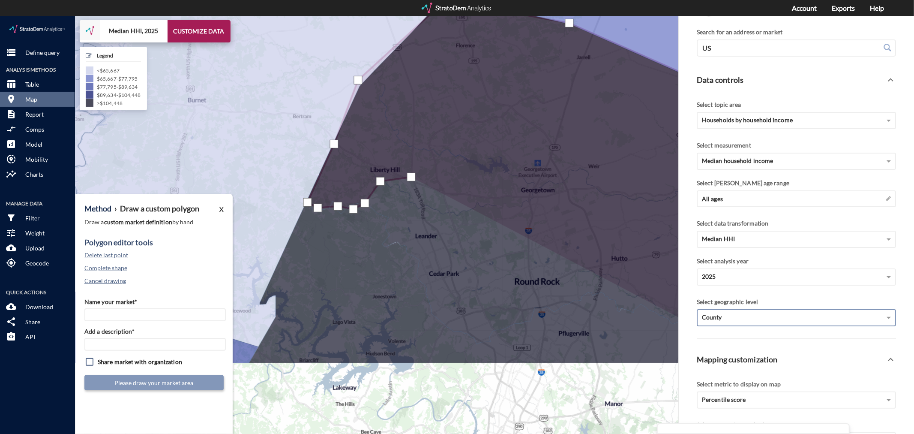
click div
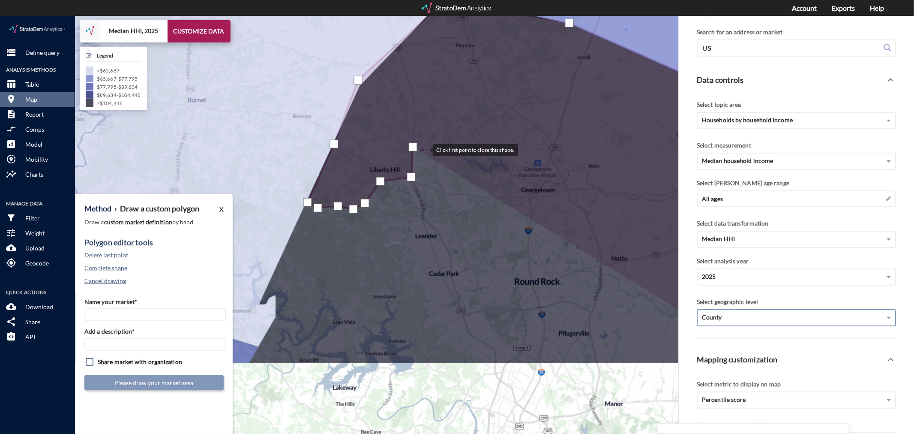
click div
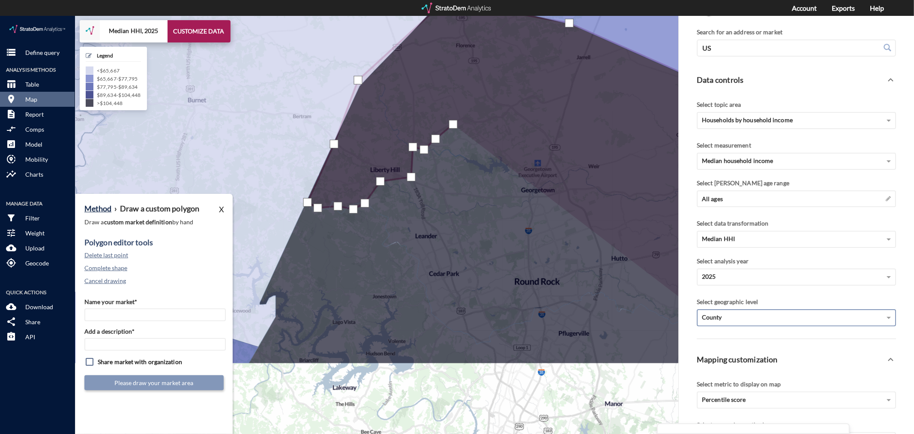
drag, startPoint x: 453, startPoint y: 108, endPoint x: 470, endPoint y: 109, distance: 16.7
click div
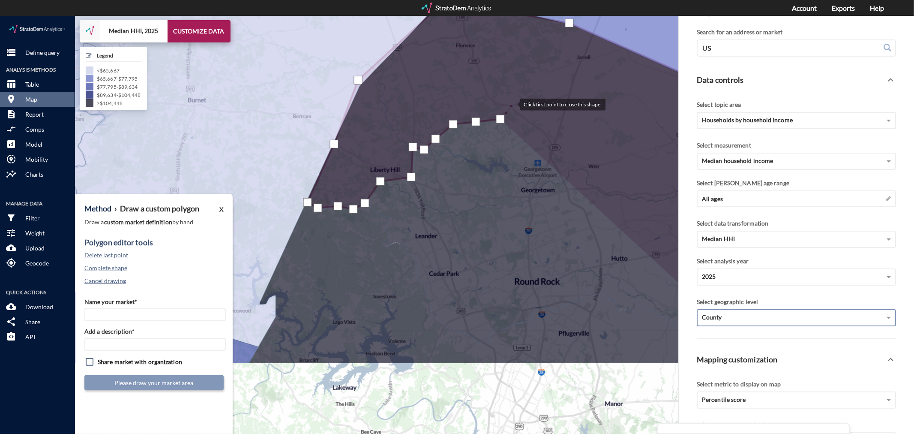
click div
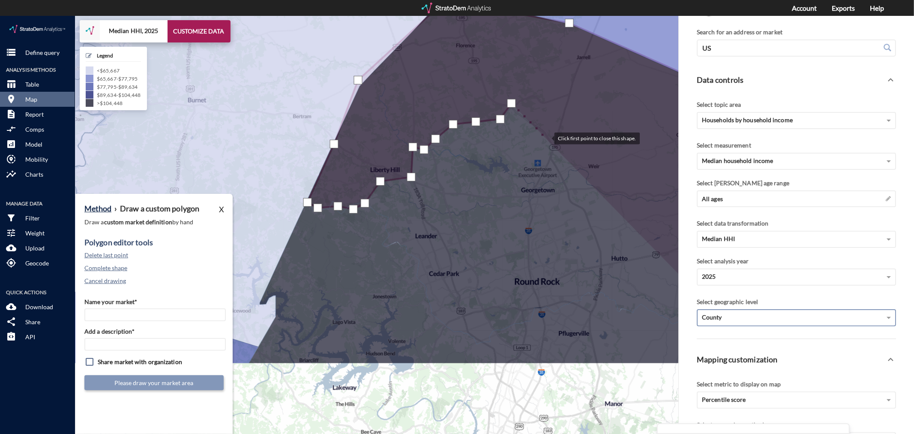
click div
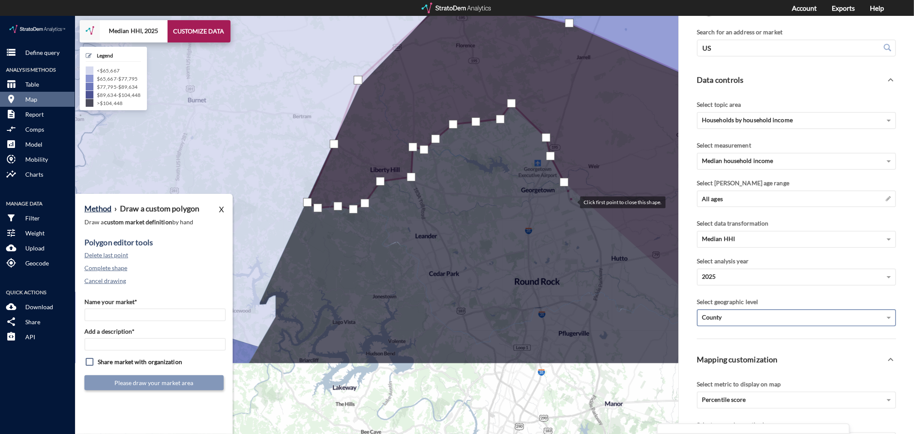
click div
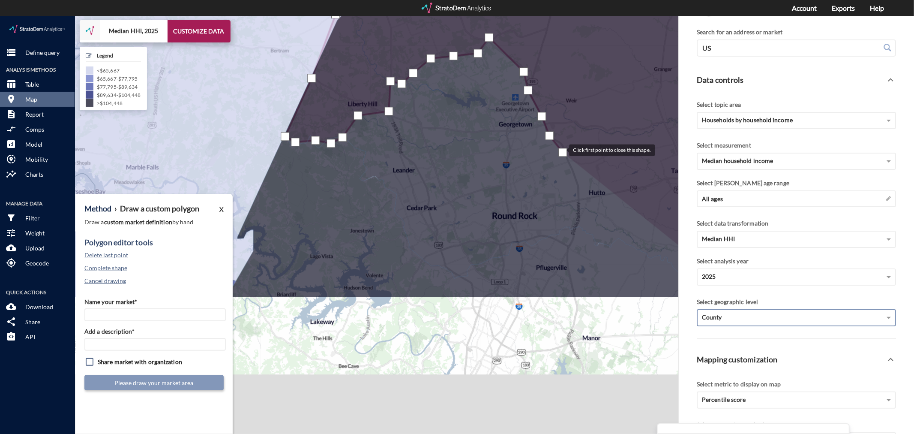
drag, startPoint x: 585, startPoint y: 202, endPoint x: 560, endPoint y: 132, distance: 74.6
click div
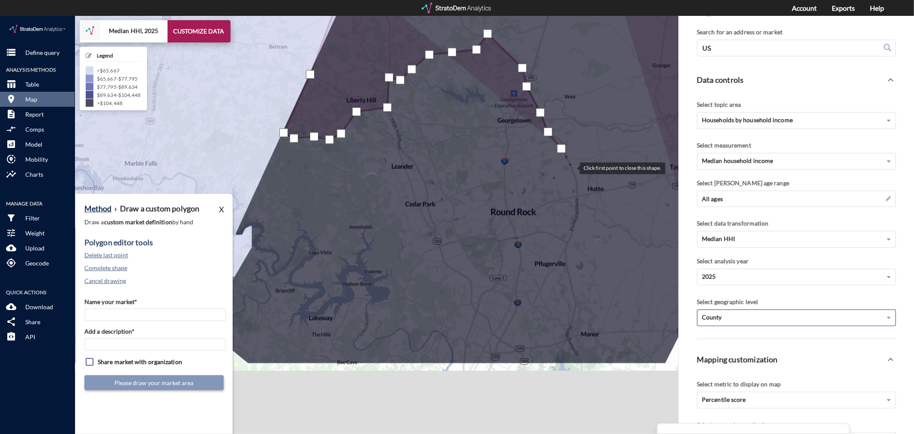
click div
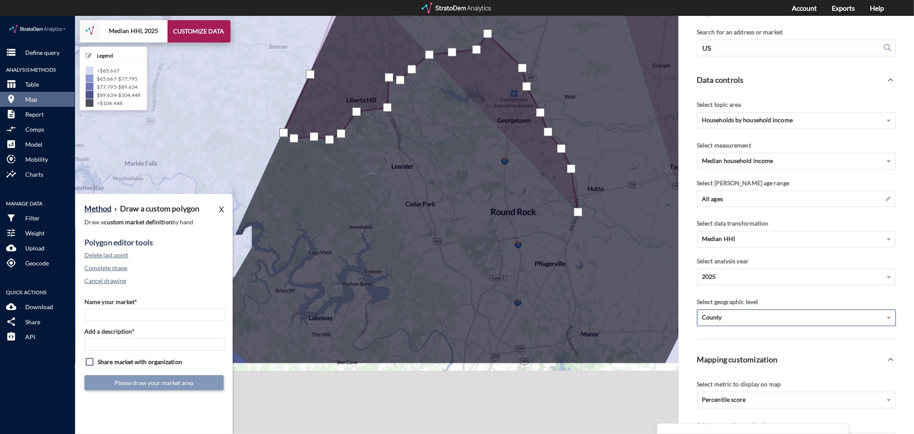
click div
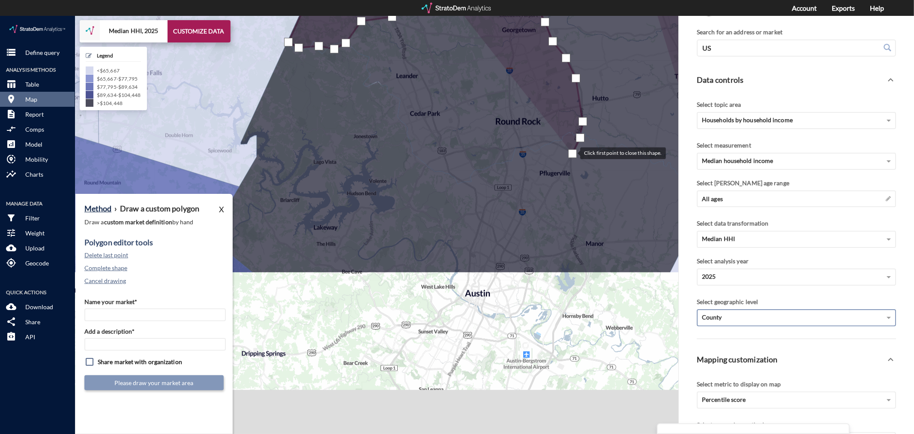
drag, startPoint x: 568, startPoint y: 228, endPoint x: 572, endPoint y: 137, distance: 90.9
click div
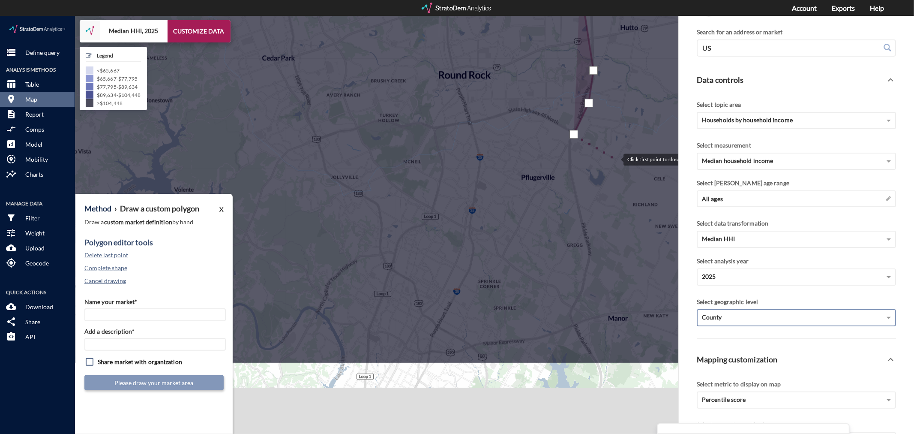
click div
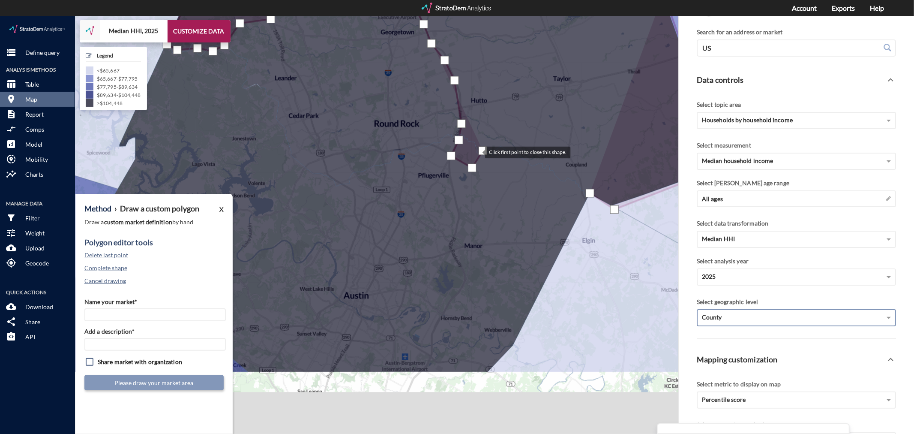
drag, startPoint x: 626, startPoint y: 126, endPoint x: 465, endPoint y: 141, distance: 161.5
click div
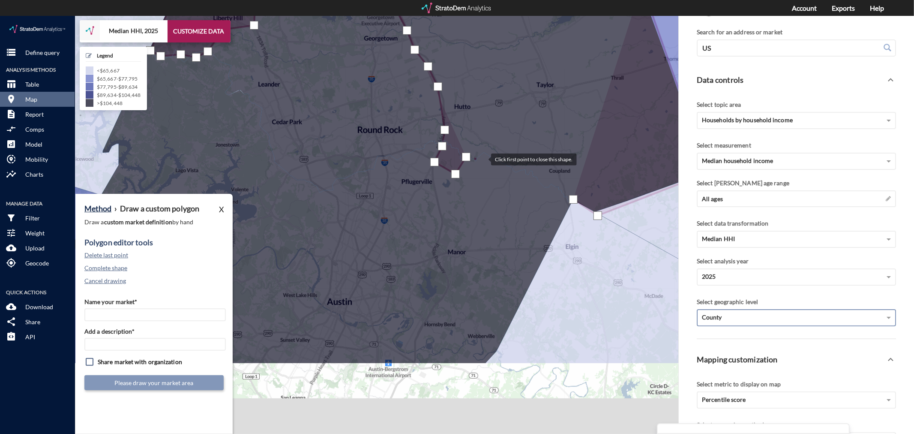
click div
drag, startPoint x: 486, startPoint y: 140, endPoint x: 499, endPoint y: 150, distance: 16.9
click div
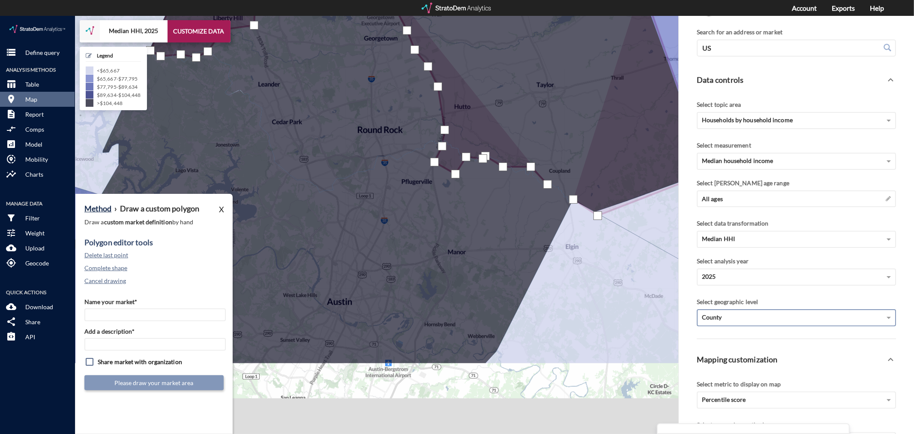
click div
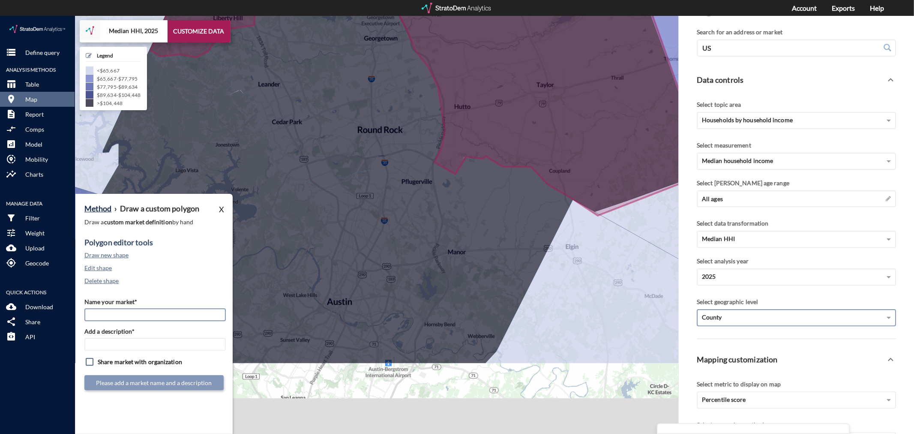
click input "Name your market*"
type input "Far North Austin - Austin MSA"
paste input "Far North Austin - Austin MSA"
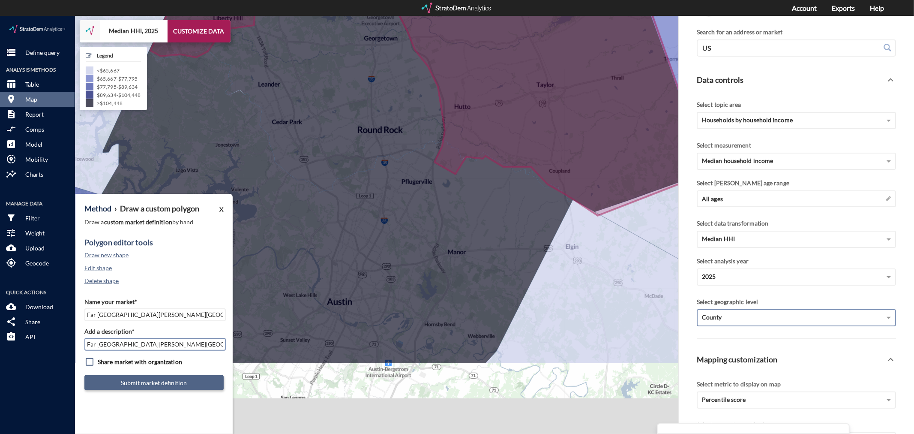
type input "Far North Austin - Austin MSA"
click button "Submit market definition"
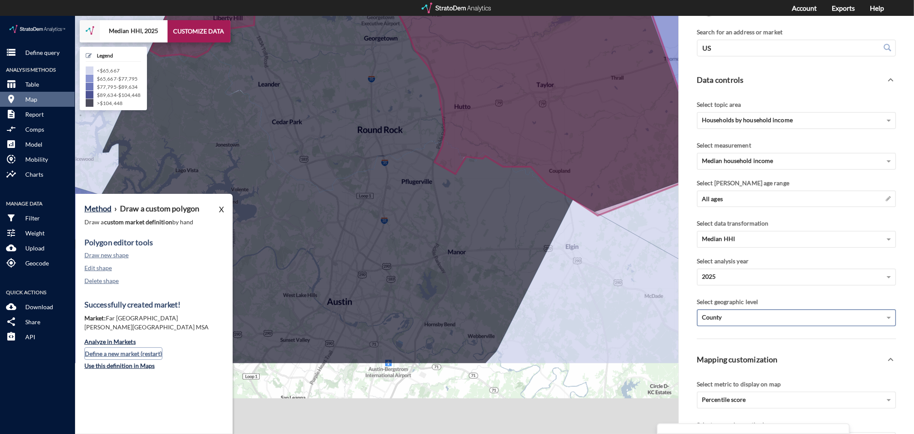
click button "Define a new market (restart)"
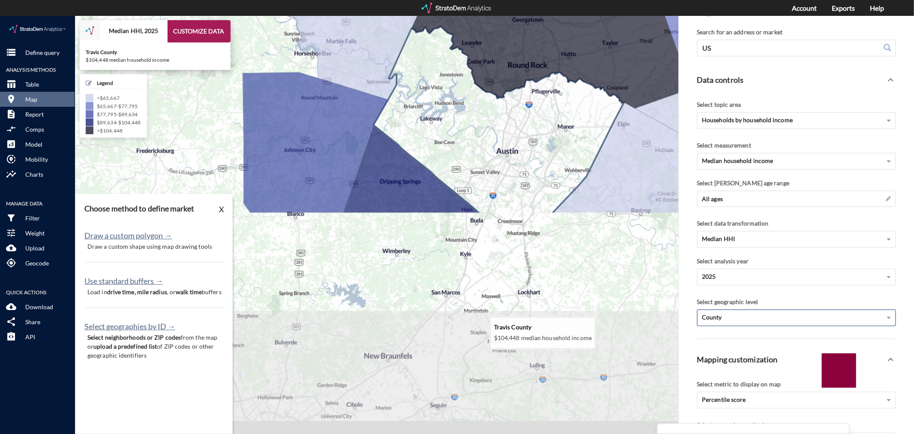
drag, startPoint x: 390, startPoint y: 297, endPoint x: 519, endPoint y: 143, distance: 200.5
click icon
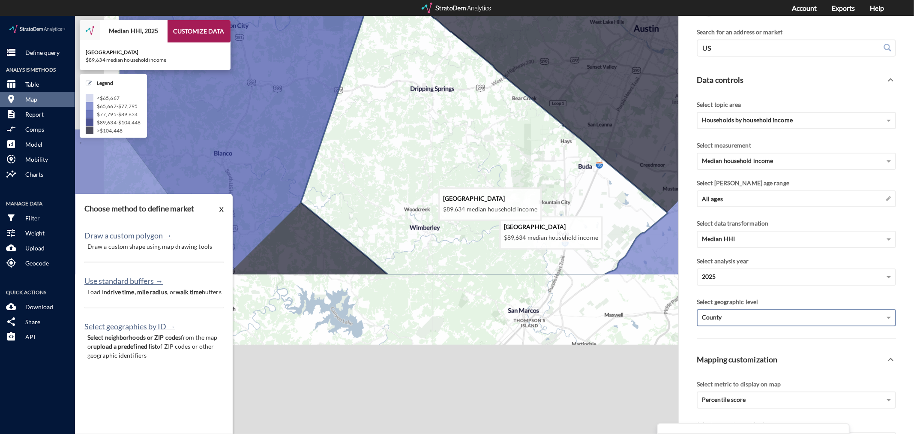
drag, startPoint x: 372, startPoint y: 249, endPoint x: 427, endPoint y: 154, distance: 109.3
click icon
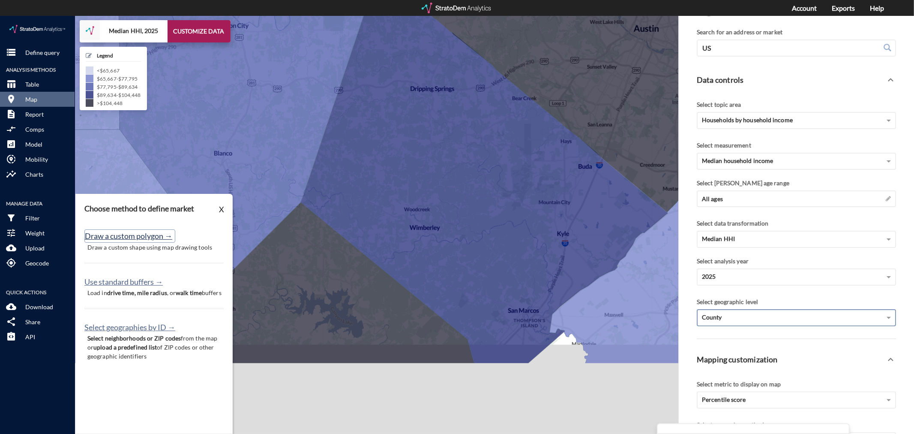
click button "Draw a custom polygon →"
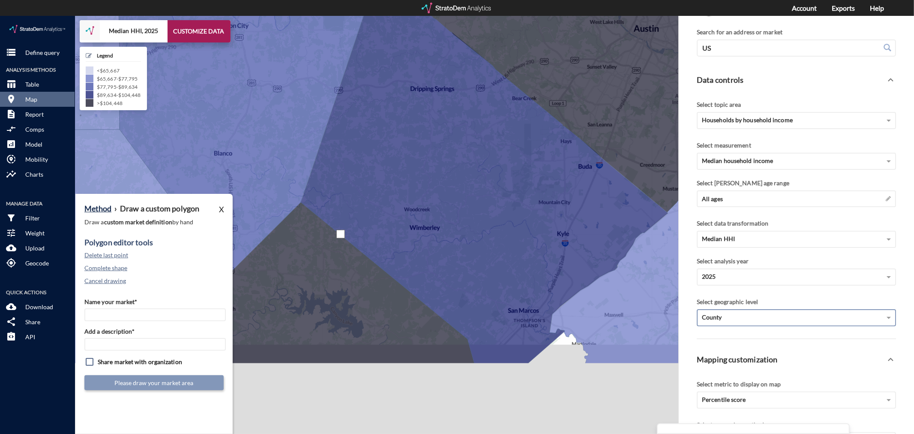
click div
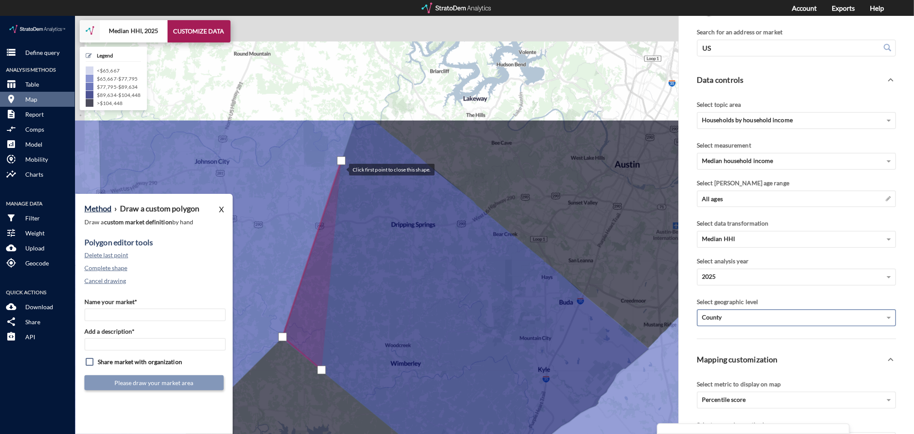
drag, startPoint x: 360, startPoint y: 9, endPoint x: 341, endPoint y: 162, distance: 154.3
click div
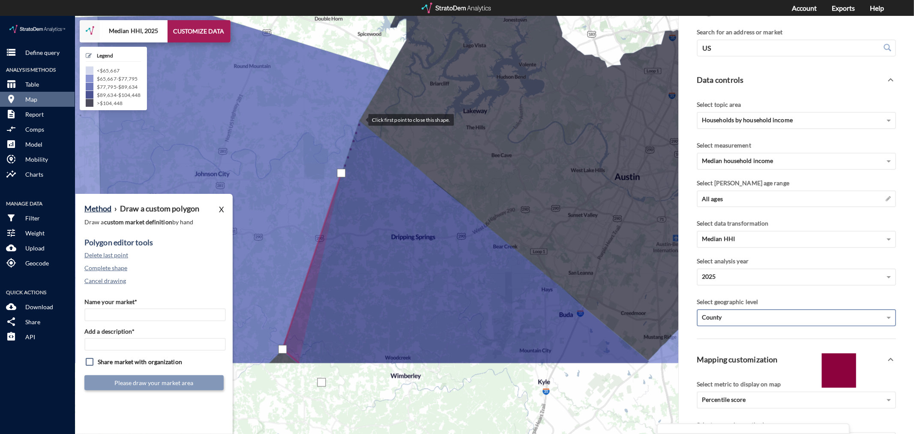
click div
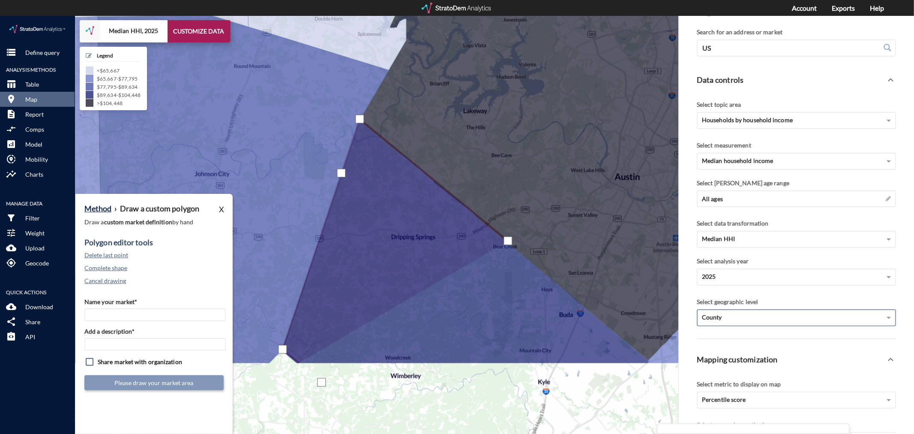
click div
drag, startPoint x: 508, startPoint y: 247, endPoint x: 509, endPoint y: 256, distance: 9.0
click div
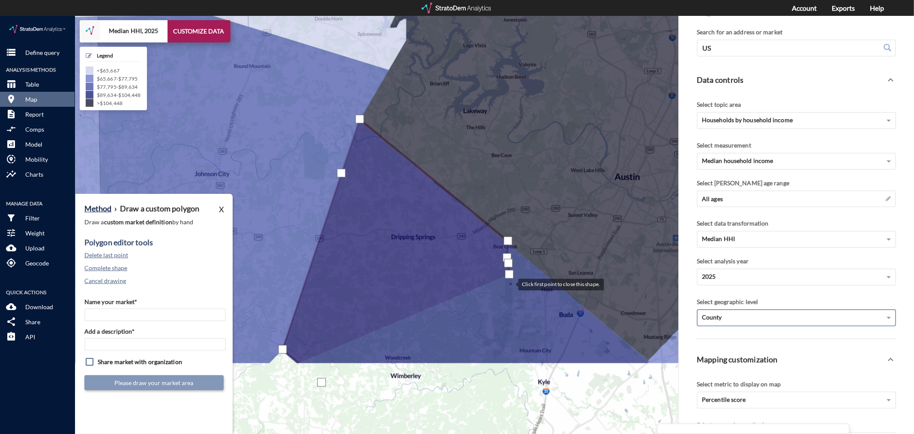
click div
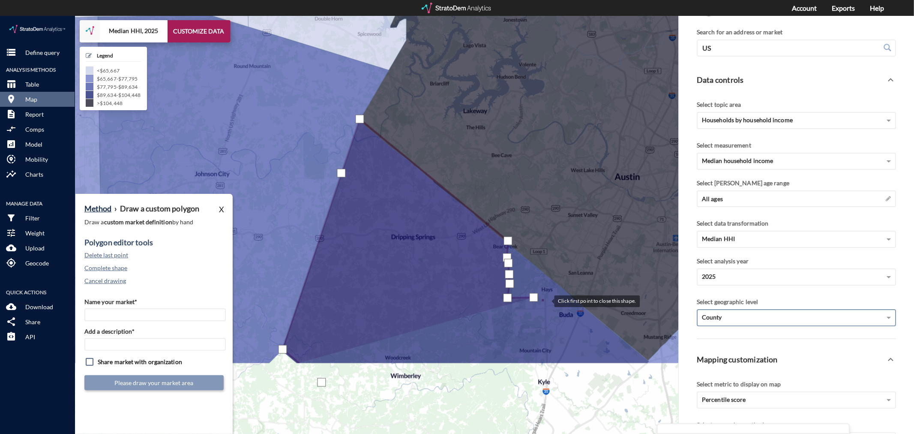
click div
drag, startPoint x: 527, startPoint y: 302, endPoint x: 524, endPoint y: 307, distance: 6.0
click div
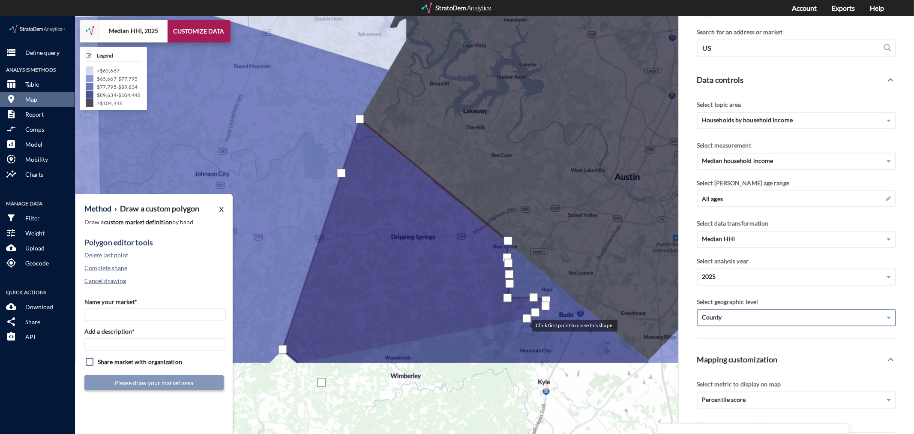
click div
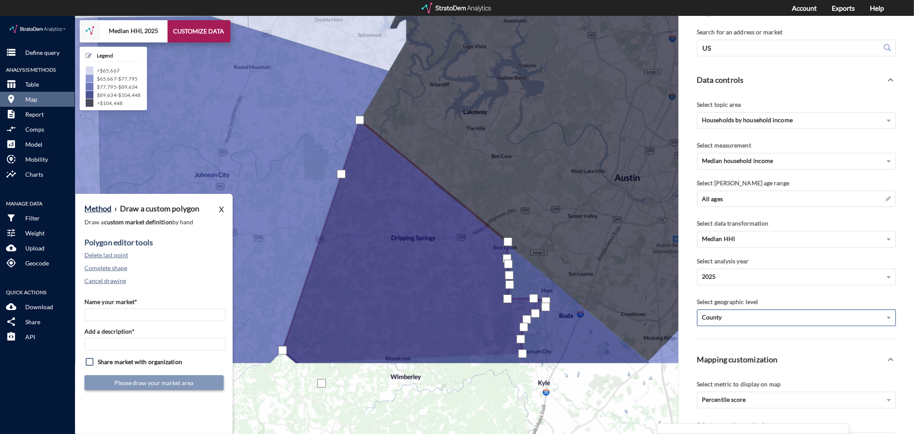
click div
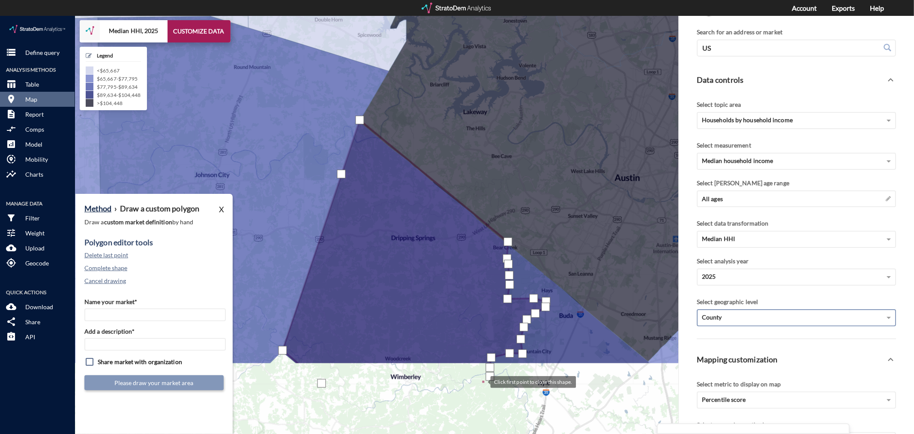
click div
drag, startPoint x: 465, startPoint y: 372, endPoint x: 442, endPoint y: 372, distance: 22.3
click div
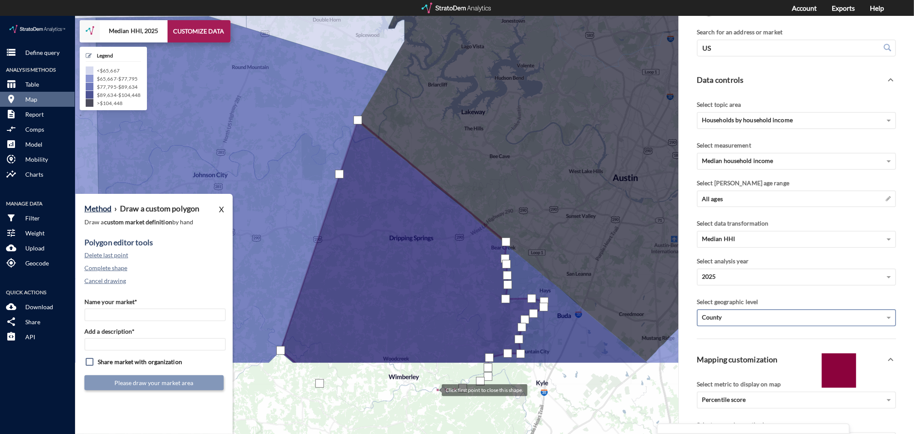
click div
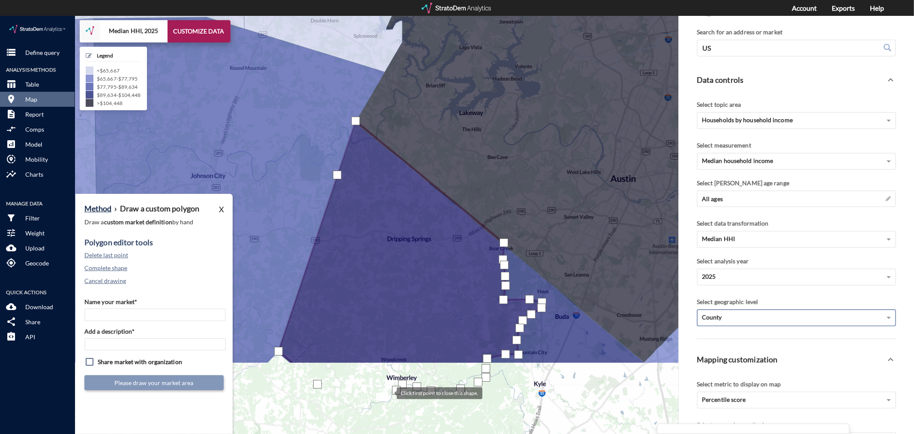
click div
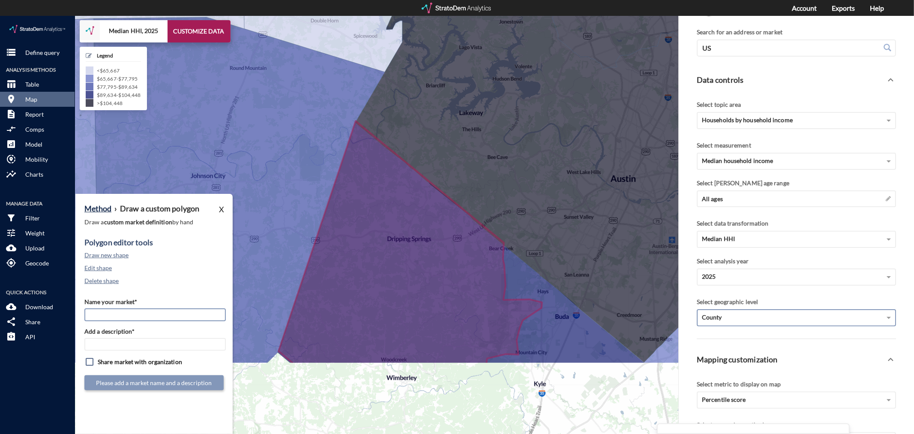
click input "Name your market*"
type input "Hill County - Austin MSA"
paste input "Hill County - Austin MSA"
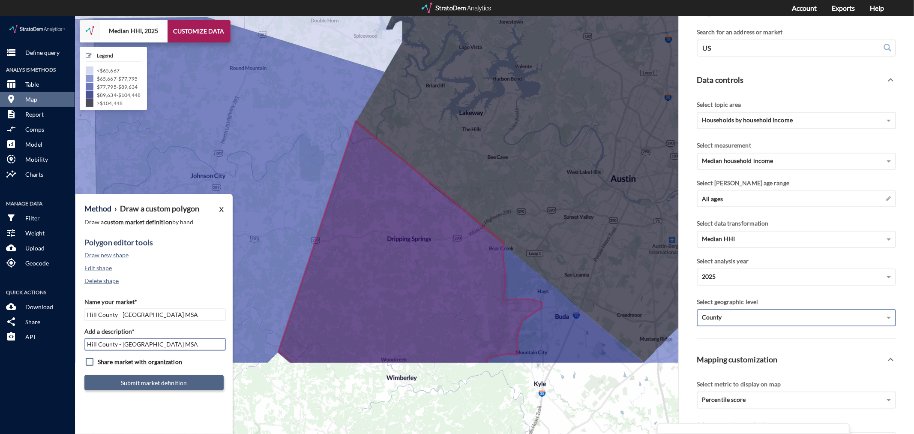
type input "Hill County - Austin MSA"
click button "Submit market definition"
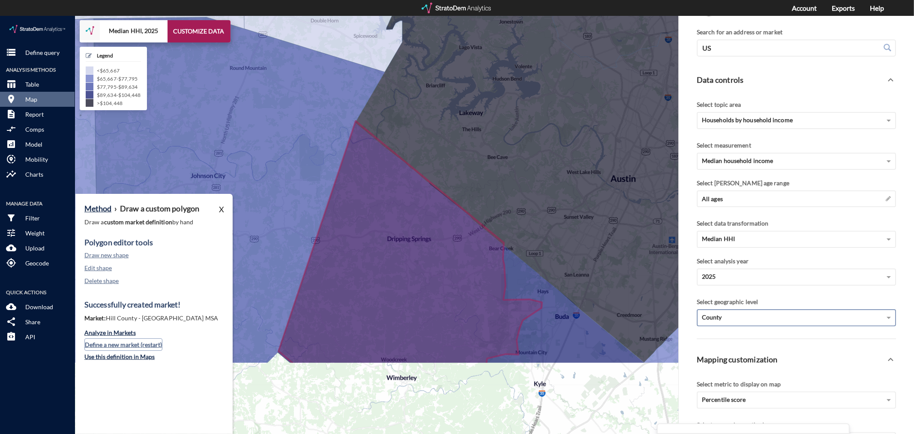
click button "Define a new market (restart)"
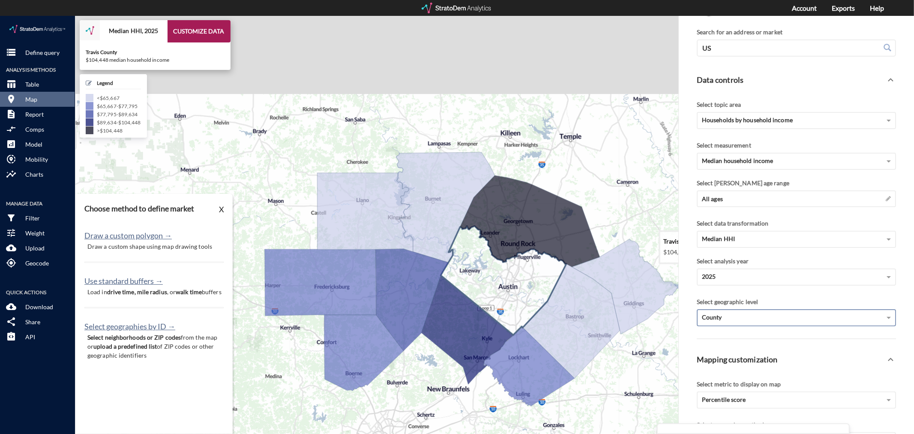
drag, startPoint x: 463, startPoint y: 103, endPoint x: 466, endPoint y: 251, distance: 147.5
click icon
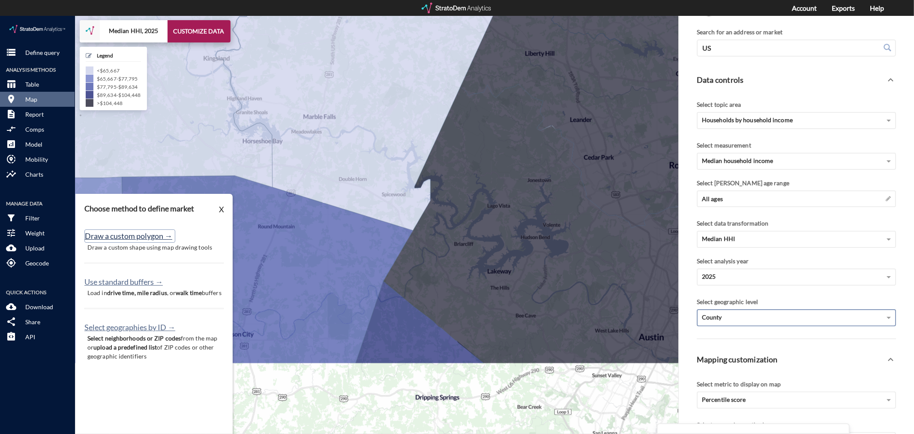
click button "Draw a custom polygon →"
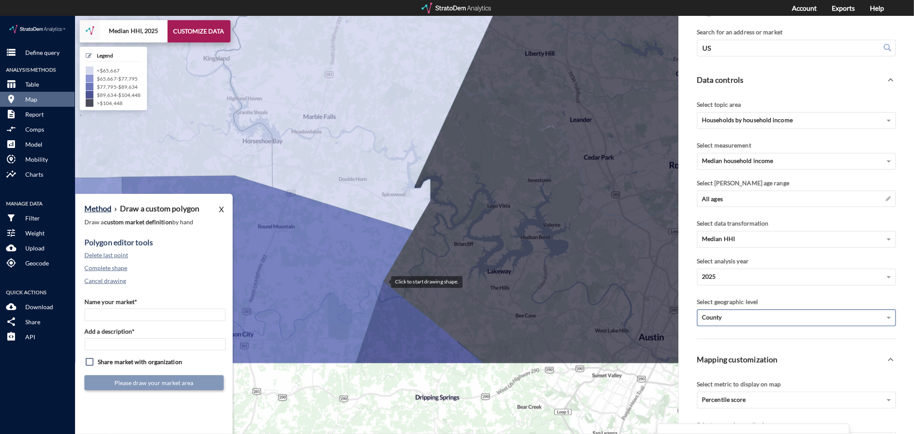
click div
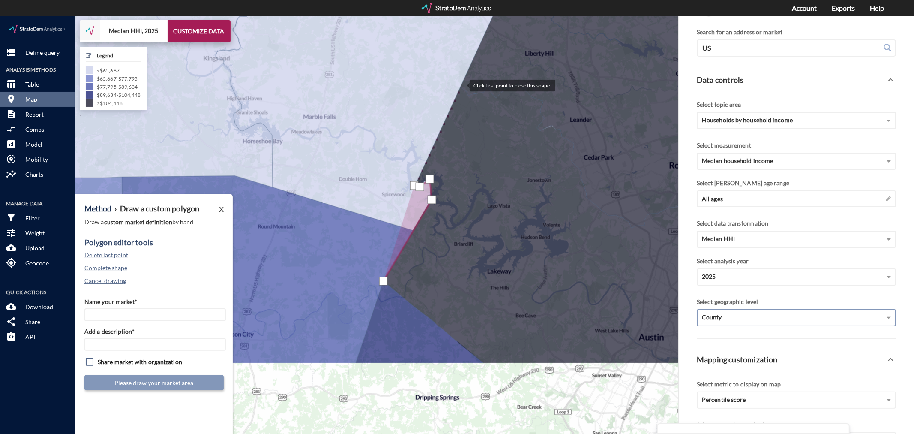
click div
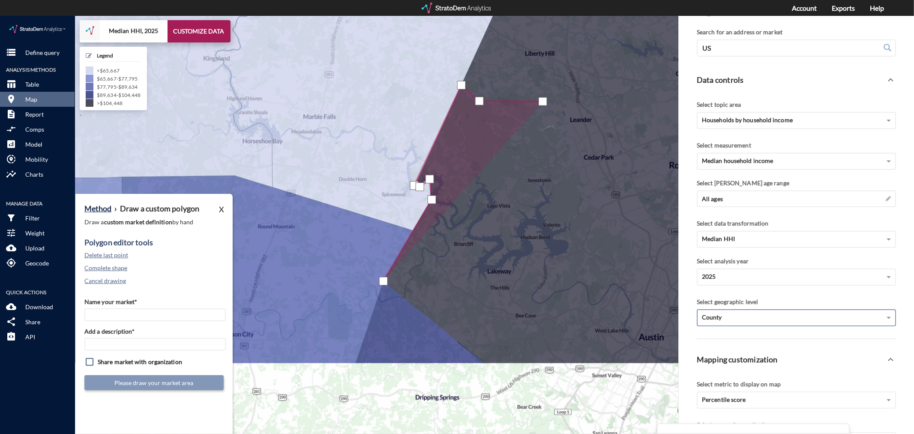
click div
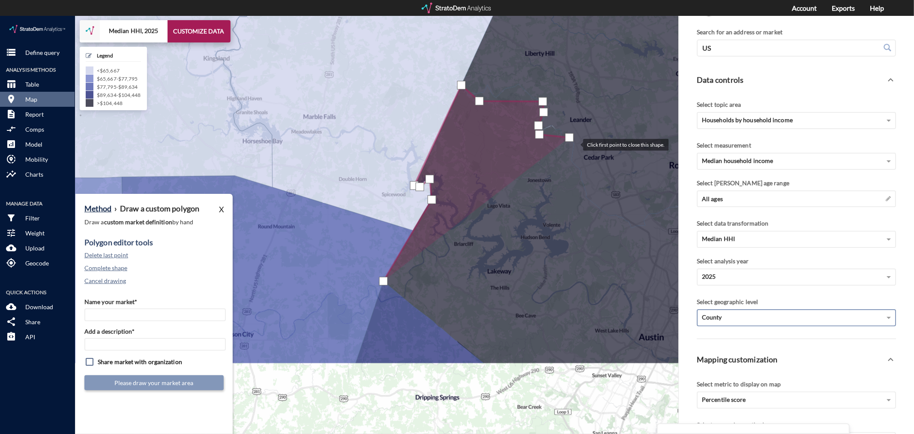
click div
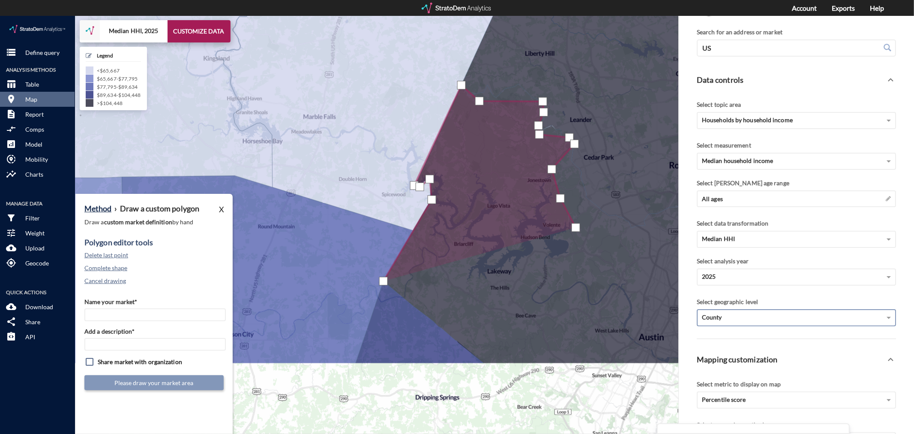
click div
drag, startPoint x: 521, startPoint y: 209, endPoint x: 524, endPoint y: 221, distance: 12.4
click div
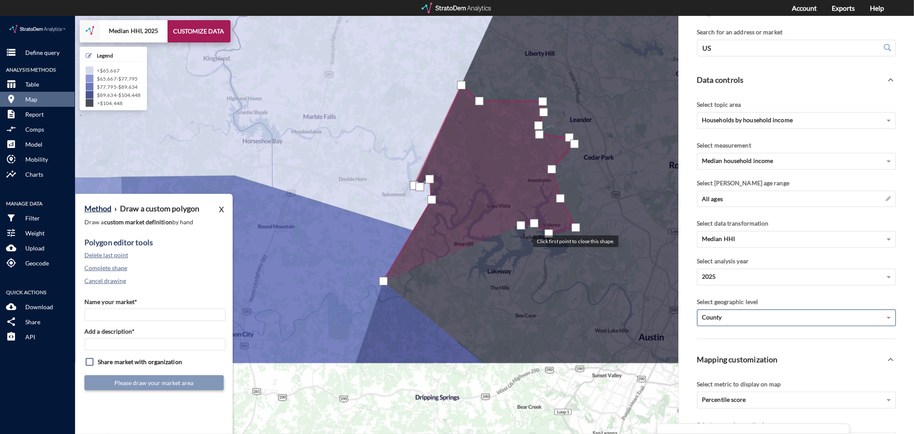
click div
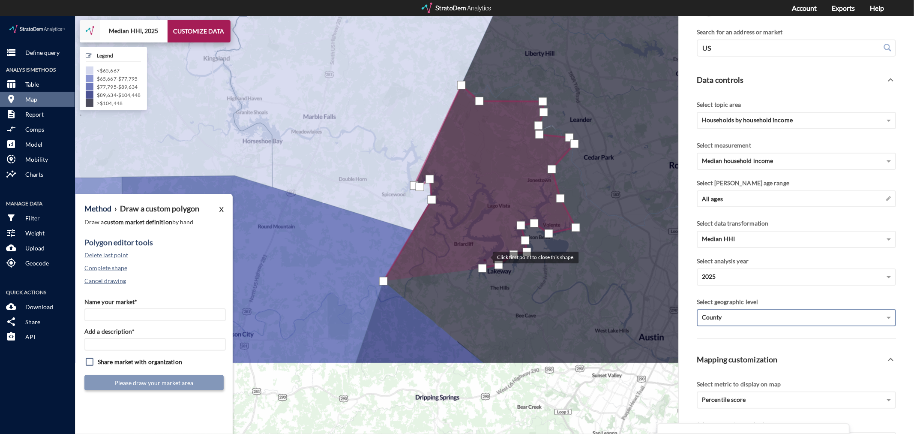
click div
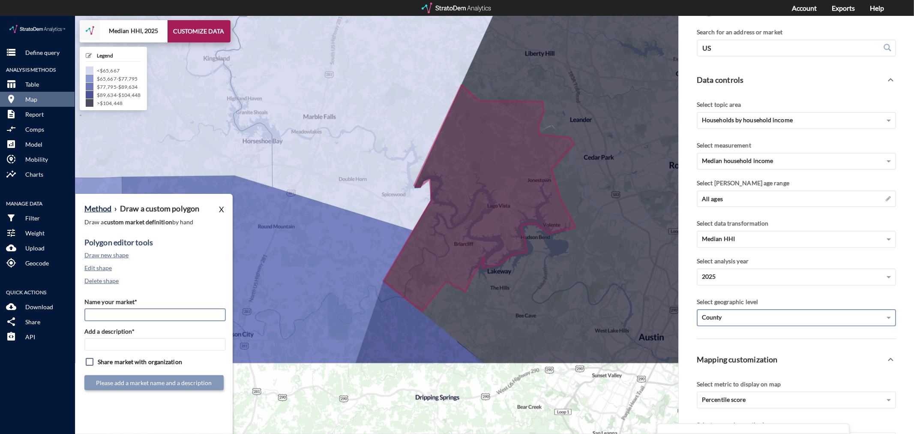
click input "Name your market*"
type input "Far West Austin - Austin MSA"
paste input "Far West Austin - Austin MSA"
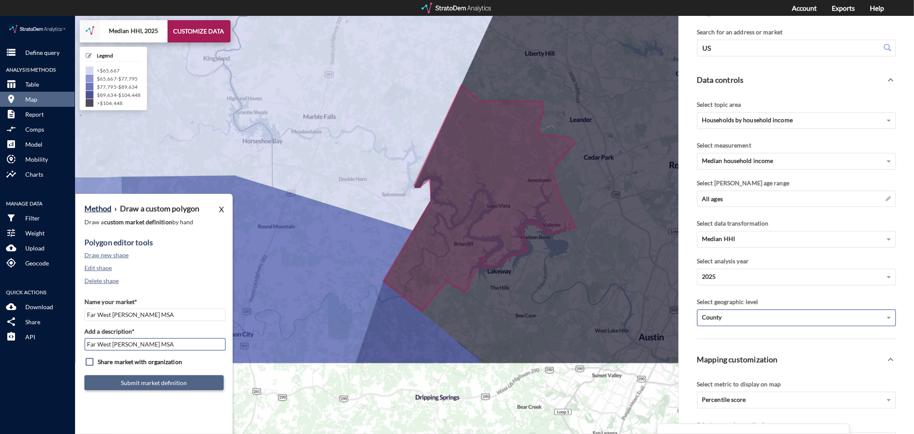
type input "Far West Austin - Austin MSA"
click button "Submit market definition"
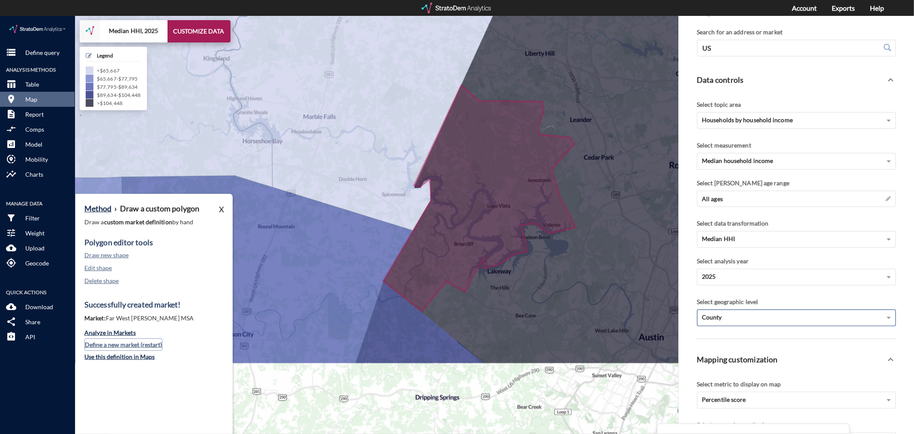
click button "Define a new market (restart)"
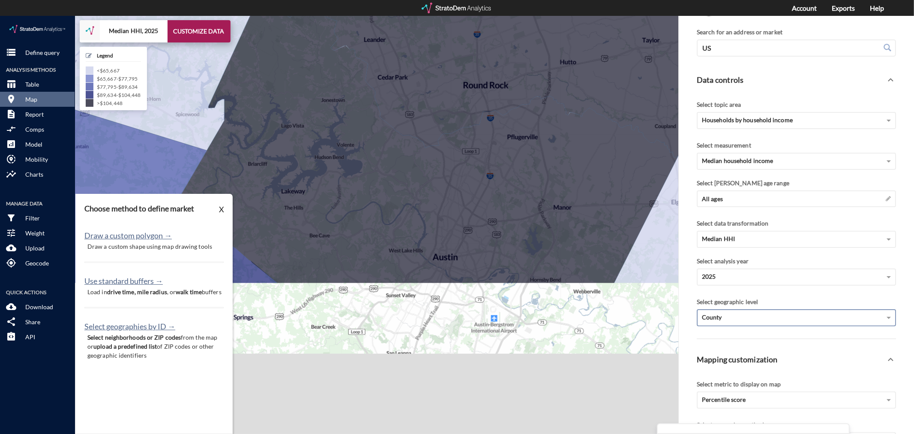
drag, startPoint x: 456, startPoint y: 339, endPoint x: 256, endPoint y: 270, distance: 211.7
click div "+ − Median HHI, 2025 CUSTOMIZE DATA Legend < $65,667 $65,667 - $77,795 $77,795 …"
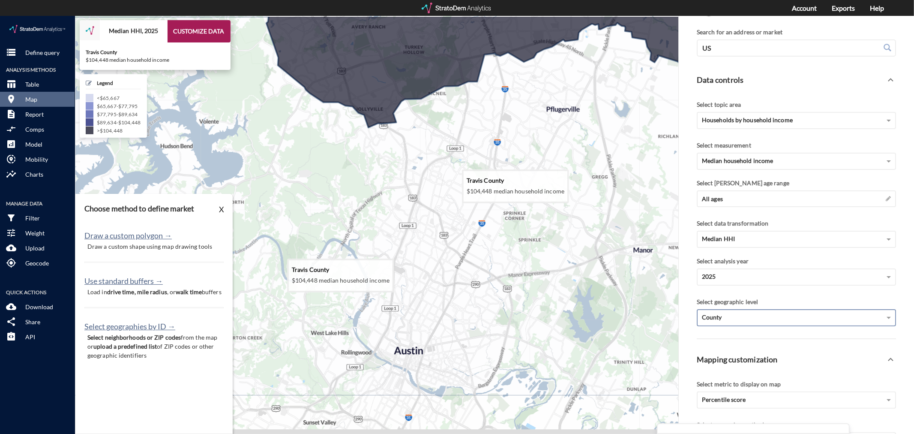
click icon
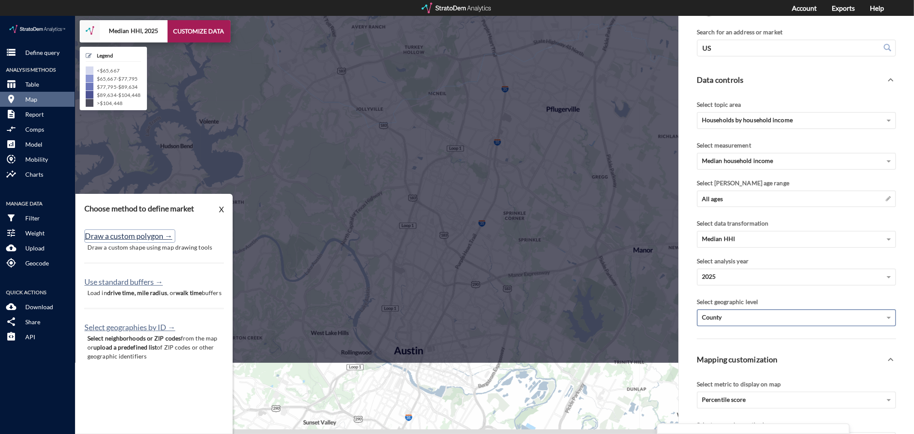
click button "Draw a custom polygon →"
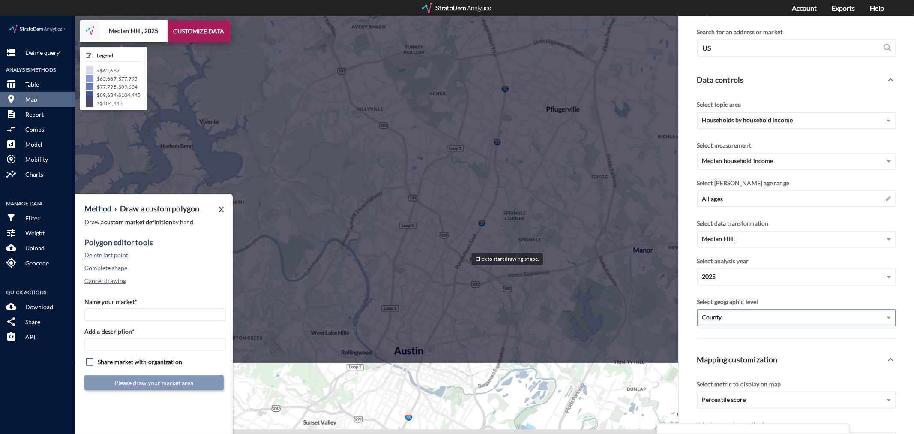
click div
drag, startPoint x: 447, startPoint y: 231, endPoint x: 441, endPoint y: 217, distance: 14.6
click div
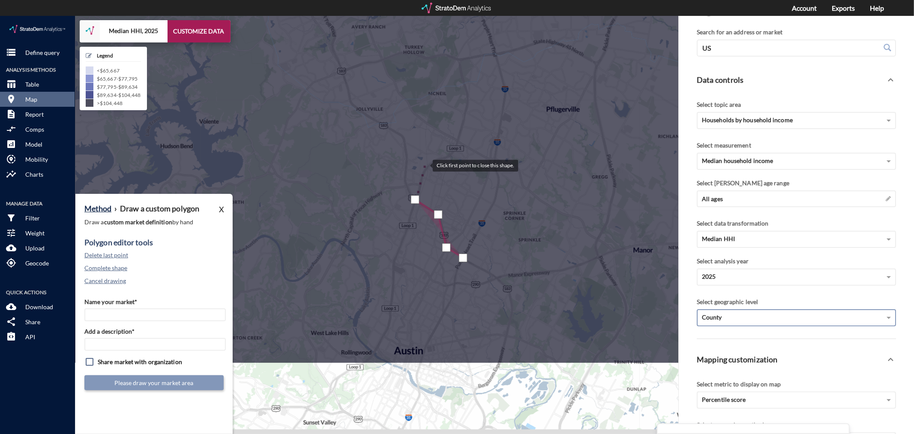
click div
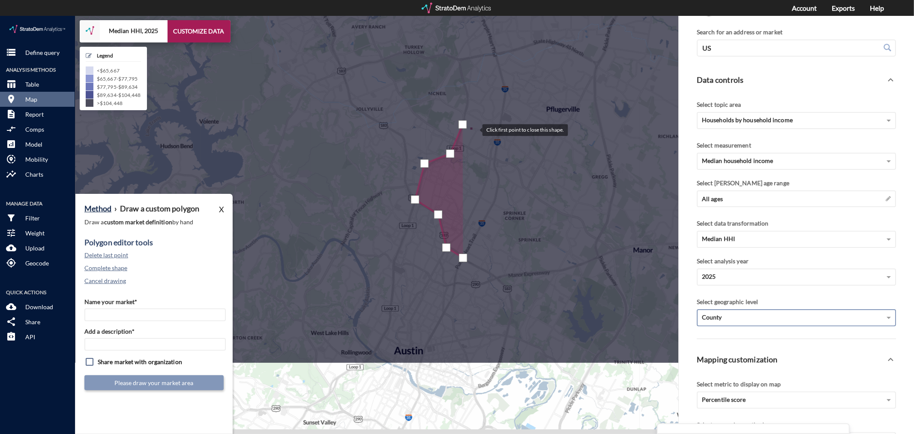
click div
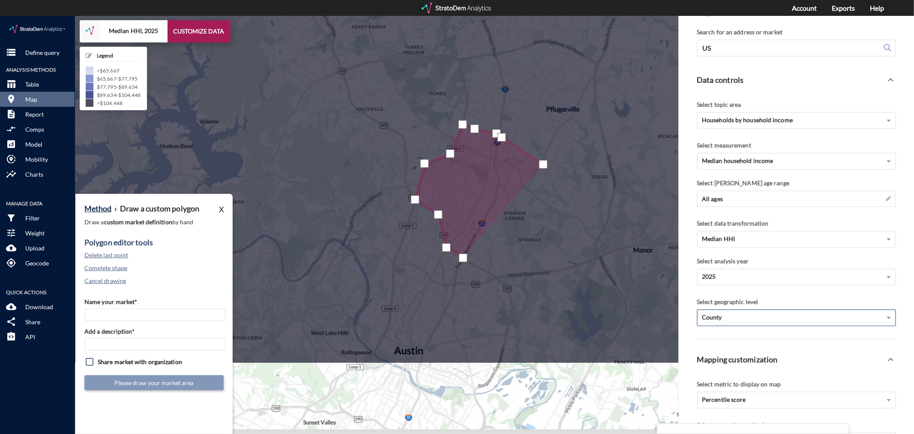
click div
drag, startPoint x: 532, startPoint y: 176, endPoint x: 526, endPoint y: 180, distance: 7.0
click div
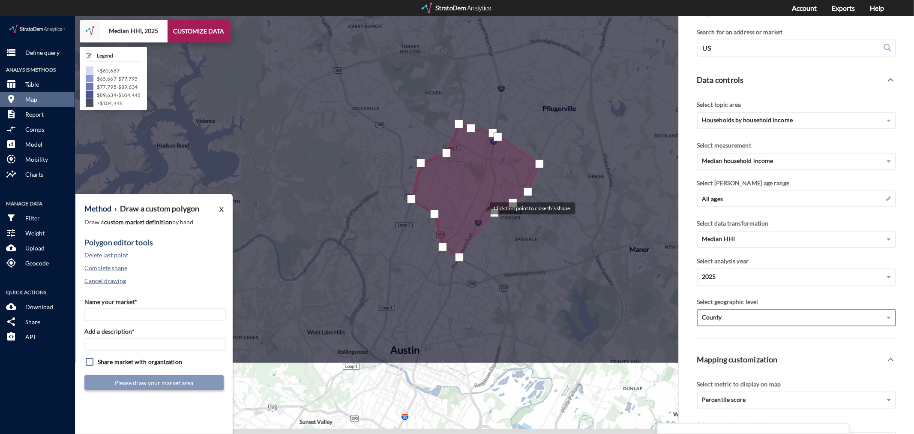
click div
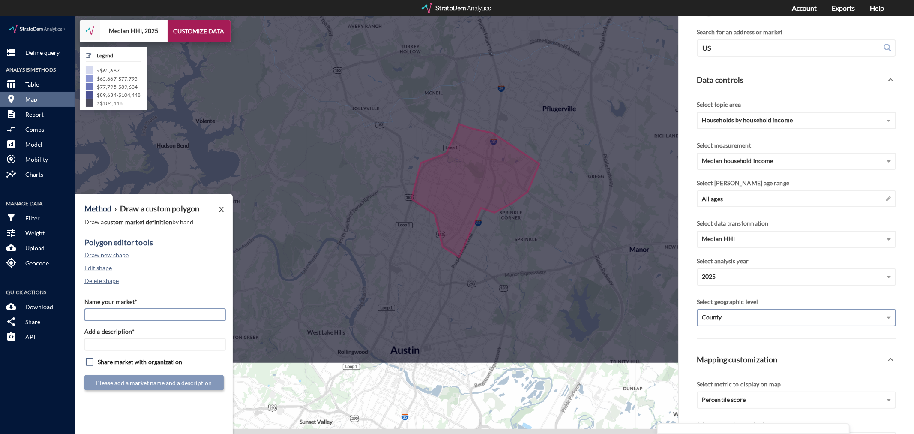
click input "Name your market*"
type input "North Austin - Austin MSA"
paste input "North Austin - Austin MSA"
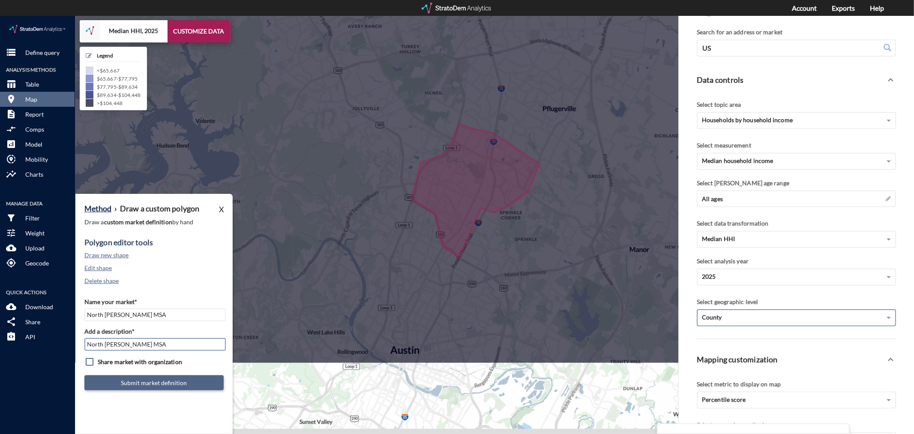
type input "North Austin - Austin MSA"
click button "Submit market definition"
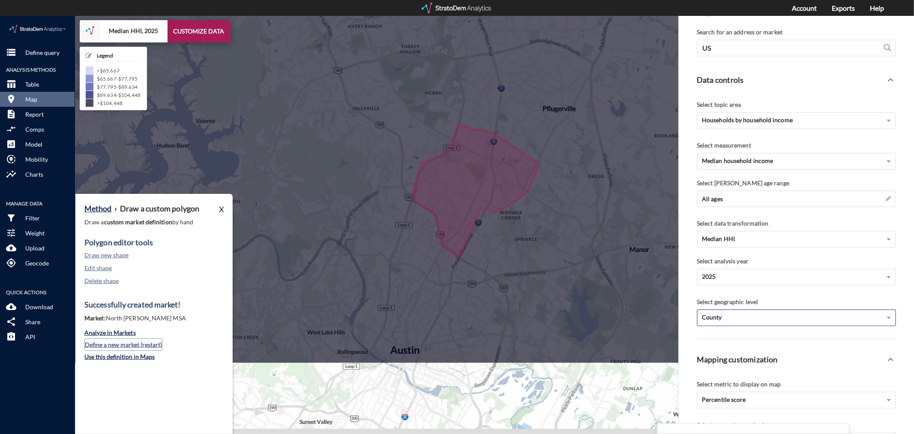
click button "Define a new market (restart)"
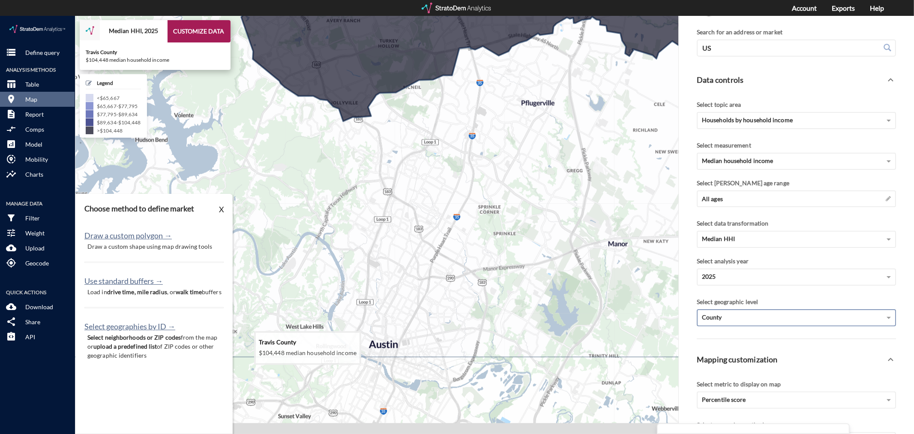
drag, startPoint x: 547, startPoint y: 280, endPoint x: 525, endPoint y: 273, distance: 23.6
click icon
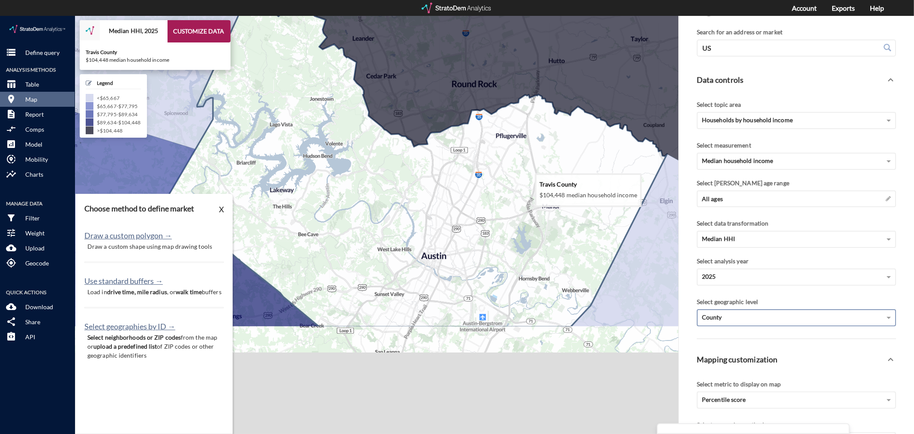
drag, startPoint x: 558, startPoint y: 216, endPoint x: 529, endPoint y: 169, distance: 54.5
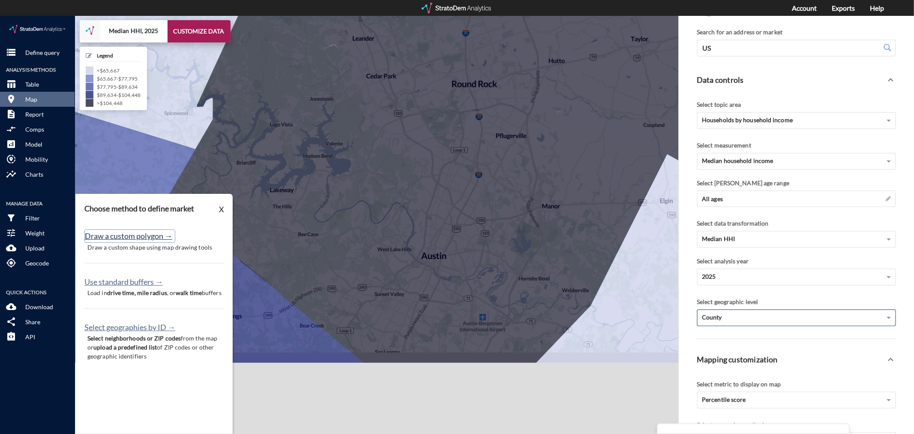
click button "Draw a custom polygon →"
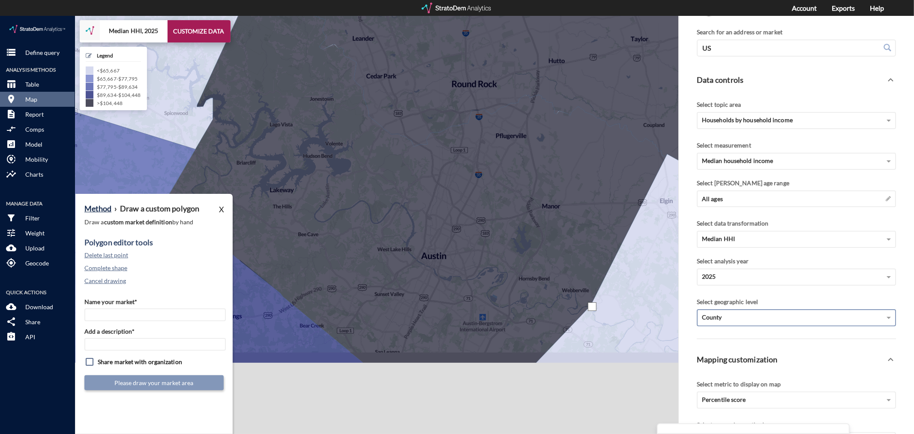
click div
drag, startPoint x: 667, startPoint y: 139, endPoint x: 662, endPoint y: 136, distance: 6.3
click div
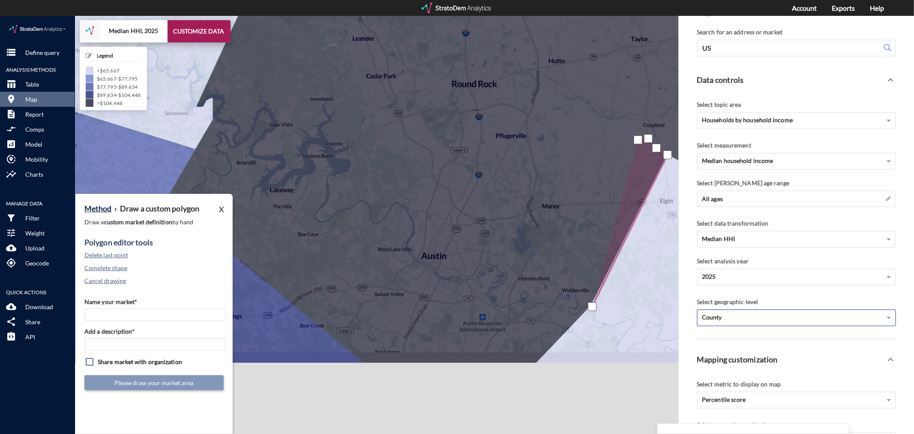
drag, startPoint x: 638, startPoint y: 123, endPoint x: 632, endPoint y: 115, distance: 10.2
click div
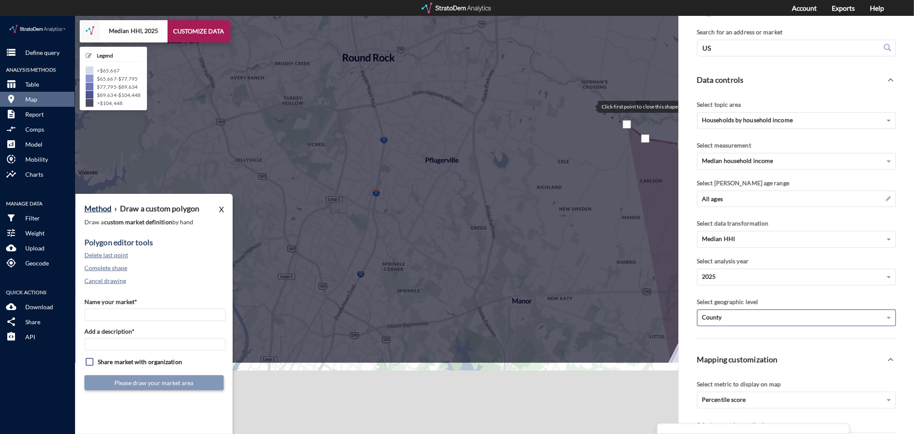
click div
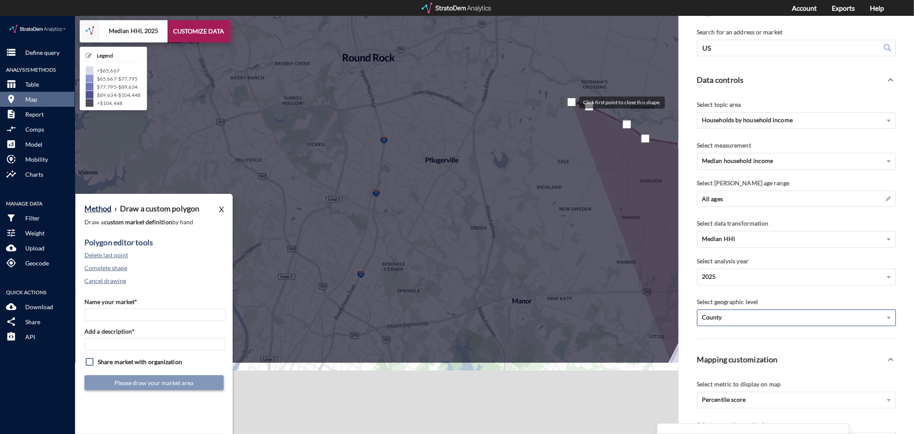
click div
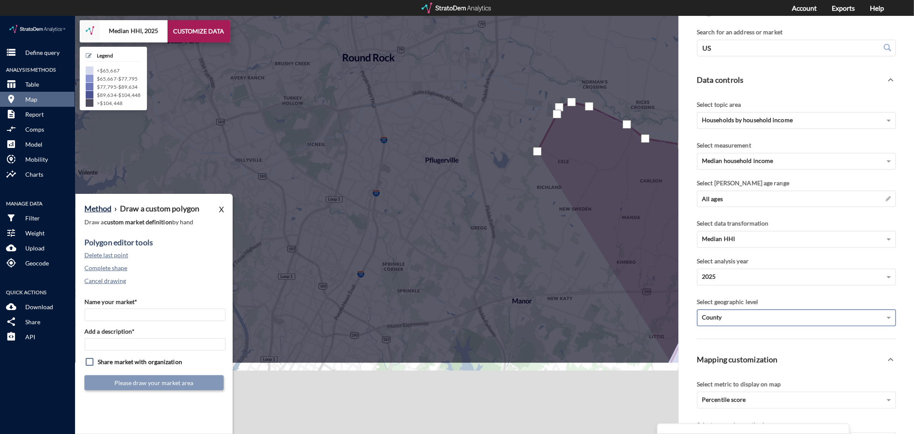
click div
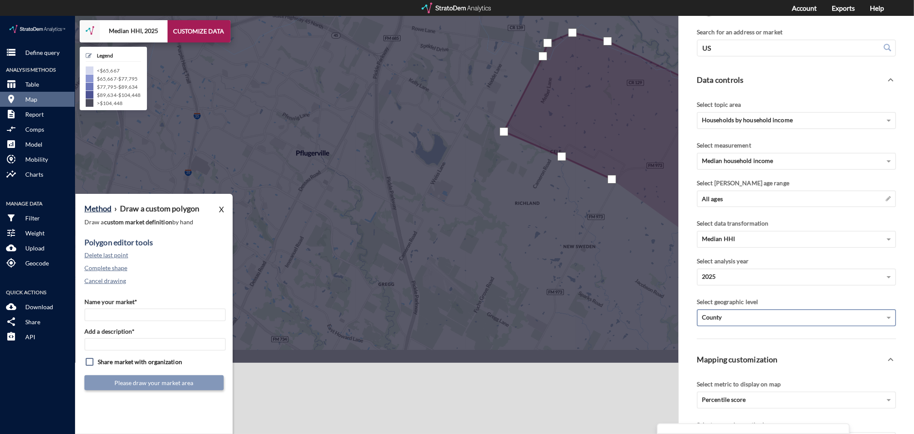
click div
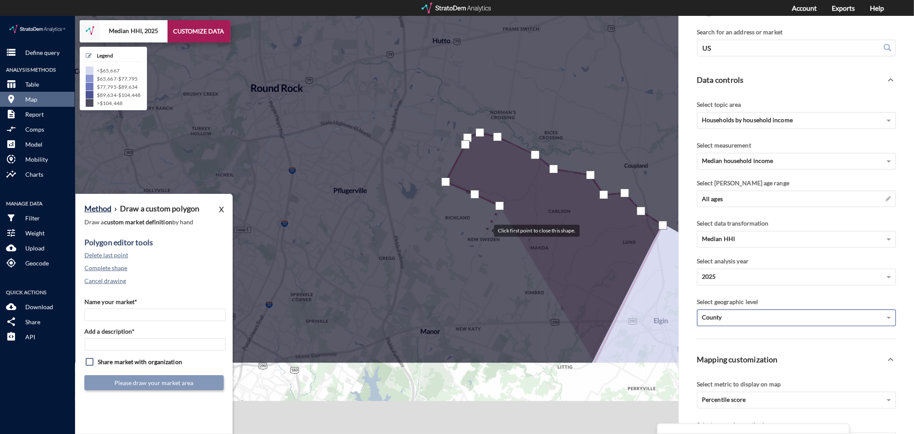
click div
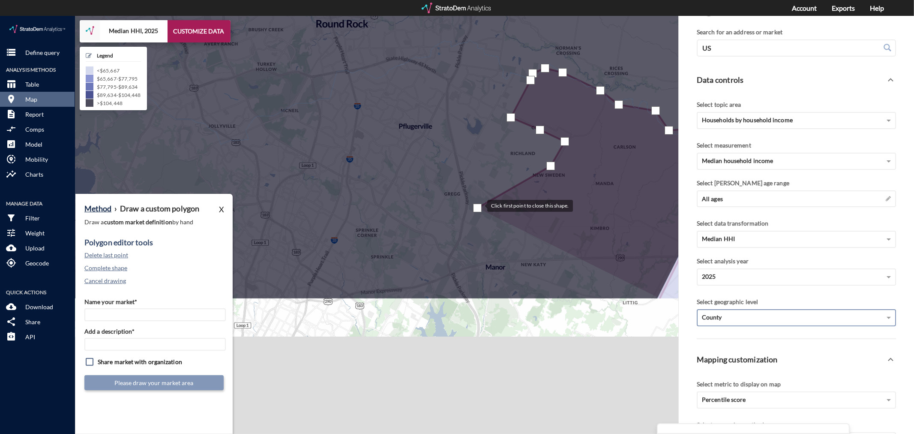
drag, startPoint x: 412, startPoint y: 256, endPoint x: 478, endPoint y: 189, distance: 94.0
click div
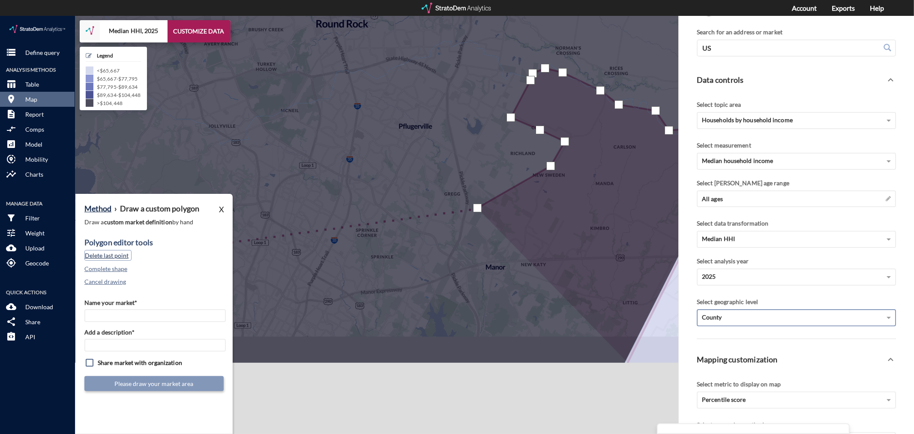
click button "Delete last point"
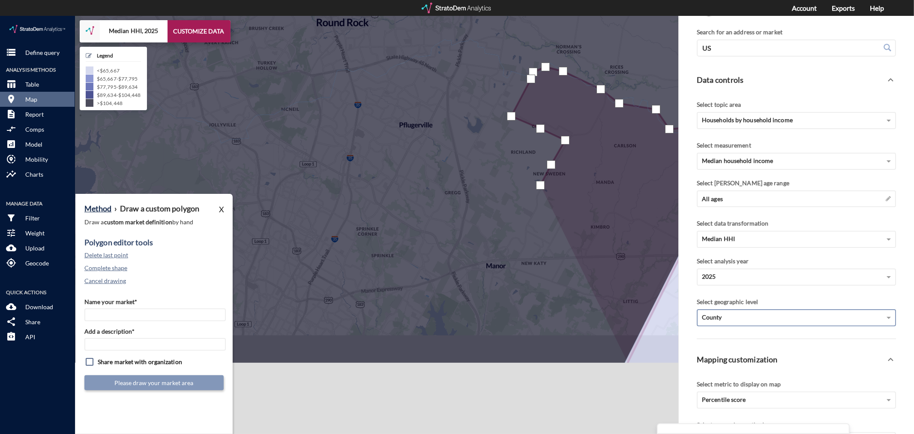
click div
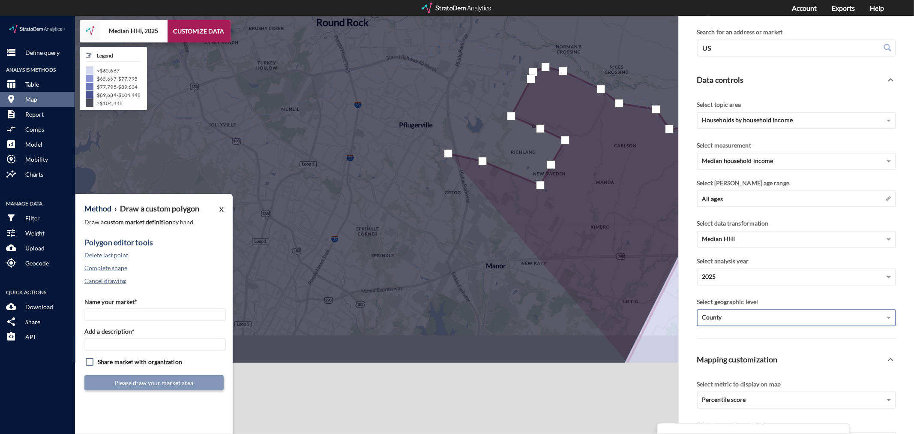
click div
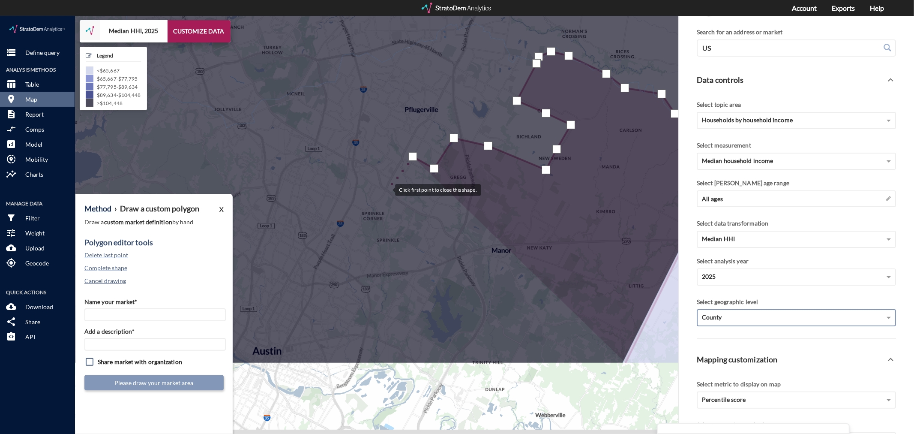
click div
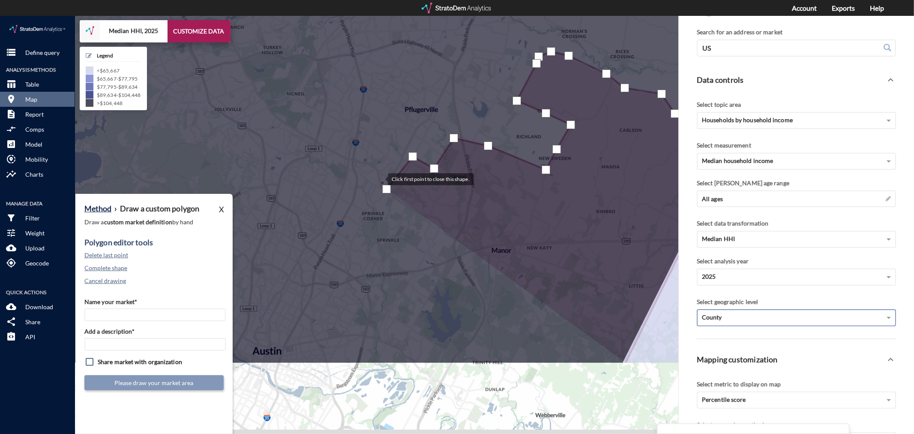
click div
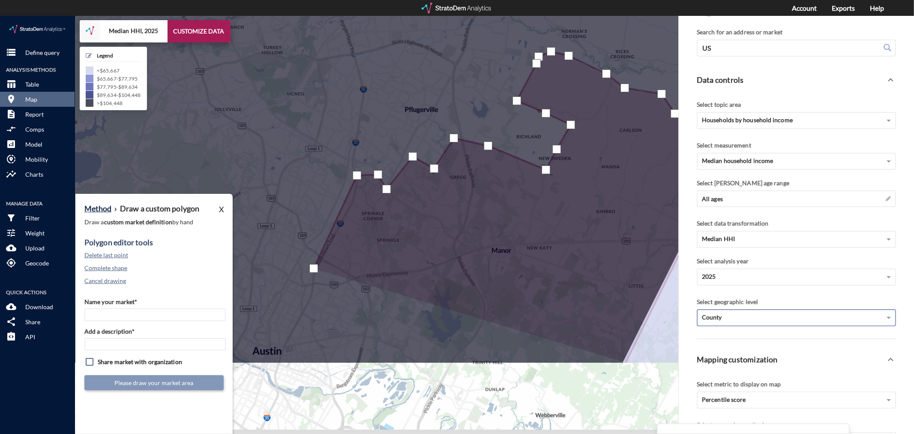
click div
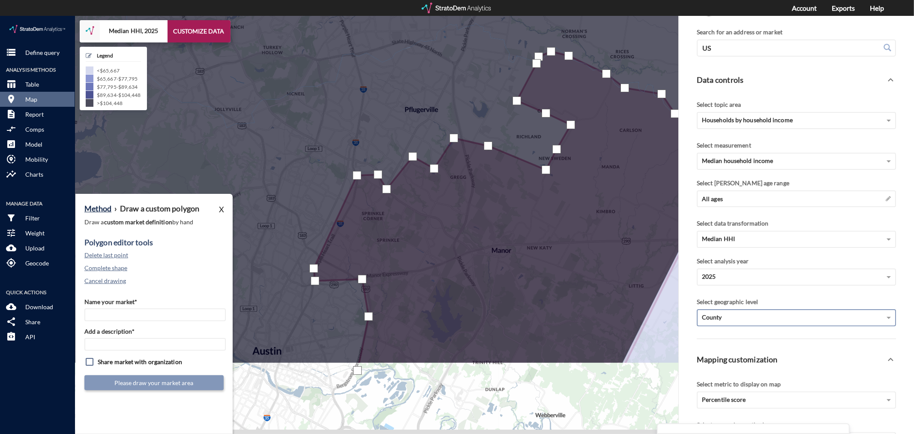
drag, startPoint x: 357, startPoint y: 354, endPoint x: 346, endPoint y: 365, distance: 15.8
click div
drag, startPoint x: 343, startPoint y: 373, endPoint x: 371, endPoint y: 357, distance: 31.8
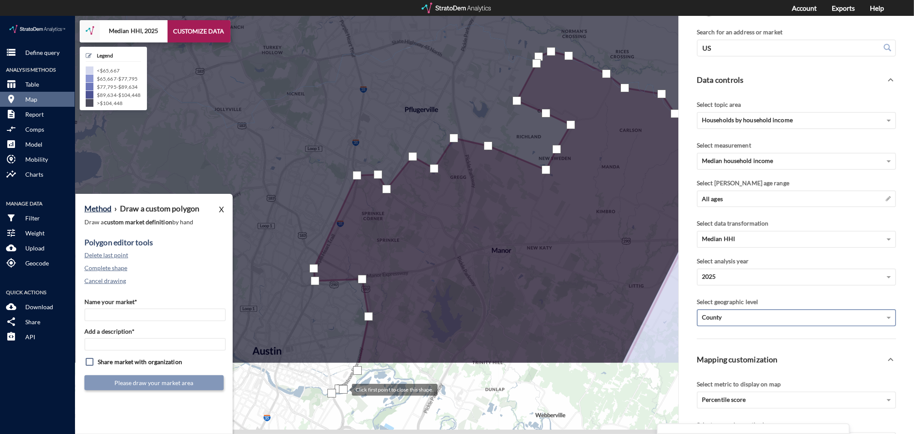
click div
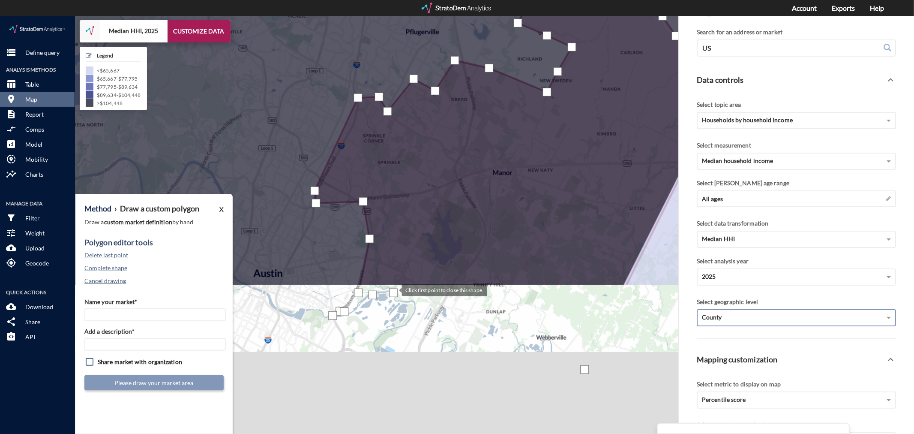
drag, startPoint x: 393, startPoint y: 354, endPoint x: 393, endPoint y: 274, distance: 80.2
click div
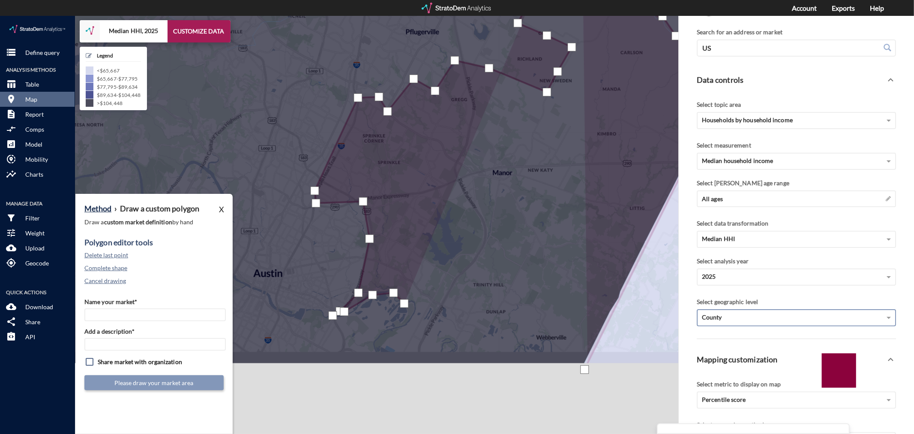
drag, startPoint x: 404, startPoint y: 287, endPoint x: 413, endPoint y: 287, distance: 8.6
click div
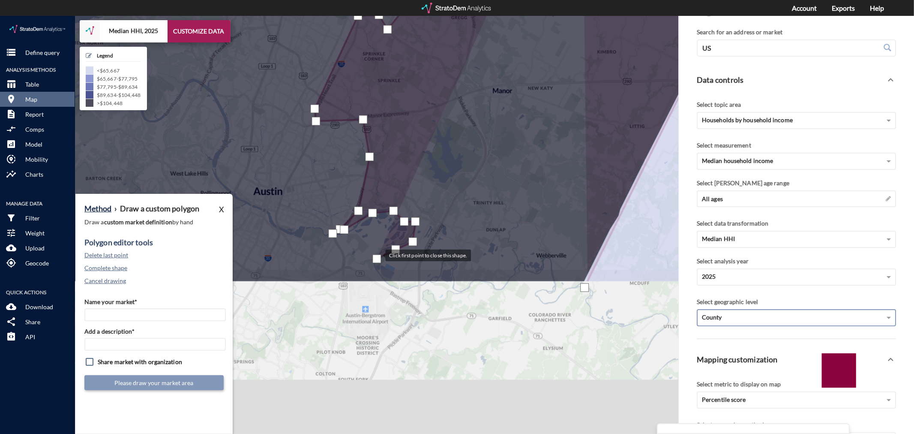
drag, startPoint x: 377, startPoint y: 324, endPoint x: 377, endPoint y: 240, distance: 84.9
click div
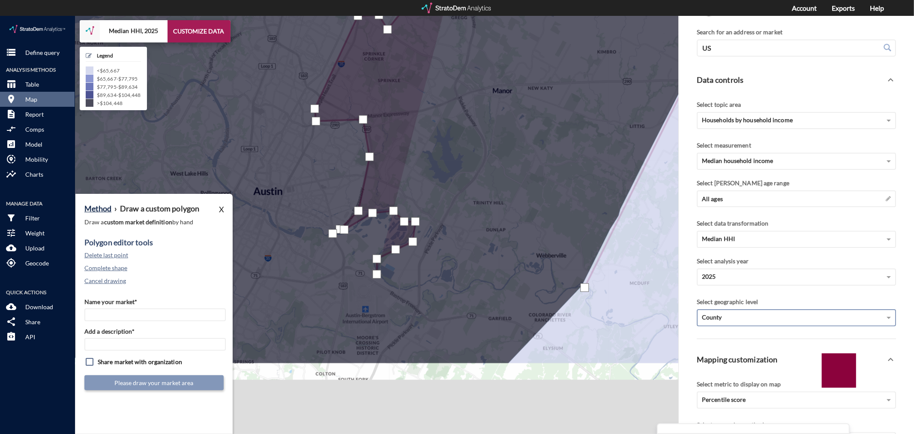
click div
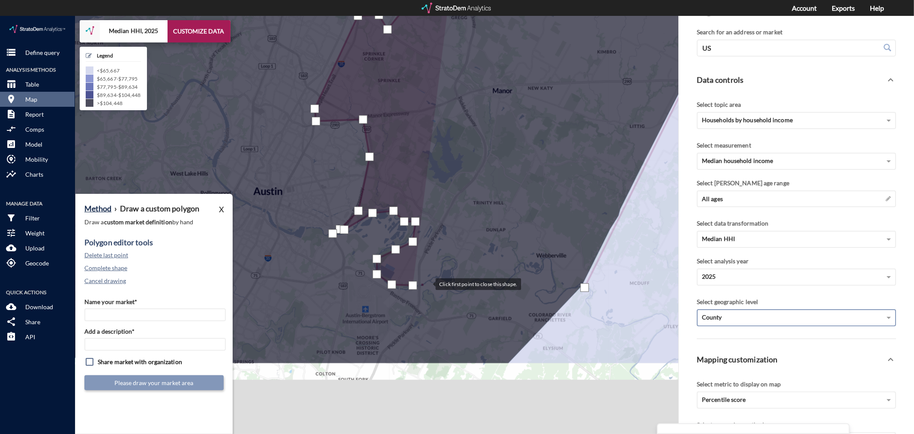
click div
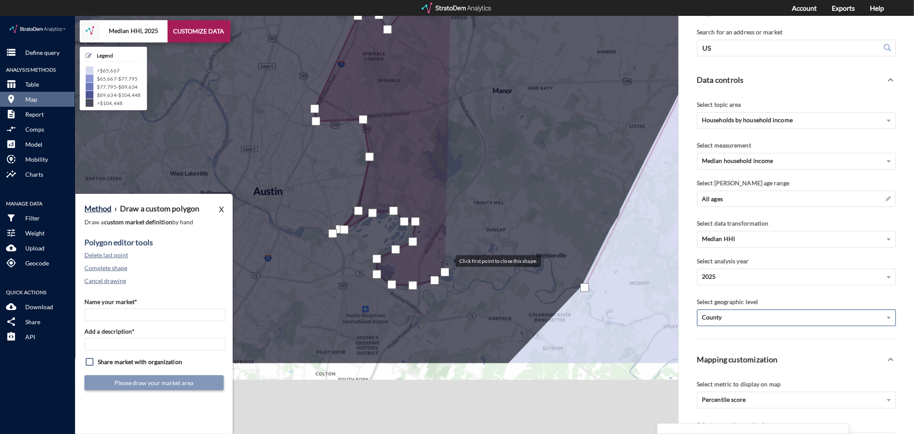
click div
drag, startPoint x: 457, startPoint y: 252, endPoint x: 453, endPoint y: 261, distance: 10.7
click div
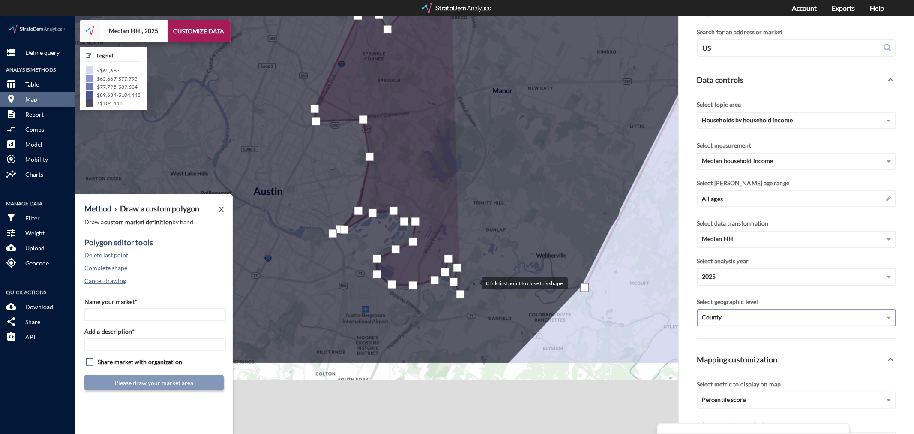
click div
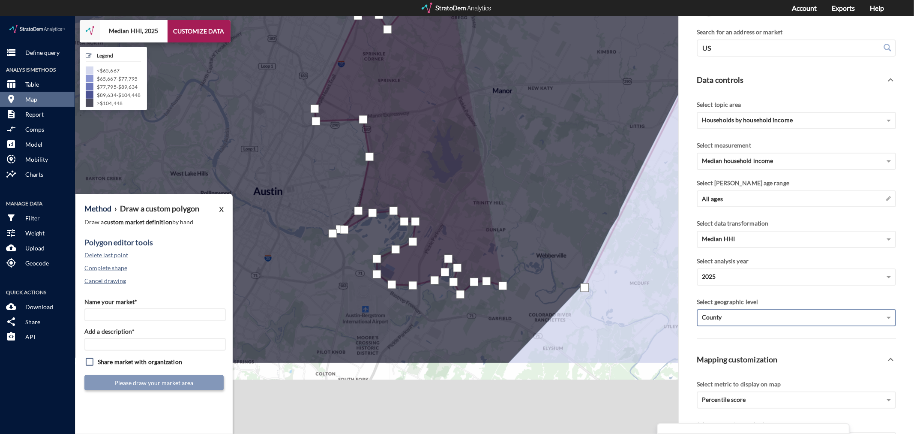
click div
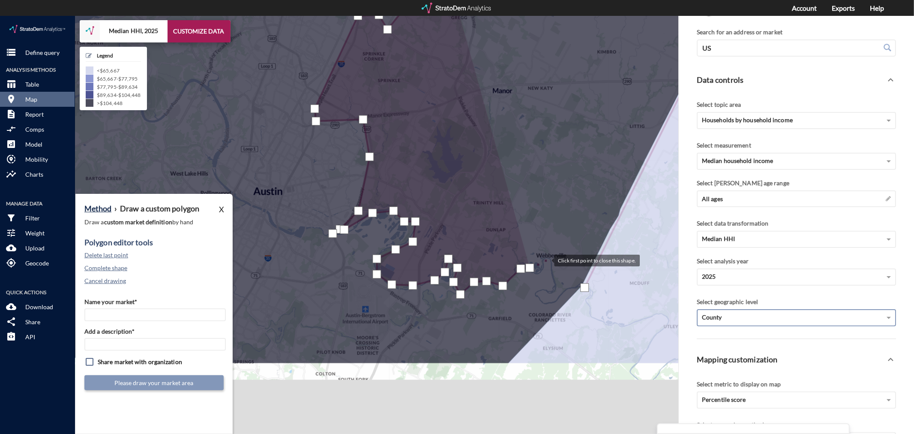
click div
drag, startPoint x: 555, startPoint y: 275, endPoint x: 543, endPoint y: 274, distance: 12.0
click div
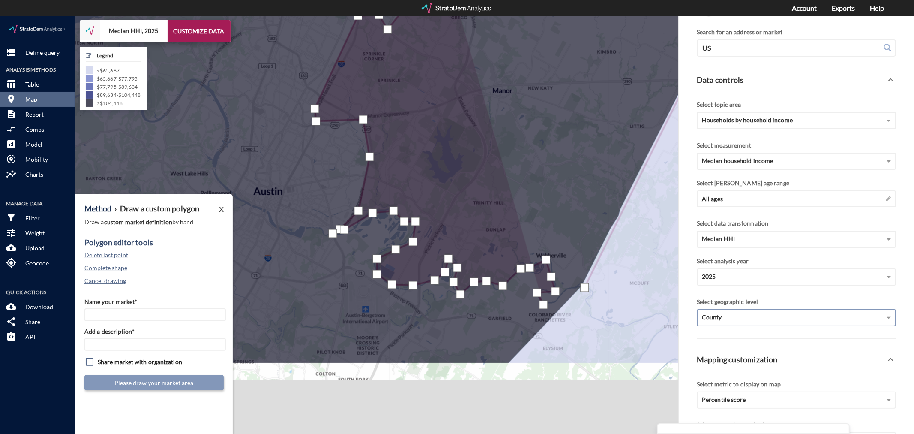
click div
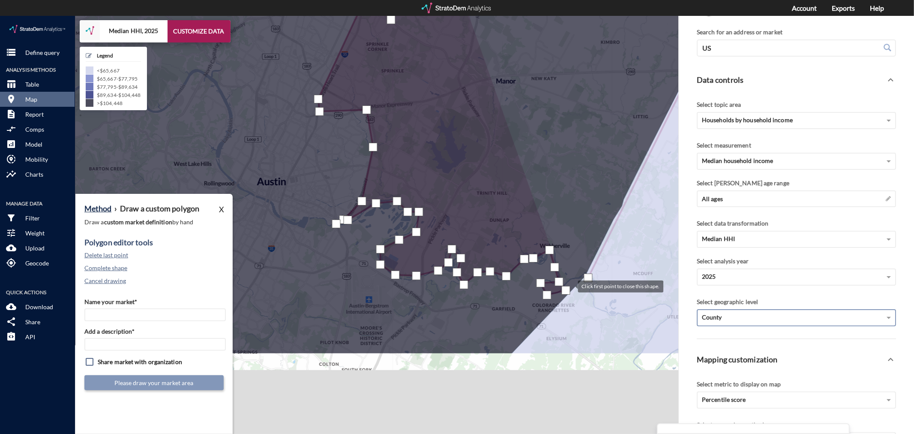
click div
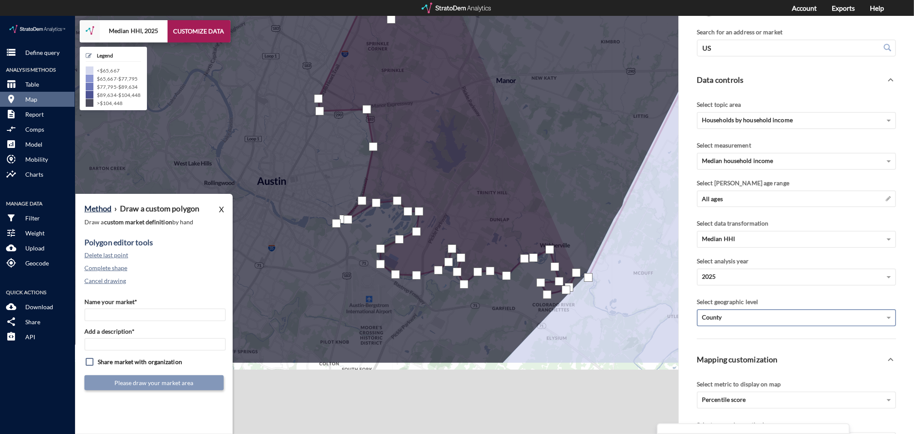
click div
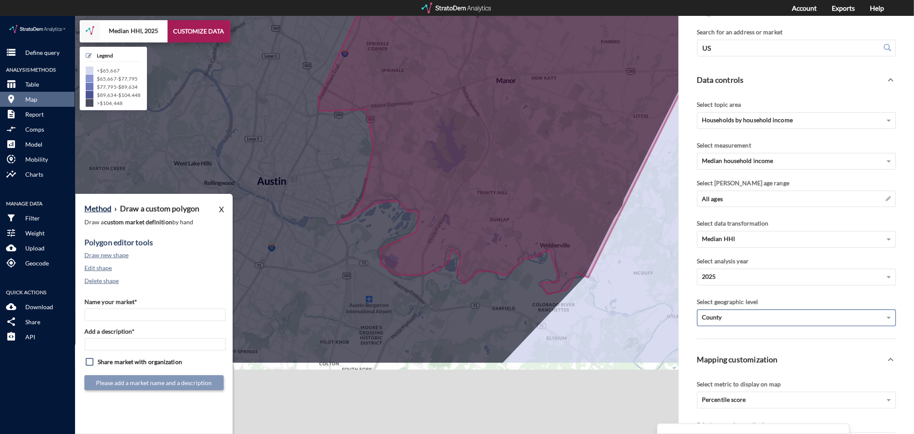
click div "Name your market* Add a description* Share market with organization Please add …"
click input "Name your market*"
type input "Northeast Austin - Austin MSA"
paste input "Northeast Austin - Austin MSA"
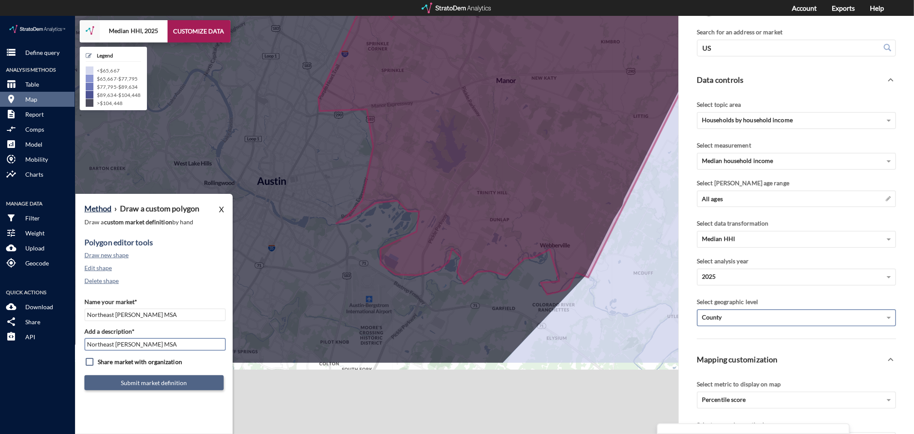
type input "Northeast Austin - Austin MSA"
click button "Submit market definition"
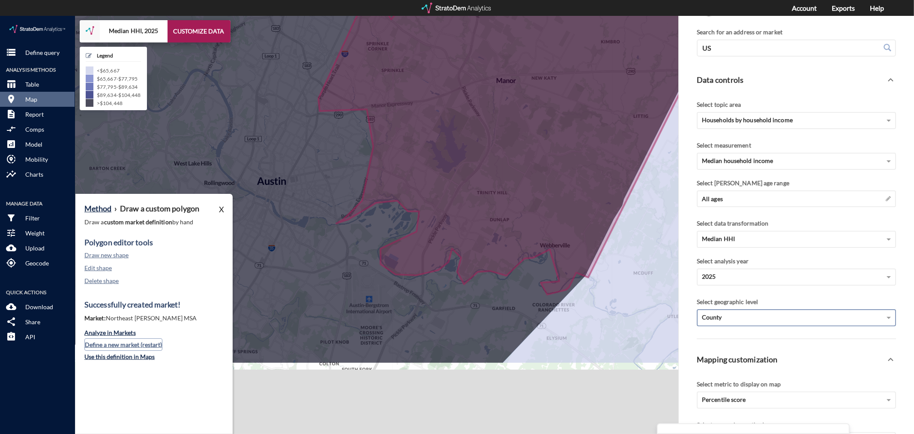
click button "Define a new market (restart)"
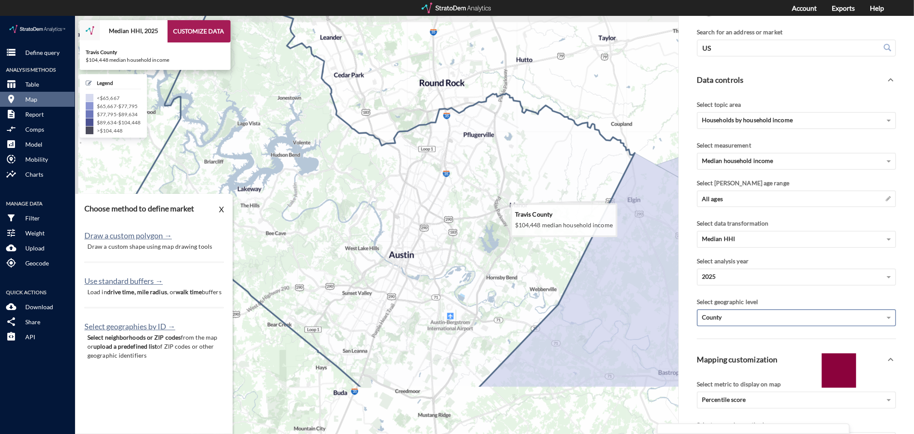
drag, startPoint x: 306, startPoint y: 244, endPoint x: 422, endPoint y: 268, distance: 118.2
click icon
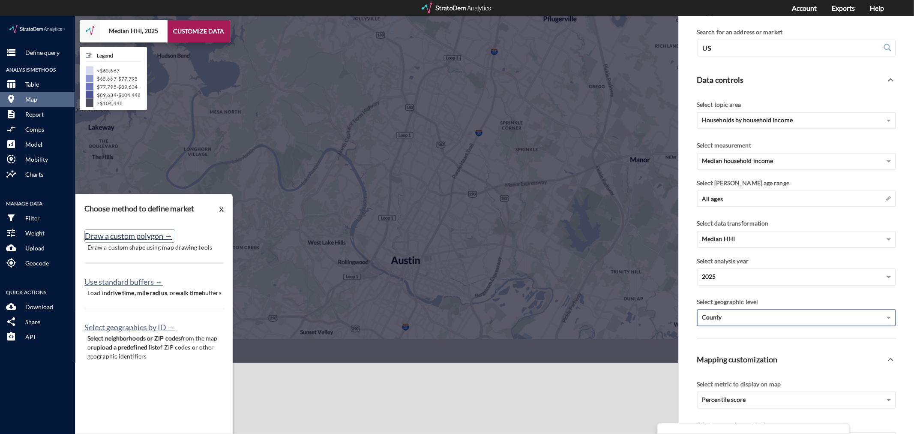
click button "Draw a custom polygon →"
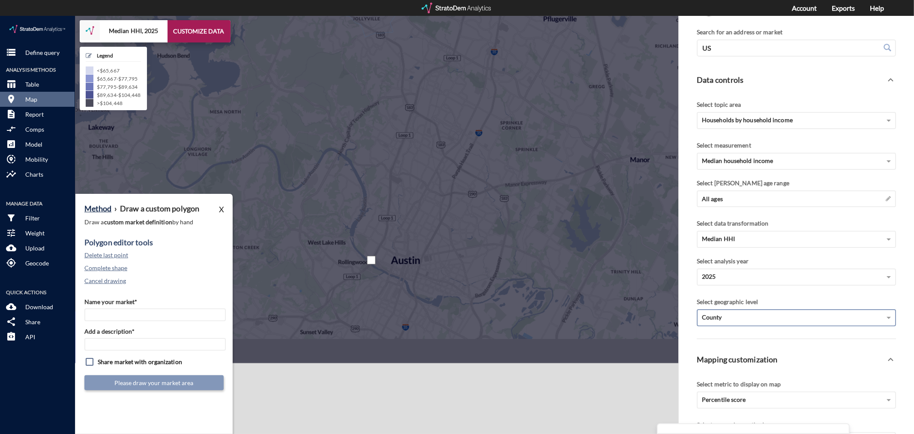
click div
drag, startPoint x: 354, startPoint y: 227, endPoint x: 354, endPoint y: 219, distance: 8.2
click div
drag, startPoint x: 365, startPoint y: 196, endPoint x: 364, endPoint y: 192, distance: 4.4
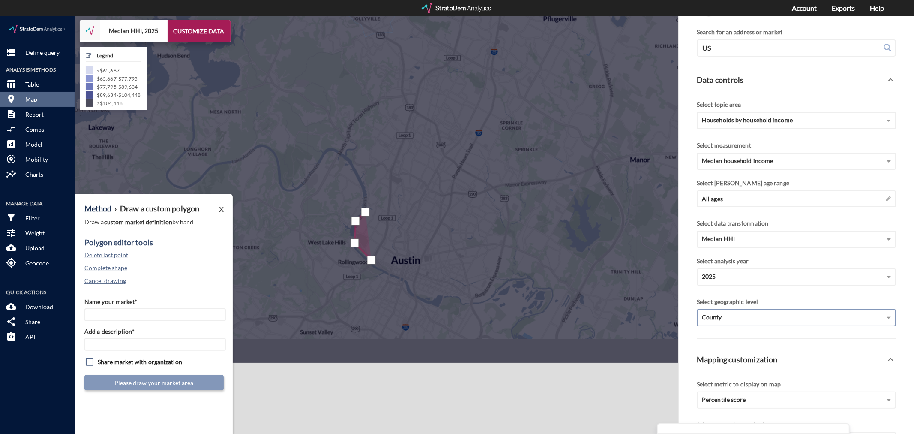
click div
drag, startPoint x: 312, startPoint y: 152, endPoint x: 305, endPoint y: 156, distance: 8.3
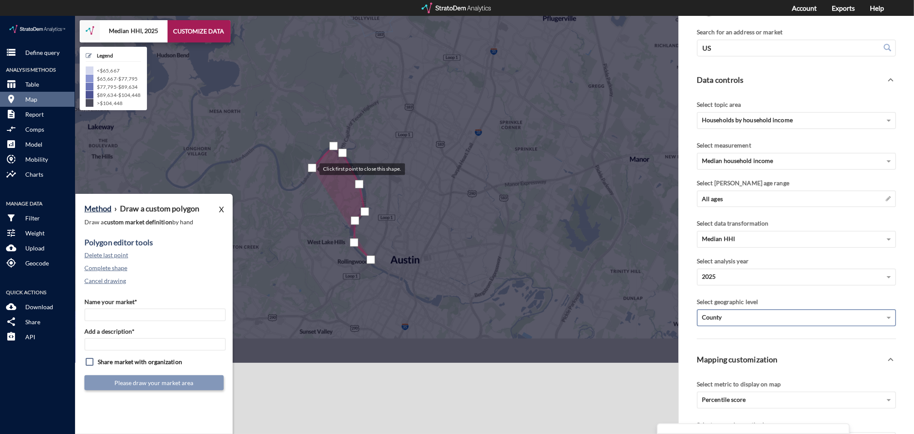
click div
drag, startPoint x: 279, startPoint y: 168, endPoint x: 274, endPoint y: 151, distance: 17.7
click div
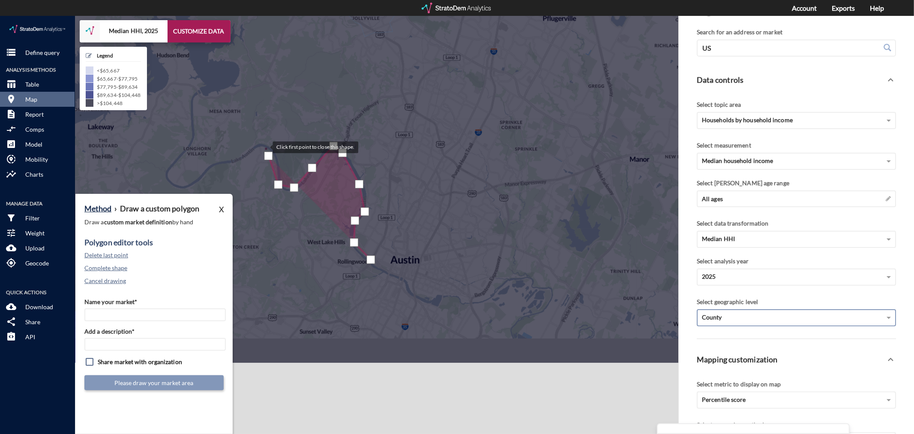
click div
drag, startPoint x: 241, startPoint y: 140, endPoint x: 230, endPoint y: 146, distance: 12.5
click div
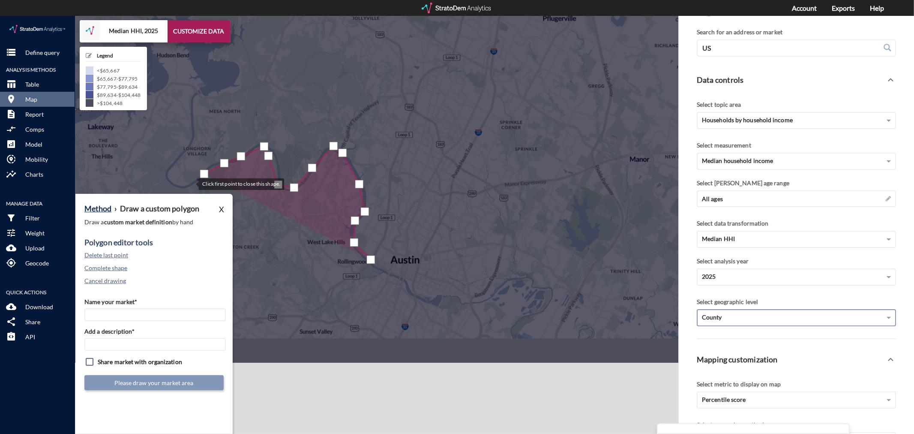
click div
drag, startPoint x: 168, startPoint y: 153, endPoint x: 180, endPoint y: 135, distance: 21.9
click div
drag, startPoint x: 181, startPoint y: 132, endPoint x: 189, endPoint y: 126, distance: 9.7
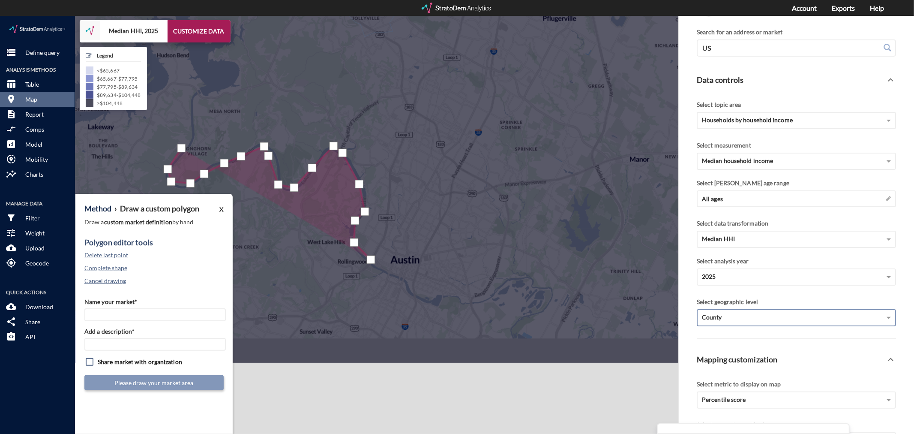
click div
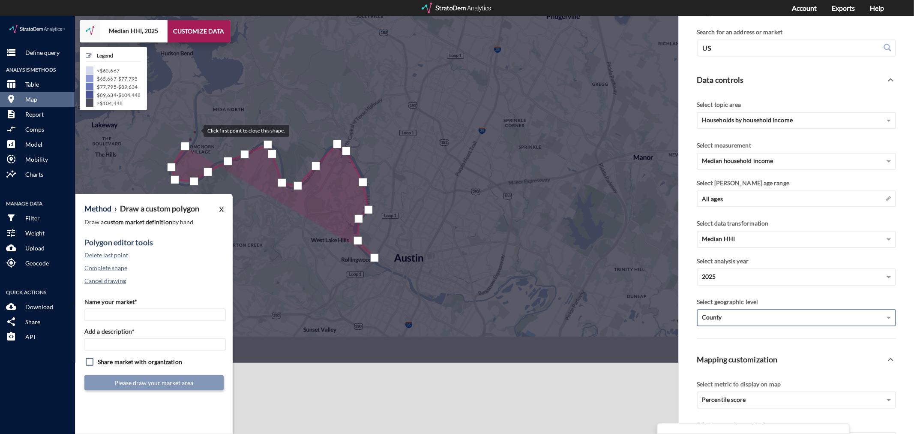
click div
drag, startPoint x: 194, startPoint y: 84, endPoint x: 201, endPoint y: 76, distance: 10.4
click div
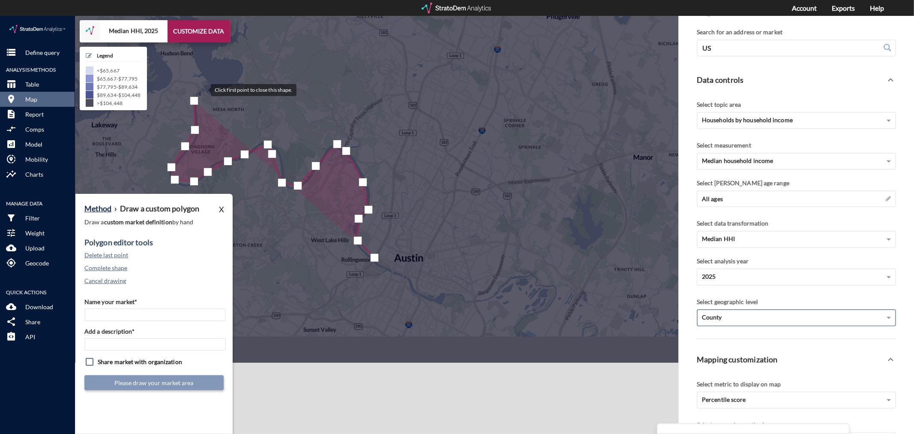
click div
drag, startPoint x: 237, startPoint y: 66, endPoint x: 244, endPoint y: 59, distance: 10.3
click div
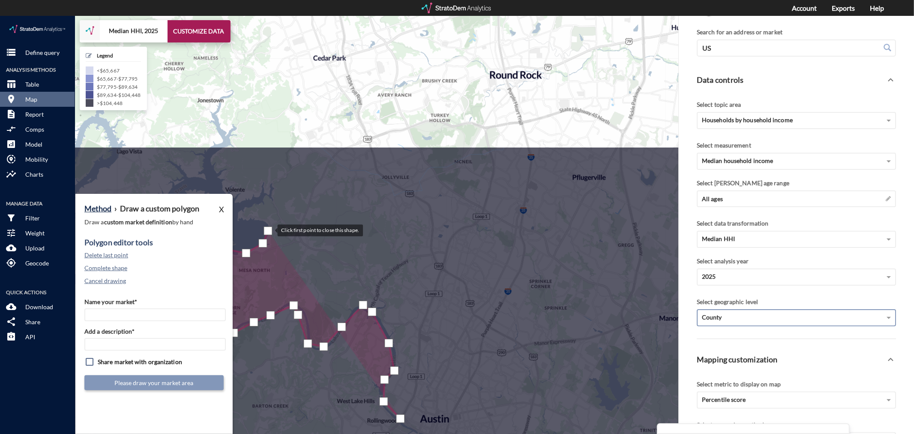
drag, startPoint x: 245, startPoint y: 51, endPoint x: 269, endPoint y: 216, distance: 166.8
click div
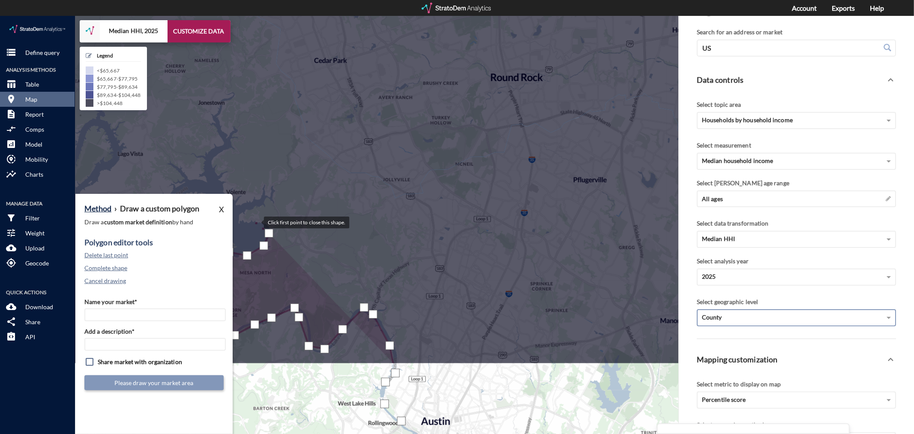
click div
drag, startPoint x: 277, startPoint y: 183, endPoint x: 275, endPoint y: 175, distance: 8.8
click div
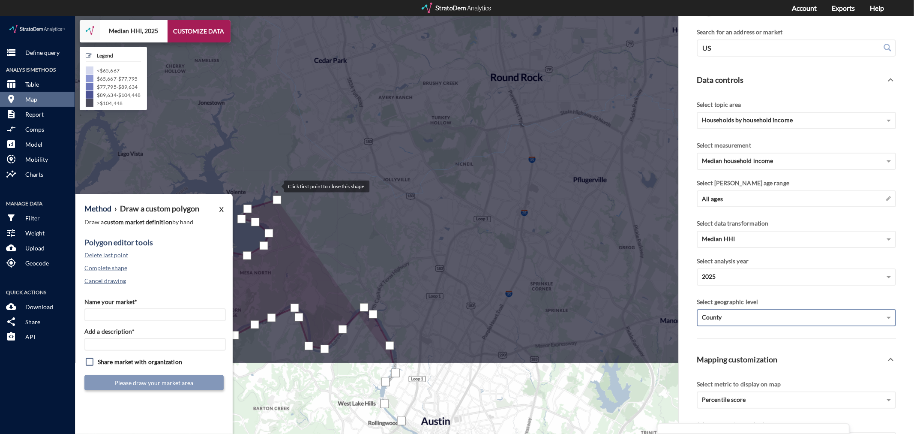
click div
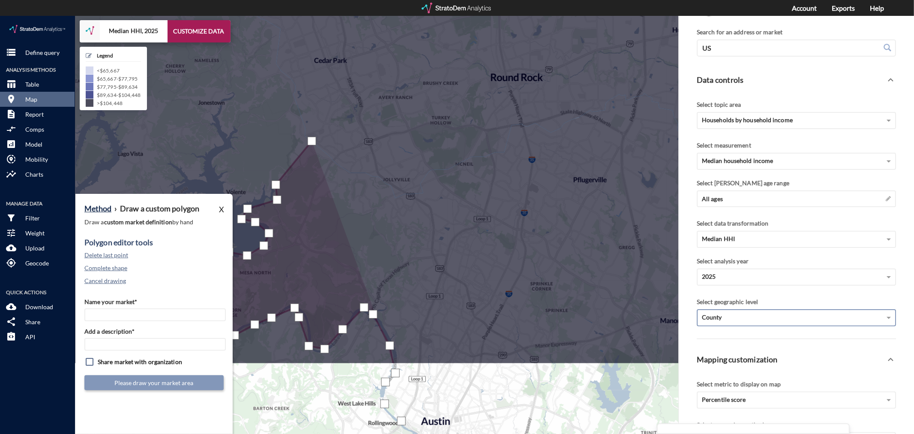
click div
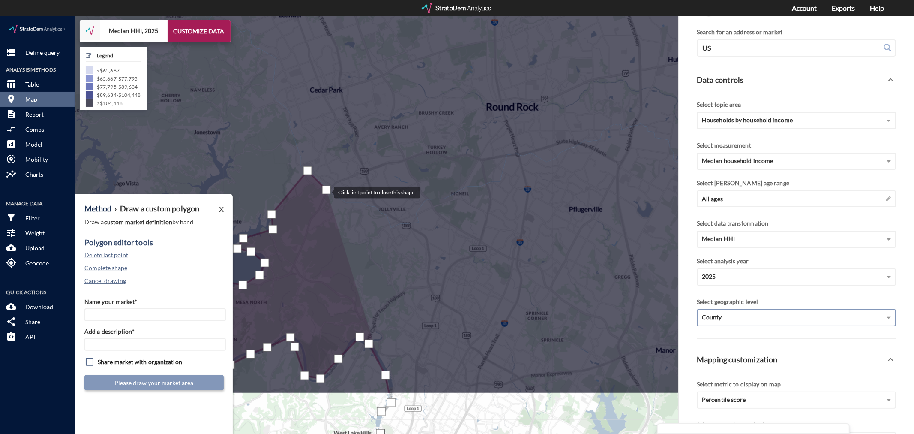
drag, startPoint x: 331, startPoint y: 144, endPoint x: 326, endPoint y: 175, distance: 31.3
click div
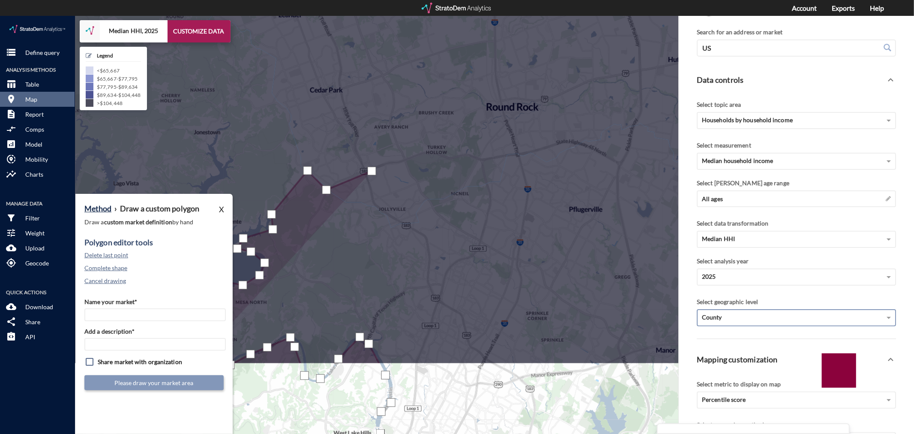
click div
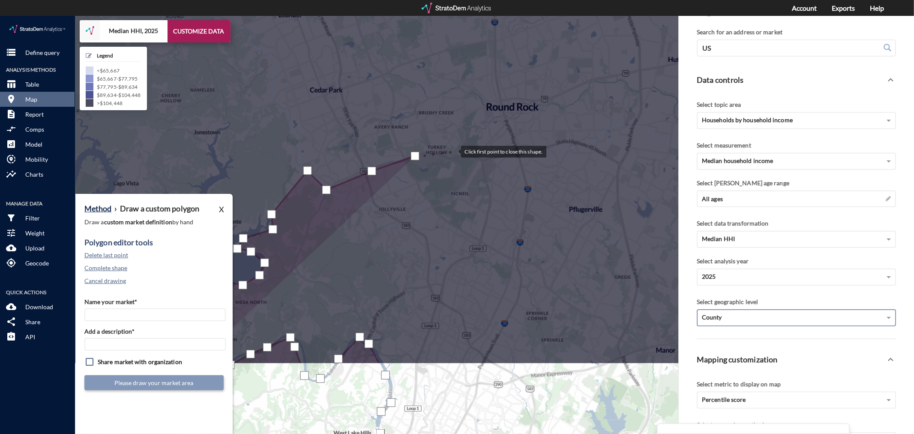
click div
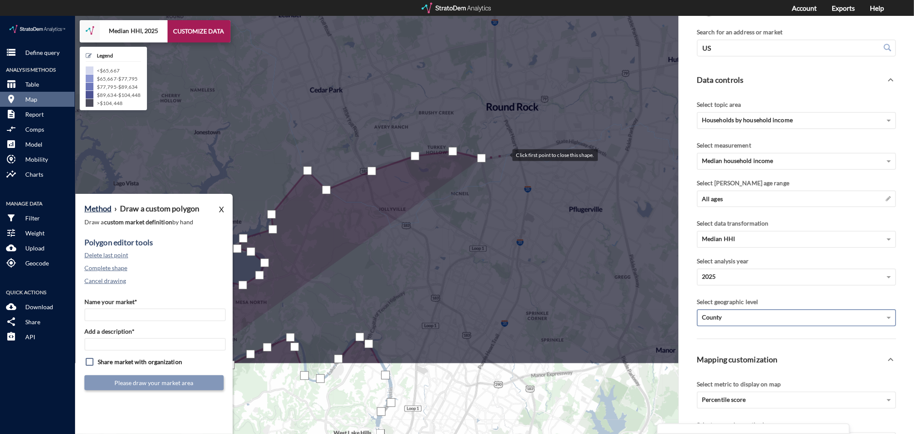
click div
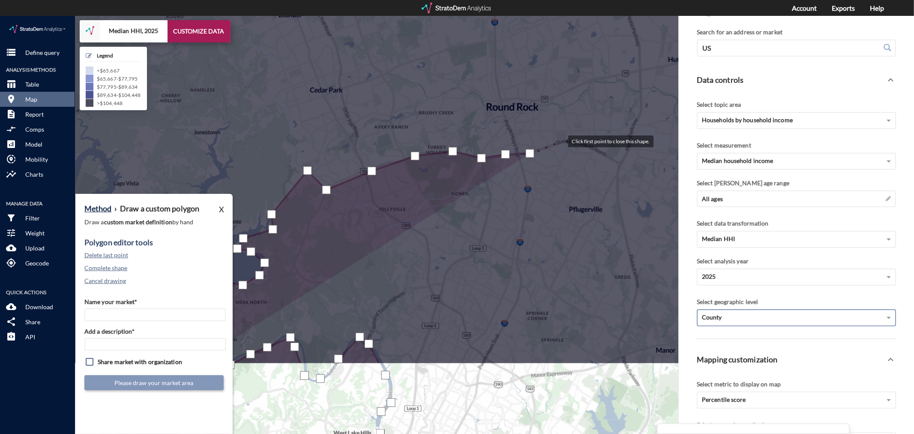
click div
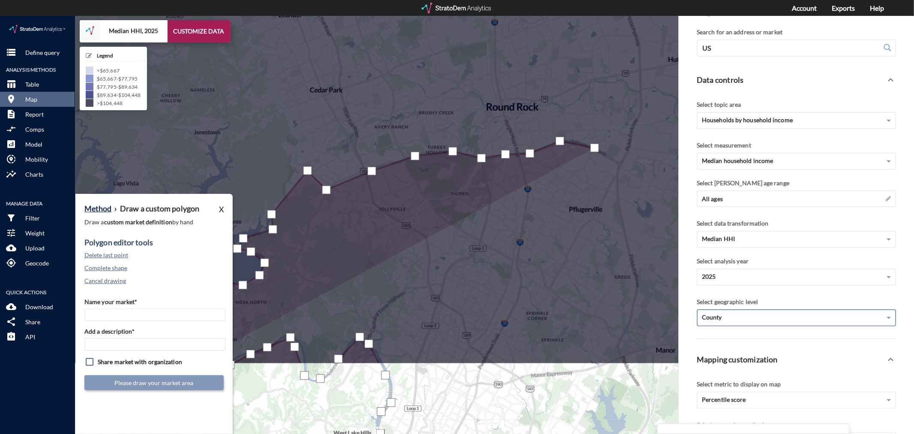
drag, startPoint x: 594, startPoint y: 132, endPoint x: 615, endPoint y: 143, distance: 23.0
click div
click button "Delete last point"
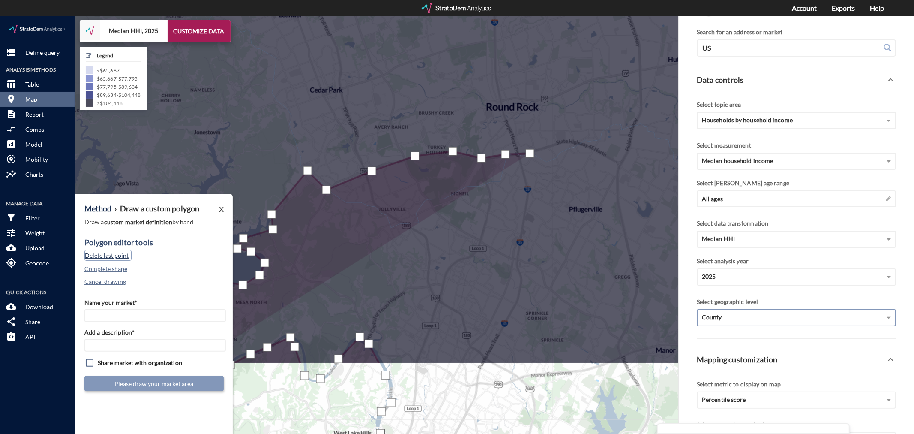
click button "Delete last point"
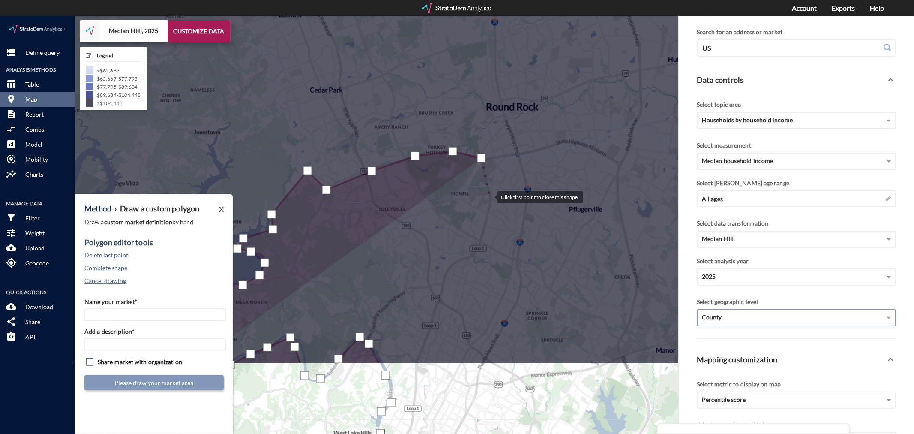
click div
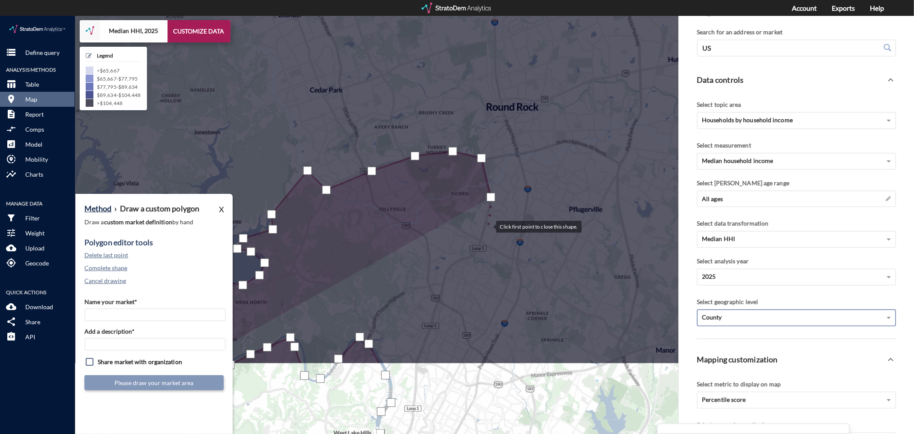
click div
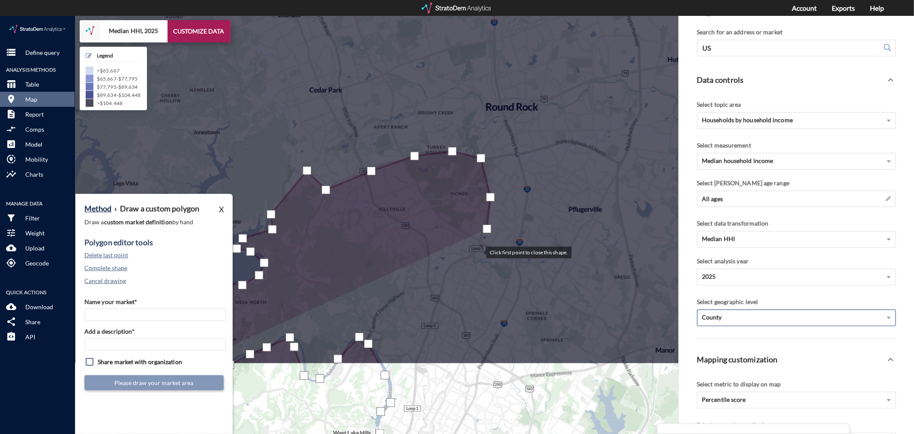
click div
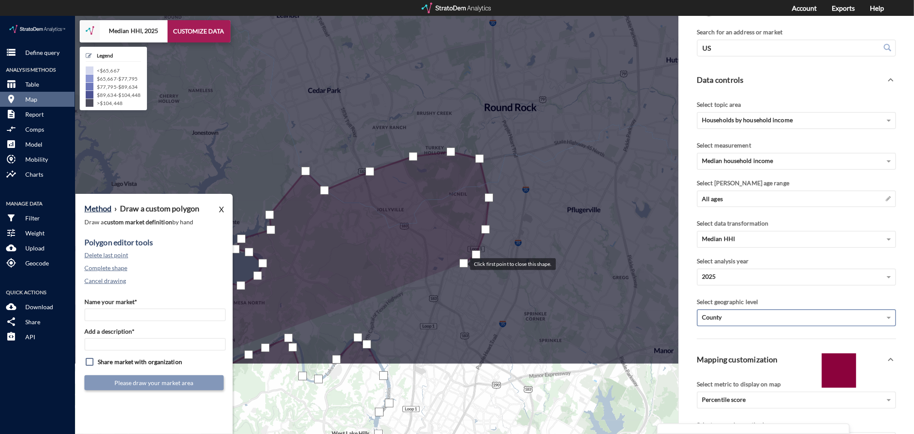
drag, startPoint x: 465, startPoint y: 246, endPoint x: 461, endPoint y: 248, distance: 4.5
click div
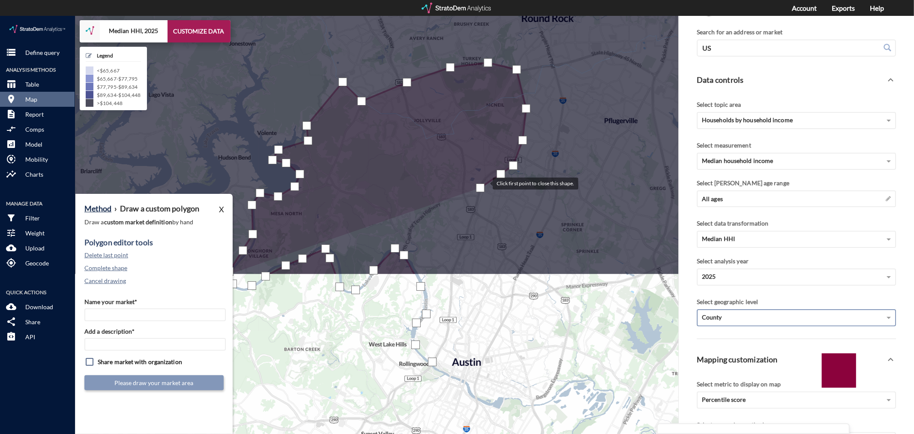
drag, startPoint x: 442, startPoint y: 261, endPoint x: 486, endPoint y: 162, distance: 107.8
click div
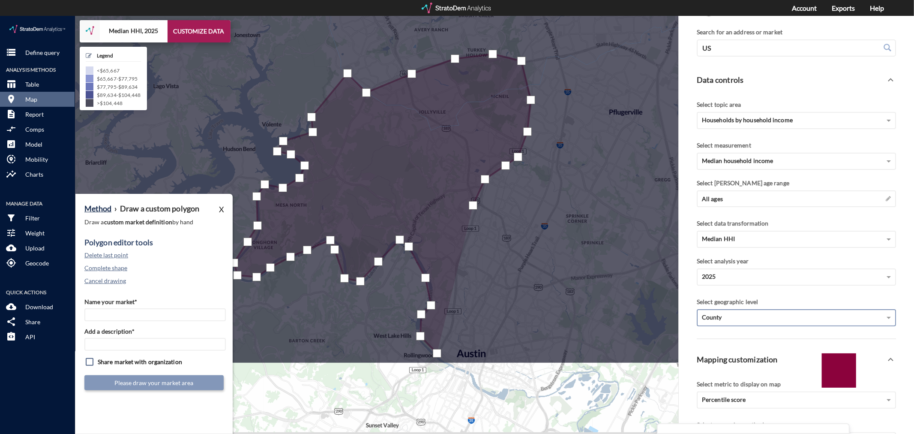
click div
drag, startPoint x: 465, startPoint y: 221, endPoint x: 459, endPoint y: 240, distance: 20.7
click div
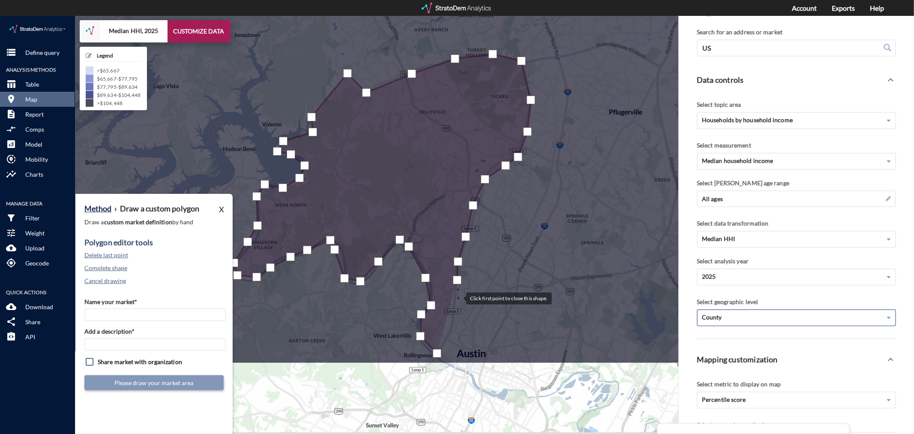
click div
drag, startPoint x: 452, startPoint y: 315, endPoint x: 446, endPoint y: 325, distance: 11.3
click div
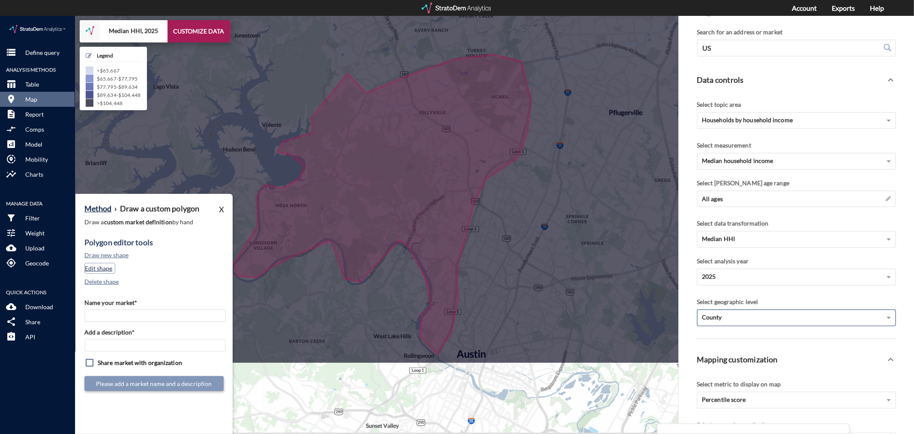
click button "Edit shape"
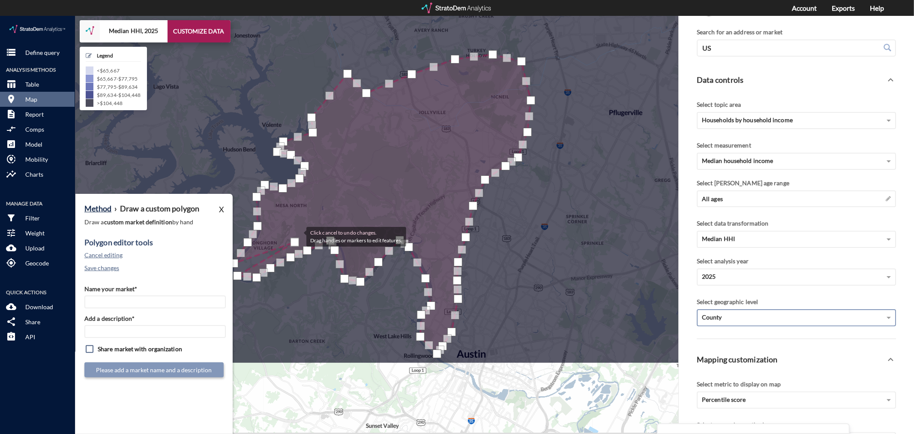
drag, startPoint x: 237, startPoint y: 250, endPoint x: 298, endPoint y: 220, distance: 68.2
click div "Click cancel to undo changes. Drag handles or markers to edit features."
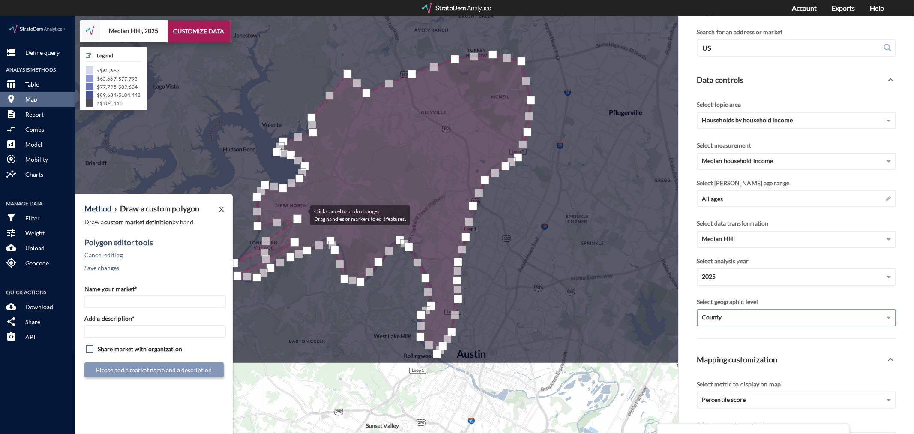
drag, startPoint x: 250, startPoint y: 223, endPoint x: 302, endPoint y: 198, distance: 57.5
click div "Click cancel to undo changes. Drag handles or markers to edit features."
click div
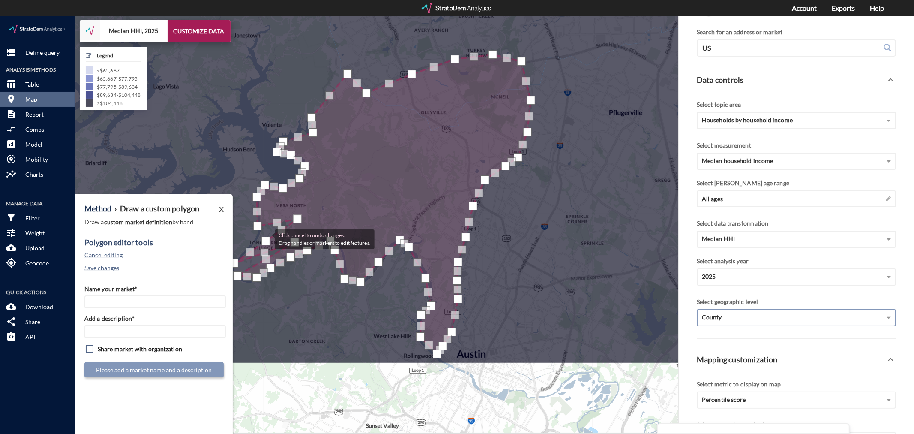
click div
drag, startPoint x: 266, startPoint y: 222, endPoint x: 298, endPoint y: 214, distance: 33.2
click div
drag, startPoint x: 237, startPoint y: 243, endPoint x: 306, endPoint y: 217, distance: 74.7
click div "Click cancel to undo changes. Drag handles or markers to edit features."
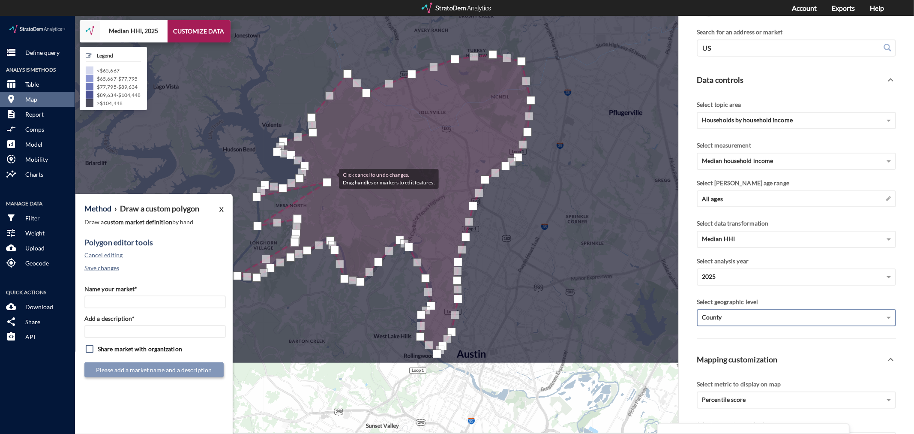
drag, startPoint x: 258, startPoint y: 192, endPoint x: 330, endPoint y: 162, distance: 77.8
click div
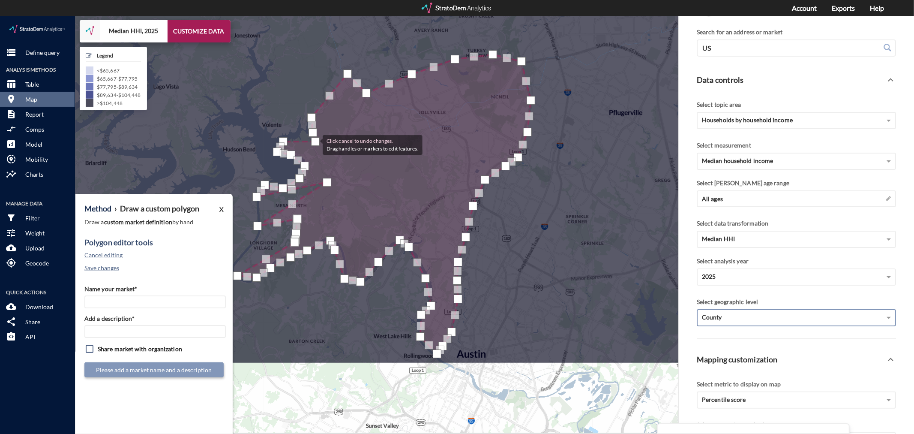
drag, startPoint x: 309, startPoint y: 128, endPoint x: 318, endPoint y: 128, distance: 9.9
click div
drag, startPoint x: 287, startPoint y: 126, endPoint x: 318, endPoint y: 139, distance: 33.0
click div "Click cancel to undo changes. Drag handles or markers to edit features."
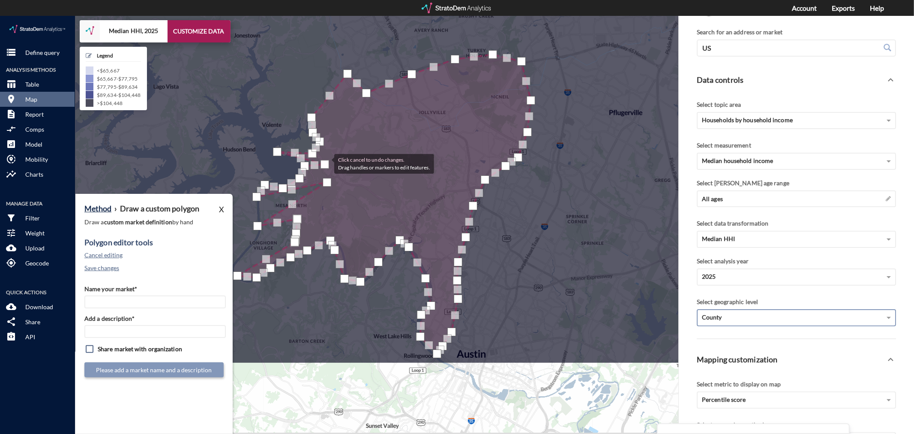
drag, startPoint x: 291, startPoint y: 137, endPoint x: 326, endPoint y: 147, distance: 36.6
click div
drag, startPoint x: 300, startPoint y: 136, endPoint x: 318, endPoint y: 140, distance: 18.0
click div
drag, startPoint x: 299, startPoint y: 141, endPoint x: 318, endPoint y: 147, distance: 20.6
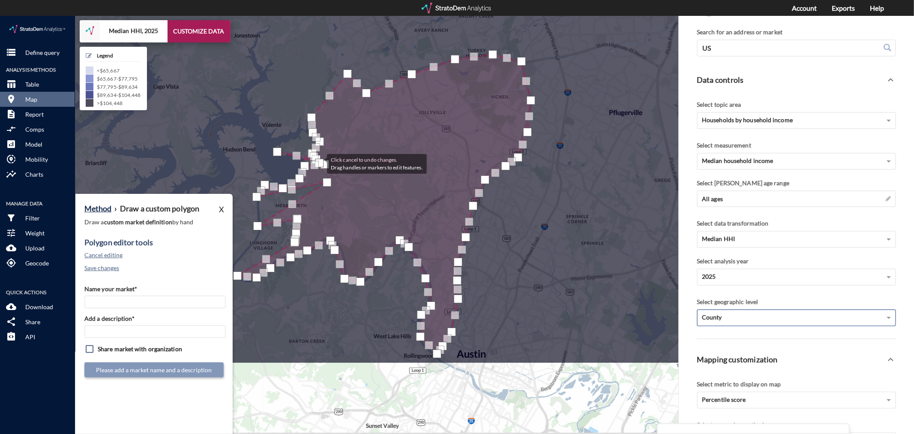
click div
drag, startPoint x: 294, startPoint y: 140, endPoint x: 320, endPoint y: 149, distance: 27.0
click div
drag, startPoint x: 279, startPoint y: 134, endPoint x: 320, endPoint y: 138, distance: 41.7
click div
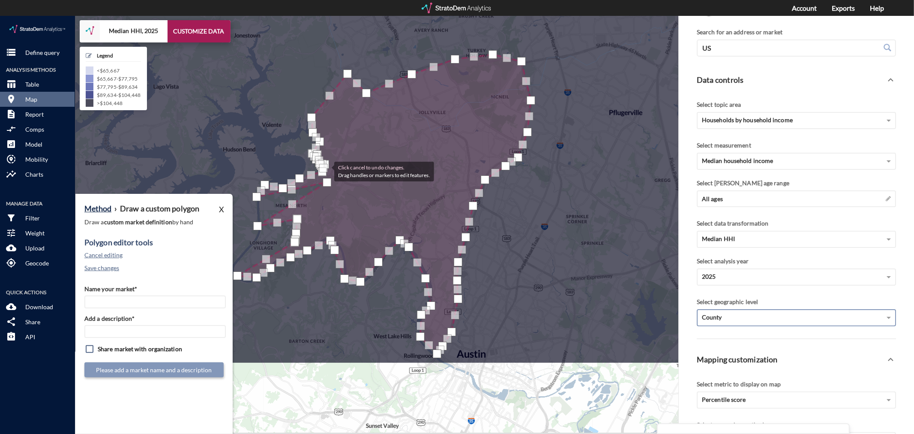
drag, startPoint x: 305, startPoint y: 148, endPoint x: 326, endPoint y: 155, distance: 22.1
click div
drag, startPoint x: 303, startPoint y: 159, endPoint x: 327, endPoint y: 160, distance: 23.6
click div "Click cancel to undo changes. Drag handles or markers to edit features."
drag, startPoint x: 301, startPoint y: 165, endPoint x: 326, endPoint y: 166, distance: 24.9
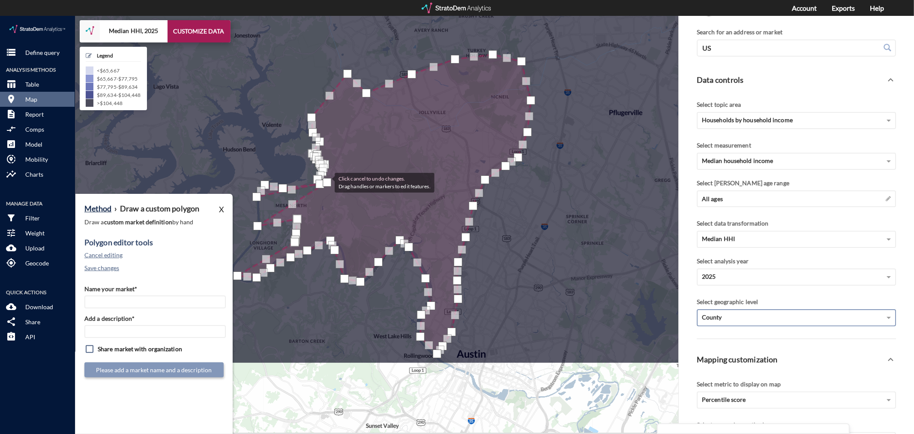
click div
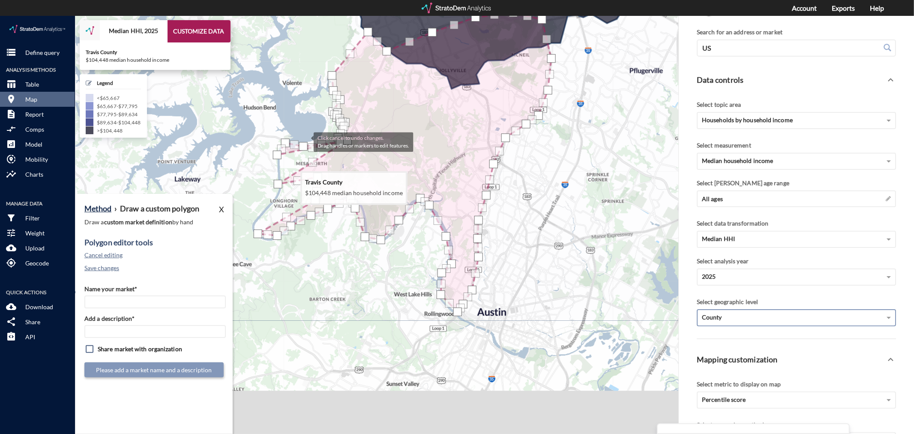
drag, startPoint x: 283, startPoint y: 167, endPoint x: 305, endPoint y: 126, distance: 47.0
click icon
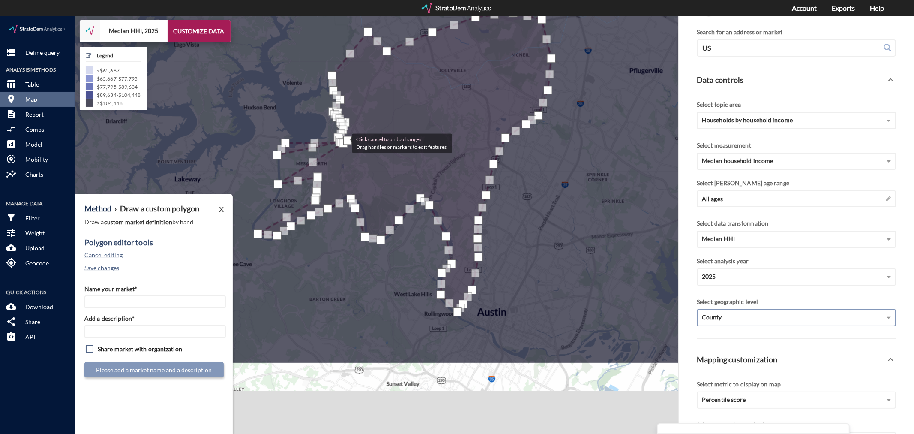
drag, startPoint x: 301, startPoint y: 130, endPoint x: 344, endPoint y: 126, distance: 42.6
click div
drag, startPoint x: 284, startPoint y: 122, endPoint x: 337, endPoint y: 123, distance: 52.7
click div
drag, startPoint x: 277, startPoint y: 136, endPoint x: 335, endPoint y: 133, distance: 57.9
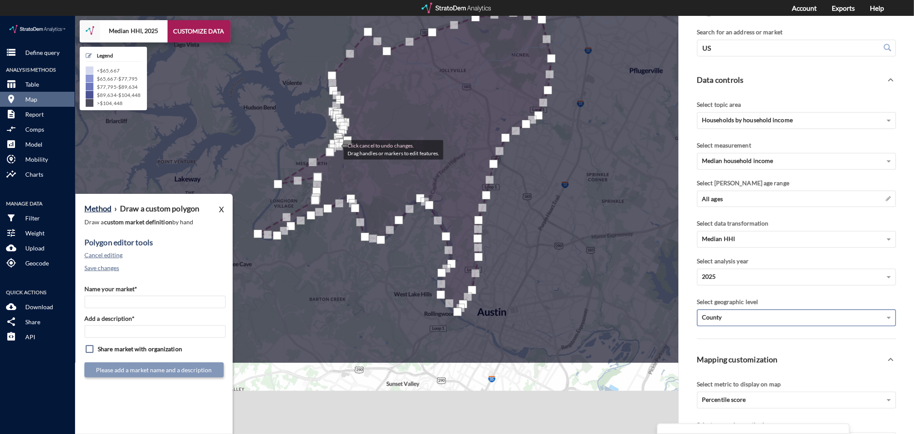
click div
drag, startPoint x: 311, startPoint y: 146, endPoint x: 330, endPoint y: 147, distance: 18.9
click div
drag, startPoint x: 305, startPoint y: 154, endPoint x: 329, endPoint y: 150, distance: 24.2
click div
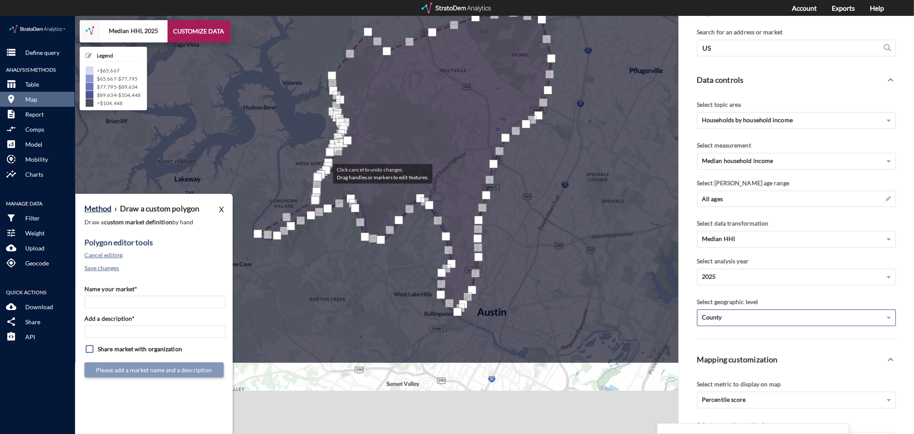
drag, startPoint x: 279, startPoint y: 166, endPoint x: 324, endPoint y: 157, distance: 45.9
click div
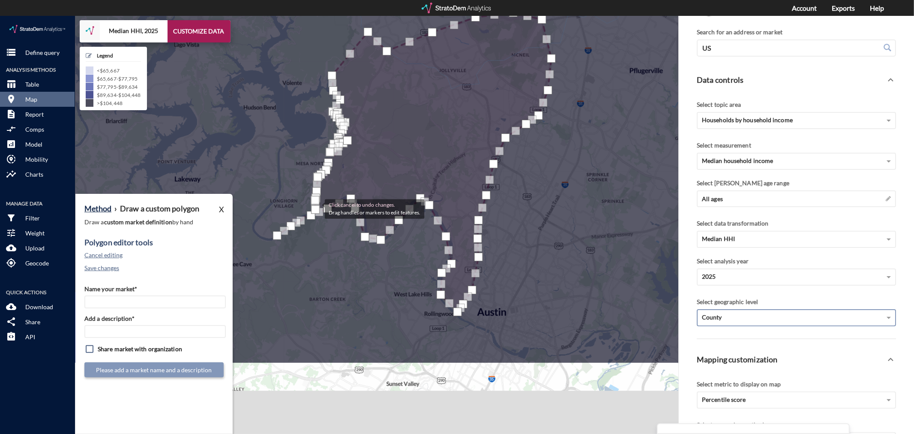
drag, startPoint x: 256, startPoint y: 217, endPoint x: 316, endPoint y: 192, distance: 64.9
click div
drag, startPoint x: 277, startPoint y: 220, endPoint x: 319, endPoint y: 192, distance: 50.0
click div
drag, startPoint x: 288, startPoint y: 210, endPoint x: 316, endPoint y: 193, distance: 32.3
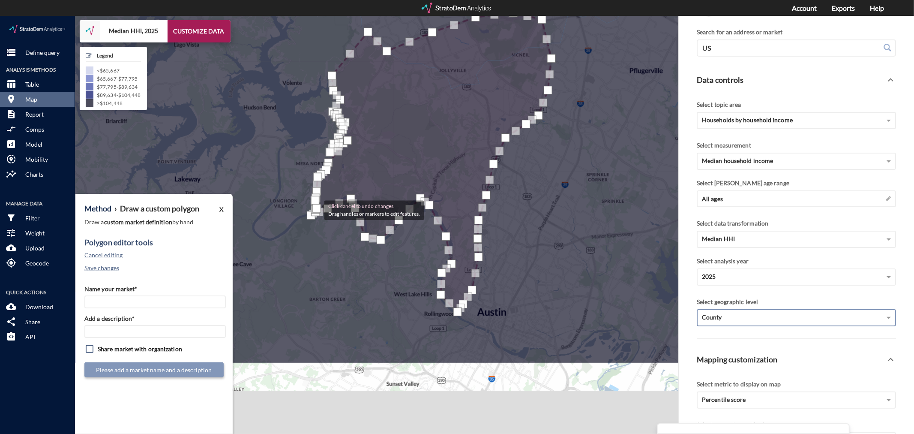
click div
click input "Name your market*"
type input "Northwest Austin - Austin MSA"
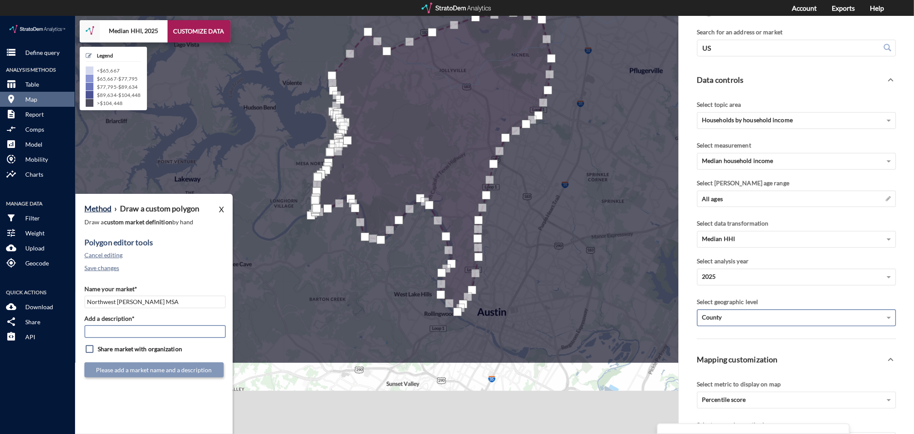
paste input "Northwest Austin - Austin MSA"
type input "Northwest Austin - Austin MSA"
click button "Submit market definition"
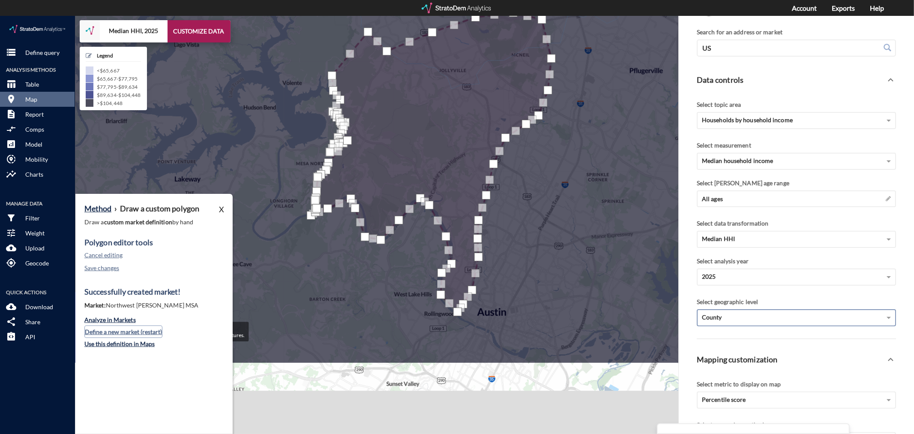
click button "Define a new market (restart)"
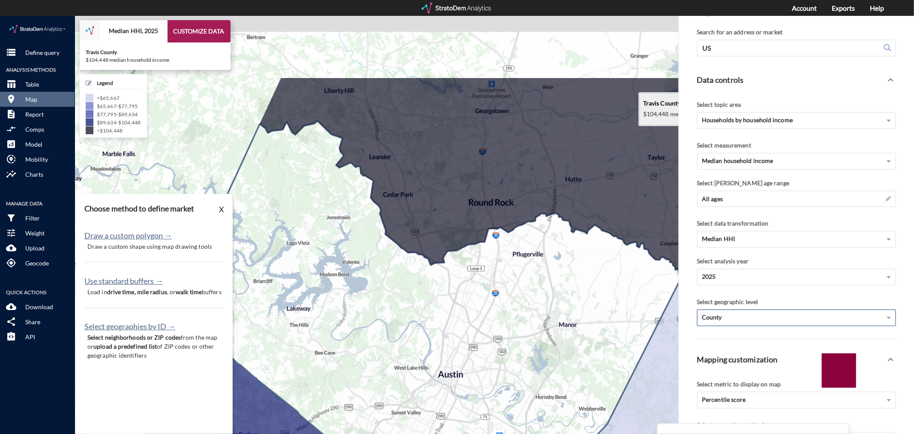
drag, startPoint x: 489, startPoint y: 224, endPoint x: 474, endPoint y: 260, distance: 38.7
click icon
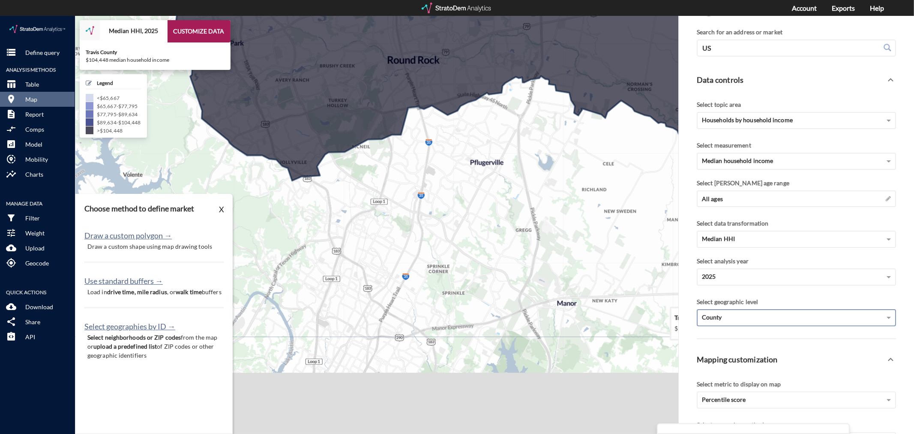
drag, startPoint x: 519, startPoint y: 274, endPoint x: 508, endPoint y: 249, distance: 28.2
click icon
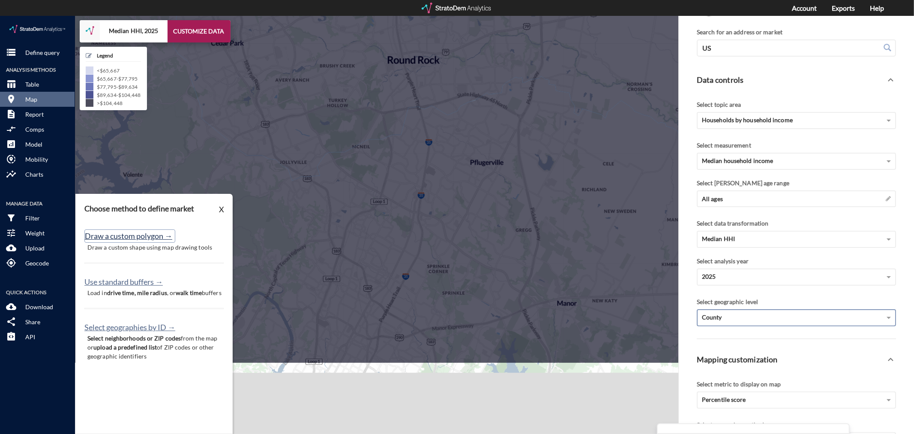
click button "Draw a custom polygon →"
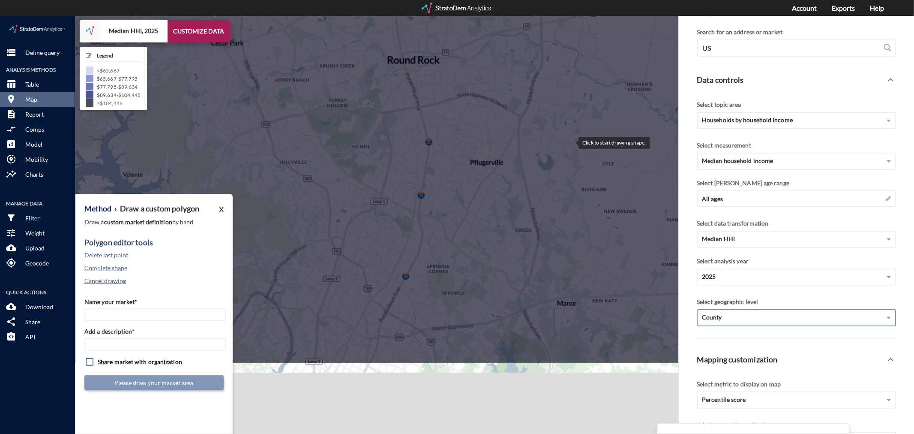
click div
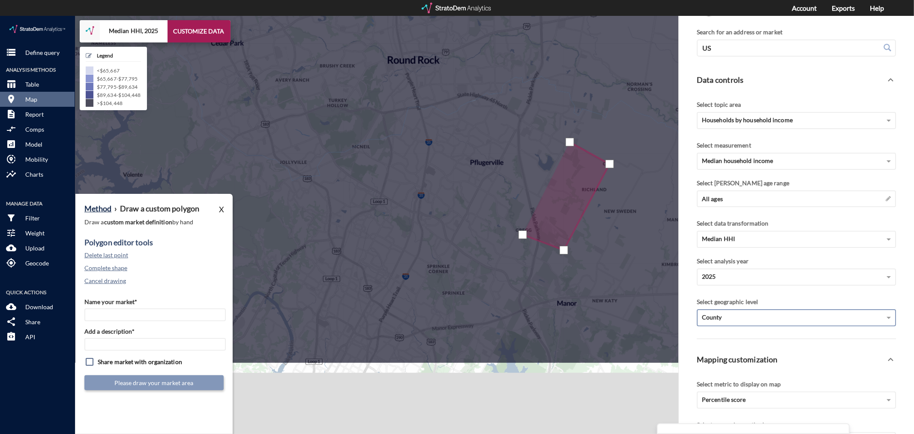
click div
drag, startPoint x: 484, startPoint y: 252, endPoint x: 470, endPoint y: 242, distance: 17.8
click div
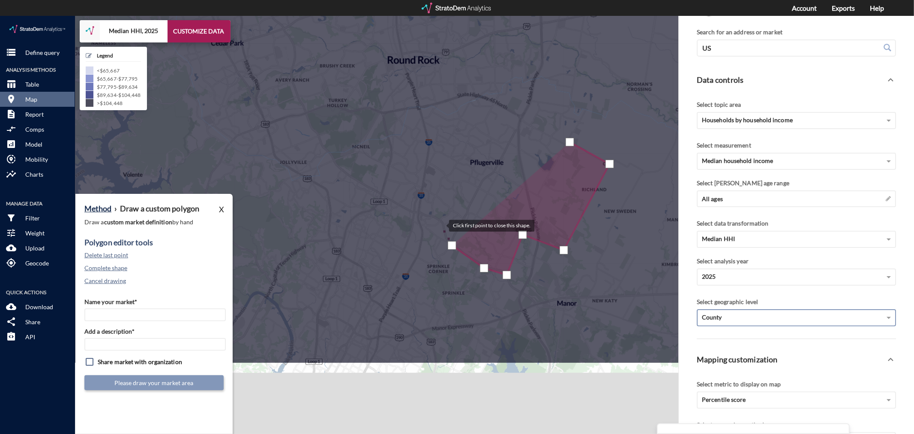
click div
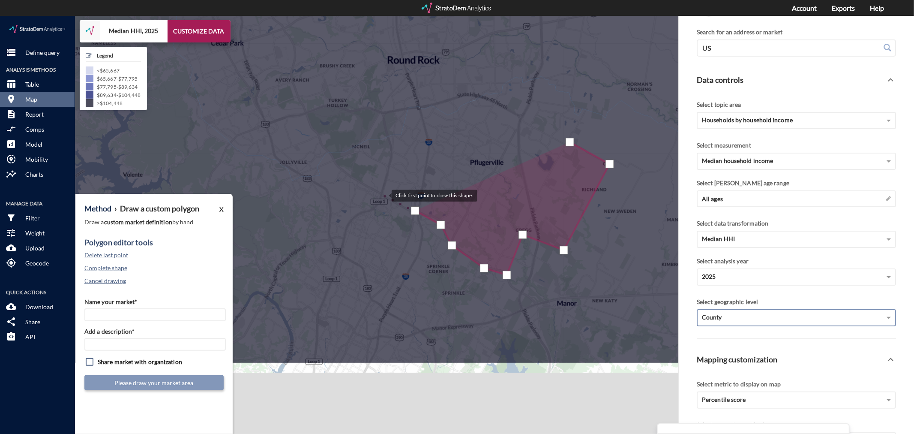
click div
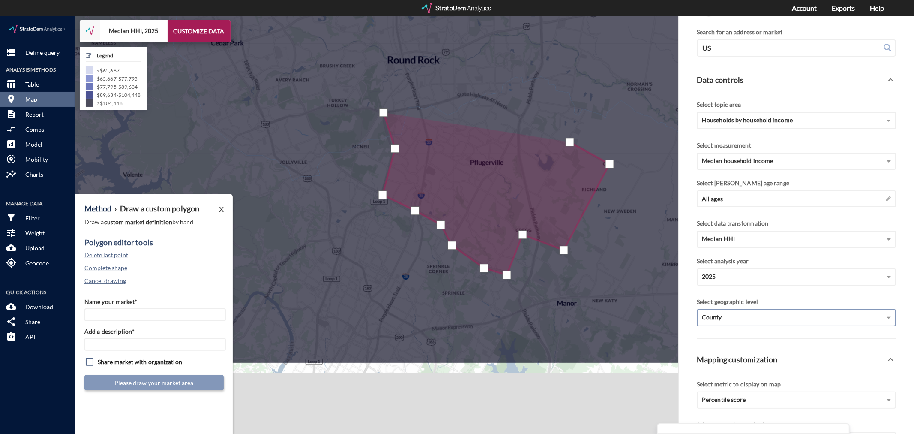
click div
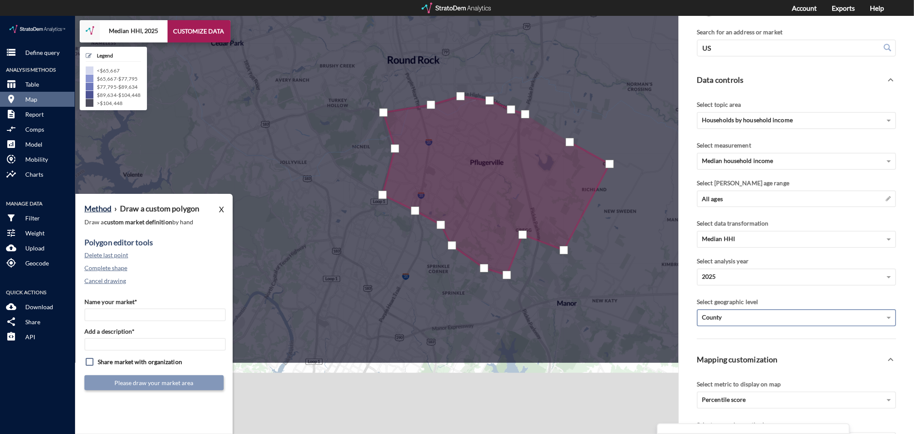
click div
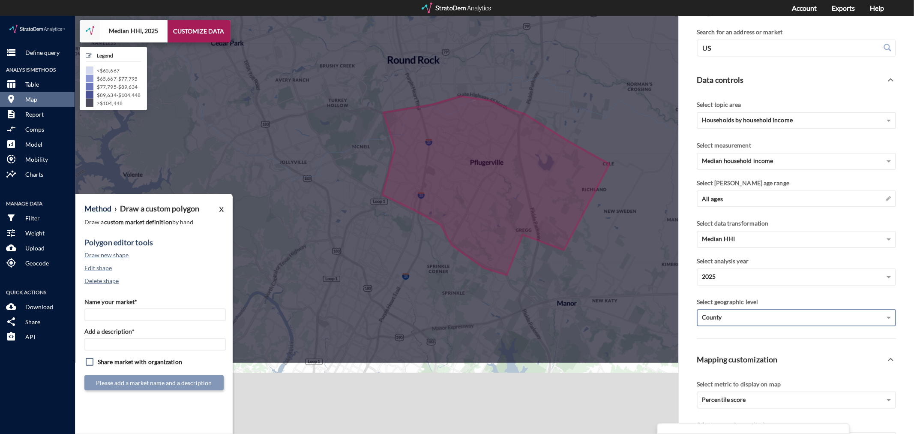
click div "Name your market* Add a description* Share market with organization Please add …"
click input "Name your market*"
type input "Pflugerville - Austin MSA"
paste input "Pflugerville - Austin MSA"
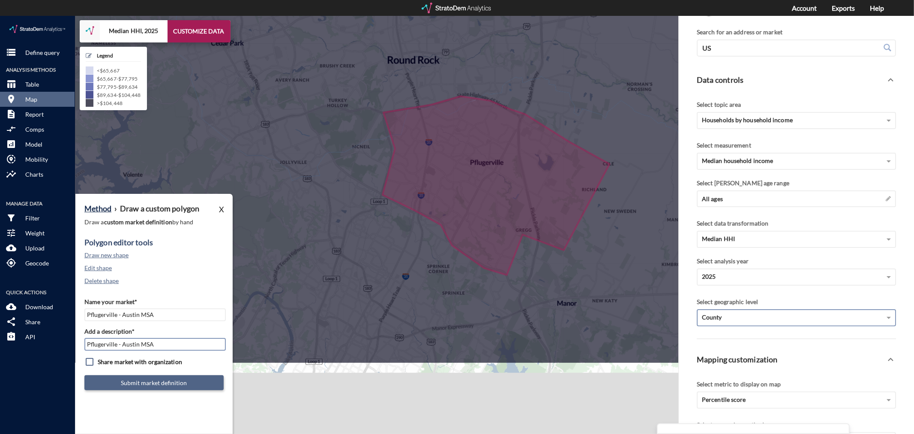
type input "Pflugerville - Austin MSA"
click button "Submit market definition"
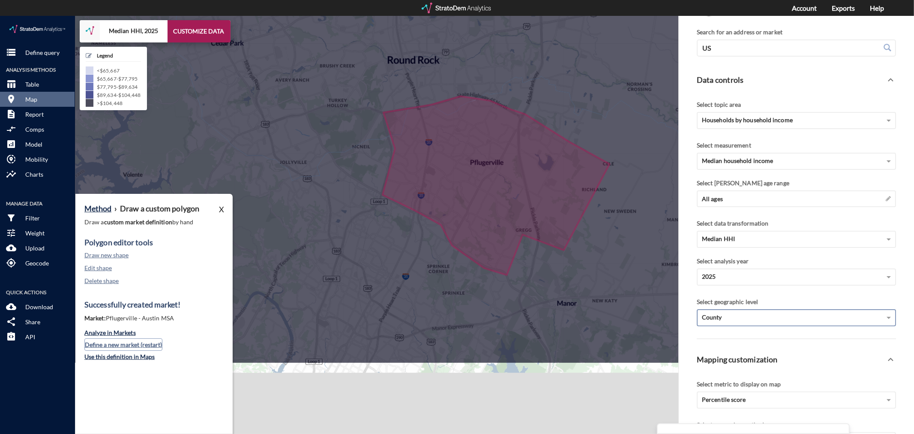
click button "Define a new market (restart)"
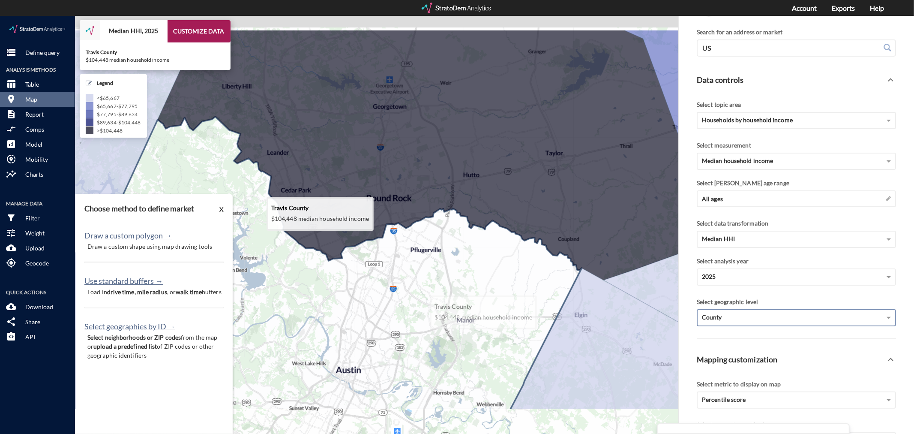
drag, startPoint x: 411, startPoint y: 207, endPoint x: 426, endPoint y: 297, distance: 91.2
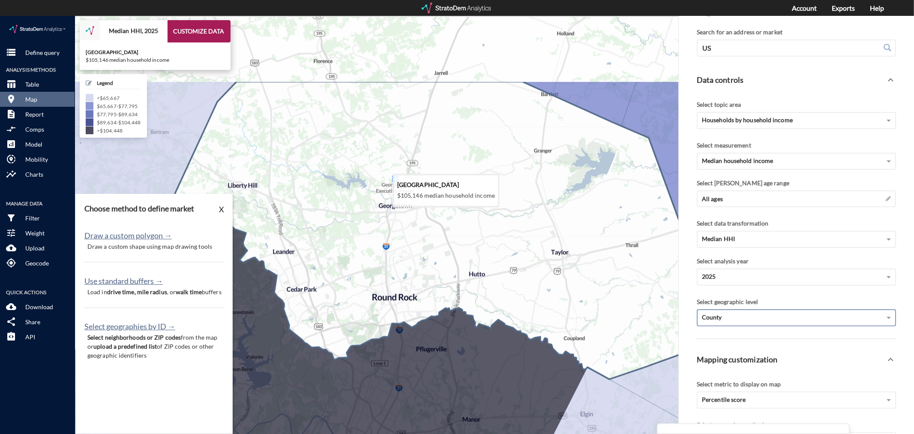
drag, startPoint x: 393, startPoint y: 128, endPoint x: 399, endPoint y: 230, distance: 102.2
click icon
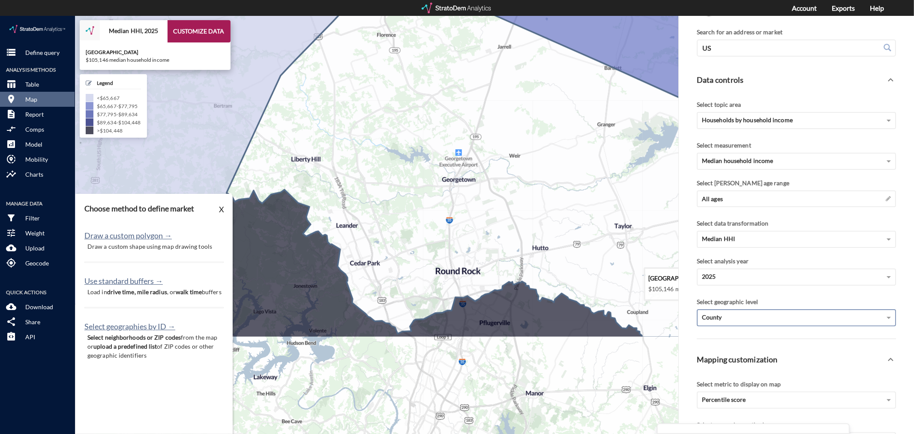
drag, startPoint x: 381, startPoint y: 251, endPoint x: 439, endPoint y: 230, distance: 62.0
click icon
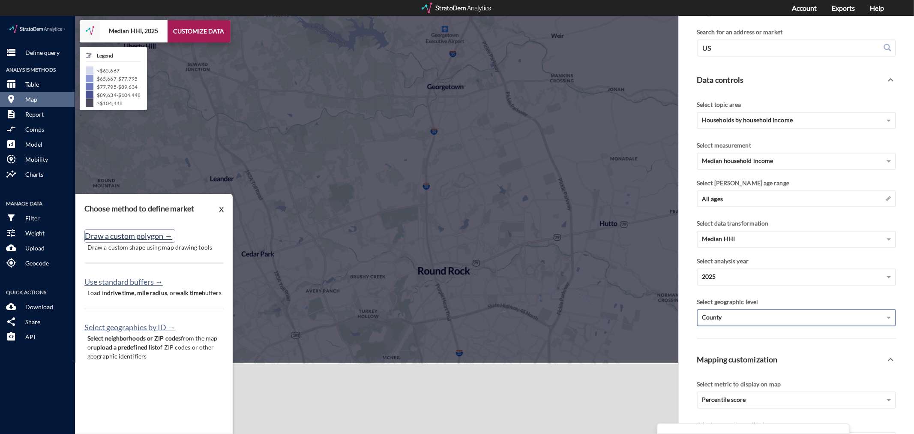
click button "Draw a custom polygon →"
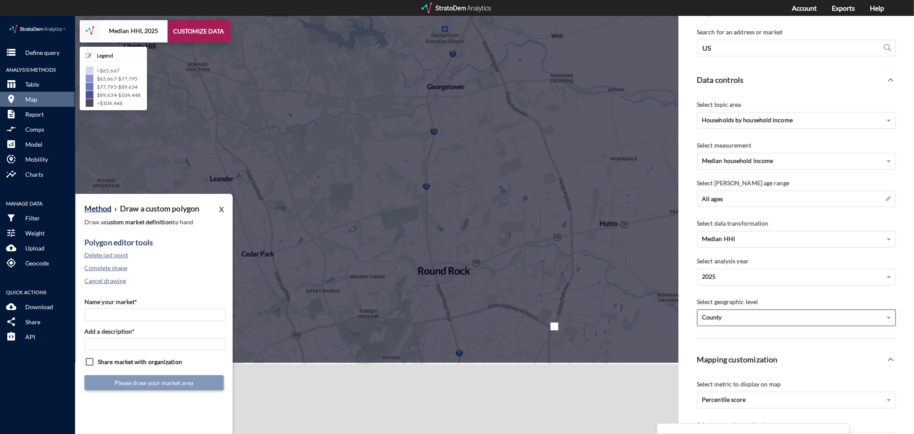
click div
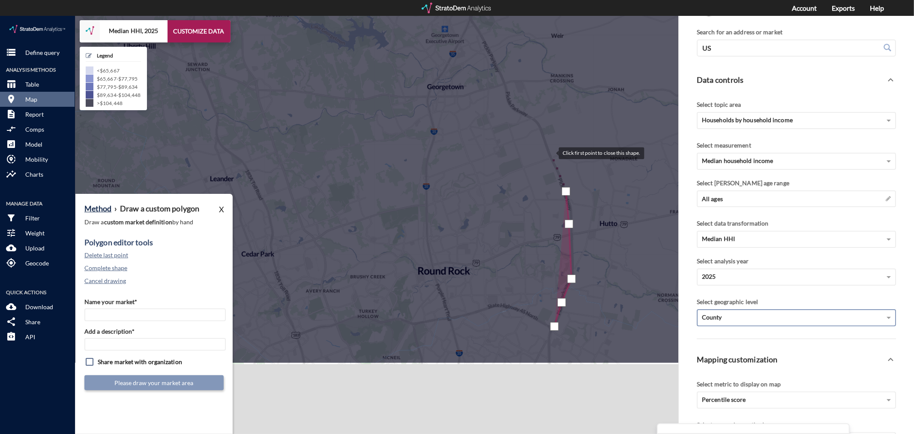
click div
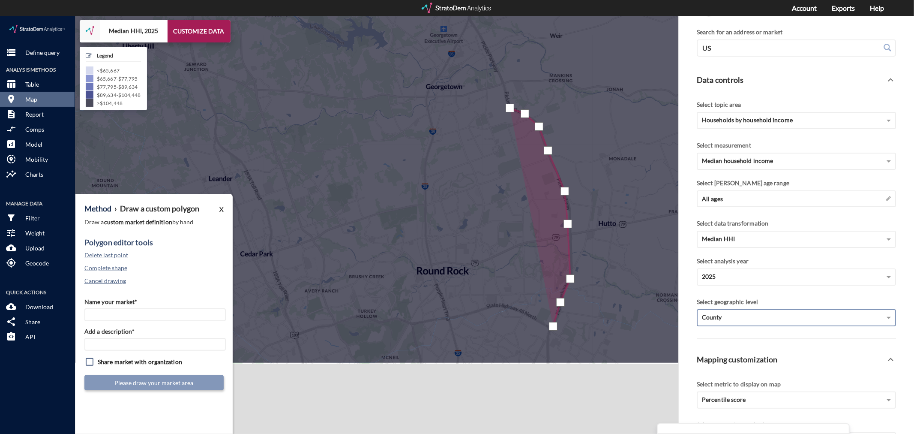
click div
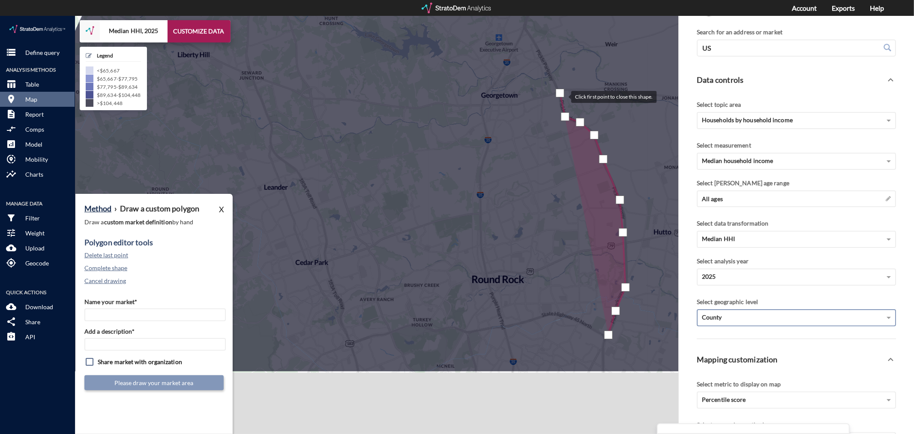
drag, startPoint x: 504, startPoint y: 68, endPoint x: 563, endPoint y: 80, distance: 59.4
click div
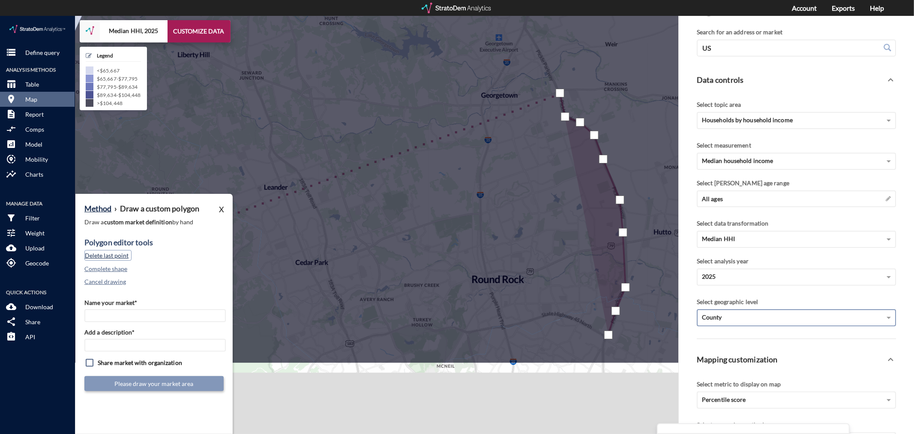
click button "Delete last point"
drag, startPoint x: 594, startPoint y: 122, endPoint x: 583, endPoint y: 122, distance: 11.2
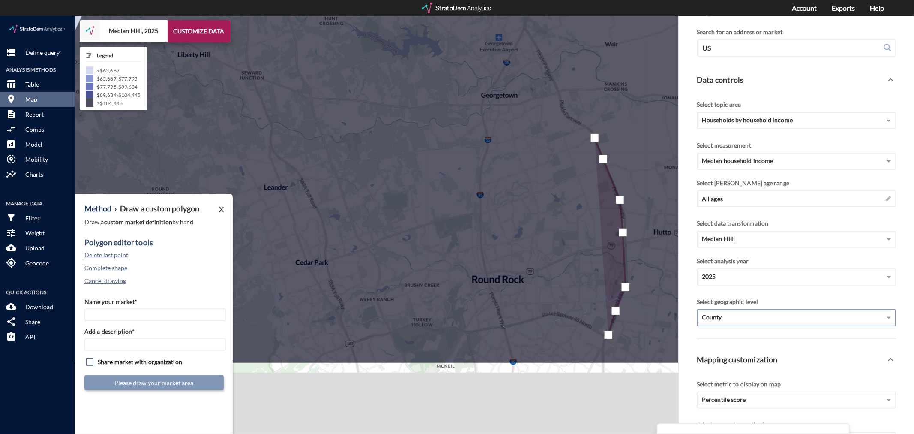
click div
drag, startPoint x: 545, startPoint y: 145, endPoint x: 502, endPoint y: 154, distance: 43.8
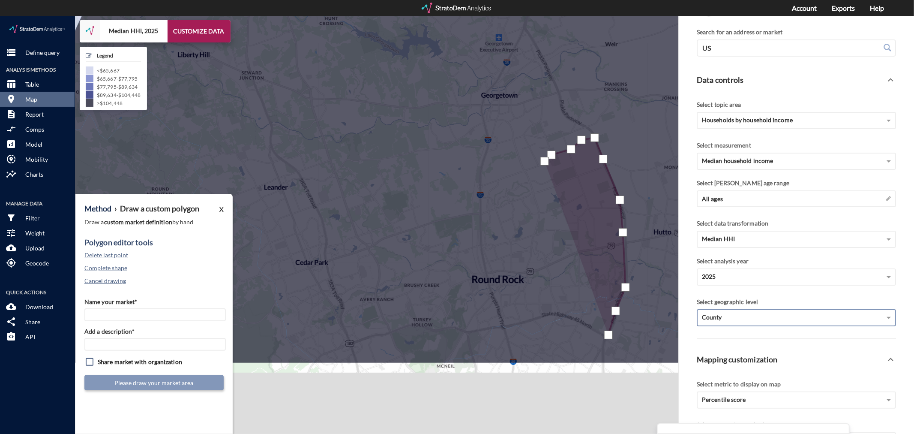
click div
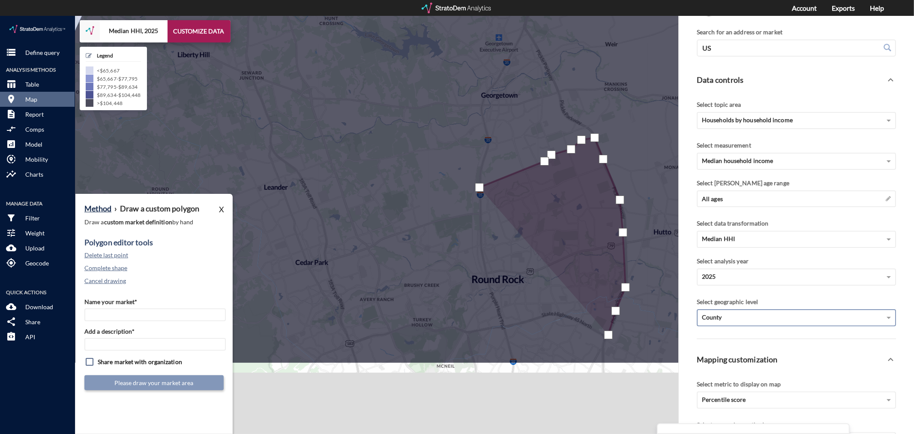
click div
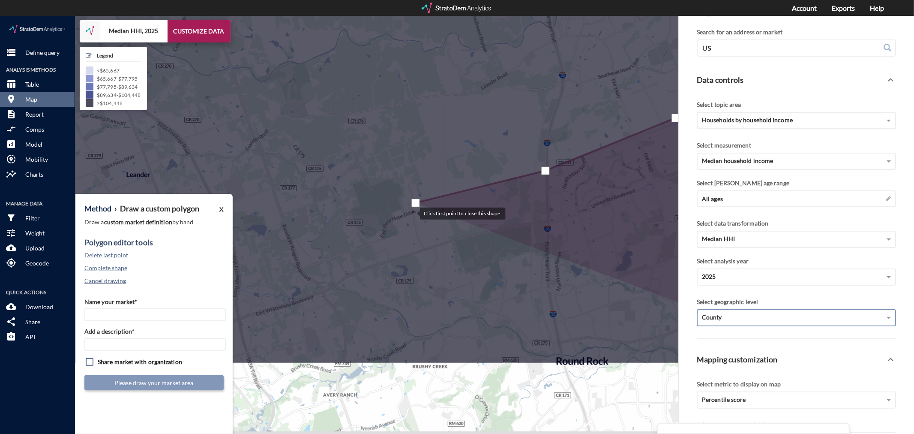
click div
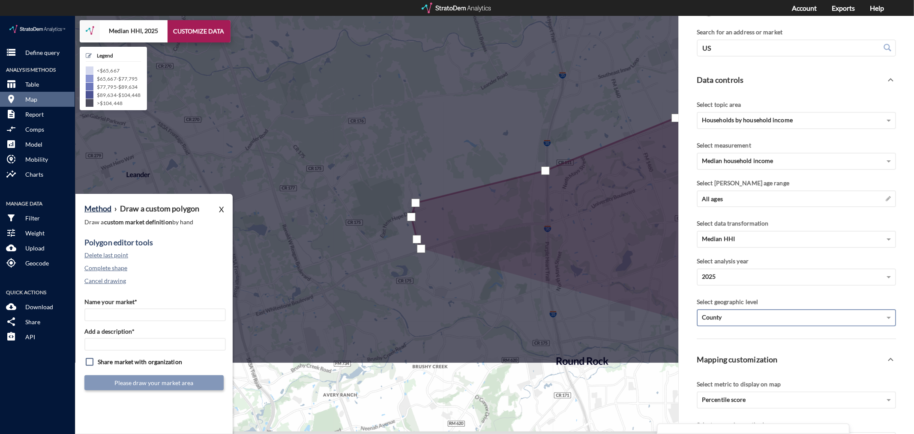
click div
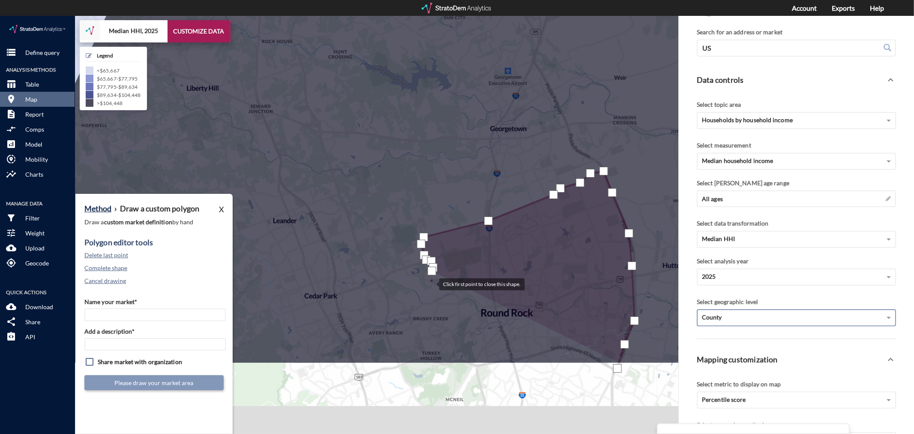
click div
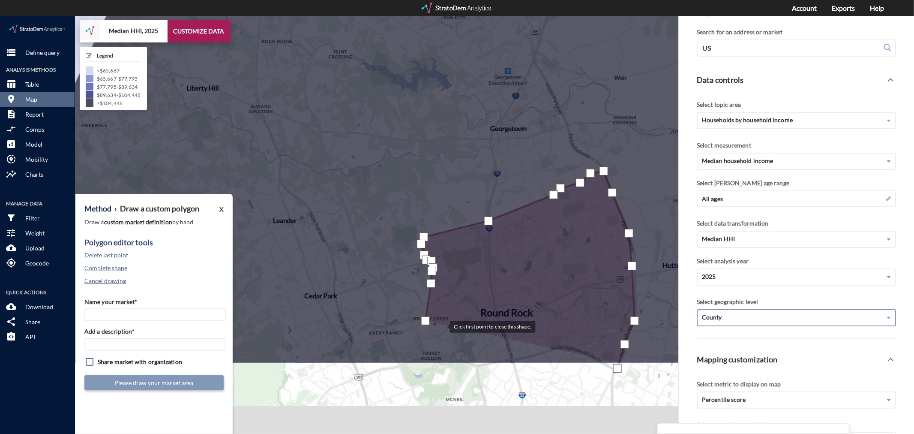
click div
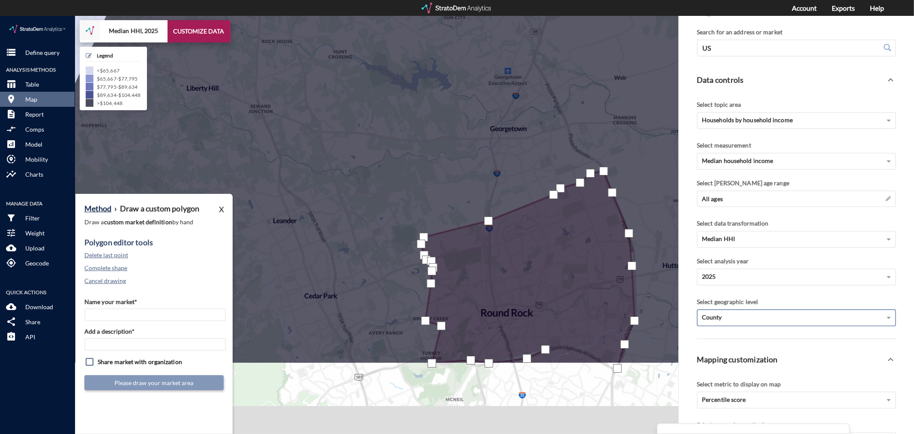
drag, startPoint x: 546, startPoint y: 333, endPoint x: 564, endPoint y: 332, distance: 18.4
click div
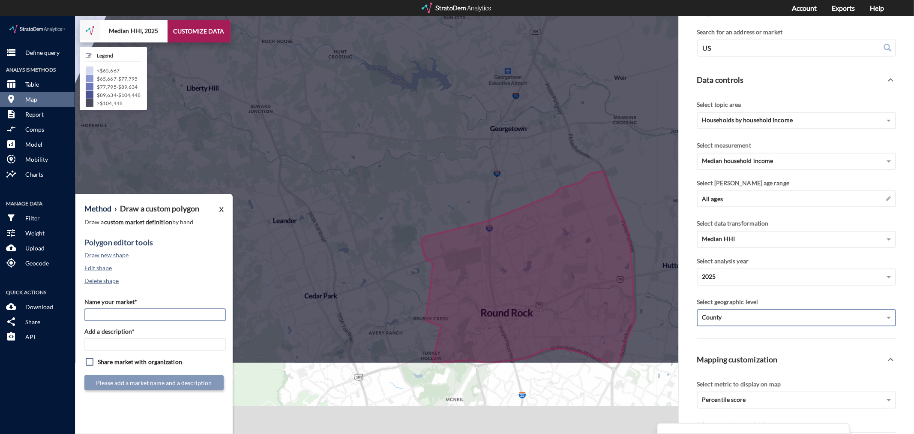
click input "Name your market*"
type input "Round Rock - Austin MSA"
paste input "Round Rock - Austin MSA"
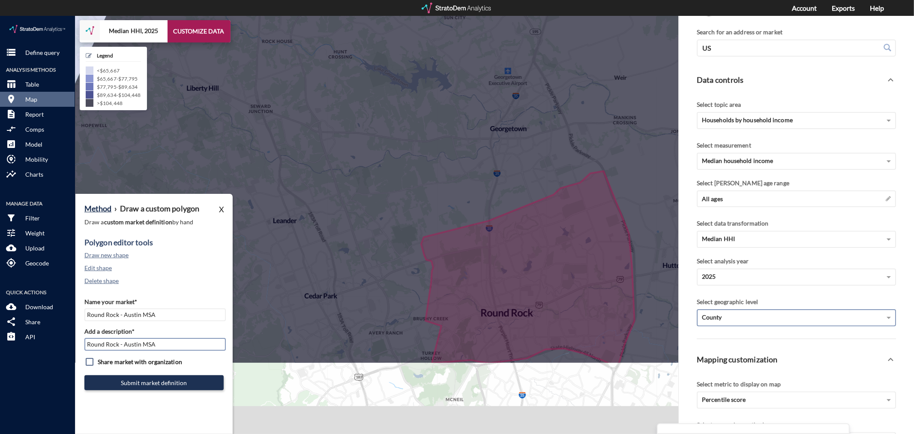
type input "Round Rock - Austin MSA"
click button "Submit market definition"
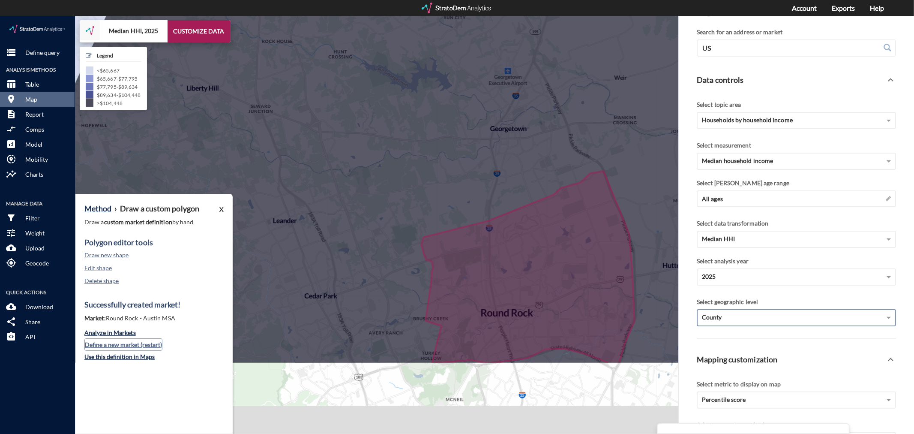
click button "Define a new market (restart)"
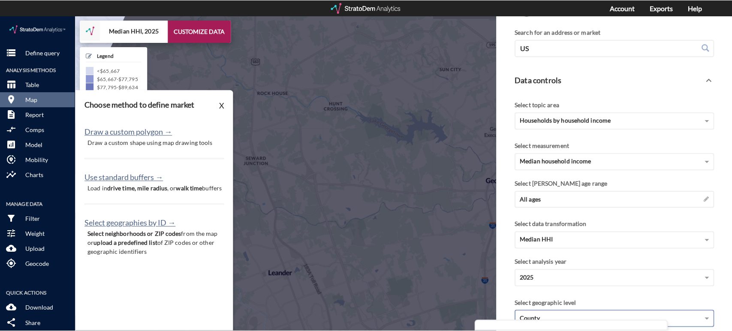
scroll to position [48, 0]
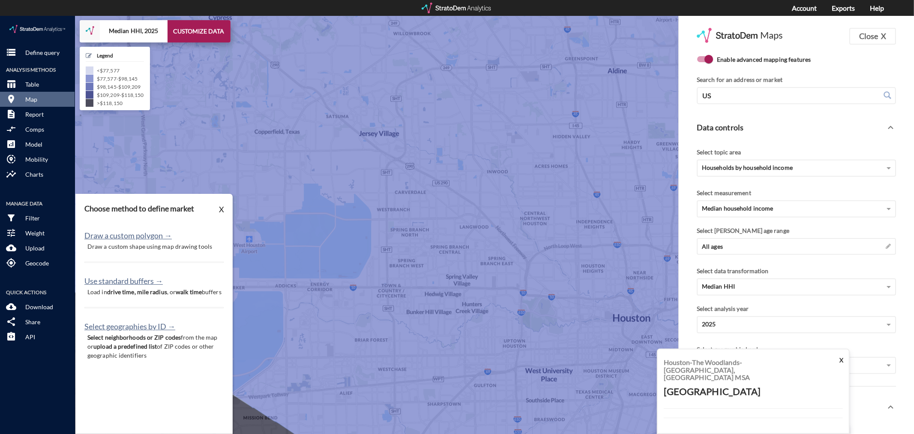
scroll to position [2, 0]
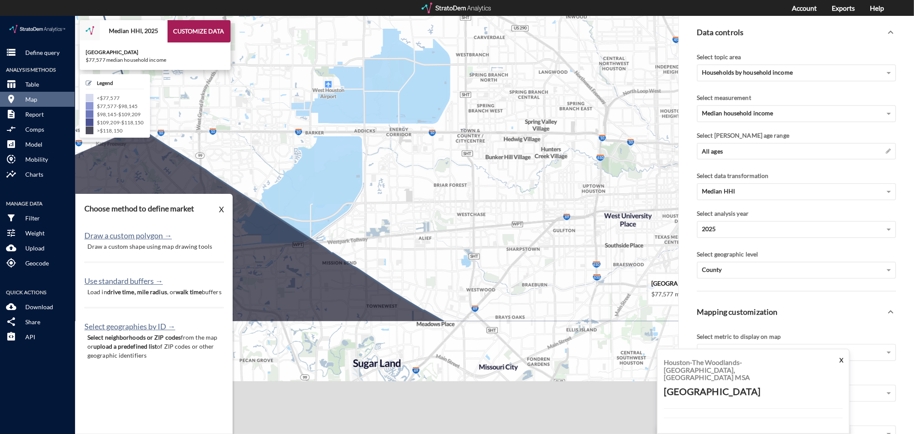
drag, startPoint x: 376, startPoint y: 332, endPoint x: 500, endPoint y: 114, distance: 250.9
click icon
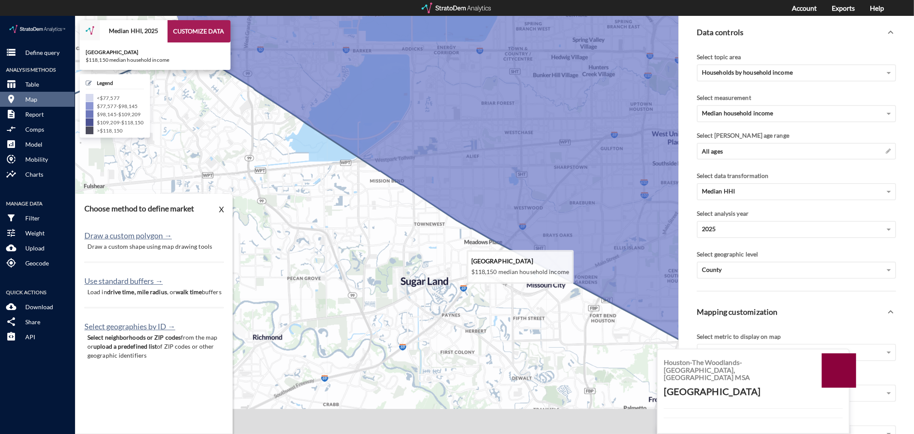
drag, startPoint x: 442, startPoint y: 276, endPoint x: 454, endPoint y: 202, distance: 74.8
click icon
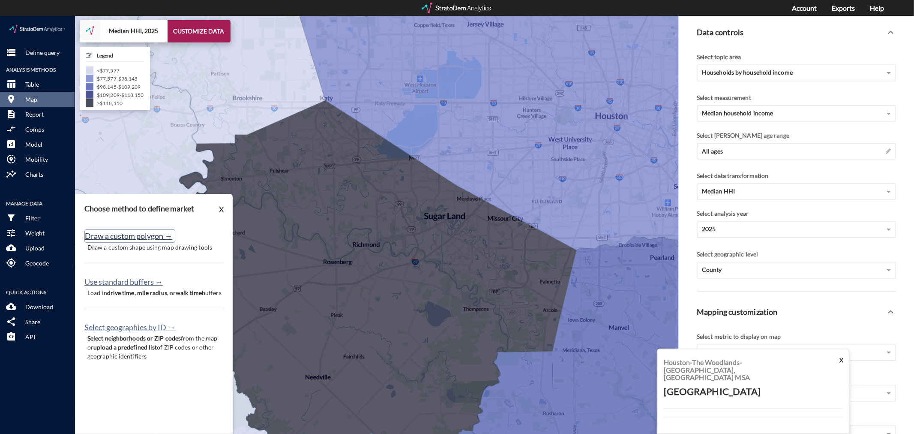
click button "Draw a custom polygon →"
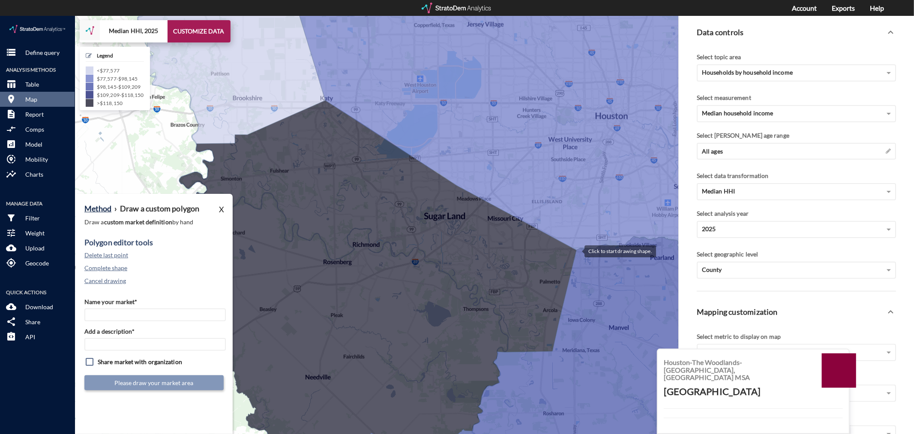
click div
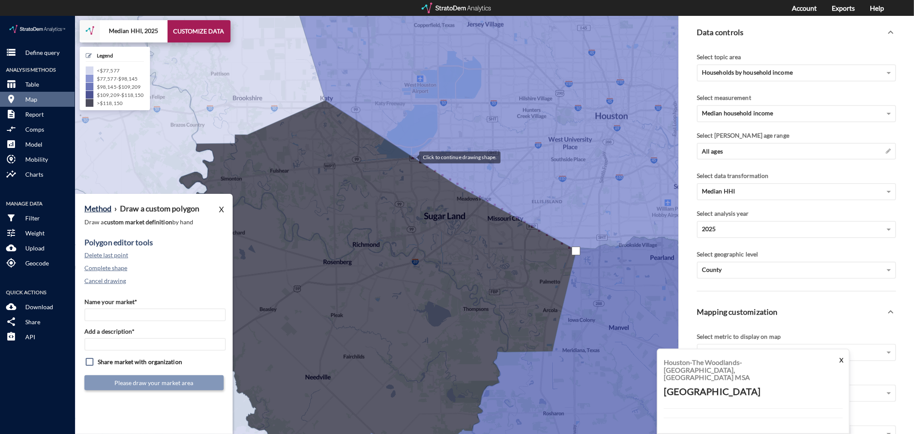
click div
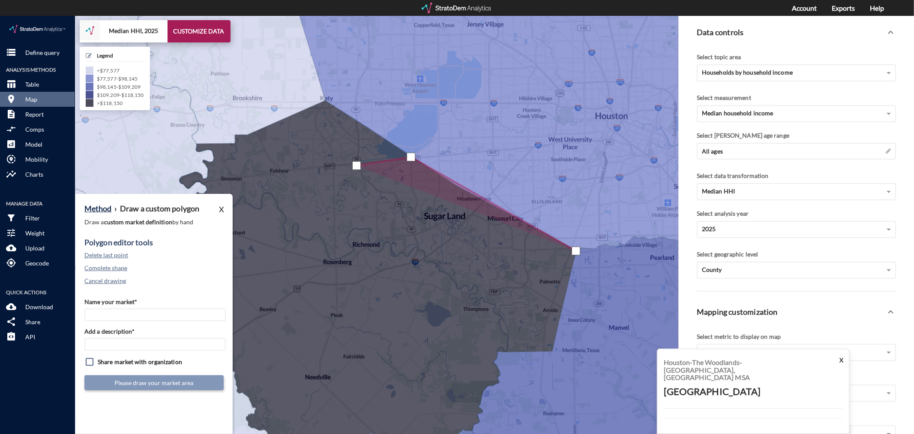
click div
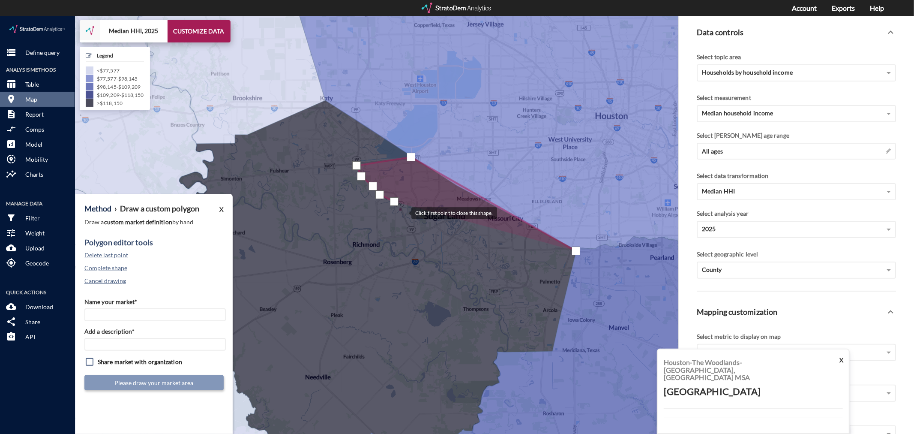
click div
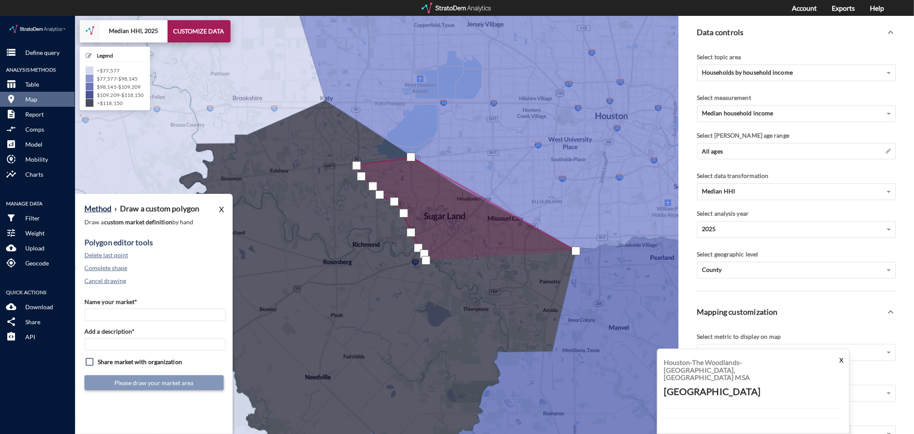
click div
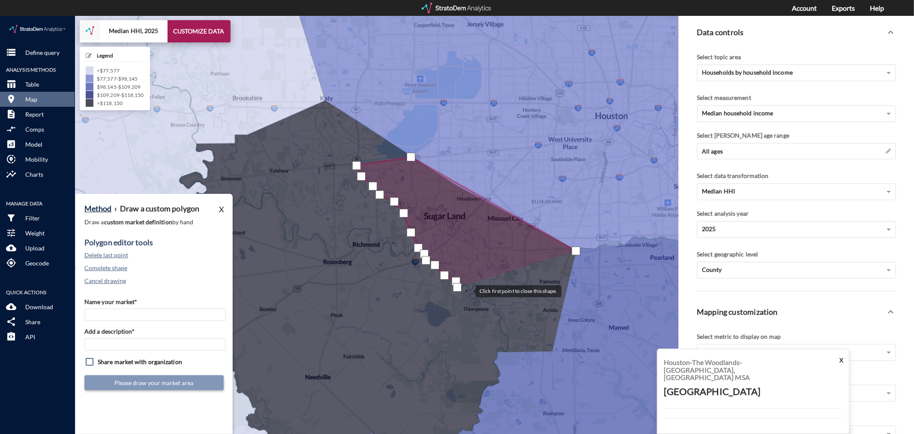
click div
drag, startPoint x: 472, startPoint y: 273, endPoint x: 477, endPoint y: 274, distance: 5.0
click div
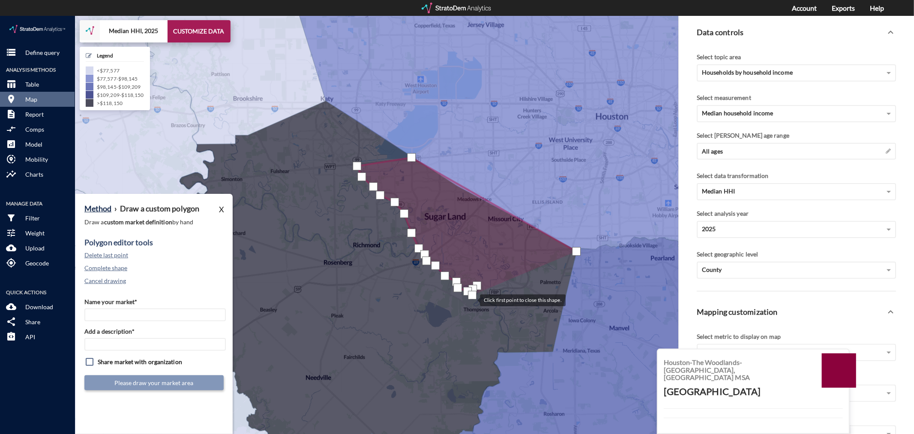
click div
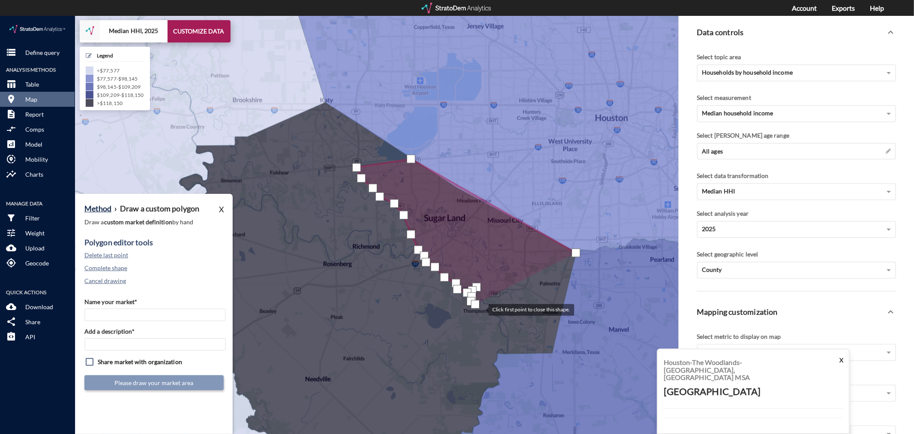
click div
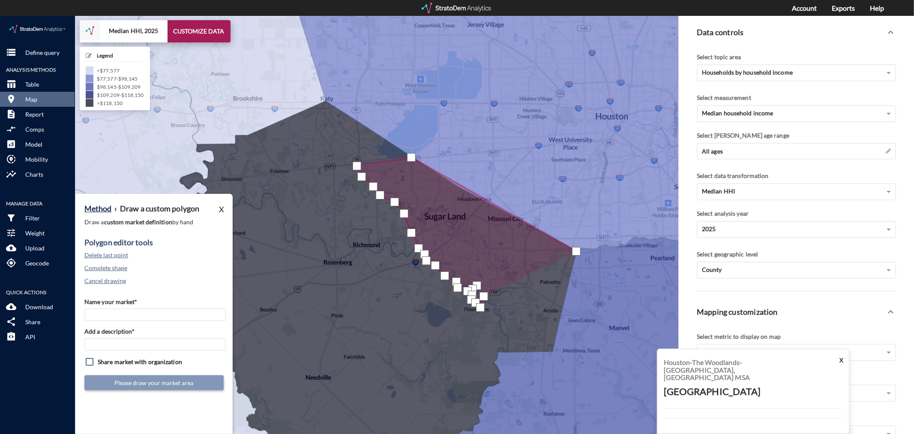
click div
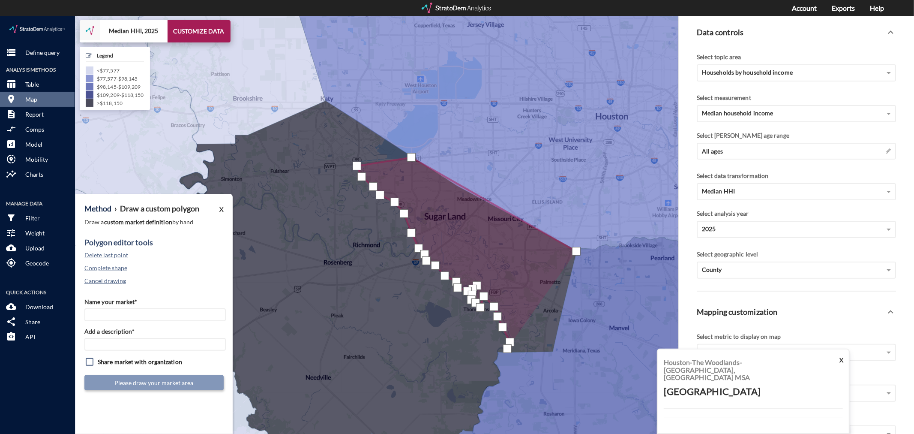
click div
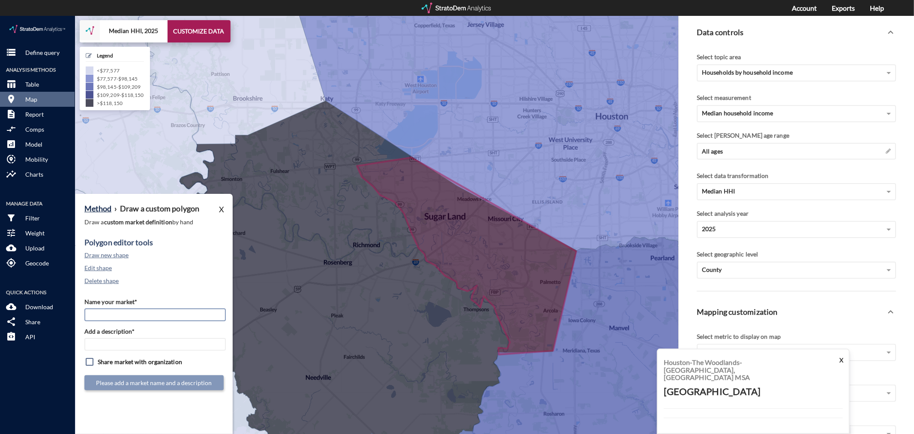
click input "Name your market*"
type input "Sugarland / Missouri City - Houston MSA"
paste input "Sugarland / Missouri City - Houston MSA"
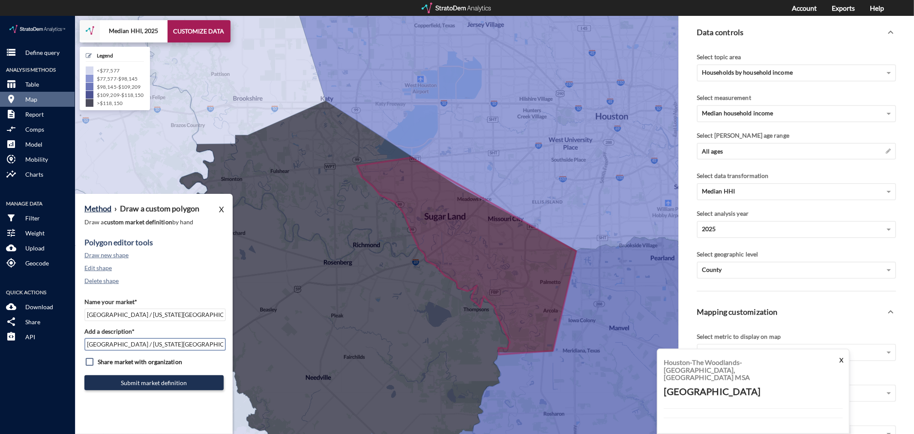
type input "Sugarland / Missouri City - Houston MSA"
click div "Name your market* Sugarland / Missouri City - Houston MSA Add a description* Su…"
click button "Submit market definition"
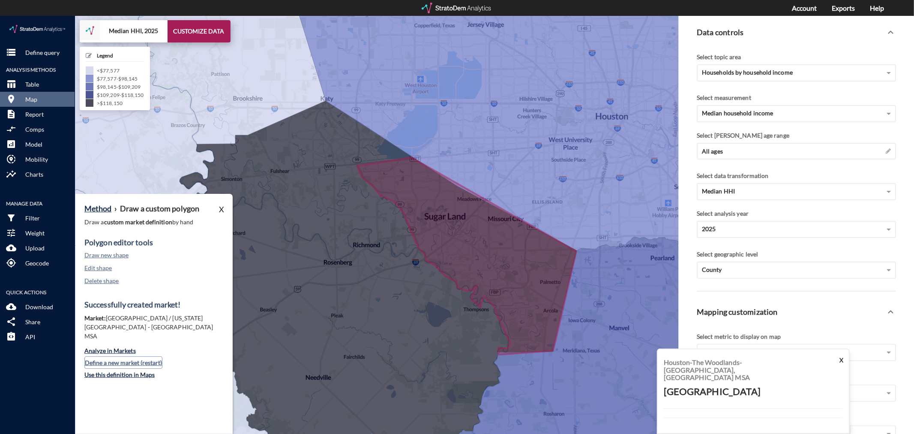
click button "Define a new market (restart)"
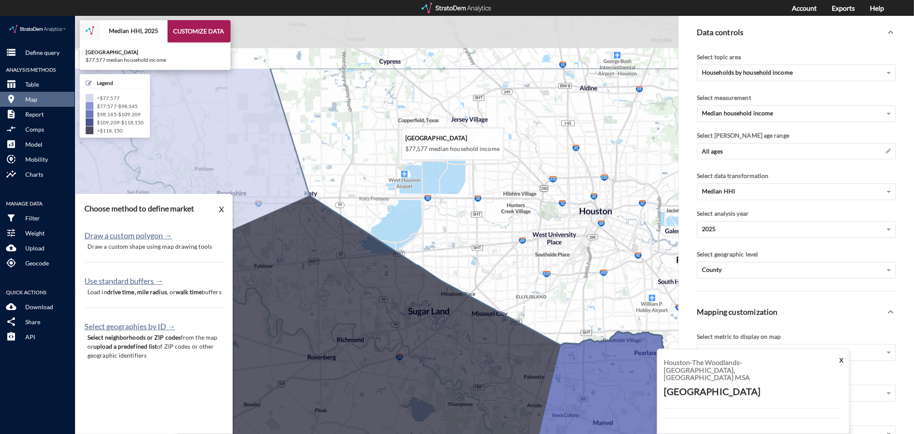
drag, startPoint x: 410, startPoint y: 89, endPoint x: 393, endPoint y: 186, distance: 98.6
click icon
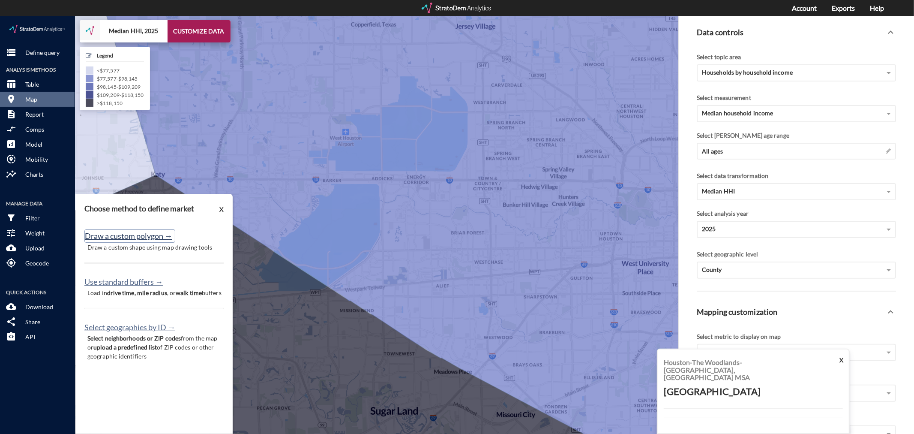
click button "Draw a custom polygon →"
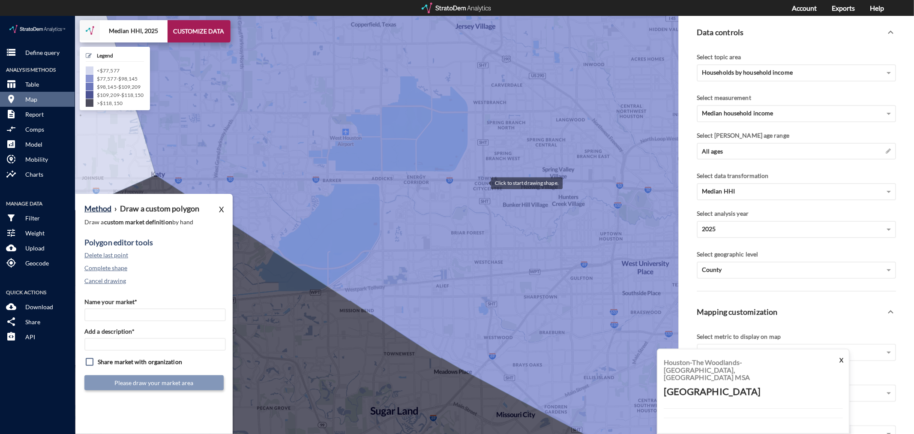
click div
drag, startPoint x: 487, startPoint y: 192, endPoint x: 490, endPoint y: 199, distance: 7.9
click div
drag, startPoint x: 491, startPoint y: 199, endPoint x: 482, endPoint y: 197, distance: 9.3
click div
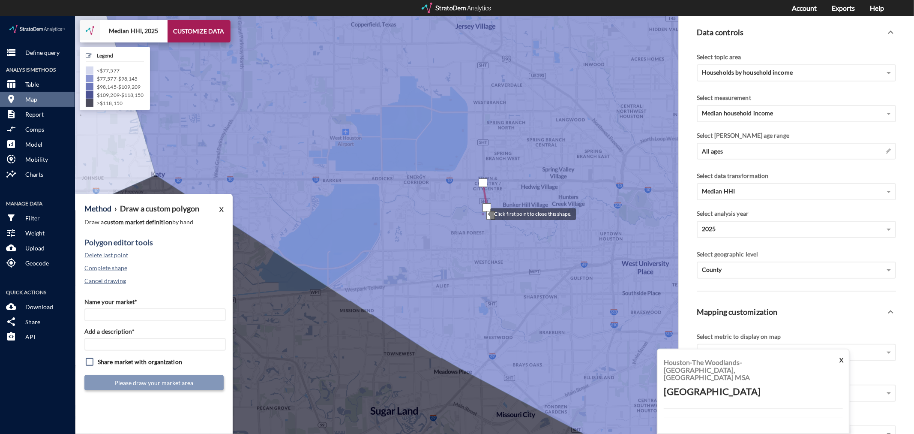
click div
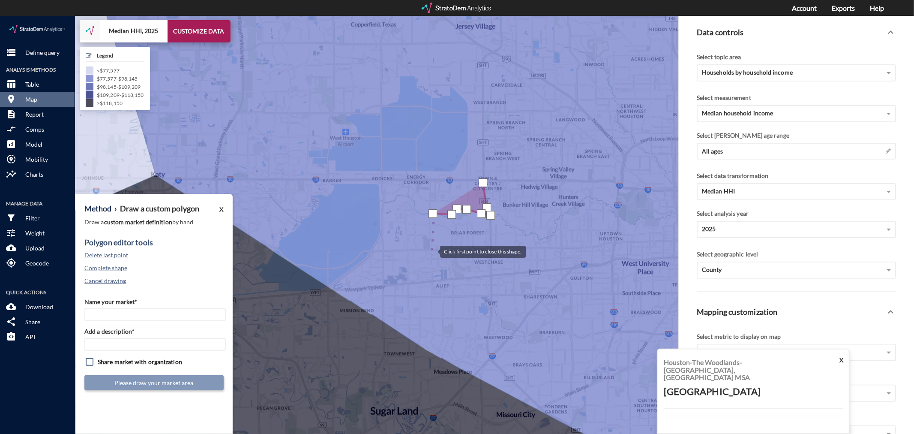
click div
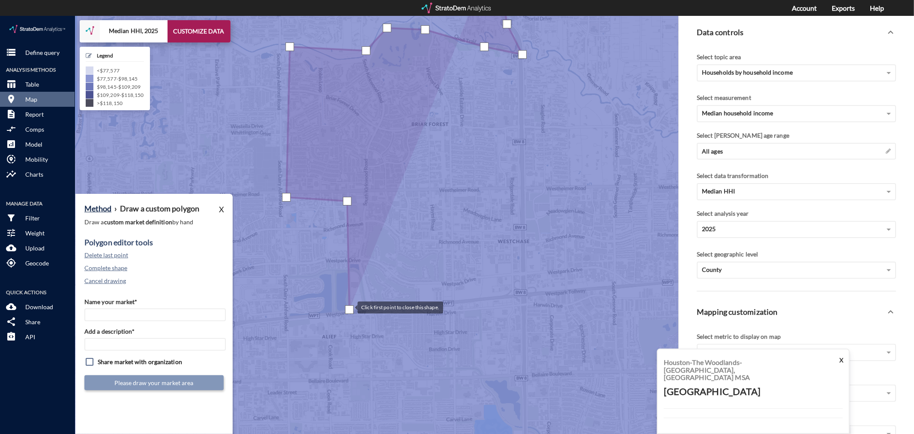
drag, startPoint x: 353, startPoint y: 320, endPoint x: 349, endPoint y: 291, distance: 29.0
click div
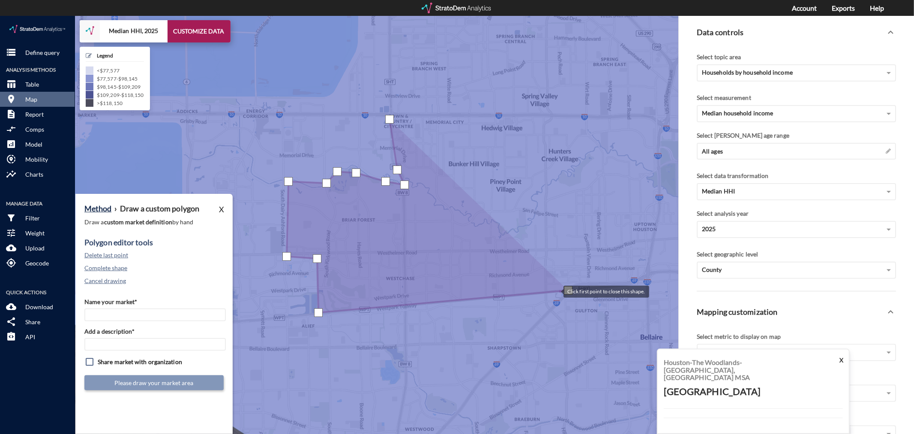
drag, startPoint x: 599, startPoint y: 270, endPoint x: 476, endPoint y: 276, distance: 123.2
click div
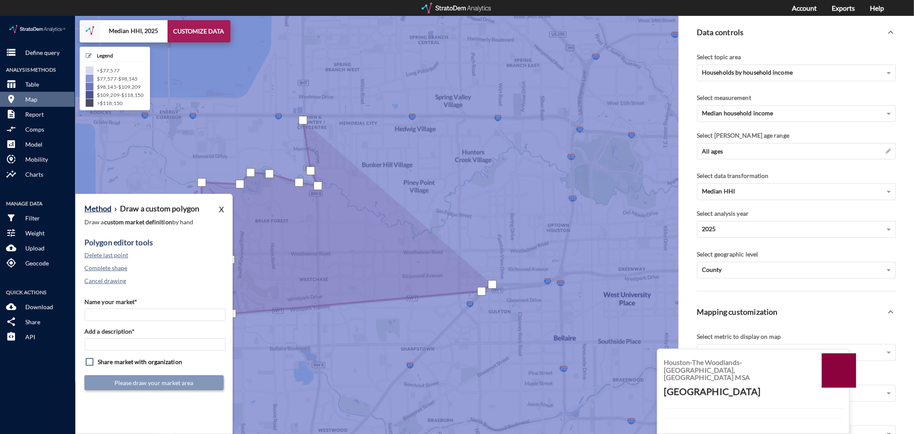
click div
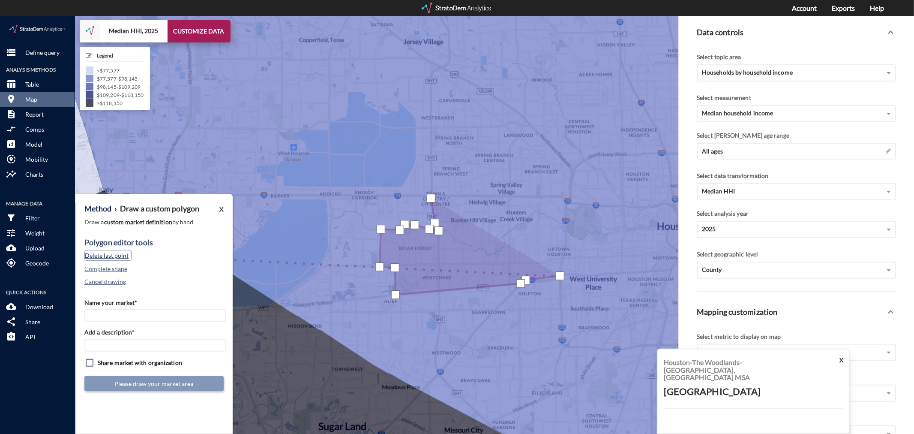
click button "Delete last point"
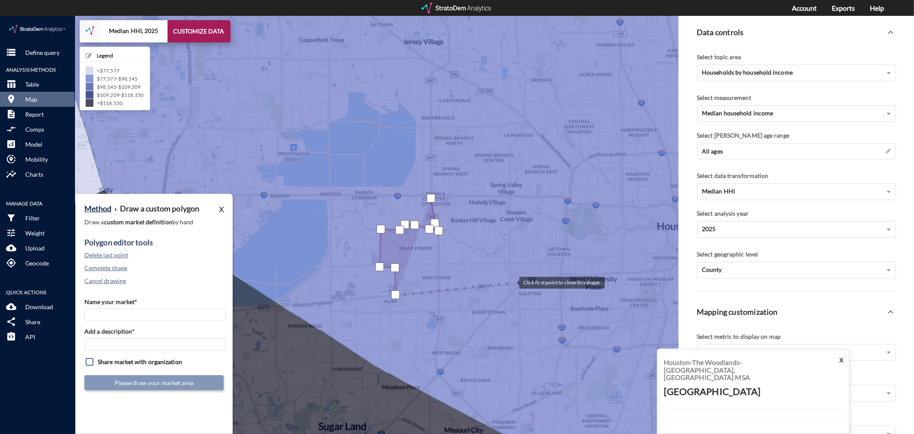
click div
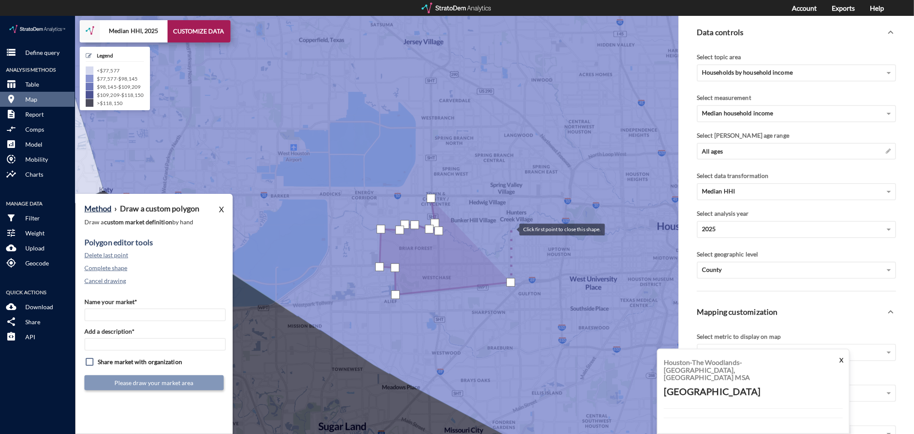
click div
drag, startPoint x: 517, startPoint y: 210, endPoint x: 525, endPoint y: 205, distance: 9.3
click div
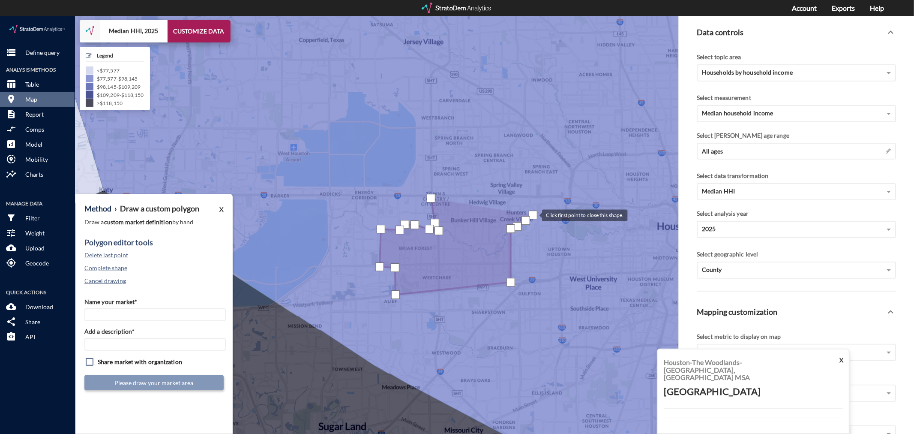
drag, startPoint x: 533, startPoint y: 199, endPoint x: 537, endPoint y: 195, distance: 5.8
click div
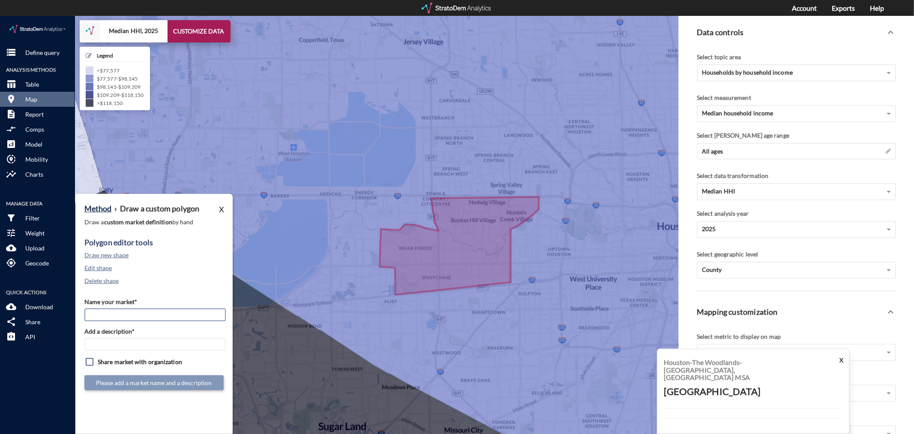
click input "Name your market*"
type input "Westchase / Woodlake - Houston MSA"
paste input "Westchase / Woodlake - Houston MSA"
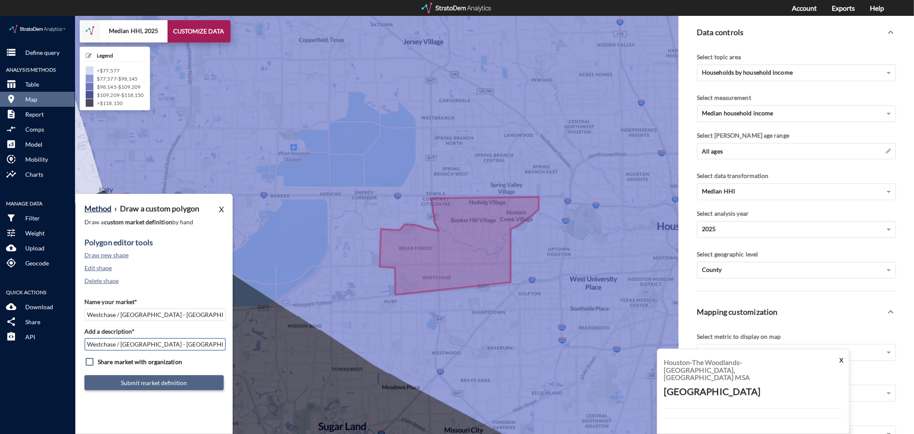
type input "Westchase / Woodlake - Houston MSA"
click button "Submit market definition"
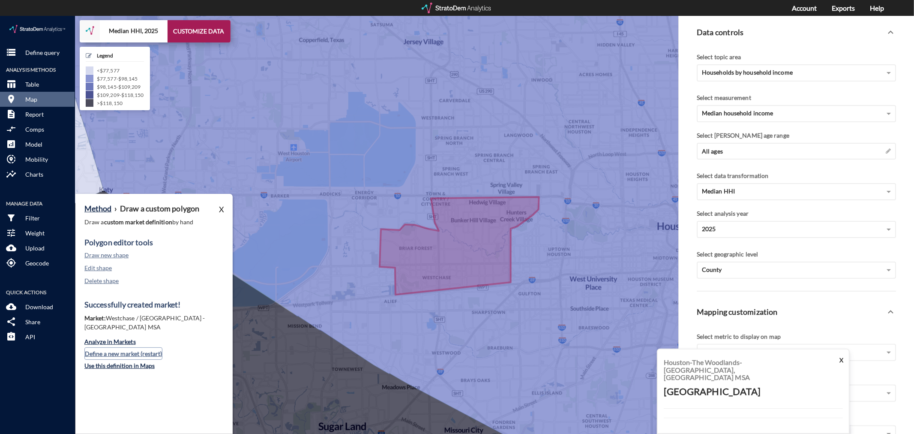
click button "Define a new market (restart)"
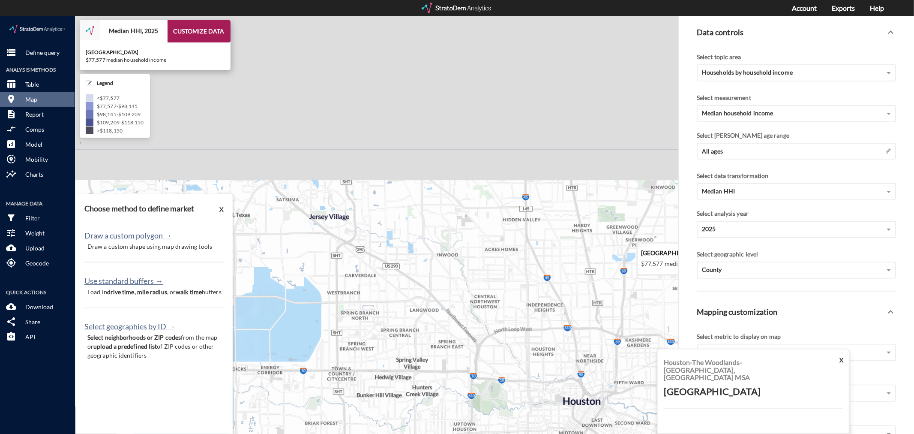
drag, startPoint x: 509, startPoint y: 128, endPoint x: 396, endPoint y: 342, distance: 241.4
click icon
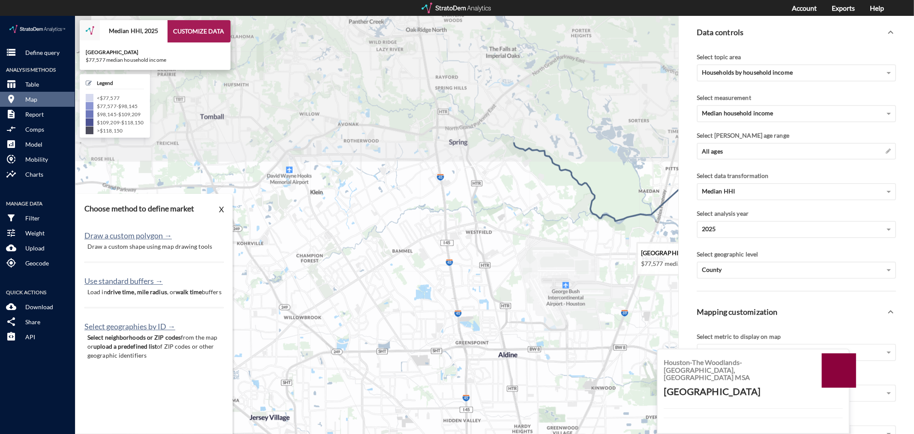
drag, startPoint x: 473, startPoint y: 176, endPoint x: 440, endPoint y: 270, distance: 99.5
click icon
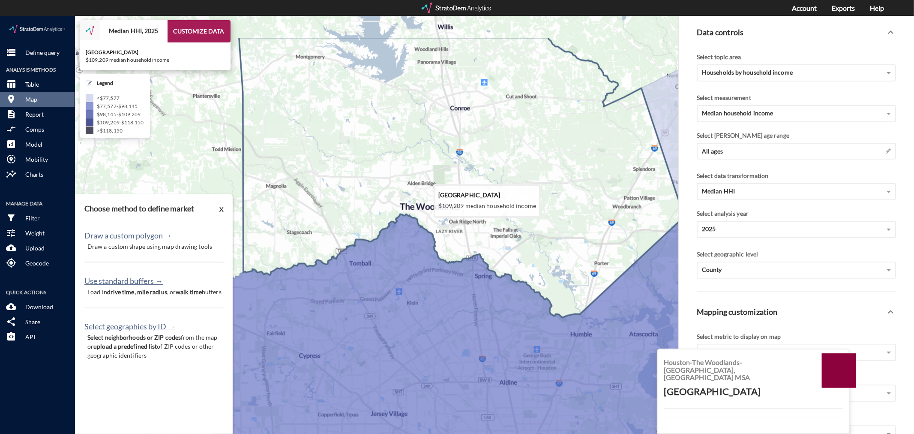
drag, startPoint x: 401, startPoint y: 122, endPoint x: 443, endPoint y: 199, distance: 87.6
click icon
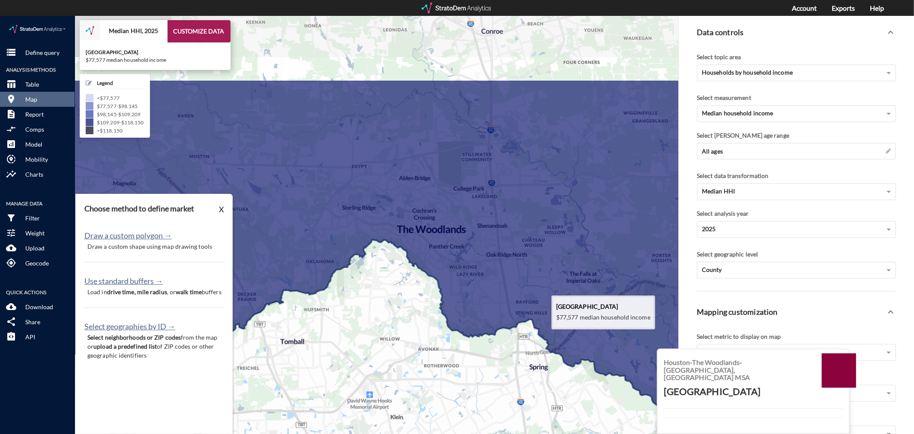
drag, startPoint x: 417, startPoint y: 233, endPoint x: 409, endPoint y: 342, distance: 109.6
click icon
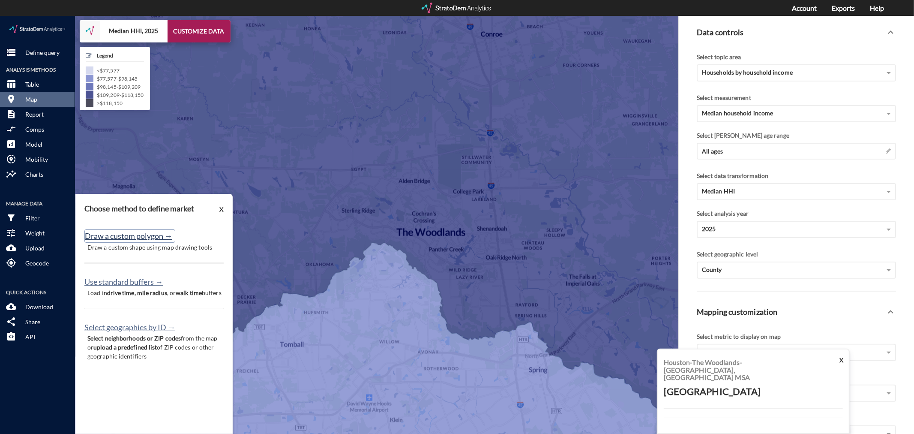
click button "Draw a custom polygon →"
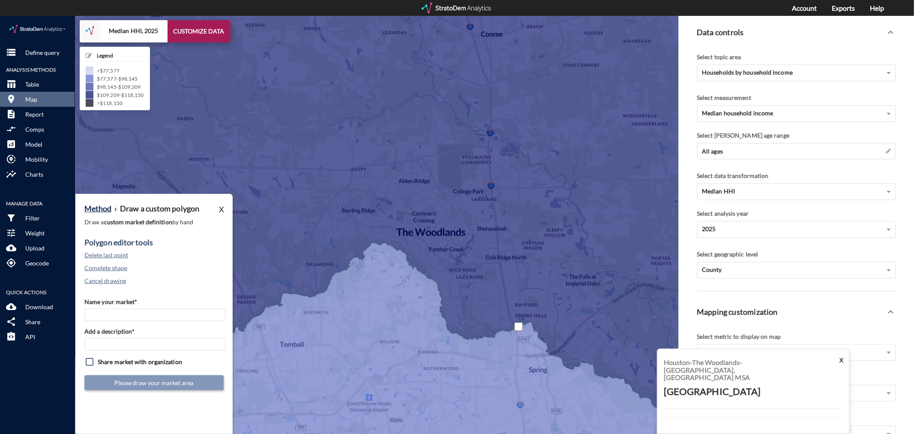
click div
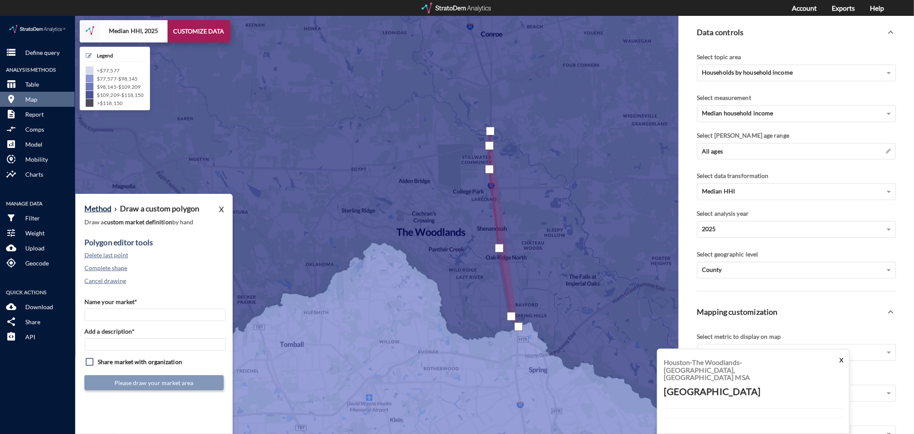
click div
drag, startPoint x: 465, startPoint y: 110, endPoint x: 441, endPoint y: 94, distance: 28.9
click div
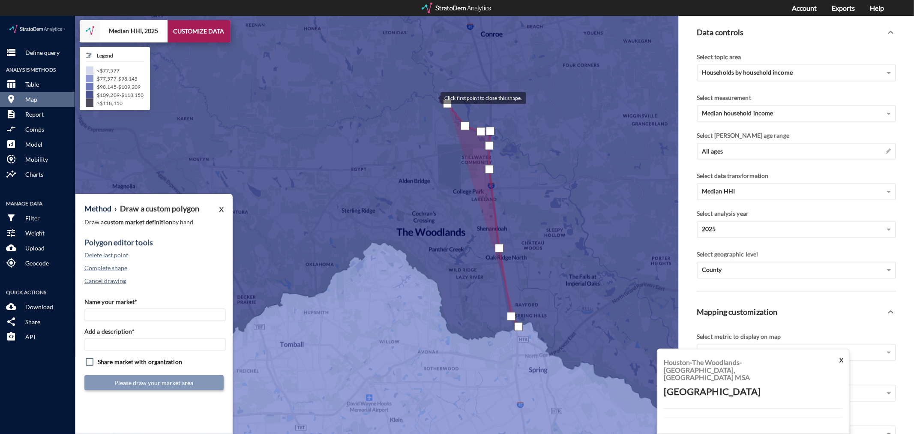
click div
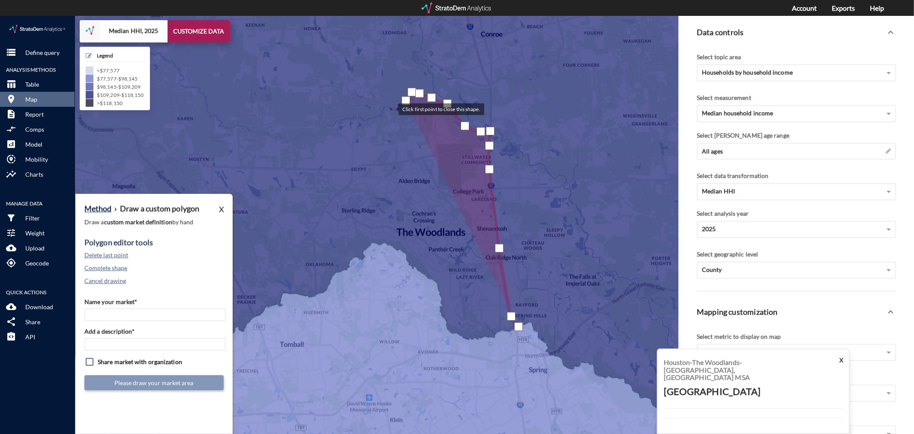
click div
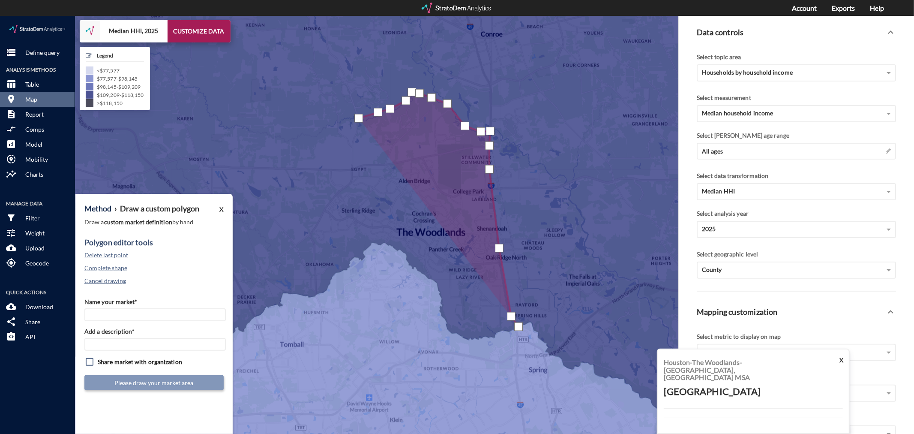
click div
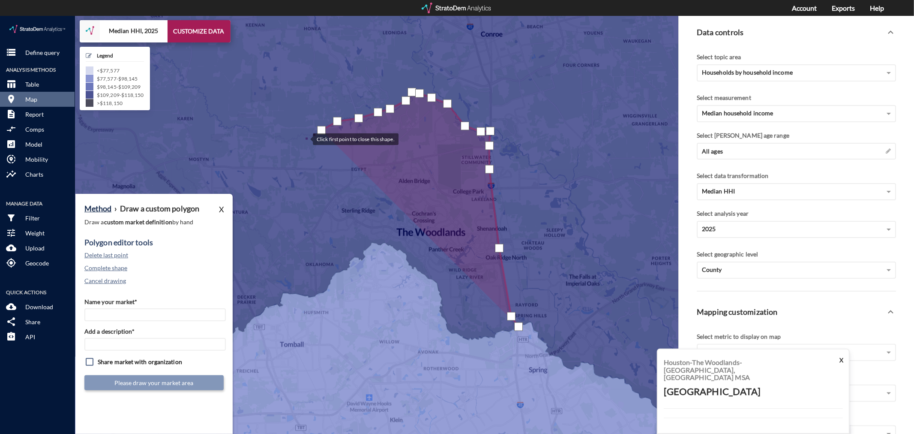
click div
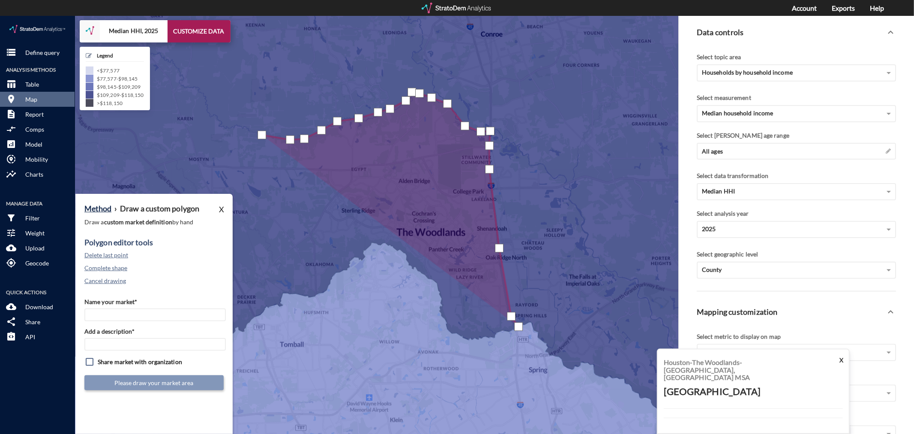
click div
click div "Polygon editor tools Delete last point Complete shape Cancel drawing"
click button "Delete last point"
click div
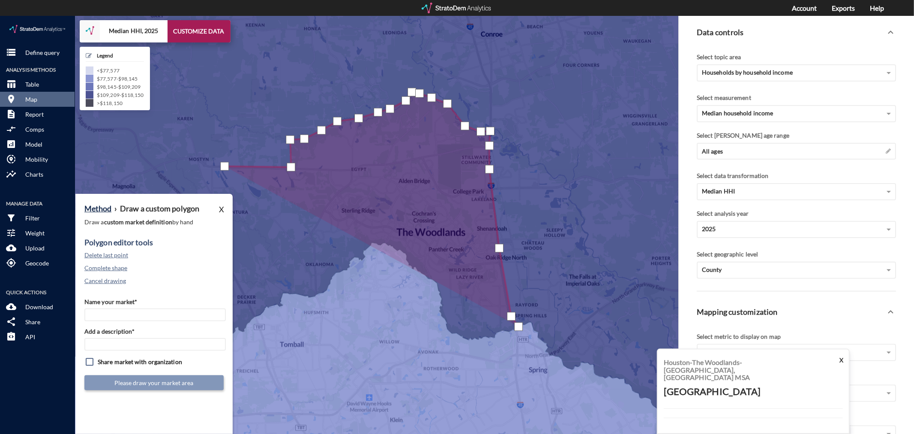
click div
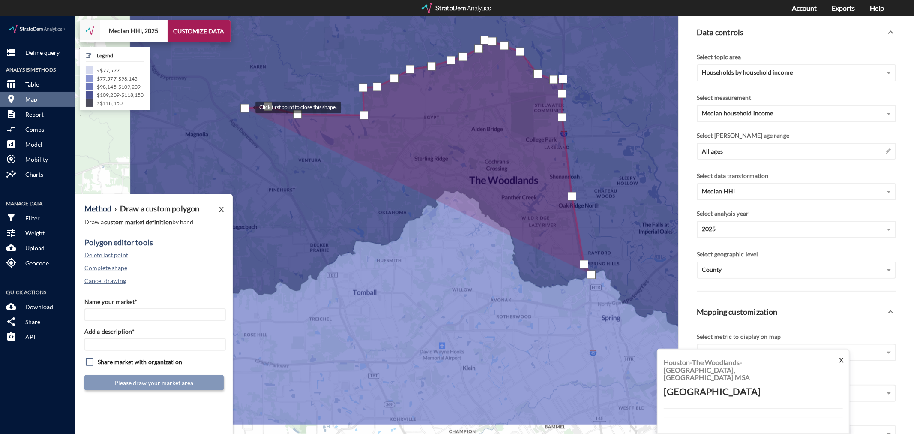
drag, startPoint x: 172, startPoint y: 144, endPoint x: 246, endPoint y: 91, distance: 91.3
click div
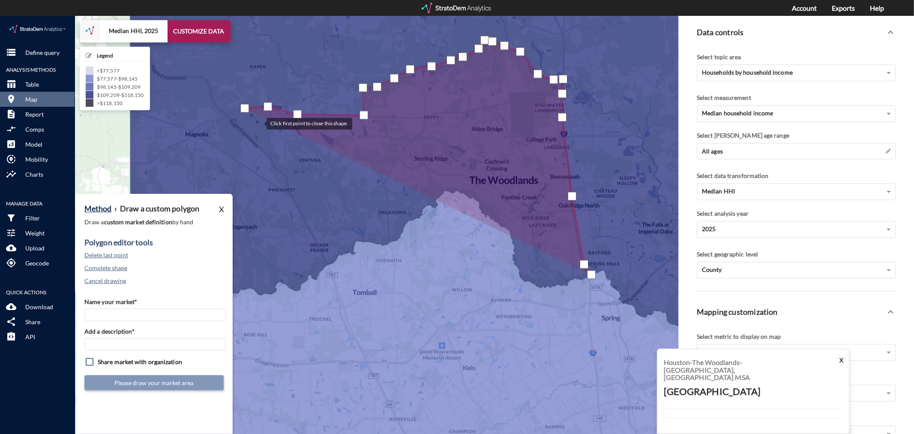
click div
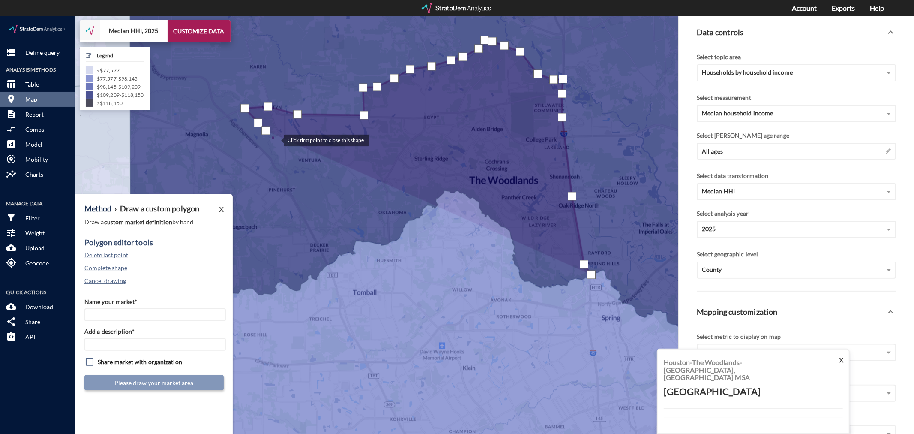
click div
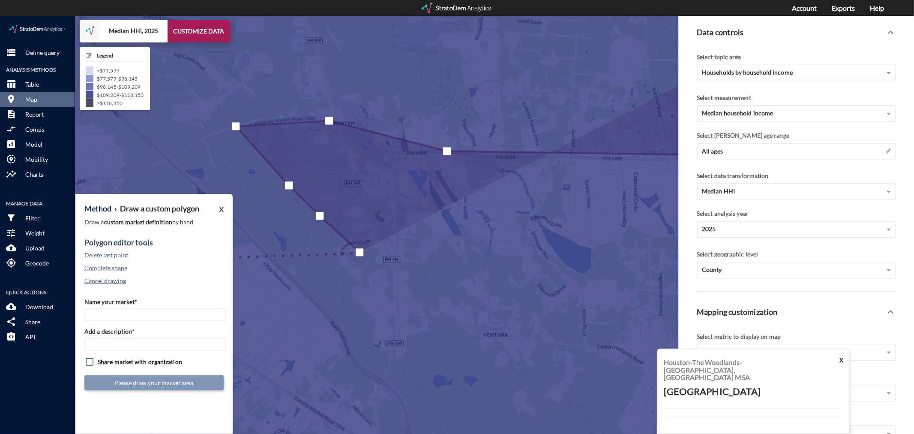
click div "Polygon editor tools Delete last point Complete shape Cancel drawing"
click button "Delete last point"
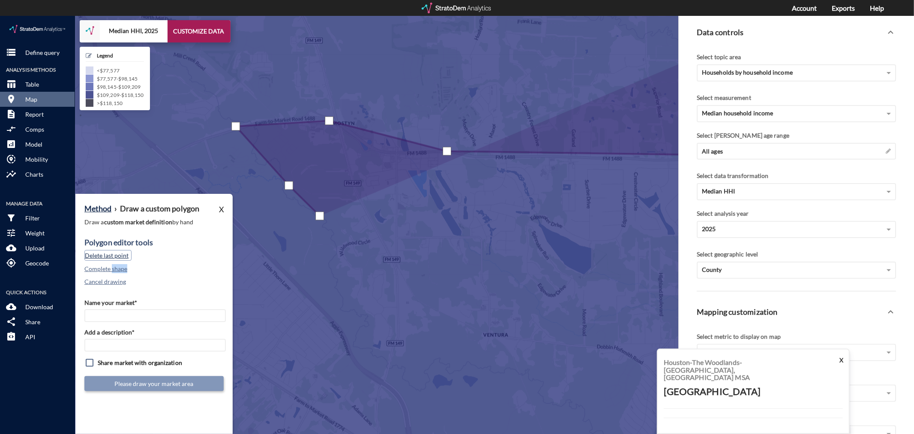
click button "Delete last point"
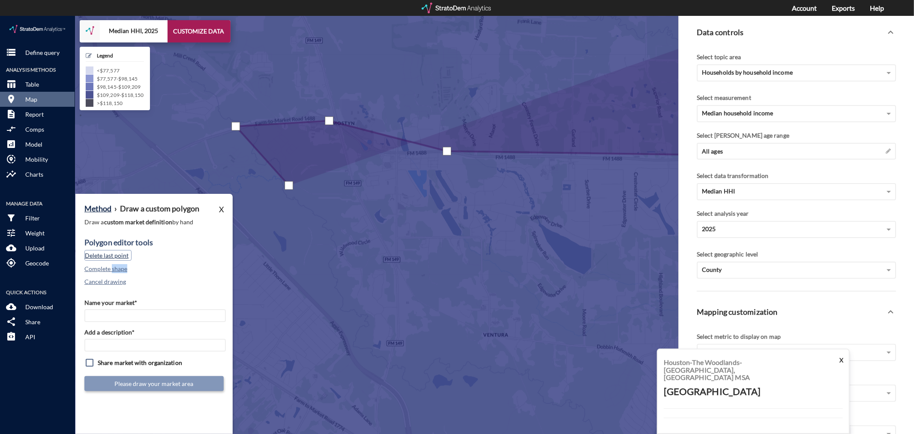
click button "Delete last point"
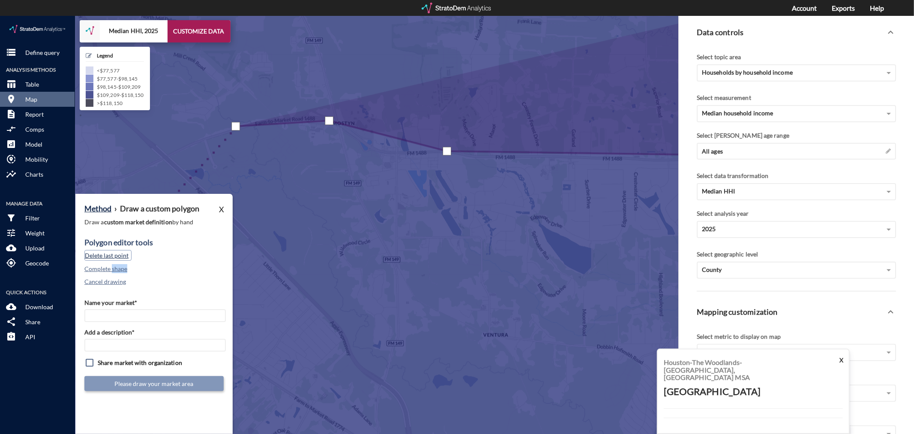
click button "Delete last point"
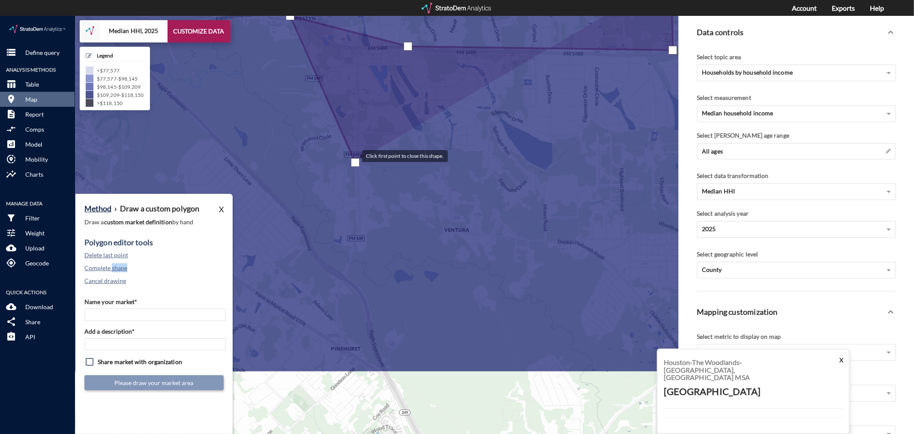
drag, startPoint x: 394, startPoint y: 251, endPoint x: 354, endPoint y: 140, distance: 118.2
click div
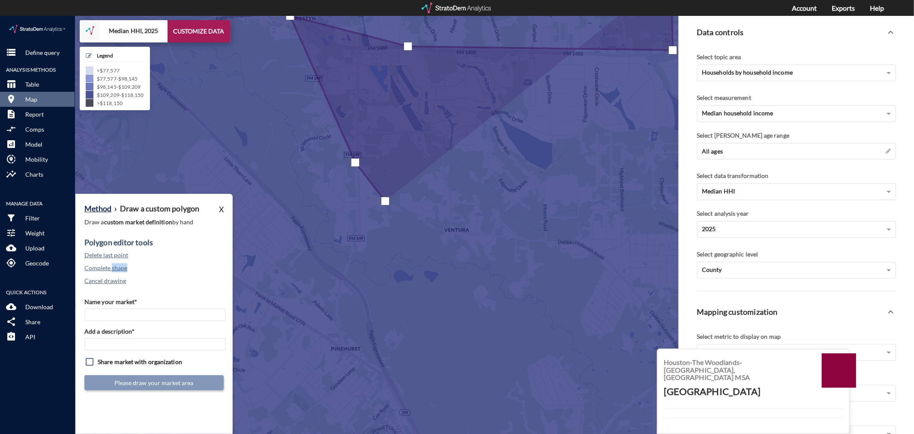
click div
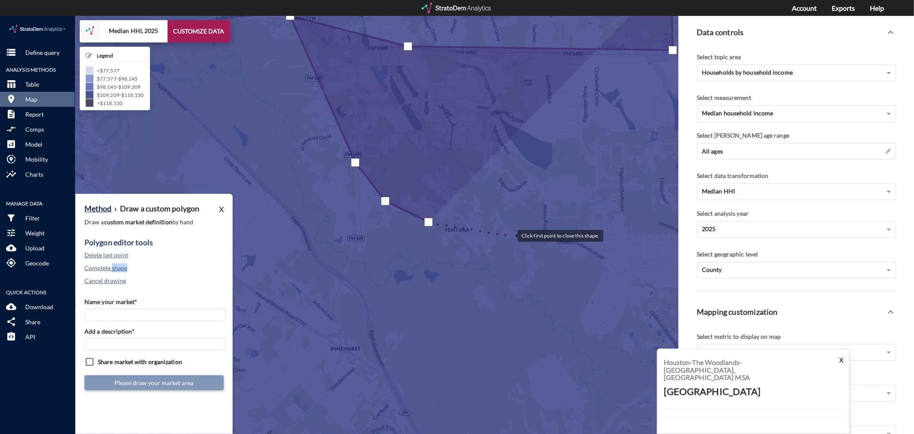
click div
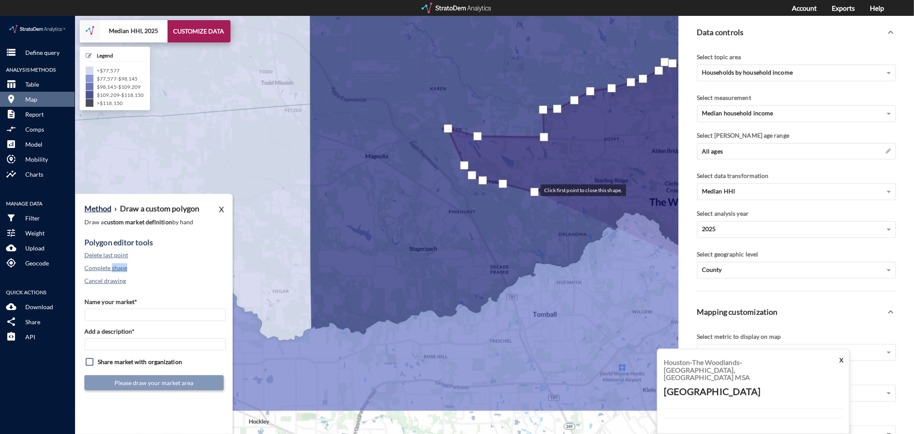
drag, startPoint x: 588, startPoint y: 241, endPoint x: 533, endPoint y: 173, distance: 88.0
click div
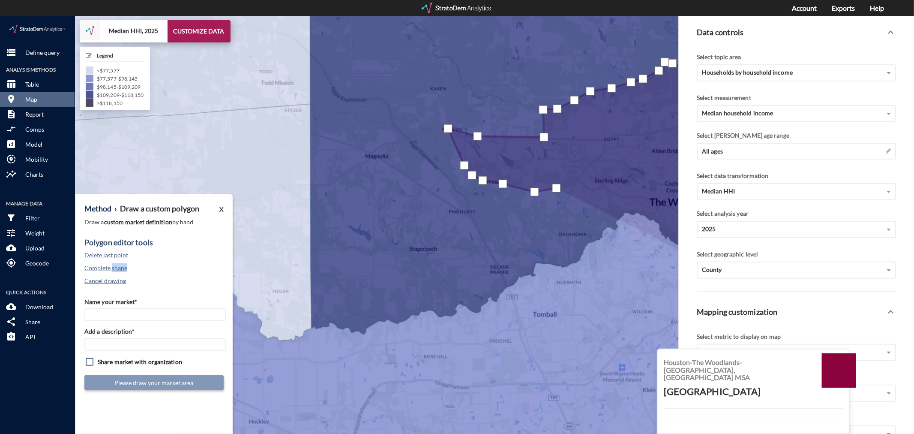
drag, startPoint x: 556, startPoint y: 172, endPoint x: 564, endPoint y: 189, distance: 18.4
click div
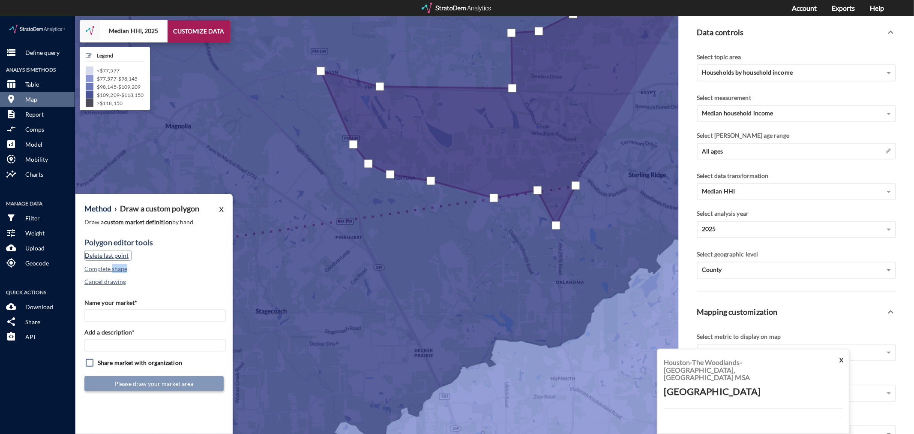
click button "Delete last point"
click div
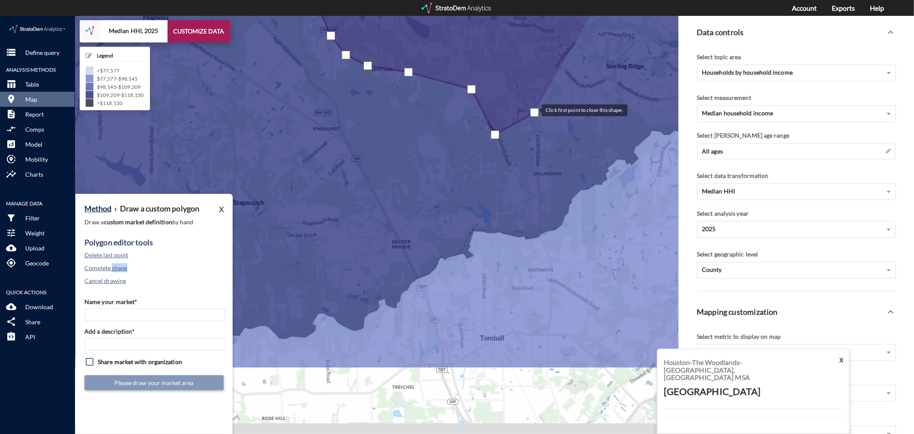
drag, startPoint x: 557, startPoint y: 205, endPoint x: 534, endPoint y: 94, distance: 113.0
click div
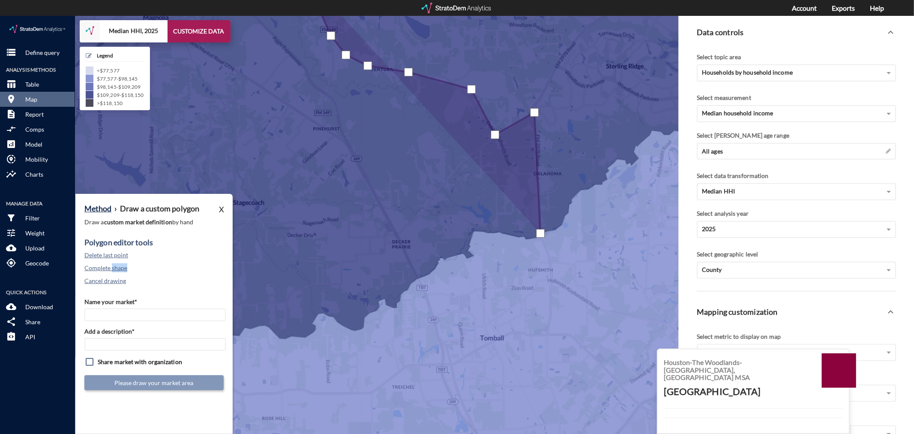
click div
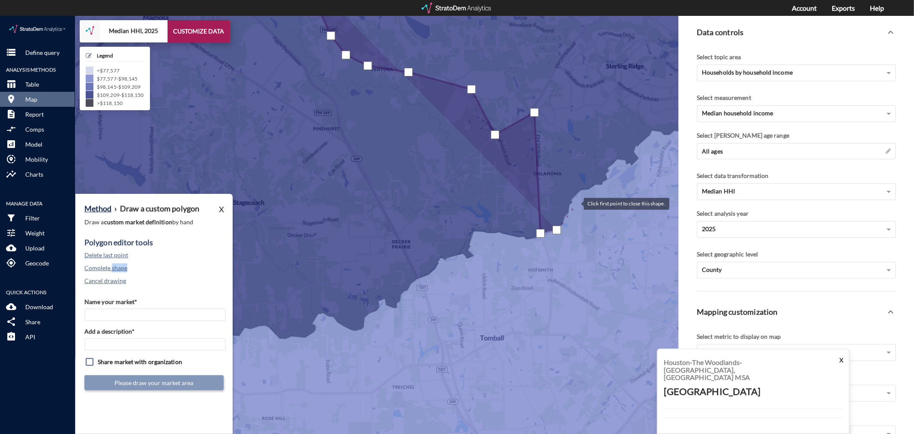
click div
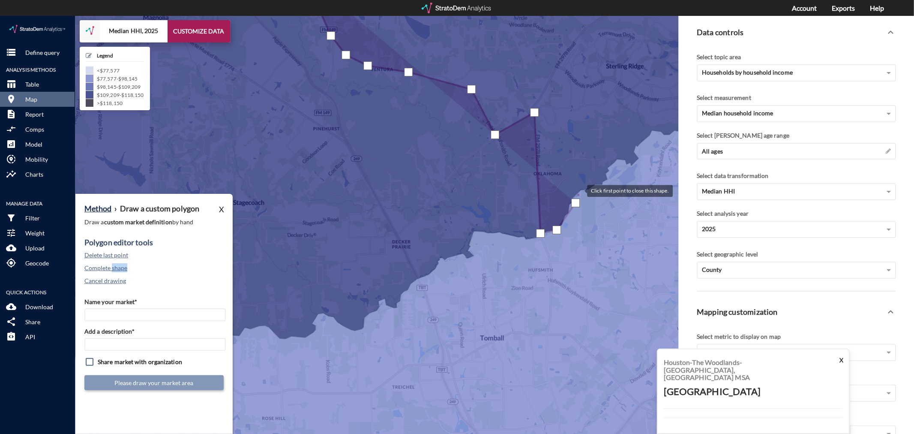
drag, startPoint x: 579, startPoint y: 174, endPoint x: 597, endPoint y: 165, distance: 19.9
click div
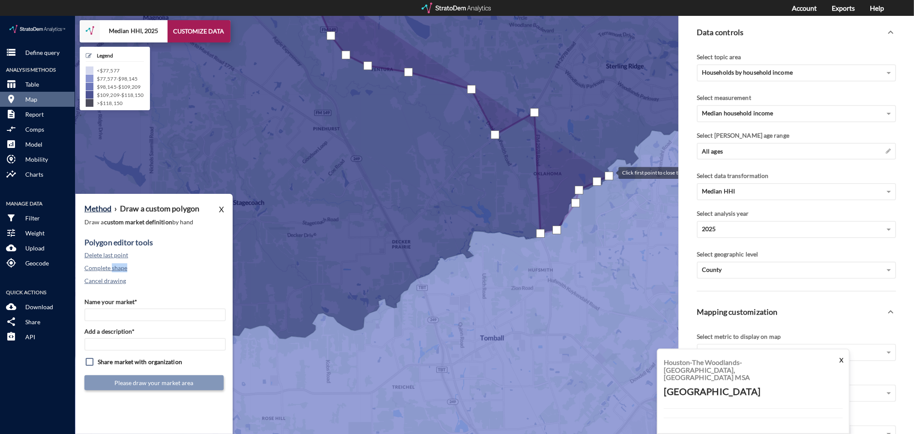
drag, startPoint x: 609, startPoint y: 160, endPoint x: 618, endPoint y: 147, distance: 15.1
click div
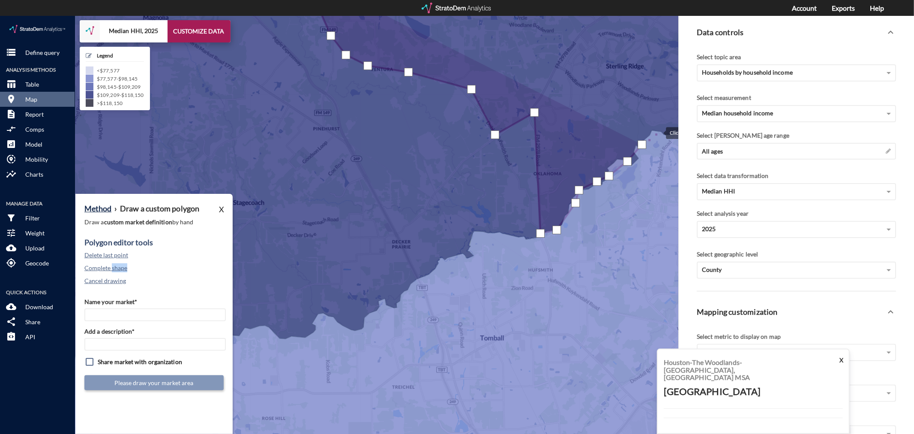
click div
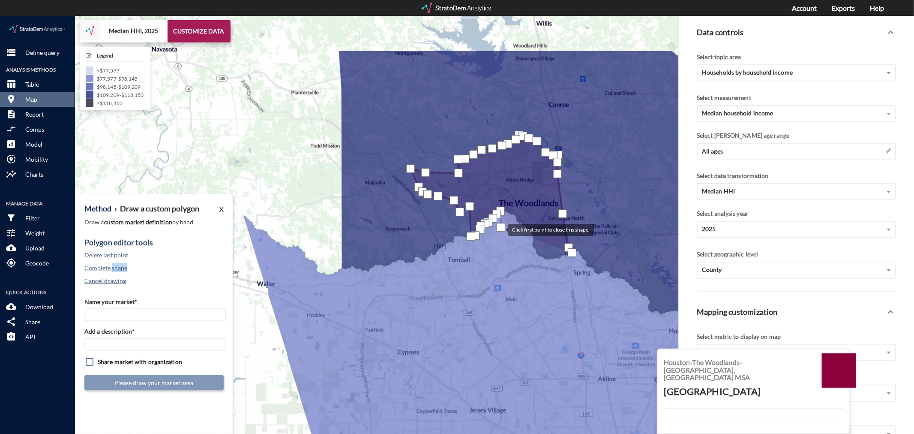
drag, startPoint x: 657, startPoint y: 134, endPoint x: 500, endPoint y: 213, distance: 175.4
click div
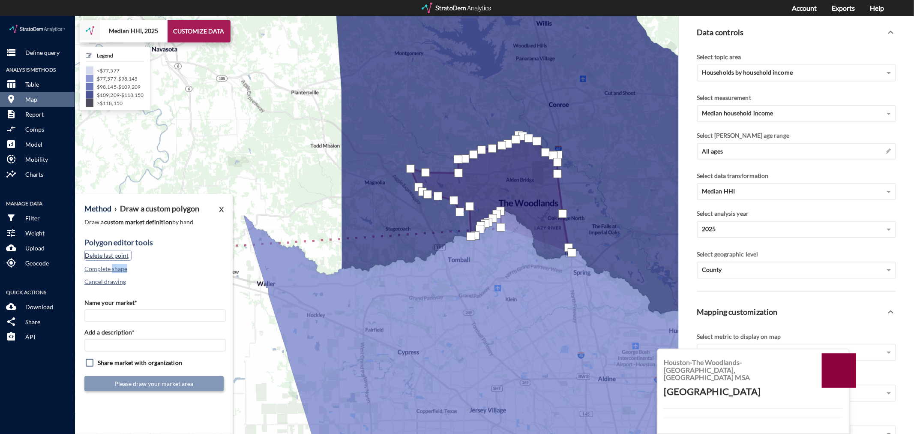
click button "Delete last point"
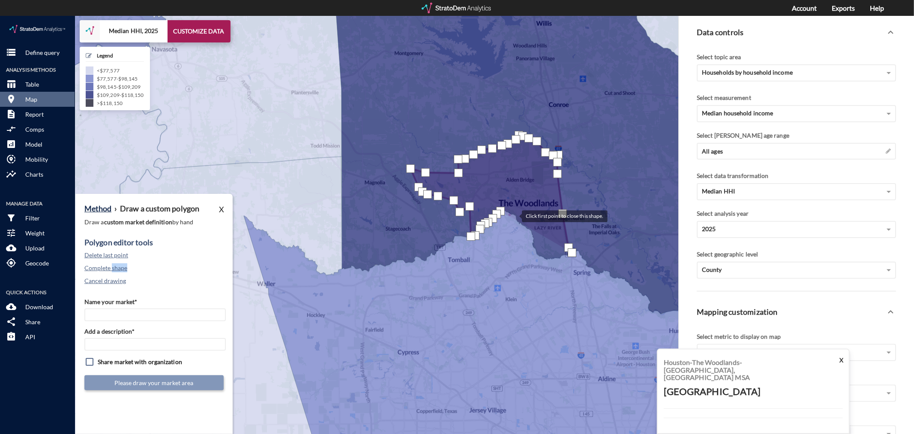
click div
drag, startPoint x: 534, startPoint y: 220, endPoint x: 532, endPoint y: 225, distance: 5.3
click div
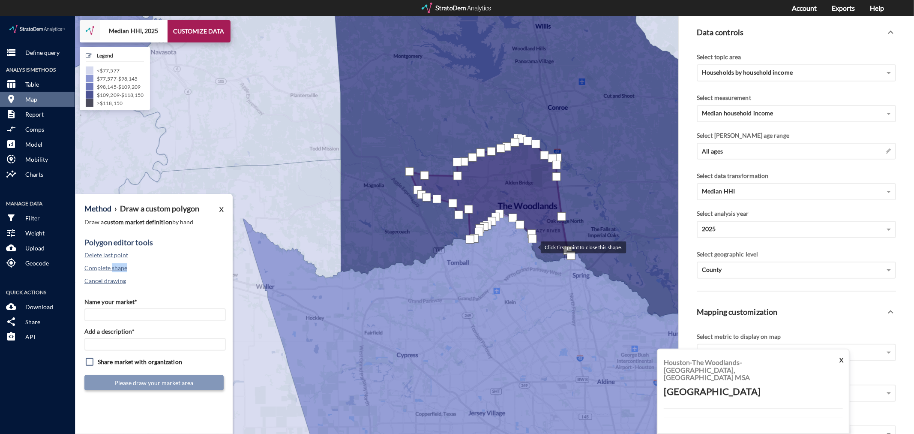
click div
drag, startPoint x: 551, startPoint y: 243, endPoint x: 556, endPoint y: 244, distance: 5.2
click div
drag, startPoint x: 561, startPoint y: 241, endPoint x: 566, endPoint y: 240, distance: 5.2
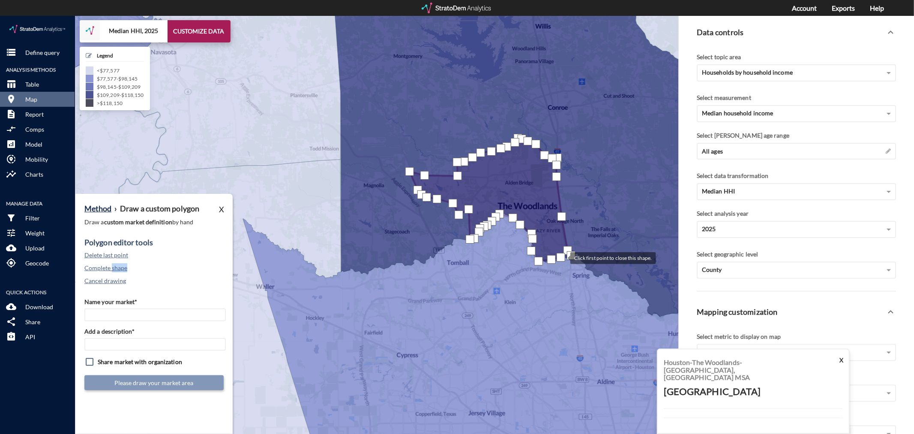
click div
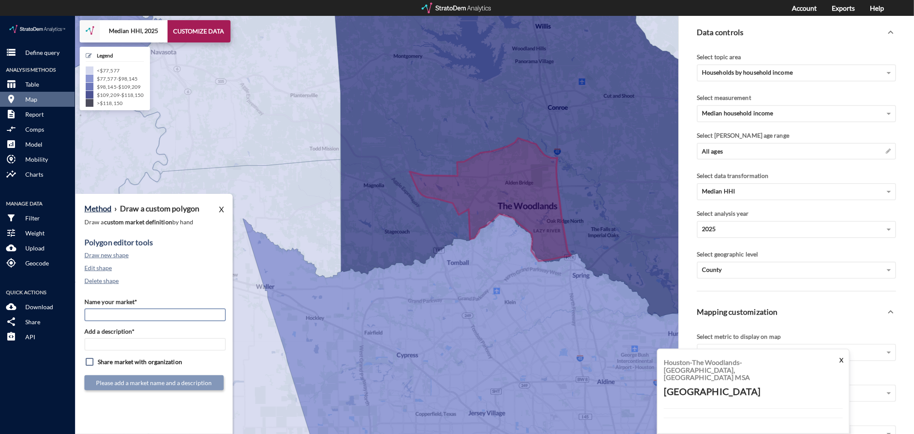
click input "Name your market*"
type input "The Woodlands - Houston MSA"
paste input "The Woodlands - Houston MSA"
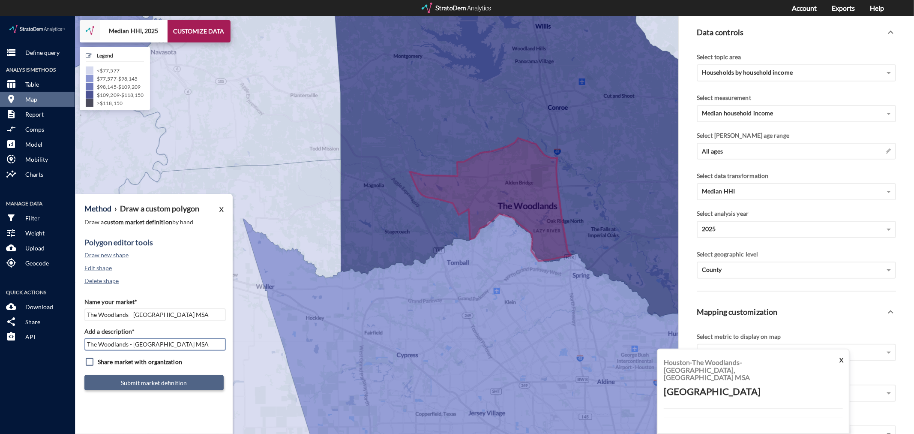
type input "The Woodlands - Houston MSA"
click button "Submit market definition"
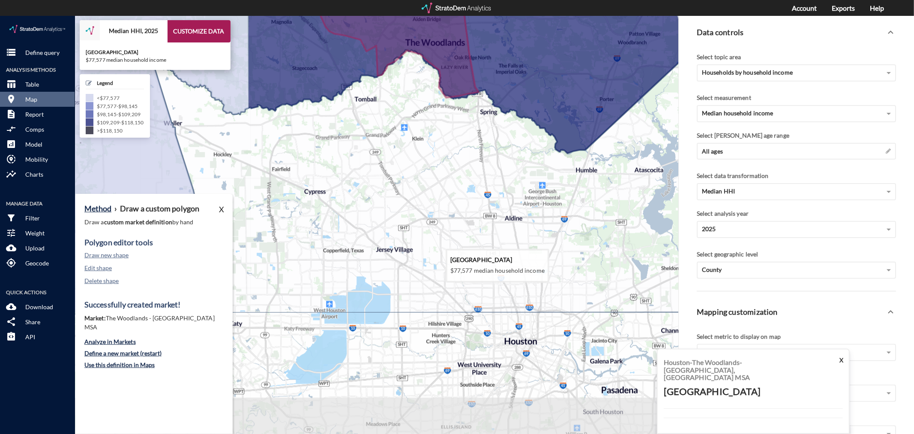
drag, startPoint x: 512, startPoint y: 326, endPoint x: 415, endPoint y: 153, distance: 197.7
click icon
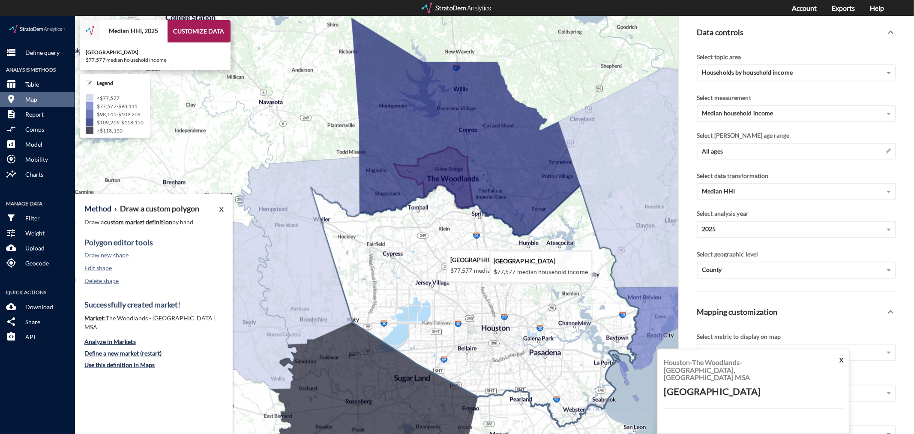
drag, startPoint x: 458, startPoint y: 351, endPoint x: 457, endPoint y: 307, distance: 44.1
click icon
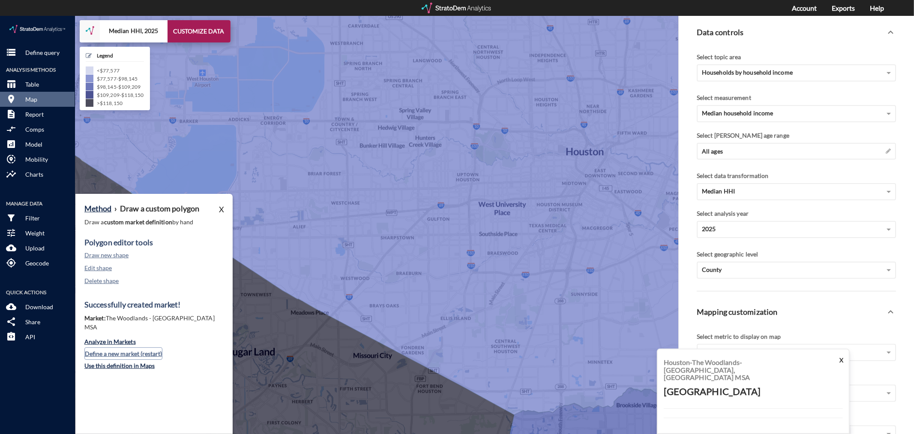
click button "Define a new market (restart)"
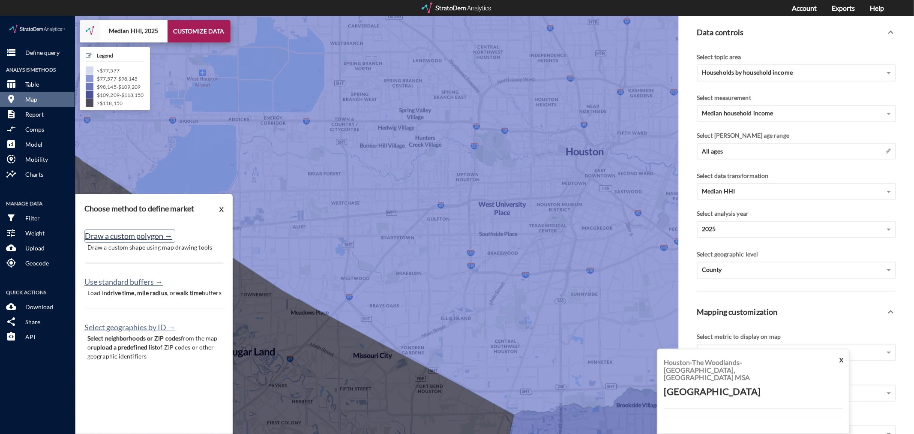
click button "Draw a custom polygon →"
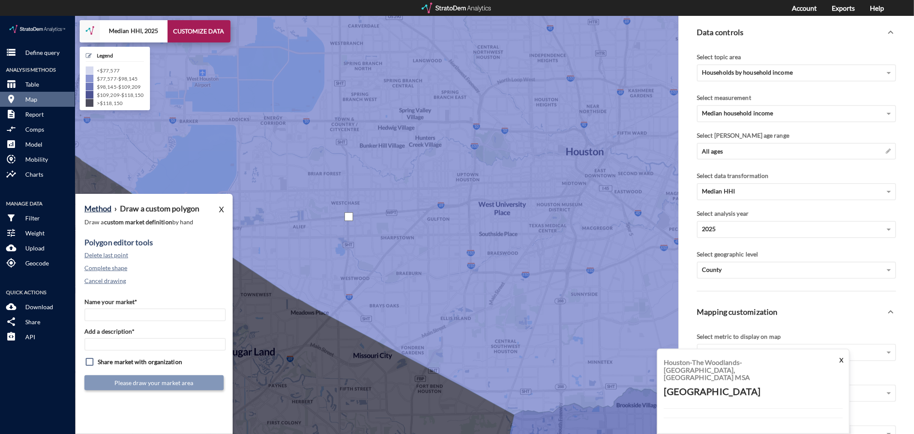
click div
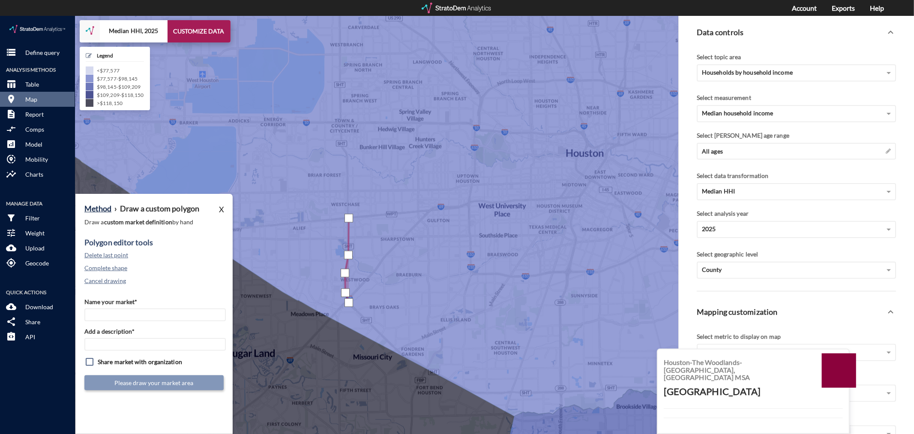
click div
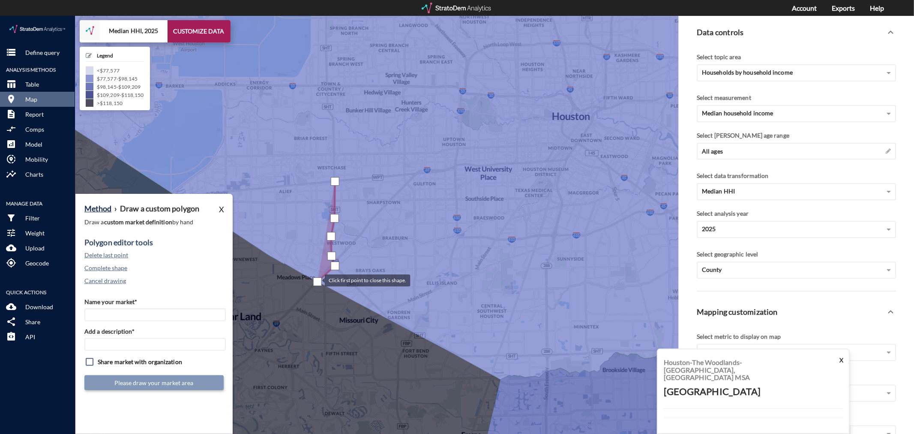
drag, startPoint x: 331, startPoint y: 302, endPoint x: 315, endPoint y: 260, distance: 44.9
click div
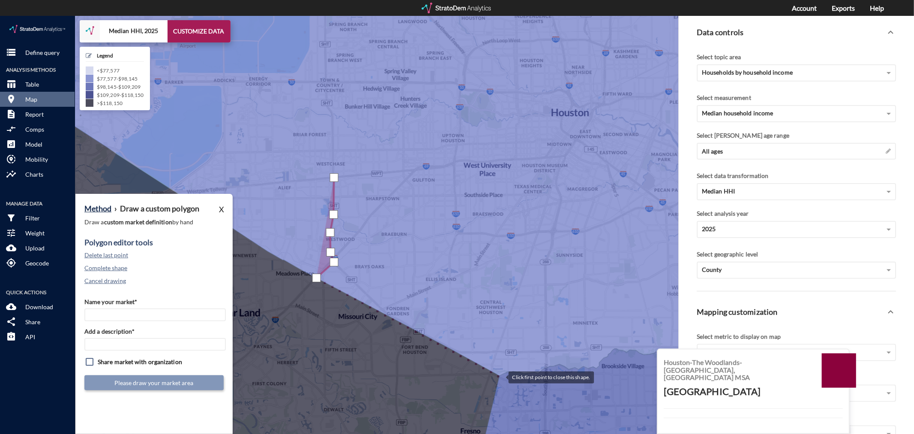
click div
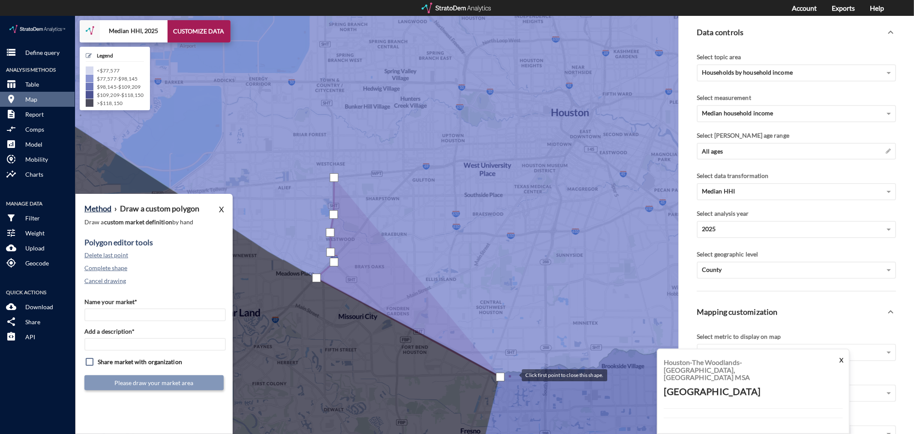
click div
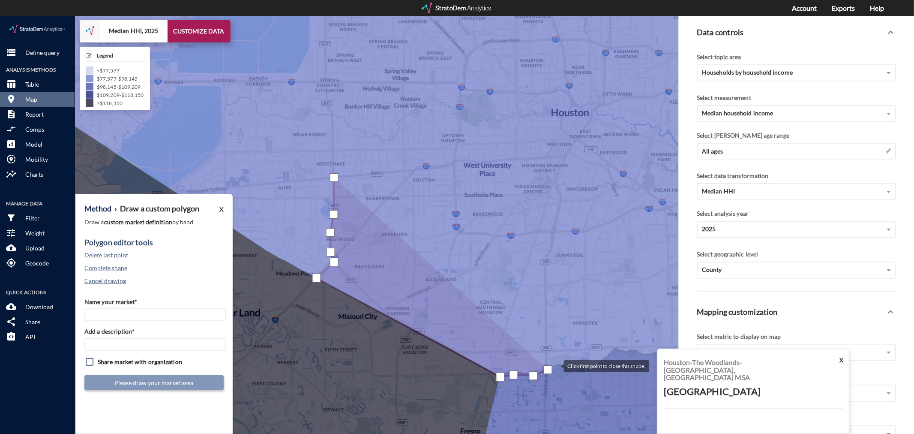
click div
drag, startPoint x: 579, startPoint y: 348, endPoint x: 594, endPoint y: 349, distance: 15.0
click div
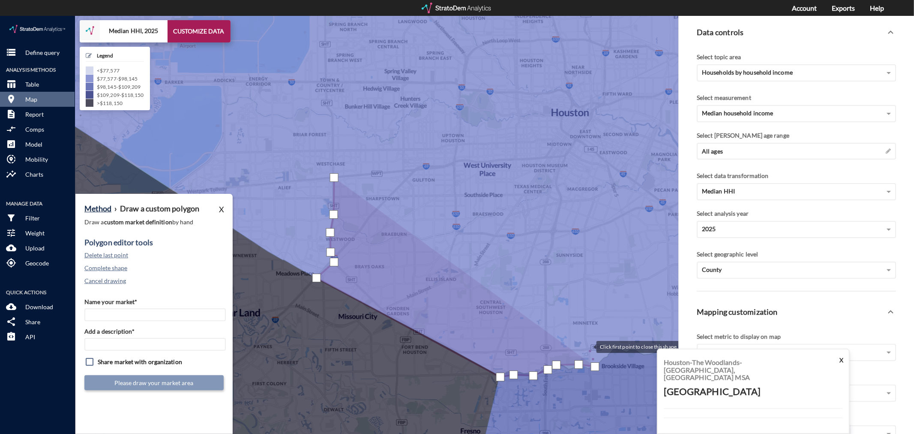
click div
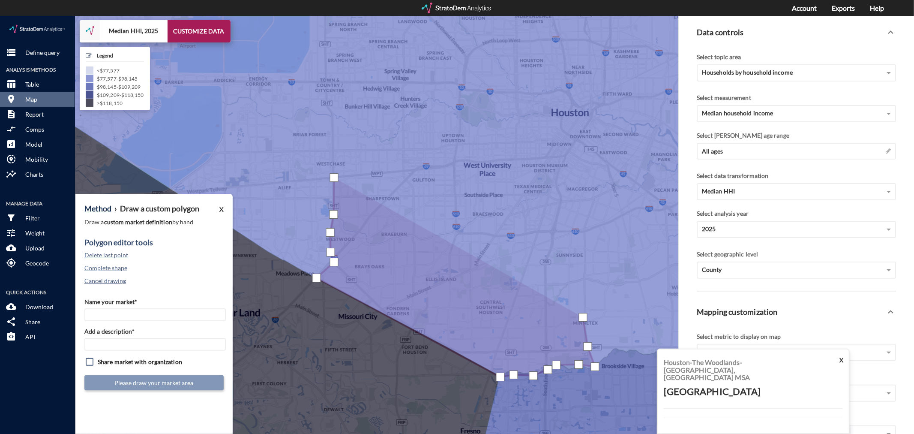
click div
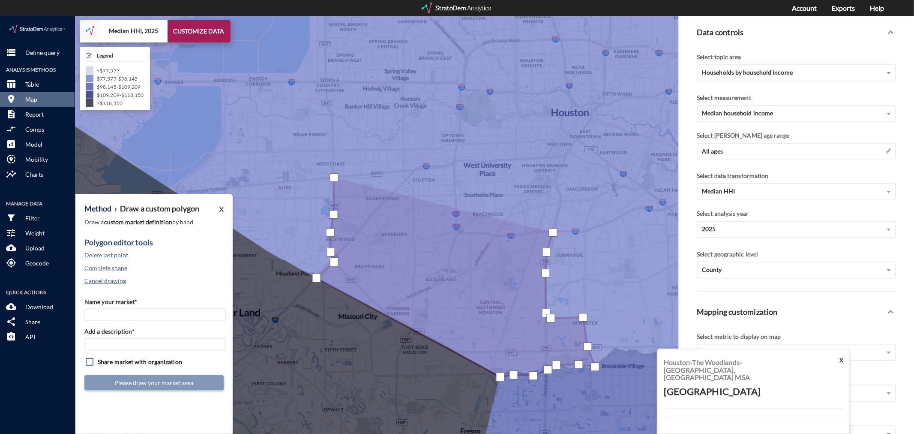
click div
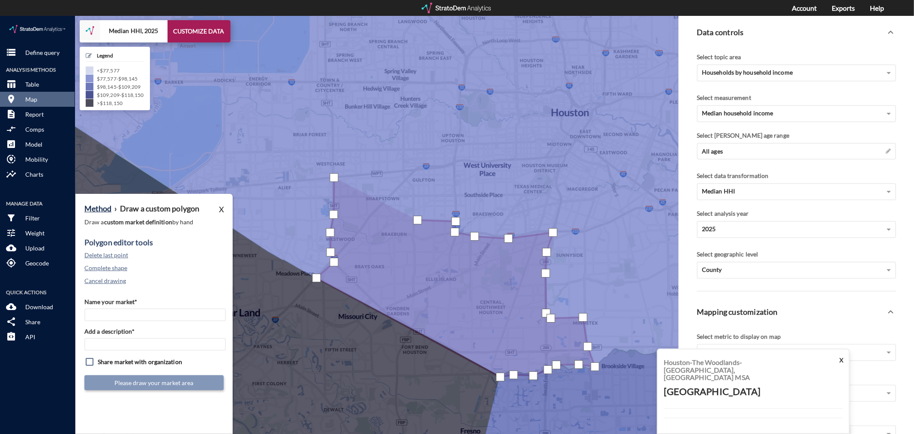
click div
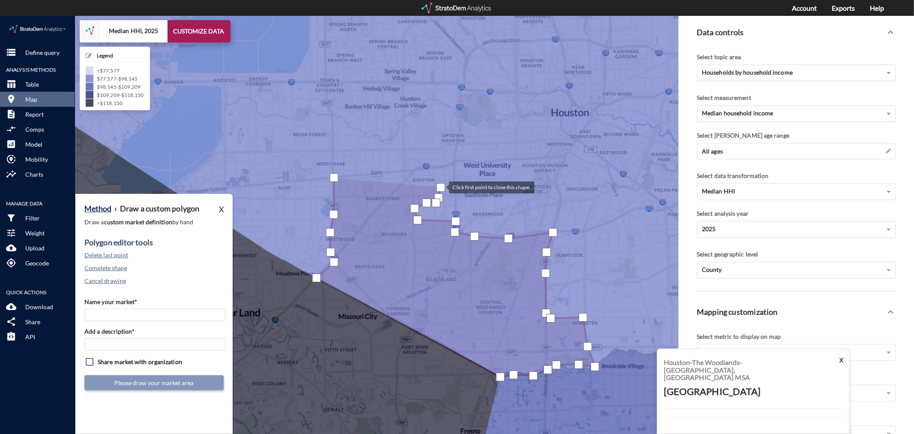
click div
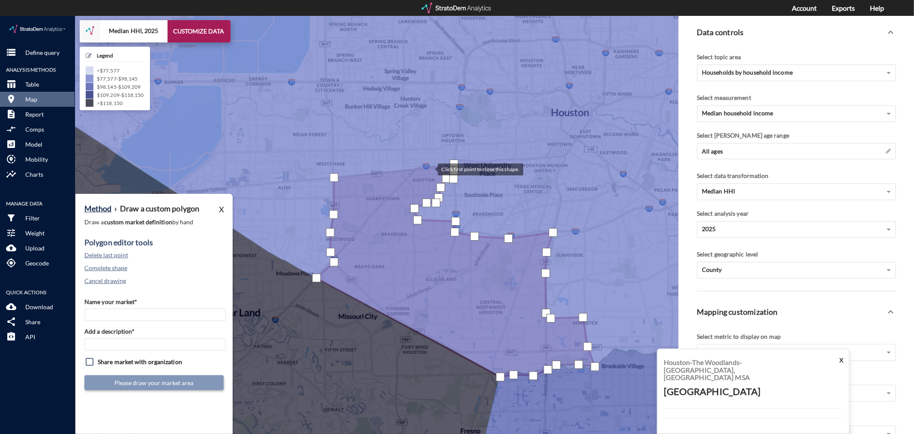
click div
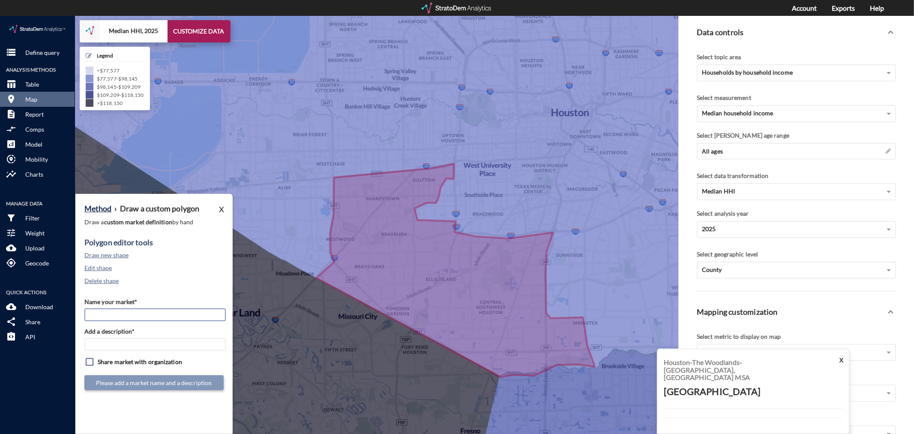
click input "Name your market*"
type input "Southwest Houston - Houston MSA"
click input "Southwest Houston - Houston MSA"
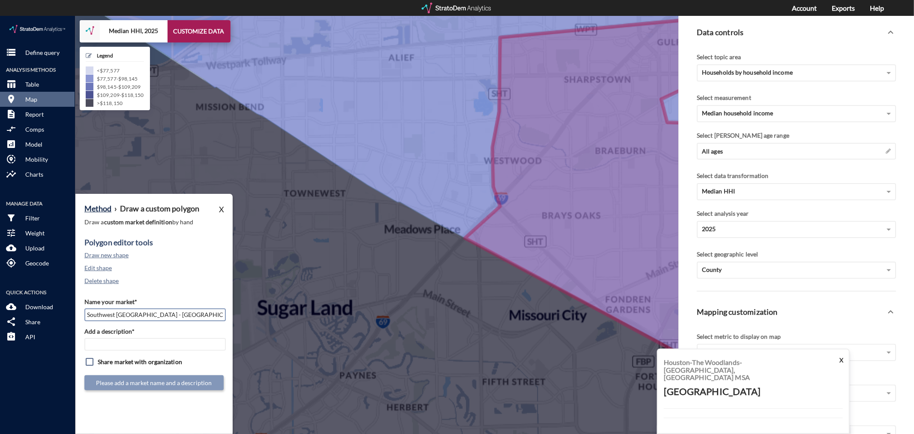
click input "Southwest Houston - Houston MSA"
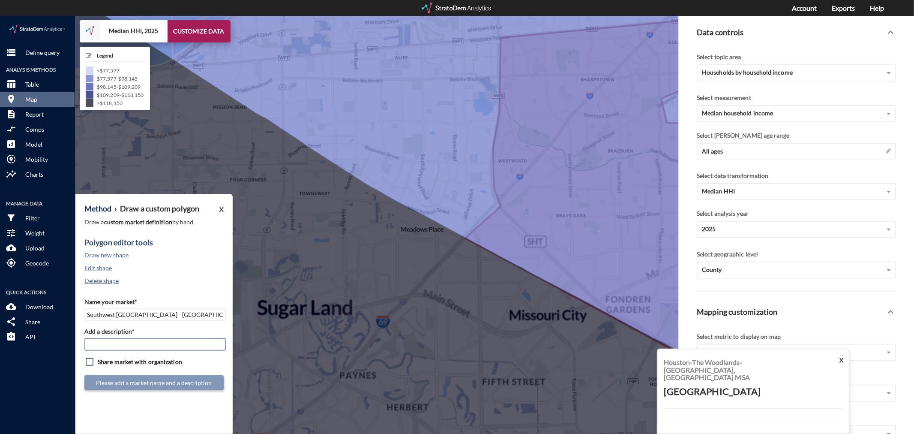
click input "Add a description*"
paste input "Southwest Houston - Houston MSA"
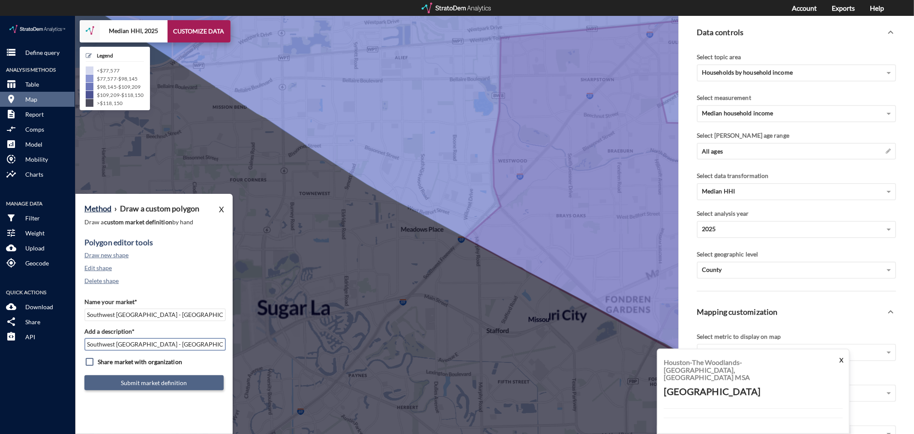
type input "Southwest Houston - Houston MSA"
click button "Submit market definition"
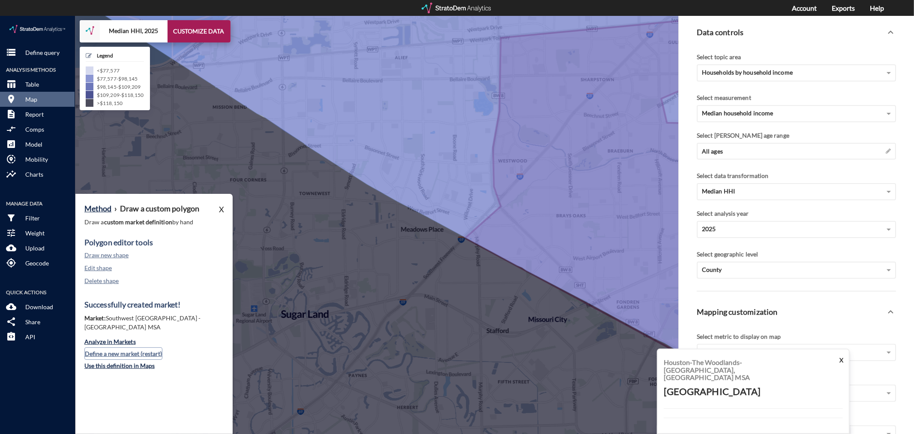
click button "Define a new market (restart)"
